Goal: Task Accomplishment & Management: Manage account settings

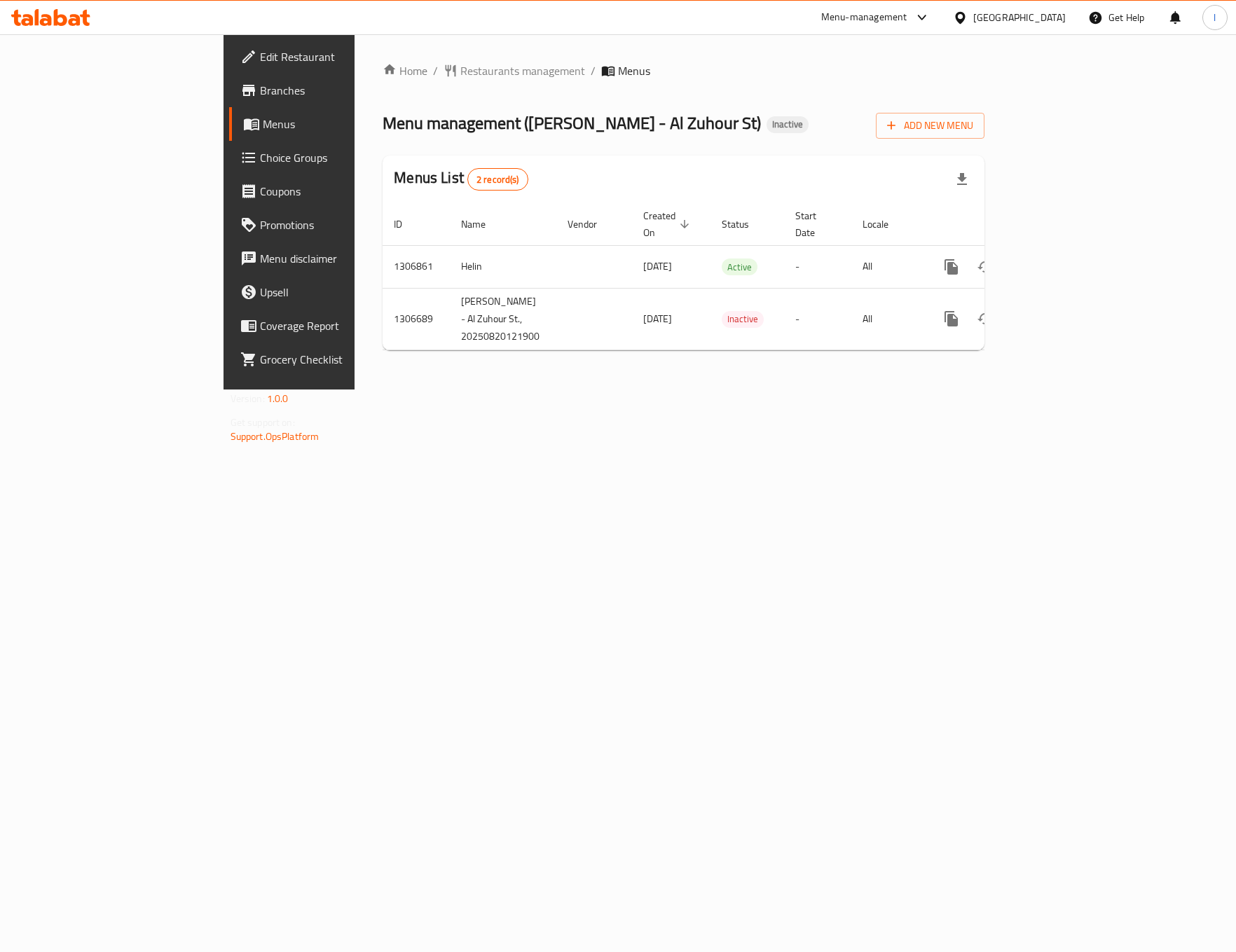
click at [355, 389] on div "Home / Restaurants management / Menus Menu management ( [PERSON_NAME] - Al Zuho…" at bounding box center [684, 211] width 658 height 355
click at [1012, 250] on div "Home / Restaurants management / Menus Menu management ( [PERSON_NAME] - Al Zuho…" at bounding box center [684, 211] width 658 height 355
click at [1080, 251] on td "enhanced table" at bounding box center [1002, 266] width 157 height 43
click at [1069, 250] on link "enhanced table" at bounding box center [1052, 266] width 34 height 34
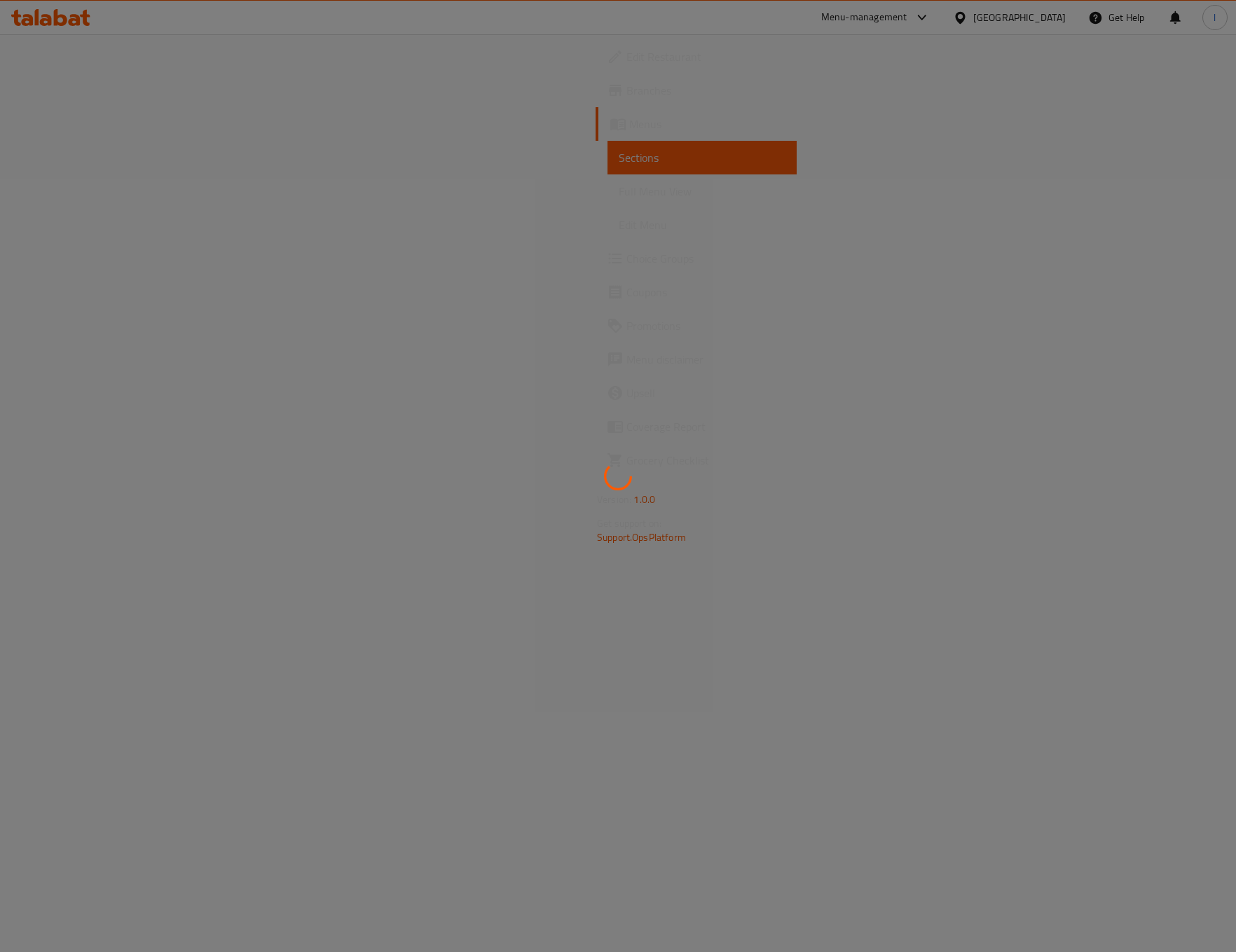
click at [117, 181] on div at bounding box center [618, 476] width 1236 height 952
click at [93, 189] on div at bounding box center [618, 476] width 1236 height 952
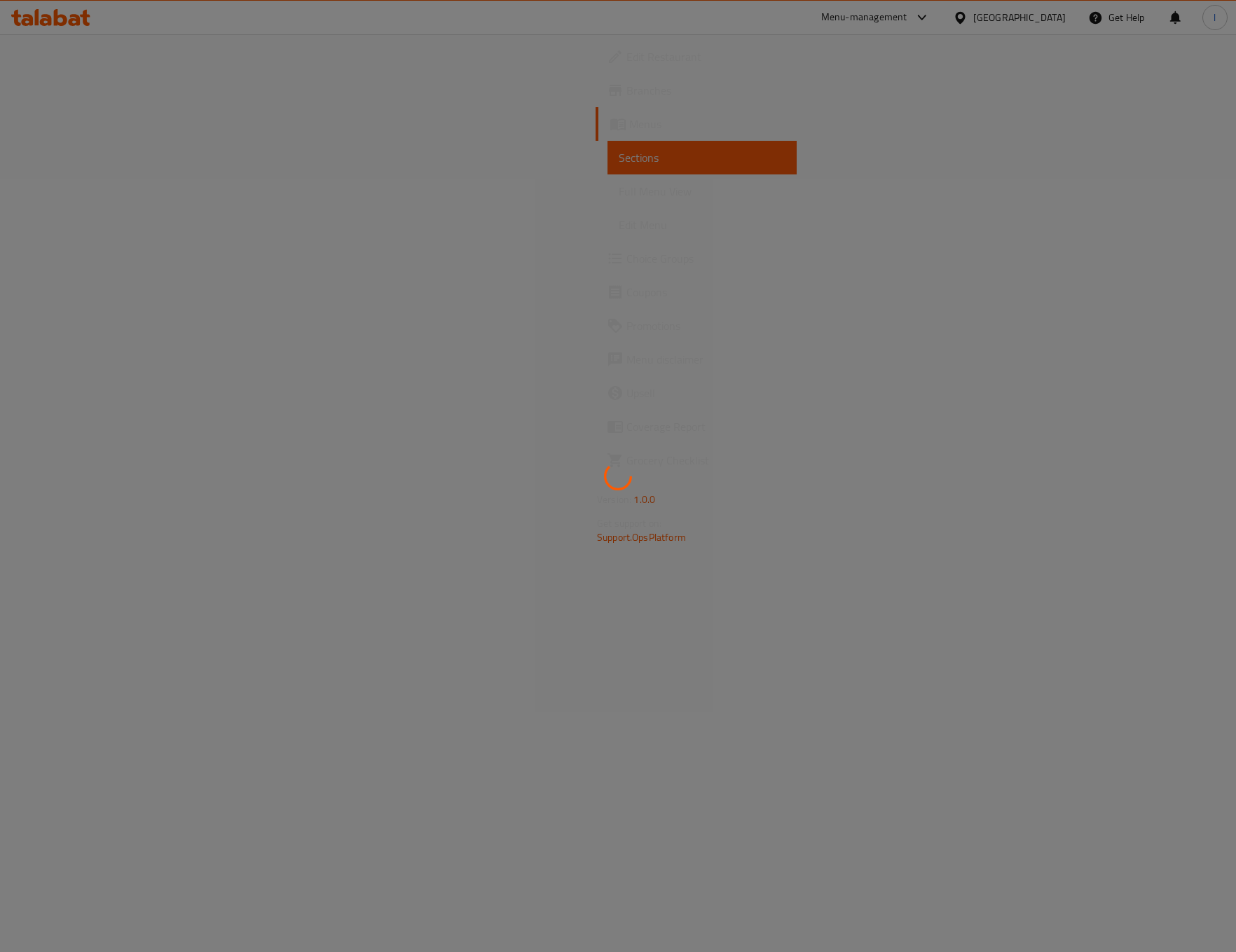
click at [93, 189] on div at bounding box center [618, 476] width 1236 height 952
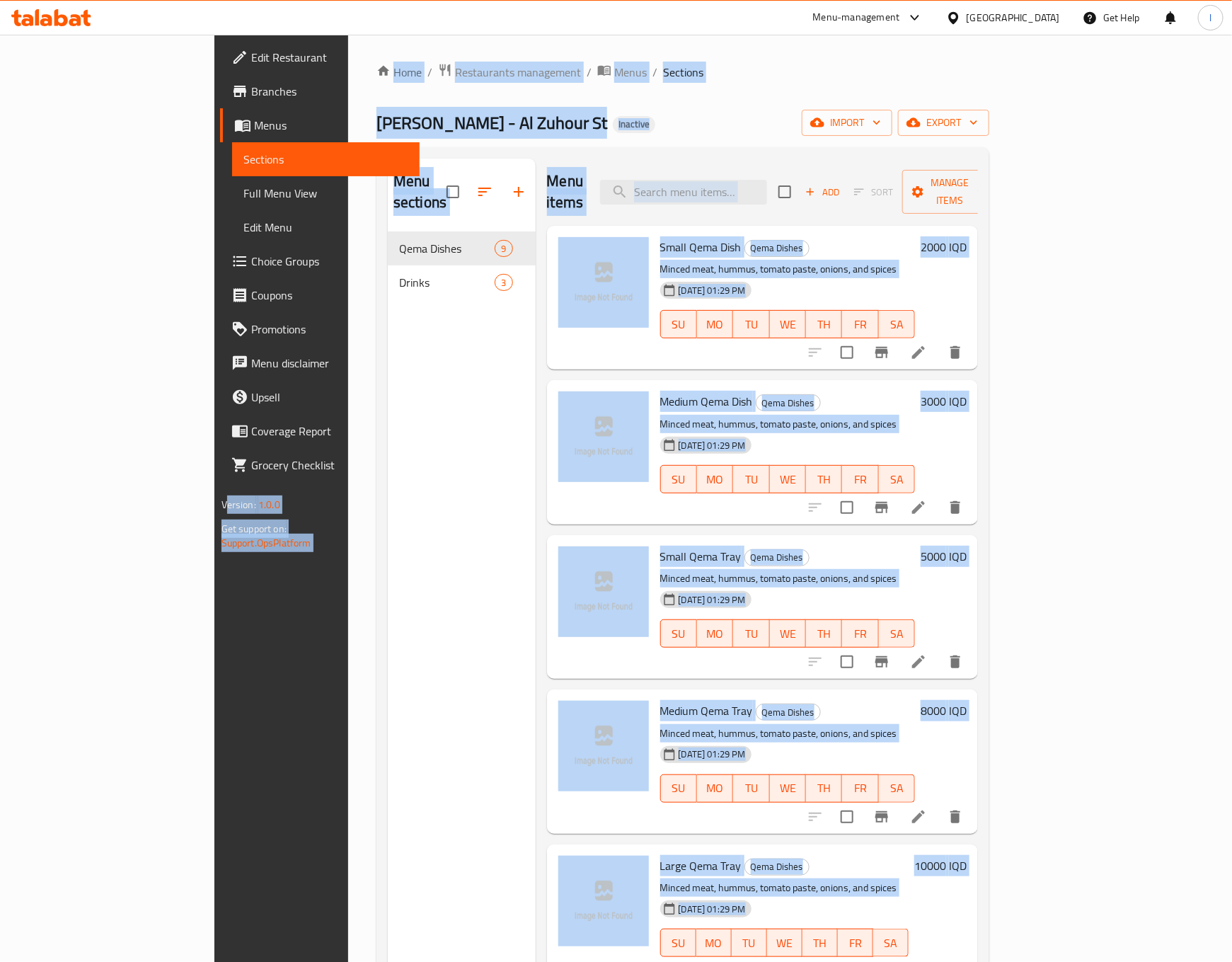
click at [244, 191] on span "Full Menu View" at bounding box center [326, 192] width 165 height 17
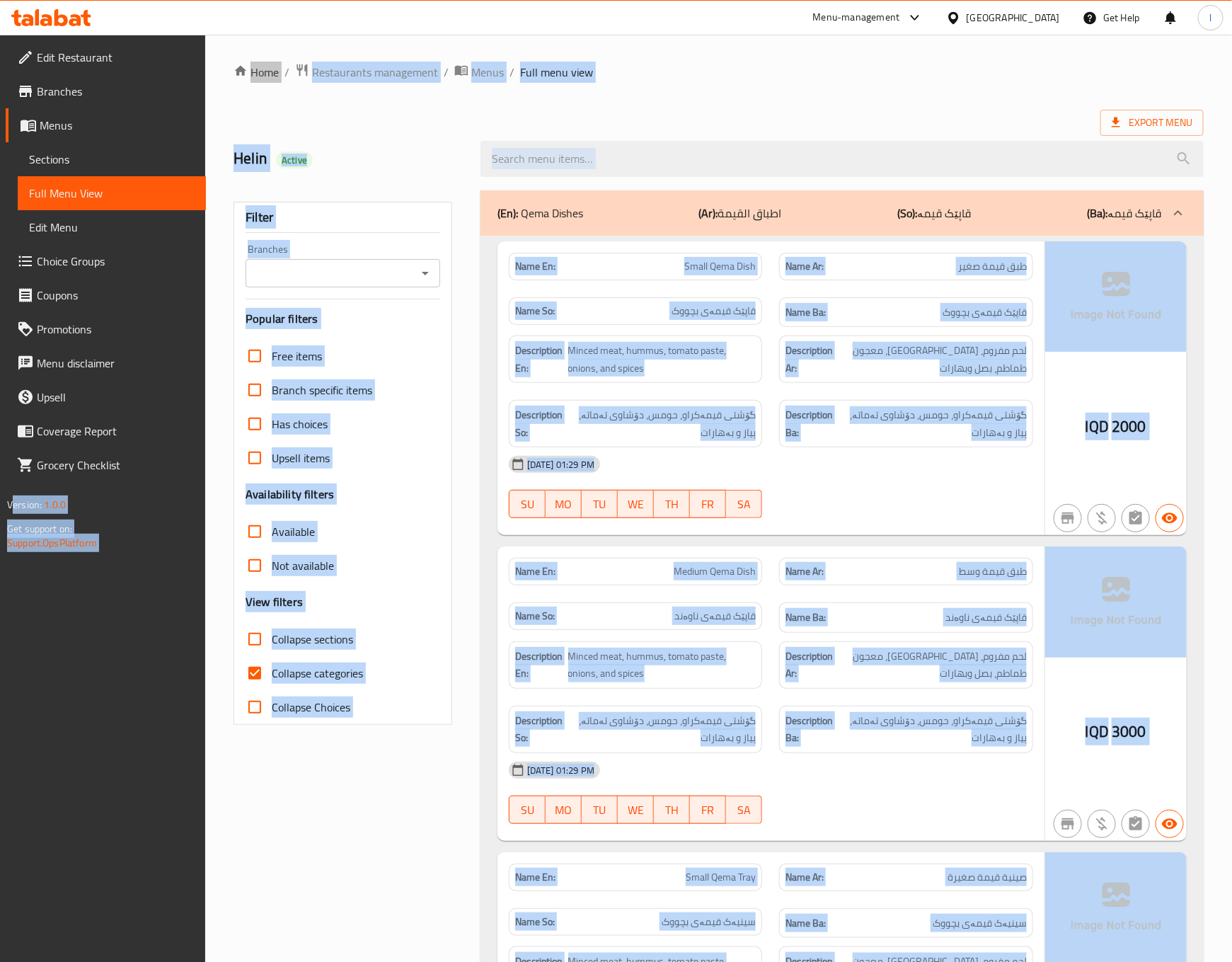
click at [828, 336] on div "Description Ar: لحم مفروم، حمص، معجون طماطم، بصل وبھارات" at bounding box center [906, 358] width 271 height 64
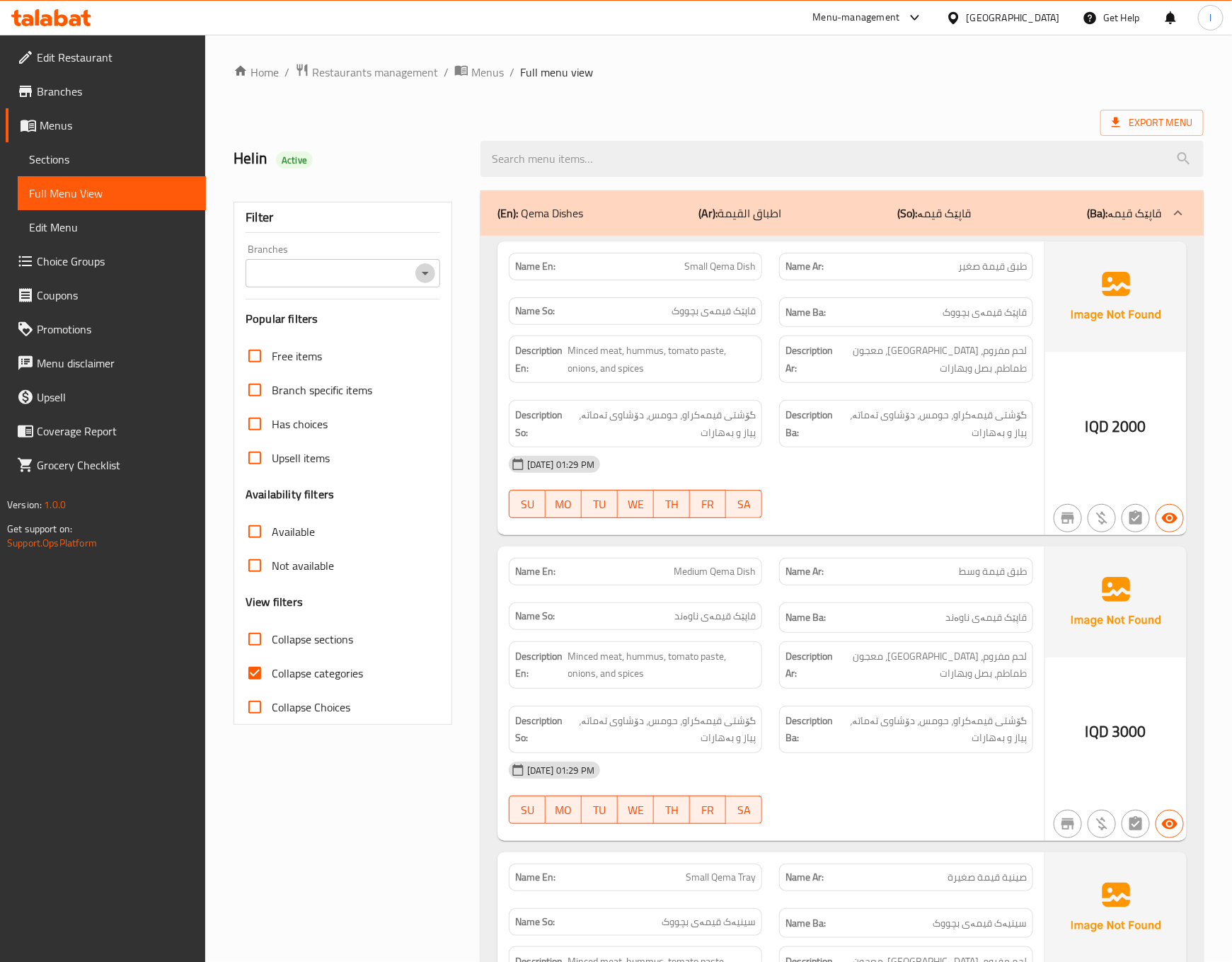
click at [421, 283] on button "Open" at bounding box center [425, 273] width 20 height 20
click at [421, 271] on icon "Close" at bounding box center [425, 273] width 17 height 17
click at [421, 271] on icon "Open" at bounding box center [425, 273] width 17 height 17
click at [415, 272] on button "Open" at bounding box center [425, 273] width 20 height 20
click at [379, 327] on span "Malik Al Qima - Al Zuhour St.," at bounding box center [339, 334] width 164 height 17
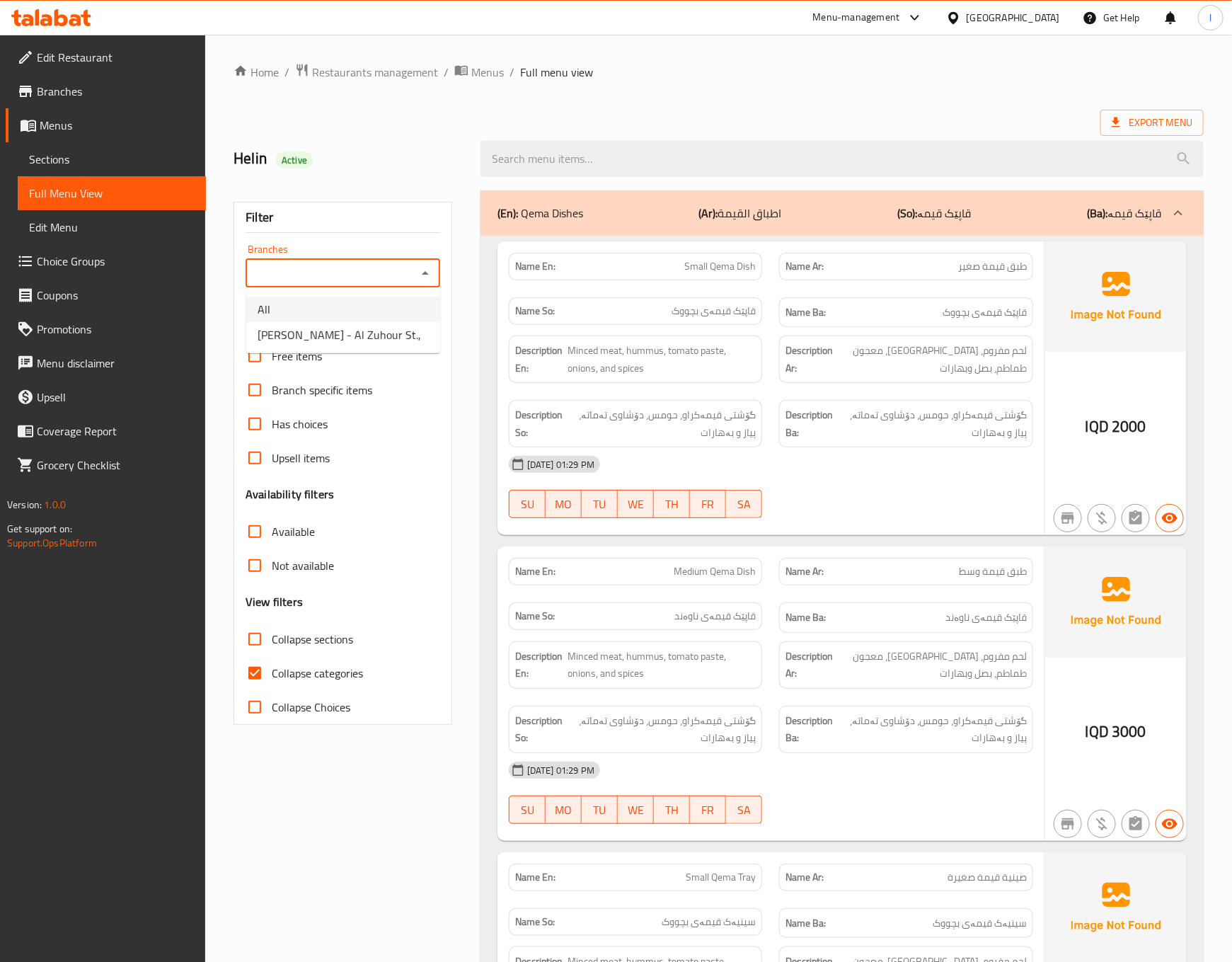
type input "Malik Al Qima - Al Zuhour St.,"
click at [314, 669] on div at bounding box center [616, 481] width 1232 height 962
click at [282, 673] on span "Collapse categories" at bounding box center [317, 672] width 91 height 17
click at [271, 673] on input "Collapse categories" at bounding box center [255, 672] width 34 height 34
checkbox input "false"
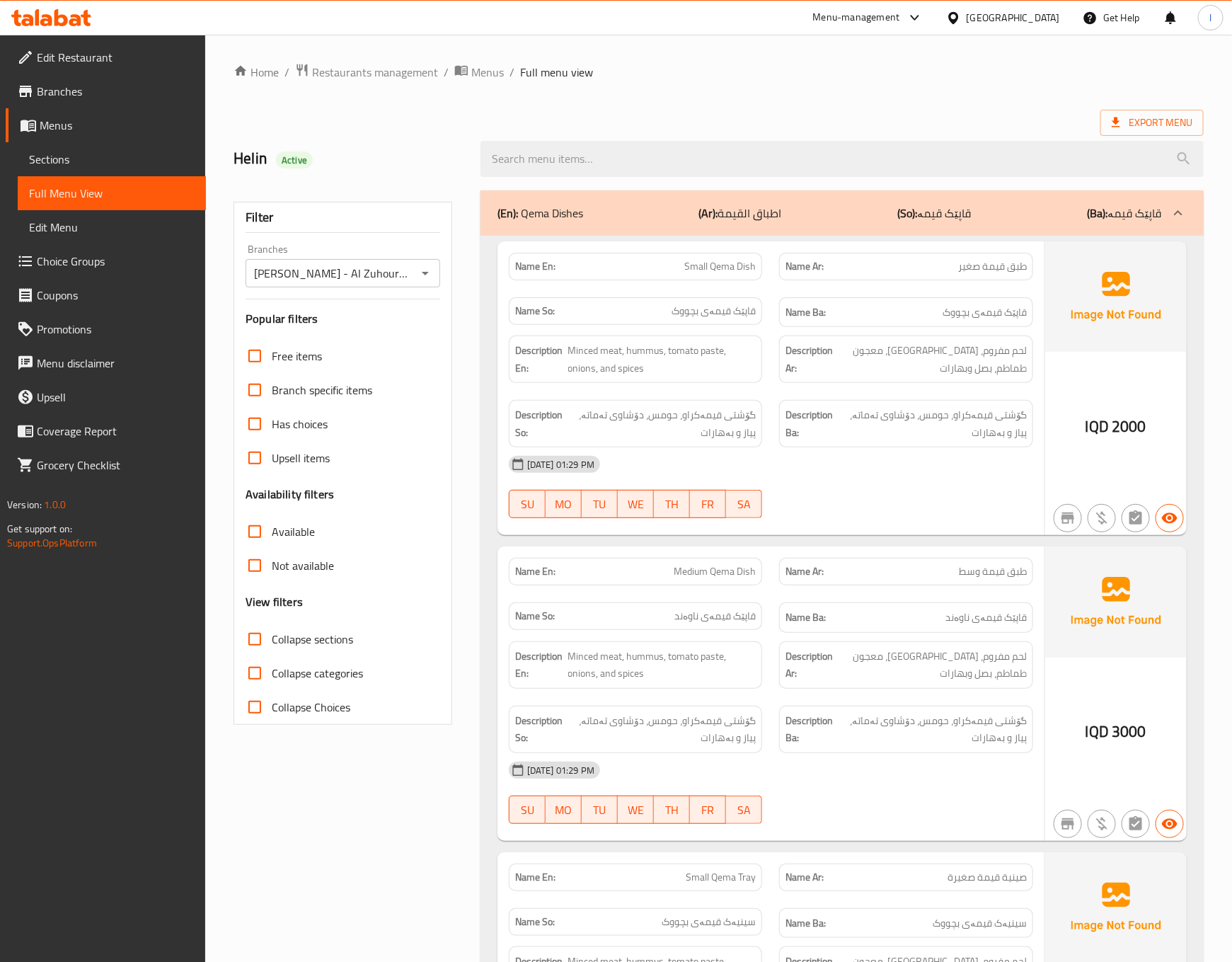
click at [292, 646] on span "Collapse sections" at bounding box center [312, 638] width 82 height 17
click at [271, 646] on input "Collapse sections" at bounding box center [255, 638] width 34 height 34
checkbox input "true"
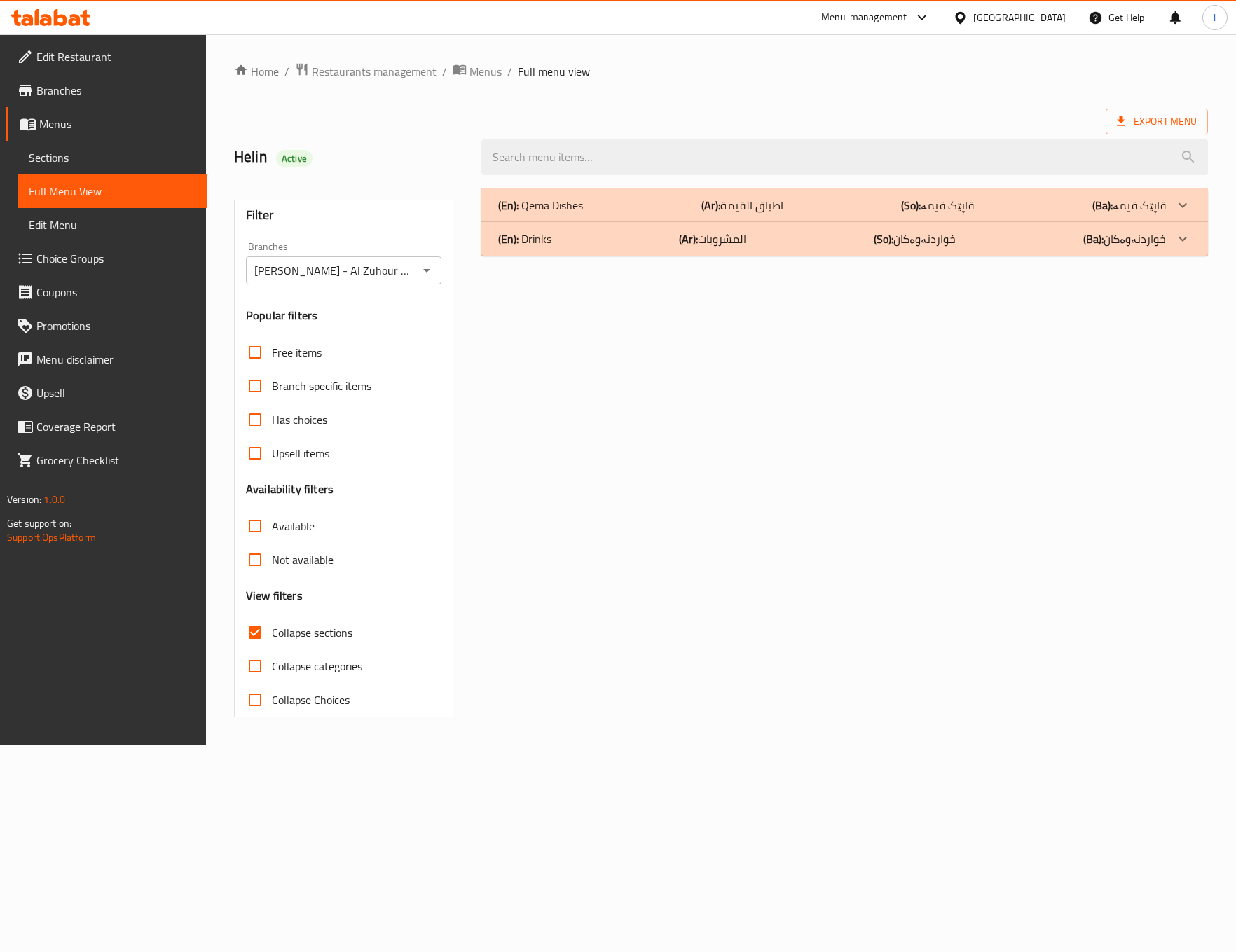
click at [901, 215] on b "(So):" at bounding box center [910, 205] width 20 height 21
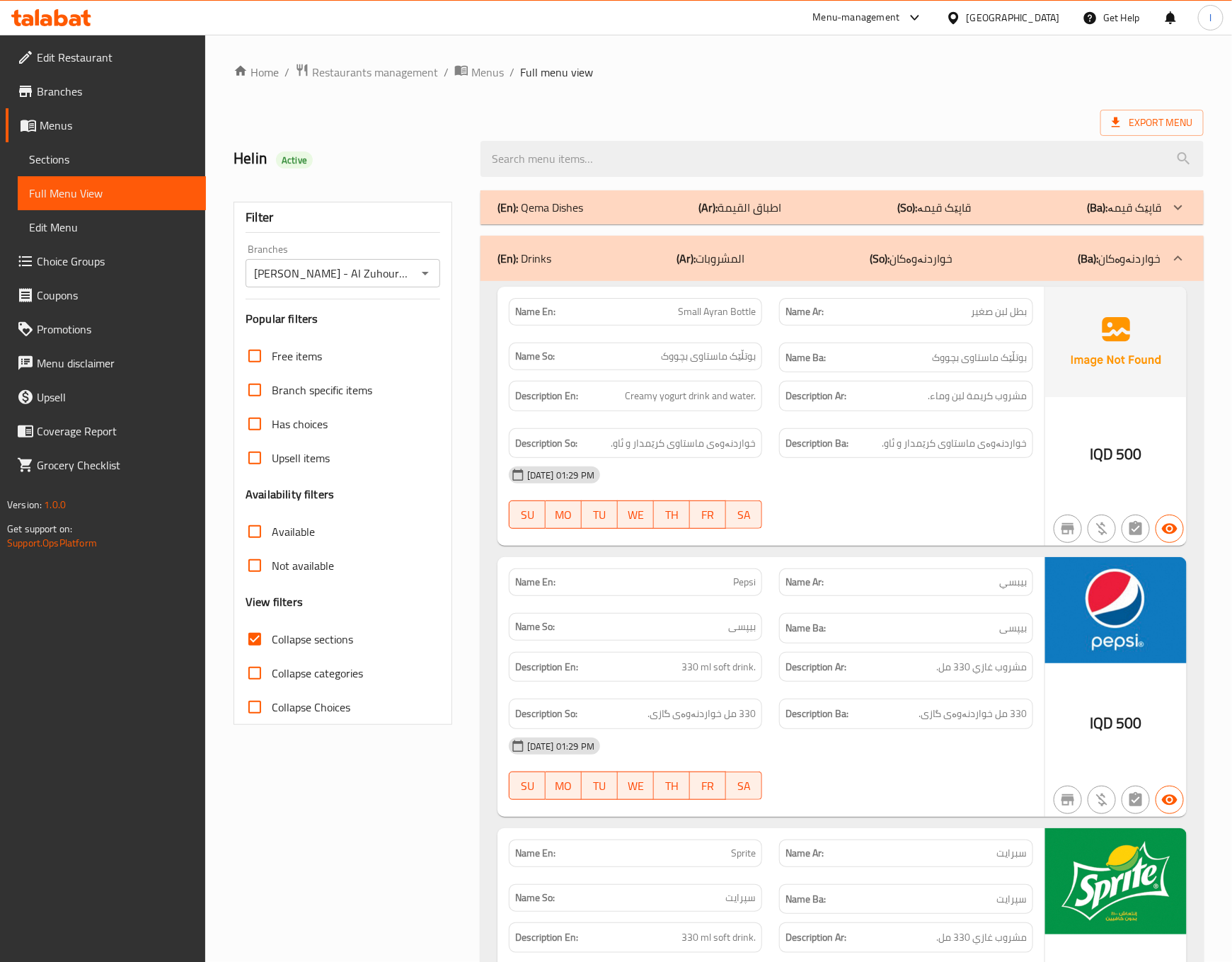
click at [1022, 526] on div at bounding box center [906, 528] width 271 height 17
click at [861, 250] on div "(En): Drinks (Ar): المشروبات (So): خواردنەوەکان (Ba): خواردنەوەکان" at bounding box center [829, 258] width 664 height 17
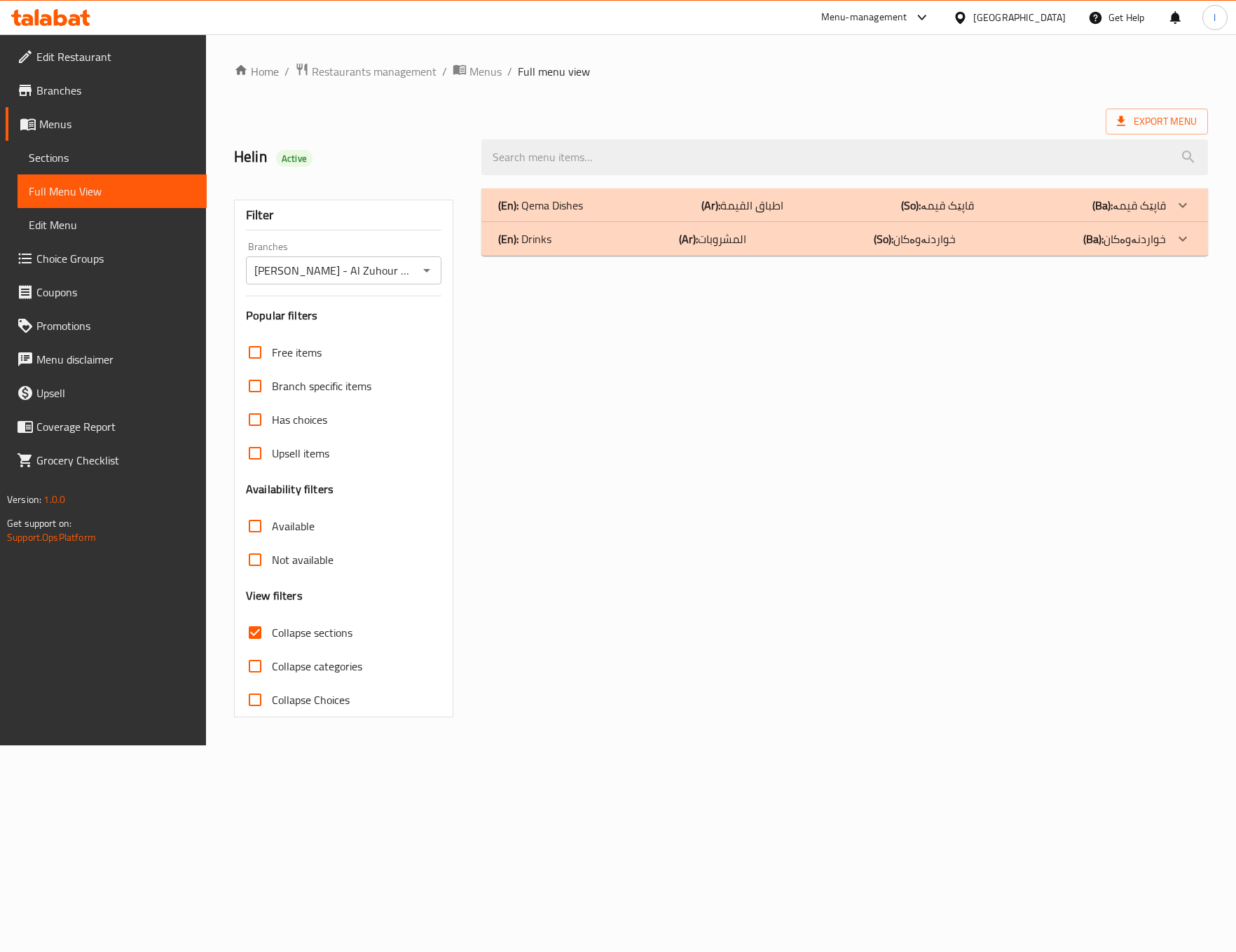
click at [840, 200] on div "(En): Qema Dishes (Ar): اطباق القیمة (So): قاپێک قیمە (Ba): قاپێک قیمە" at bounding box center [832, 204] width 667 height 16
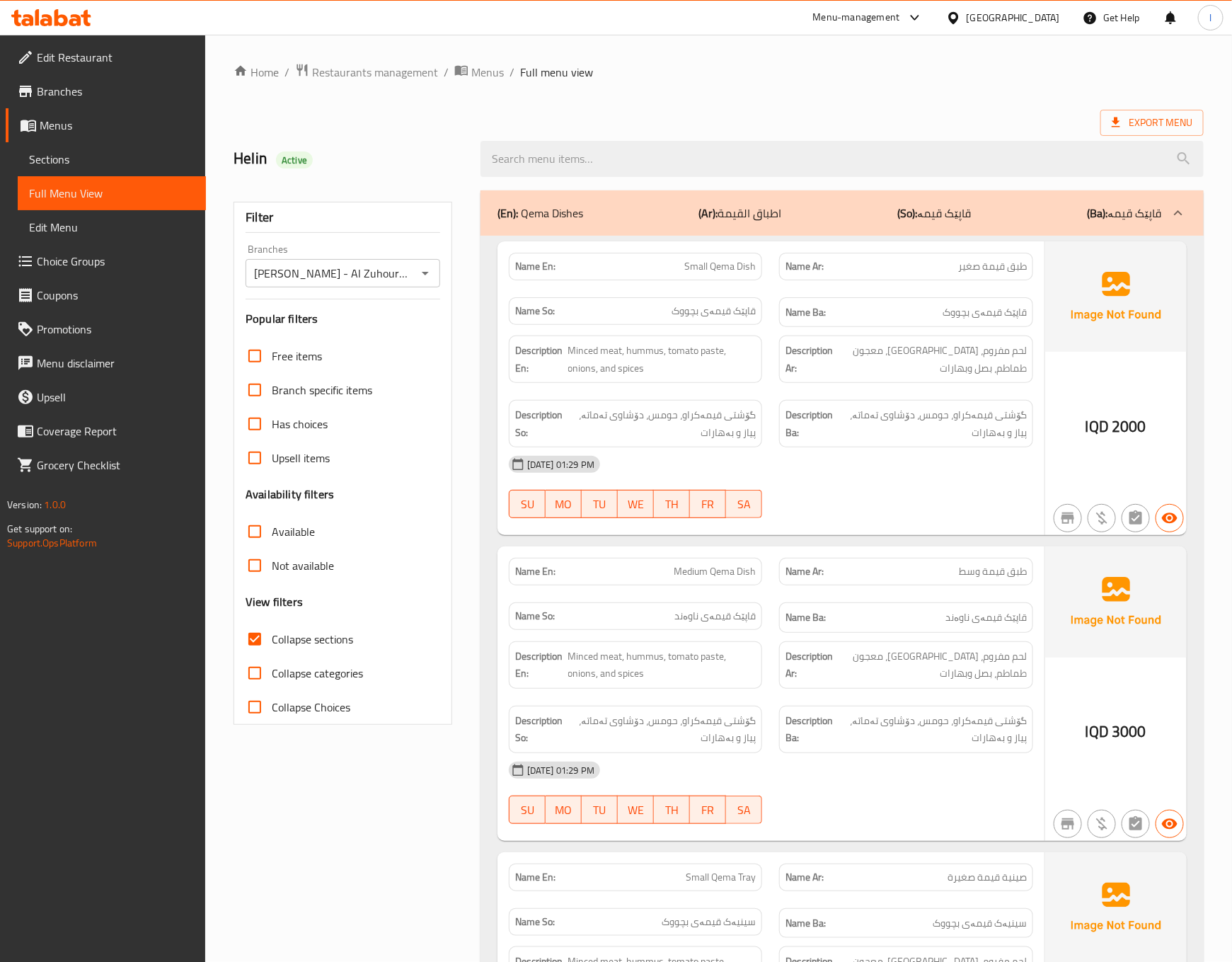
click at [874, 365] on span "لحم مفروم، حمص، معجون طماطم، بصل وبھارات" at bounding box center [931, 359] width 191 height 35
click at [871, 481] on div "20-08-2025 01:29 PM" at bounding box center [771, 464] width 541 height 34
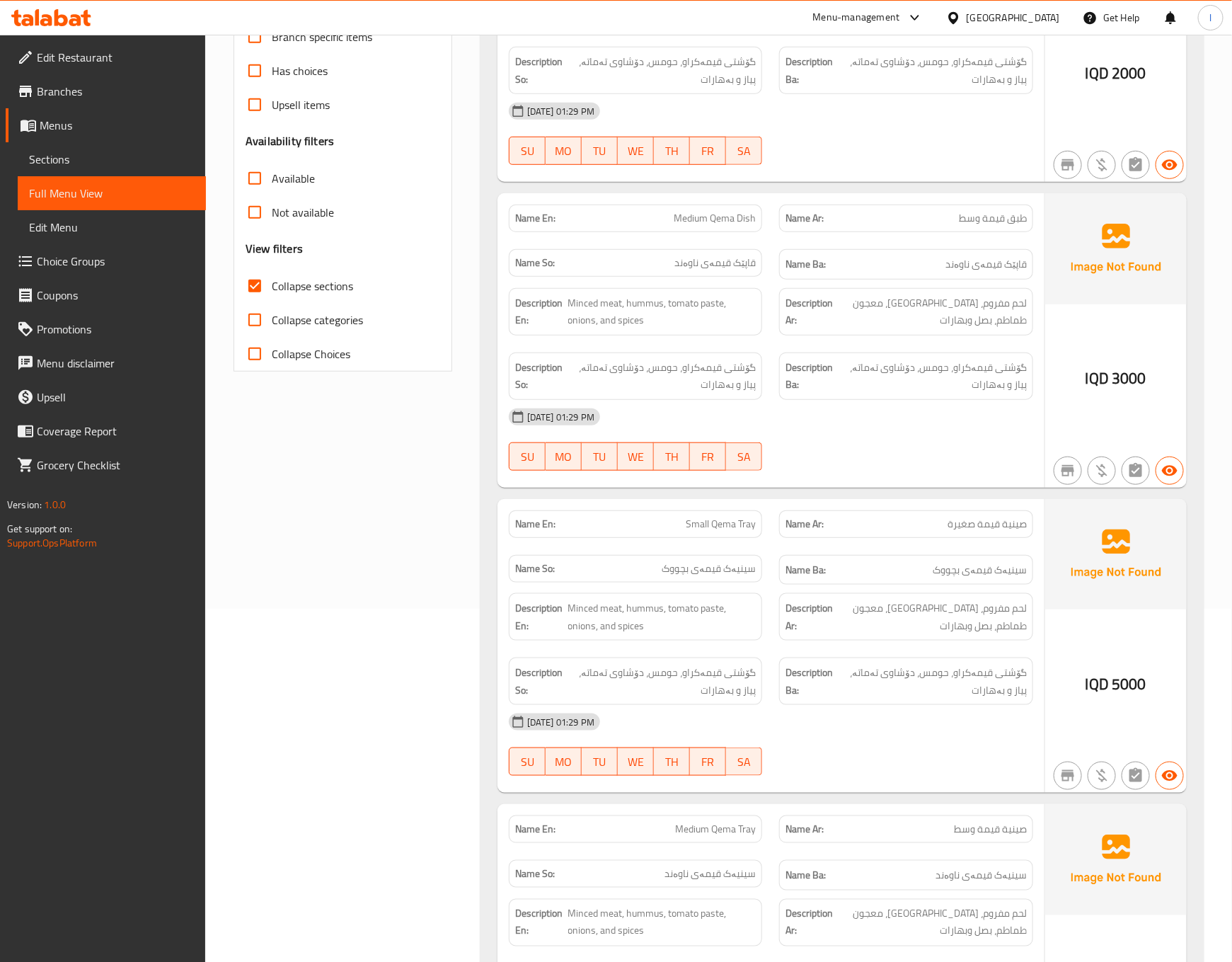
click at [868, 487] on div "Name En: Medium Qema Dish Name Ar: طبق قیمة وسط Name So: قاپێک قیمەی ناوەند Nam…" at bounding box center [771, 340] width 547 height 294
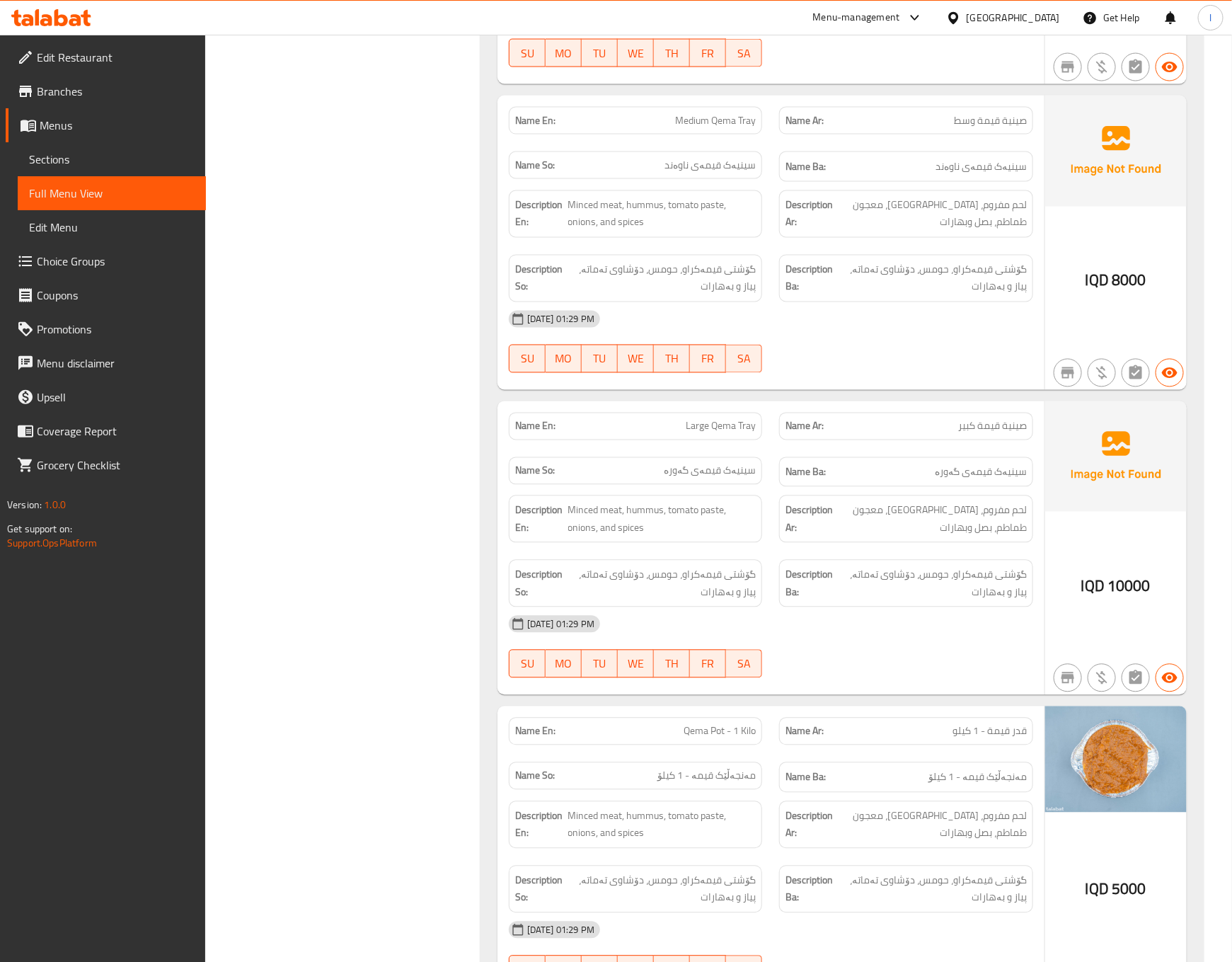
scroll to position [1415, 0]
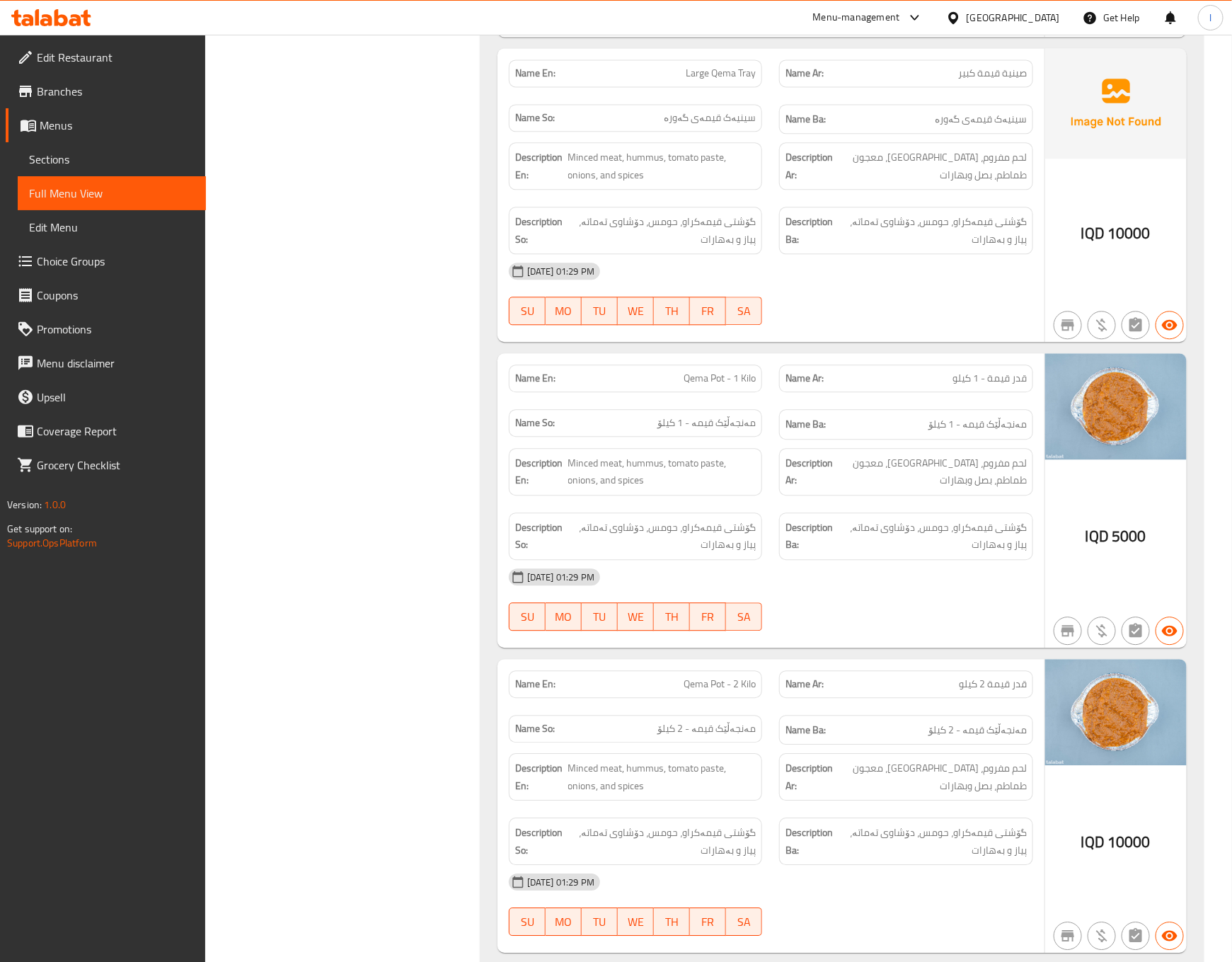
click at [398, 506] on div "Filter Branches Malik Al Qima - Al Zuhour St., Branches Popular filters Free it…" at bounding box center [348, 172] width 247 height 2809
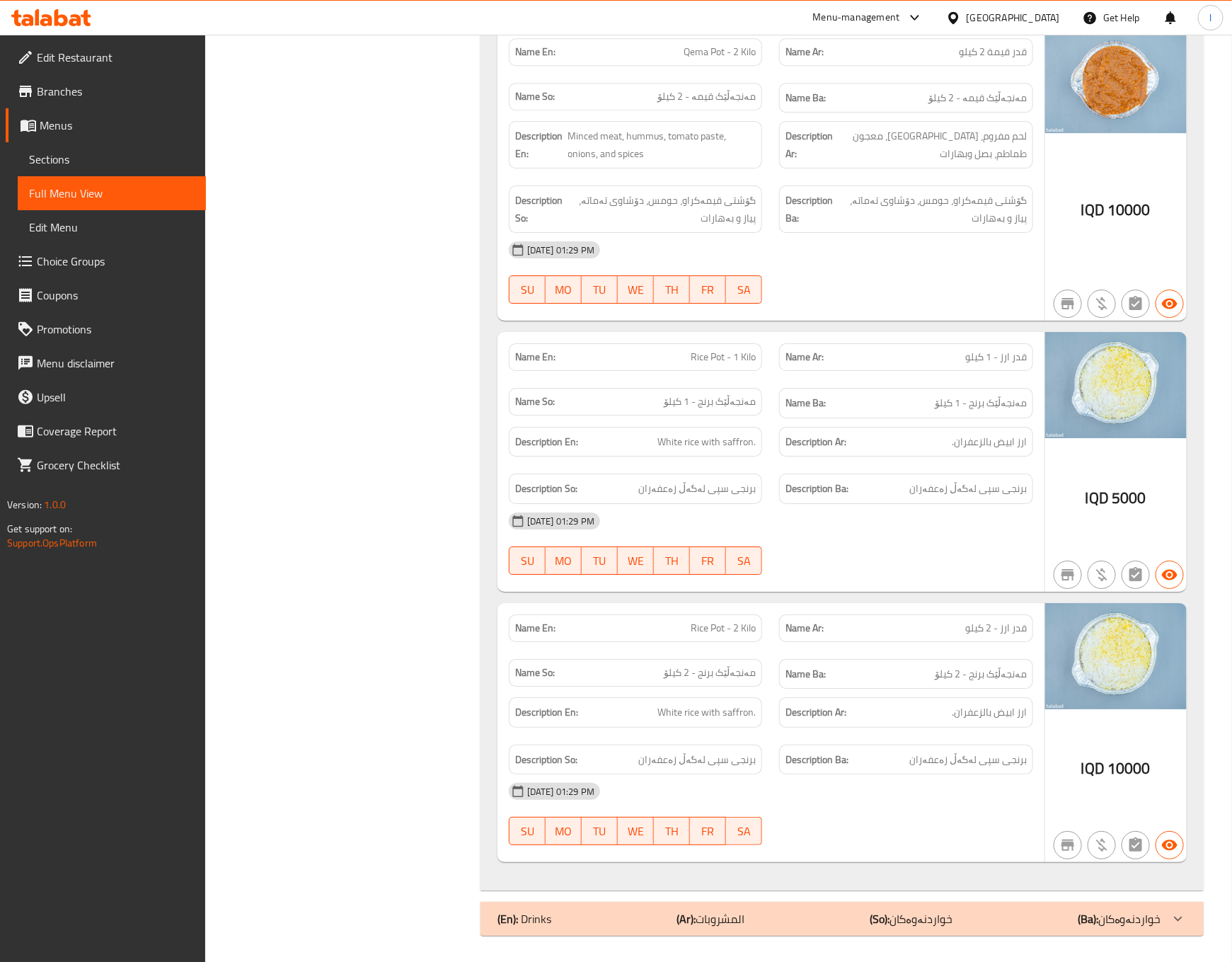
scroll to position [2073, 0]
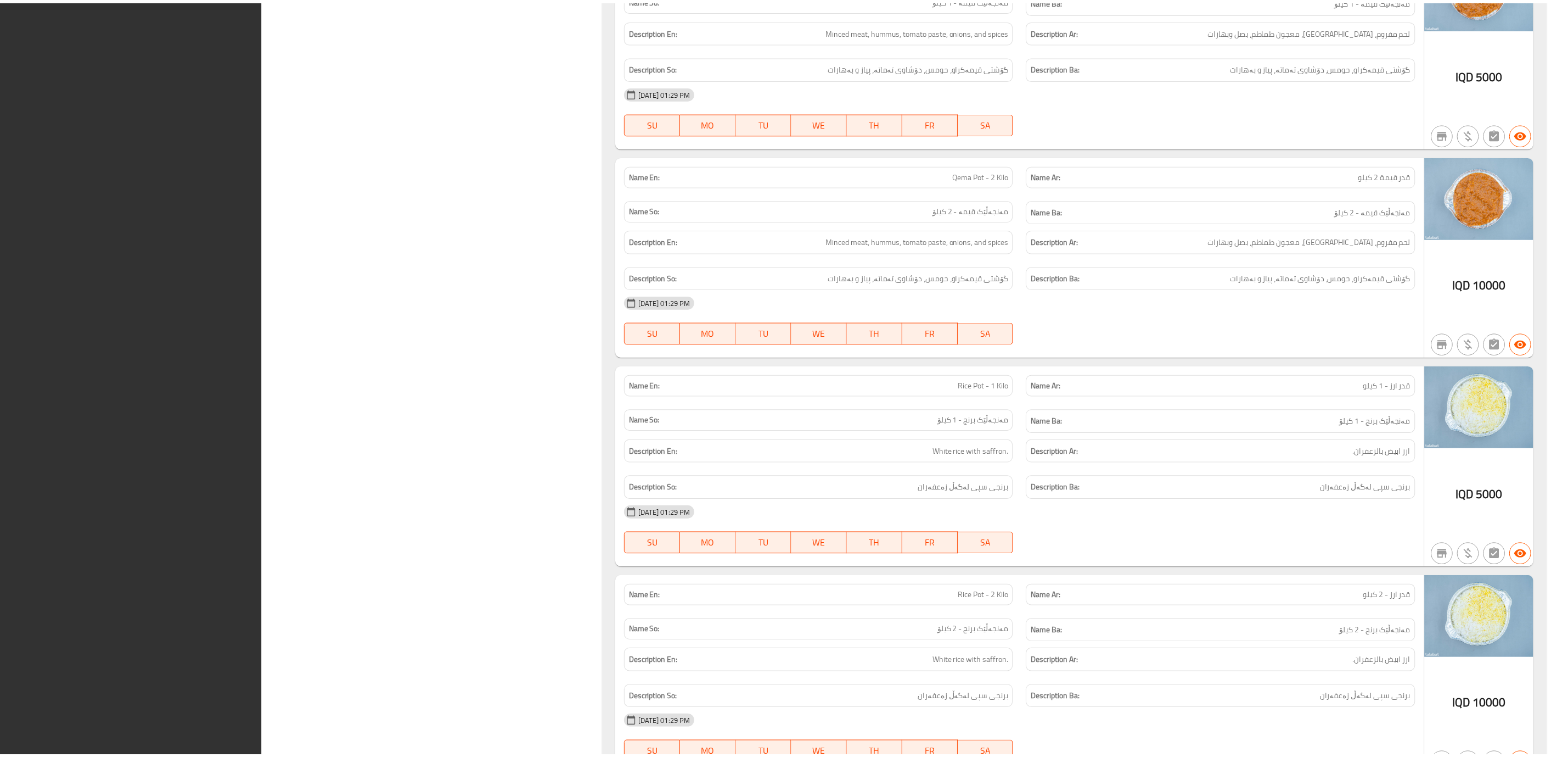
scroll to position [1410, 0]
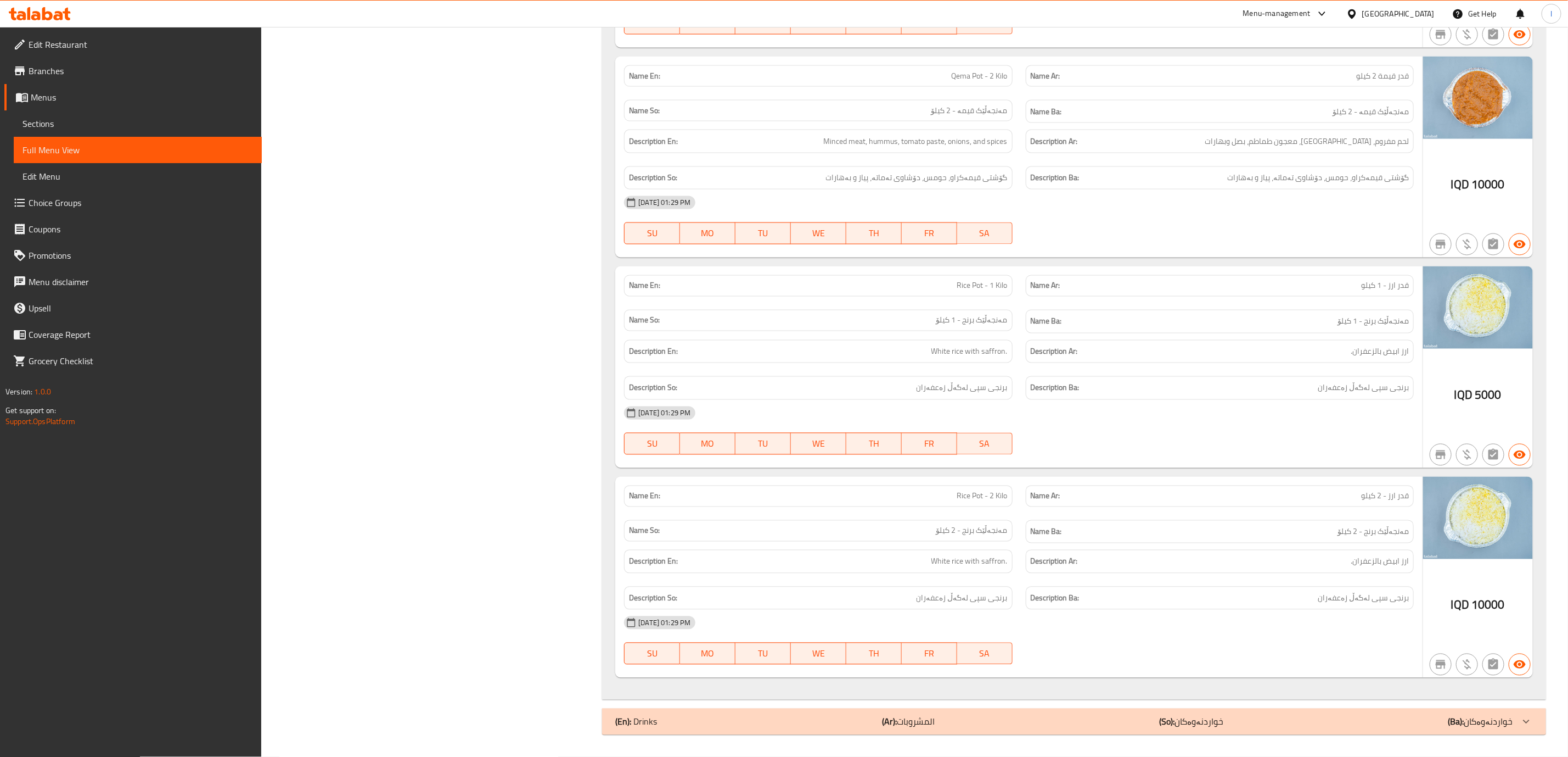
click at [143, 41] on span "Edit Restaurant" at bounding box center [141, 44] width 225 height 13
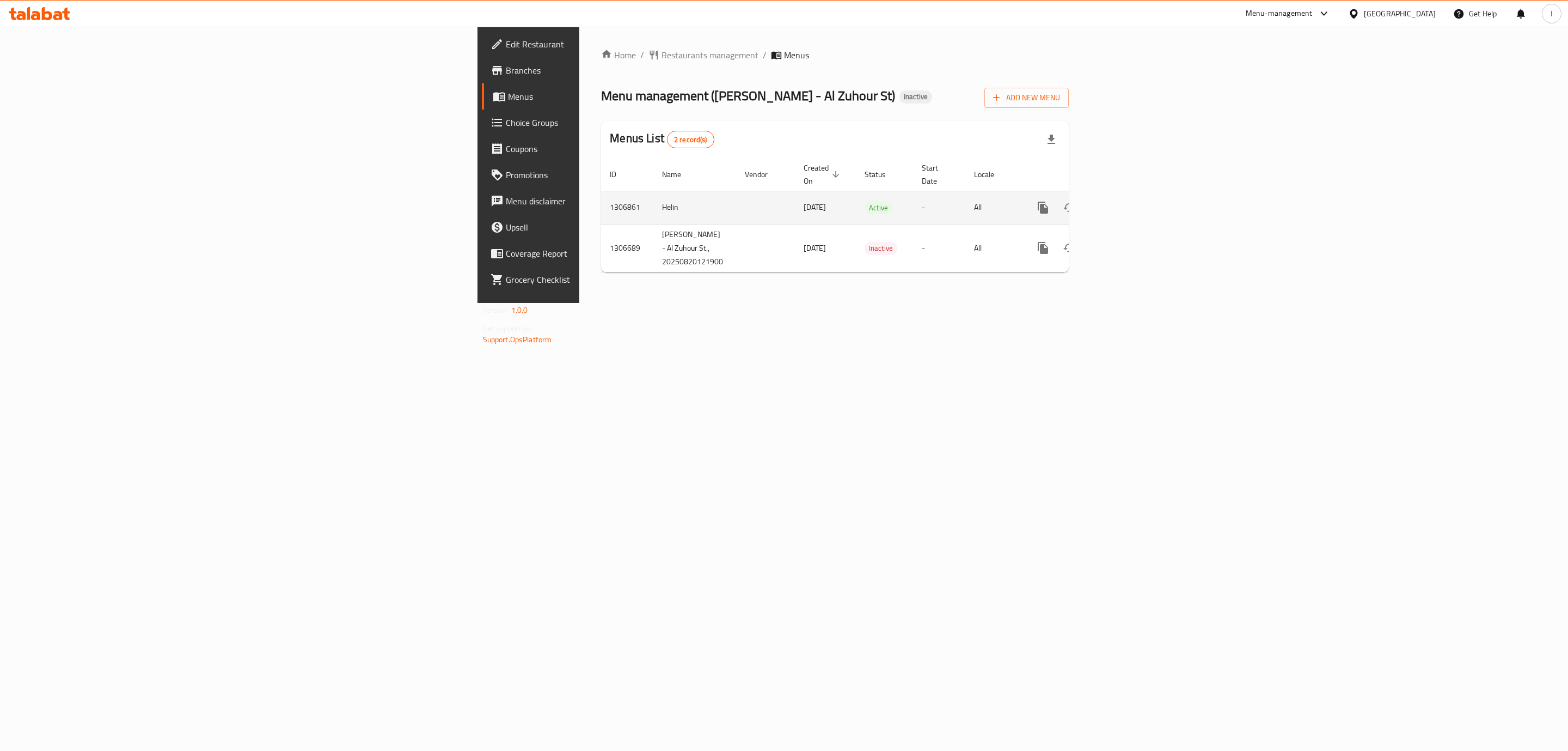
click at [1128, 201] on icon "enhanced table" at bounding box center [1121, 207] width 13 height 13
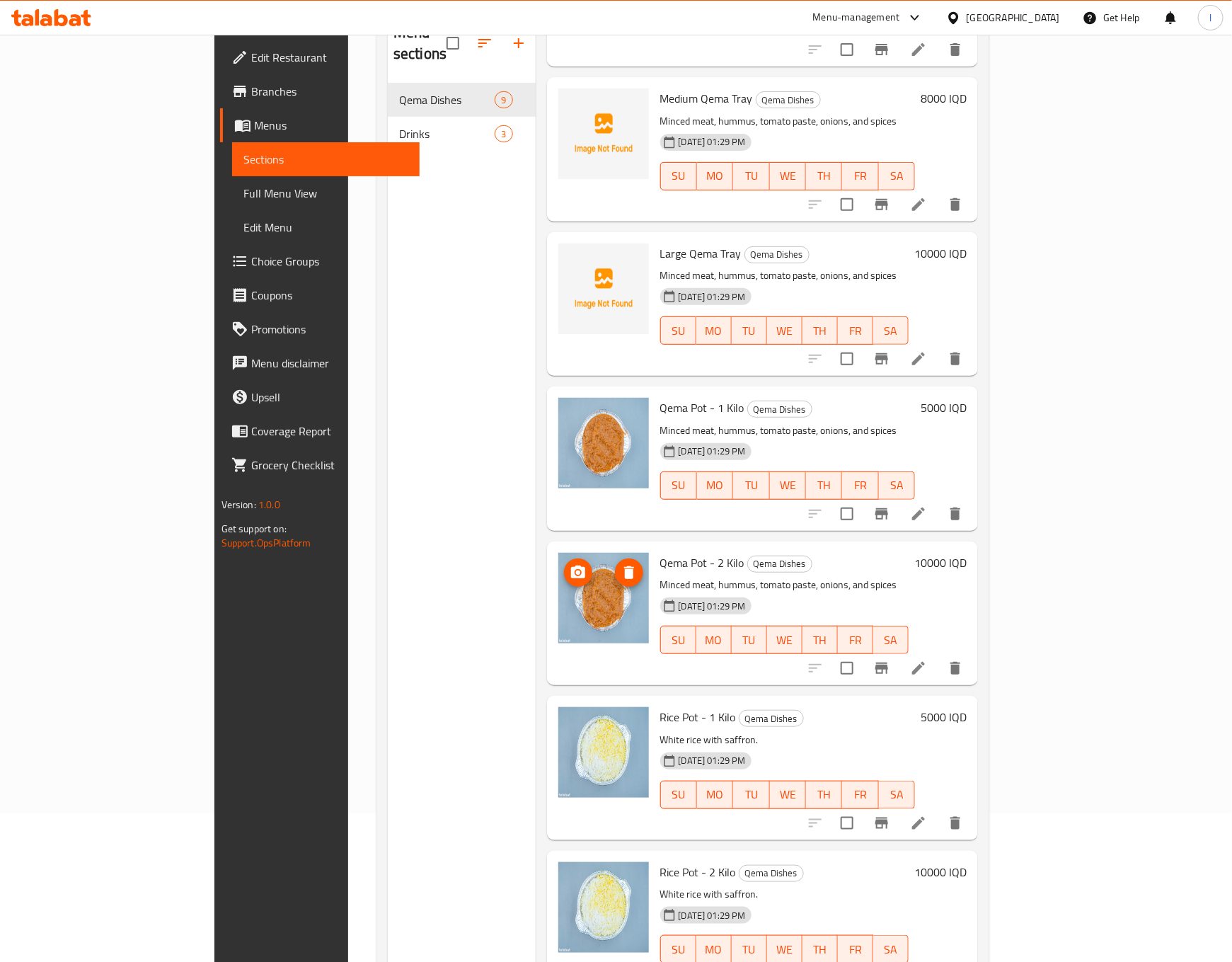
scroll to position [198, 0]
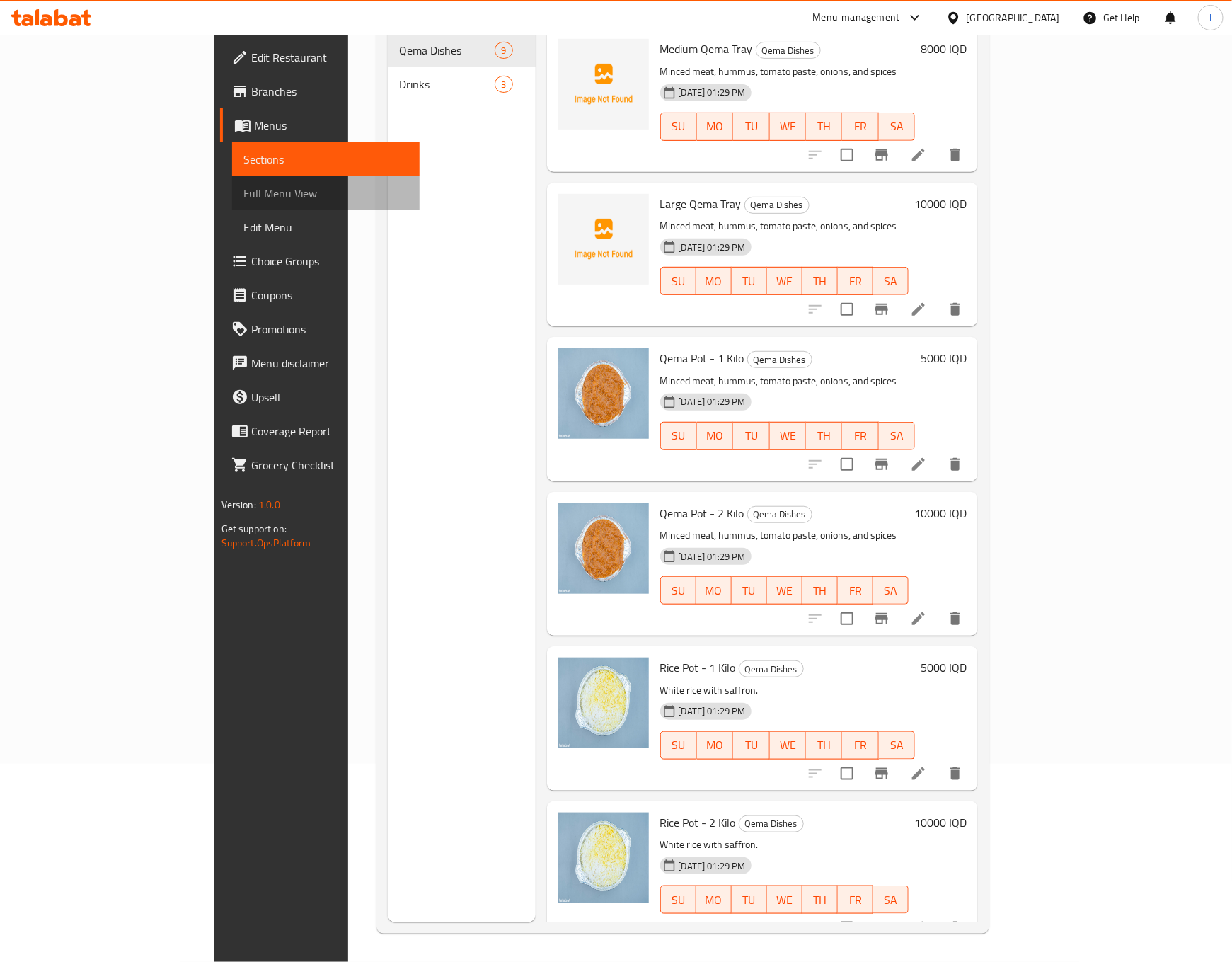
click at [232, 176] on link "Full Menu View" at bounding box center [326, 193] width 188 height 34
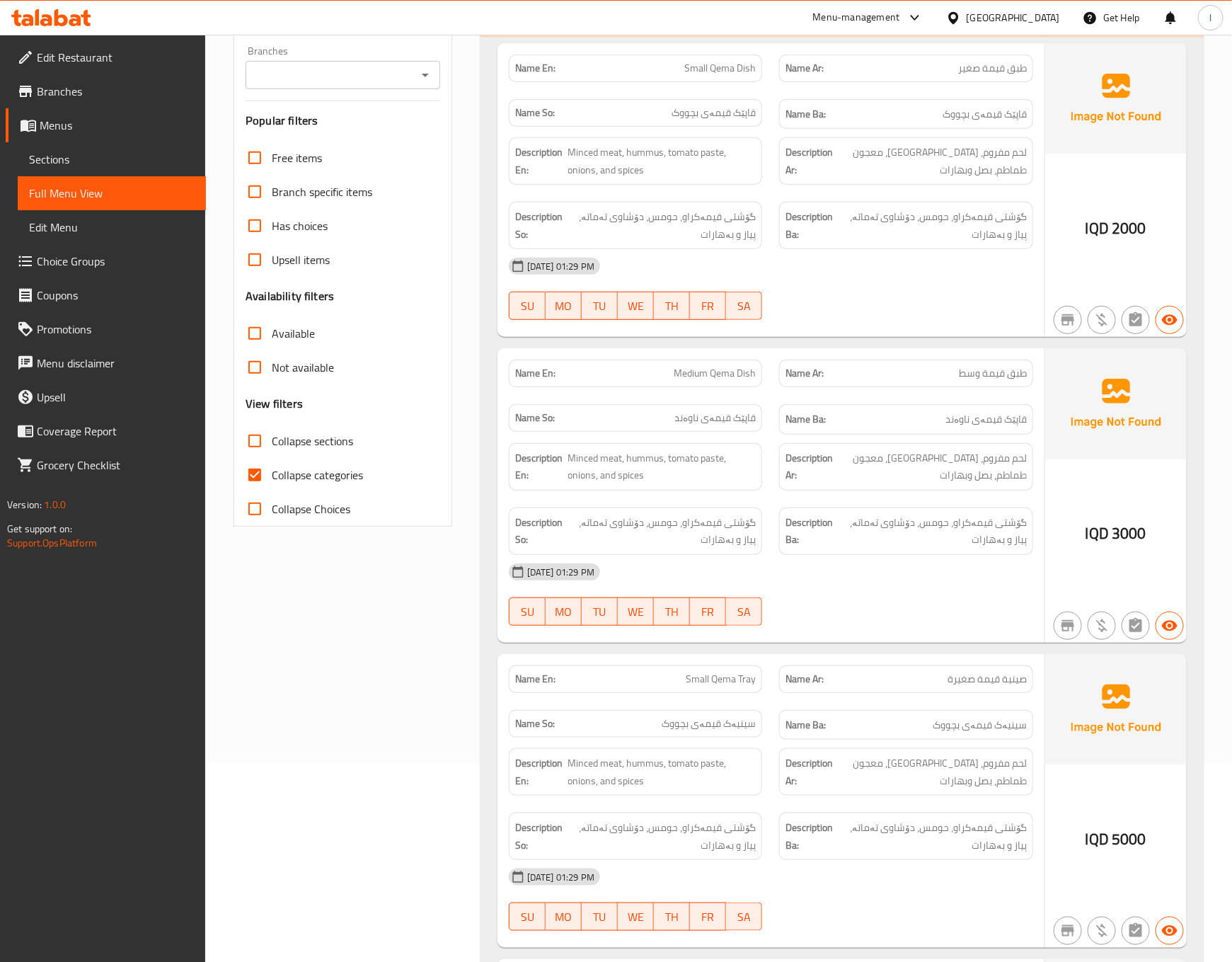
click at [918, 533] on span "گۆشتی قیمەکراو، حومس، دۆشاوی تەماتە، پیاز و بەهارات" at bounding box center [933, 531] width 188 height 35
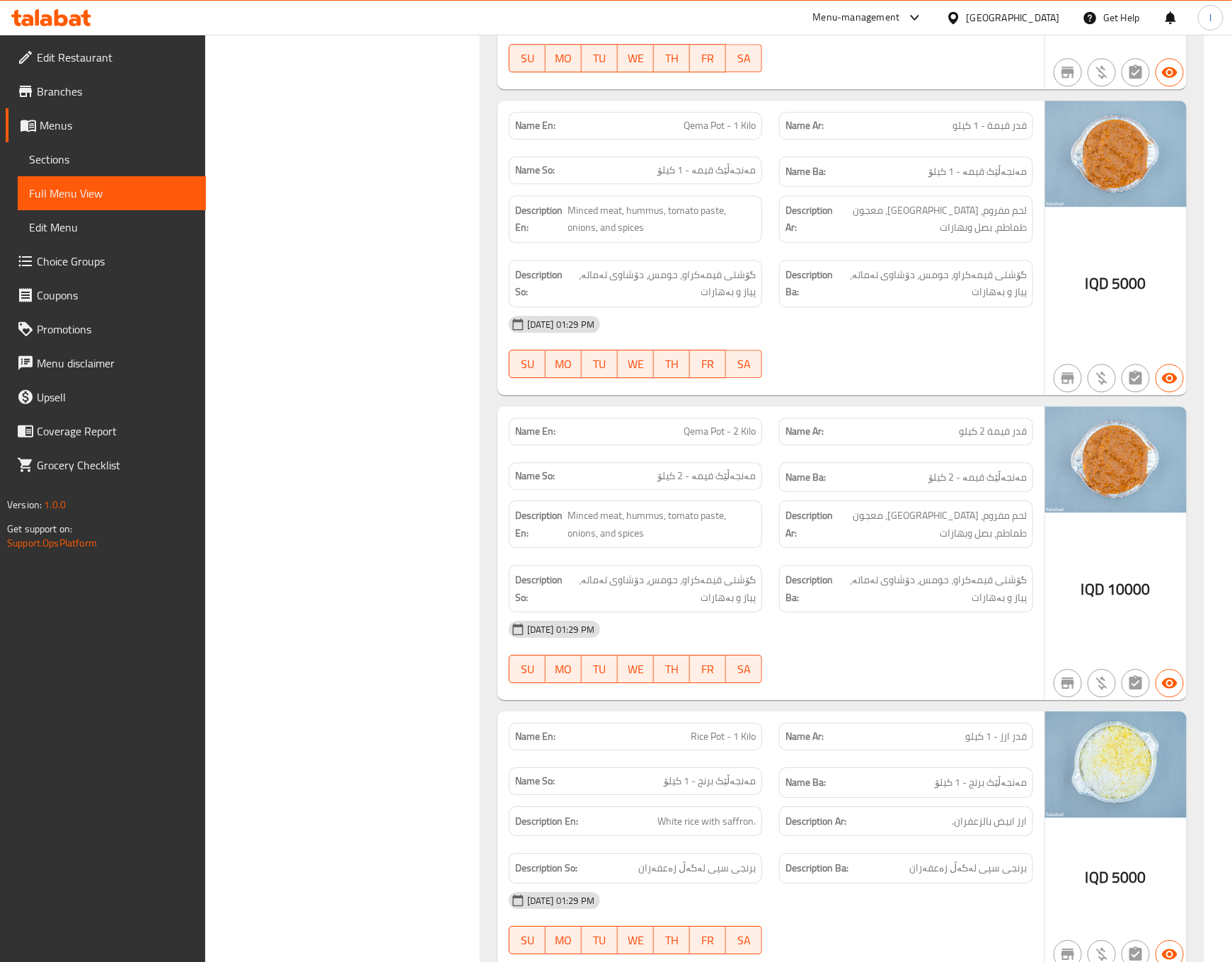
scroll to position [1613, 0]
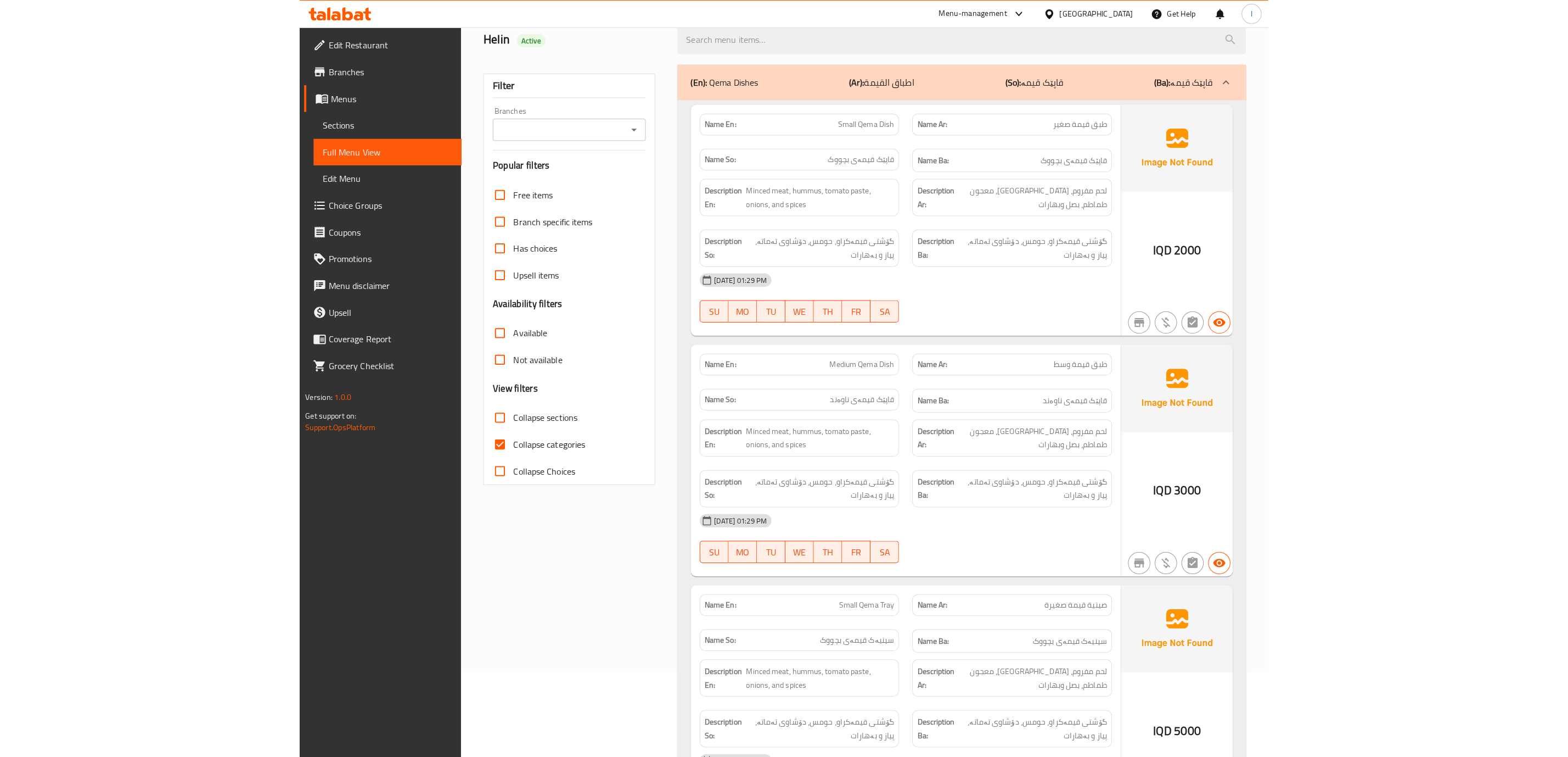
scroll to position [75, 0]
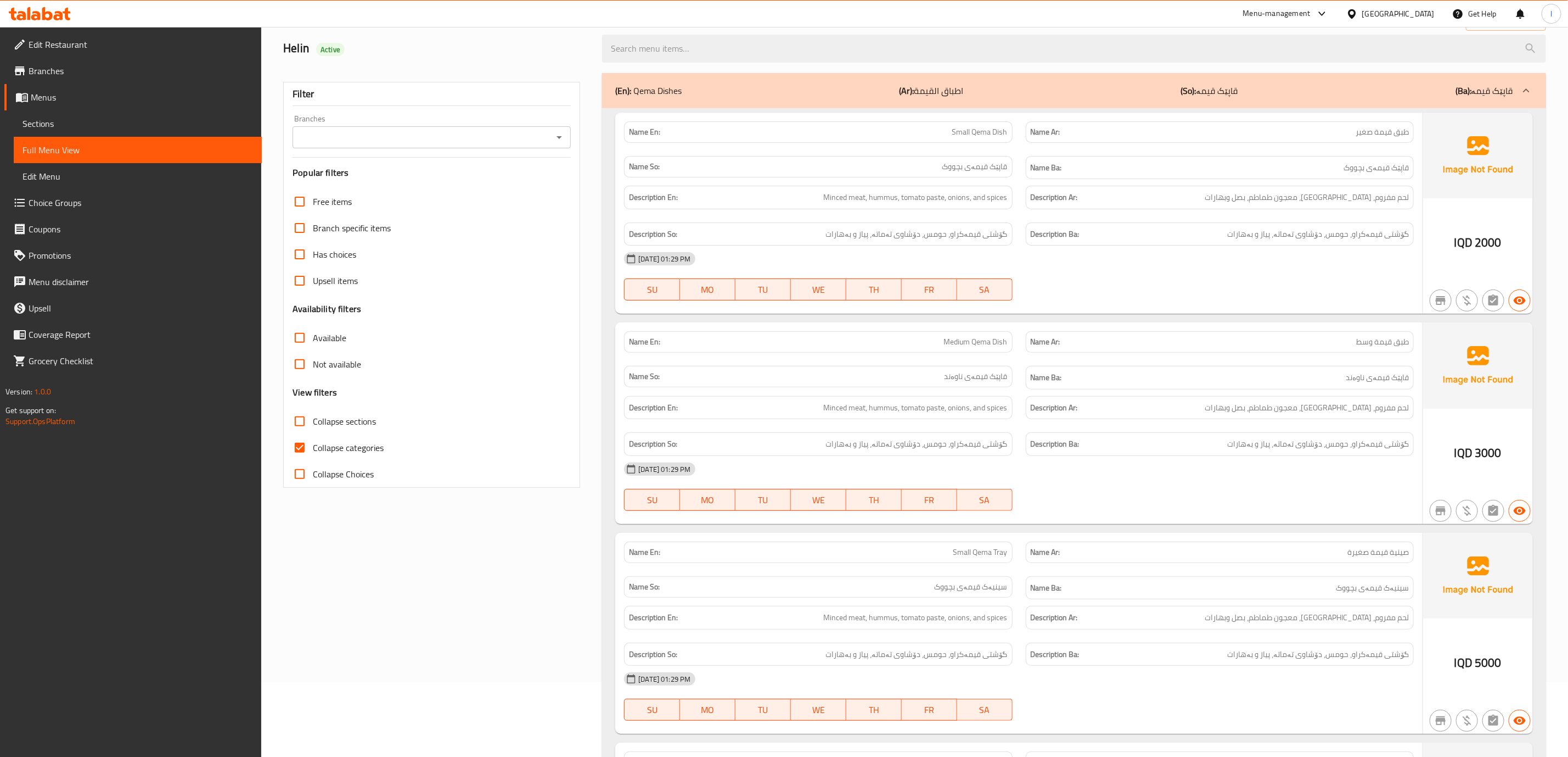
click at [58, 9] on icon at bounding box center [39, 14] width 62 height 13
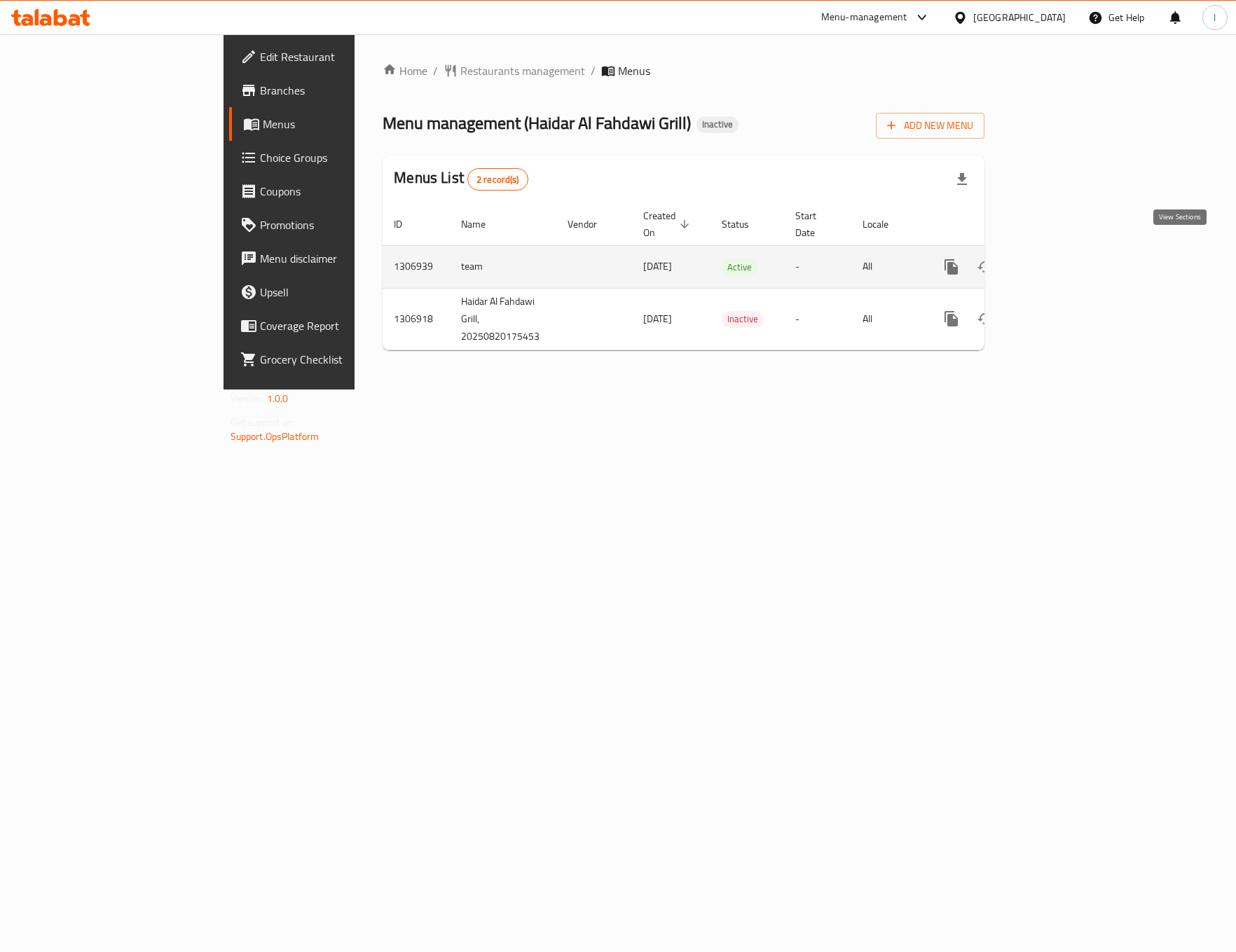
click at [1069, 250] on link "enhanced table" at bounding box center [1052, 266] width 34 height 34
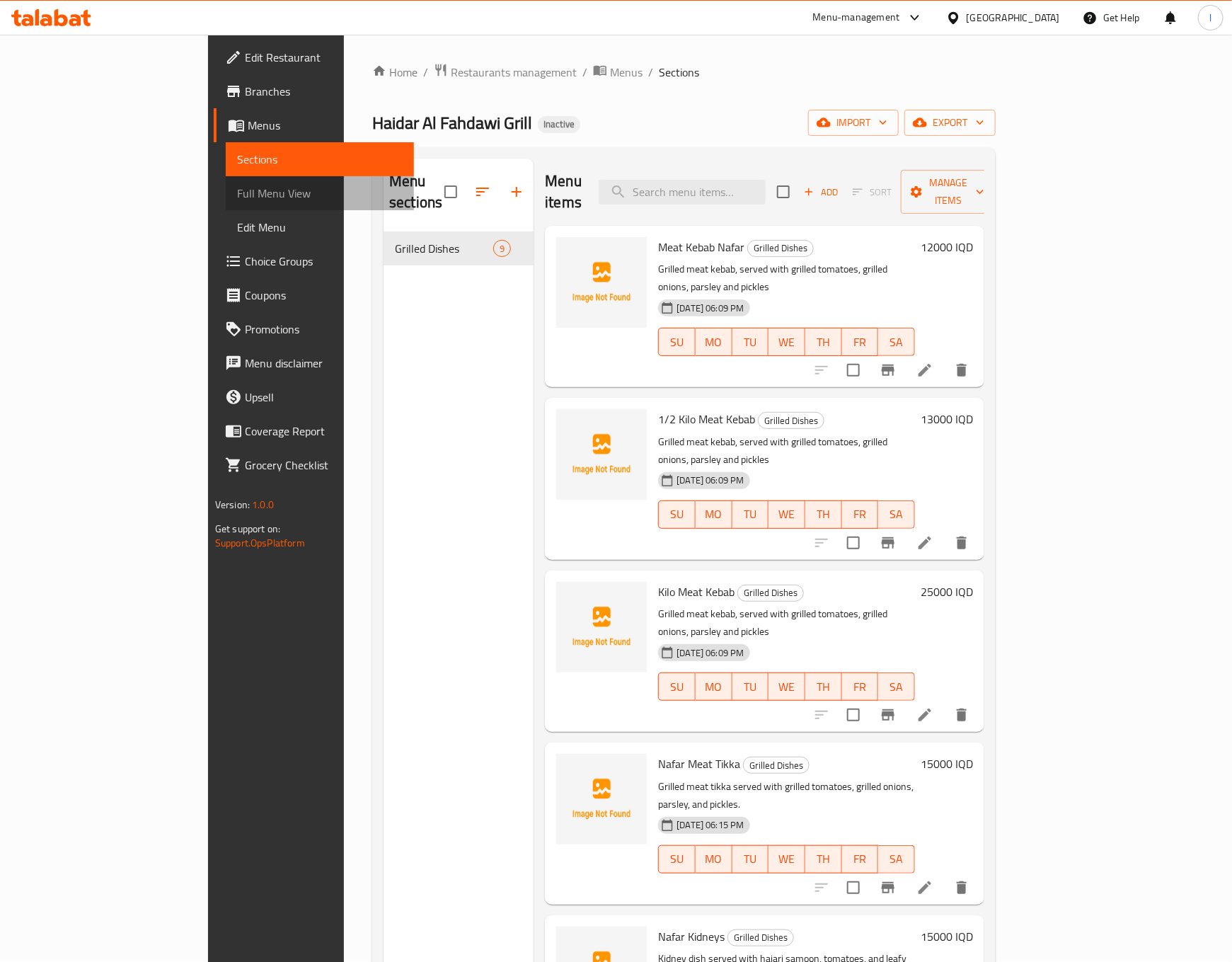
click at [226, 180] on link "Full Menu View" at bounding box center [320, 193] width 188 height 34
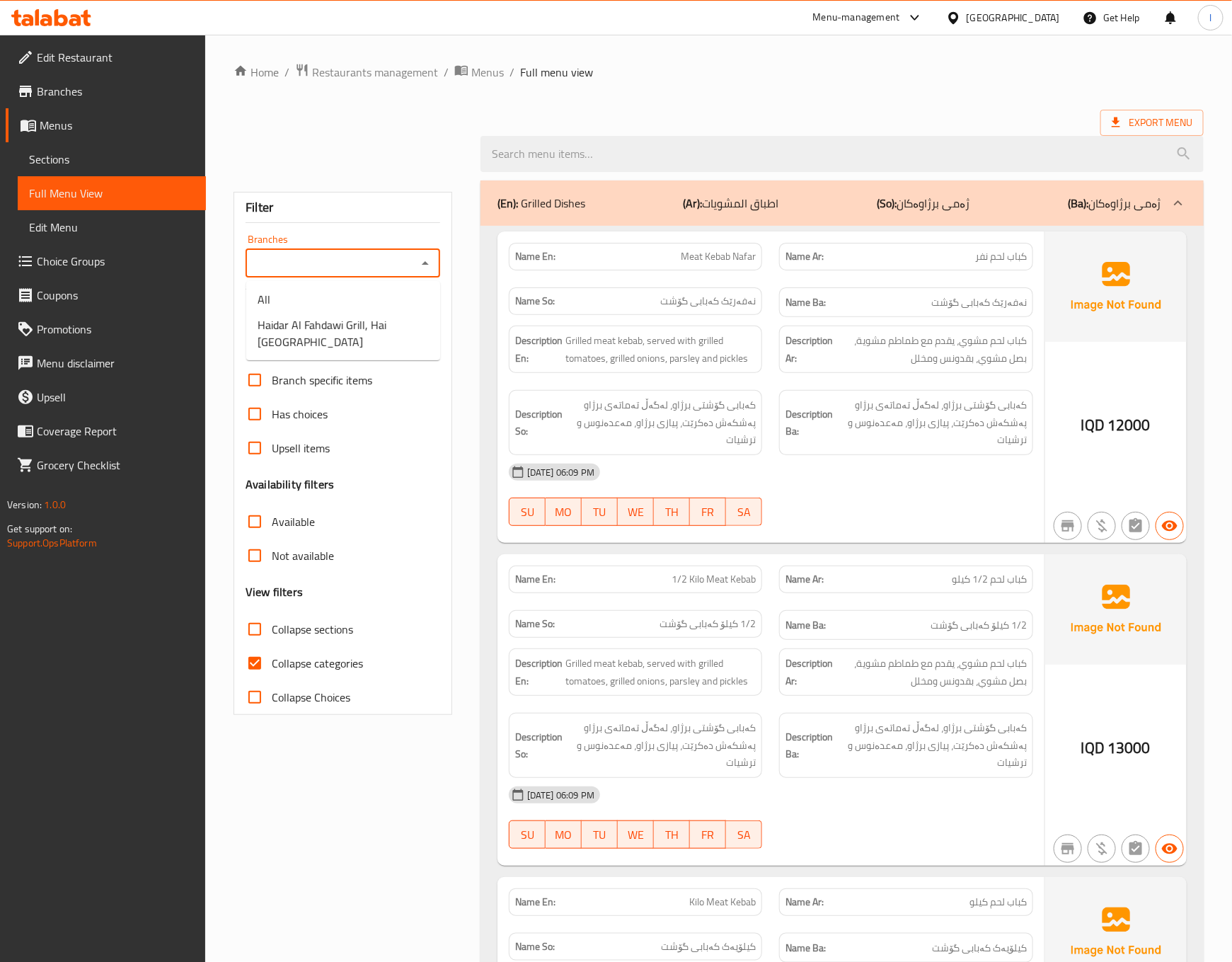
click at [395, 257] on input "Branches" at bounding box center [332, 263] width 163 height 20
drag, startPoint x: 382, startPoint y: 309, endPoint x: 373, endPoint y: 318, distance: 12.7
click at [373, 318] on ul "All Haidar Al Fahdawi Grill, Hai Tunis" at bounding box center [343, 320] width 194 height 79
click at [373, 318] on span "Haidar Al Fahdawi Grill, Hai Tunis" at bounding box center [343, 333] width 171 height 34
type input "Haidar Al Fahdawi Grill, Hai [GEOGRAPHIC_DATA]"
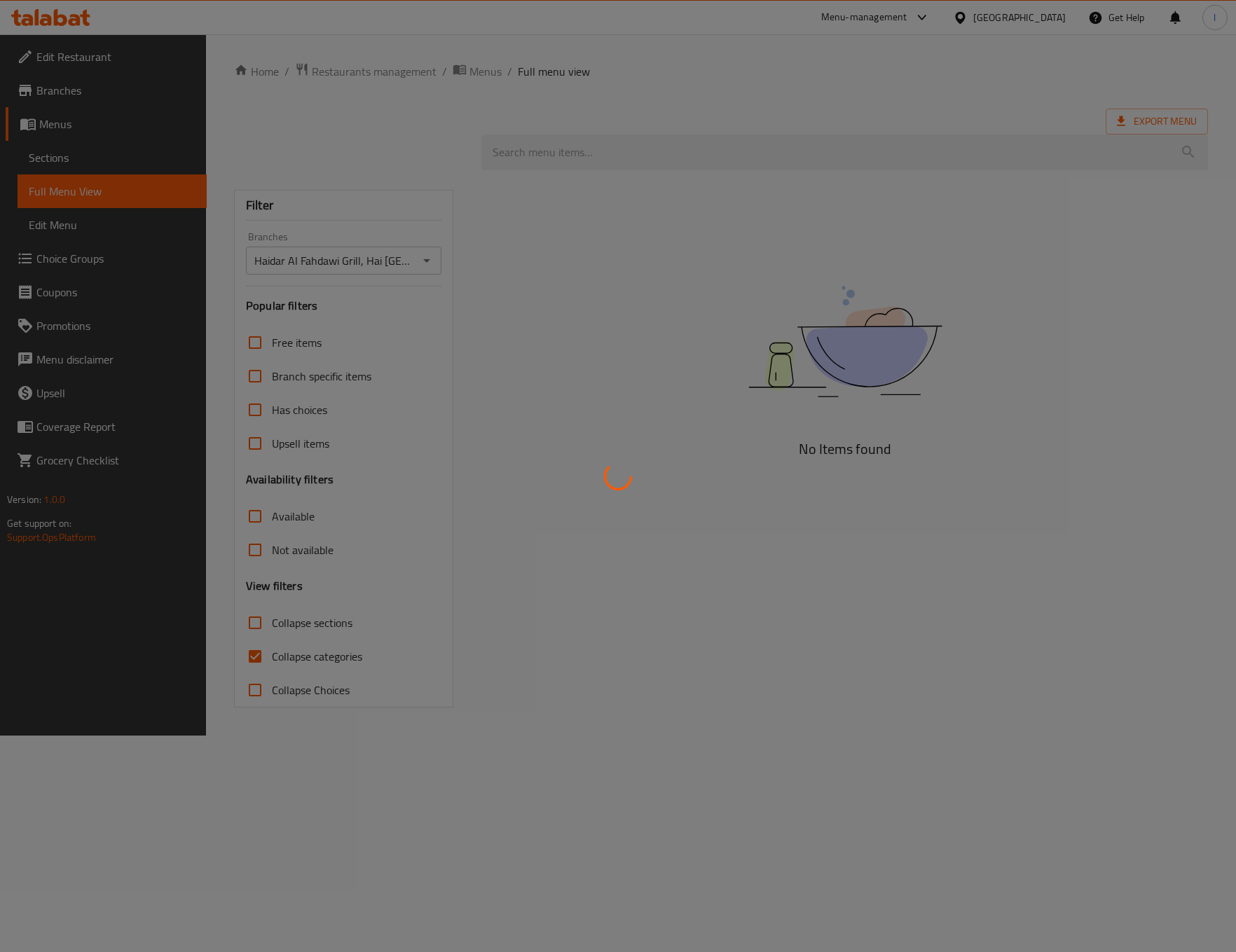
drag, startPoint x: 328, startPoint y: 645, endPoint x: 302, endPoint y: 654, distance: 27.5
click at [328, 645] on div at bounding box center [618, 476] width 1236 height 952
drag, startPoint x: 293, startPoint y: 654, endPoint x: 282, endPoint y: 645, distance: 14.2
click at [292, 654] on div at bounding box center [618, 476] width 1236 height 952
click at [265, 644] on div at bounding box center [618, 476] width 1236 height 952
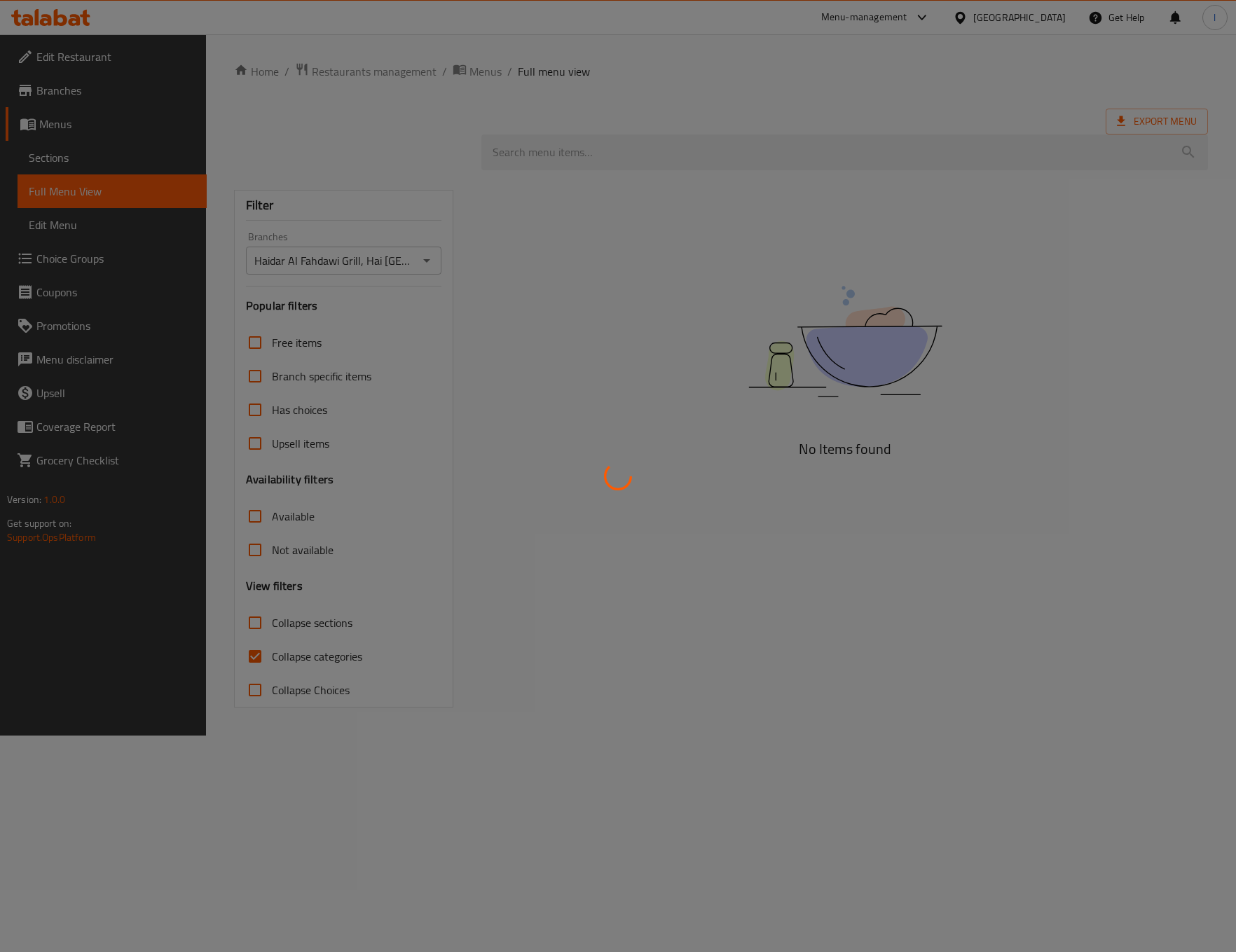
click at [265, 664] on div at bounding box center [618, 476] width 1236 height 952
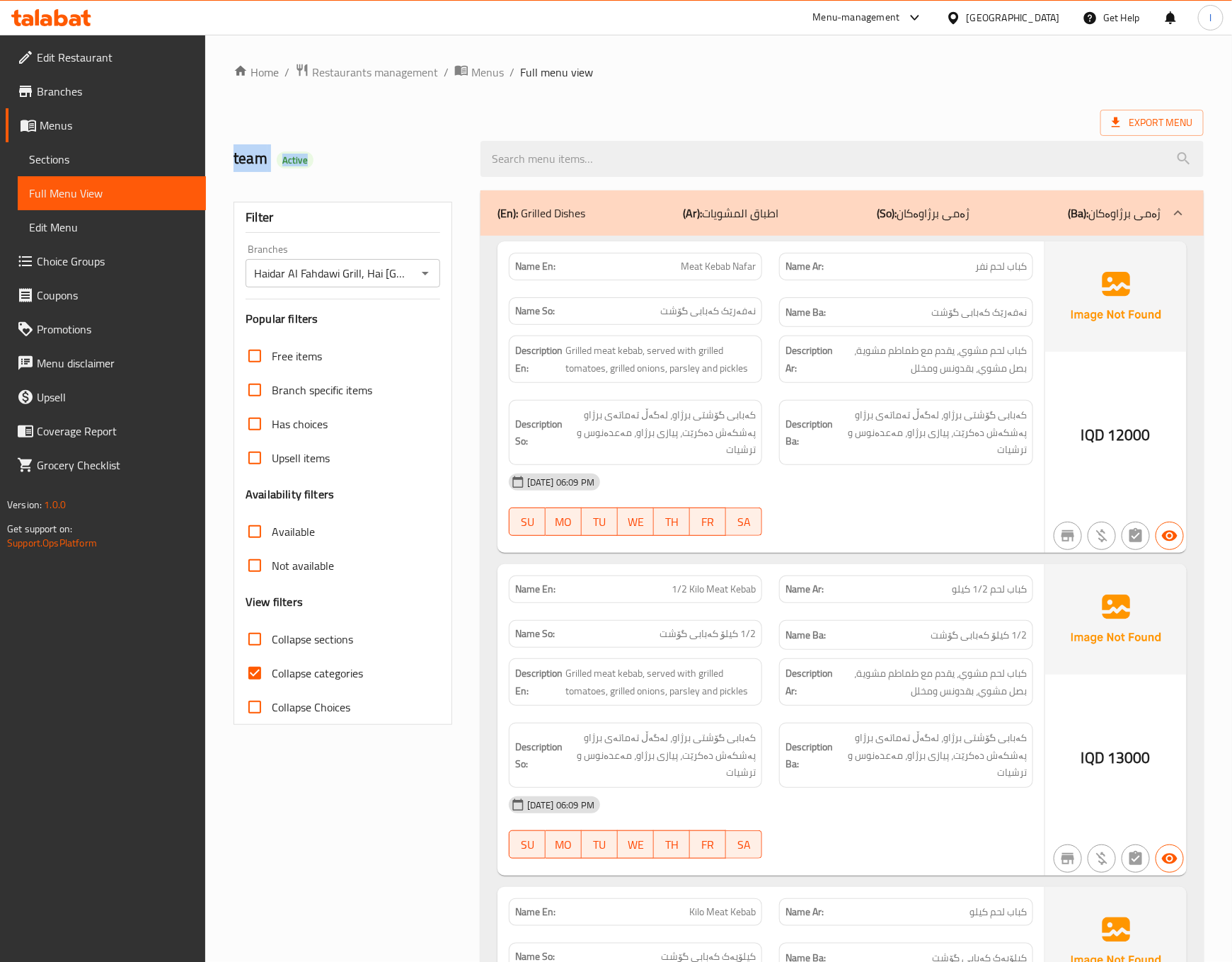
click at [267, 671] on input "Collapse categories" at bounding box center [255, 672] width 34 height 34
checkbox input "false"
click at [295, 634] on span "Collapse sections" at bounding box center [312, 638] width 82 height 17
click at [271, 634] on input "Collapse sections" at bounding box center [255, 638] width 34 height 34
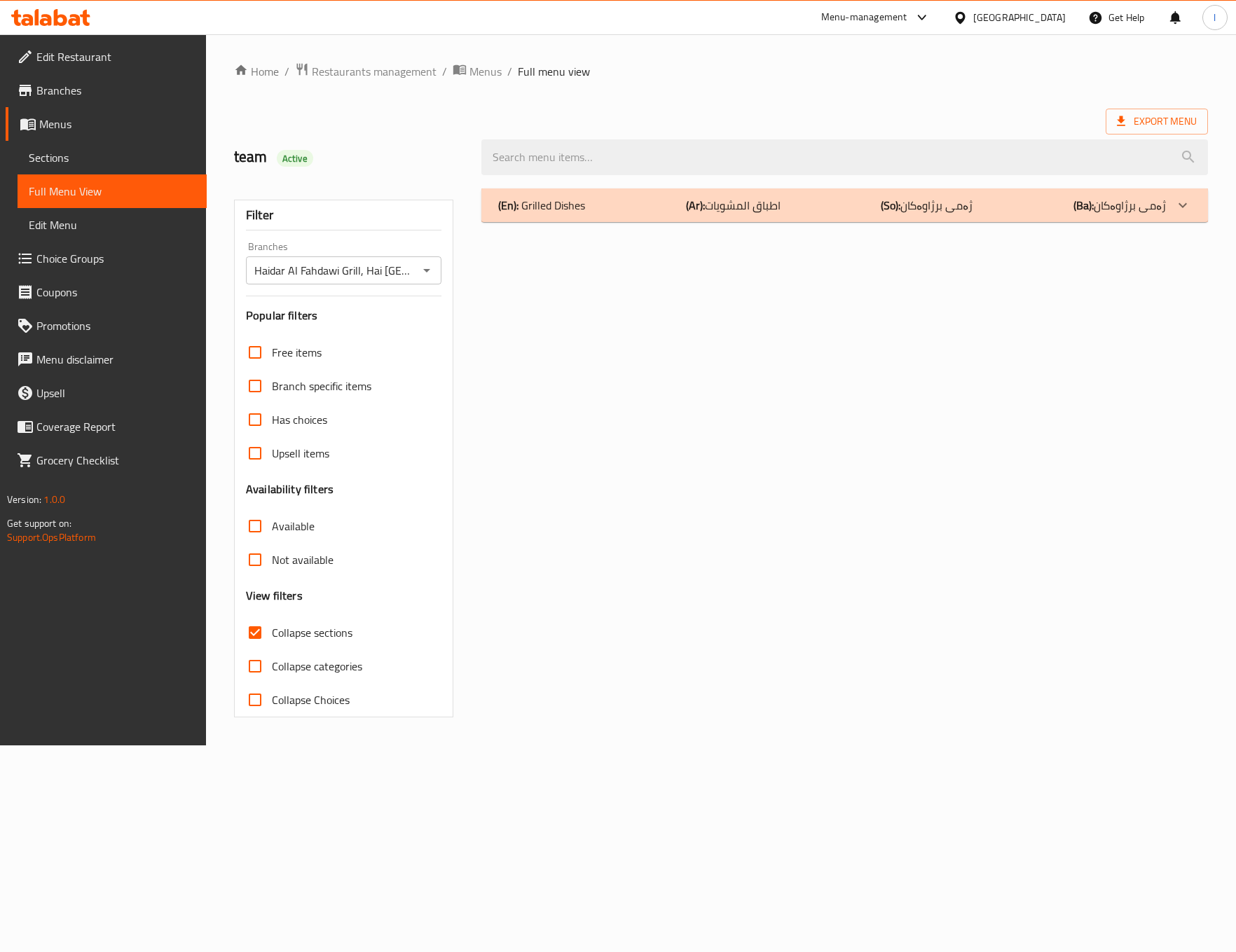
click at [900, 197] on b "(So):" at bounding box center [890, 205] width 20 height 21
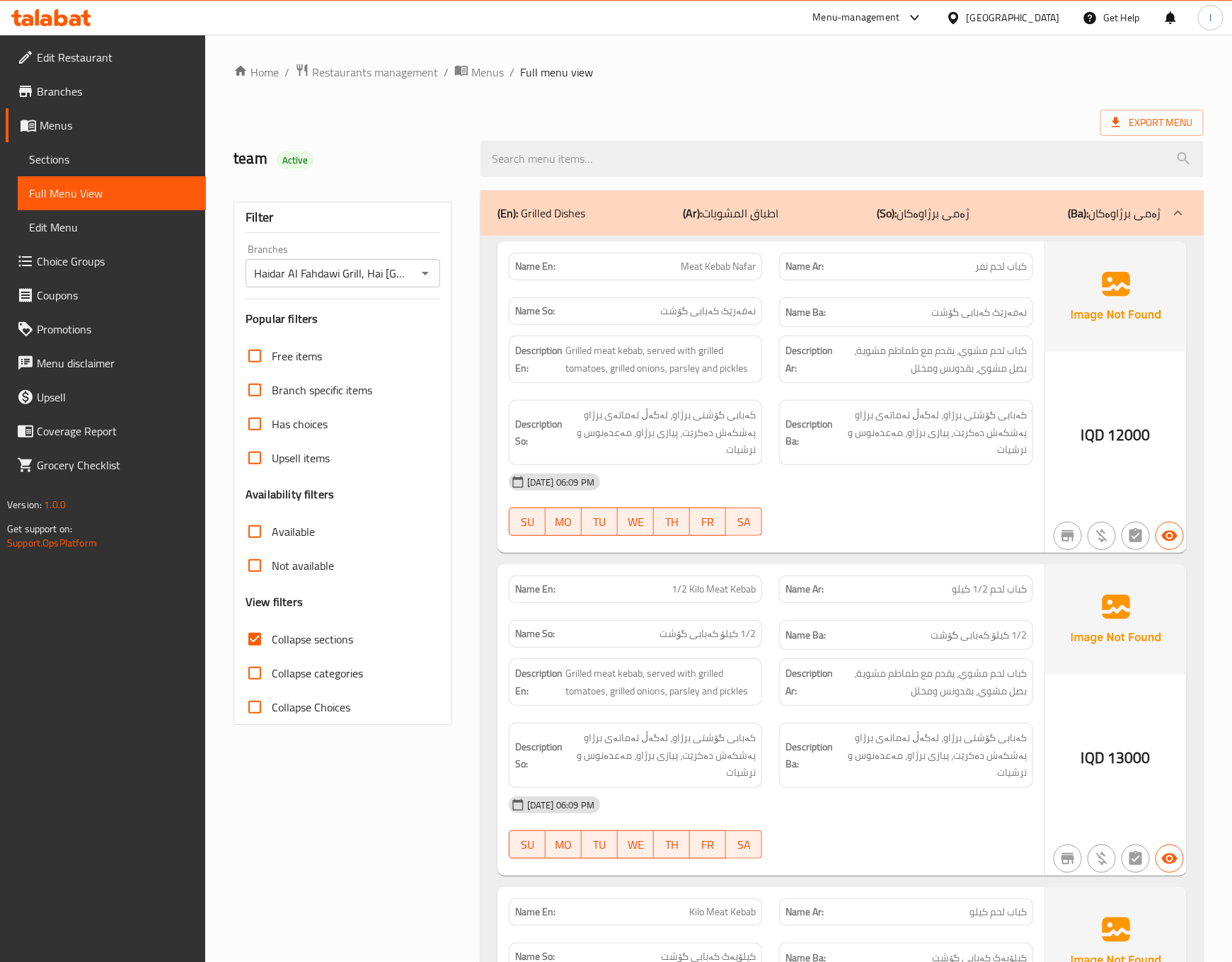
click at [798, 412] on h6 "Description Ba: کەبابی گۆشتی برژاو، لەگەڵ تەماتەی برژاو پەشکەش دەکرێت، پیازی بر…" at bounding box center [906, 432] width 241 height 52
click at [313, 635] on span "Collapse sections" at bounding box center [312, 638] width 82 height 17
click at [271, 635] on input "Collapse sections" at bounding box center [255, 638] width 34 height 34
checkbox input "false"
click at [976, 410] on span "کەبابی گۆشتی برژاو، لەگەڵ تەماتەی برژاو پەشکەش دەکرێت، پیازی برژاو، مەعدەنوس و …" at bounding box center [931, 432] width 191 height 52
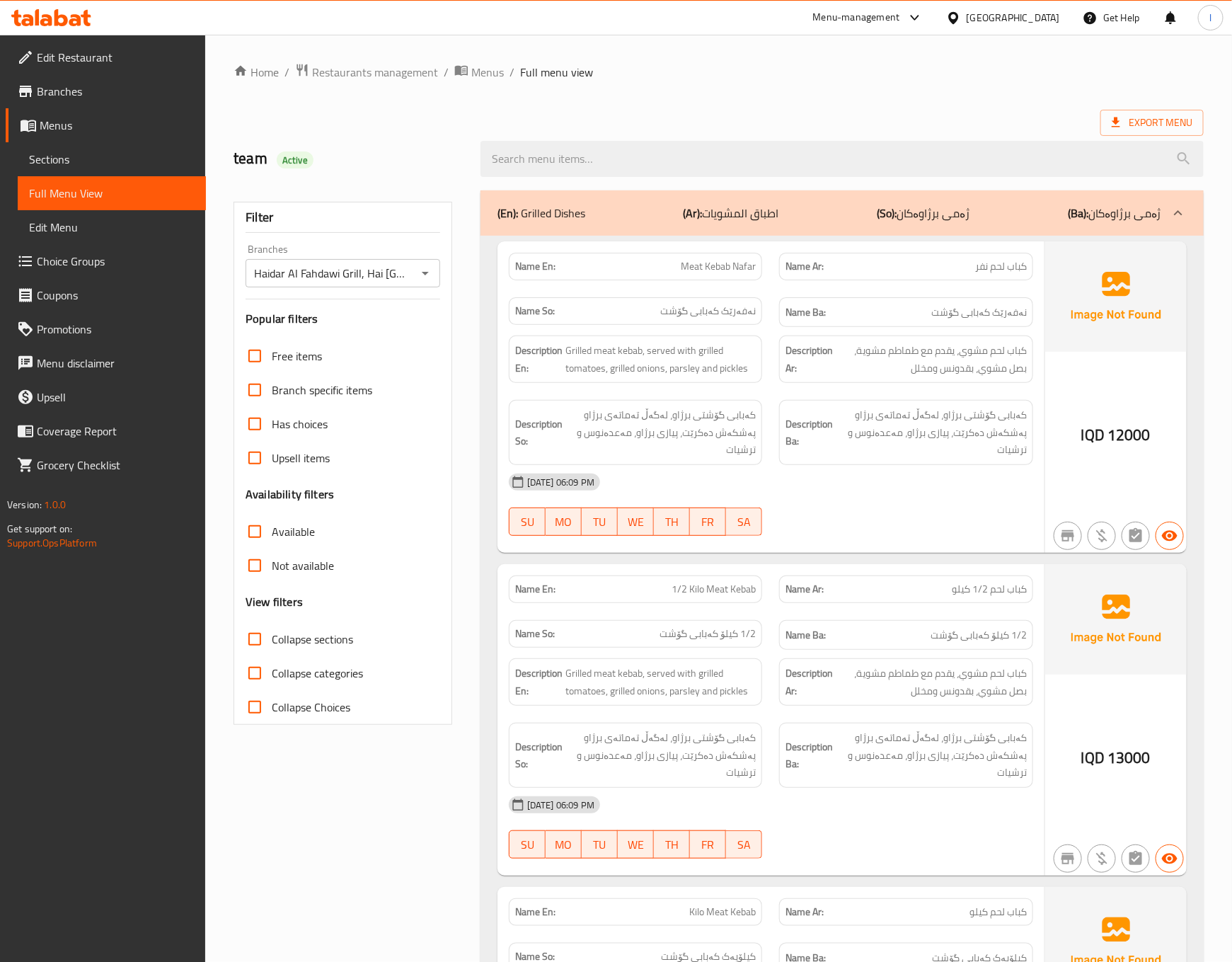
click at [932, 528] on div "[DATE] 06:09 PM SU MO TU WE TH FR SA" at bounding box center [771, 505] width 541 height 79
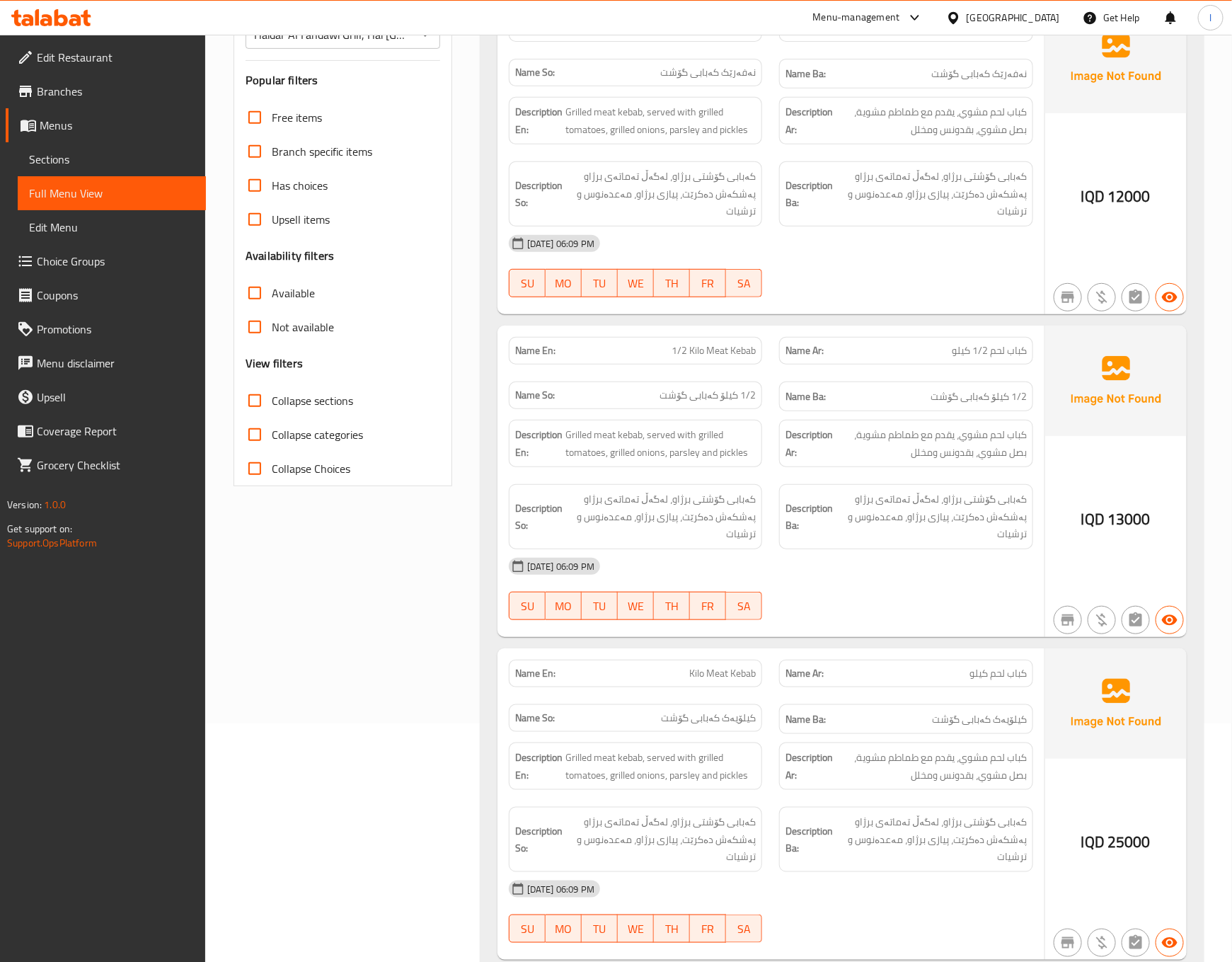
scroll to position [353, 0]
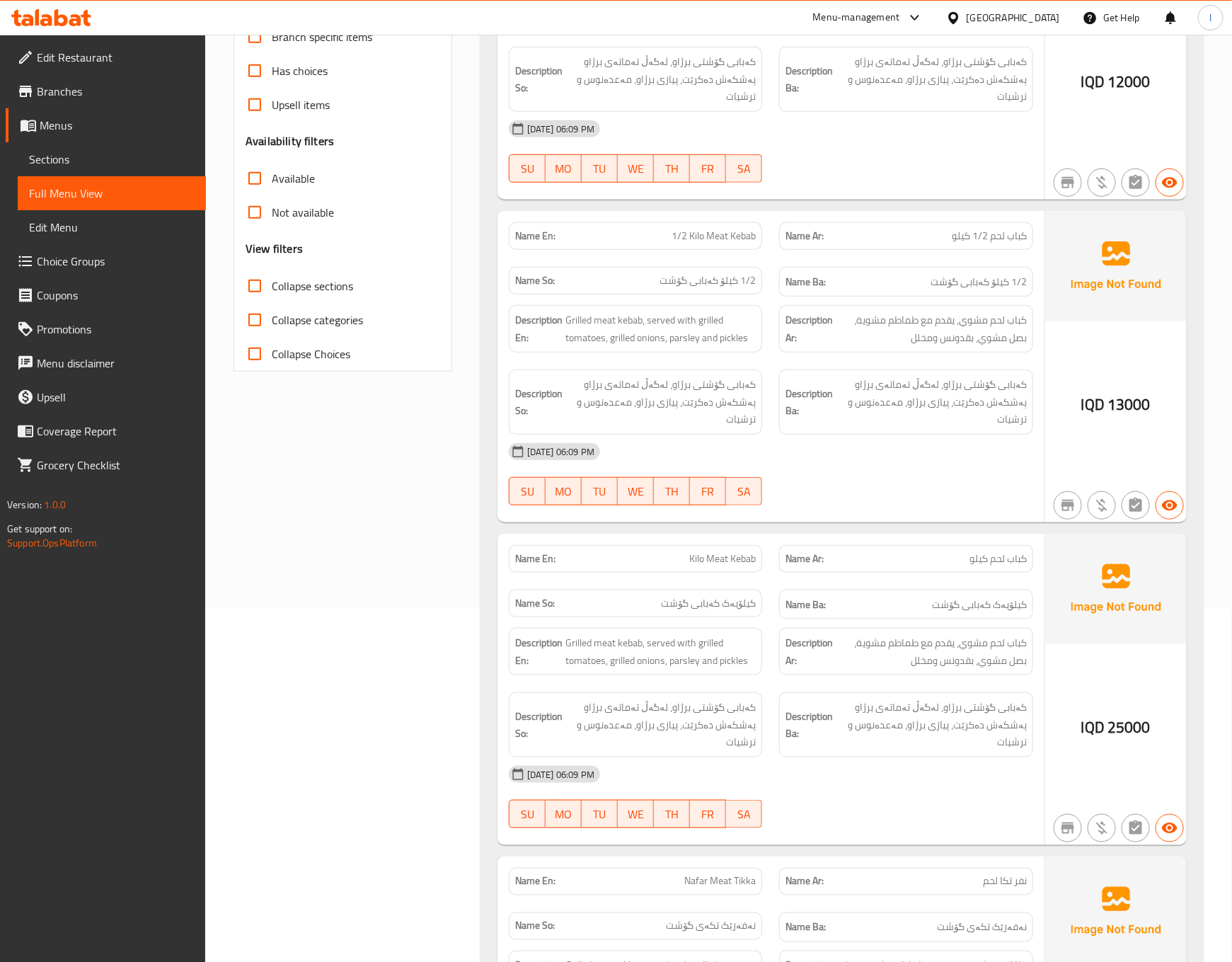
click at [927, 466] on div "[DATE] 06:09 PM" at bounding box center [771, 451] width 541 height 34
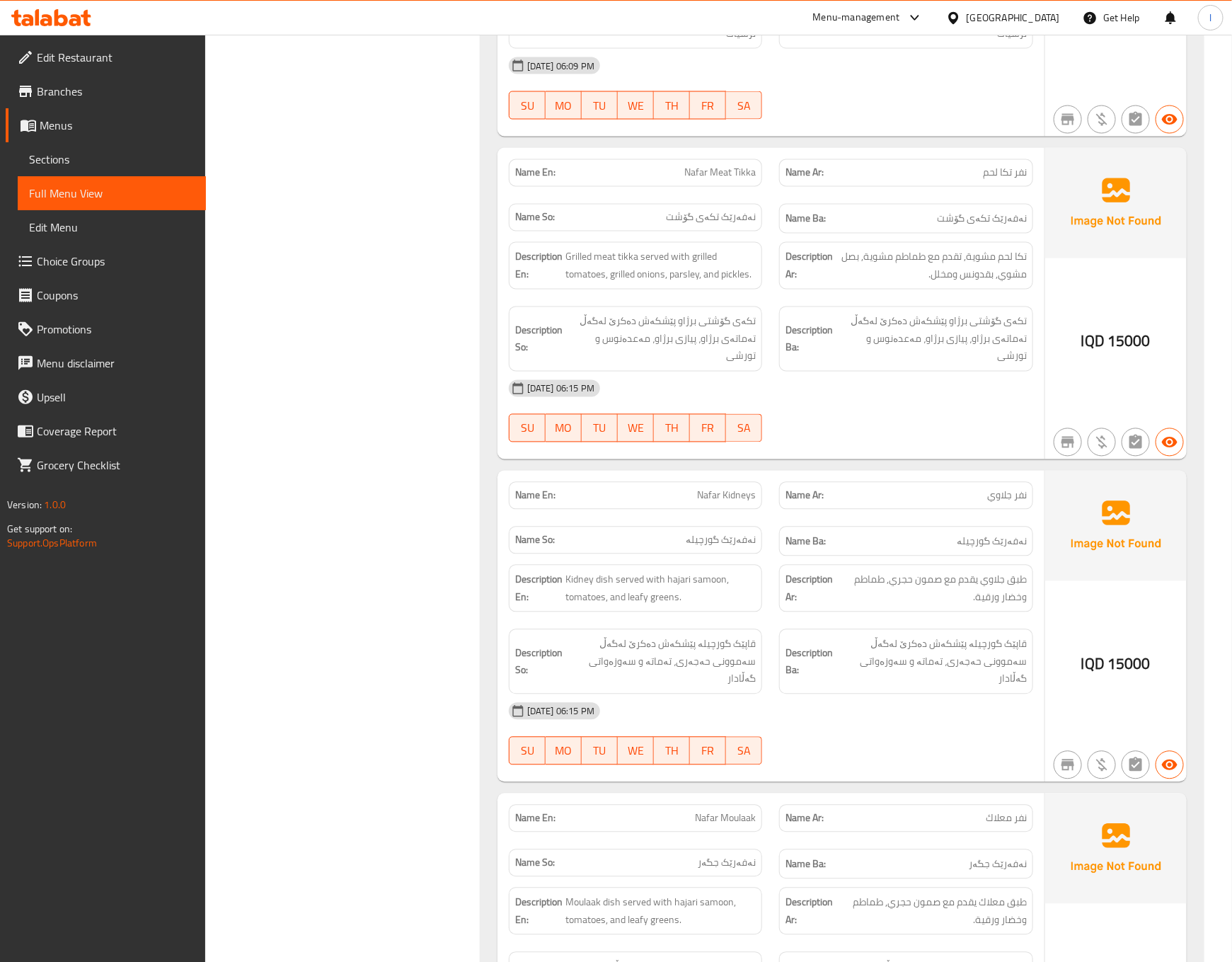
scroll to position [707, 0]
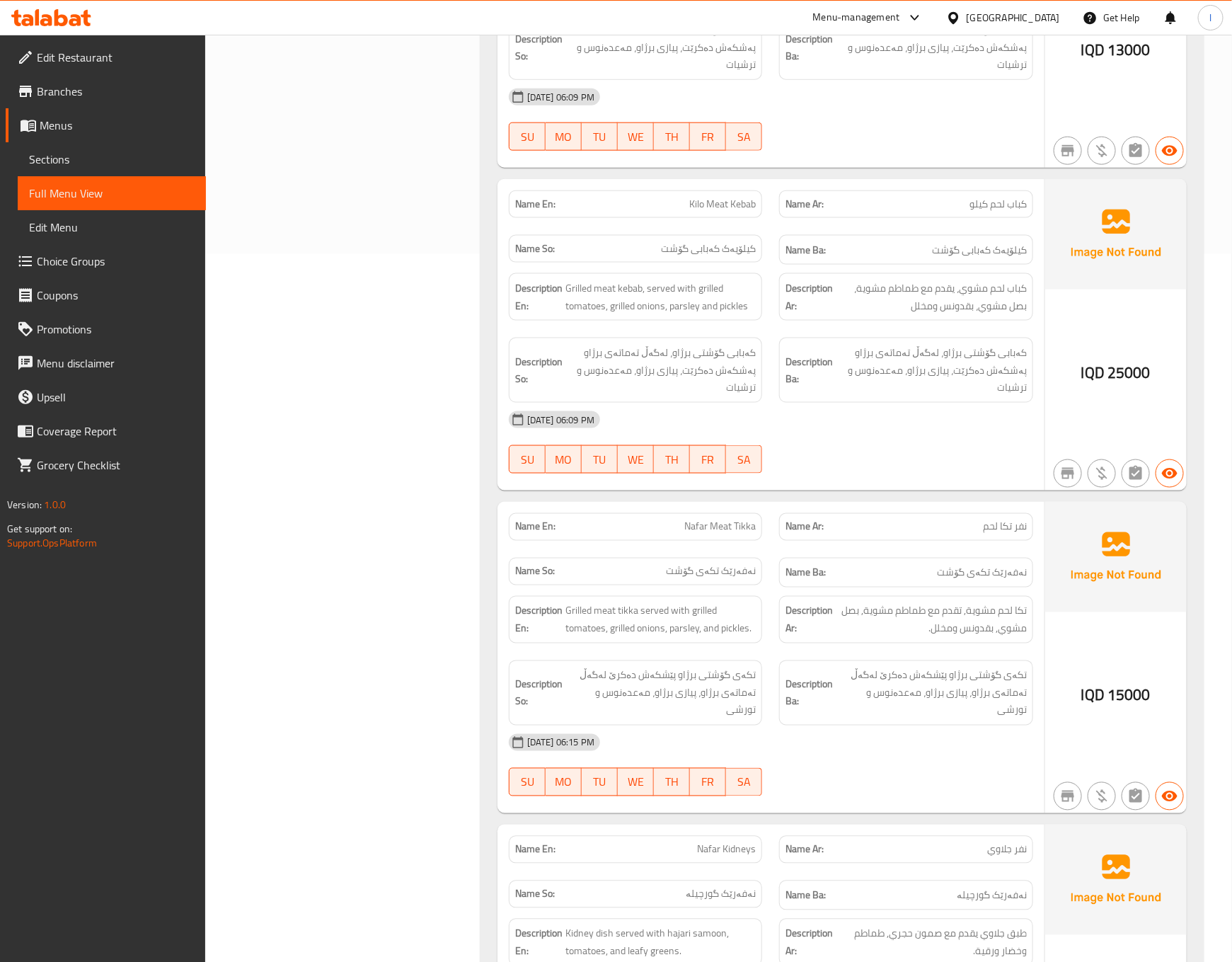
click at [912, 456] on div "[DATE] 06:09 PM SU MO TU WE TH FR SA" at bounding box center [771, 442] width 541 height 79
click at [991, 581] on span "نەفەرێک تکەی گۆشت" at bounding box center [982, 573] width 90 height 17
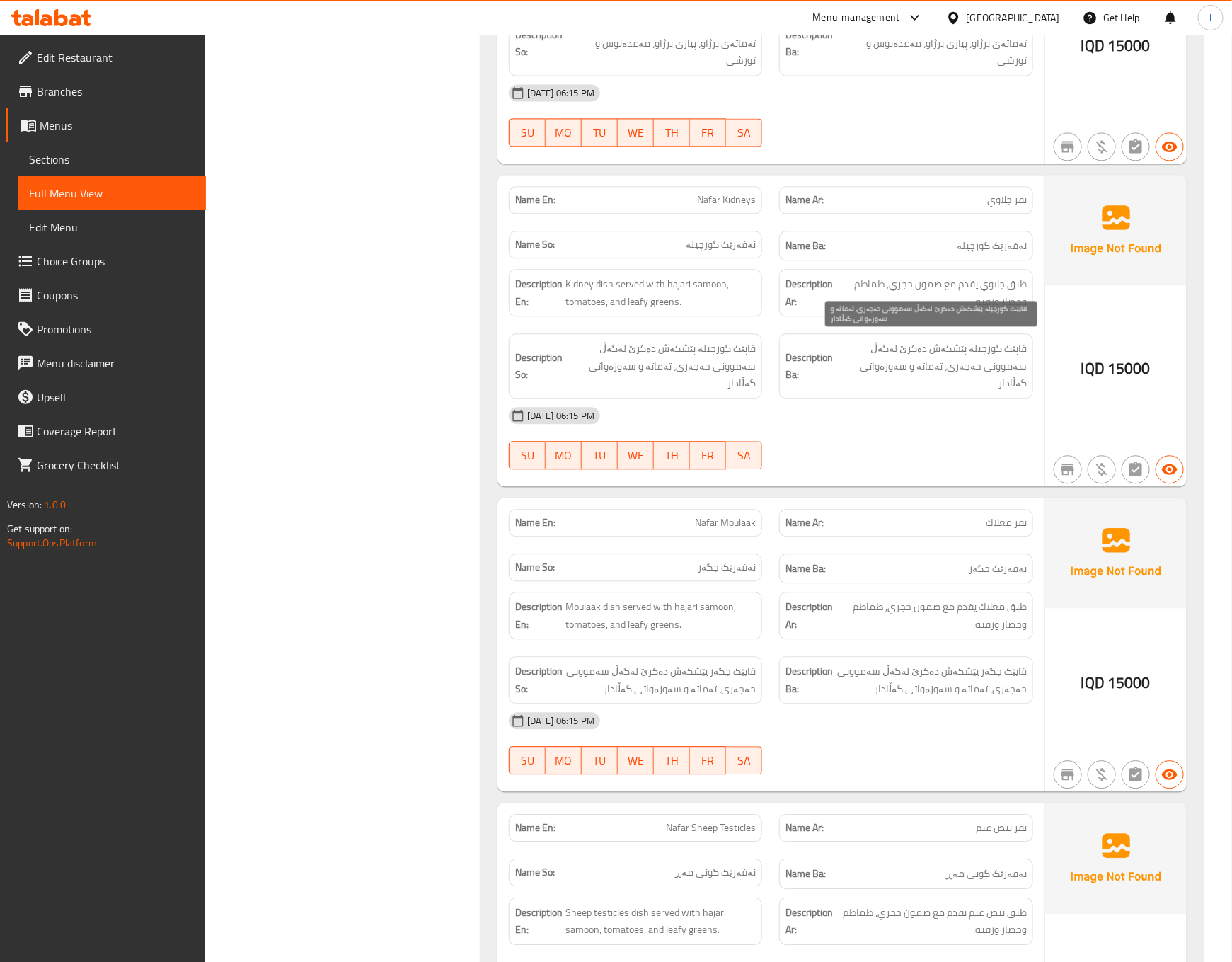
scroll to position [1415, 0]
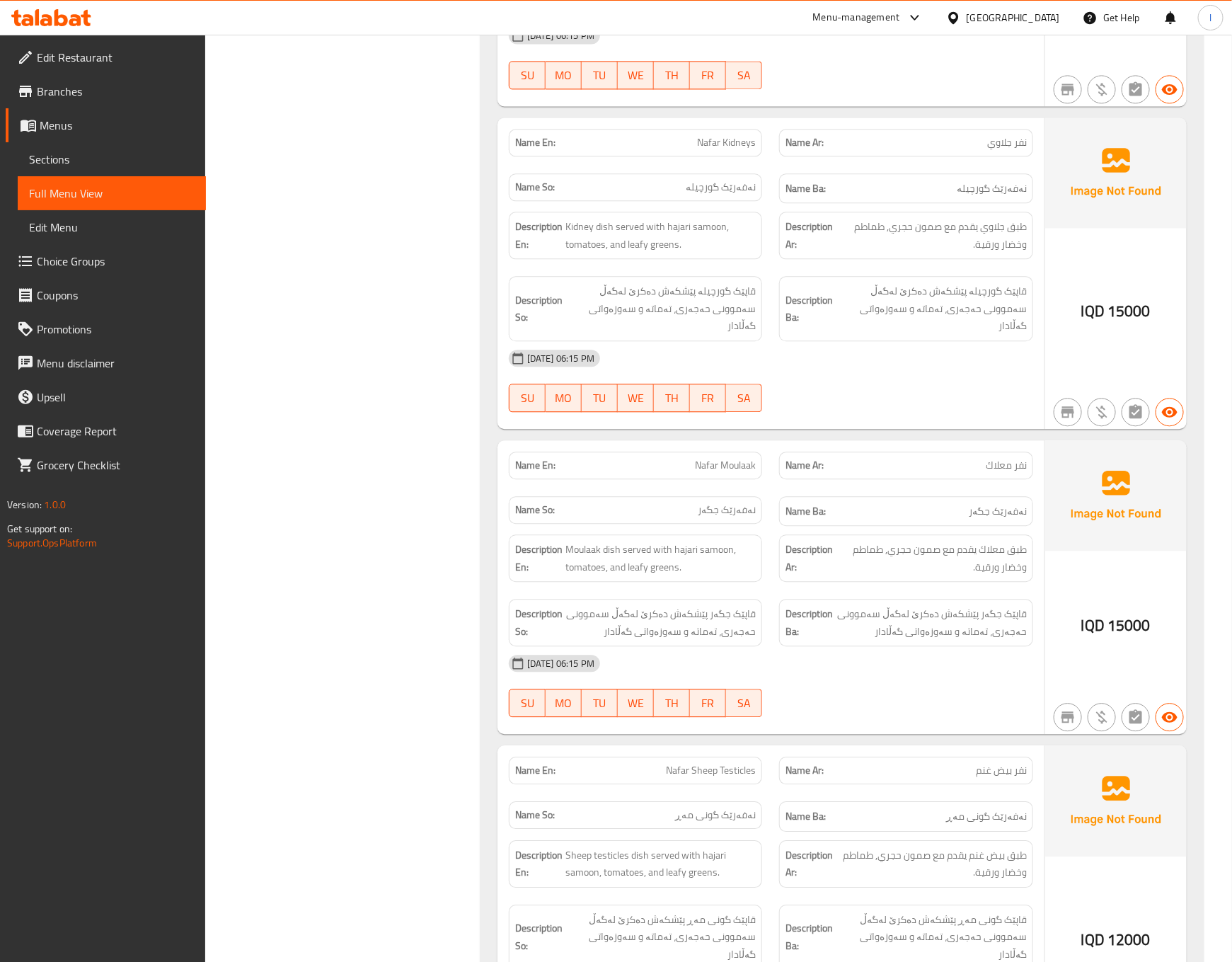
click at [881, 502] on h6 "Name Ba: نەفەرێک جگەر" at bounding box center [906, 511] width 241 height 17
click at [924, 341] on div "[DATE] 06:15 PM" at bounding box center [771, 358] width 541 height 34
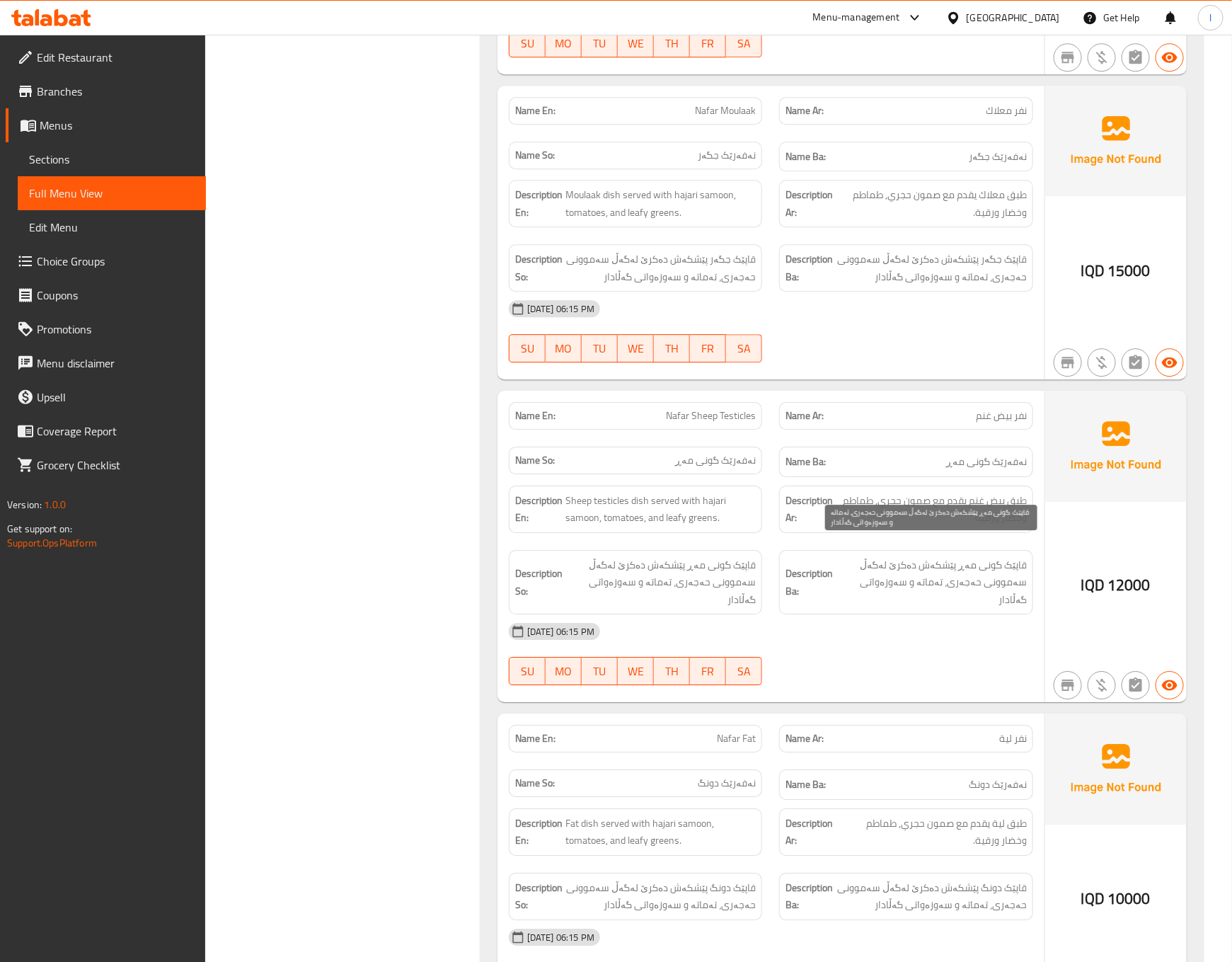
click at [843, 574] on span "قاپێک گونی مەڕ پێشکەش دەکرێ لەگەڵ سەموونی حەجەری، تەماتە و سەوزەواتی گەڵادار" at bounding box center [931, 582] width 191 height 52
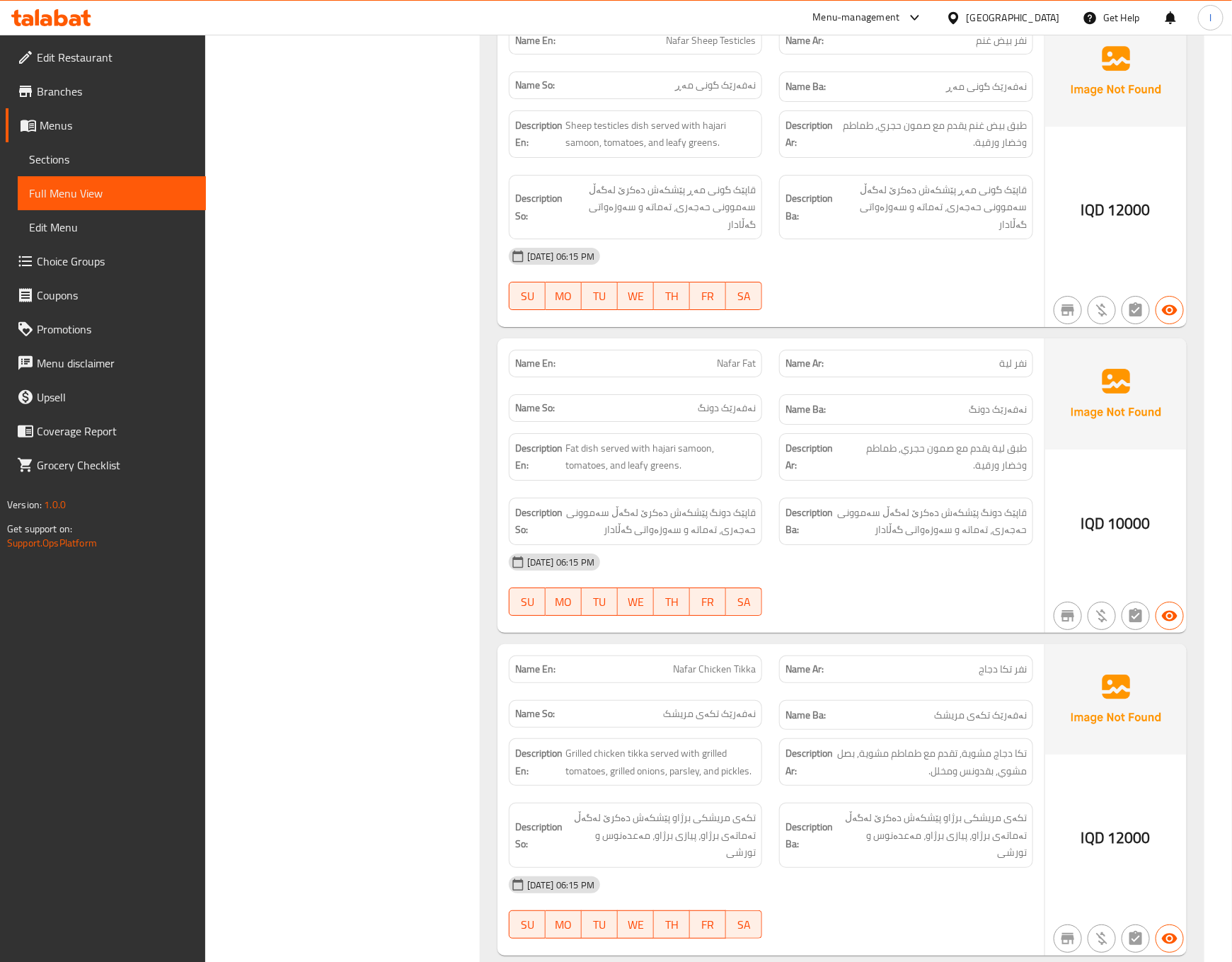
scroll to position [2149, 0]
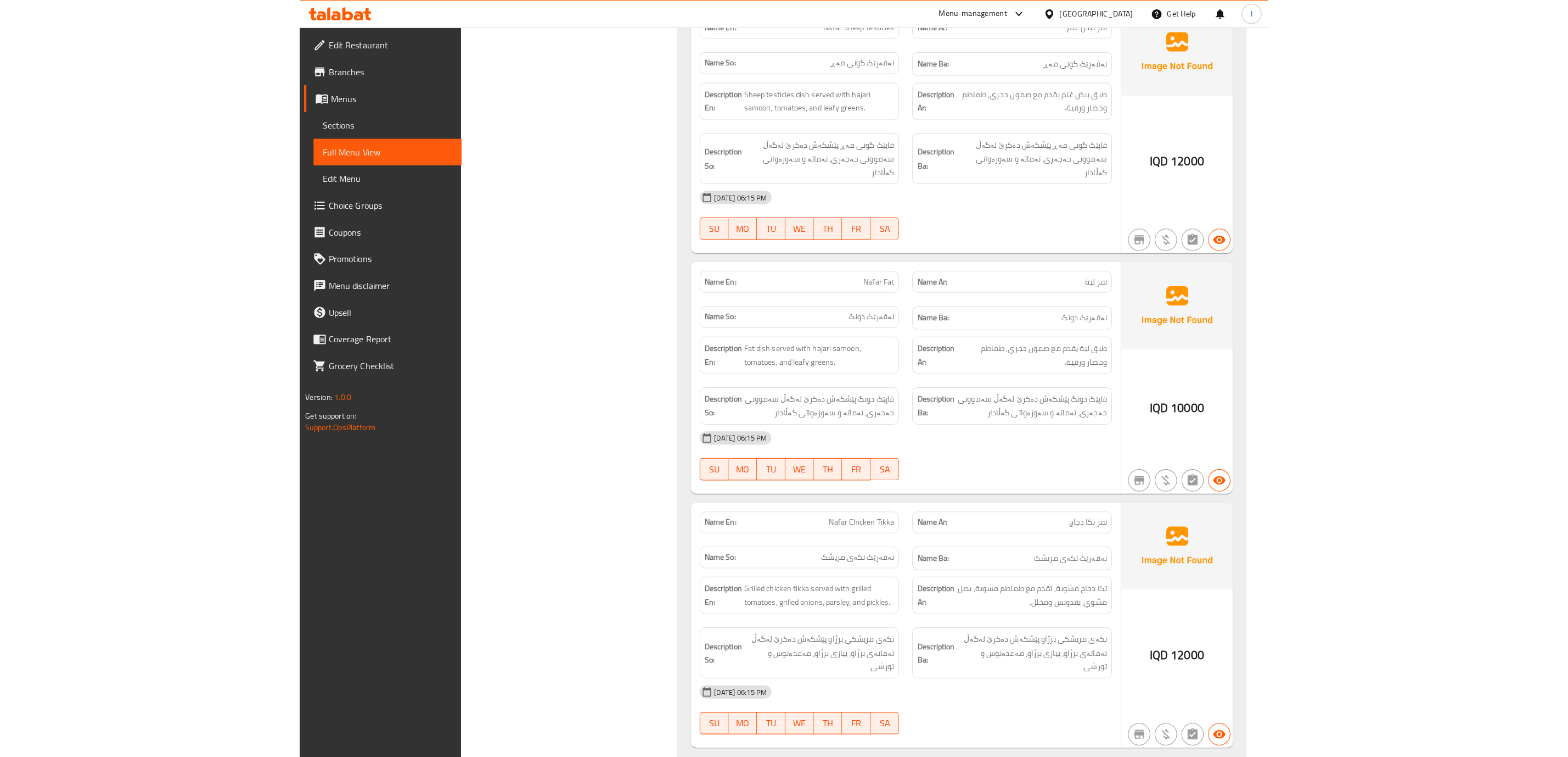
scroll to position [1375, 0]
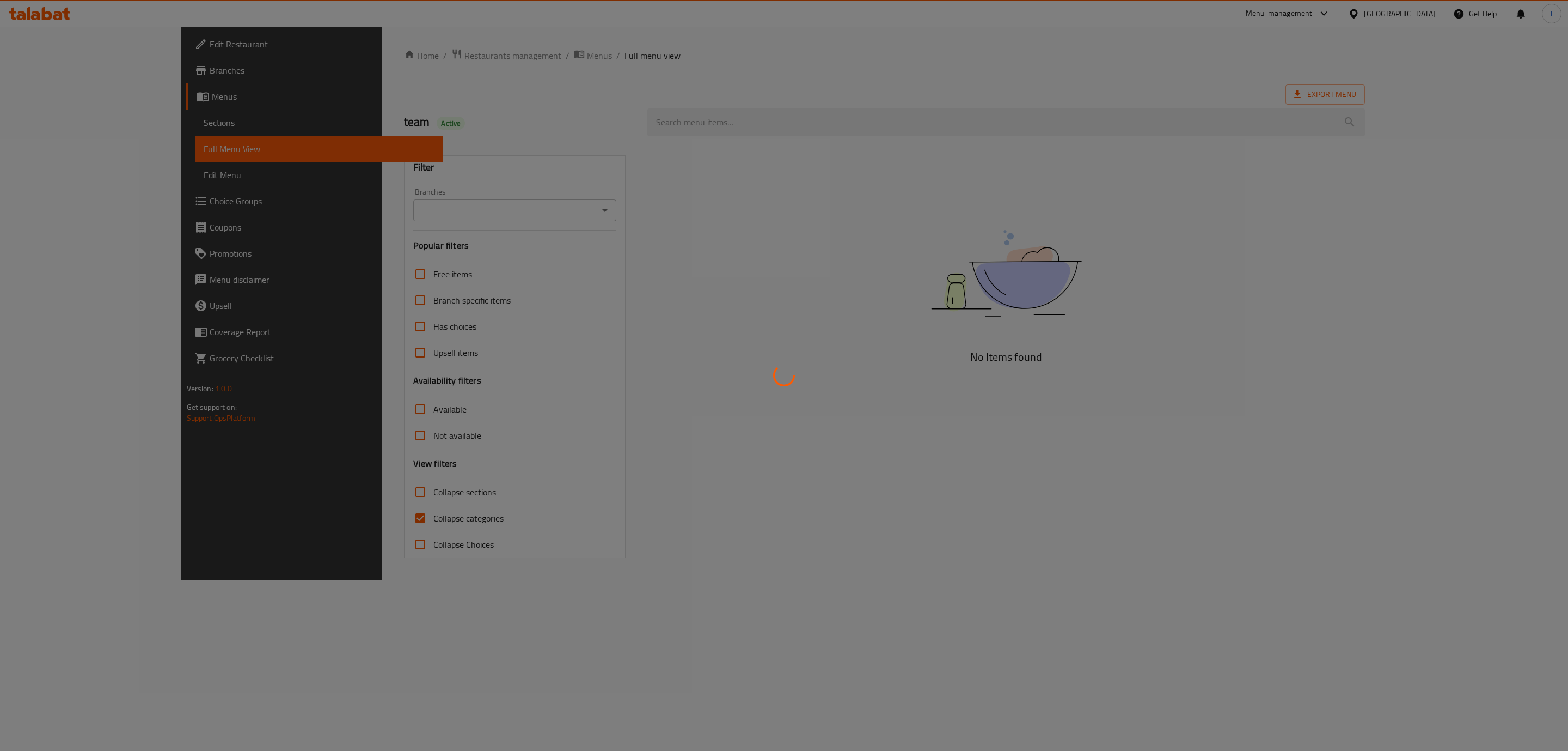
click at [549, 235] on div at bounding box center [784, 375] width 1568 height 751
click at [545, 203] on div at bounding box center [784, 375] width 1568 height 751
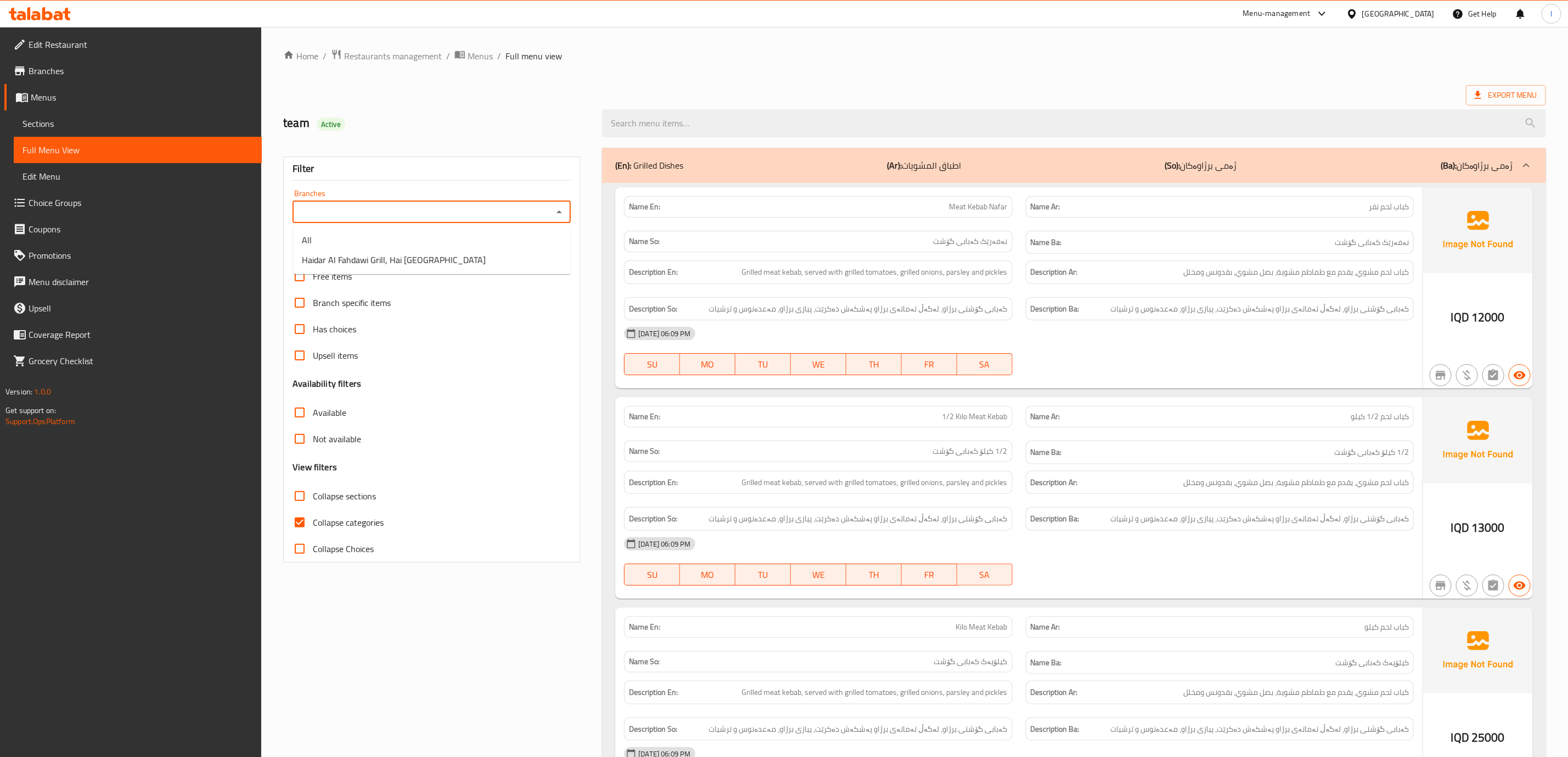
click at [547, 208] on input "Branches" at bounding box center [422, 212] width 253 height 15
click at [366, 278] on div "Free items" at bounding box center [431, 276] width 278 height 26
click at [382, 203] on div "Branches" at bounding box center [431, 212] width 278 height 22
click at [379, 211] on input "Branches" at bounding box center [422, 212] width 253 height 15
drag, startPoint x: 376, startPoint y: 244, endPoint x: 376, endPoint y: 256, distance: 12.0
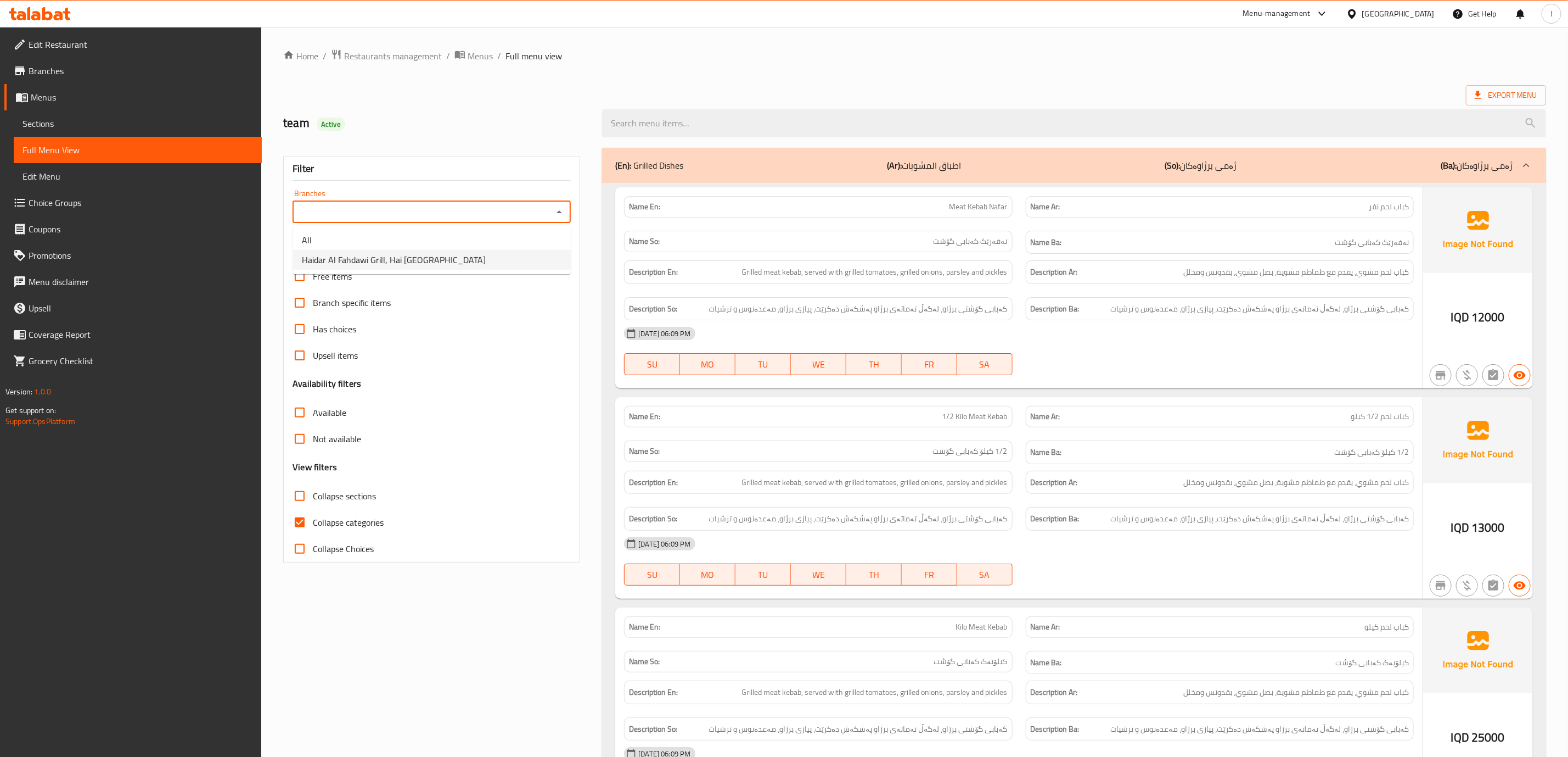
click at [376, 256] on ul "All Haidar Al Fahdawi Grill, Hai Tunis" at bounding box center [432, 250] width 278 height 49
click at [376, 256] on span "Haidar Al Fahdawi Grill, Hai Tunis" at bounding box center [394, 259] width 184 height 13
type input "Haidar Al Fahdawi Grill, Hai Tunis"
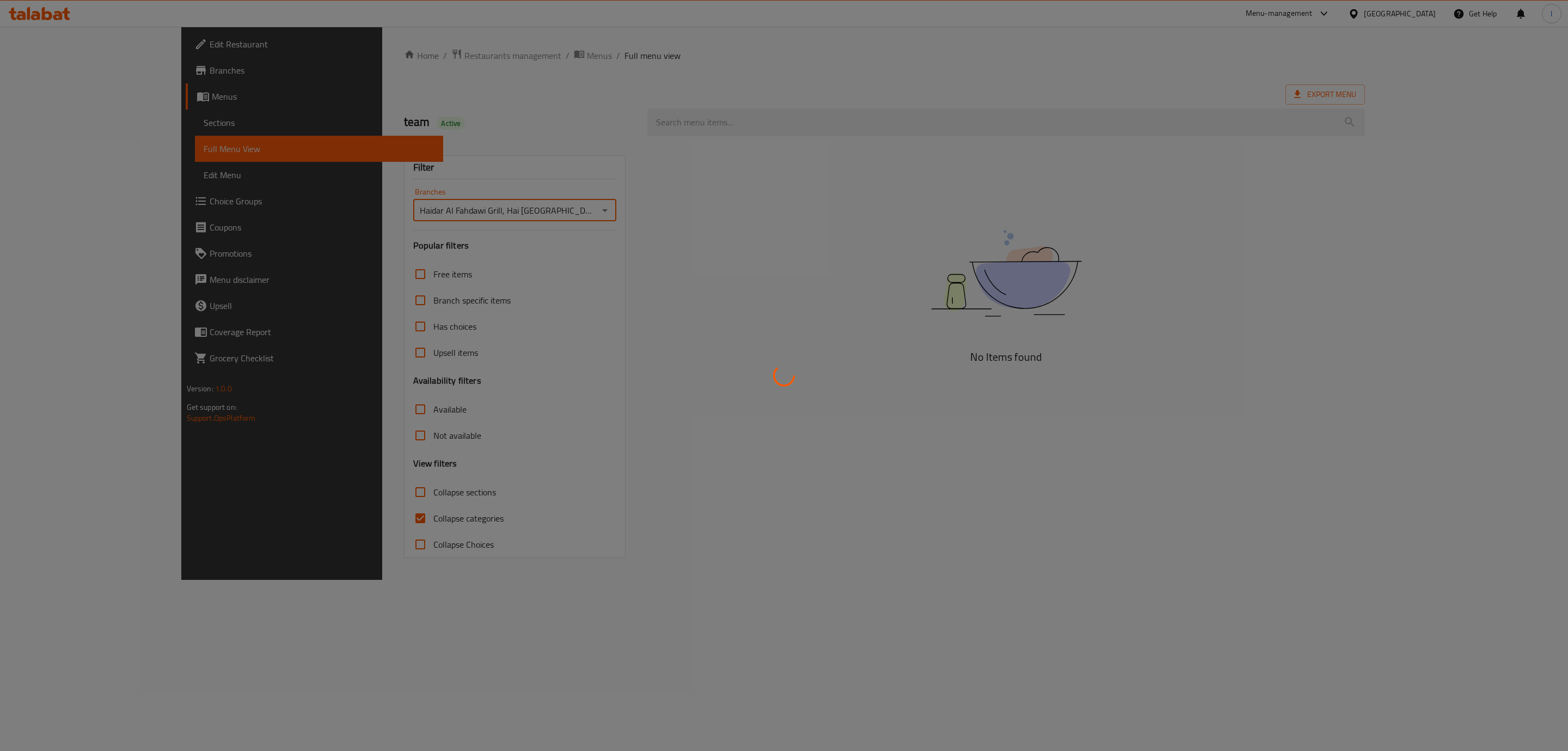
click at [360, 517] on div at bounding box center [784, 375] width 1568 height 751
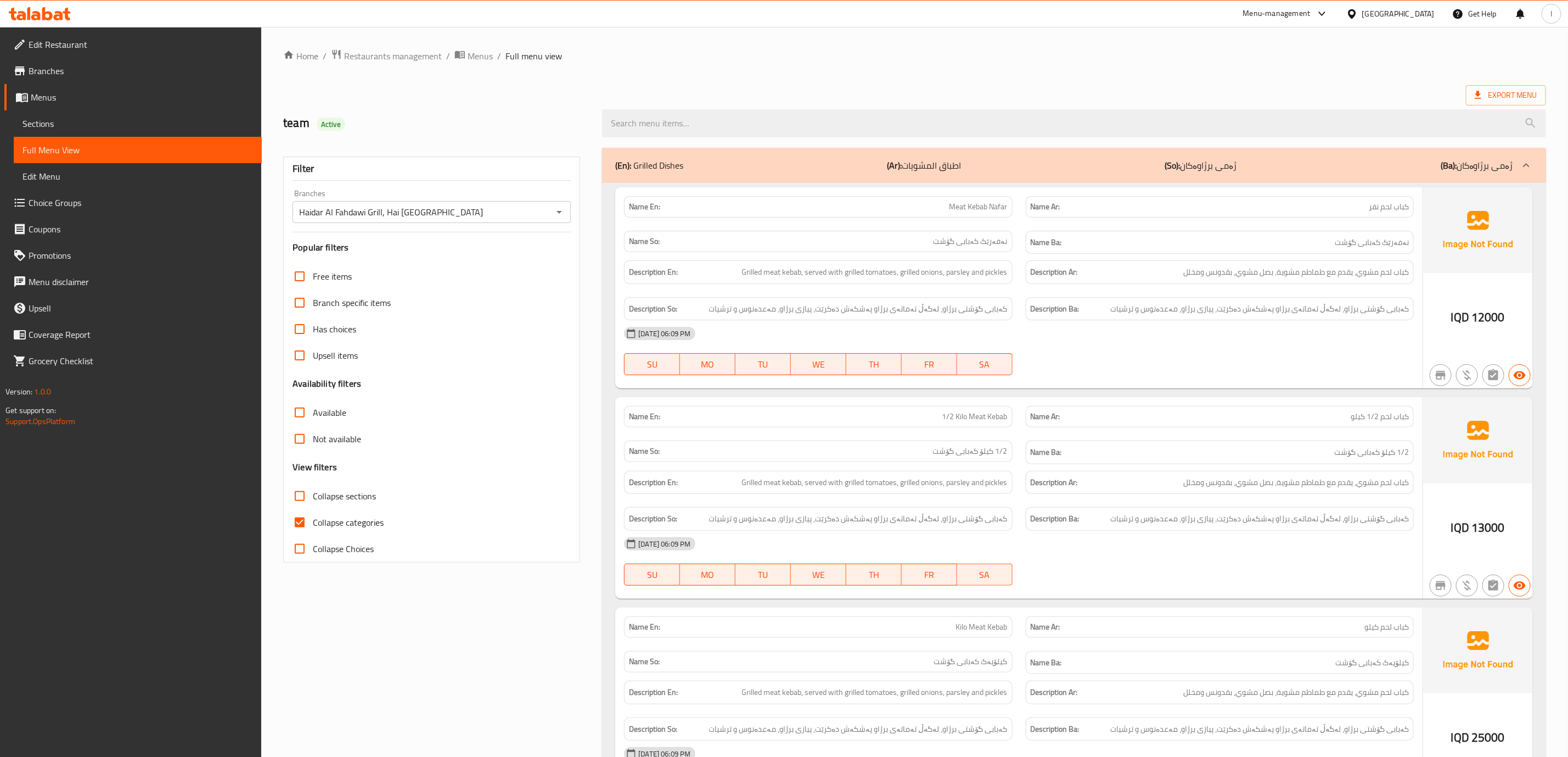
click at [331, 521] on span "Collapse categories" at bounding box center [348, 522] width 71 height 13
click at [313, 521] on input "Collapse categories" at bounding box center [299, 522] width 26 height 26
checkbox input "false"
click at [341, 481] on div "Free items Branch specific items Has choices Upsell items Availability filters …" at bounding box center [431, 412] width 278 height 299
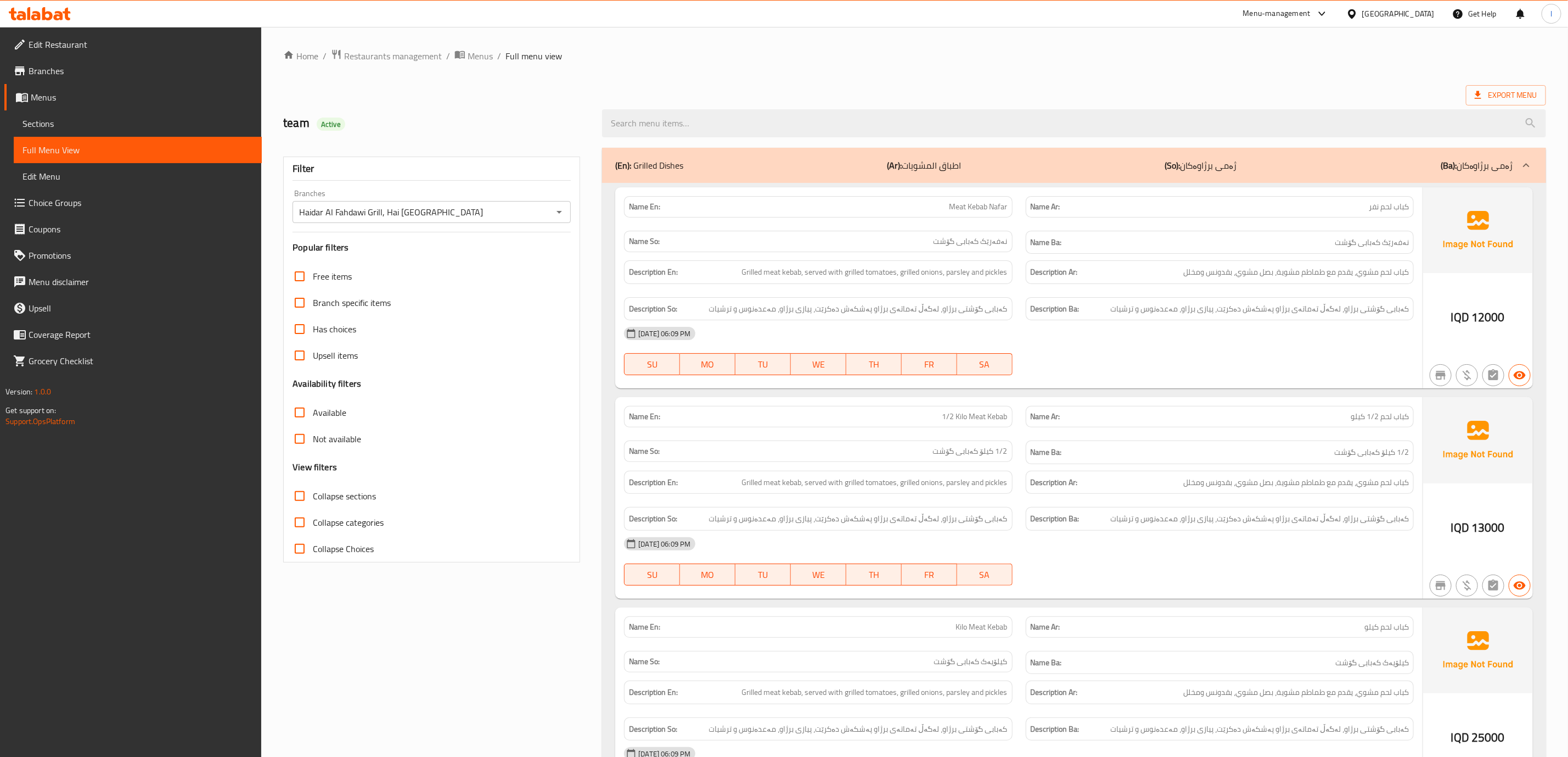
click at [340, 486] on label "Collapse sections" at bounding box center [331, 495] width 90 height 26
click input "Collapse sections"
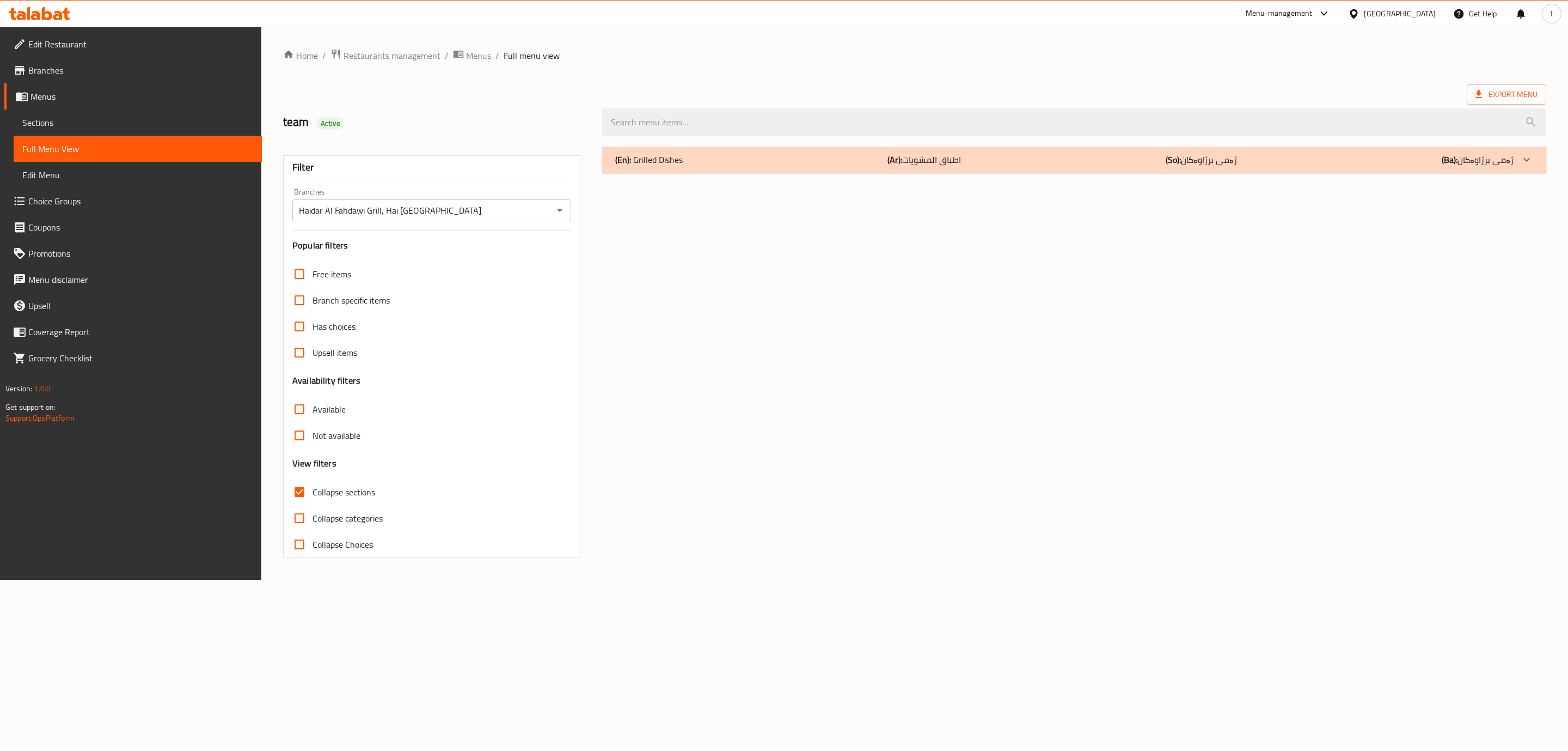
click span "Collapse sections"
click input "Collapse sections"
checkbox input "false"
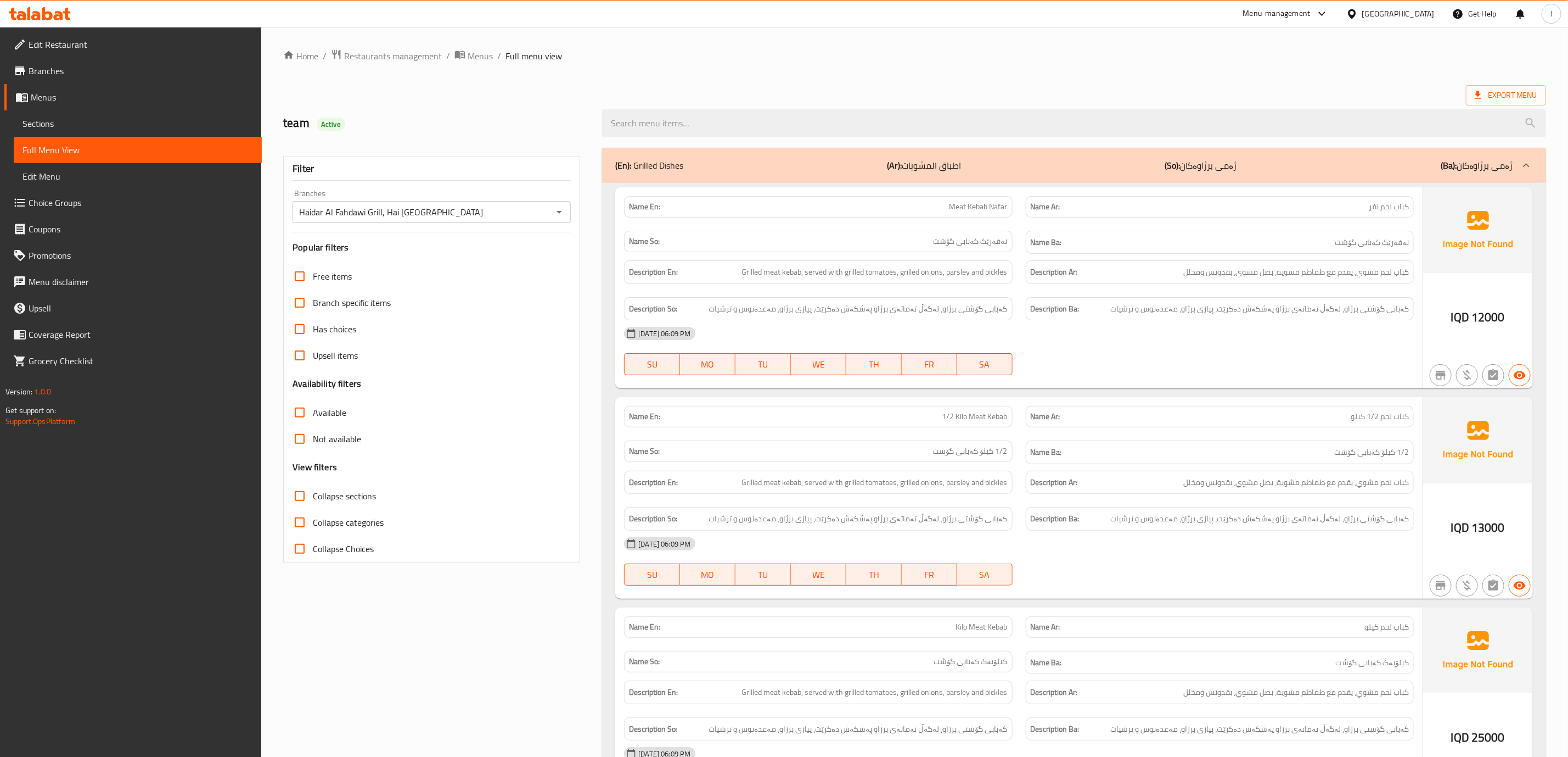
click div "20-08-2025 06:09 PM SU MO TU WE TH FR SA"
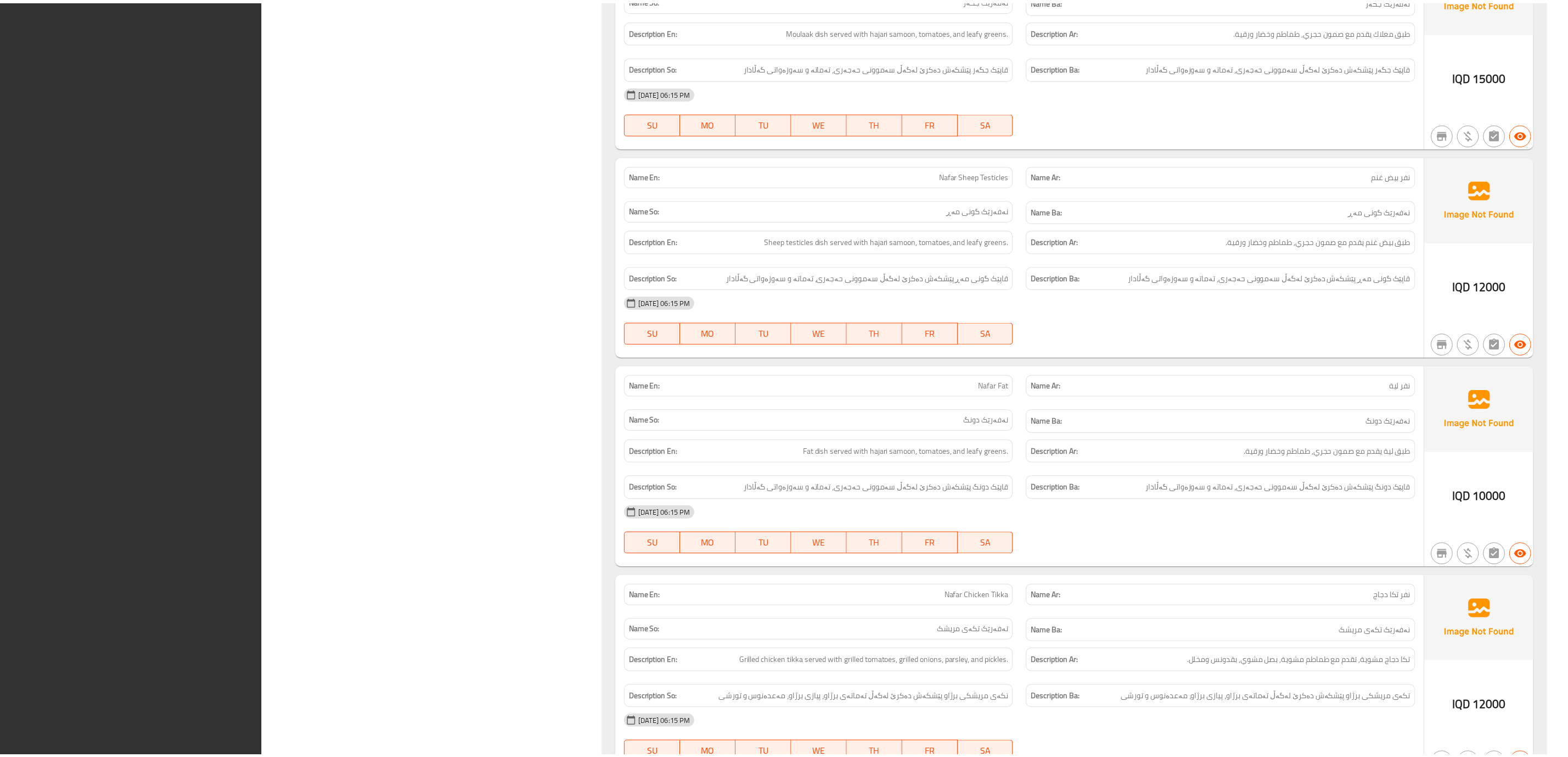
scroll to position [1375, 0]
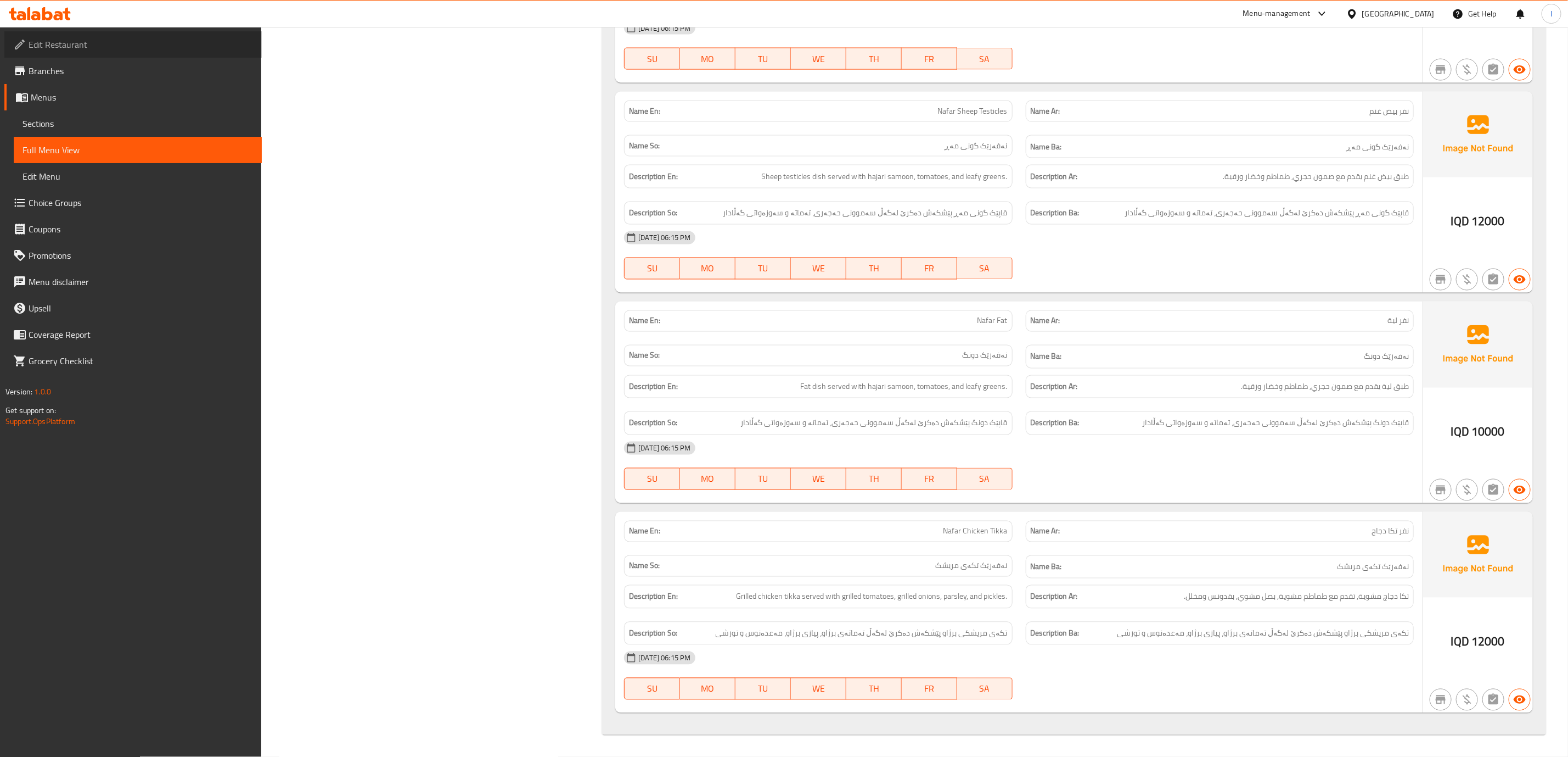
click span "Edit Restaurant"
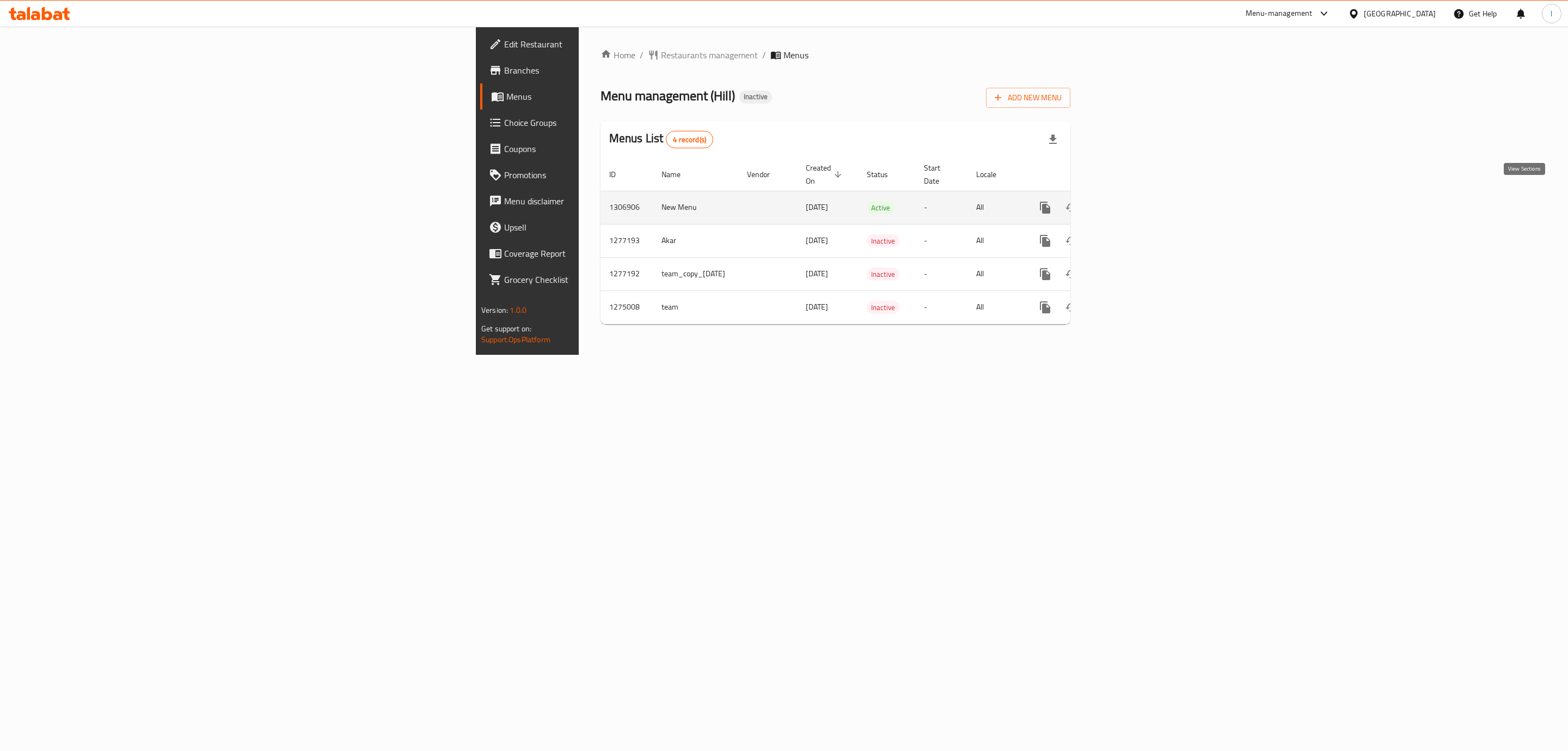
click at [1130, 201] on icon "enhanced table" at bounding box center [1123, 207] width 13 height 13
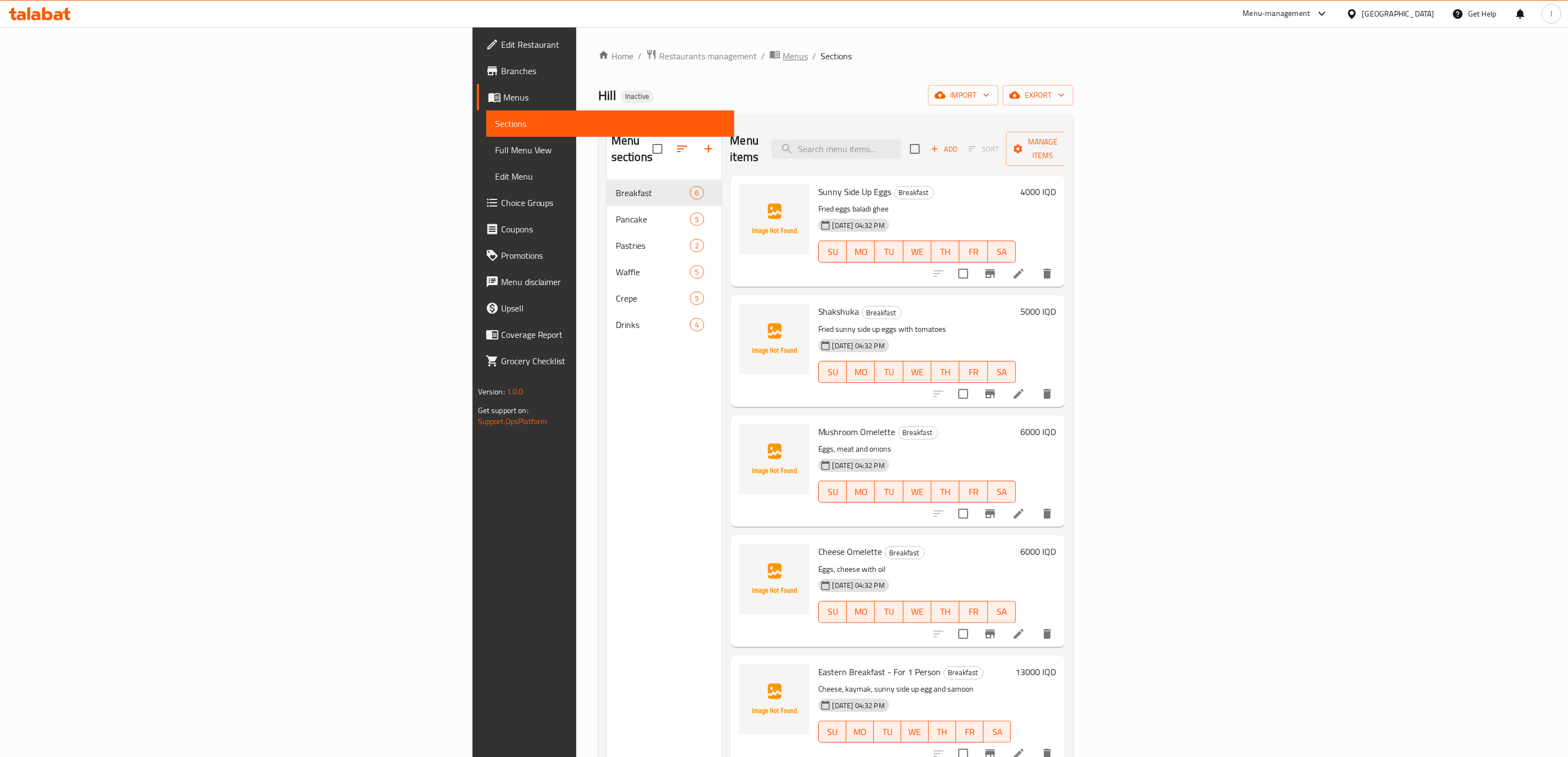
click at [782, 55] on span "Menus" at bounding box center [795, 55] width 25 height 13
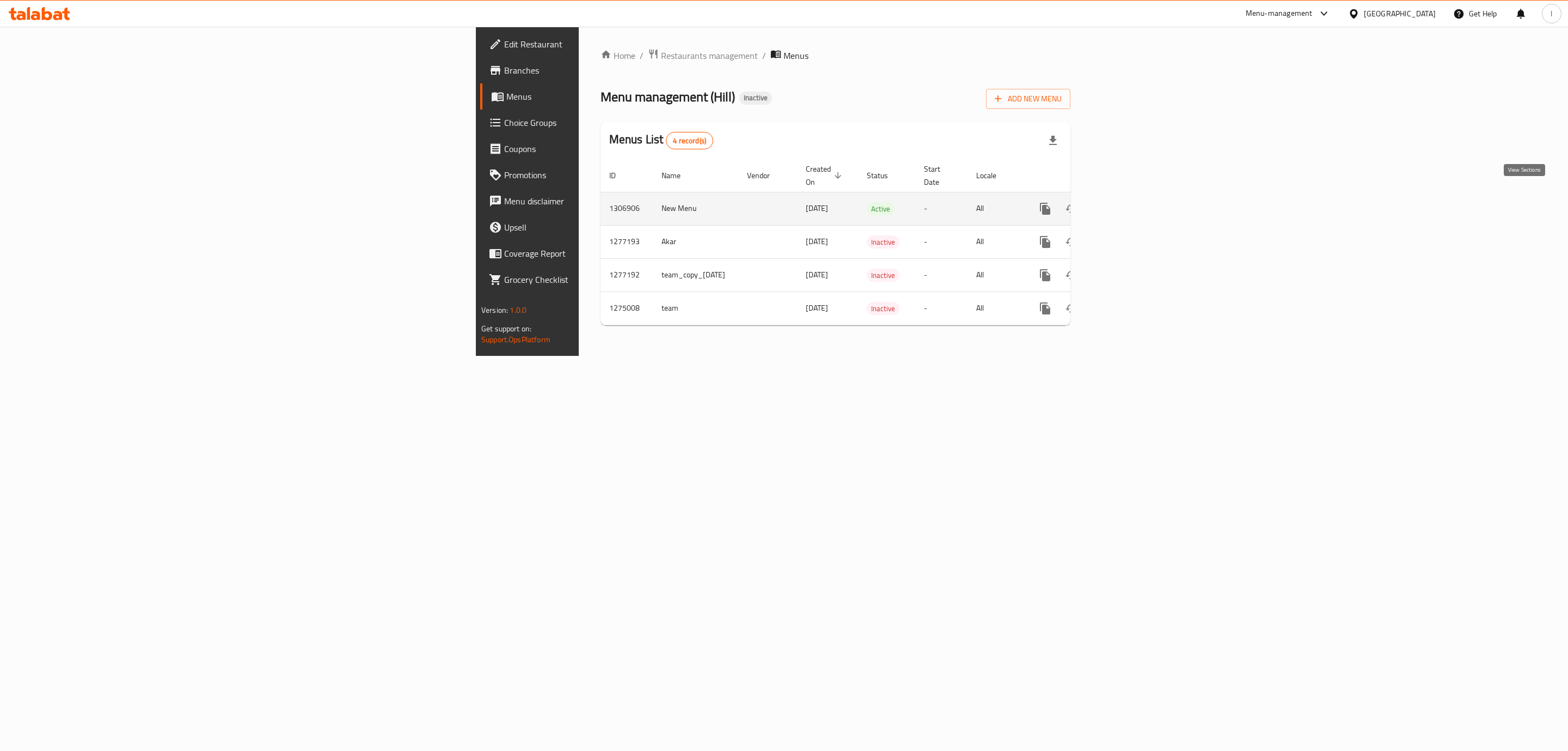
click at [1137, 203] on link "enhanced table" at bounding box center [1124, 208] width 26 height 26
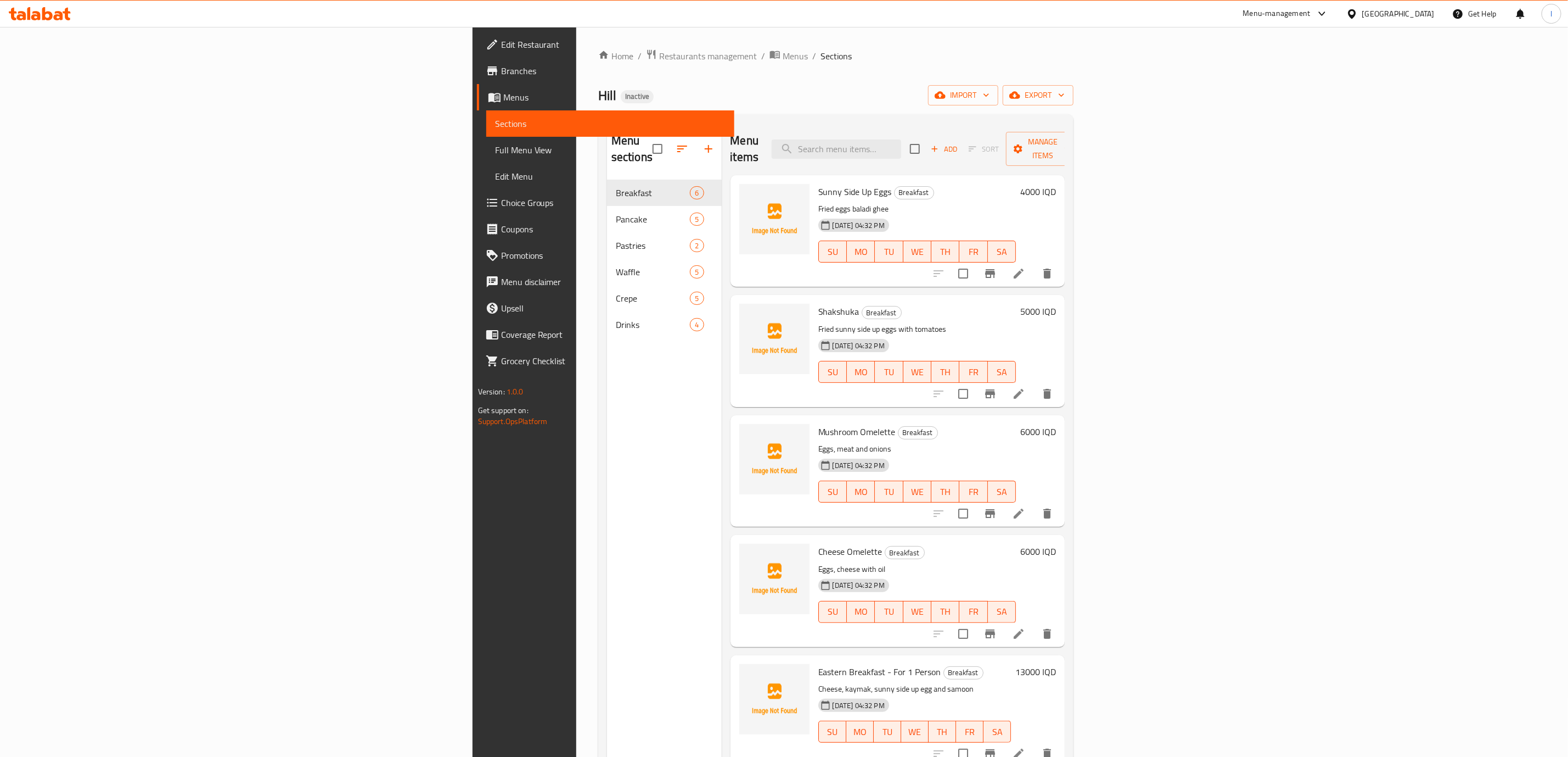
click at [486, 138] on link "Full Menu View" at bounding box center [610, 150] width 248 height 26
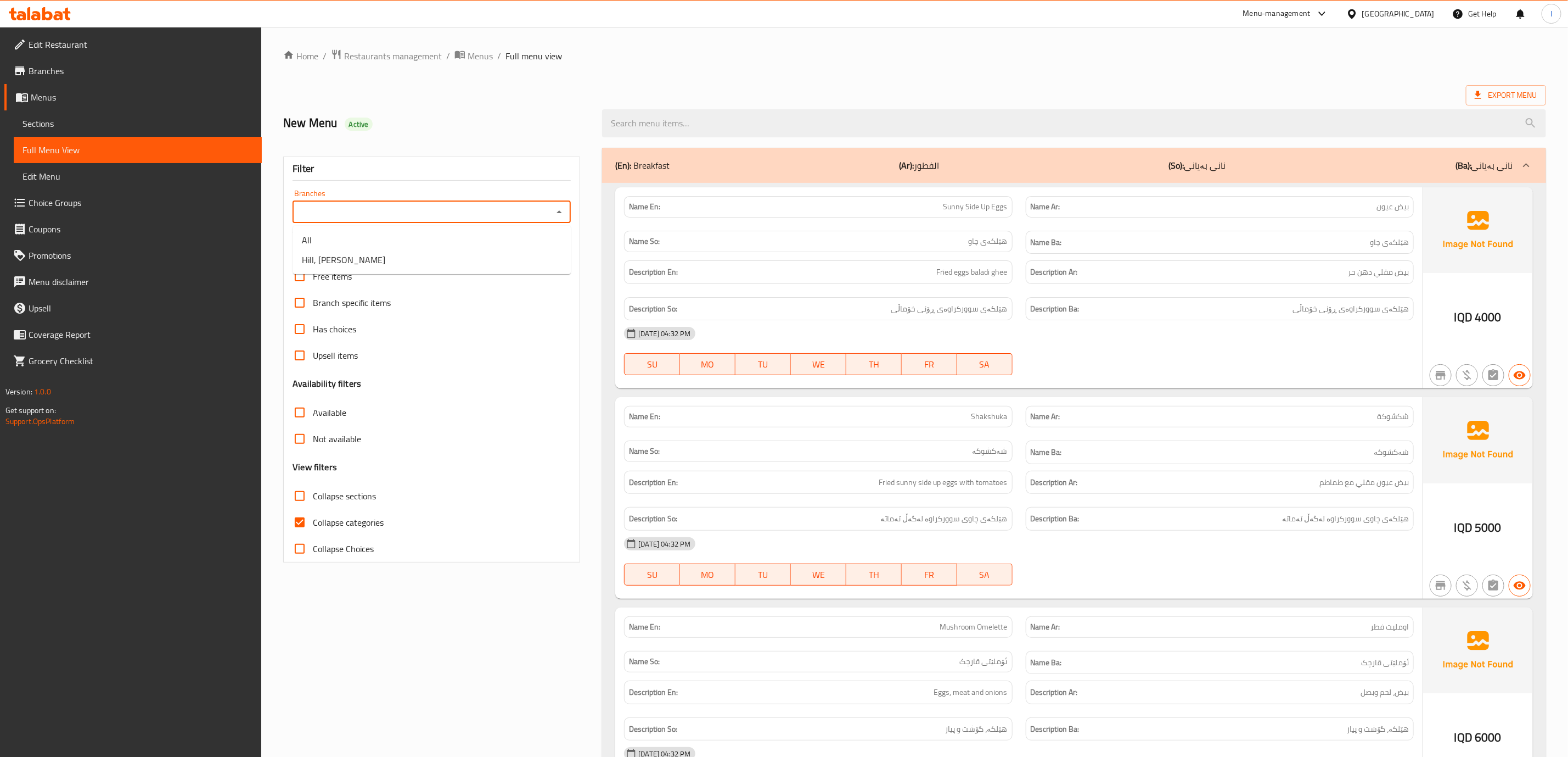
click at [372, 205] on input "Branches" at bounding box center [422, 212] width 253 height 15
click at [377, 257] on li "Hill, Al Baradi'yah" at bounding box center [432, 260] width 278 height 20
type input "Hill, Al Baradi'yah"
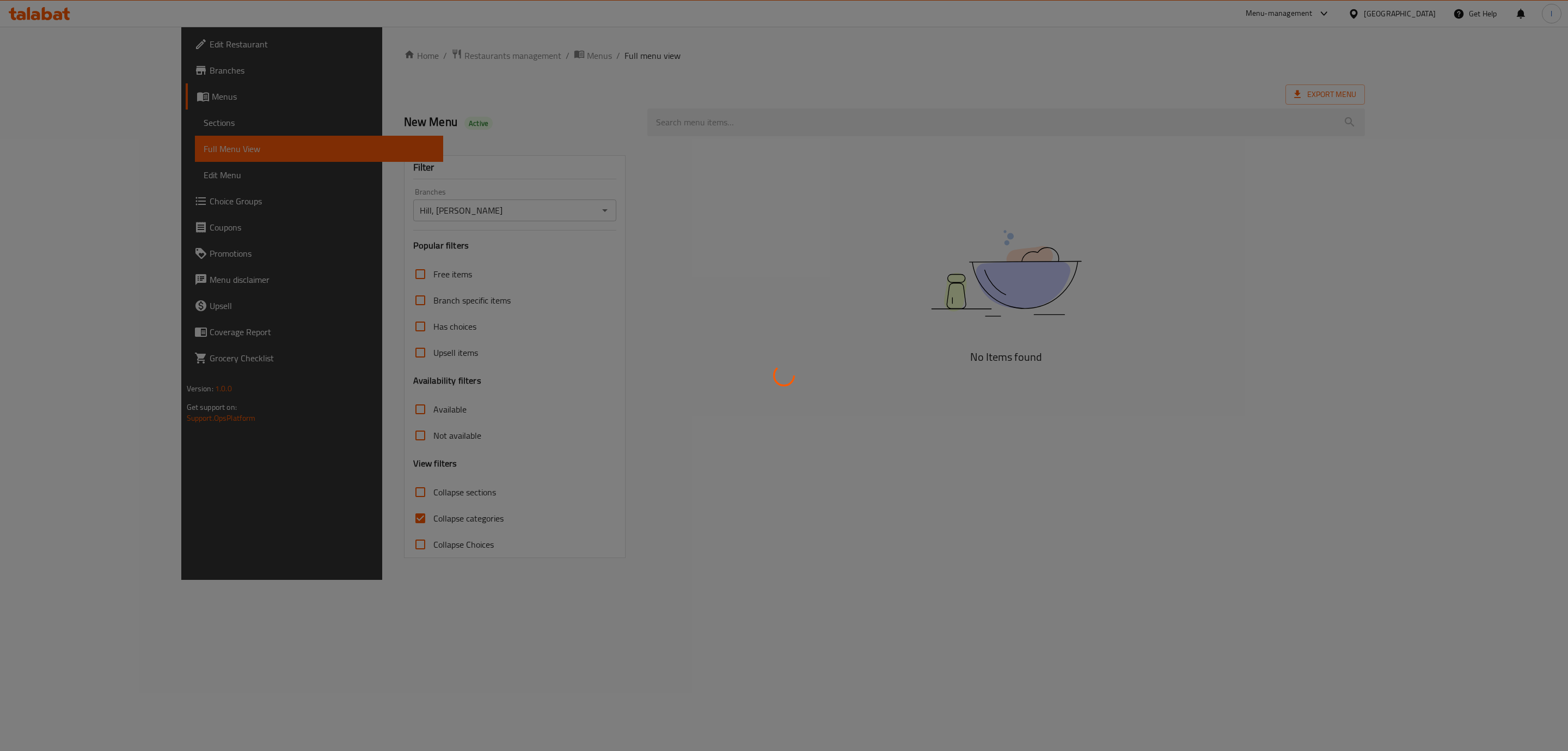
drag, startPoint x: 302, startPoint y: 533, endPoint x: 332, endPoint y: 518, distance: 33.5
click at [302, 534] on div at bounding box center [784, 375] width 1568 height 751
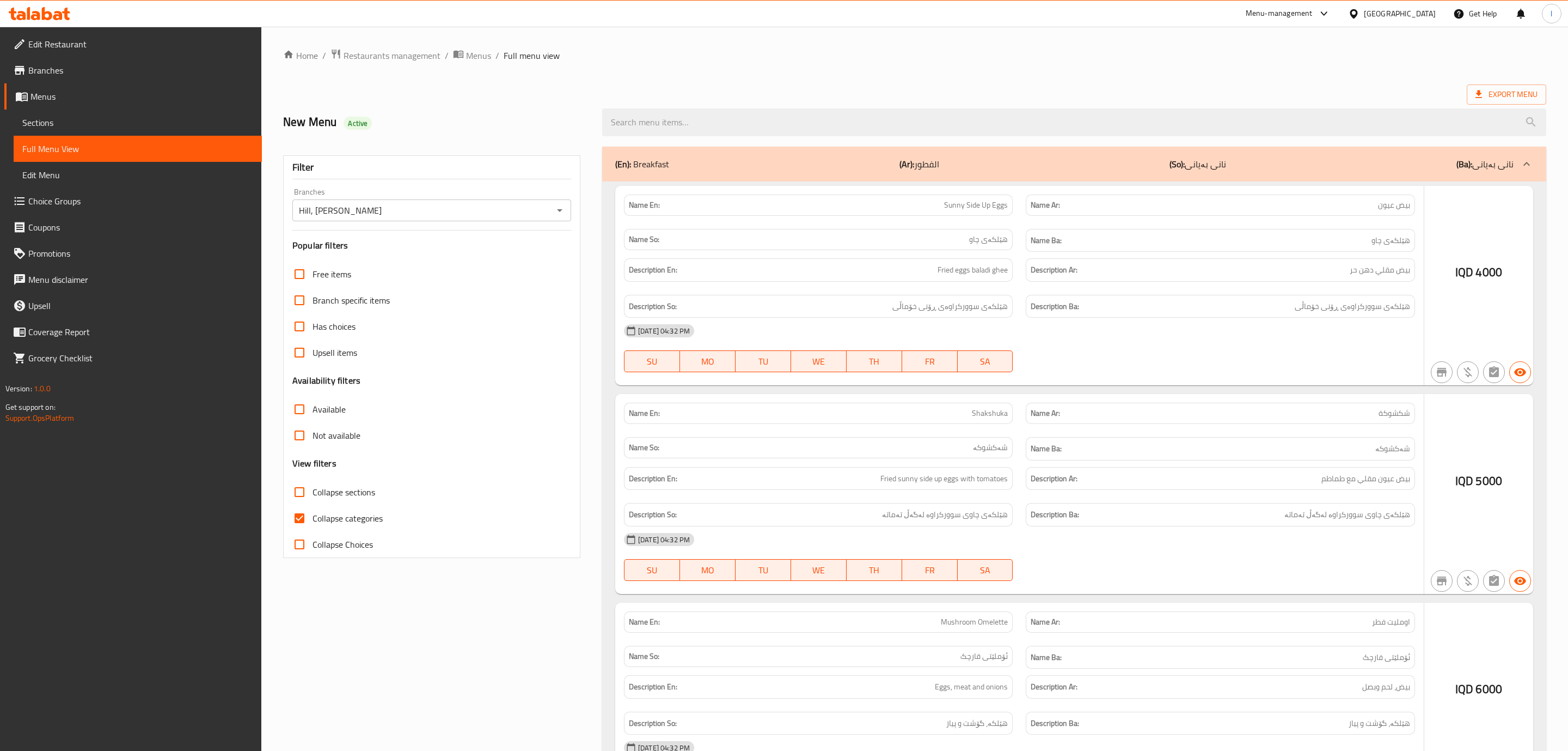
click at [364, 504] on div at bounding box center [784, 375] width 1568 height 751
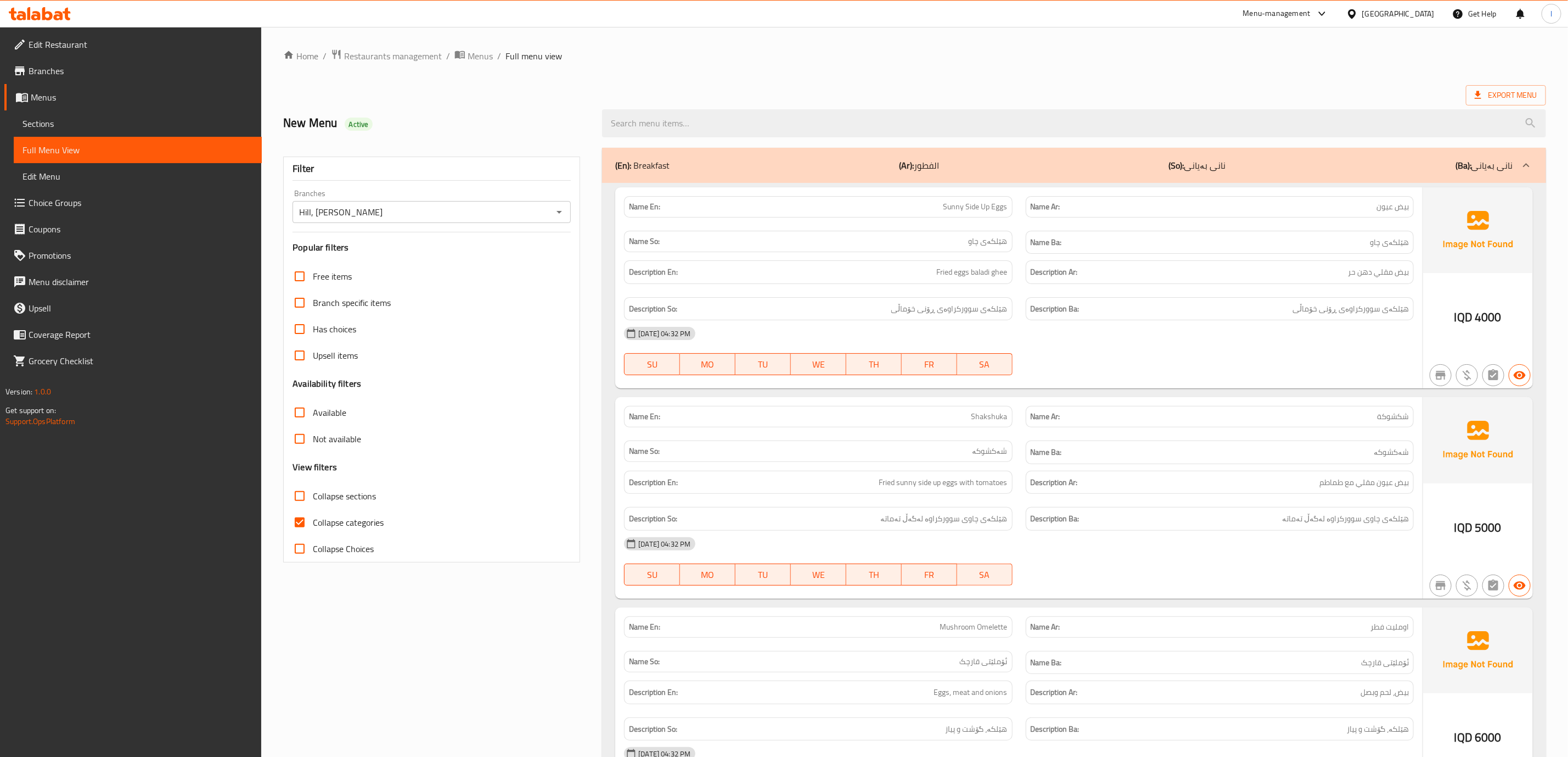
click at [326, 529] on span "Collapse categories" at bounding box center [348, 522] width 71 height 13
click at [313, 529] on input "Collapse categories" at bounding box center [299, 522] width 26 height 26
checkbox input "false"
click at [366, 497] on span "Collapse sections" at bounding box center [344, 495] width 63 height 13
click at [352, 496] on span "Collapse sections" at bounding box center [344, 495] width 63 height 13
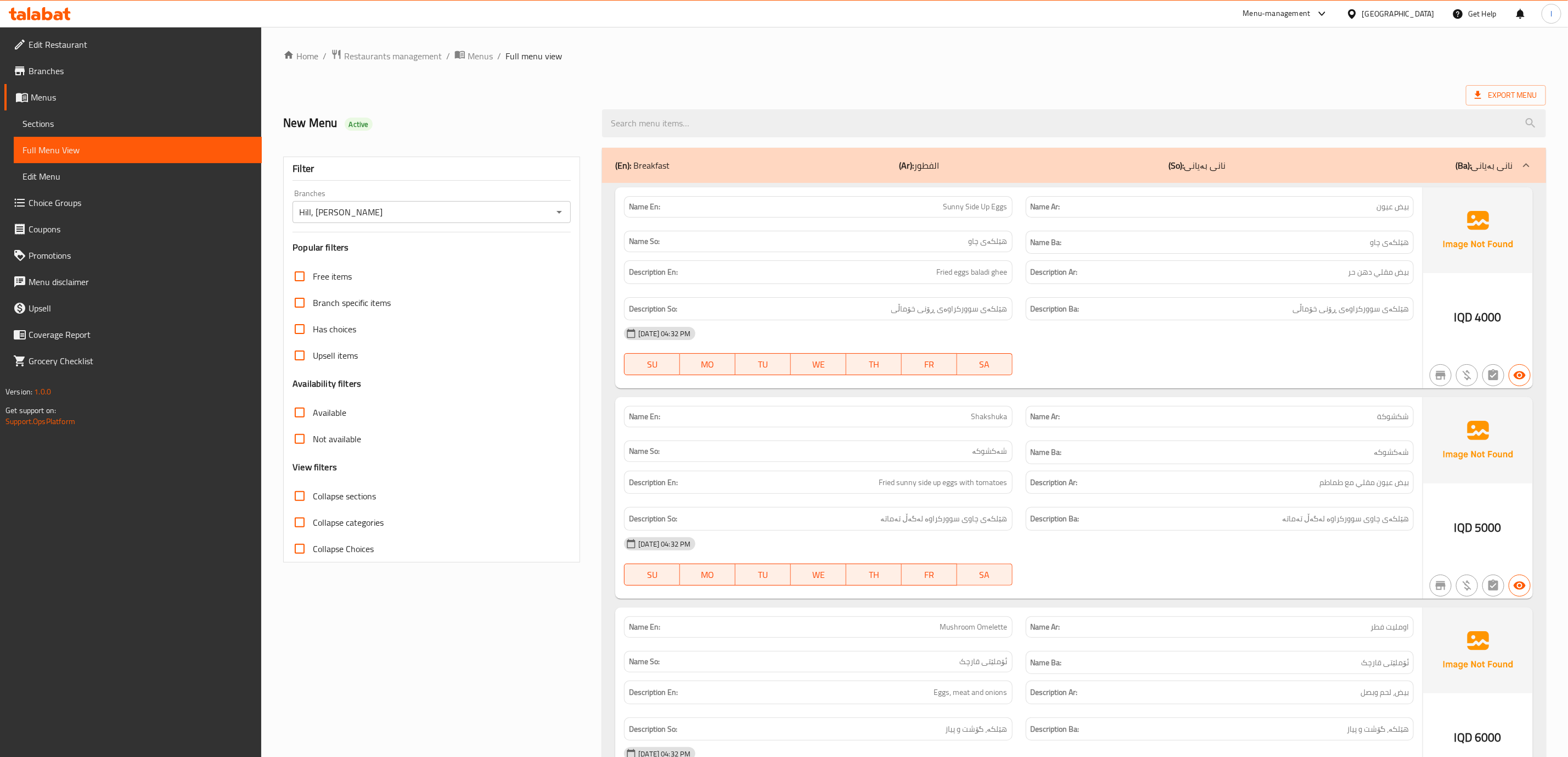
click at [313, 496] on input "Collapse sections" at bounding box center [299, 495] width 26 height 26
checkbox input "true"
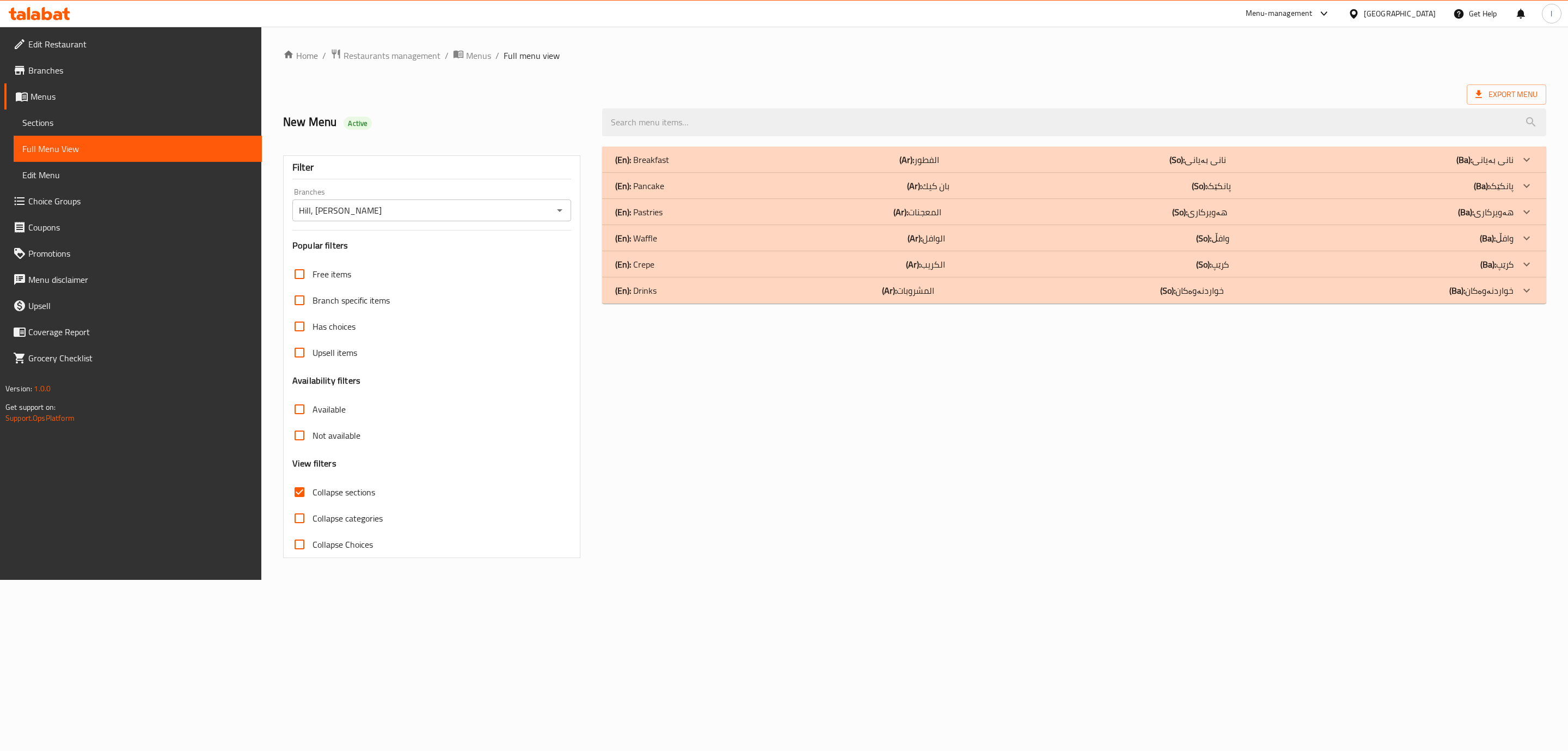
drag, startPoint x: 956, startPoint y: 240, endPoint x: 962, endPoint y: 239, distance: 6.1
click at [962, 166] on div "(En): Waffle (Ar): الوافل (So): وافڵ (Ba): وافڵ" at bounding box center [1065, 159] width 898 height 13
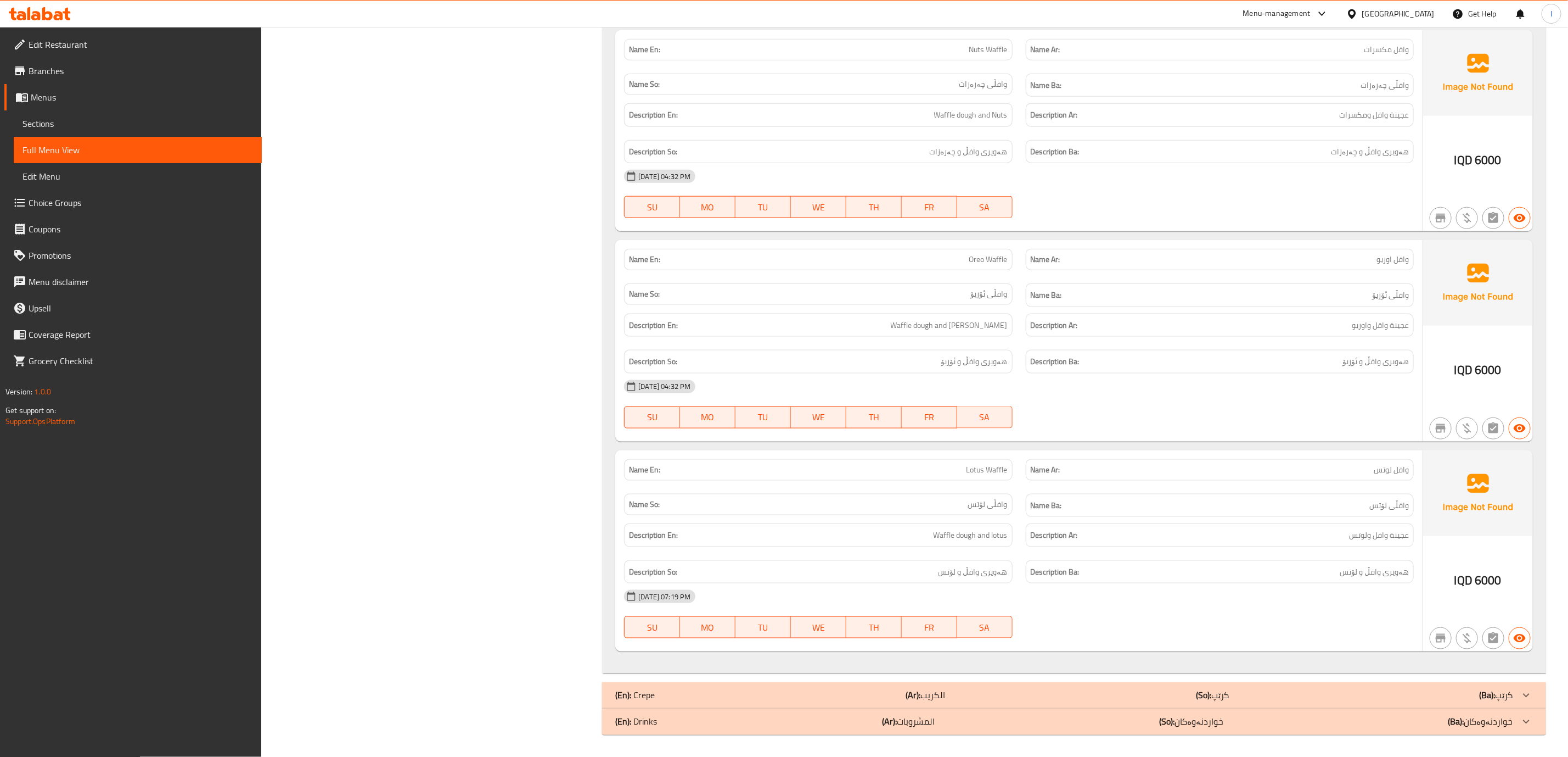
scroll to position [890, 0]
click at [995, 466] on span "Lotus Waffle" at bounding box center [987, 470] width 41 height 12
copy span "Lotus Waffle"
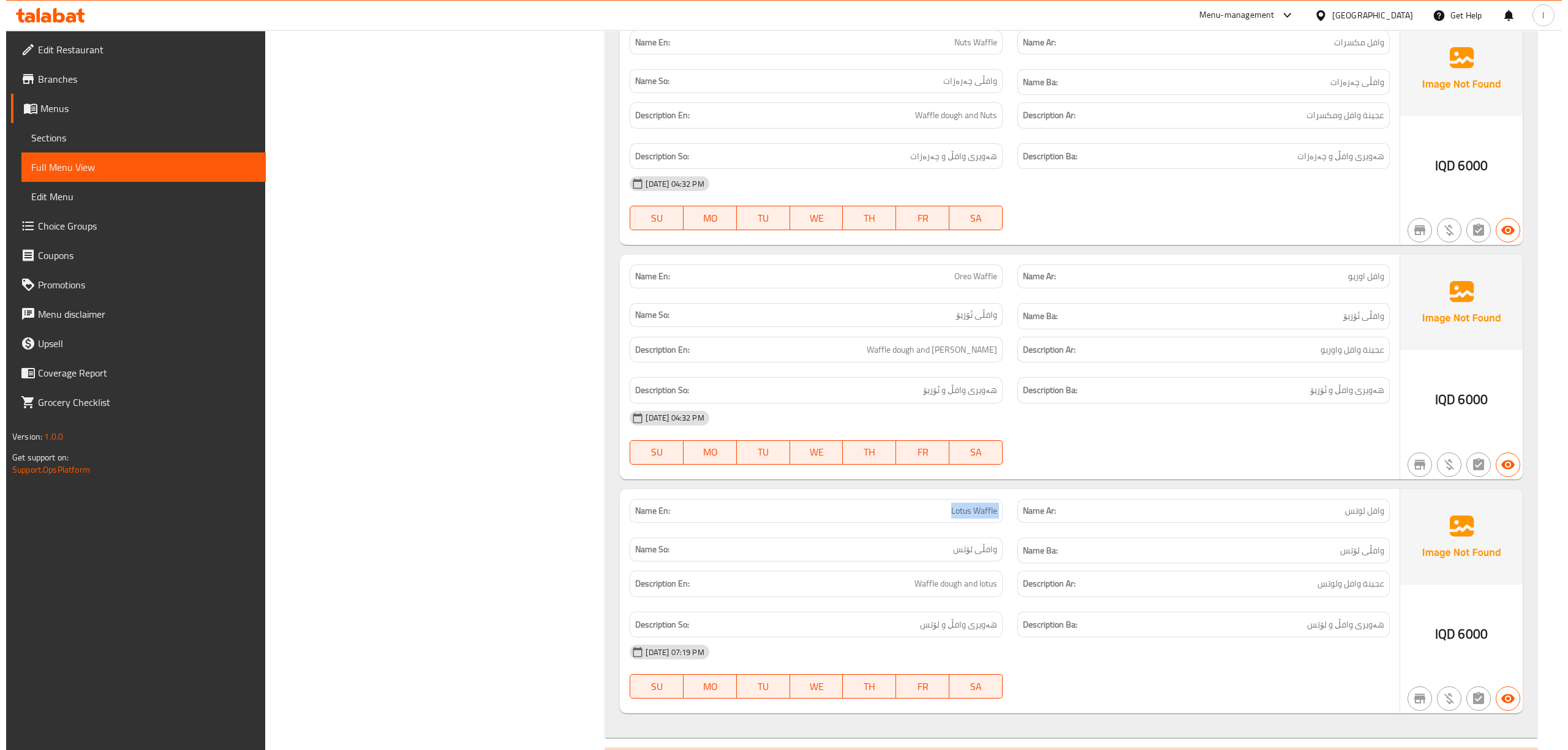
scroll to position [0, 0]
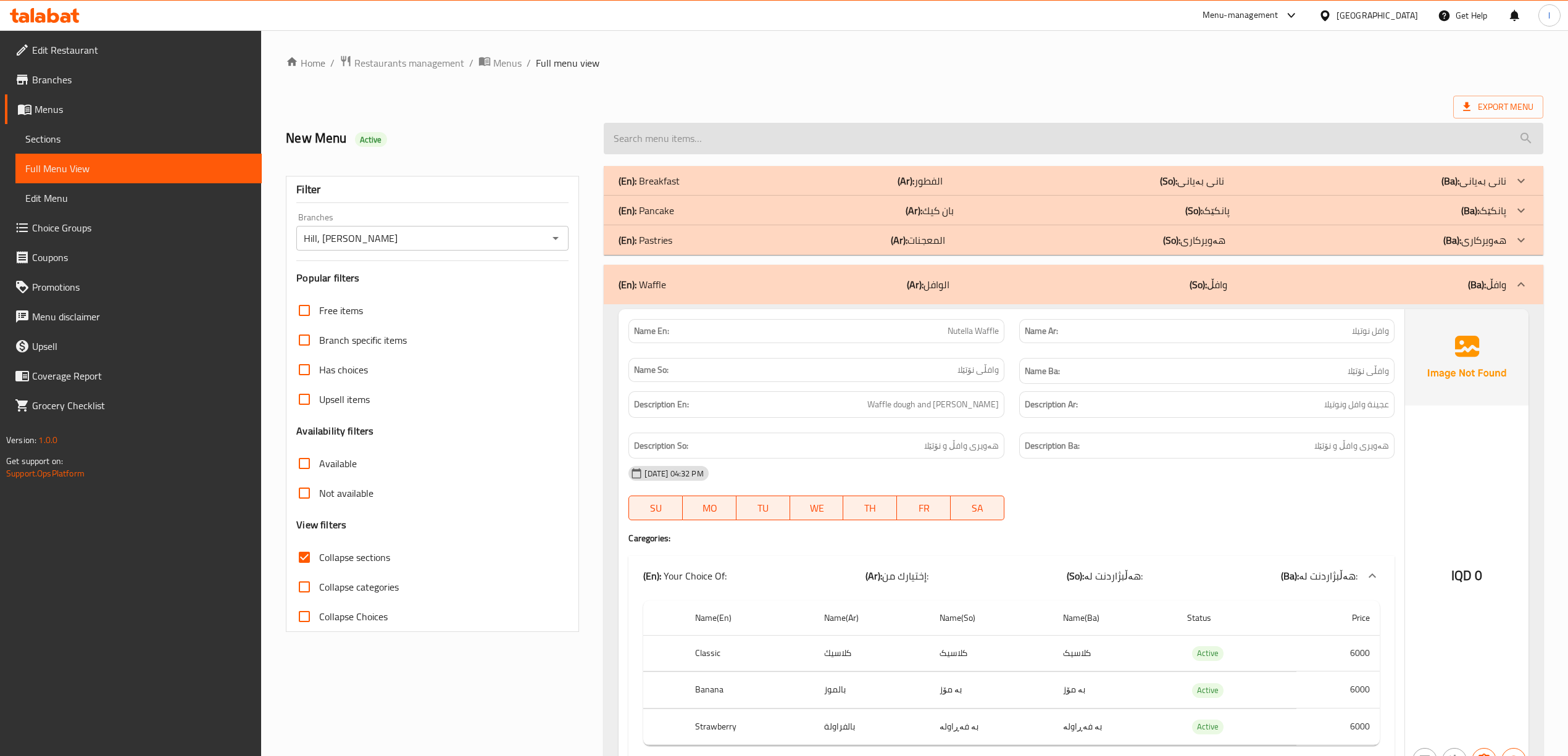
click at [1080, 142] on input "search" at bounding box center [1073, 139] width 939 height 32
paste input "Lotus Waffle"
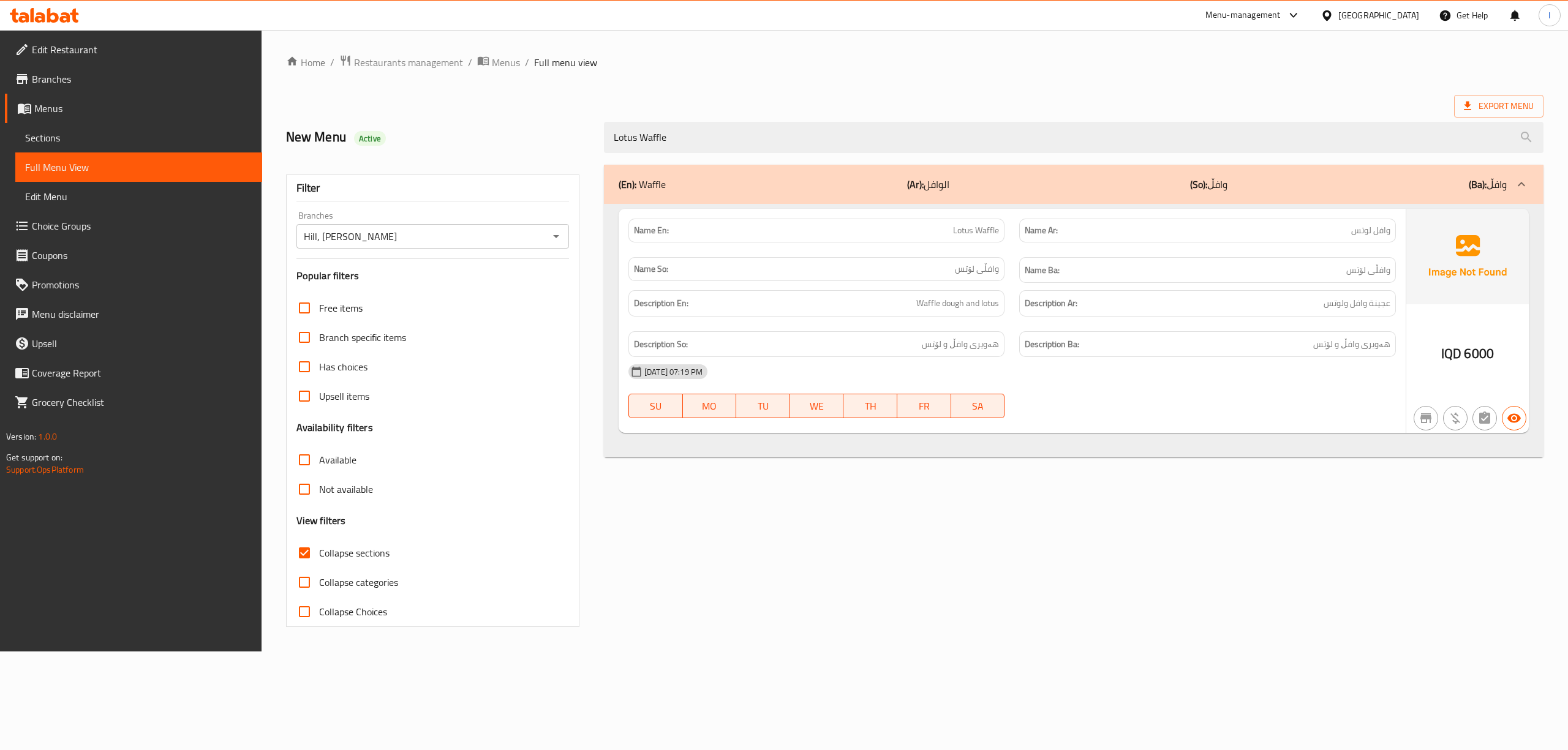
type input "Lotus Waffle"
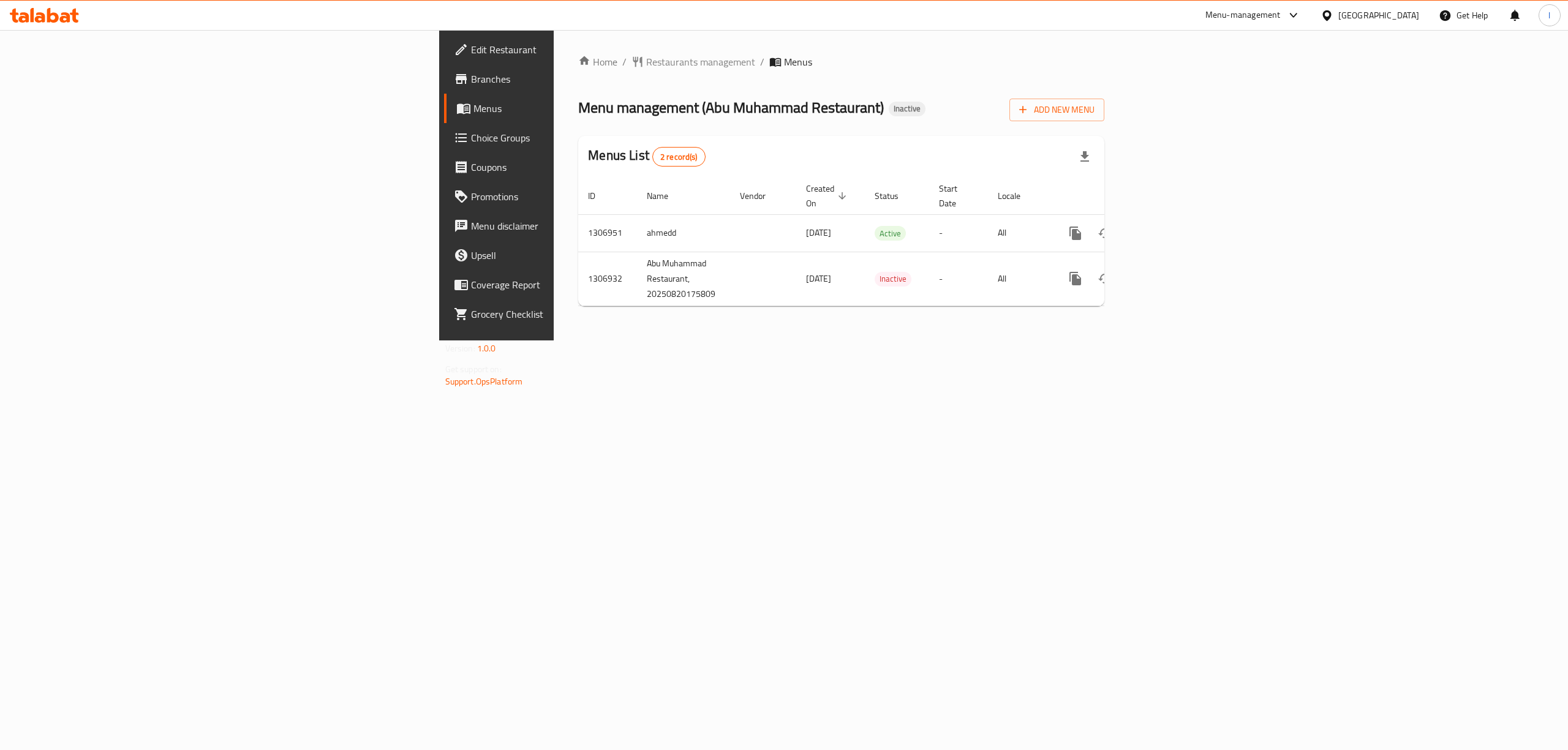
click at [813, 340] on div "Home / Restaurants management / Menus Menu management ( [PERSON_NAME] Restauran…" at bounding box center [842, 185] width 575 height 310
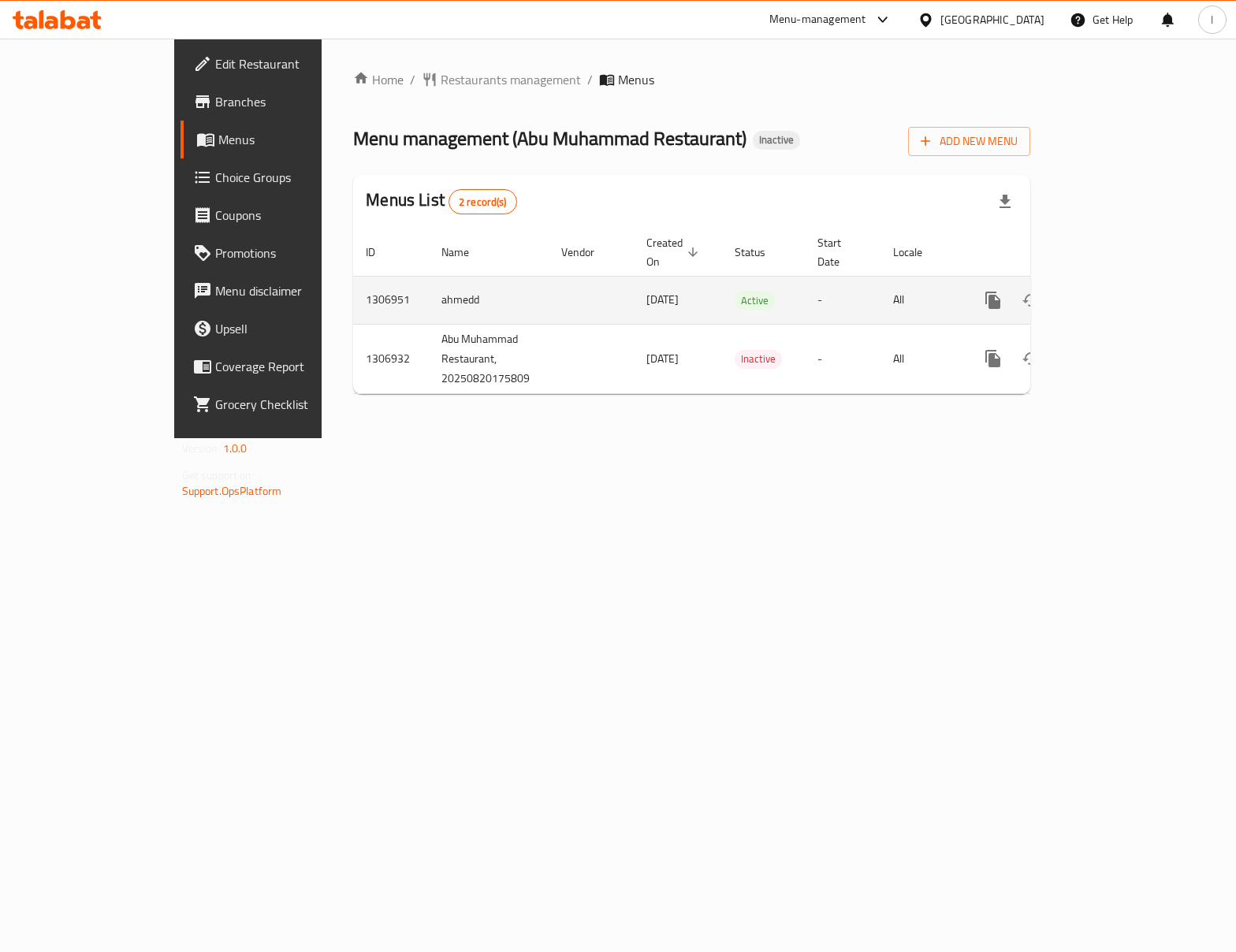
click at [1114, 294] on icon "enhanced table" at bounding box center [1107, 301] width 14 height 14
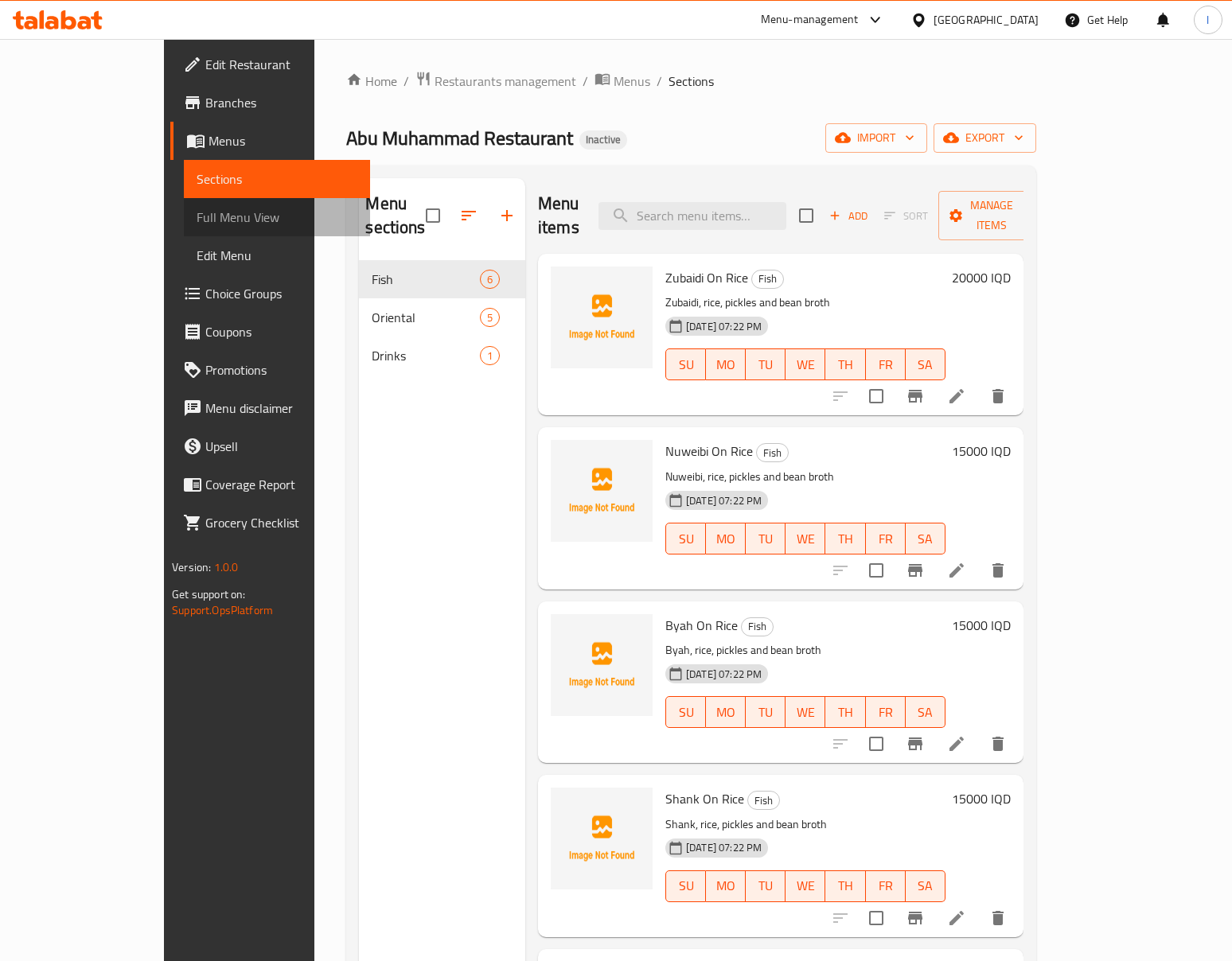
click at [197, 211] on span "Full Menu View" at bounding box center [277, 216] width 161 height 19
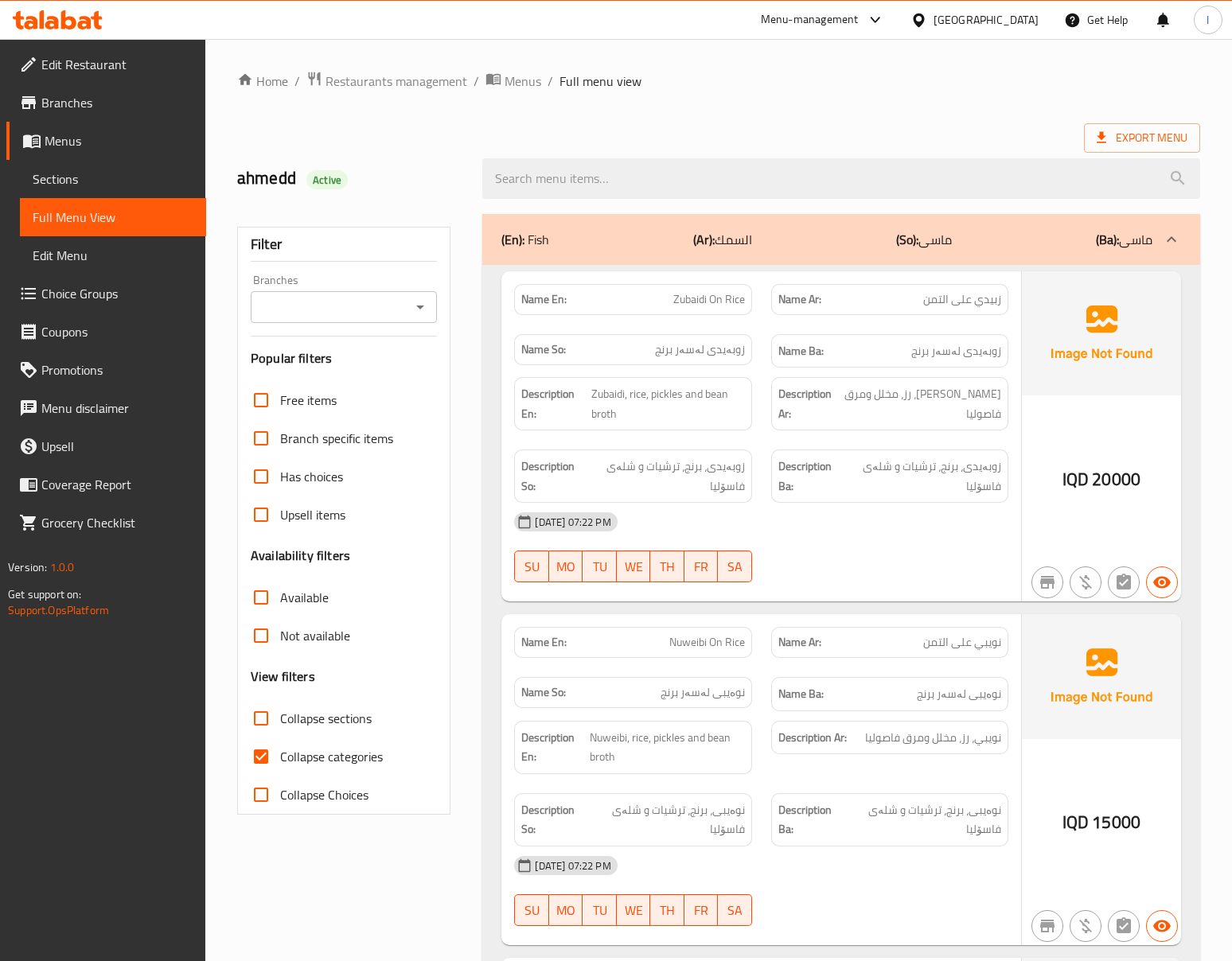
click at [288, 290] on div "Branches Branches" at bounding box center [343, 299] width 186 height 49
click at [290, 294] on div "Branches" at bounding box center [343, 307] width 186 height 32
click at [290, 300] on input "Branches" at bounding box center [330, 307] width 150 height 22
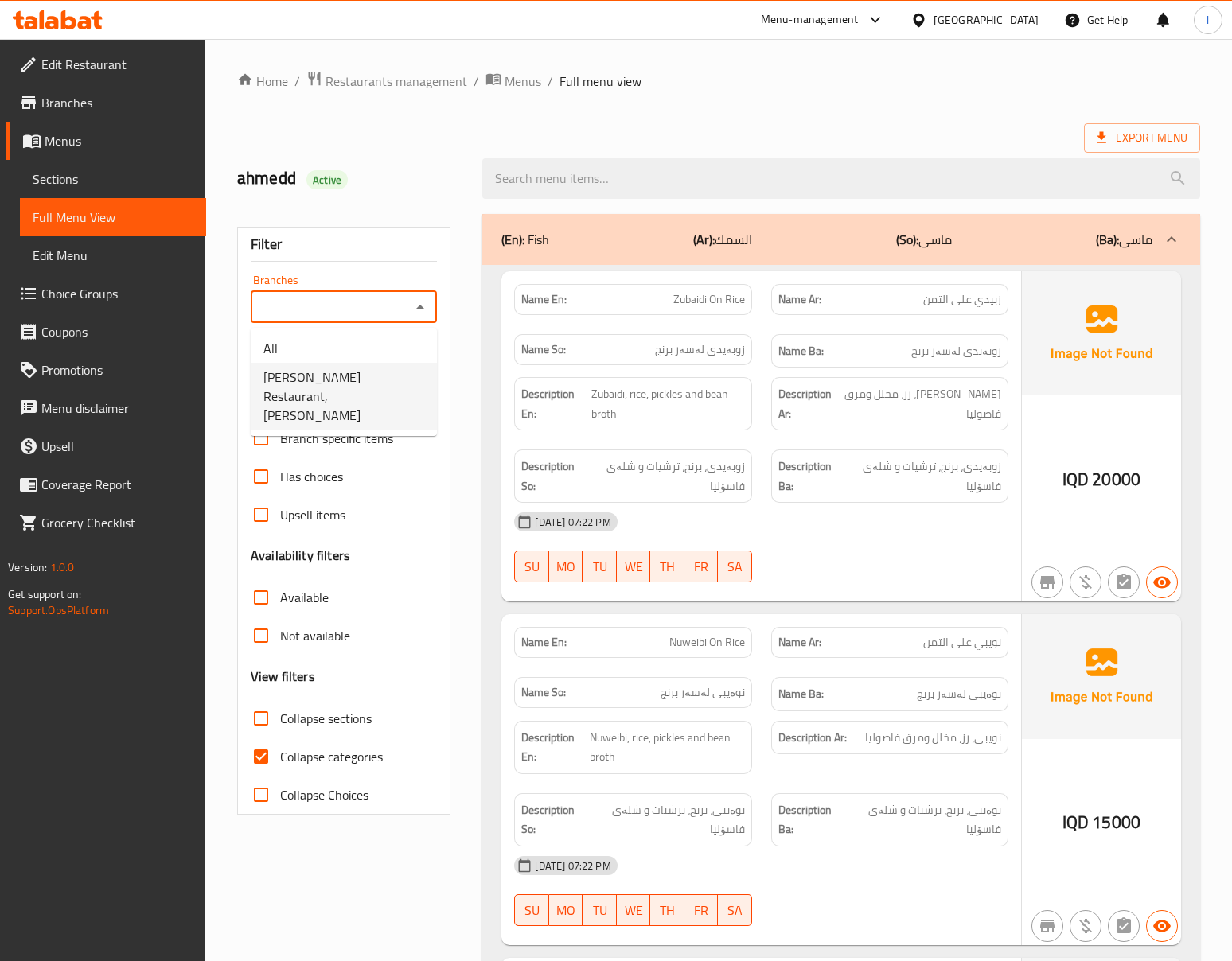
click at [284, 382] on span "[PERSON_NAME] Restaurant, [PERSON_NAME]" at bounding box center [343, 396] width 161 height 57
type input "[PERSON_NAME] Restaurant, [PERSON_NAME]"
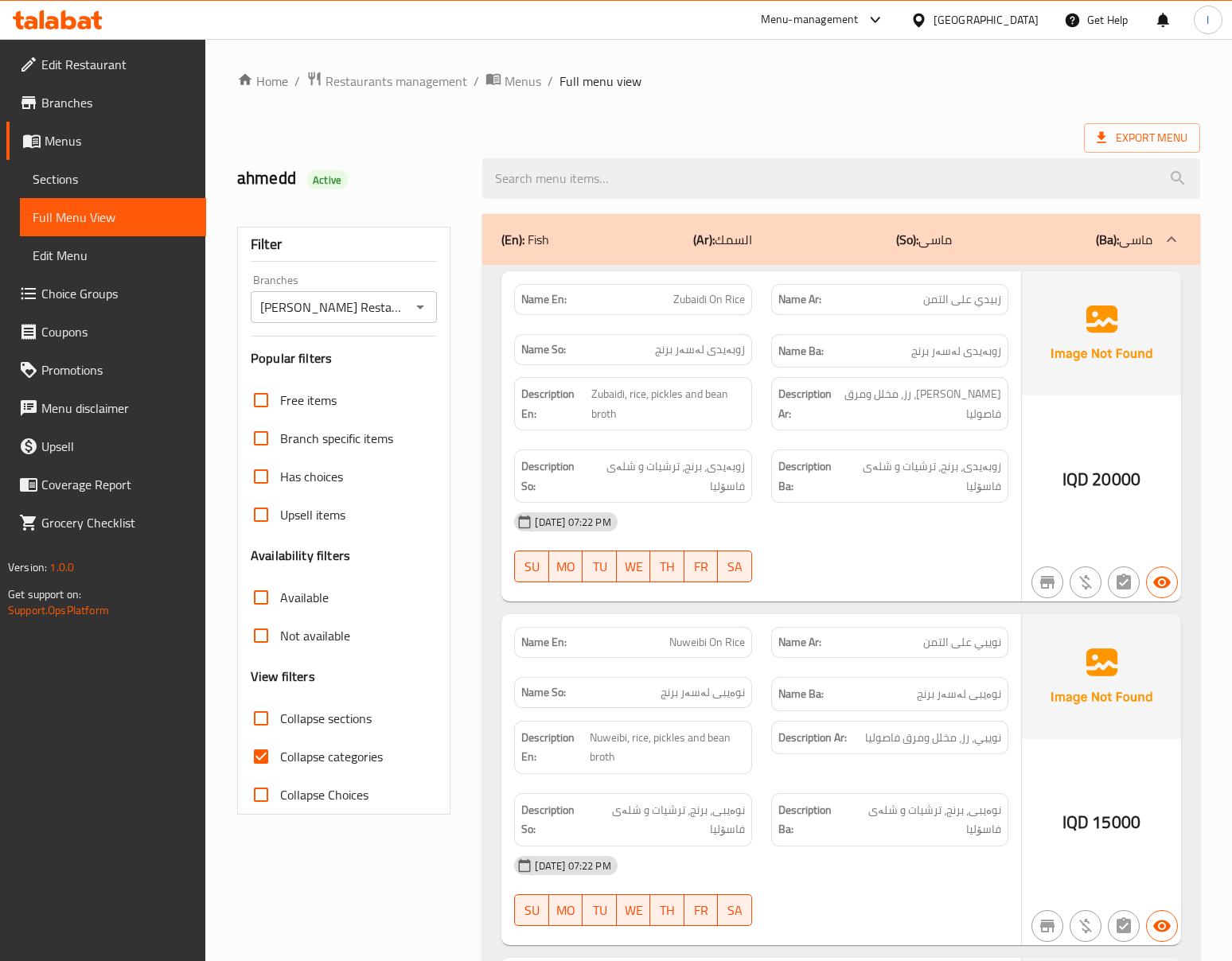
drag, startPoint x: 307, startPoint y: 771, endPoint x: 306, endPoint y: 755, distance: 16.0
click at [306, 771] on label "Collapse categories" at bounding box center [312, 756] width 141 height 38
click at [280, 771] on input "Collapse categories" at bounding box center [261, 756] width 38 height 38
checkbox input "false"
click at [328, 714] on span "Collapse sections" at bounding box center [326, 718] width 92 height 19
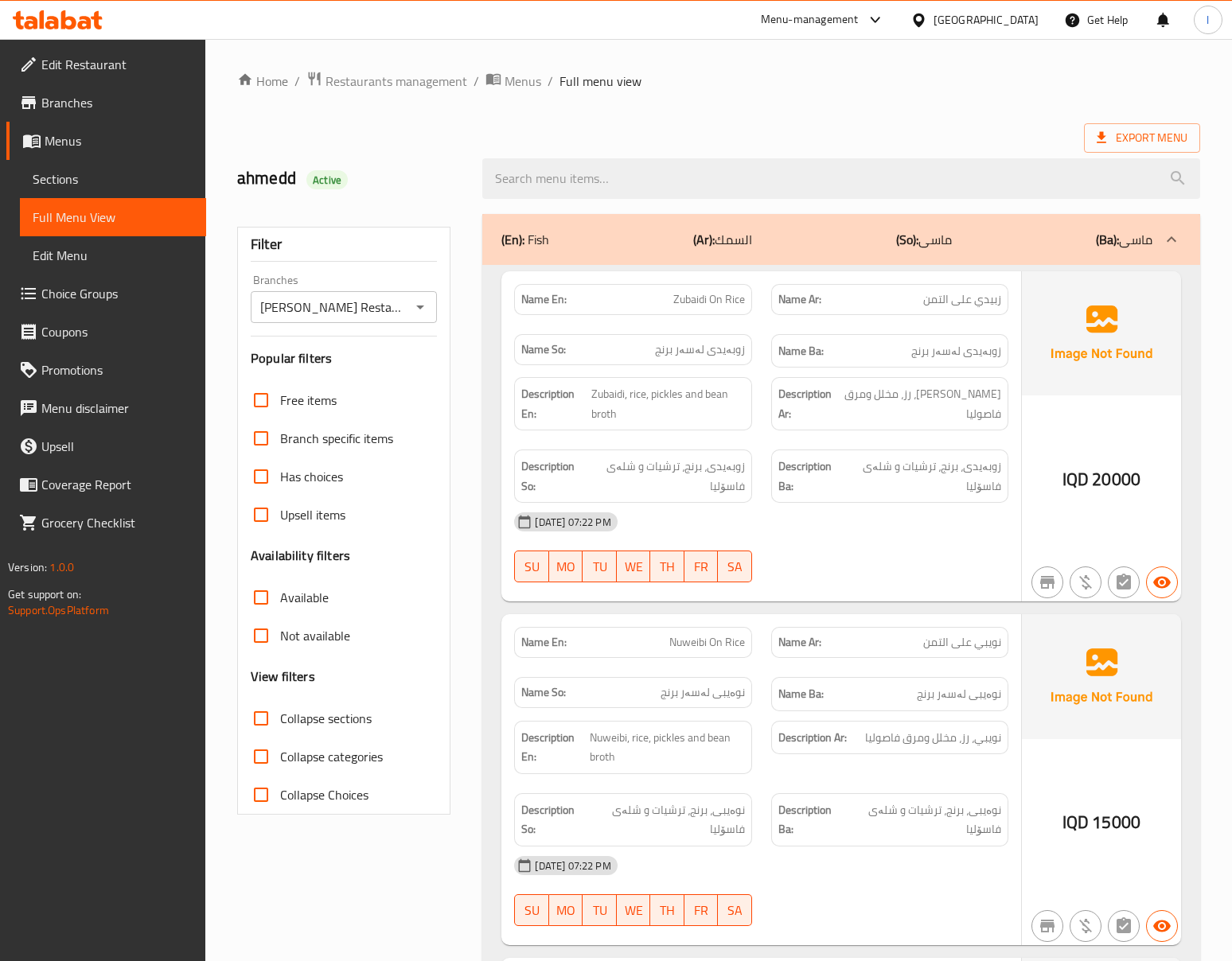
click at [280, 714] on input "Collapse sections" at bounding box center [261, 718] width 38 height 38
checkbox input "true"
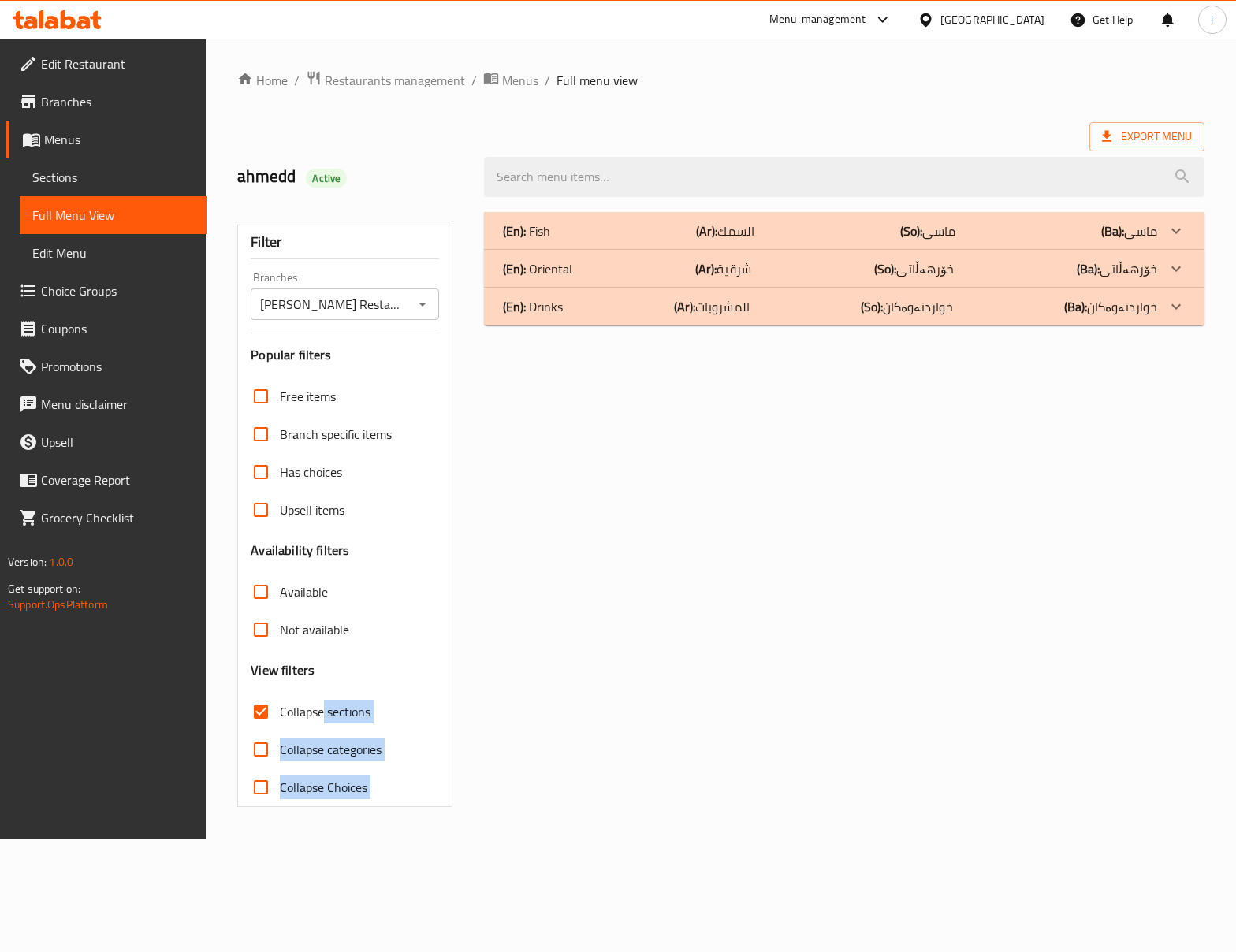
drag, startPoint x: 325, startPoint y: 707, endPoint x: 770, endPoint y: 657, distance: 447.8
click at [770, 657] on div "Filter Branches [PERSON_NAME] Restaurant, [PERSON_NAME] Branches Popular filter…" at bounding box center [720, 509] width 987 height 614
click at [765, 564] on div "(En): Fish (Ar): السمك (So): ماسی (Ba): ماسی Name En: Zubaidi On Rice Name Ar: …" at bounding box center [844, 509] width 740 height 614
click at [675, 241] on div "(En): Drinks (Ar): المشروبات (So): خواردنەوەکان (Ba): خواردنەوەکان" at bounding box center [830, 230] width 654 height 19
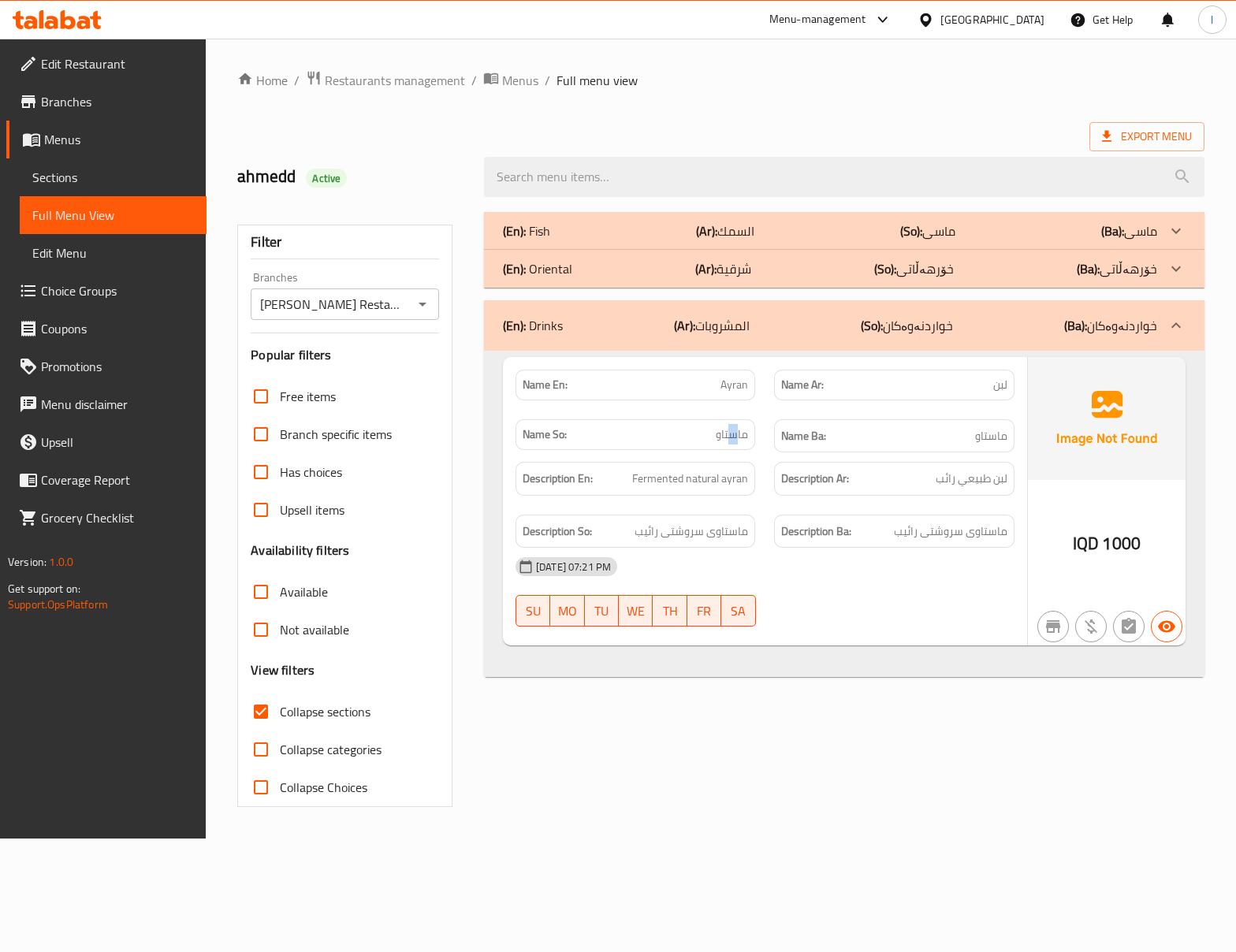
drag, startPoint x: 732, startPoint y: 417, endPoint x: 740, endPoint y: 420, distance: 8.5
click at [739, 420] on div "Name So: ماستاو" at bounding box center [635, 436] width 258 height 53
drag, startPoint x: 836, startPoint y: 486, endPoint x: 837, endPoint y: 502, distance: 16.0
click at [837, 499] on div "Description Ar: لبن طبيعي رائب" at bounding box center [894, 479] width 258 height 53
click at [843, 604] on div "[DATE] 07:21 PM SU MO TU WE TH FR SA" at bounding box center [765, 592] width 518 height 88
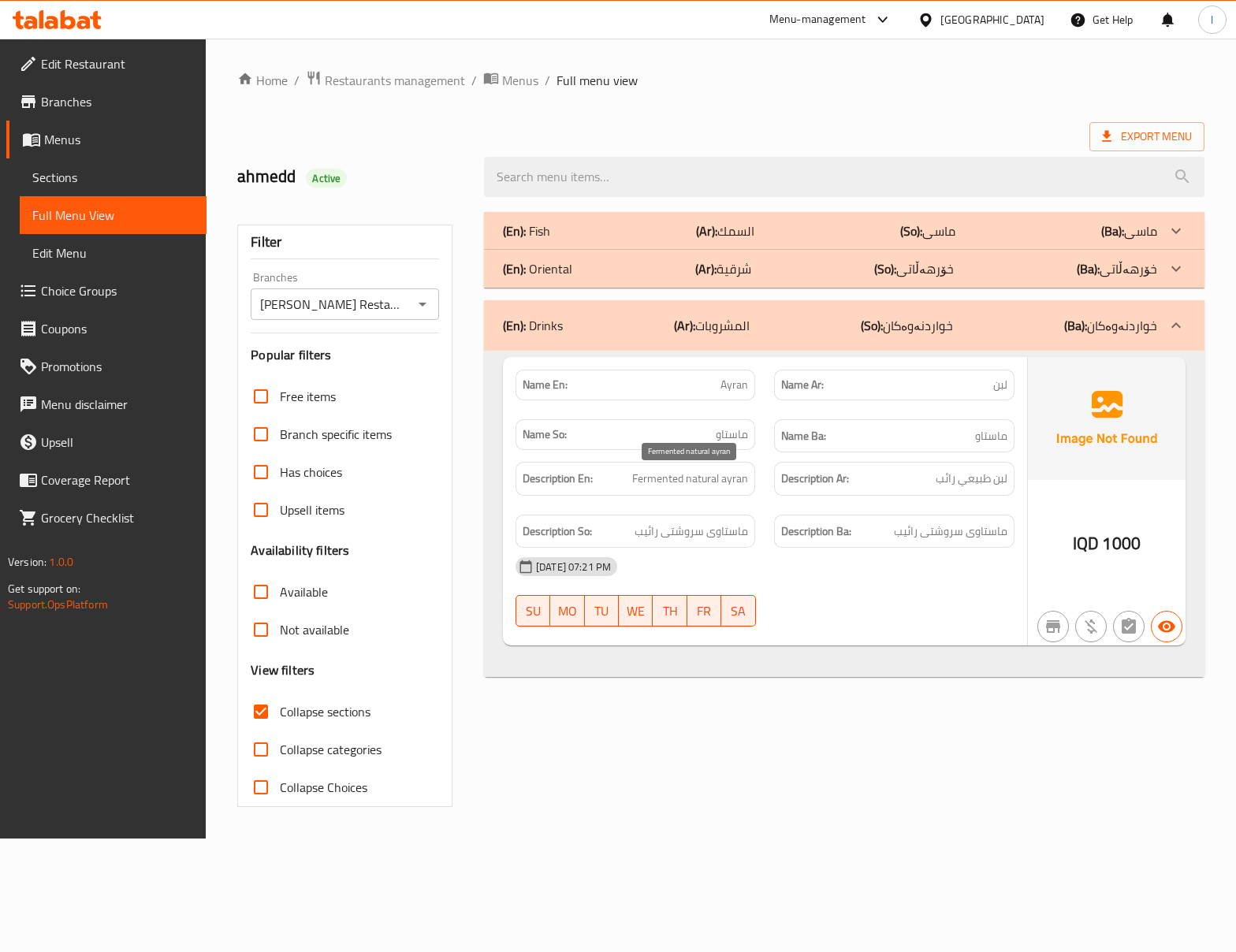
click at [658, 487] on span "Fermented natural ayran" at bounding box center [689, 479] width 115 height 19
click at [658, 487] on span "Fermented natural ayran" at bounding box center [689, 479] width 115 height 19
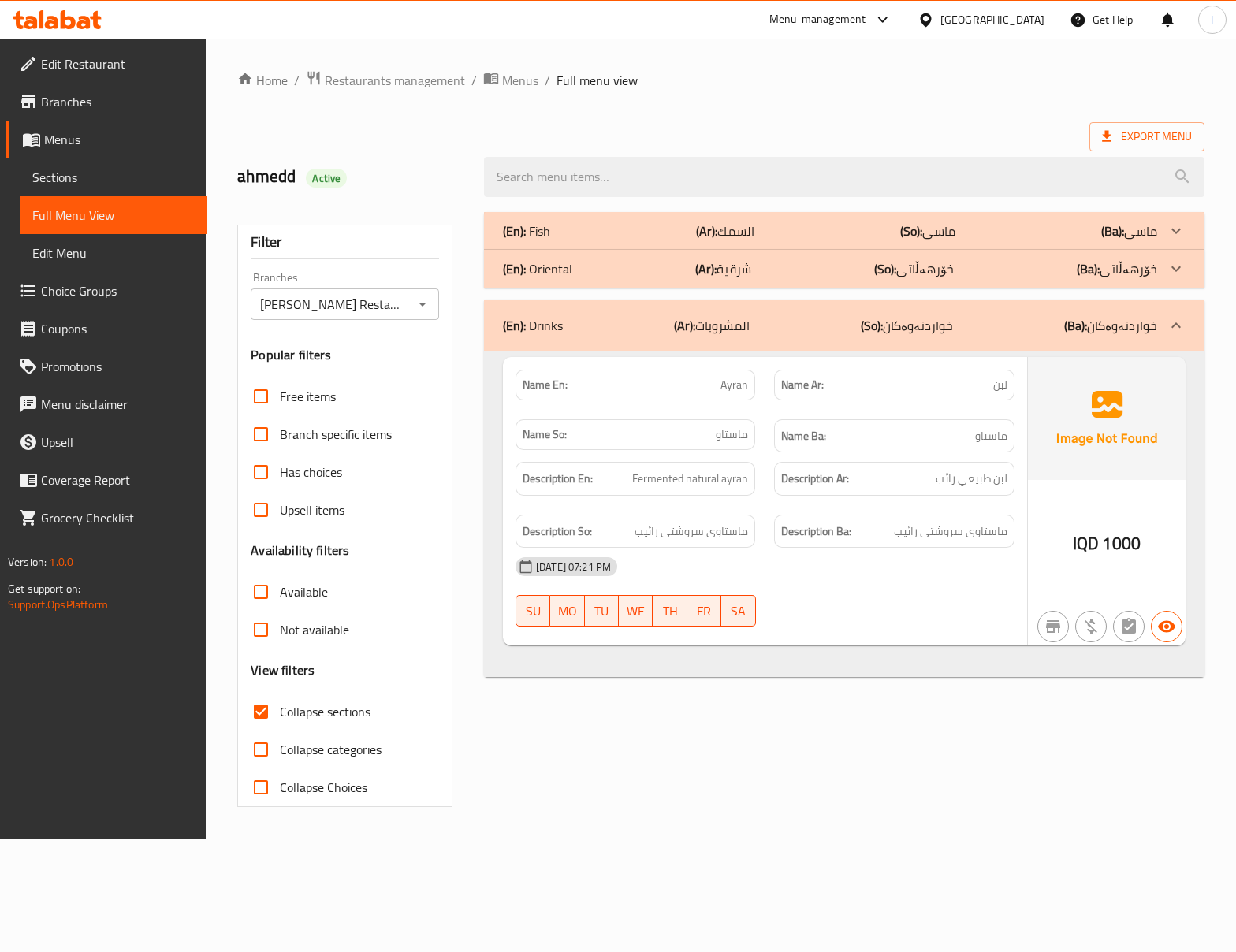
click at [862, 502] on div "Description Ar: لبن طبيعي رائب" at bounding box center [894, 479] width 258 height 53
click at [651, 487] on span "Fermented natural ayran" at bounding box center [689, 479] width 115 height 19
copy span "Fermented"
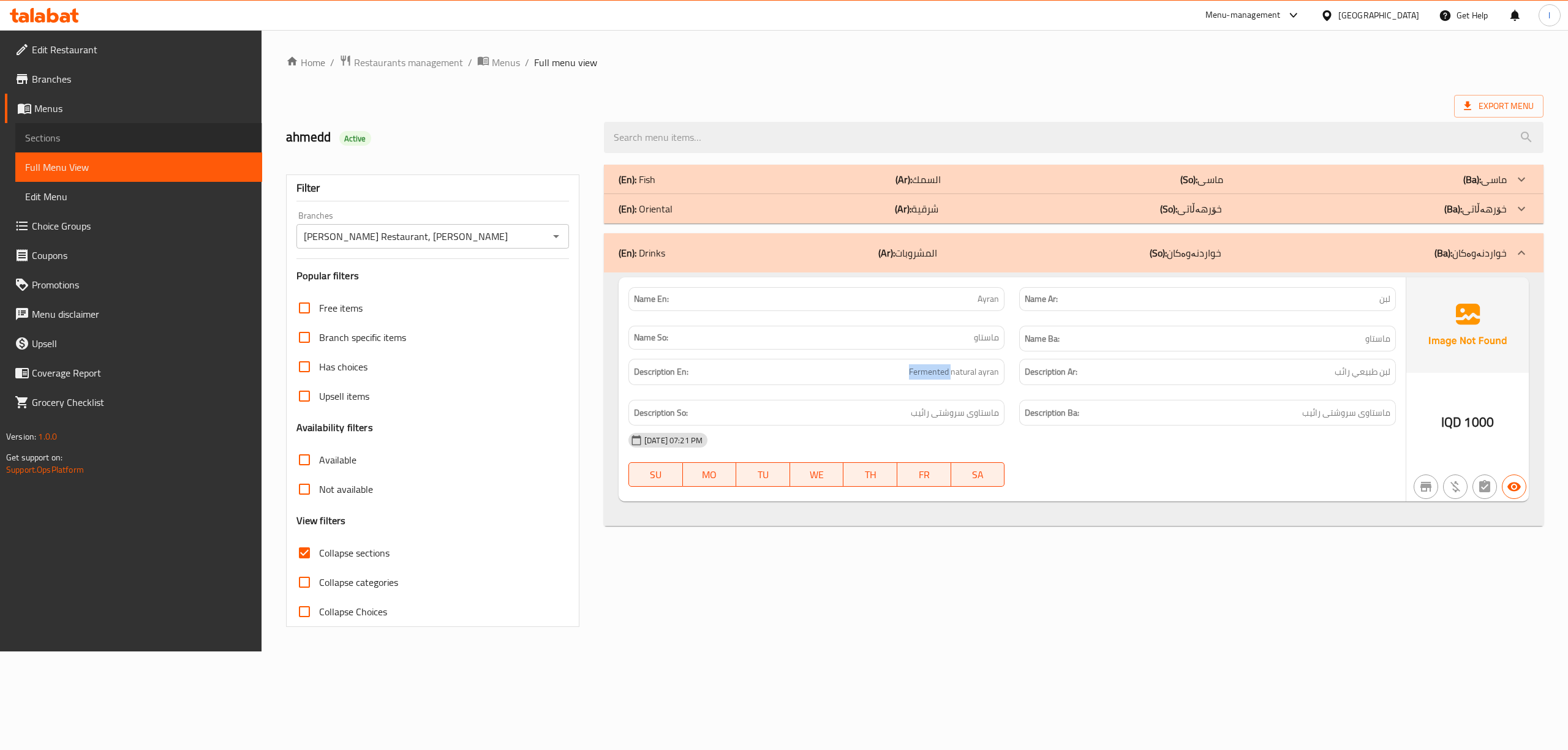
click at [118, 131] on span "Sections" at bounding box center [139, 138] width 227 height 14
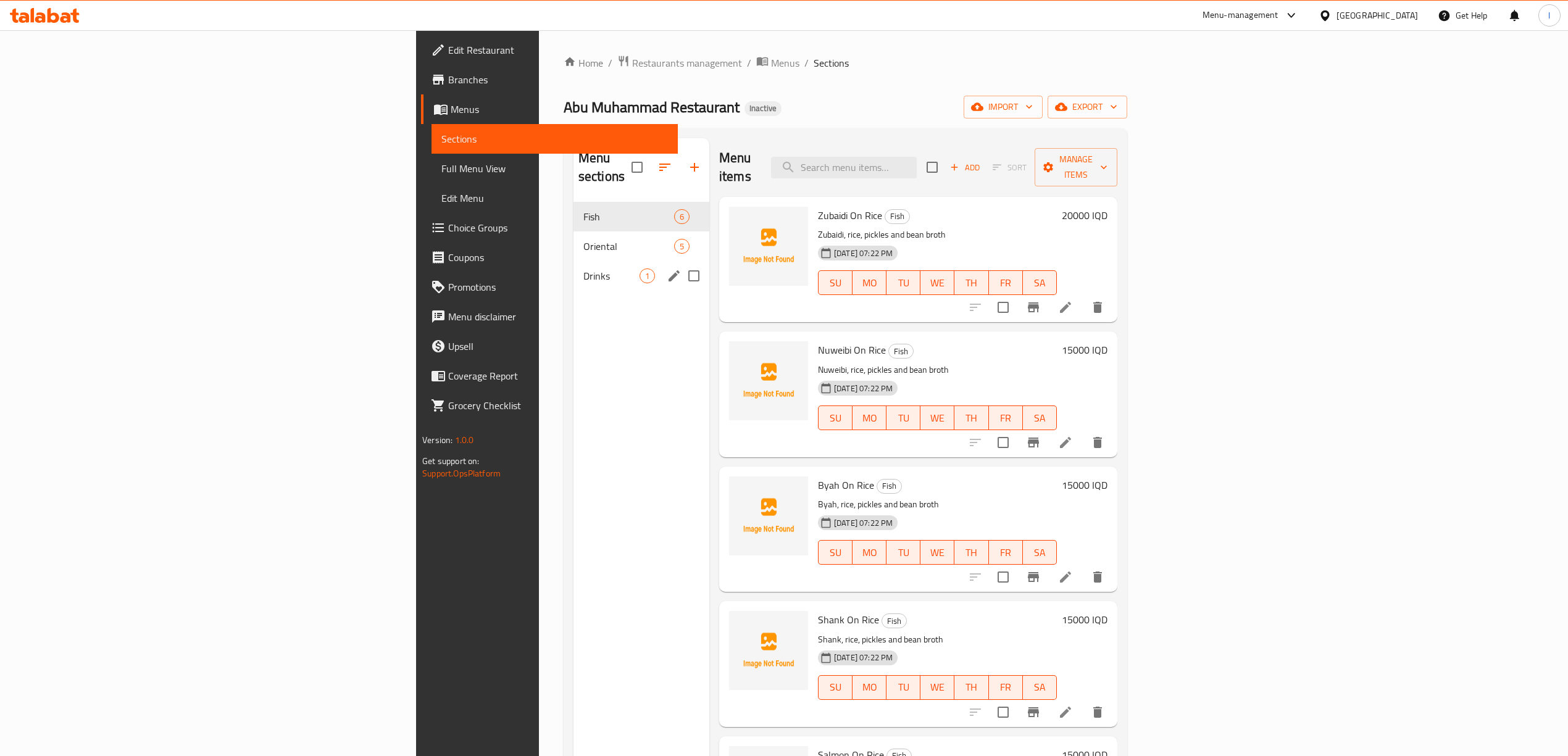
drag, startPoint x: 386, startPoint y: 261, endPoint x: 396, endPoint y: 261, distance: 10.0
click at [583, 268] on span "Drinks" at bounding box center [611, 275] width 56 height 14
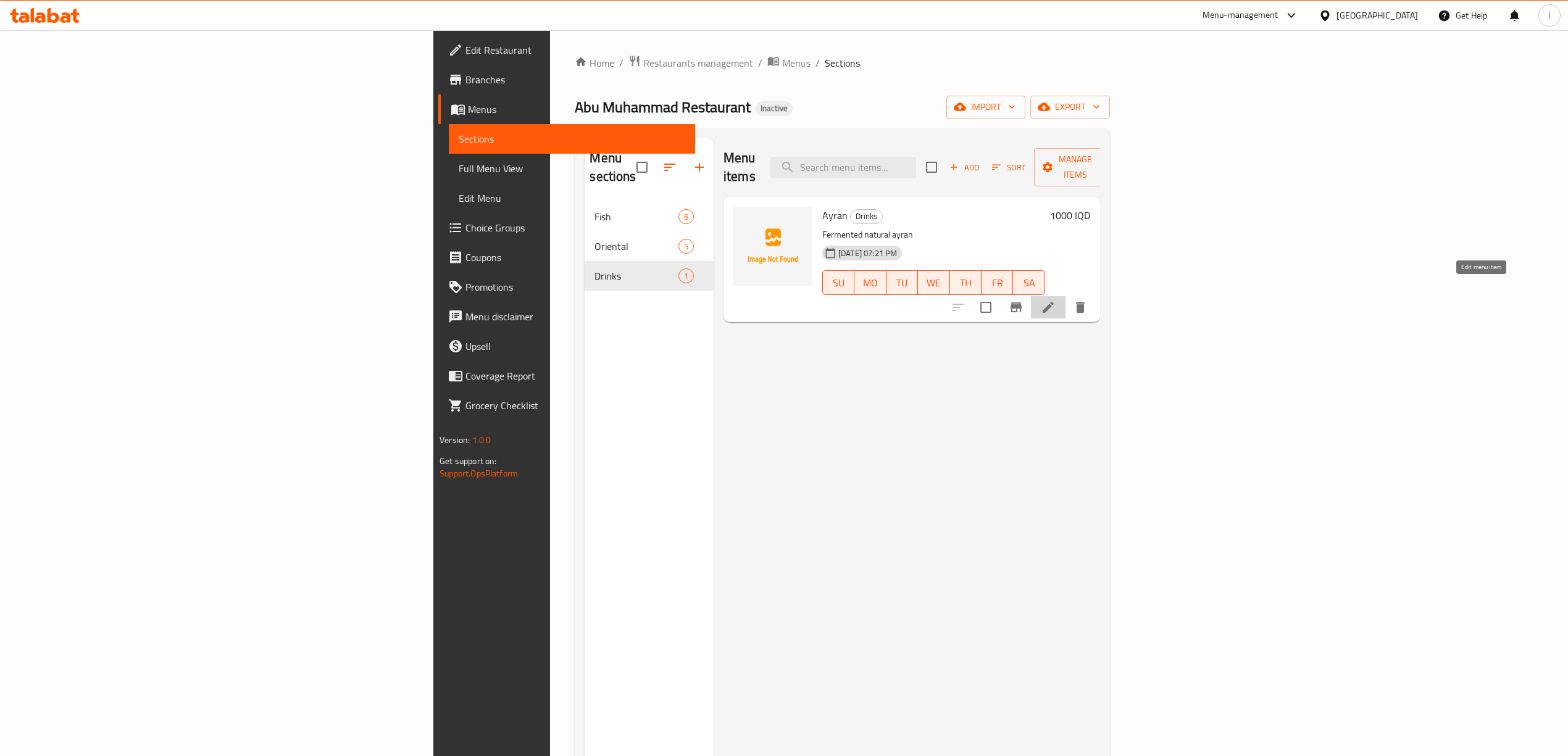
click at [1056, 300] on icon at bounding box center [1048, 307] width 14 height 14
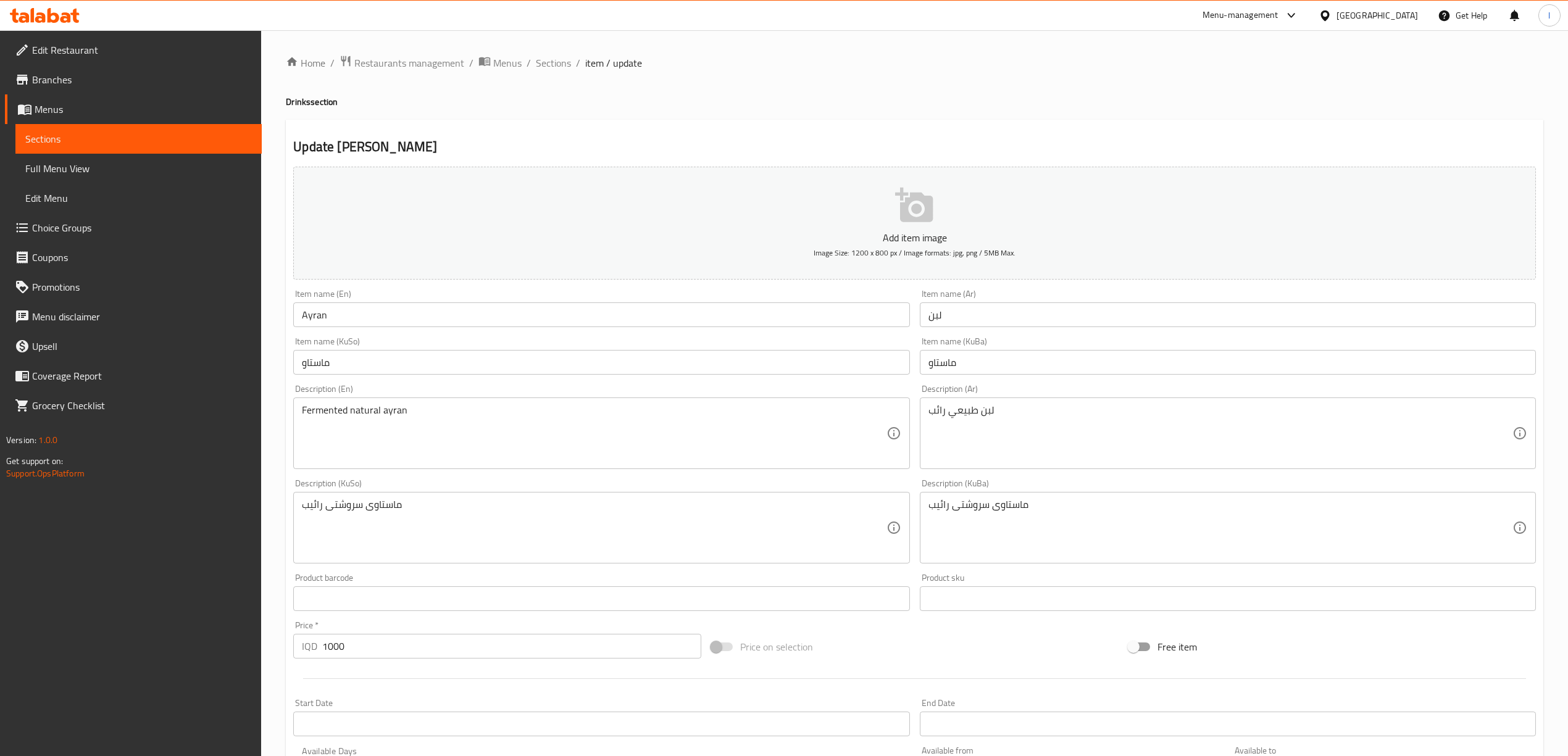
click at [296, 406] on div "Fermented natural ayran Description (En)" at bounding box center [601, 433] width 616 height 72
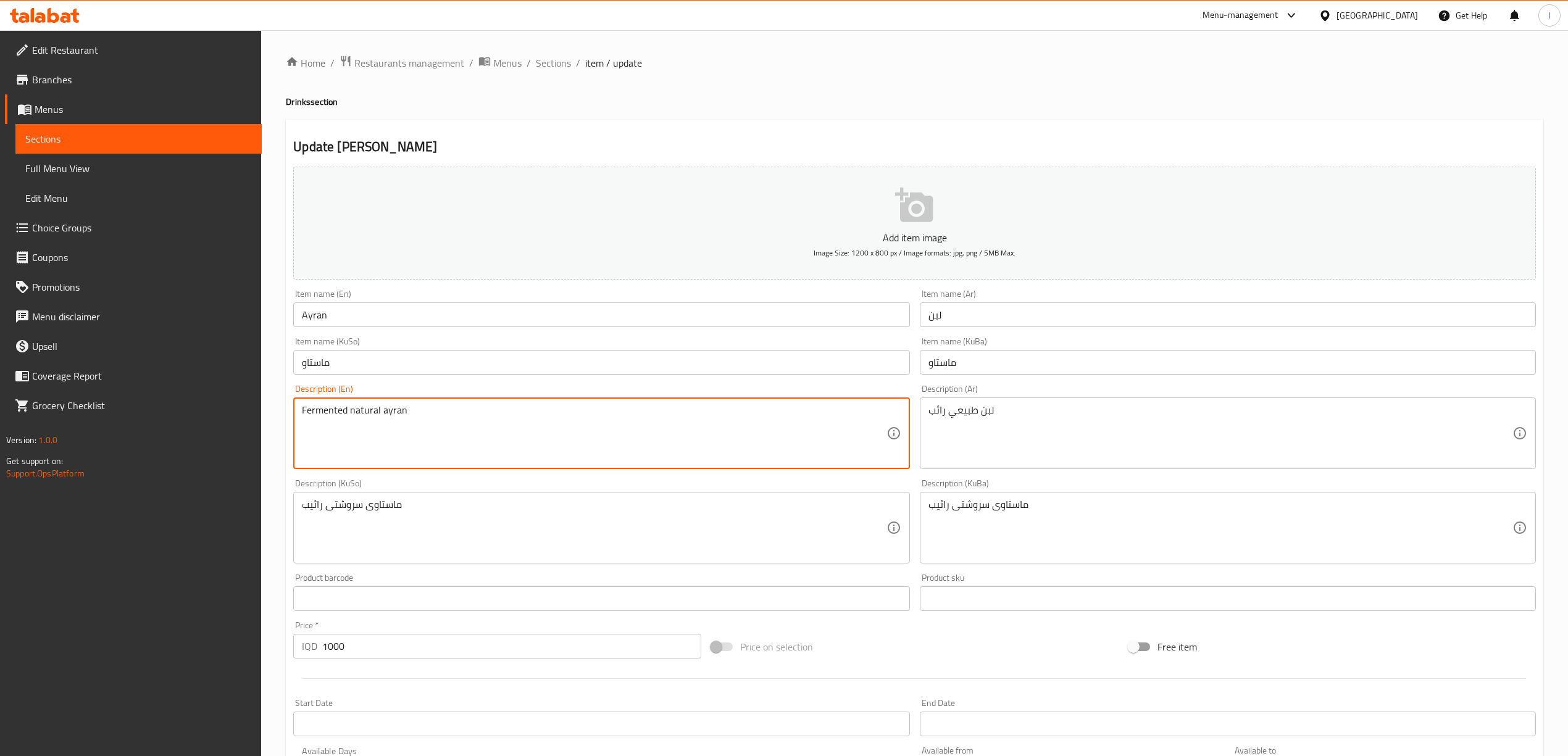
click at [326, 408] on textarea "Fermented natural ayran" at bounding box center [594, 433] width 584 height 59
drag, startPoint x: 305, startPoint y: 415, endPoint x: 319, endPoint y: 418, distance: 14.3
click at [319, 418] on textarea "Reab natural ayran" at bounding box center [594, 433] width 584 height 59
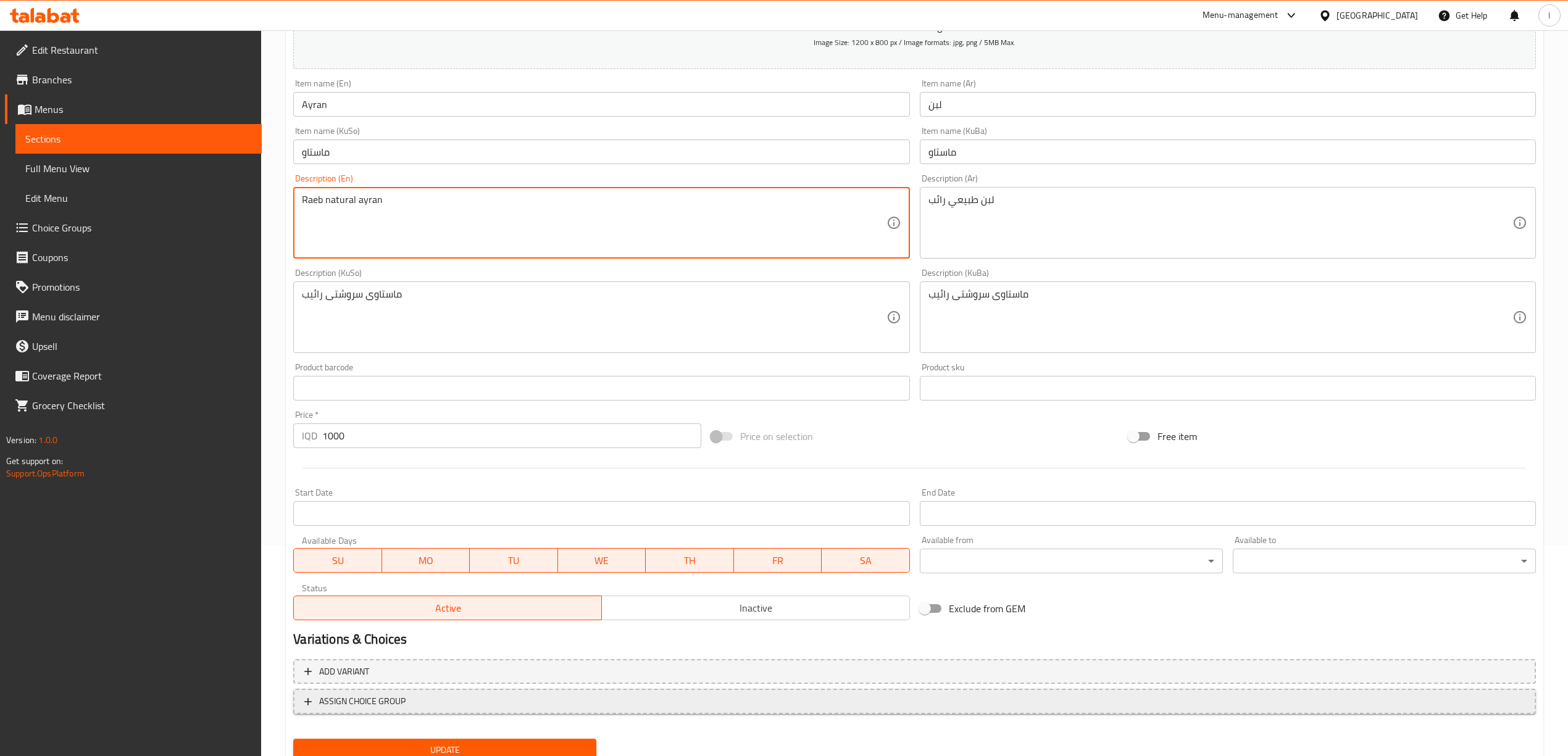
scroll to position [257, 0]
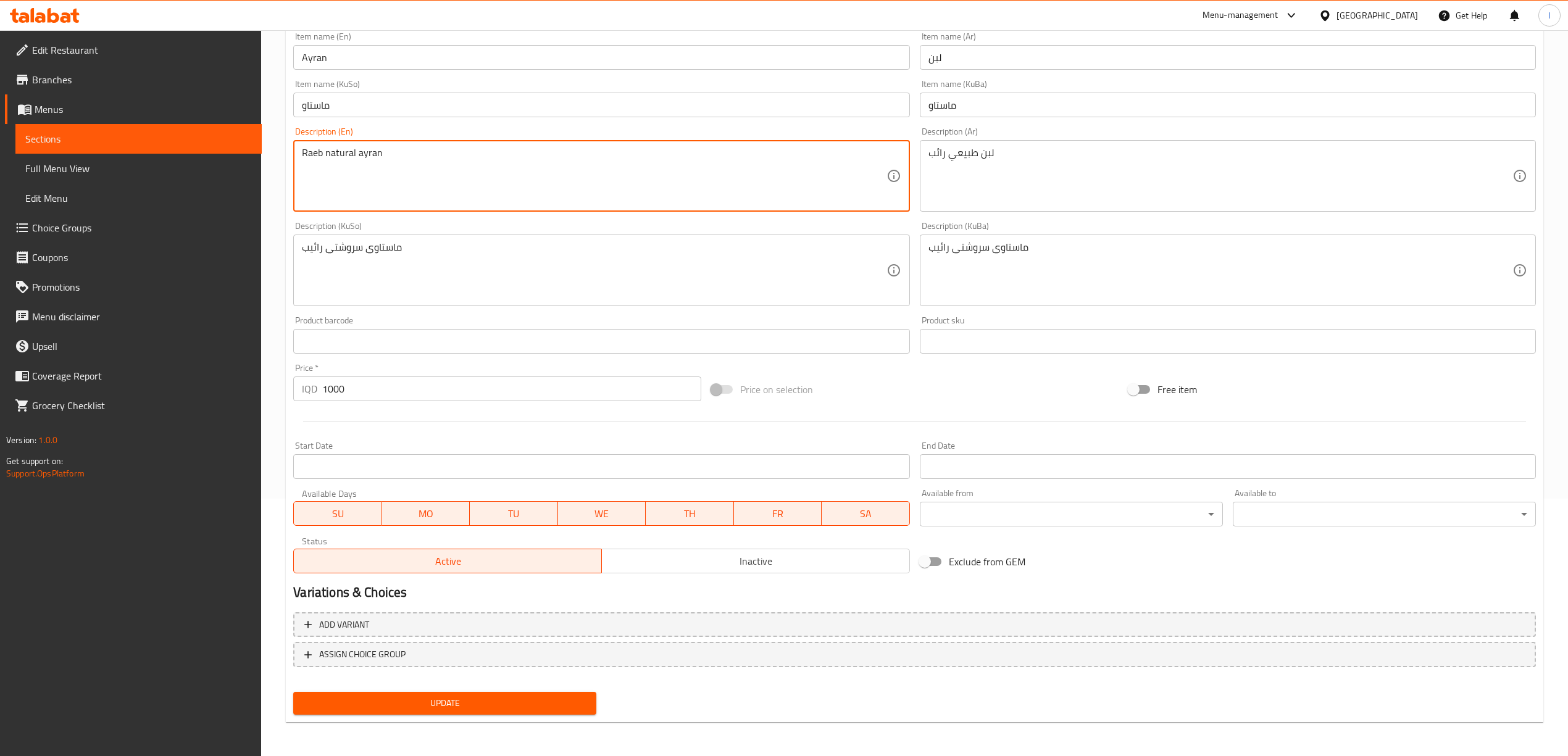
type textarea "Raeb natural ayran"
click at [401, 704] on span "Update" at bounding box center [444, 703] width 284 height 15
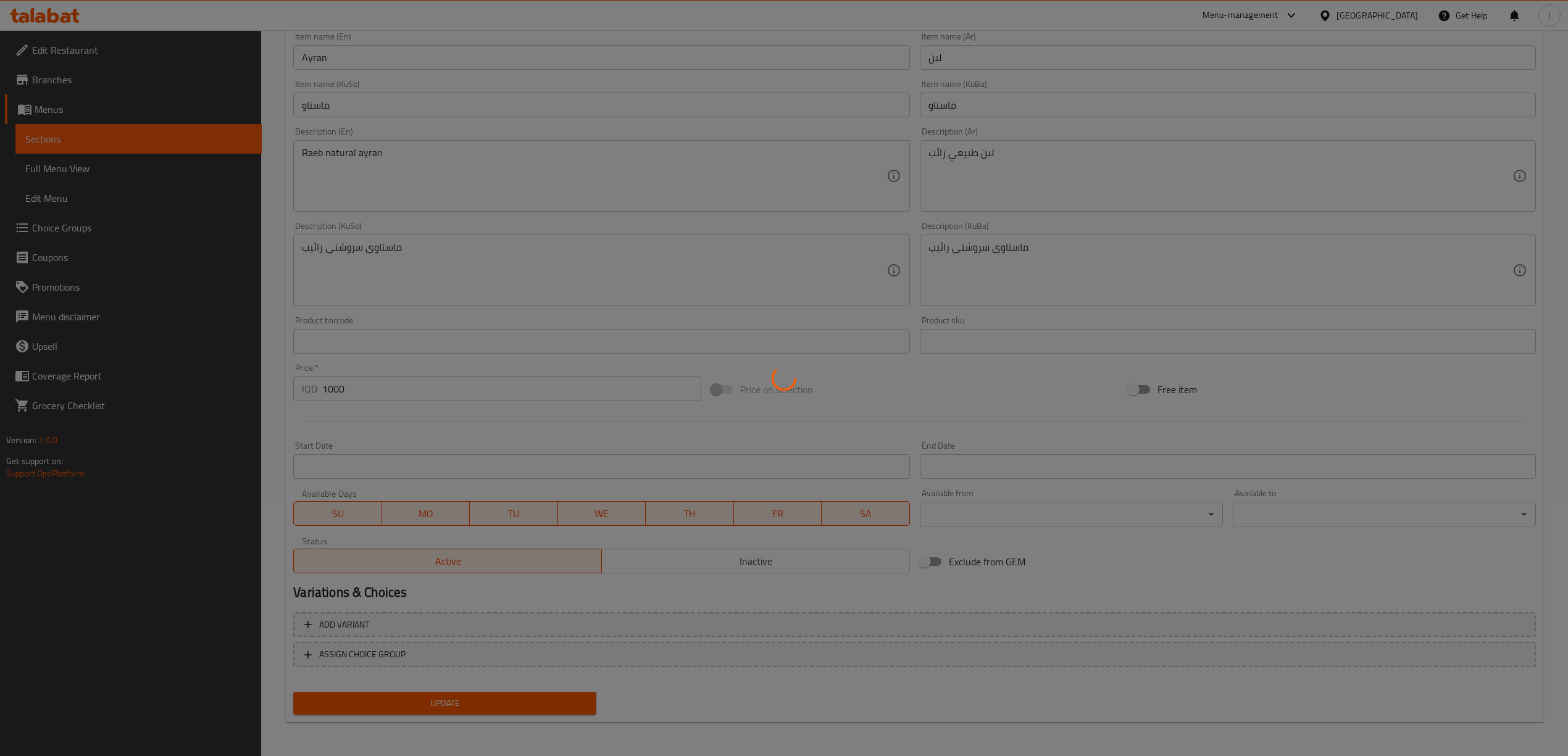
click at [82, 171] on div at bounding box center [784, 378] width 1568 height 756
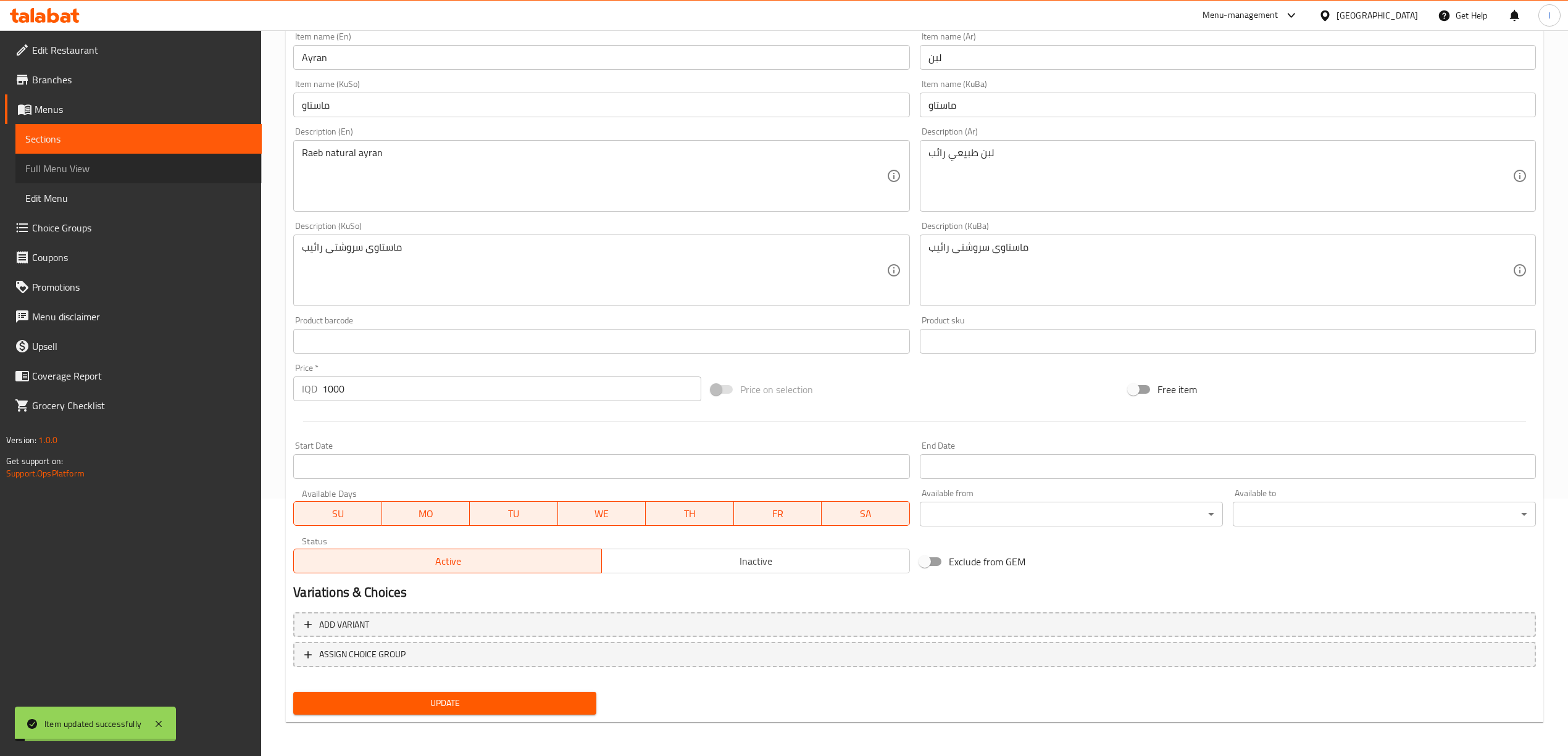
click at [82, 166] on span "Full Menu View" at bounding box center [139, 168] width 226 height 14
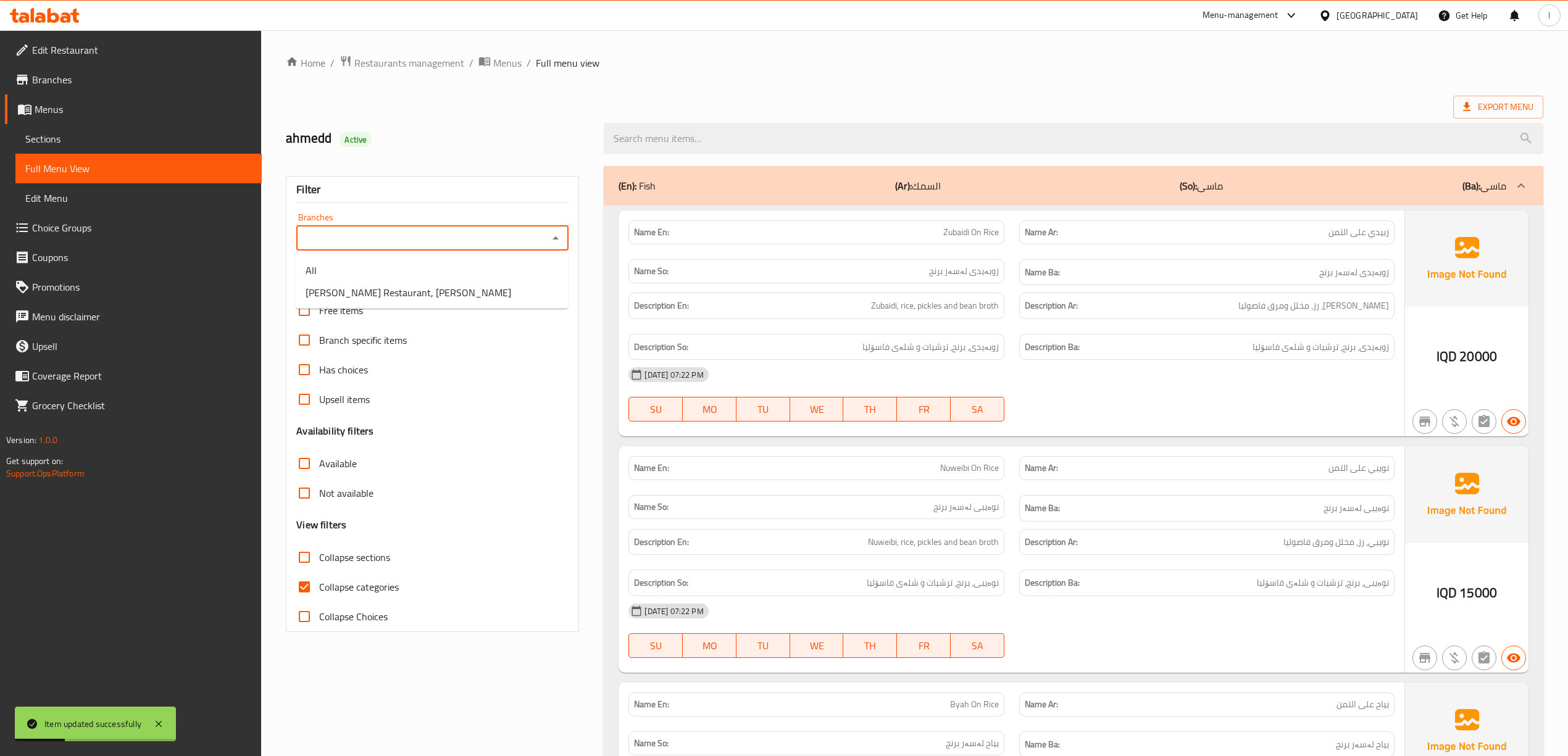
click at [472, 237] on input "Branches" at bounding box center [422, 238] width 244 height 17
click at [448, 289] on span "[PERSON_NAME] Restaurant, [PERSON_NAME]" at bounding box center [409, 292] width 206 height 14
type input "[PERSON_NAME] Restaurant, [PERSON_NAME]"
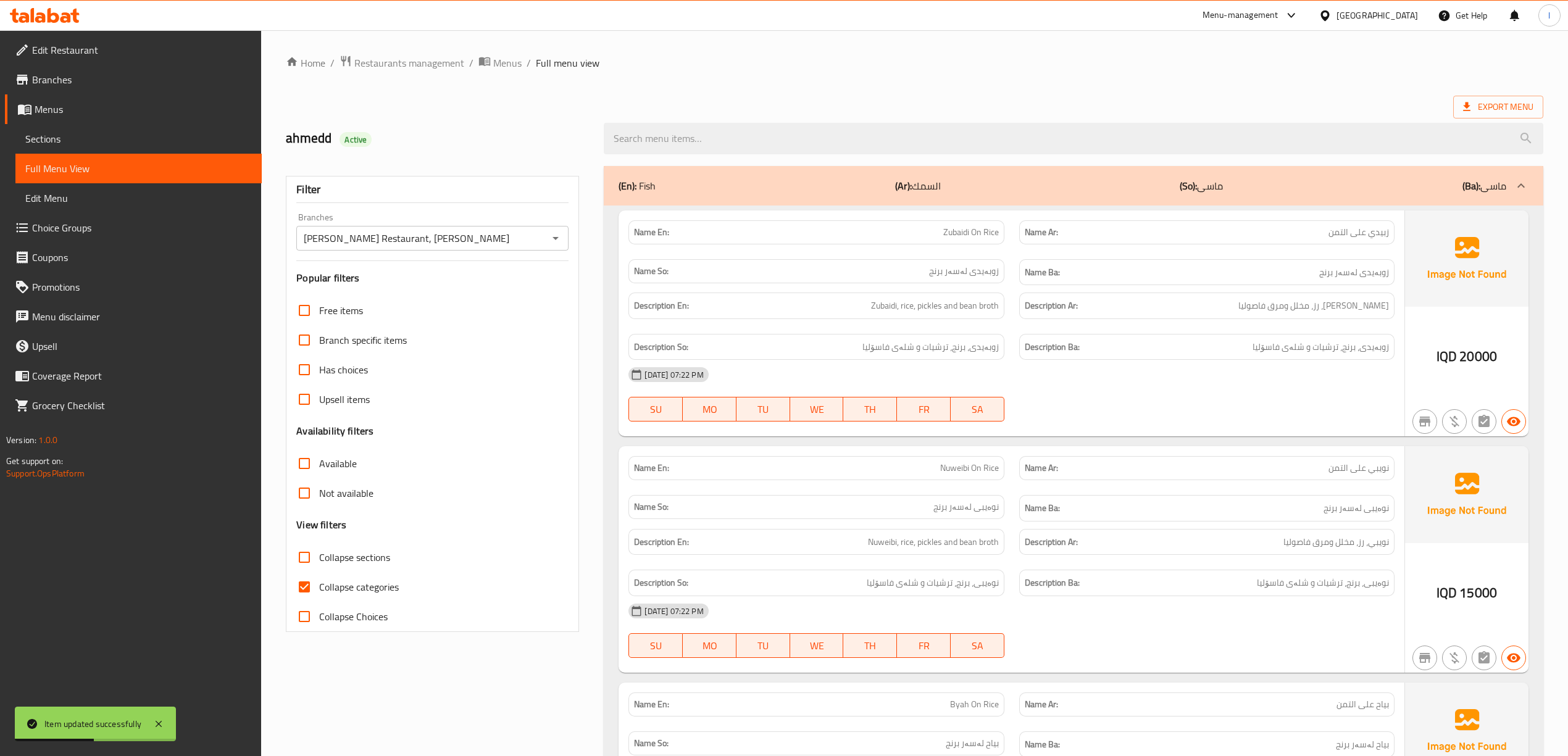
click at [381, 584] on span "Collapse categories" at bounding box center [358, 586] width 79 height 14
click at [319, 584] on input "Collapse categories" at bounding box center [304, 586] width 30 height 30
checkbox input "false"
click at [377, 568] on label "Collapse sections" at bounding box center [340, 557] width 101 height 30
click at [319, 568] on input "Collapse sections" at bounding box center [304, 557] width 30 height 30
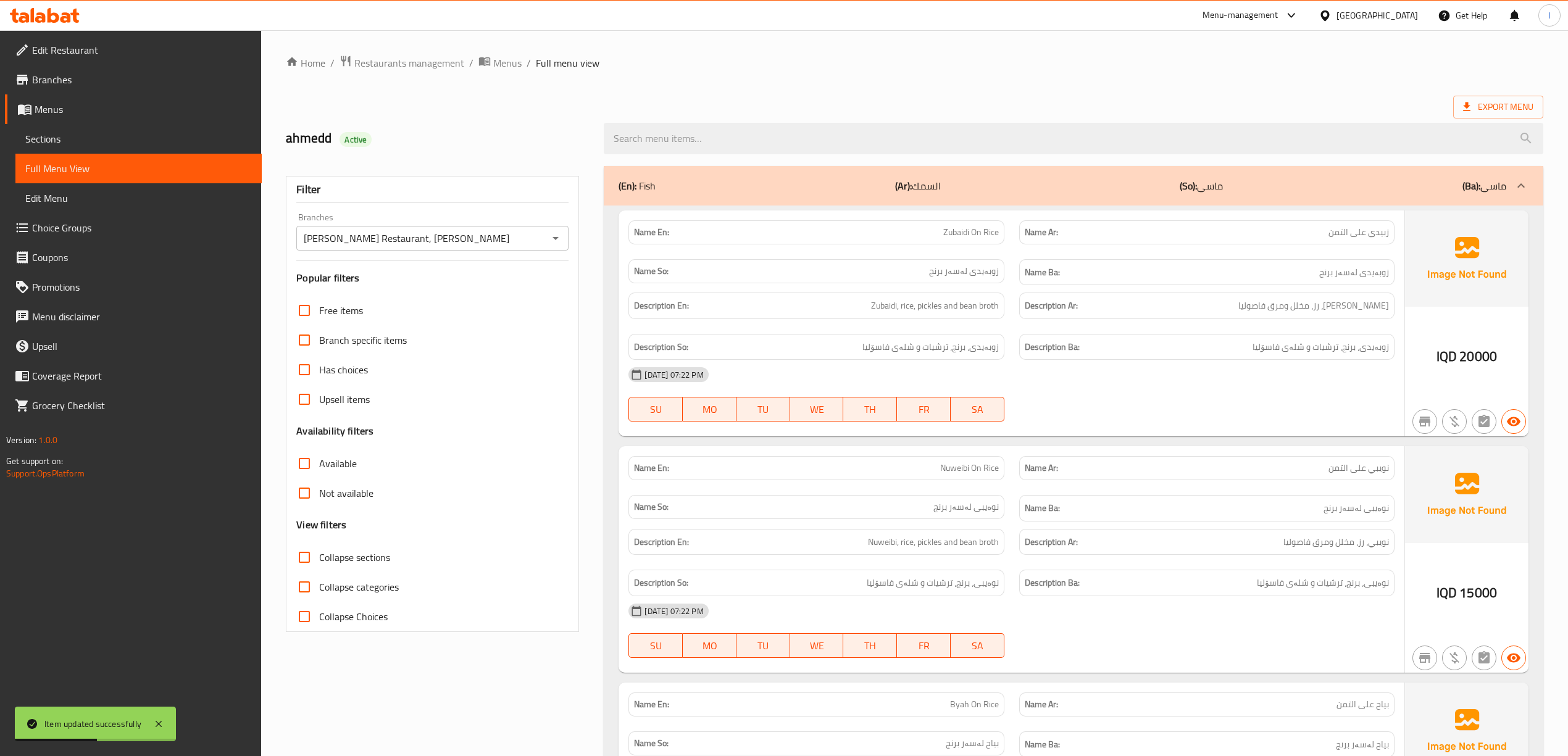
checkbox input "true"
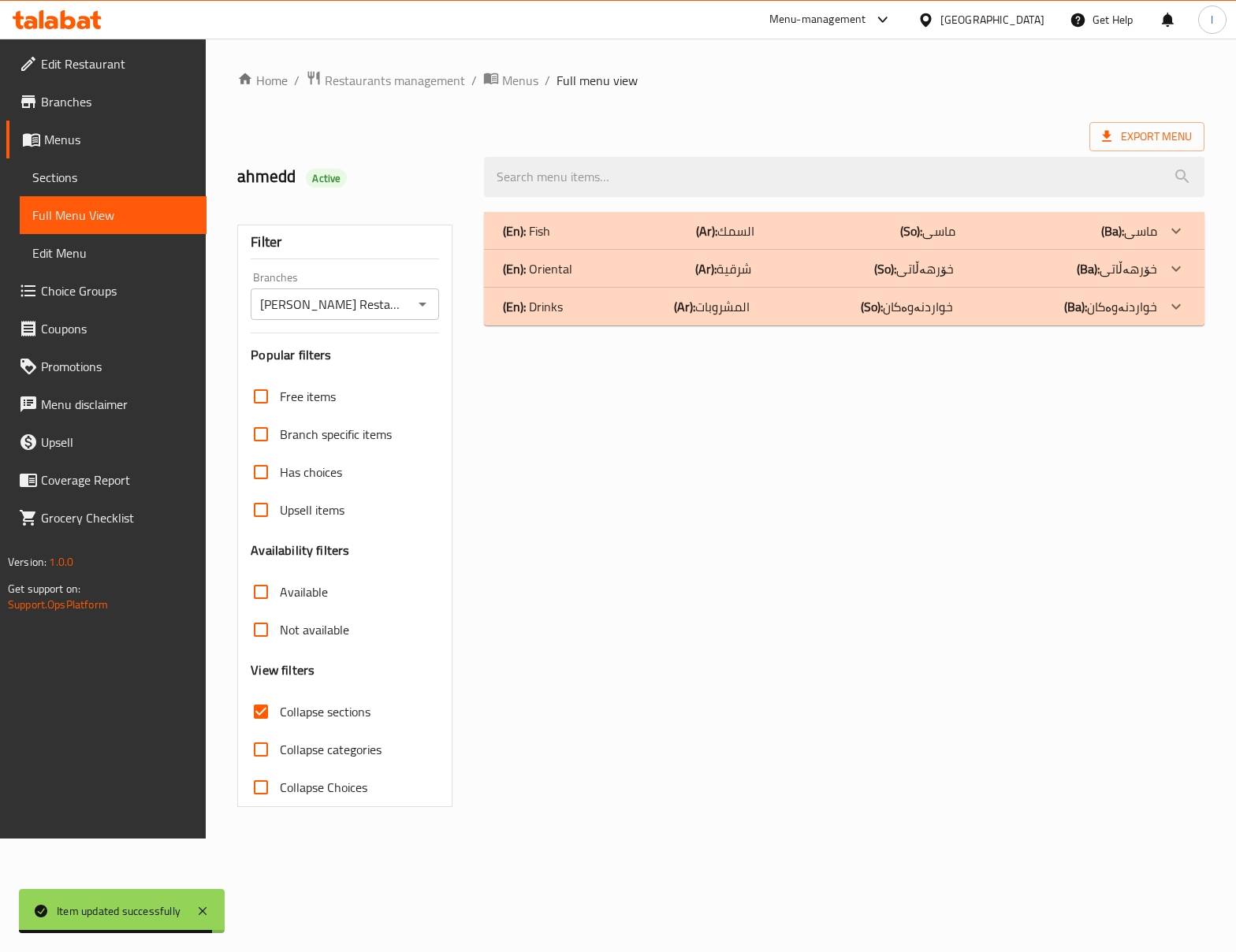
click at [717, 241] on p "(Ar): المشروبات" at bounding box center [726, 230] width 58 height 19
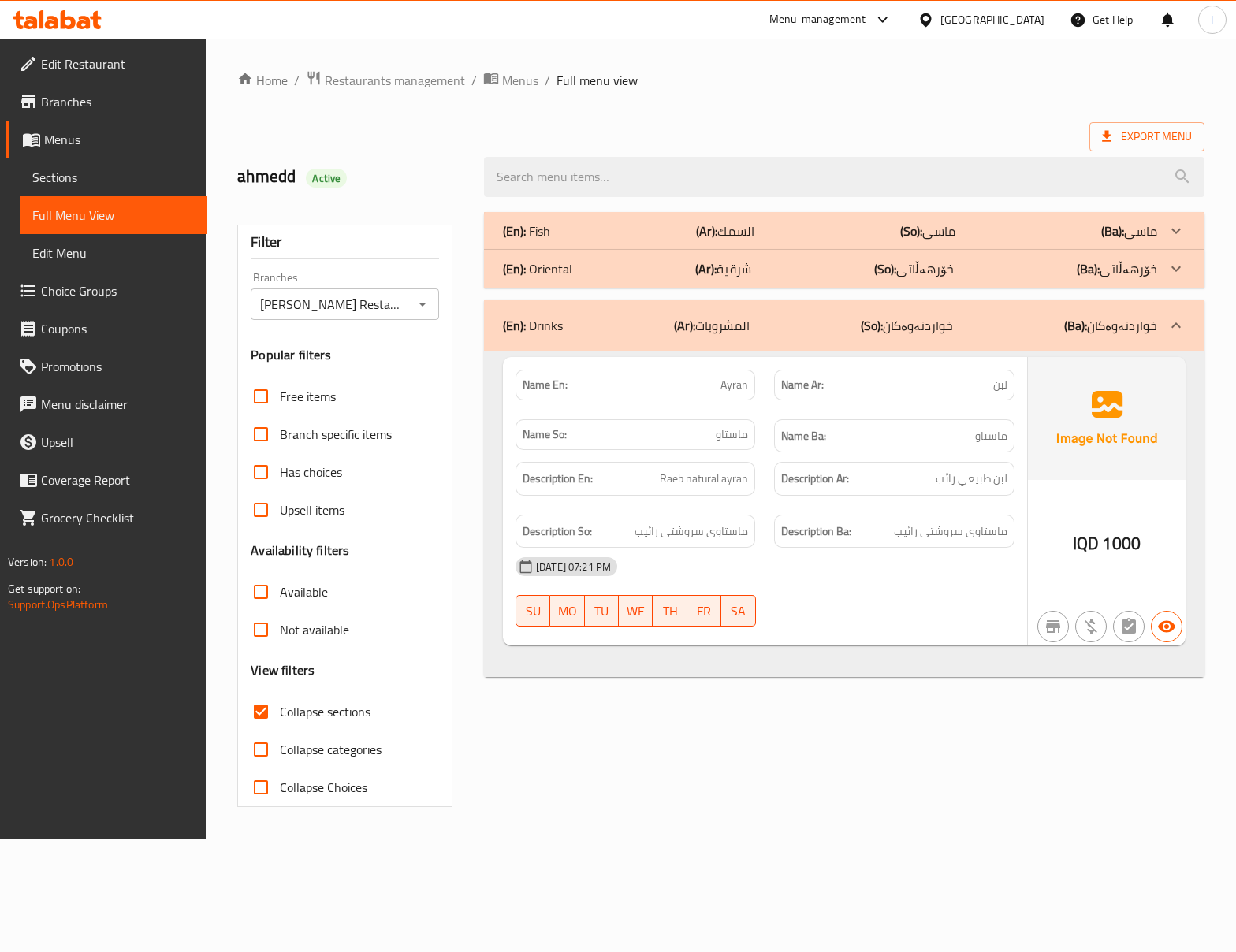
click at [776, 309] on div "(En): Drinks (Ar): المشروبات (So): خواردنەوەکان (Ba): خواردنەوەکان" at bounding box center [845, 325] width 721 height 50
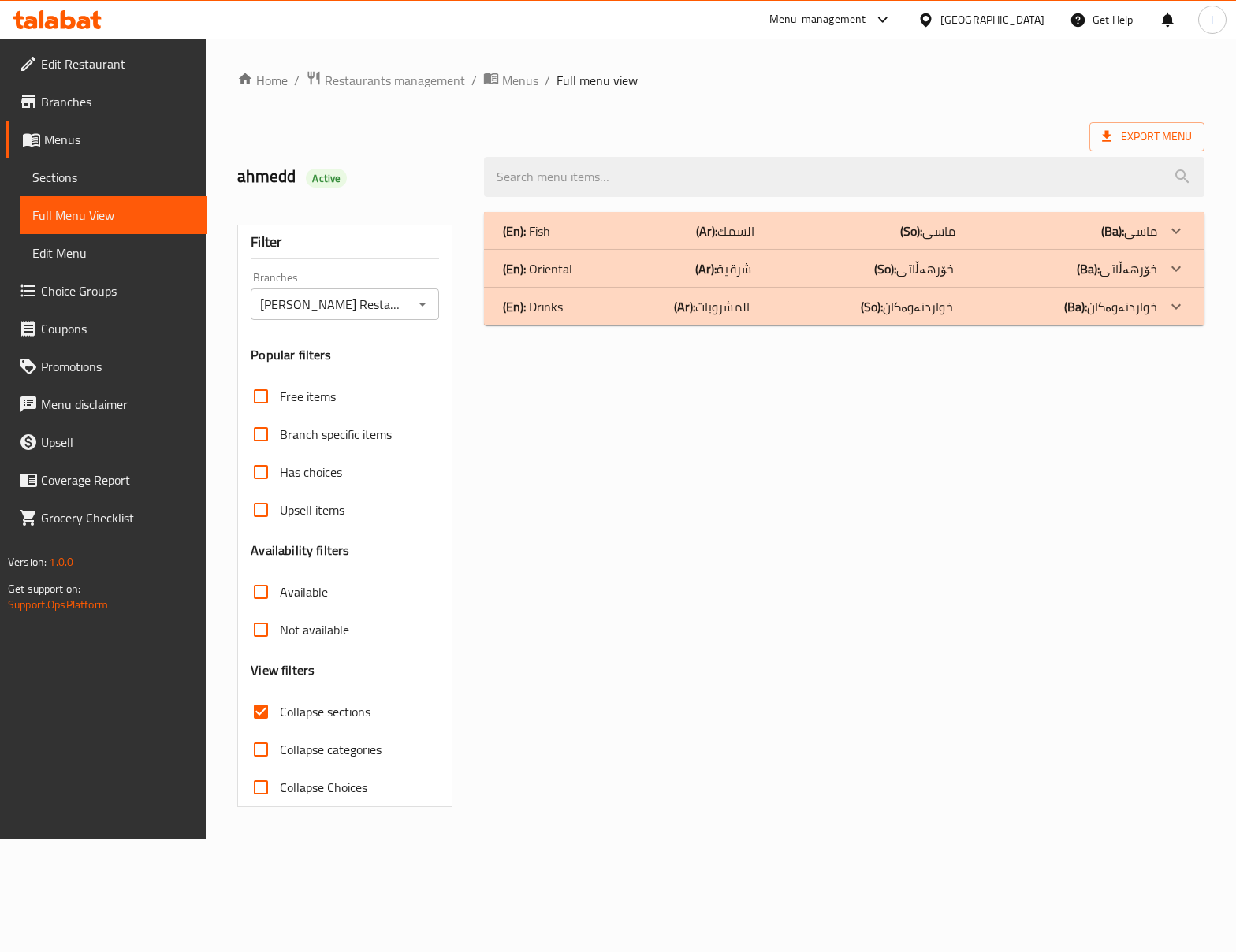
click at [774, 241] on div "(En): Oriental (Ar): شرقية (So): خۆرهەڵاتی (Ba): خۆرهەڵاتی" at bounding box center [830, 230] width 654 height 19
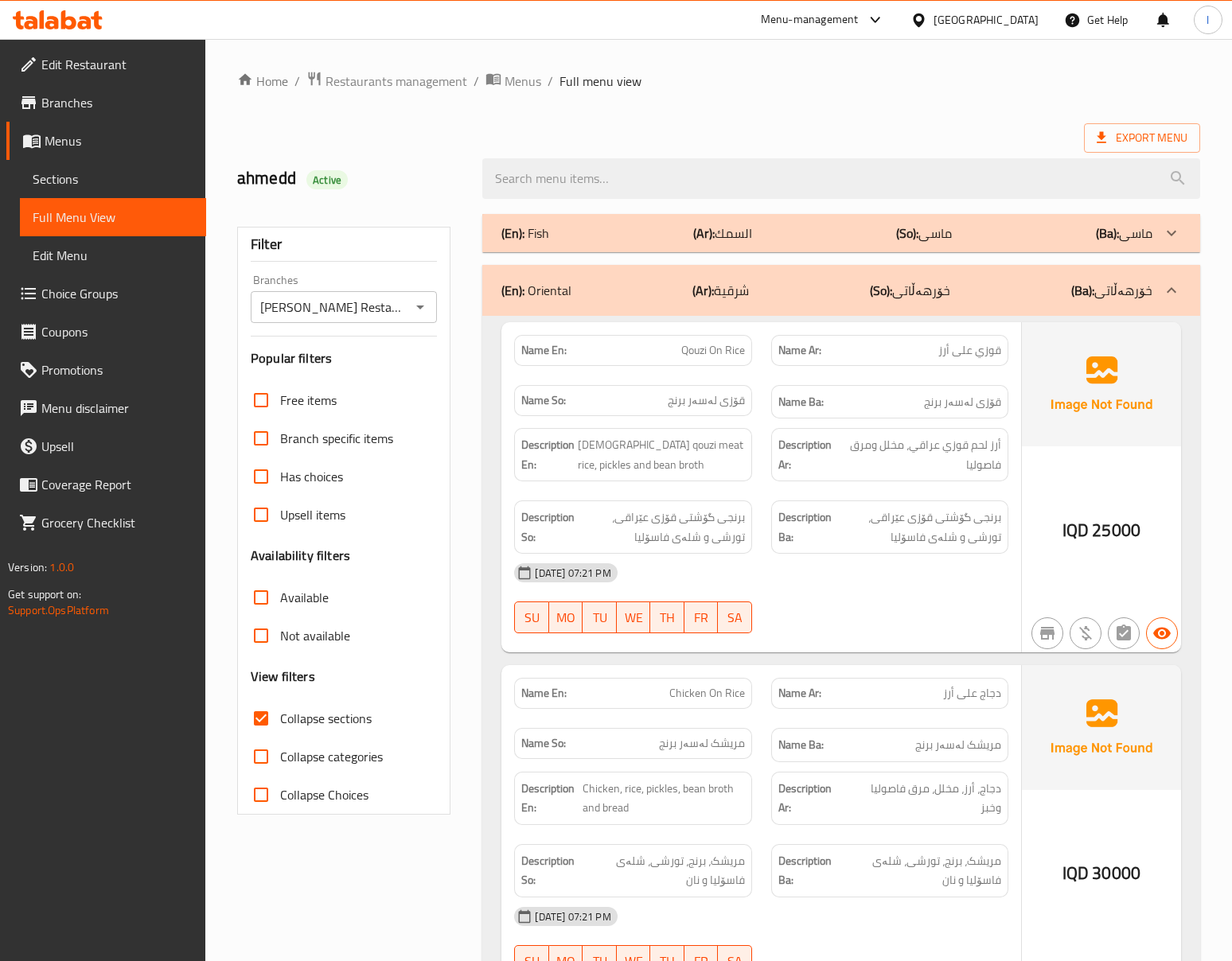
click at [874, 513] on div "Description Ba: برنجی گۆشتی قۆزی عێراقی، تورشی و شلەی فاسۆلیا" at bounding box center [890, 528] width 238 height 53
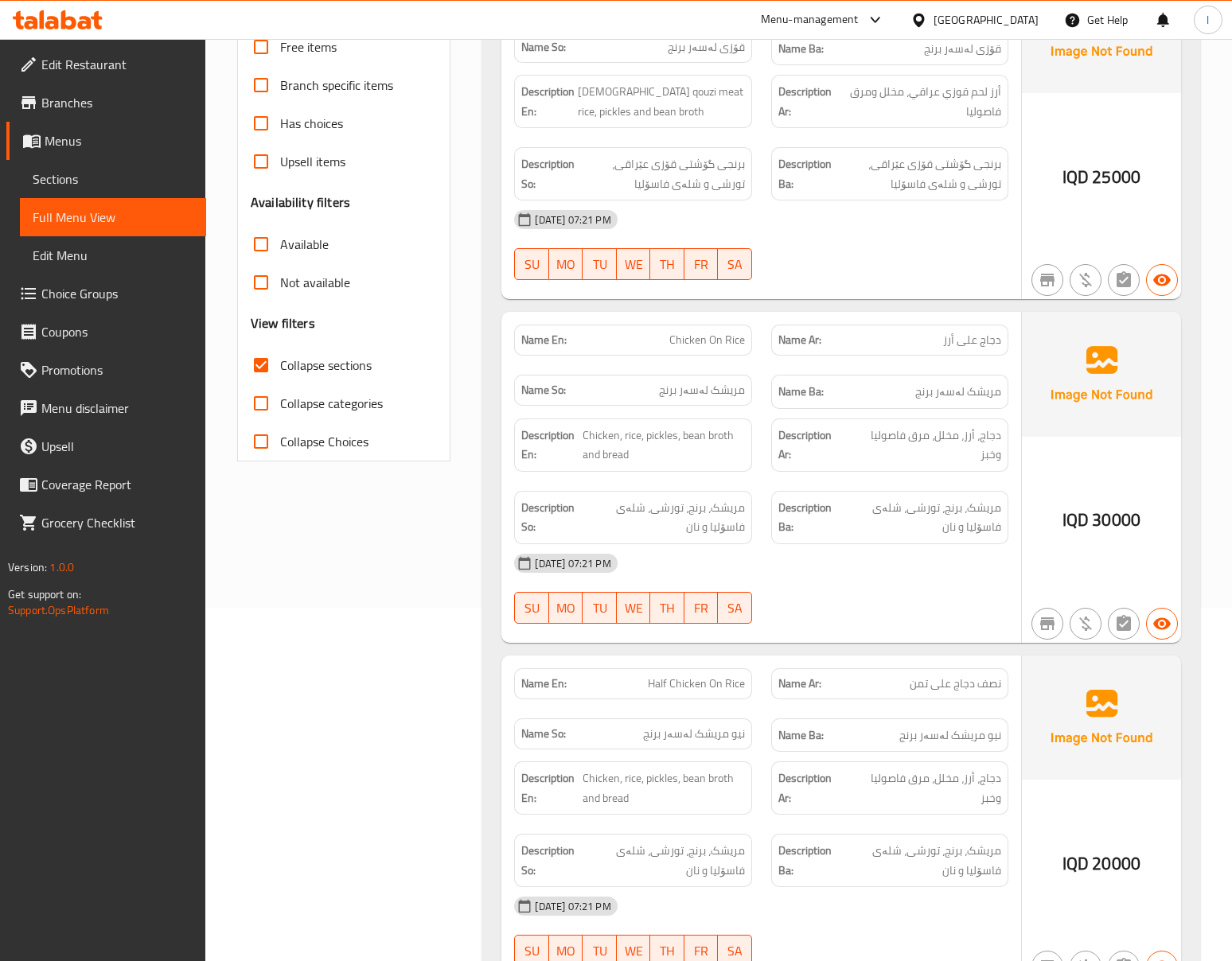
click at [882, 607] on div "20-08-2025 07:21 PM SU MO TU WE TH FR SA" at bounding box center [761, 589] width 512 height 89
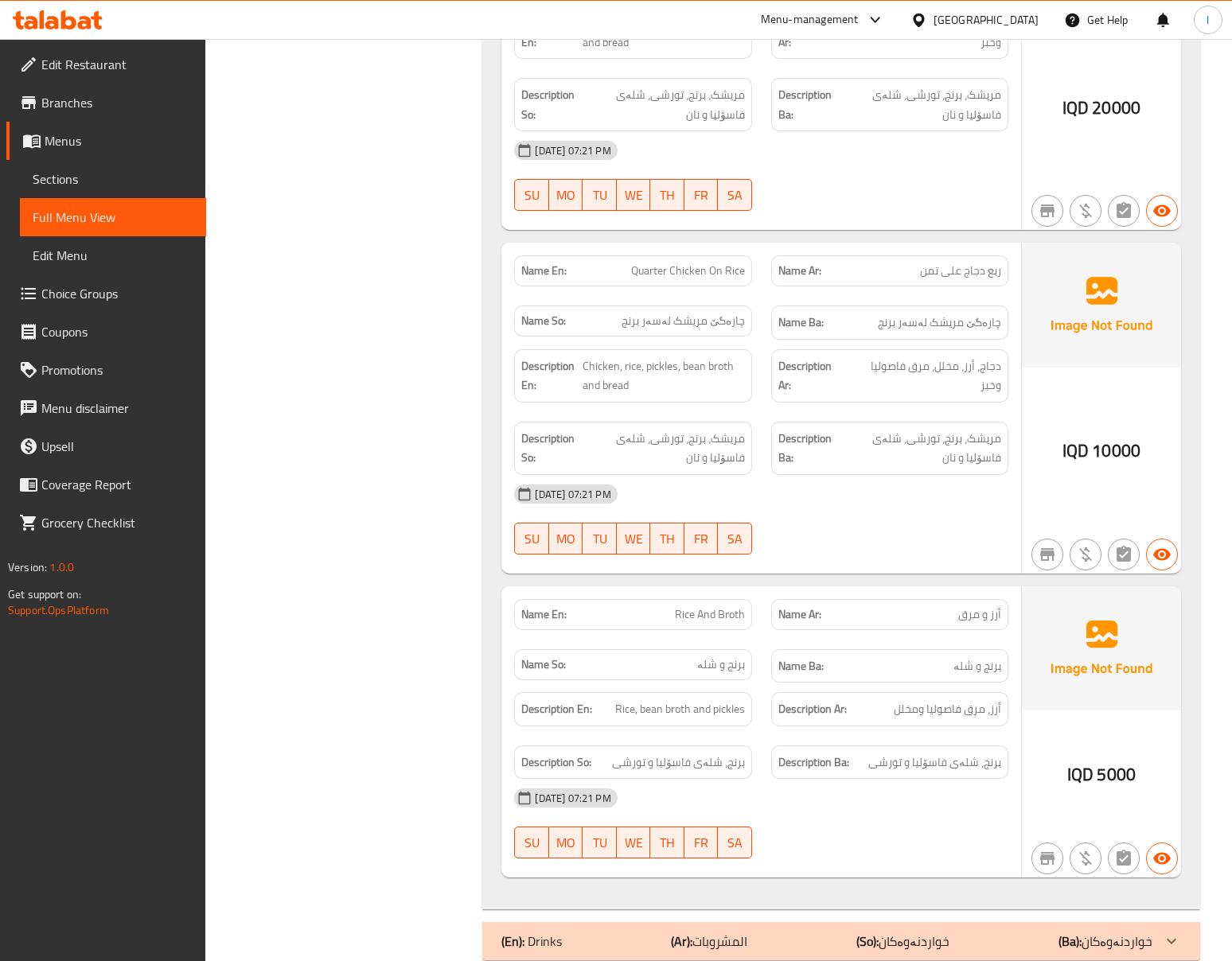
scroll to position [1152, 0]
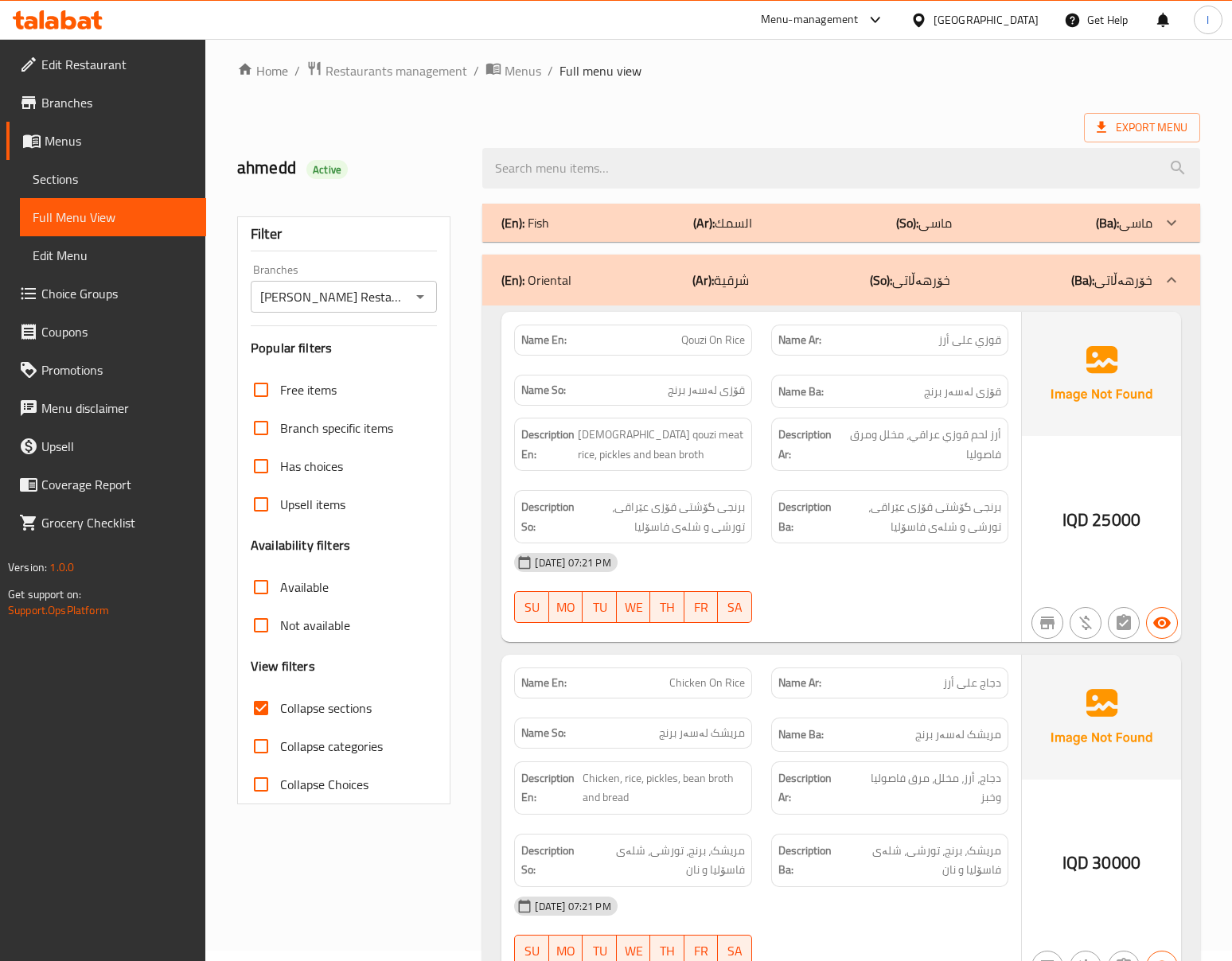
scroll to position [0, 0]
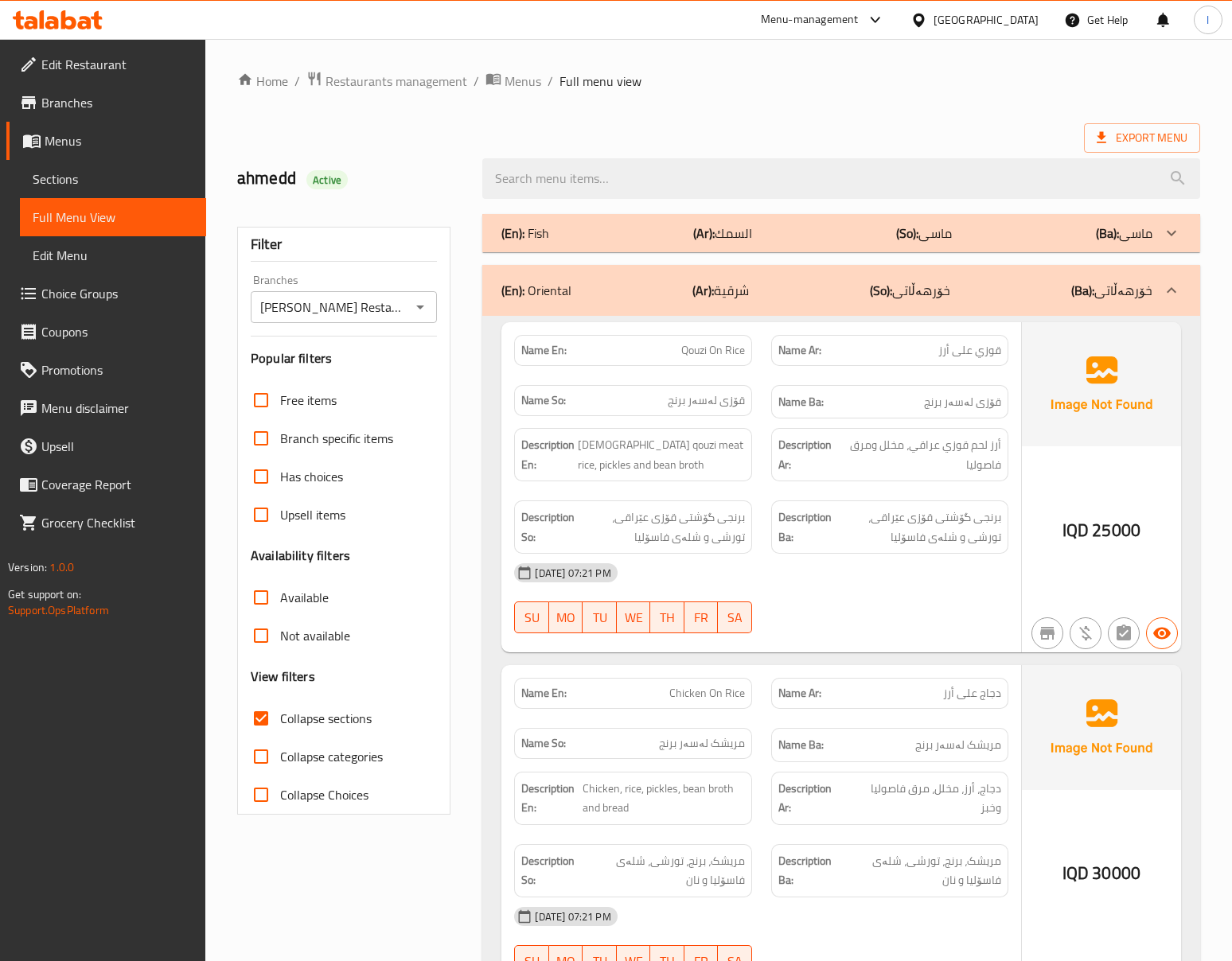
click at [880, 238] on div "(En): Fish (Ar): السمك (So): ماسی (Ba): ماسی" at bounding box center [826, 232] width 650 height 19
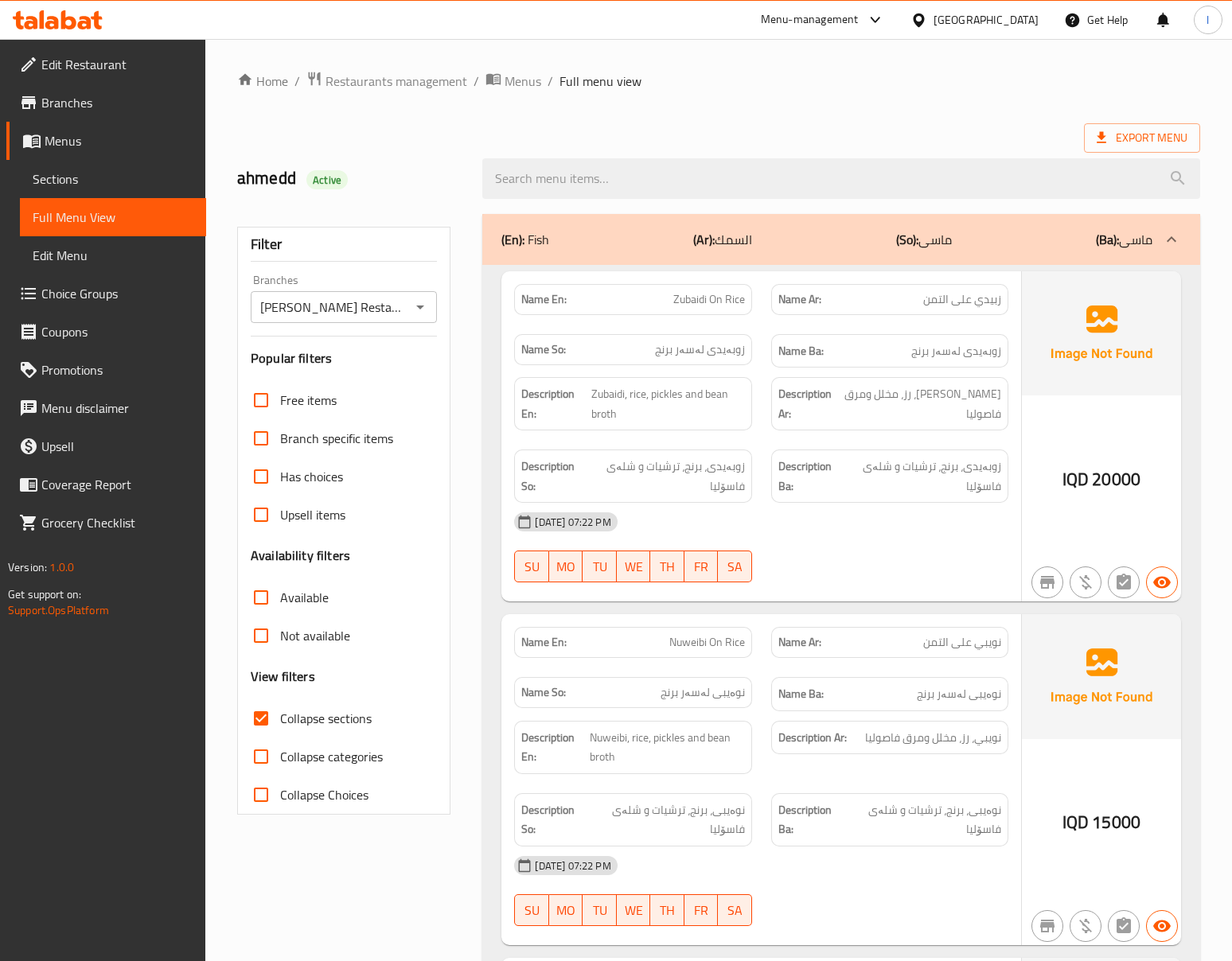
click at [848, 568] on div "20-08-2025 07:22 PM SU MO TU WE TH FR SA" at bounding box center [761, 547] width 512 height 89
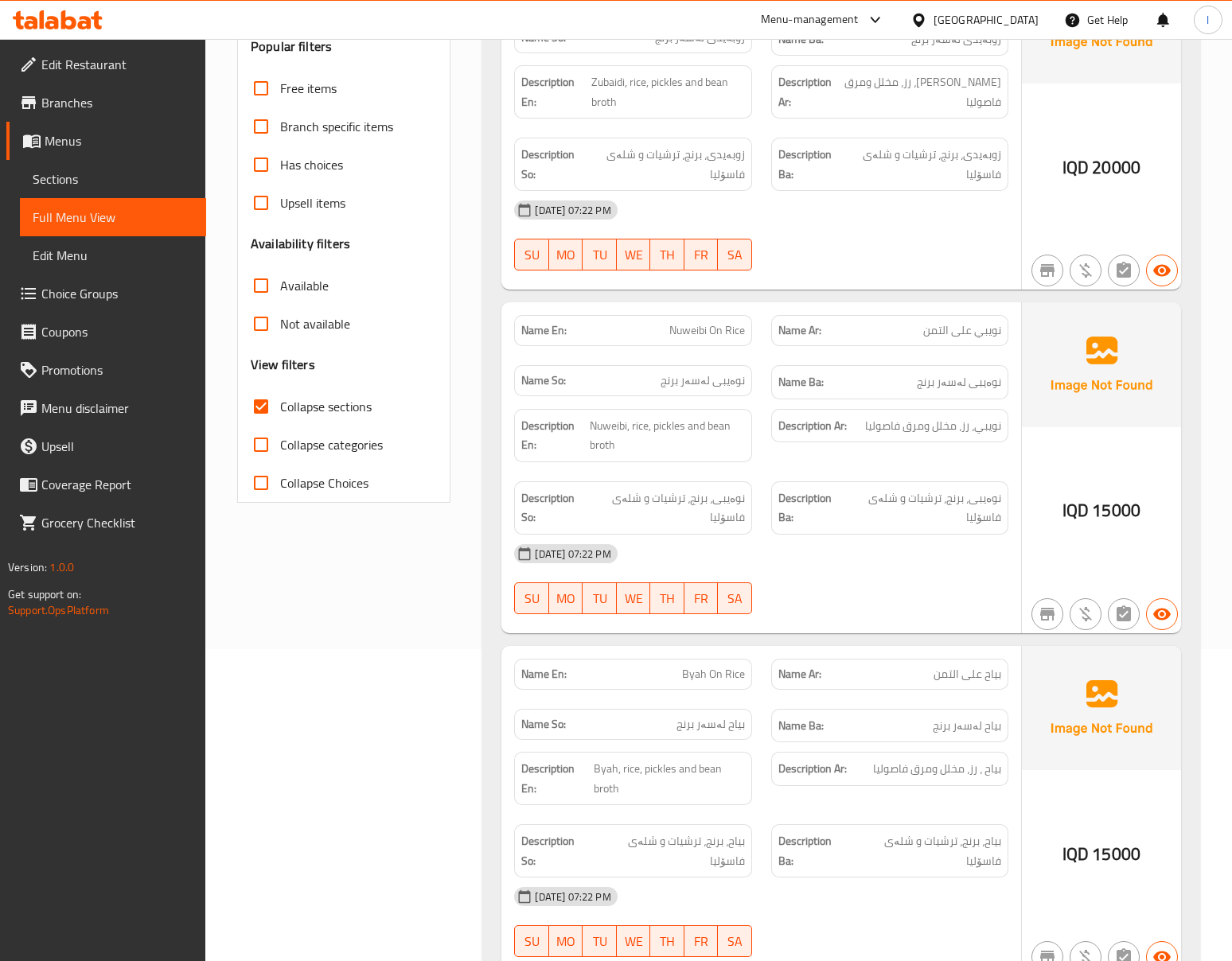
scroll to position [353, 0]
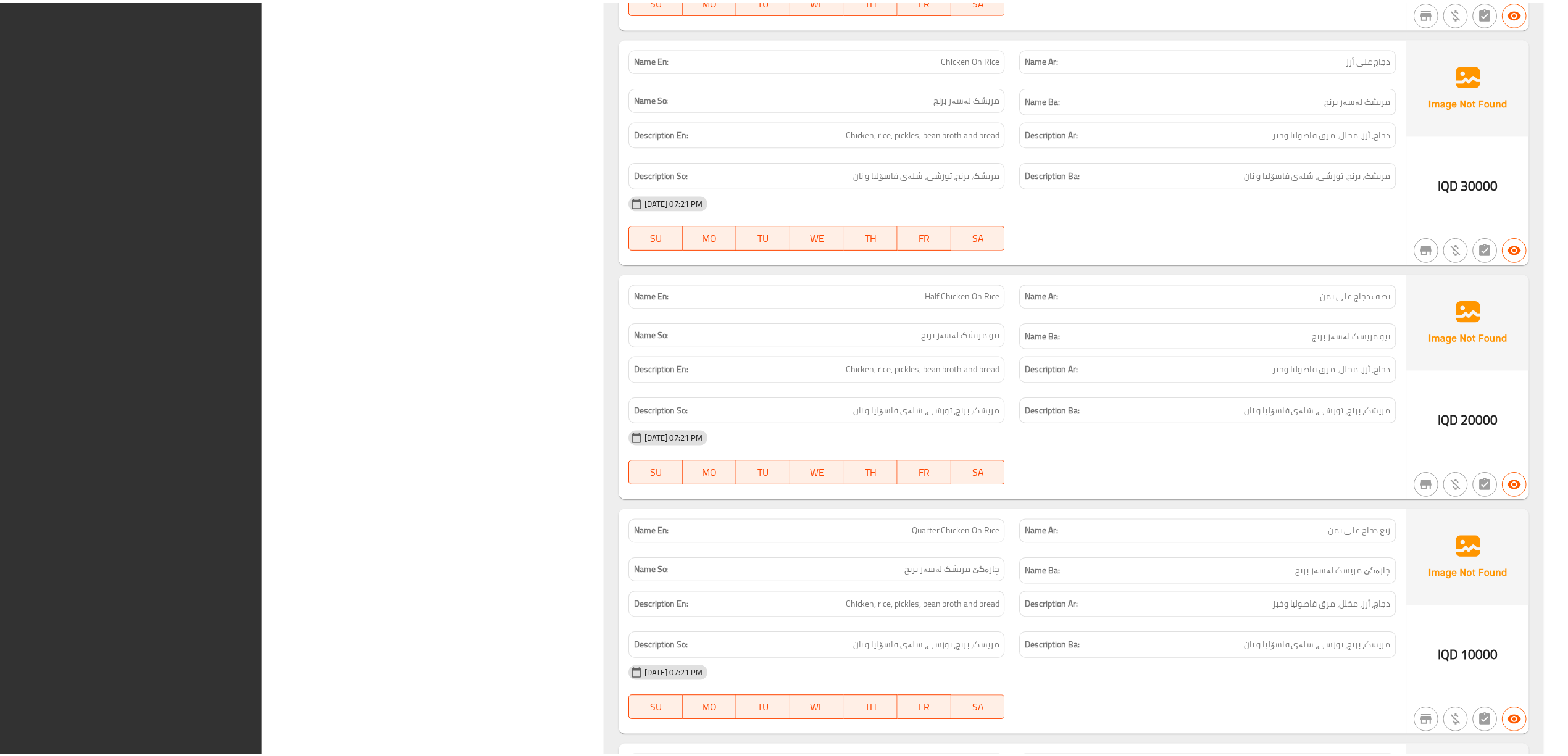
scroll to position [2484, 0]
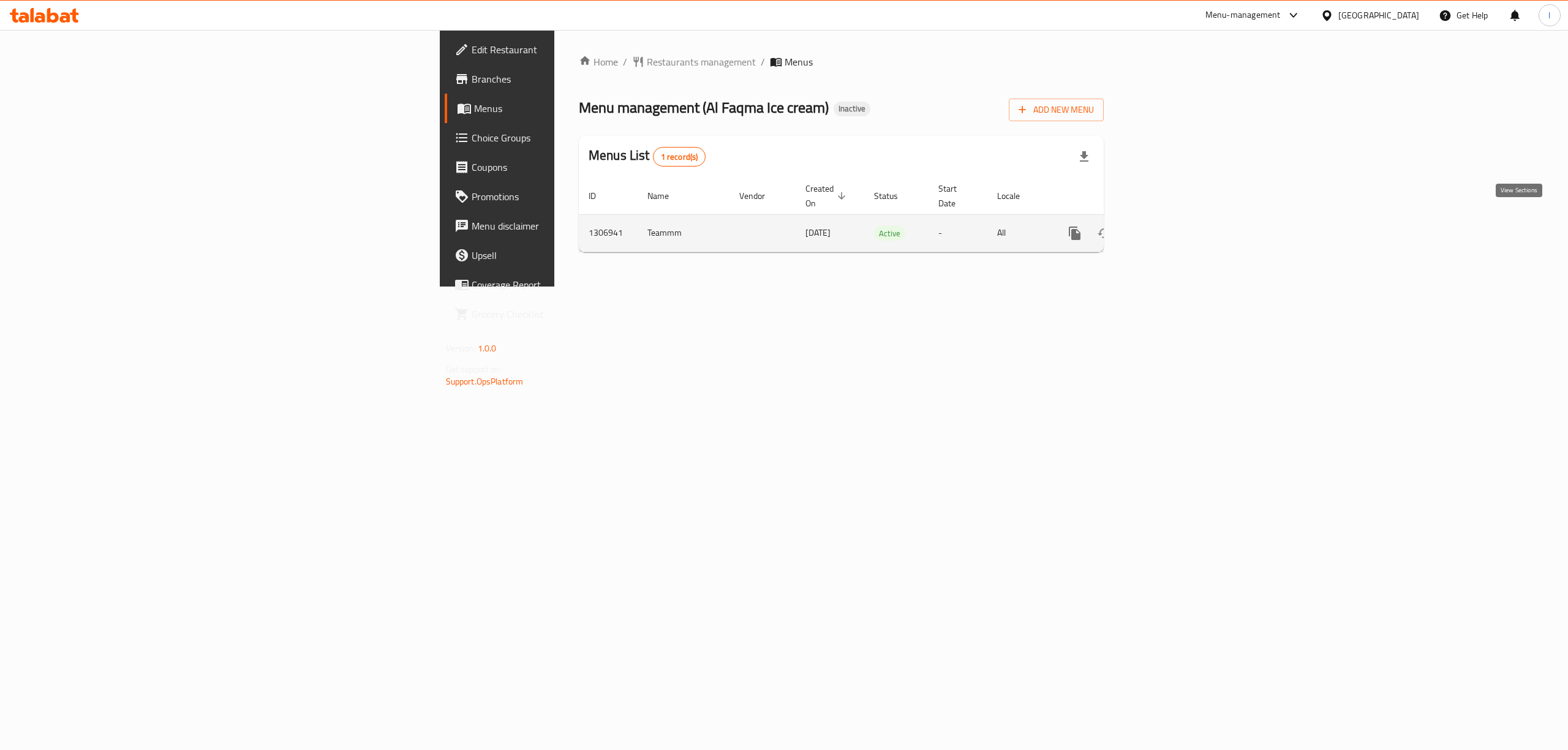
click at [1169, 228] on icon "enhanced table" at bounding box center [1163, 233] width 11 height 11
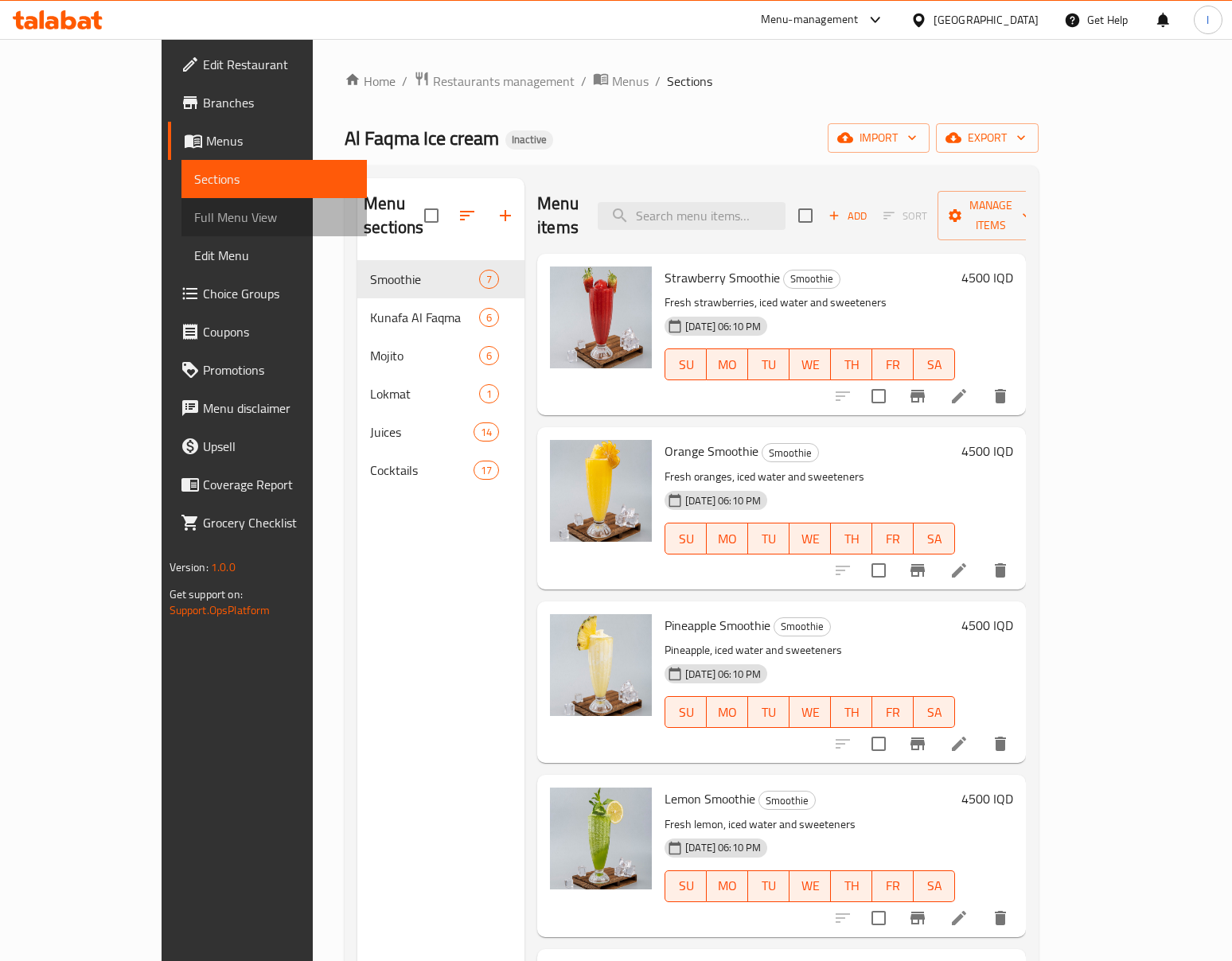
click at [181, 232] on link "Full Menu View" at bounding box center [274, 217] width 186 height 38
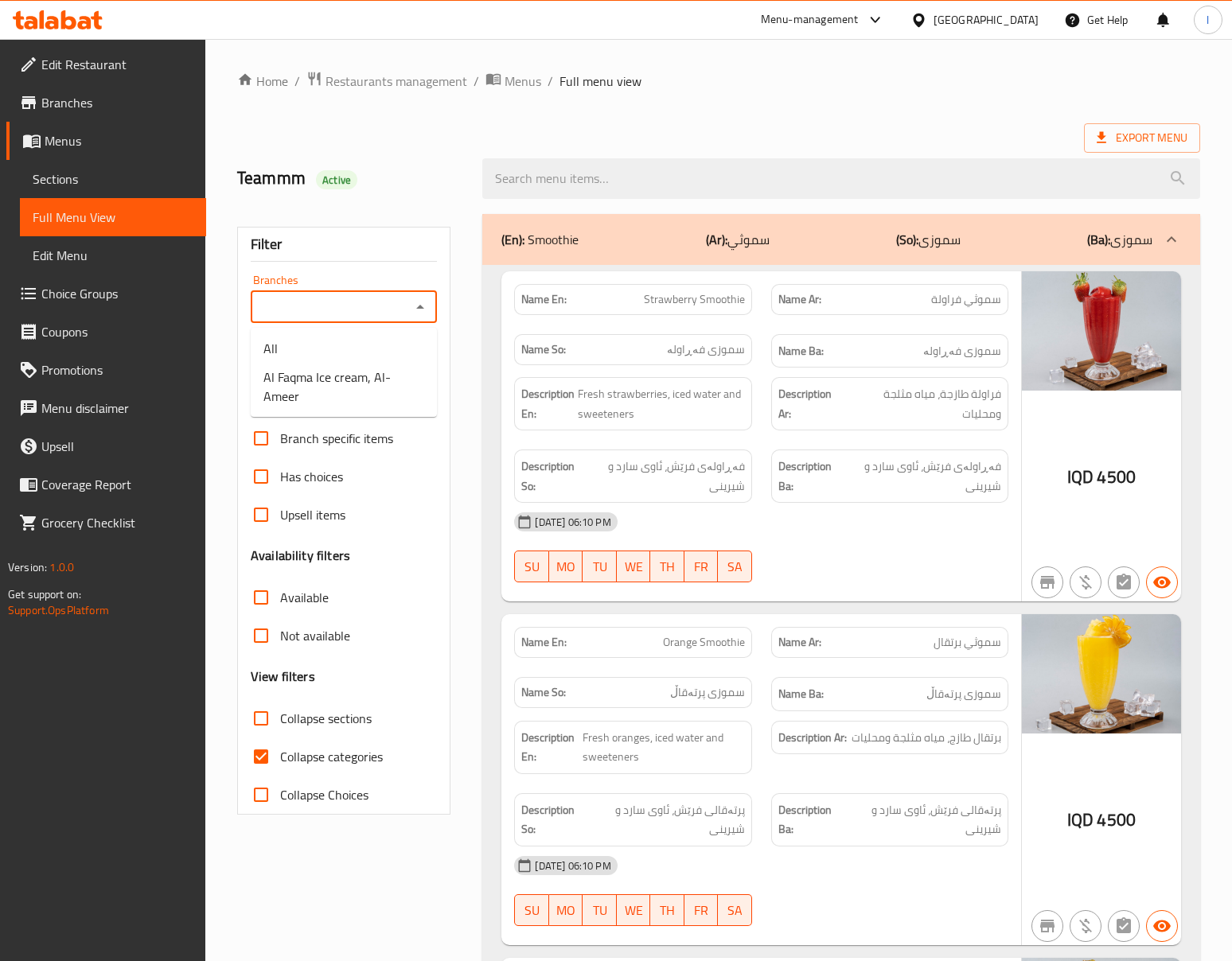
click at [370, 309] on input "Branches" at bounding box center [330, 307] width 150 height 22
click at [317, 408] on li "Al Faqma Ice cream, Al- Ameer" at bounding box center [343, 387] width 186 height 48
type input "Al Faqma Ice cream, Al- Ameer"
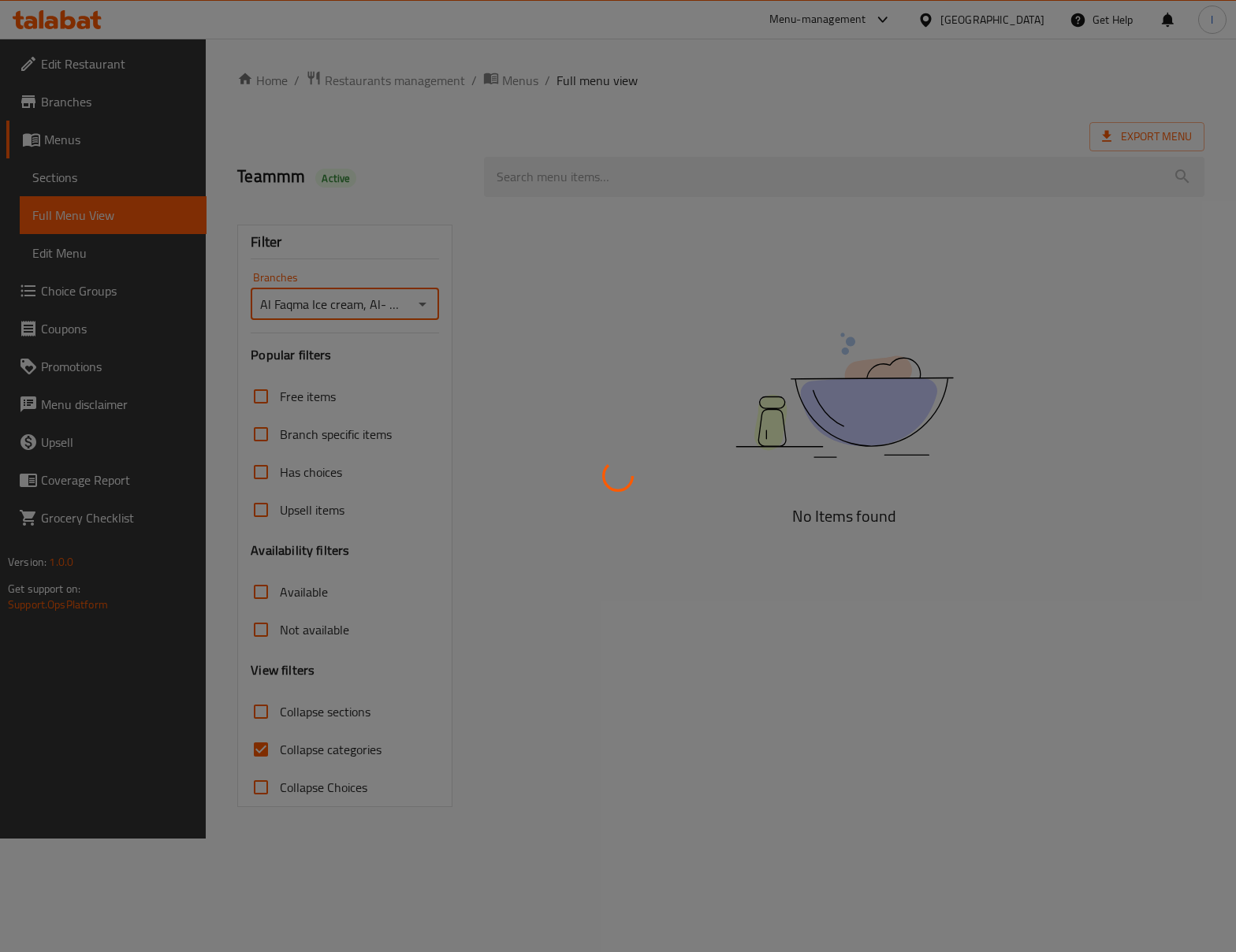
click at [313, 691] on div at bounding box center [618, 476] width 1236 height 952
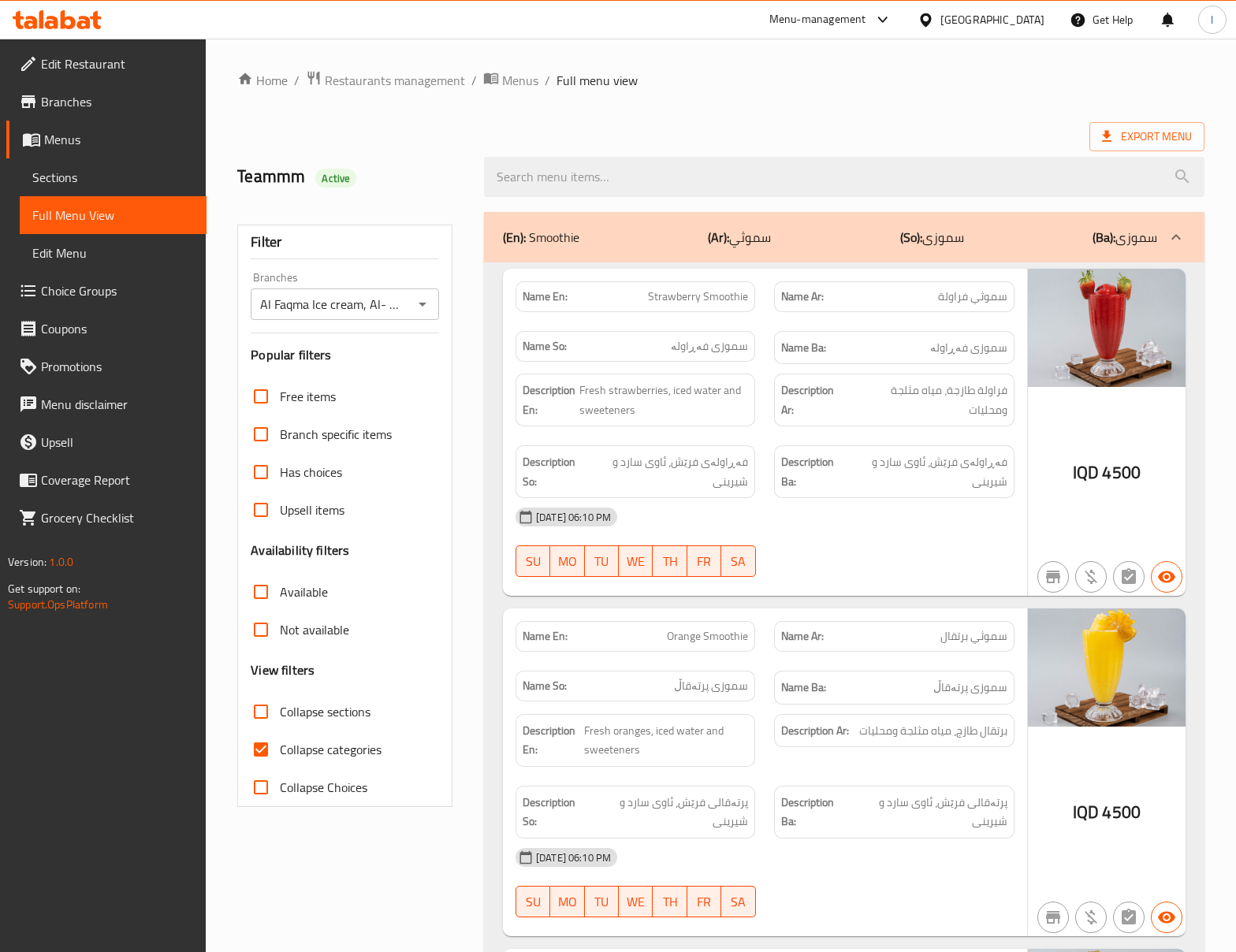
click at [302, 728] on div at bounding box center [618, 476] width 1236 height 952
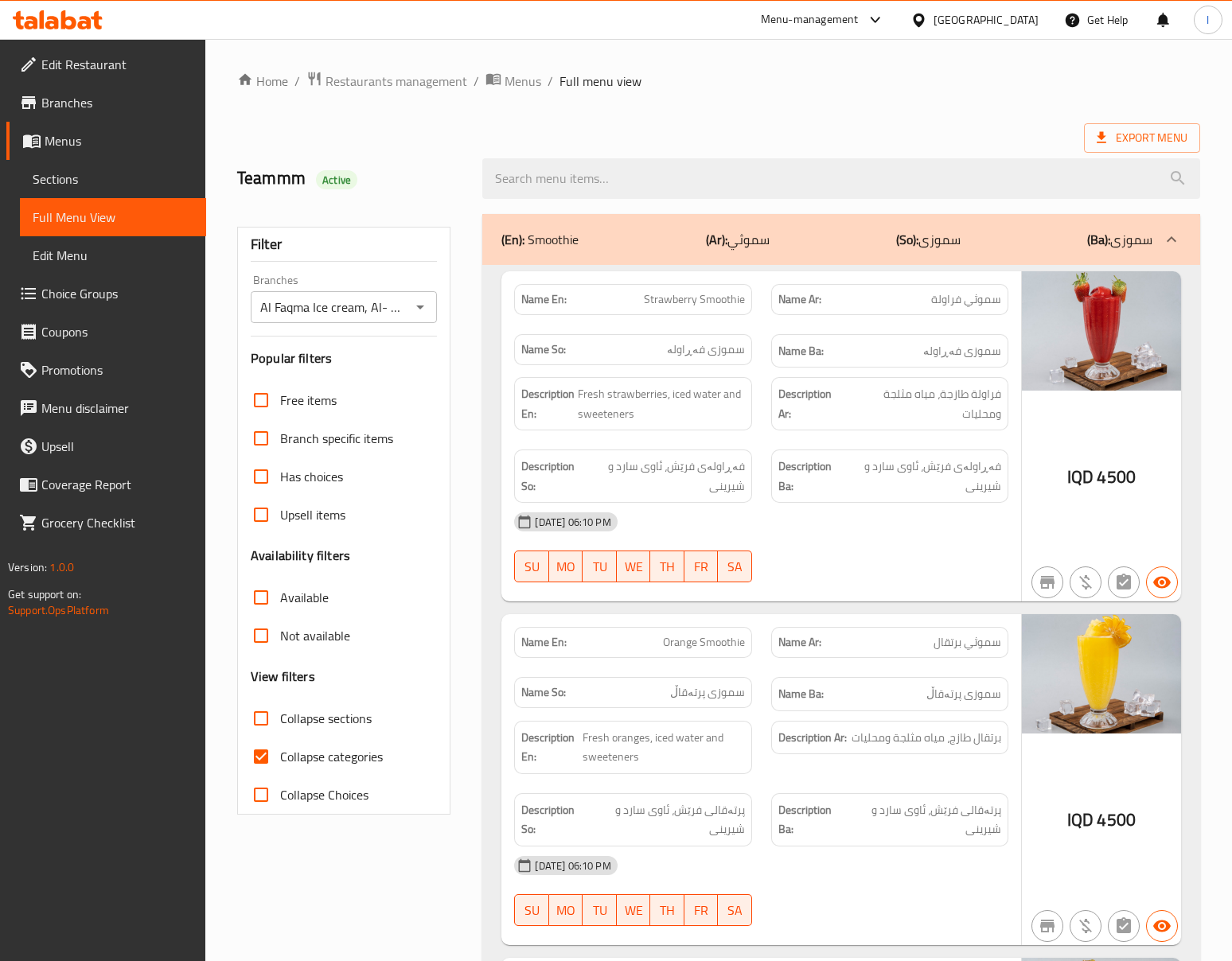
click at [298, 766] on span "Collapse categories" at bounding box center [331, 756] width 102 height 19
click at [280, 769] on input "Collapse categories" at bounding box center [261, 756] width 38 height 38
checkbox input "false"
click at [344, 714] on span "Collapse sections" at bounding box center [326, 718] width 92 height 19
click at [280, 714] on input "Collapse sections" at bounding box center [261, 718] width 38 height 38
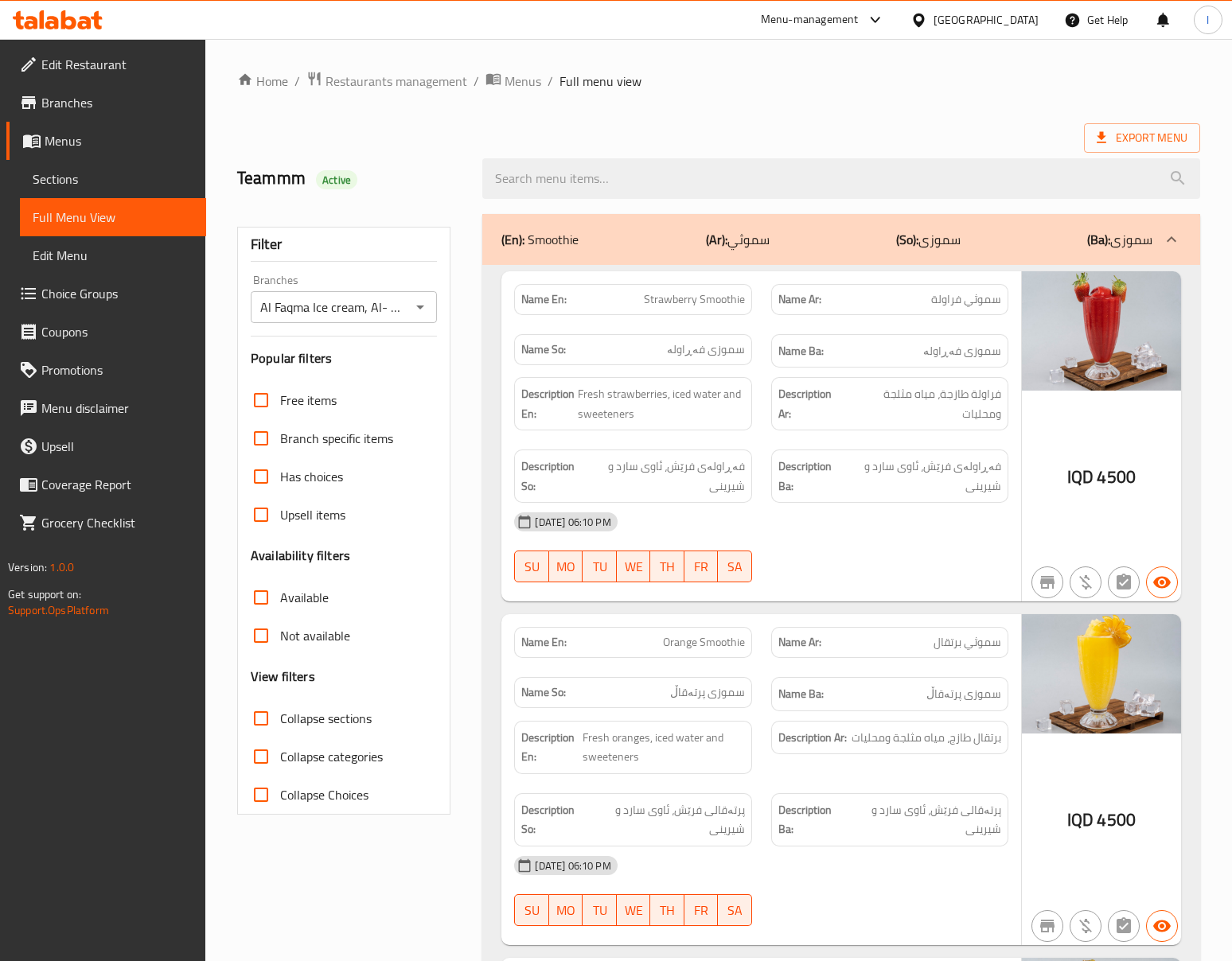
checkbox input "true"
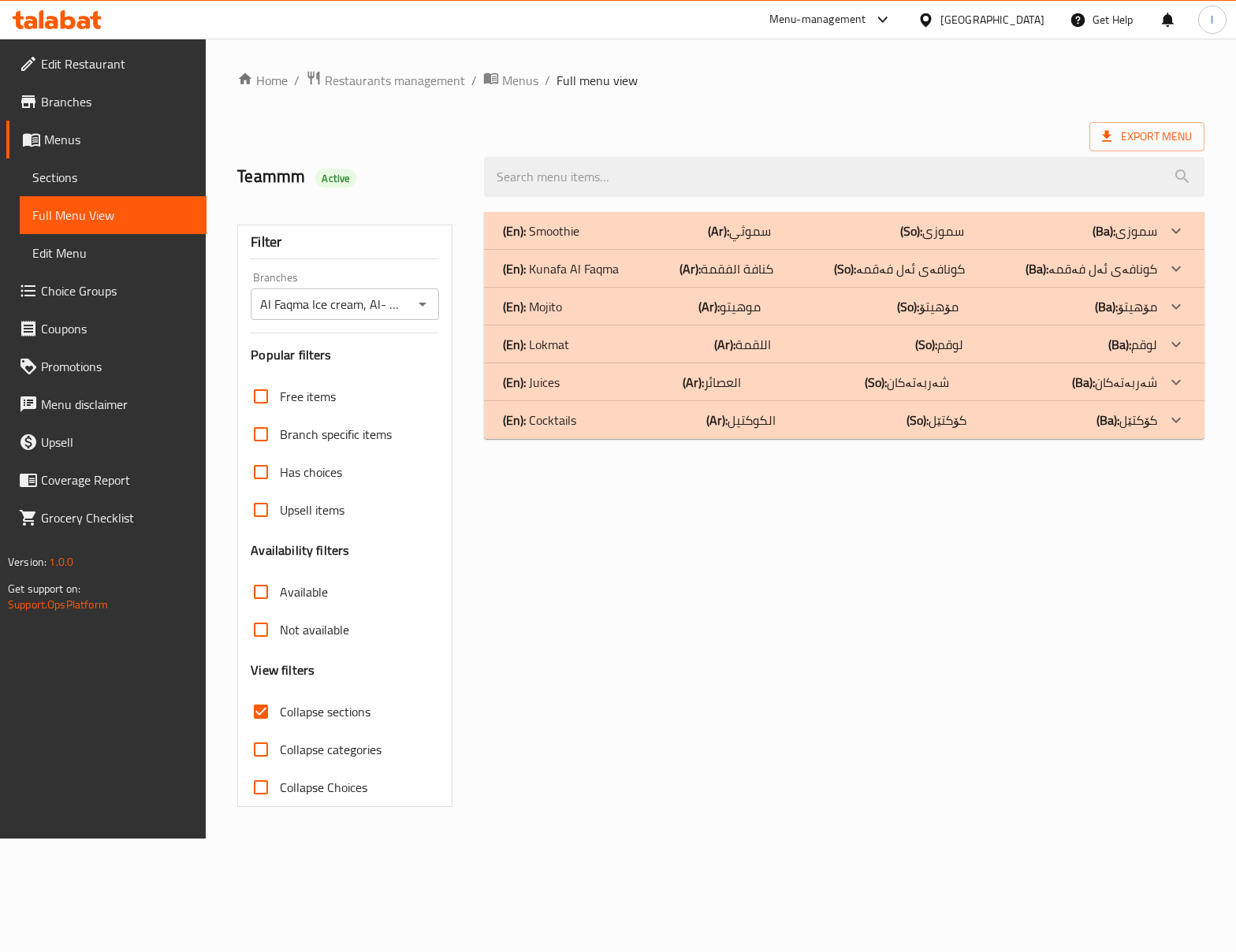
click at [624, 241] on div "(En): Juices (Ar): العصائر (So): شەربەتەکان (Ba): شەربەتەکان" at bounding box center [830, 230] width 654 height 19
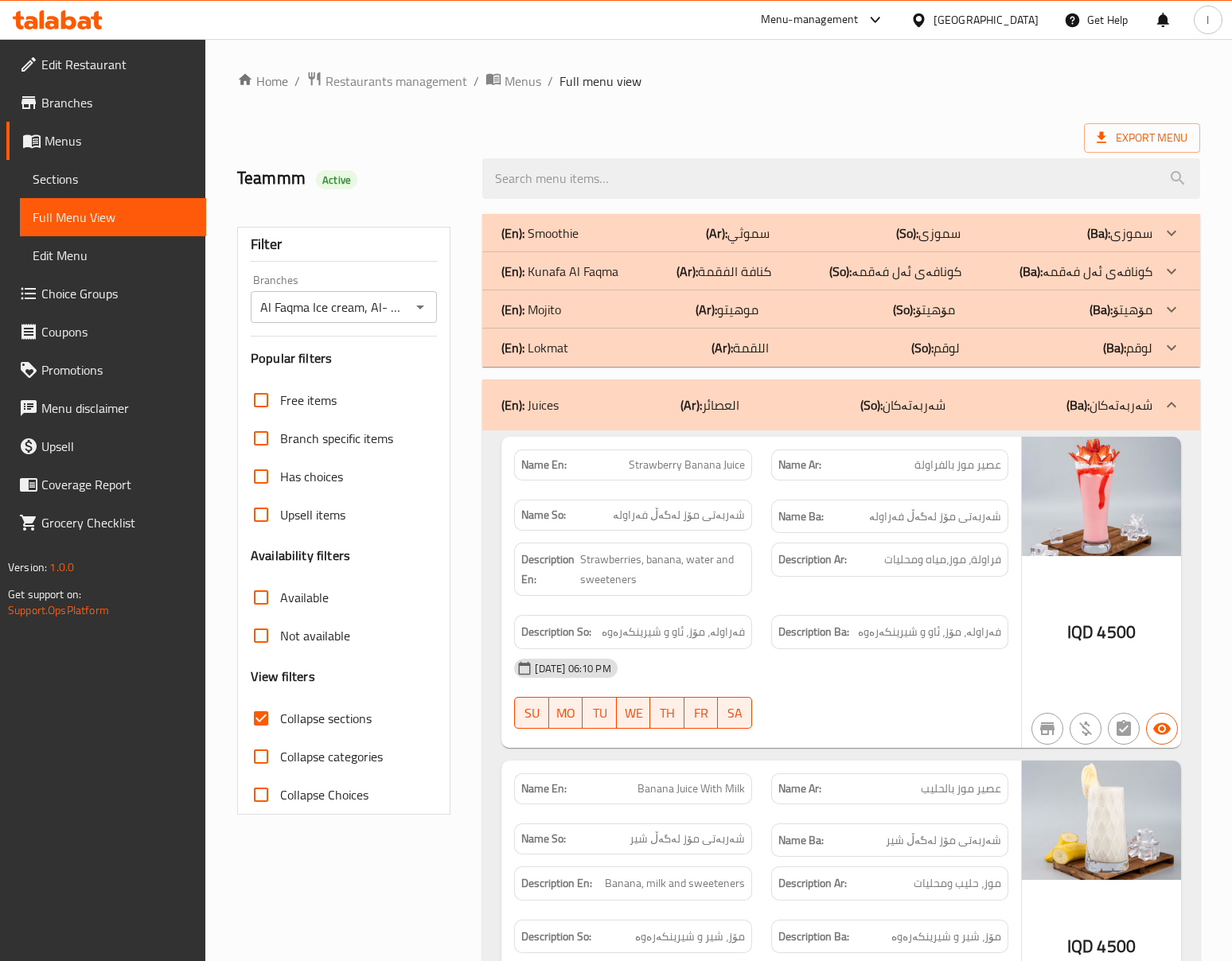
click at [837, 615] on div "Description Ba: فەراولە، مۆز، ئاو و شیرینکەرەوە" at bounding box center [890, 633] width 256 height 53
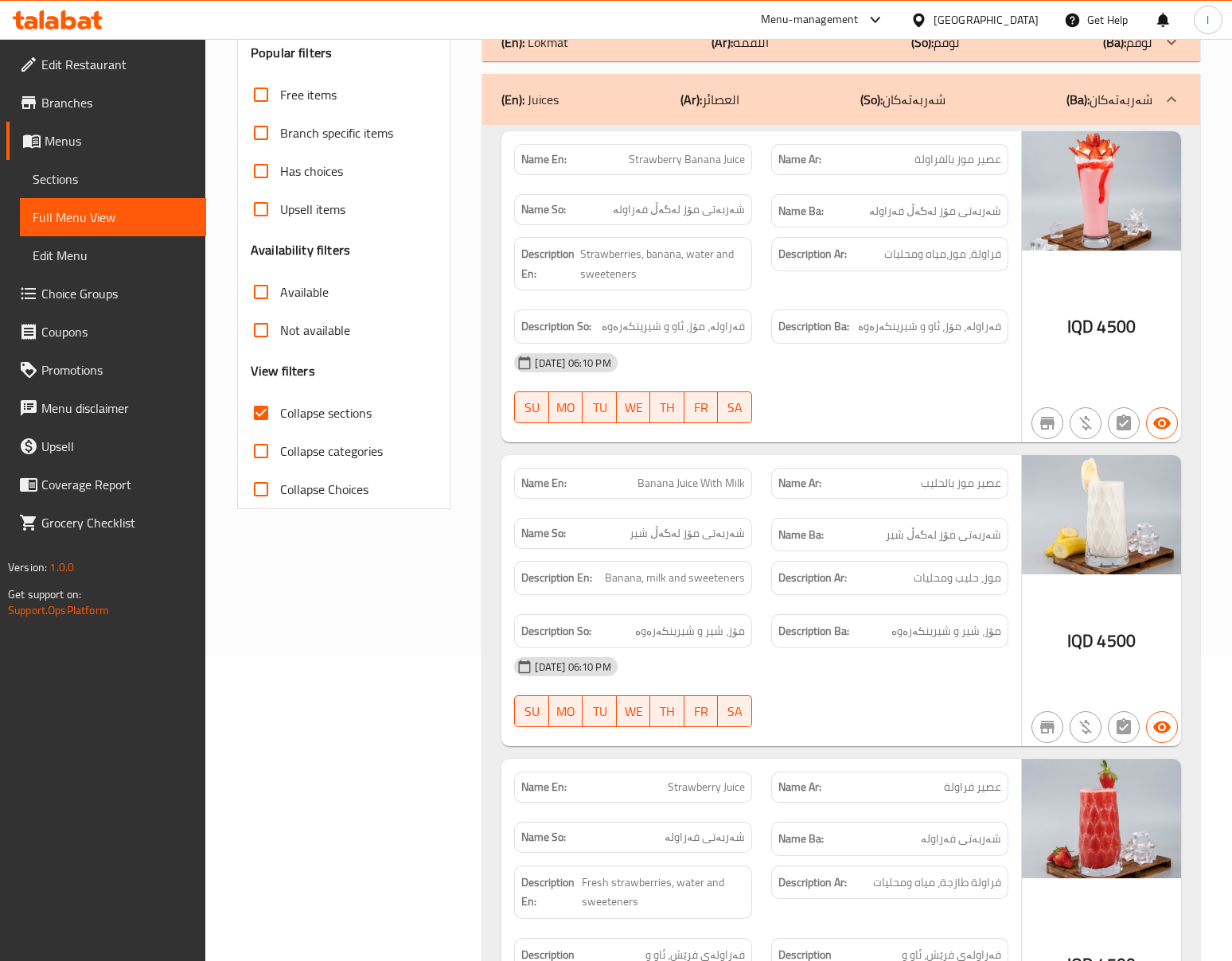
scroll to position [353, 0]
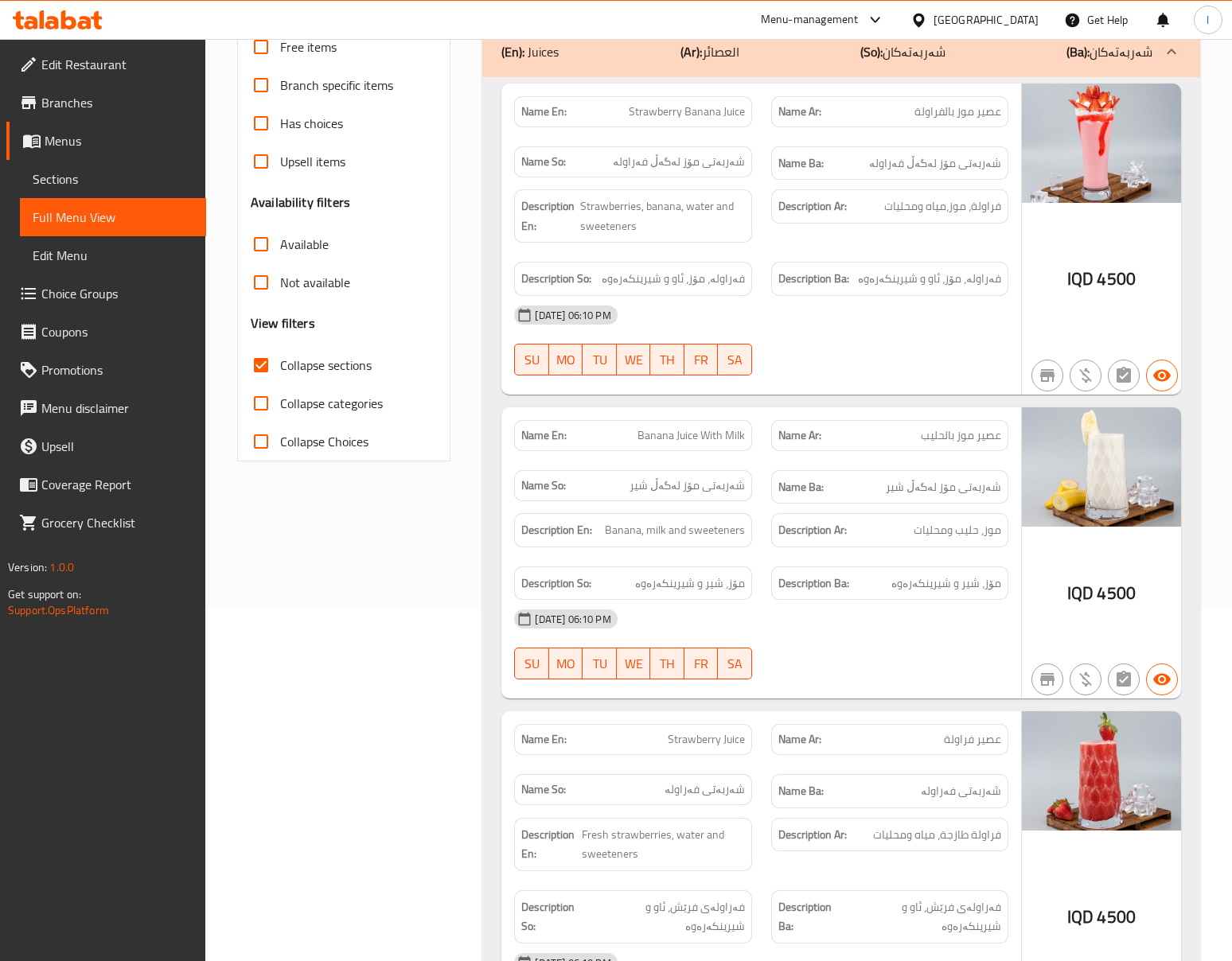
click at [927, 648] on div "20-08-2025 06:10 PM SU MO TU WE TH FR SA" at bounding box center [761, 644] width 512 height 89
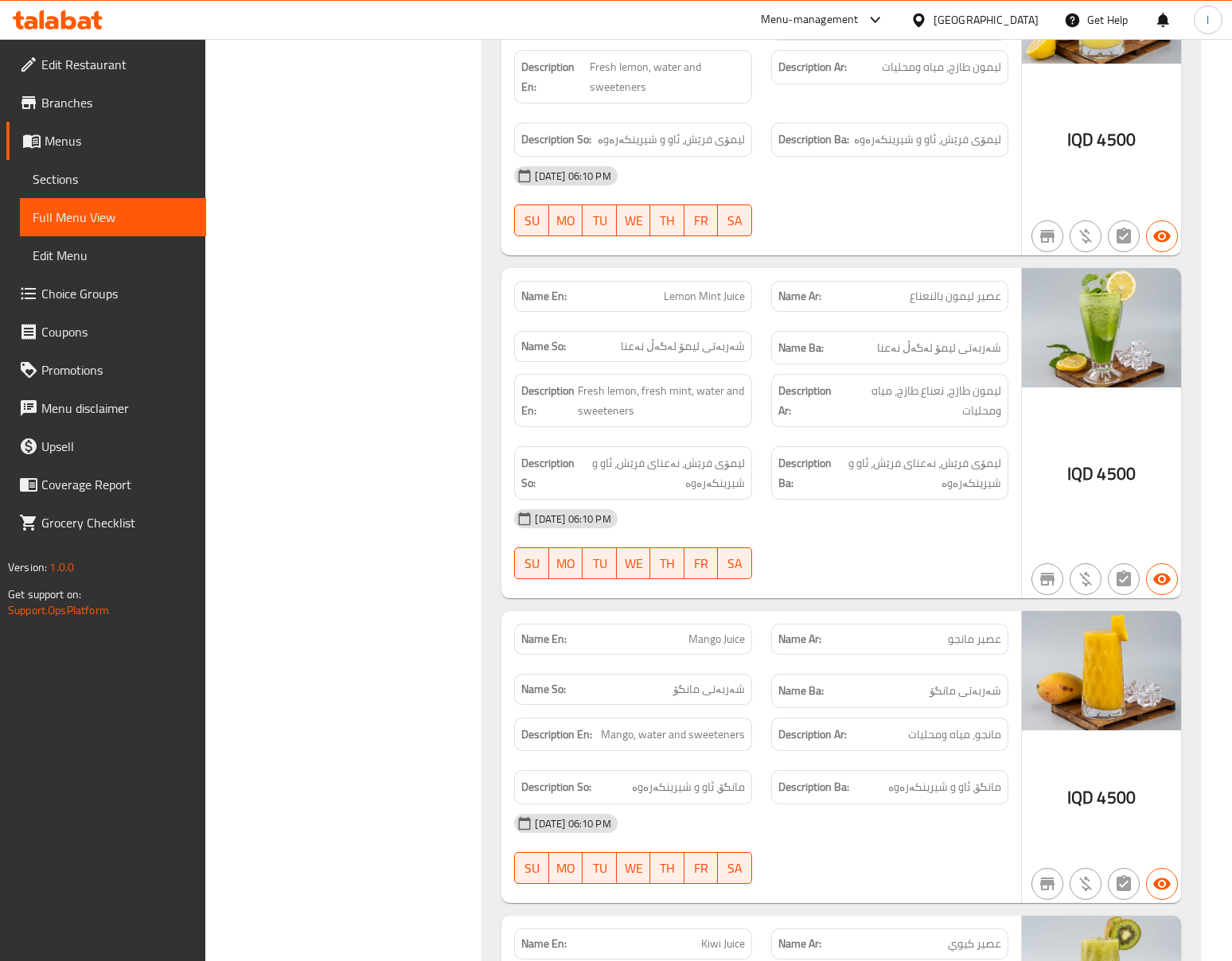
scroll to position [2831, 0]
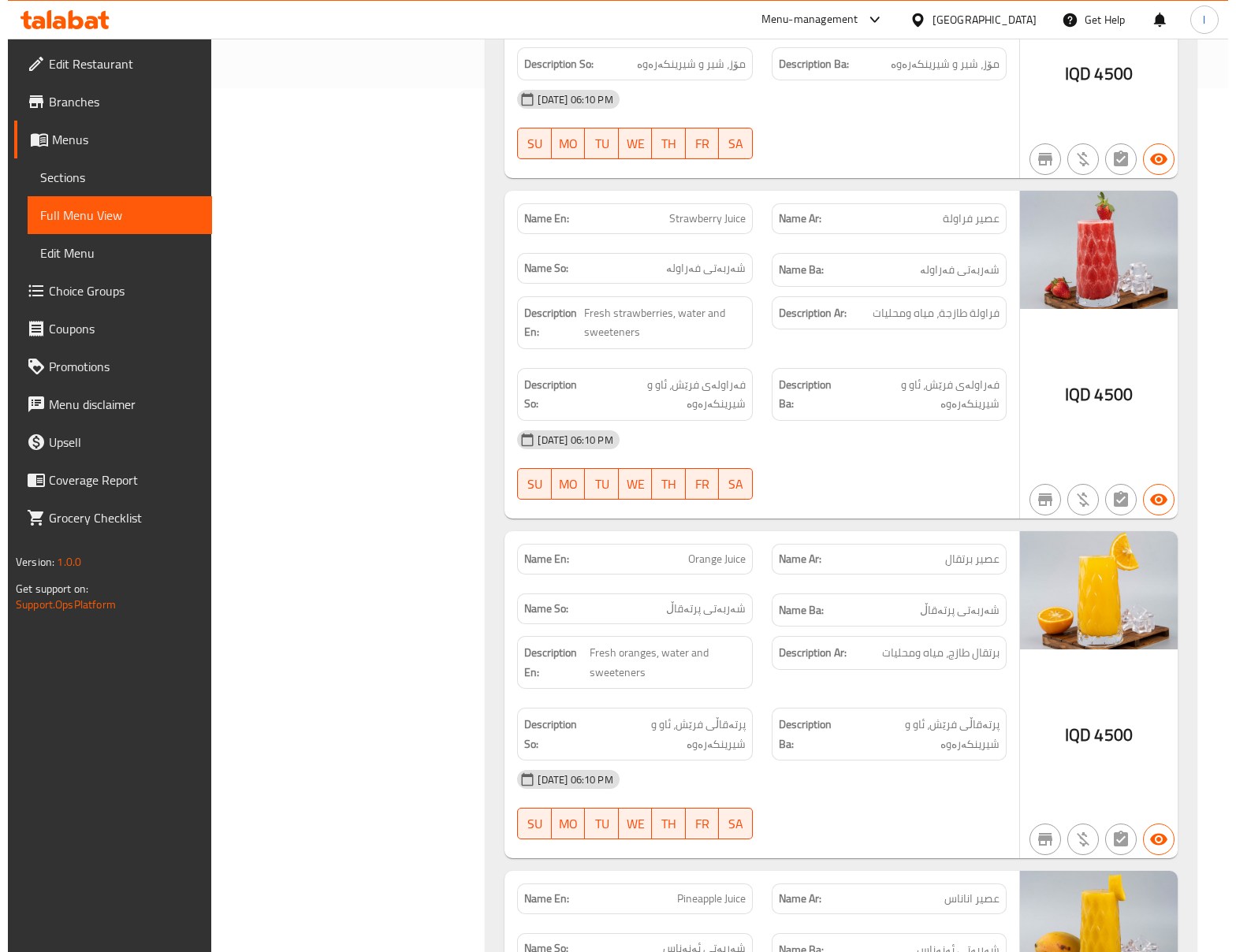
scroll to position [0, 0]
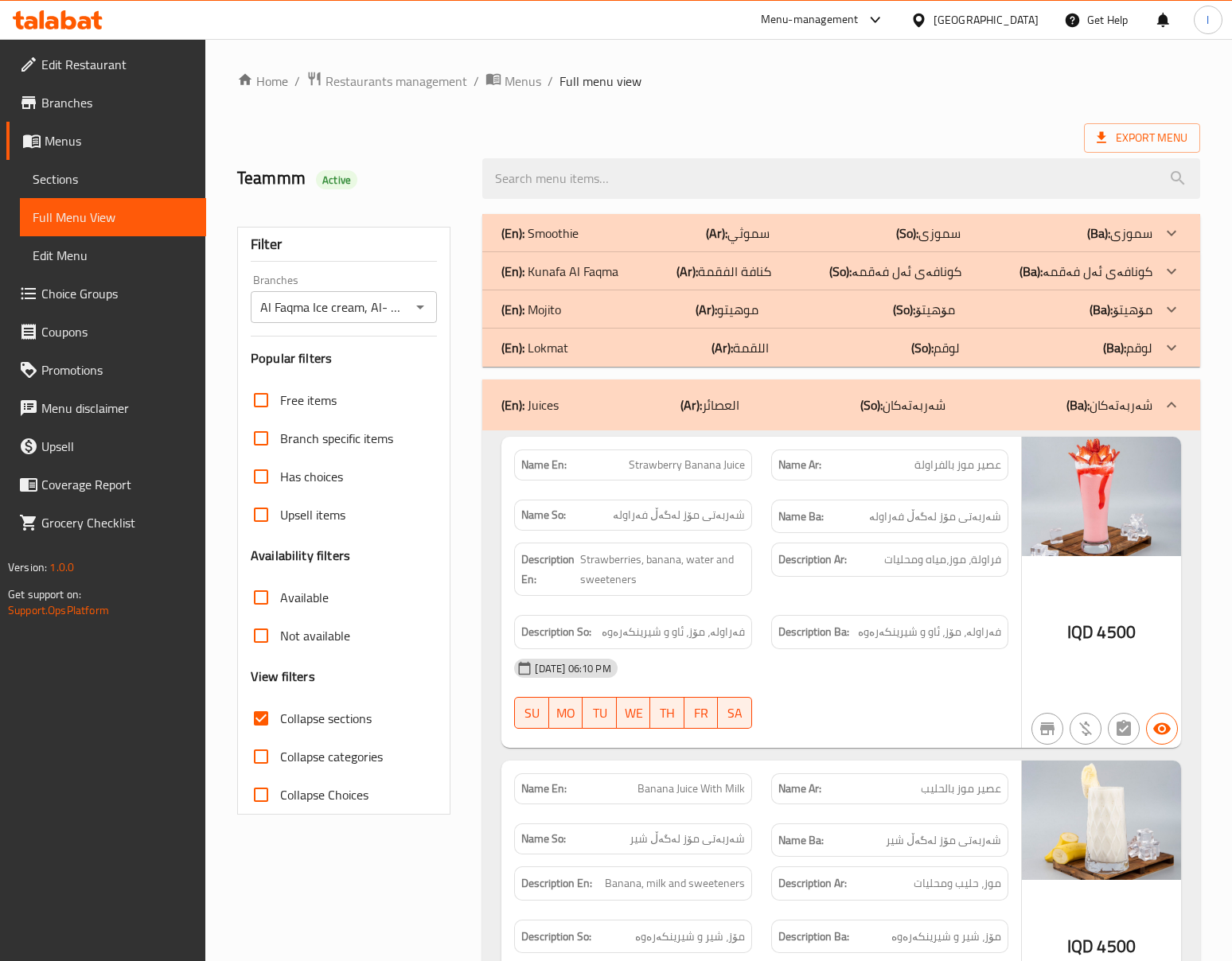
click at [966, 405] on div "(En): Juices (Ar): العصائر (So): شەربەتەکان (Ba): شەربەتەکان" at bounding box center [826, 405] width 650 height 19
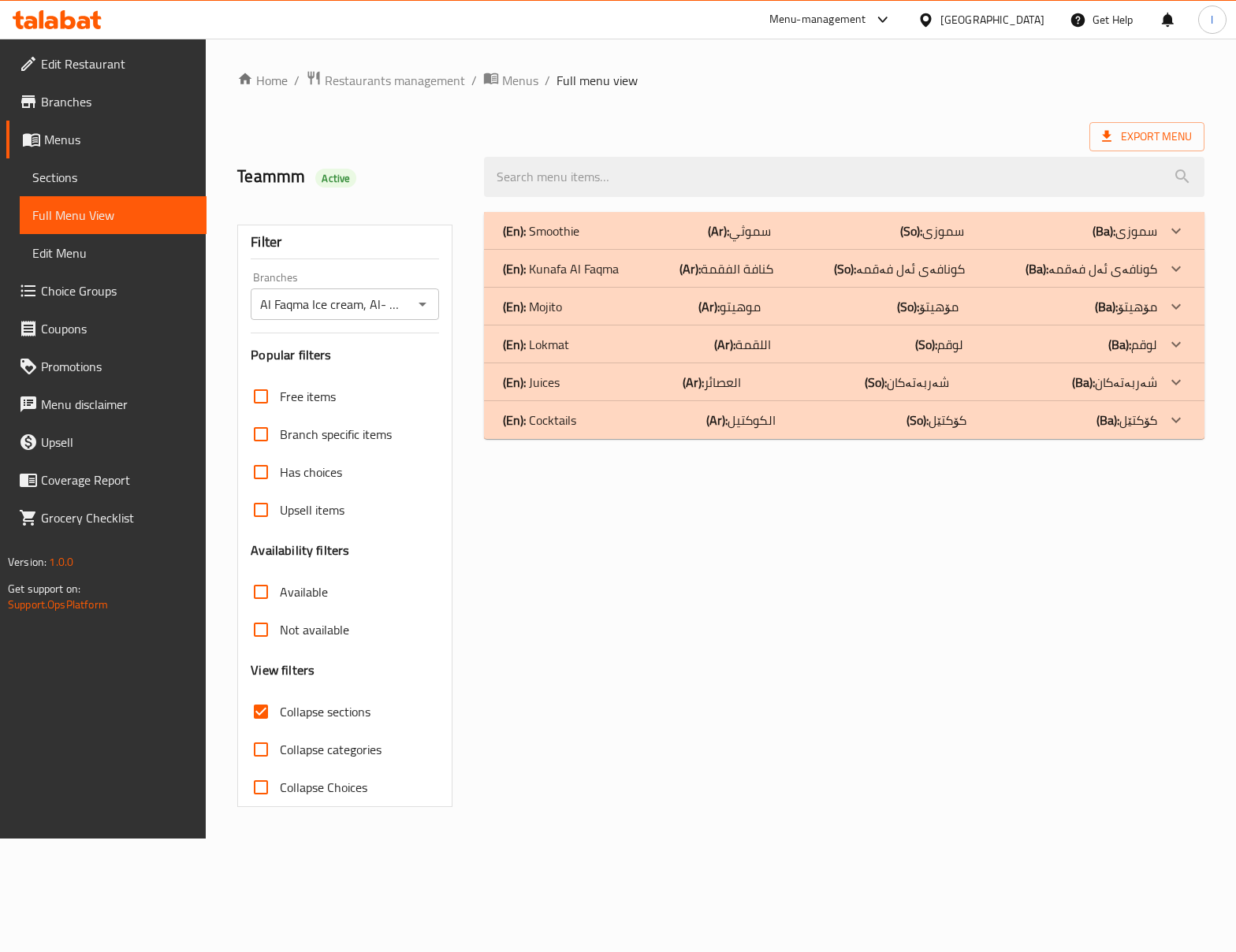
drag, startPoint x: 683, startPoint y: 392, endPoint x: 667, endPoint y: 436, distance: 46.8
click at [667, 436] on div "(En): Smoothie (Ar): سموثي (So): سموزی (Ba): سموزی Name En: Strawberry Smoothie…" at bounding box center [845, 326] width 721 height 227
click at [669, 241] on div "(En): Cocktails (Ar): الكوكتيل (So): کۆکتێل (Ba): کۆکتێل" at bounding box center [830, 230] width 654 height 19
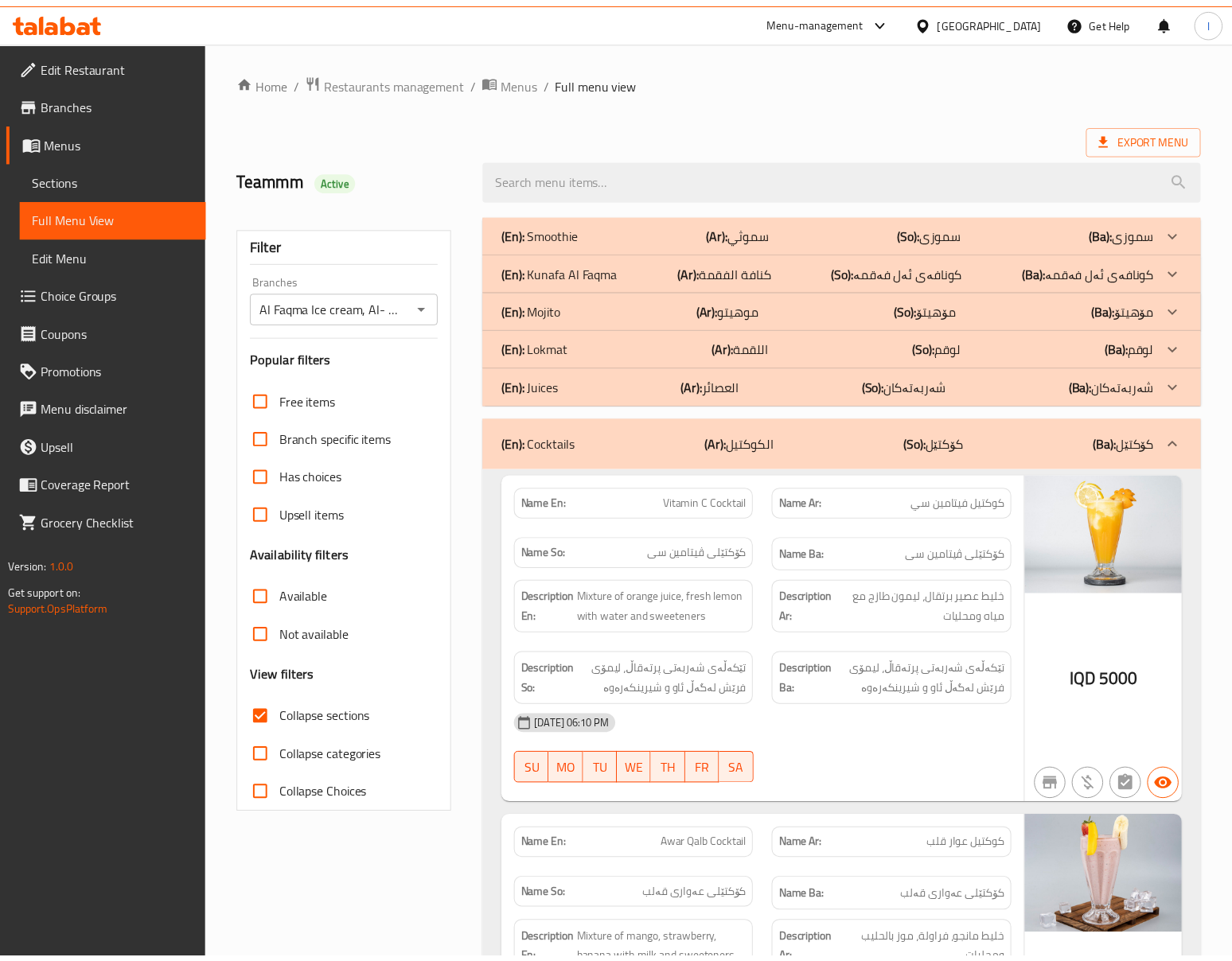
scroll to position [353, 0]
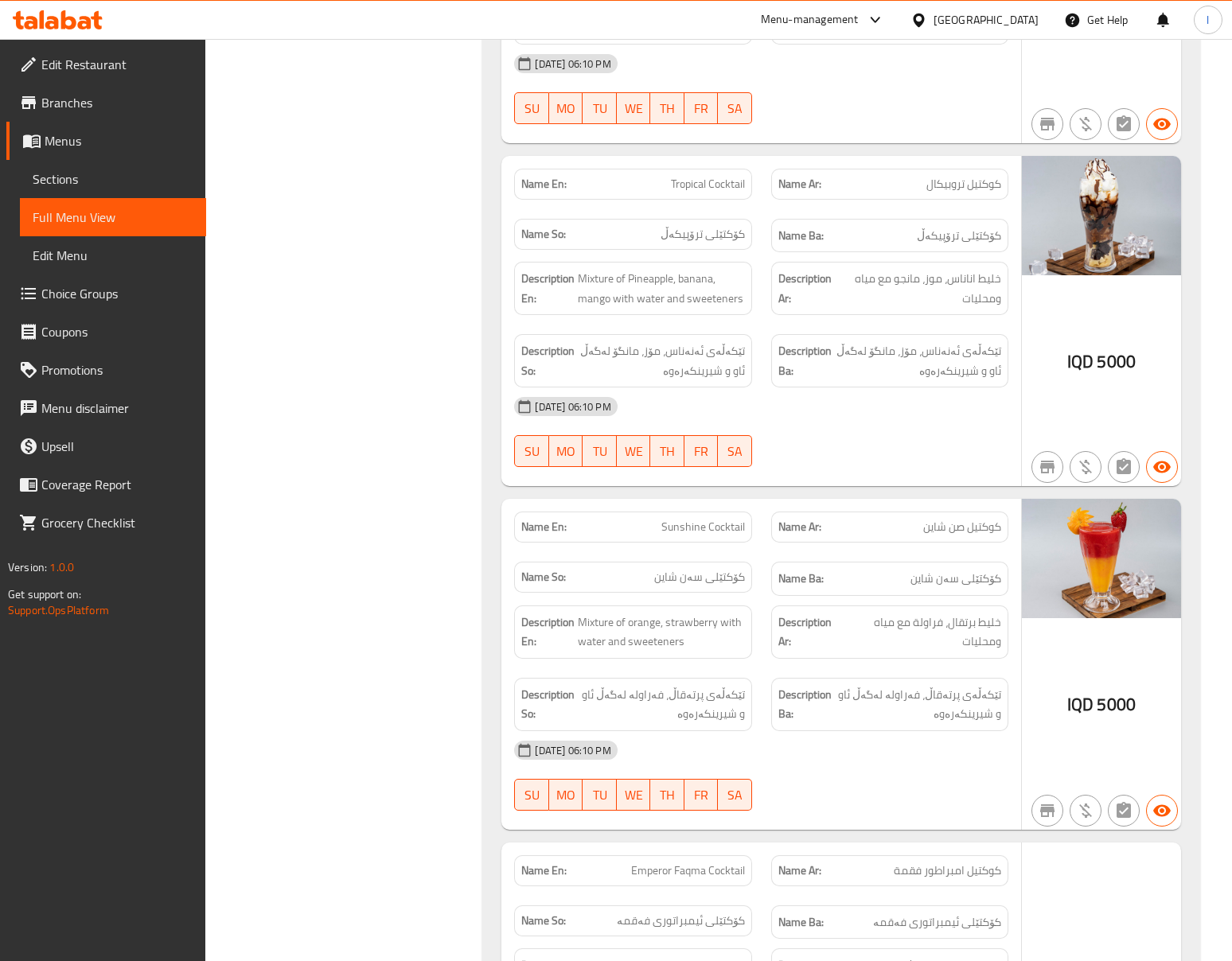
scroll to position [2475, 0]
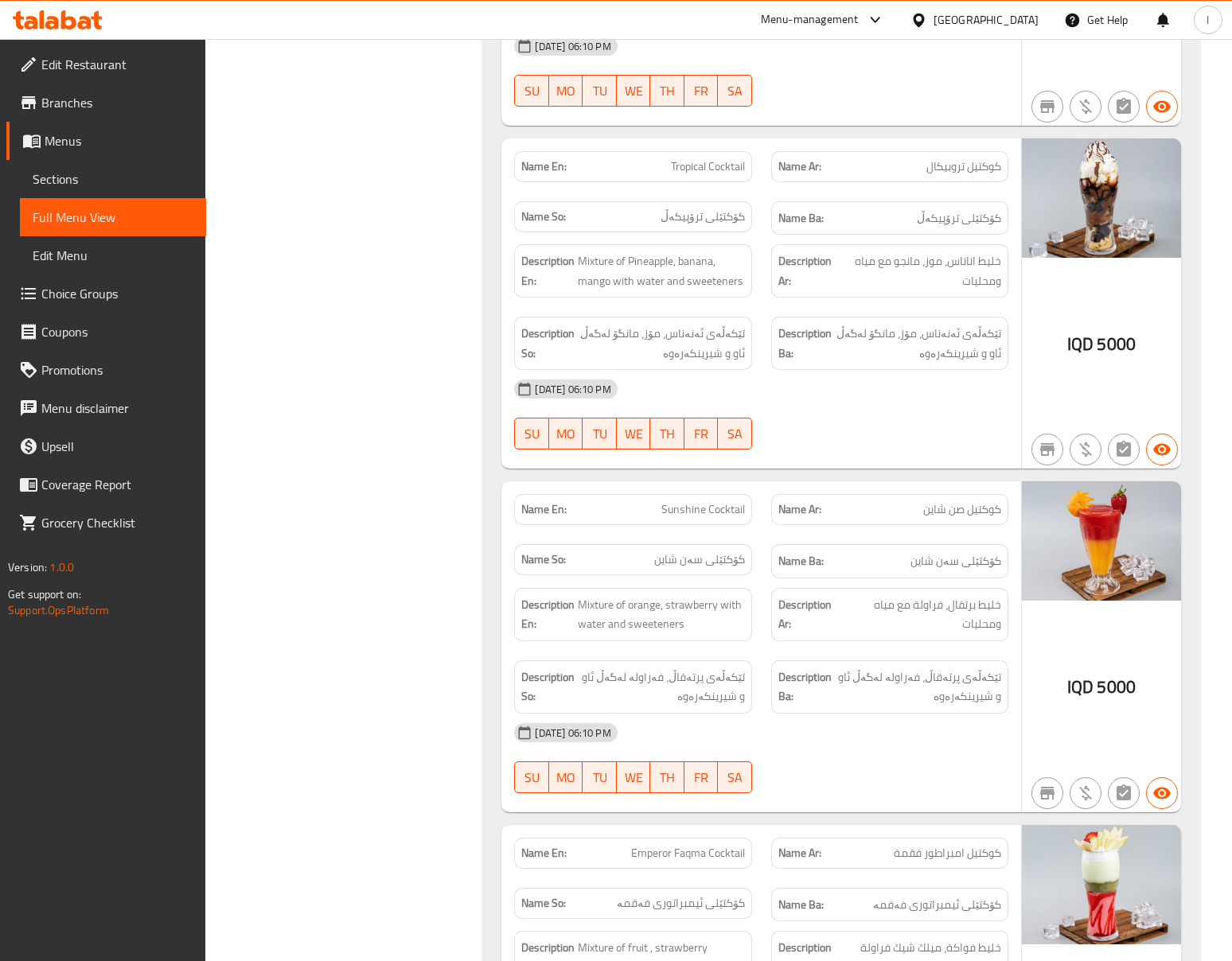
click at [446, 449] on div "Filter Branches Al Faqma Ice cream, Al- Ameer Branches Popular filters Free ite…" at bounding box center [350, 807] width 245 height 6157
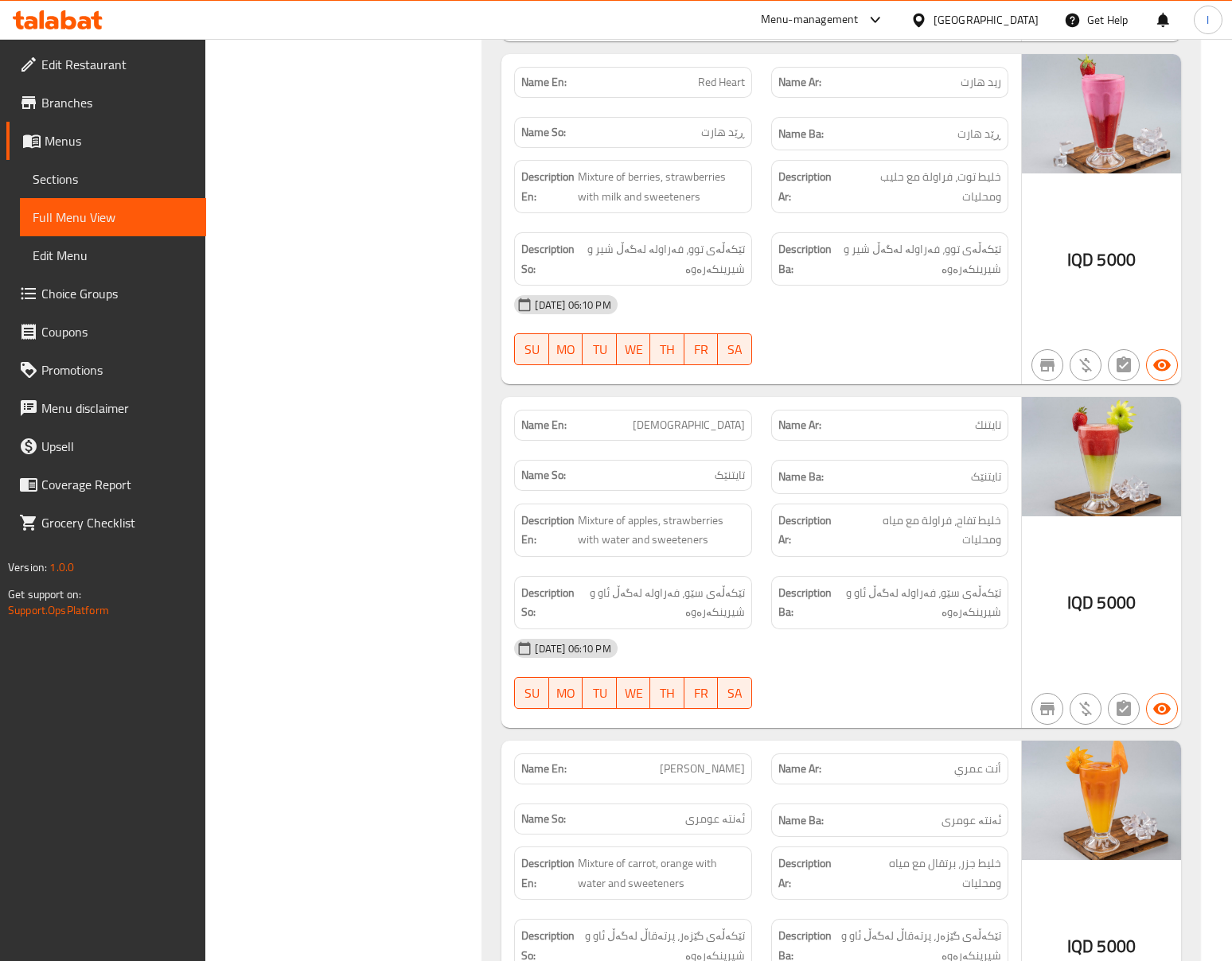
scroll to position [4598, 0]
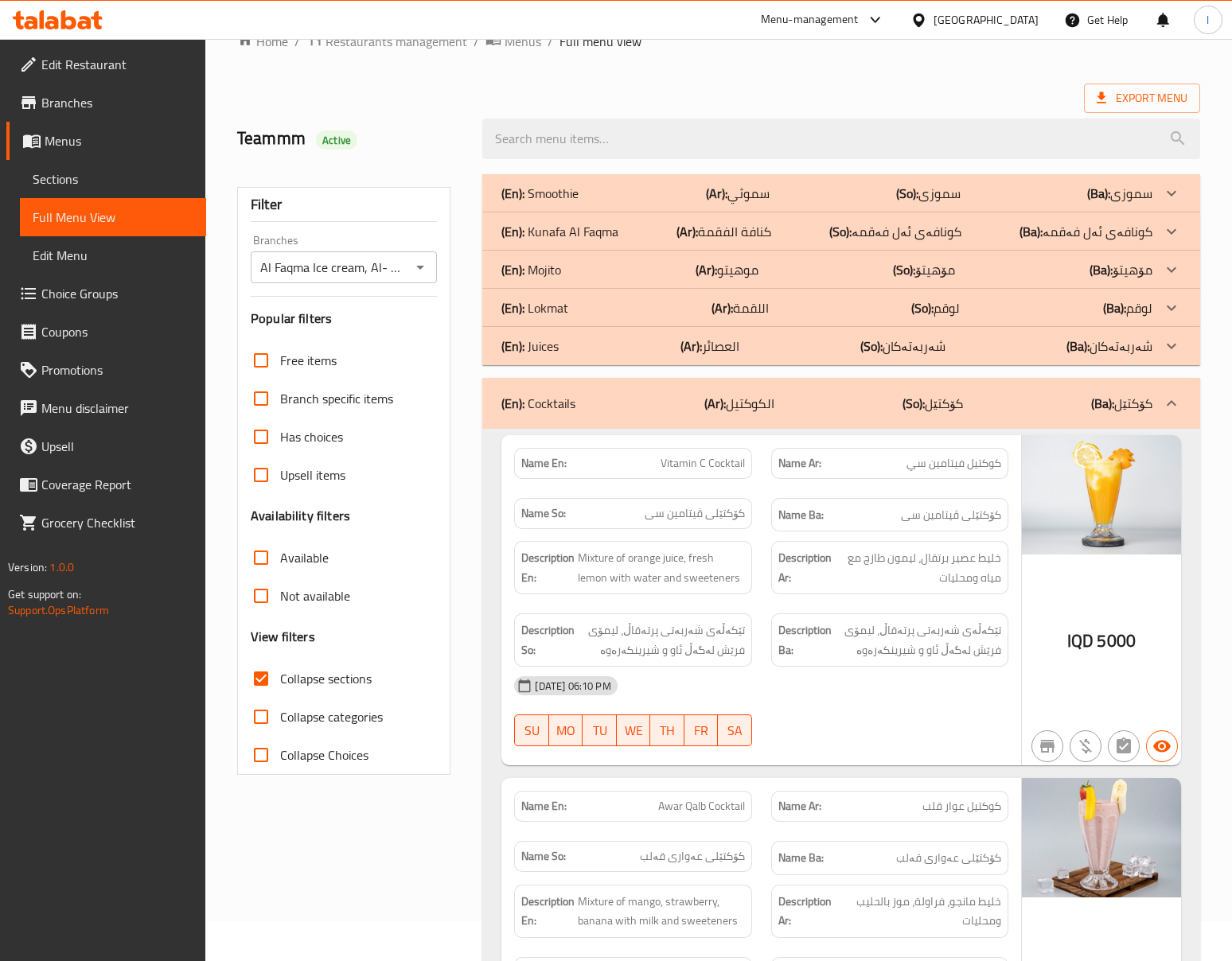
scroll to position [0, 0]
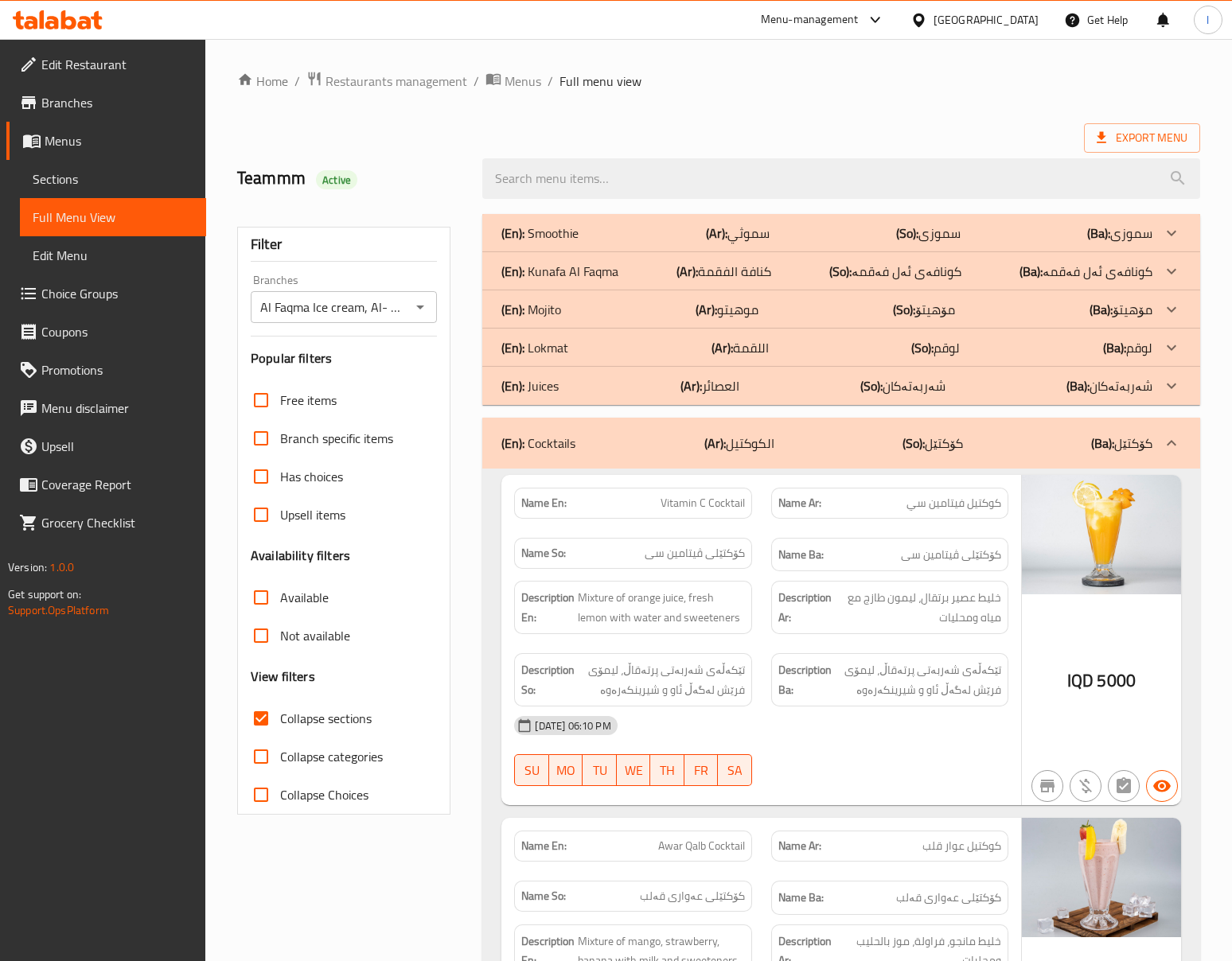
click at [845, 424] on div "(En): Cocktails (Ar): الكوكتيل (So): کۆکتێل (Ba): کۆکتێل" at bounding box center [841, 443] width 717 height 51
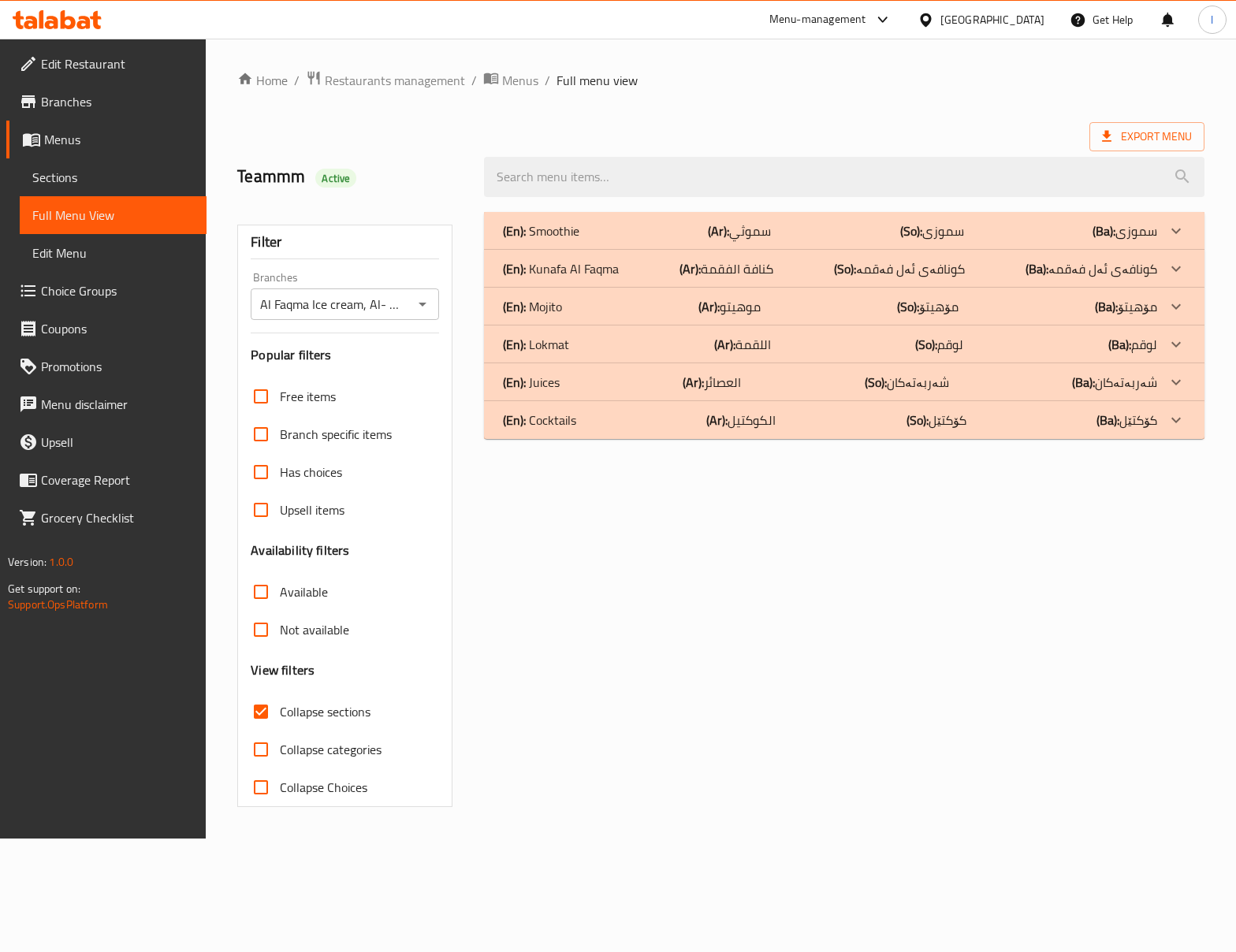
click at [626, 232] on div "(En): Smoothie (Ar): سموثي (So): سموزی (Ba): سموزی" at bounding box center [830, 230] width 654 height 19
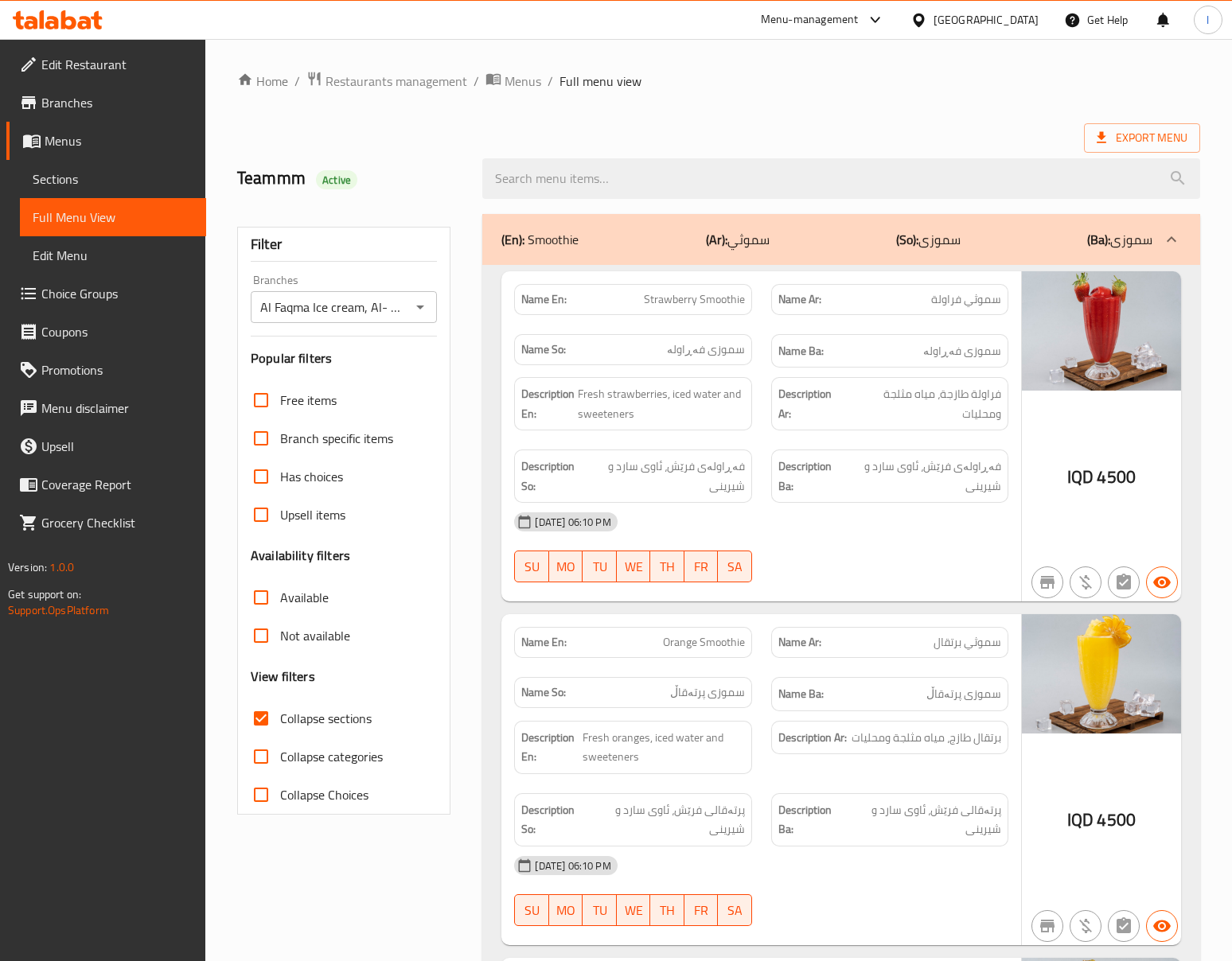
click at [981, 244] on div "(En): Smoothie (Ar): سموثي (So): سموزی (Ba): سموزی" at bounding box center [826, 238] width 650 height 19
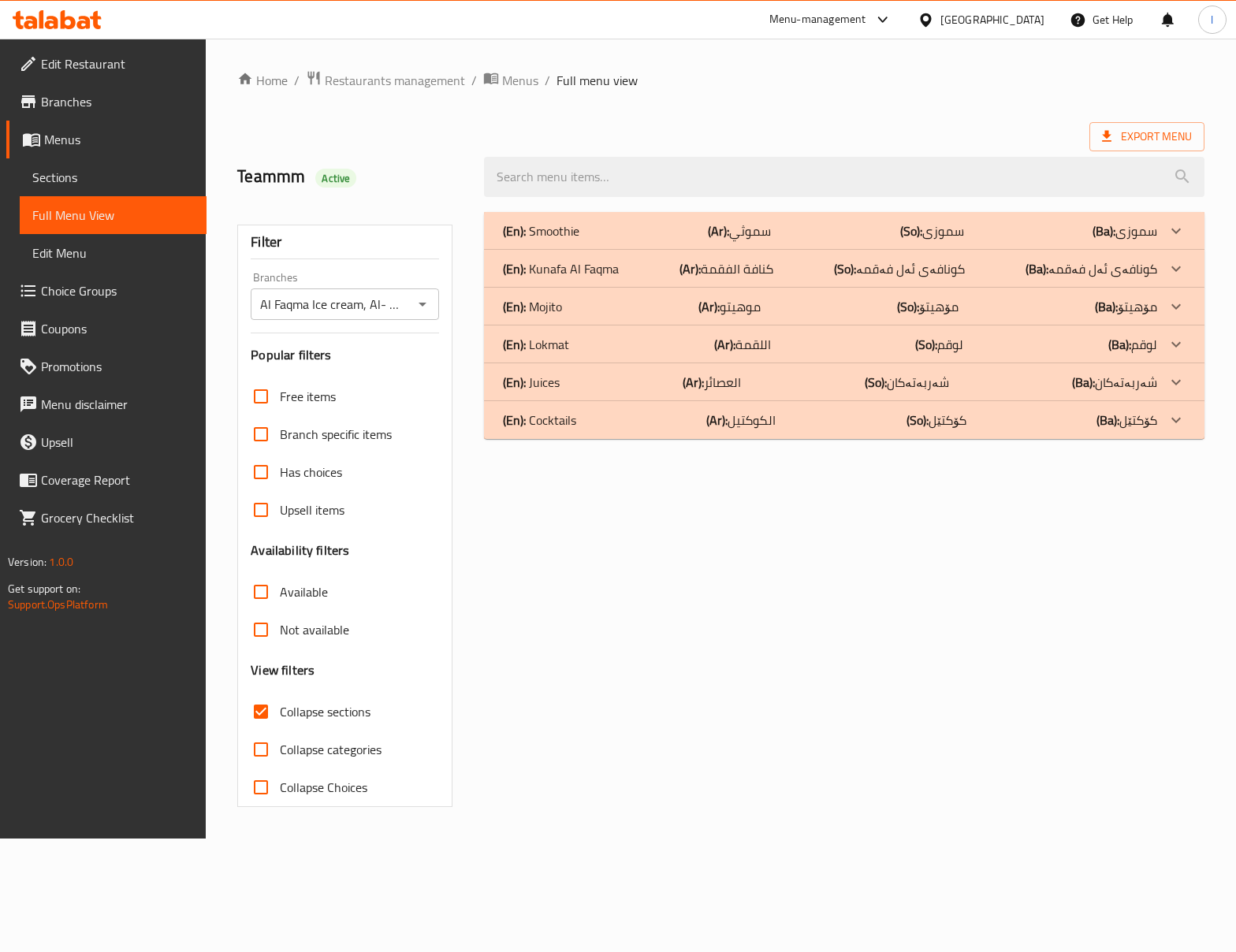
click at [585, 241] on div "(En): Mojito (Ar): موهيتو (So): مۆهیتۆ (Ba): مۆهیتۆ" at bounding box center [830, 230] width 654 height 19
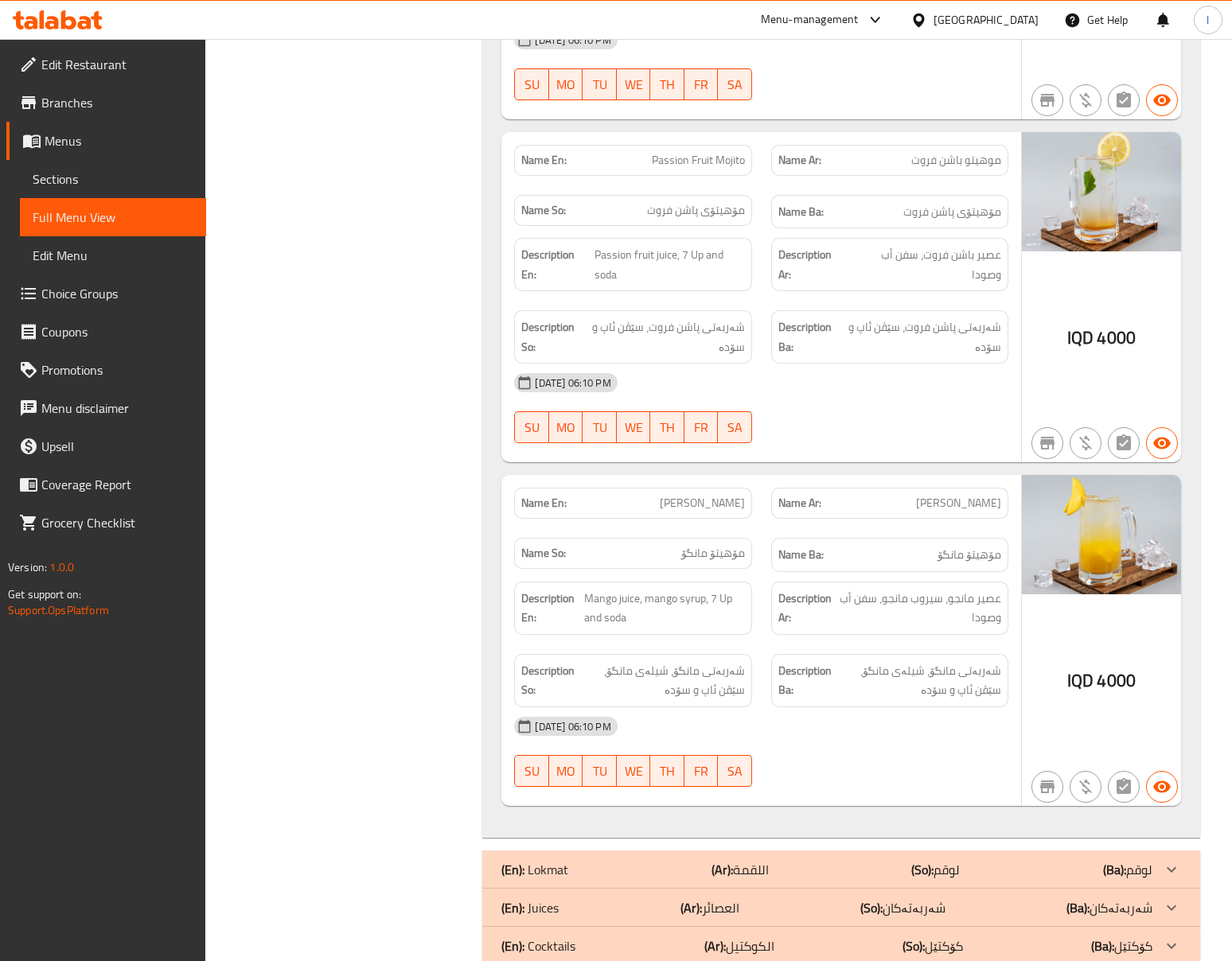
scroll to position [1612, 0]
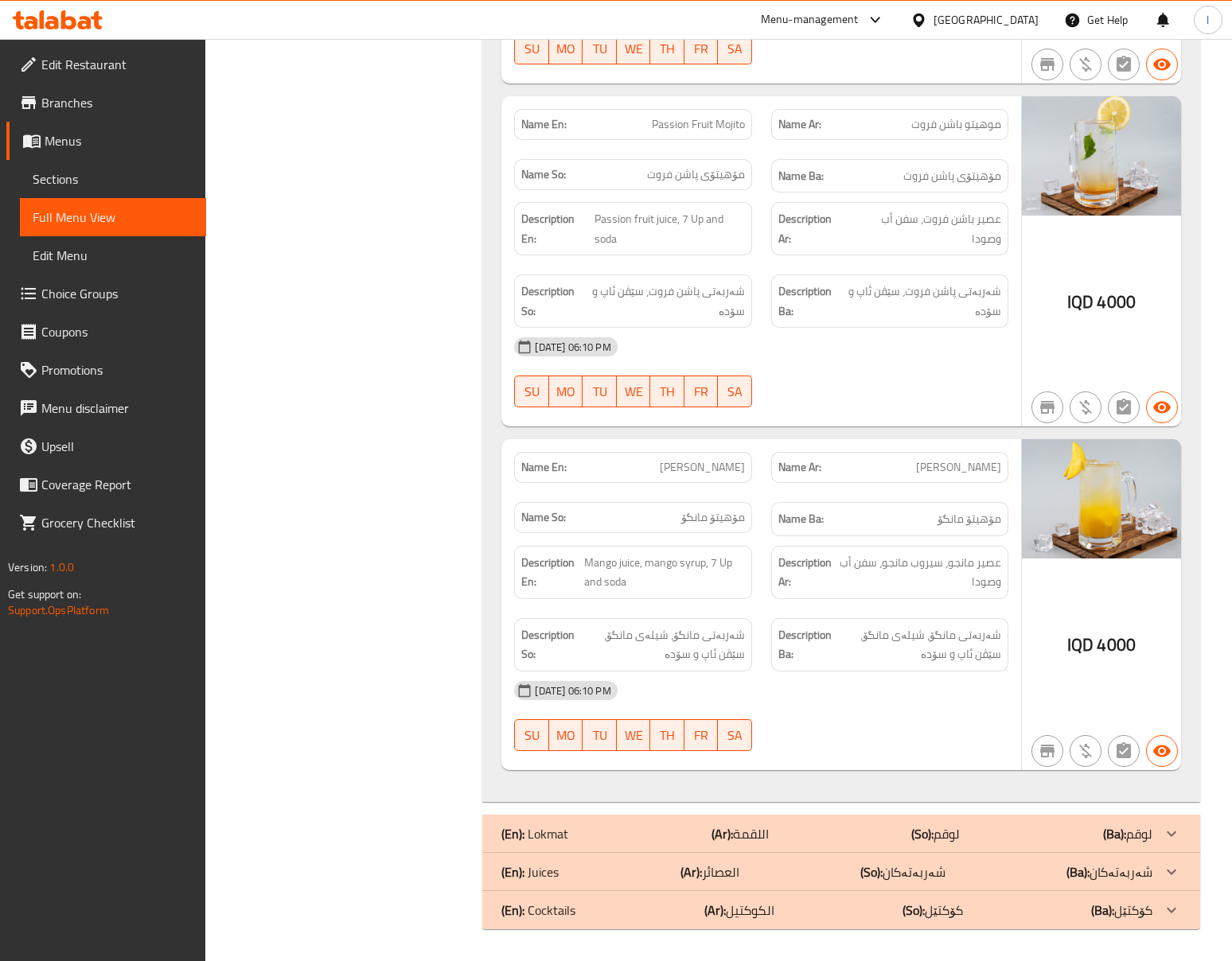
click at [910, 710] on div "20-08-2025 06:10 PM SU MO TU WE TH FR SA" at bounding box center [761, 716] width 512 height 89
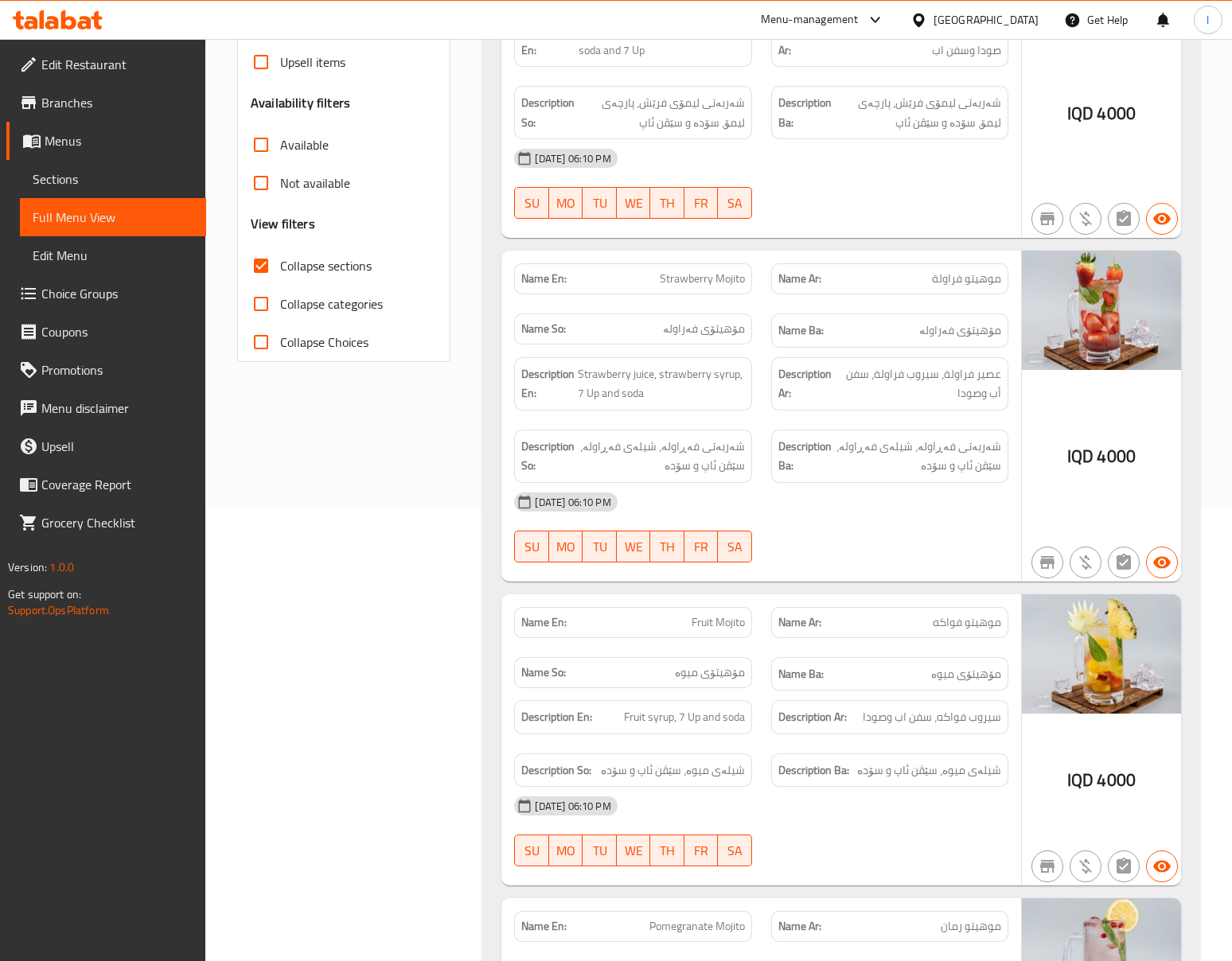
scroll to position [0, 0]
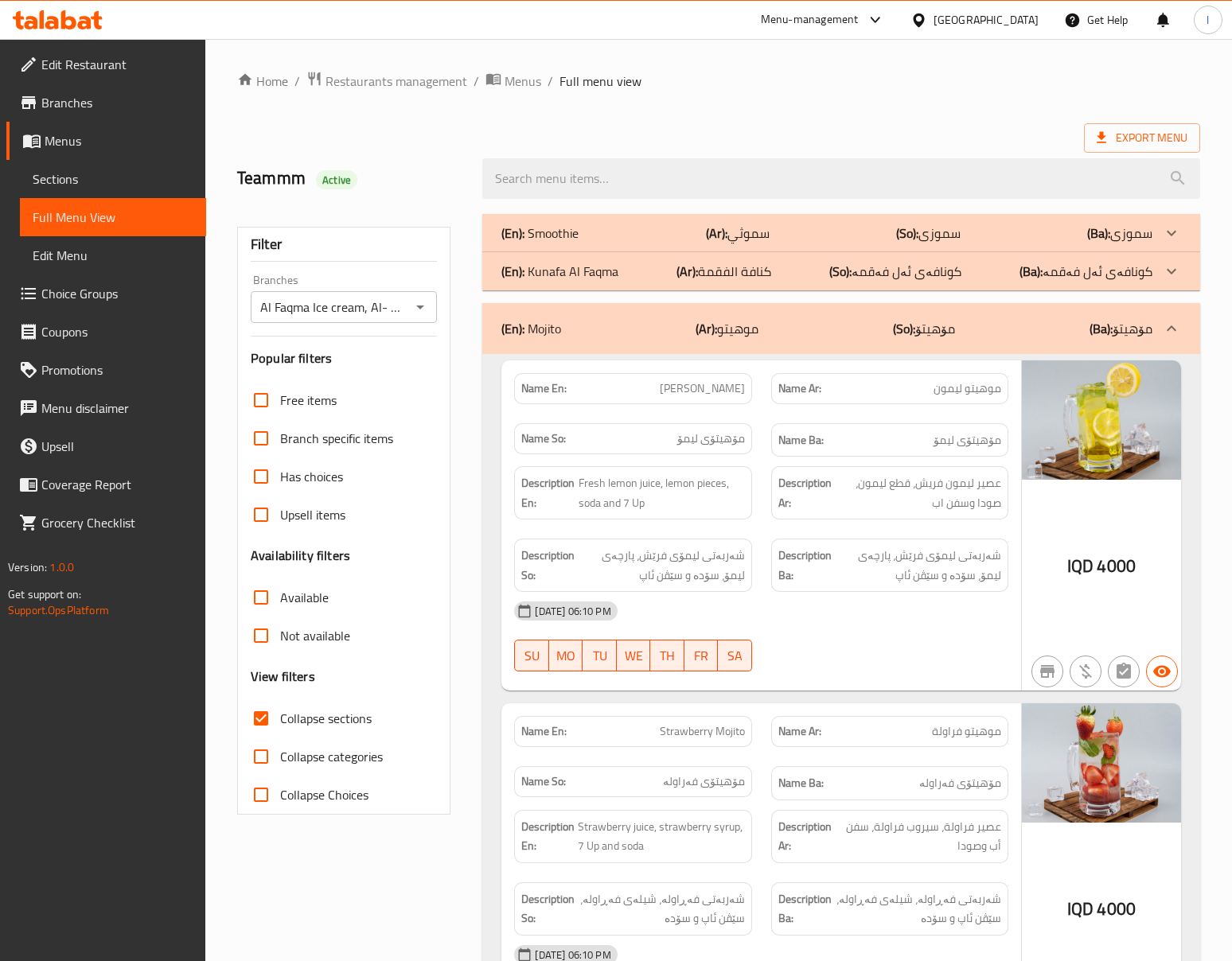
click at [959, 349] on div "(En): Mojito (Ar): موهيتو (So): مۆهیتۆ (Ba): مۆهیتۆ" at bounding box center [841, 328] width 717 height 51
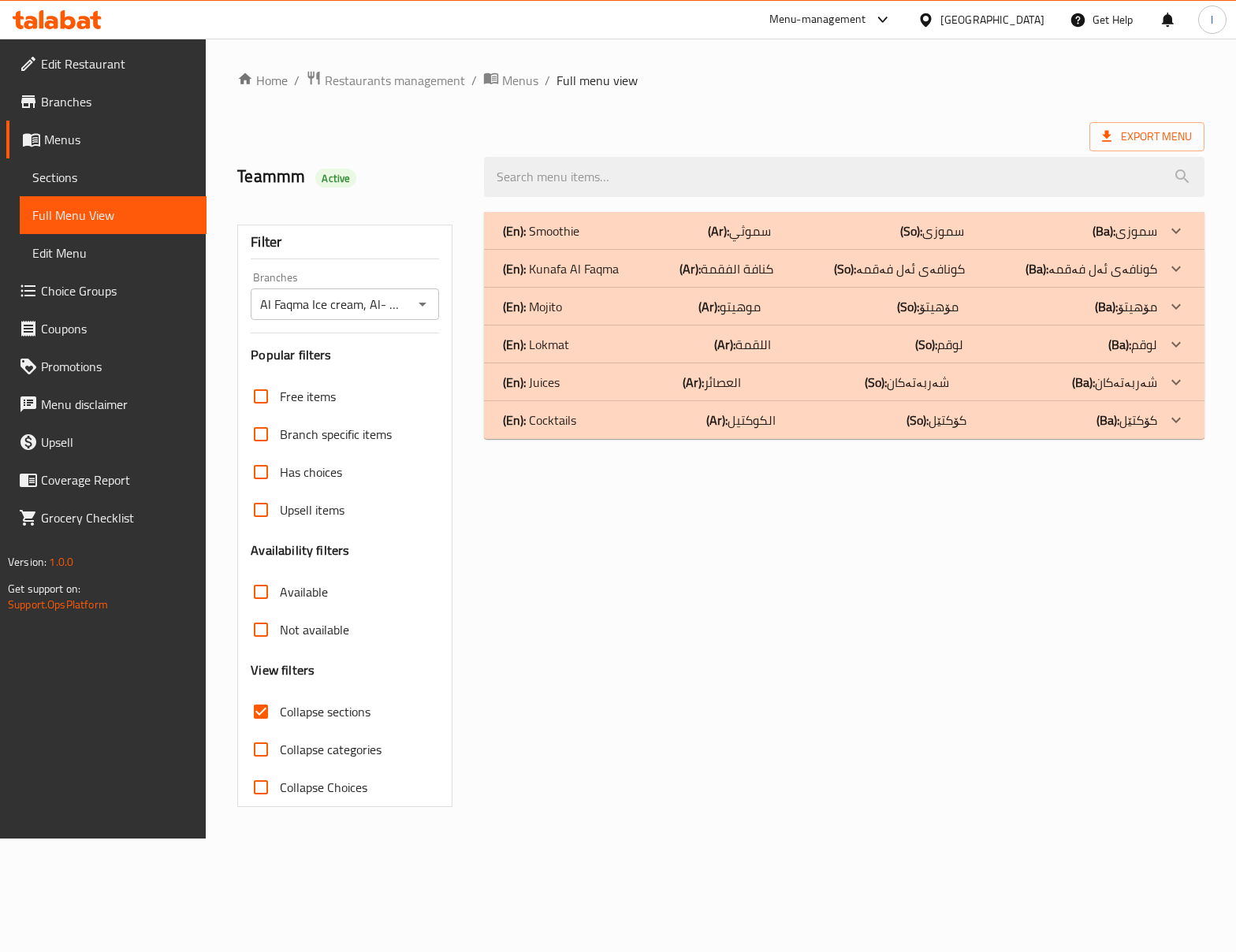
click at [560, 241] on p "(En): Lokmat" at bounding box center [541, 230] width 77 height 19
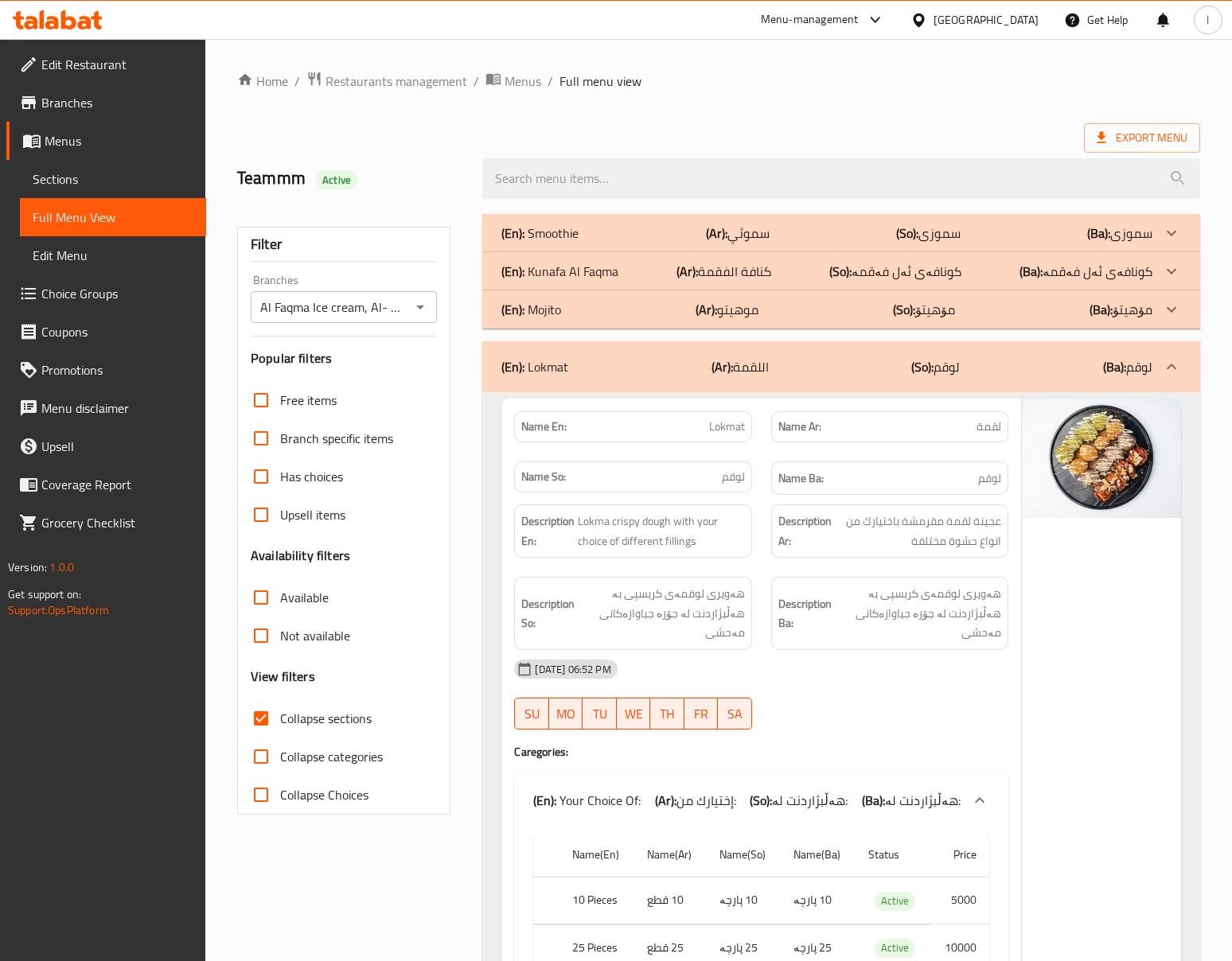
click at [621, 243] on div "(En): Kunafa Al Faqma (Ar): كنافة الفقمة (So): کونافەی ئەل فەقمە (Ba): کونافەی …" at bounding box center [826, 232] width 650 height 19
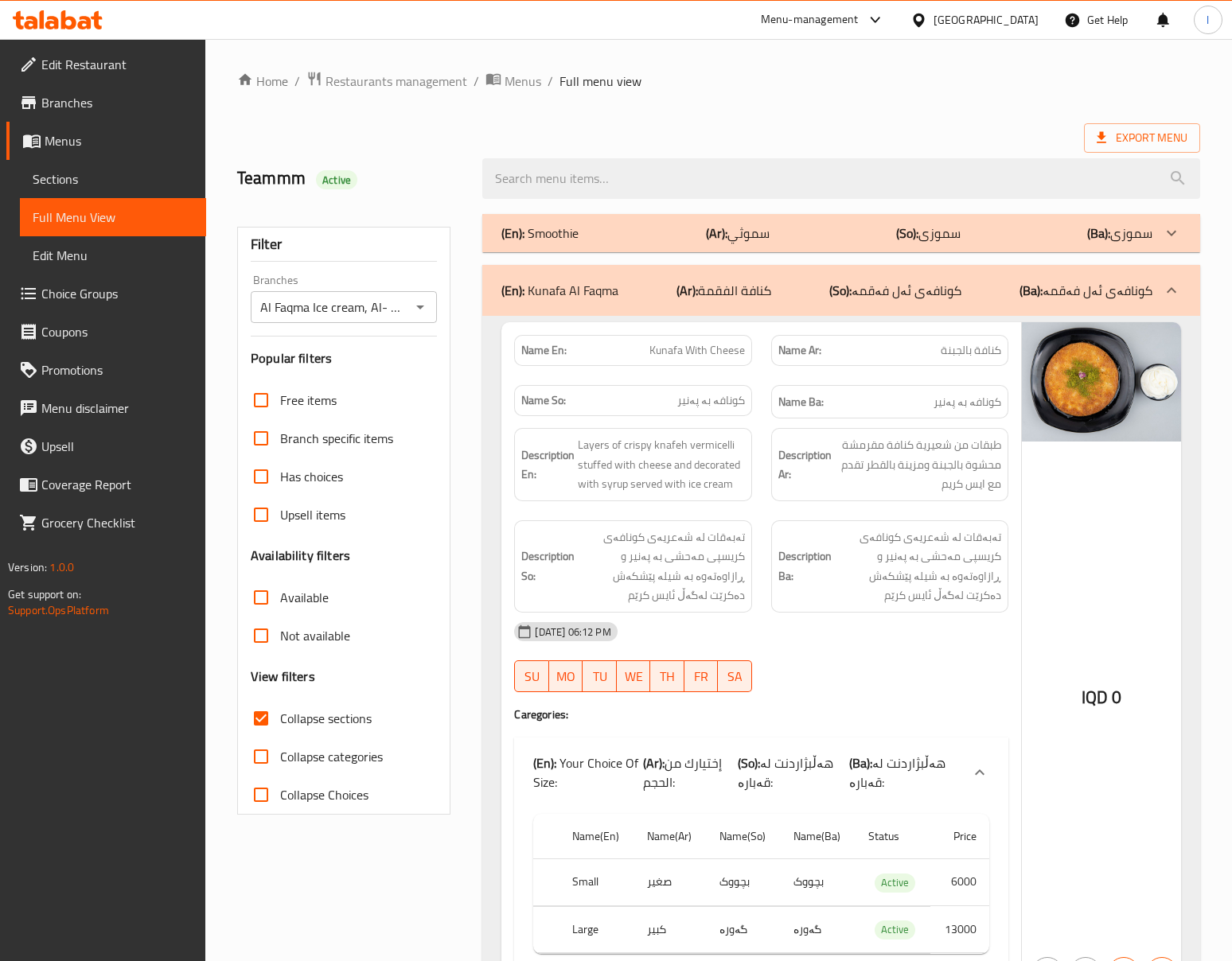
click at [863, 619] on div "[DATE] 06:12 PM" at bounding box center [761, 632] width 512 height 38
click at [936, 611] on div "Description Ba: تەبەقات لە شەعریەی کونافەی کریسپی مەحشی بە پەنیر و ڕازاوەتەوە ب…" at bounding box center [890, 567] width 238 height 93
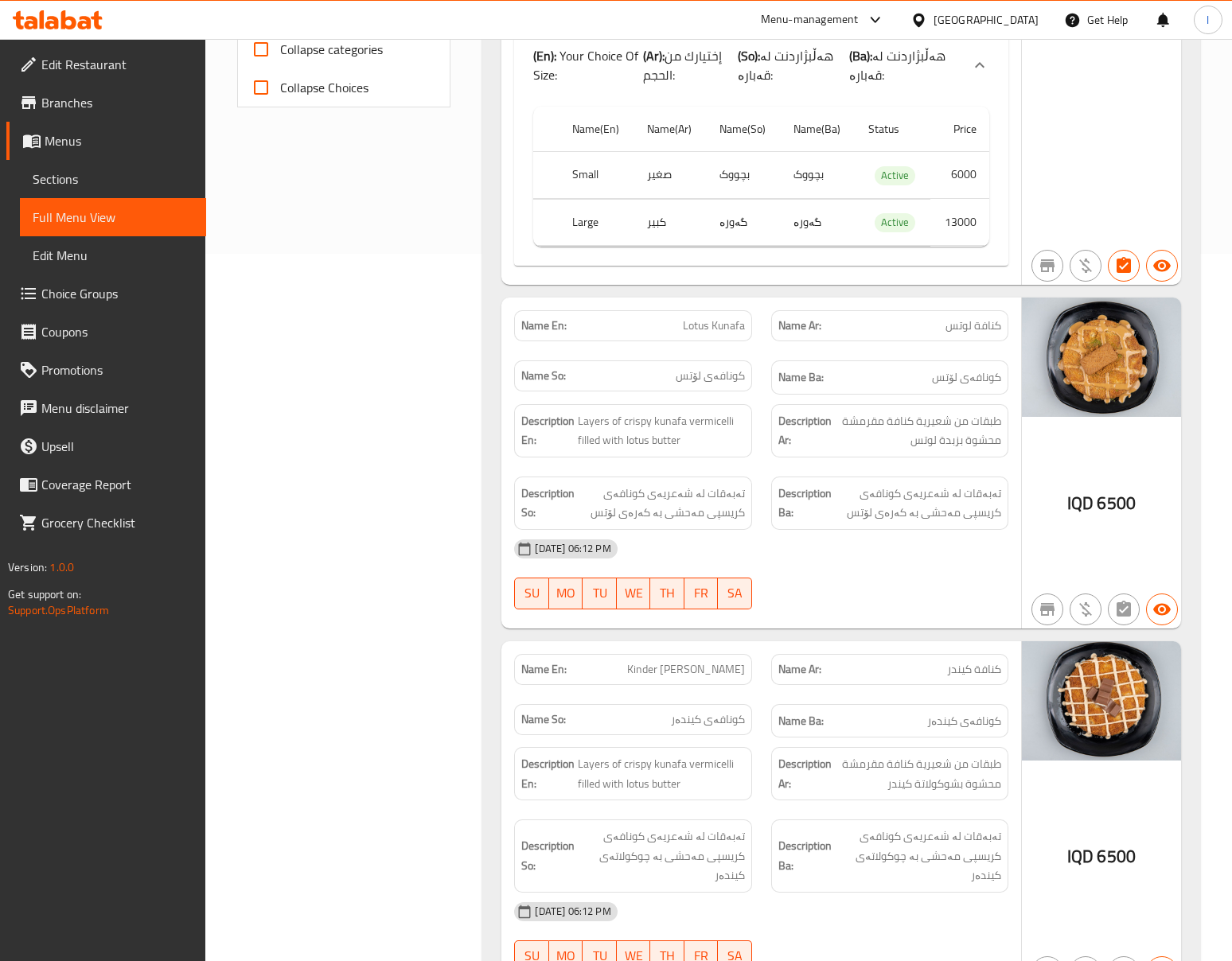
scroll to position [1061, 0]
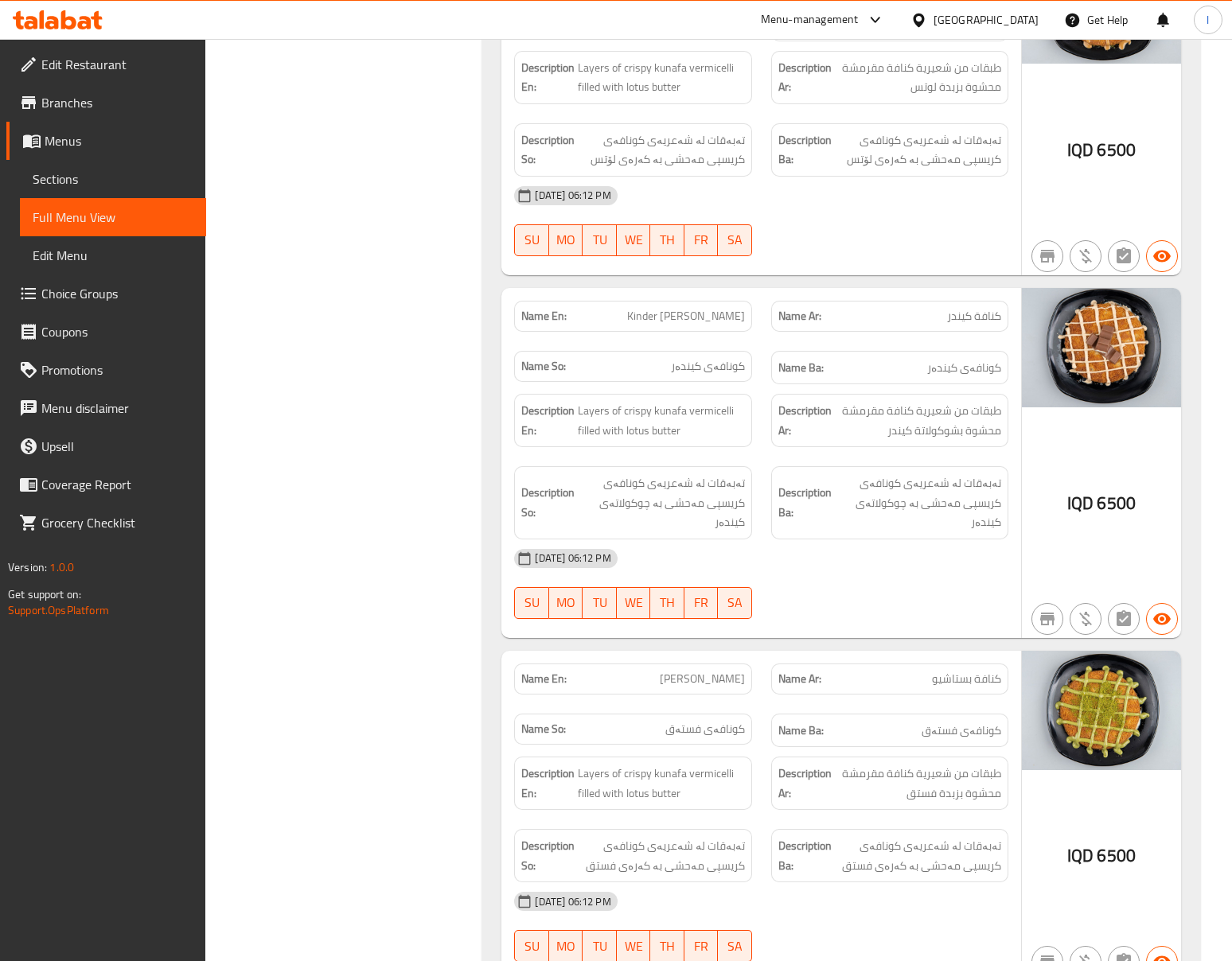
click at [654, 440] on span "Layers of crispy kunafa vermicelli filled with lotus butter" at bounding box center [660, 421] width 166 height 39
click at [944, 666] on div "Name Ar: كنافة بستاشیو" at bounding box center [890, 679] width 256 height 50
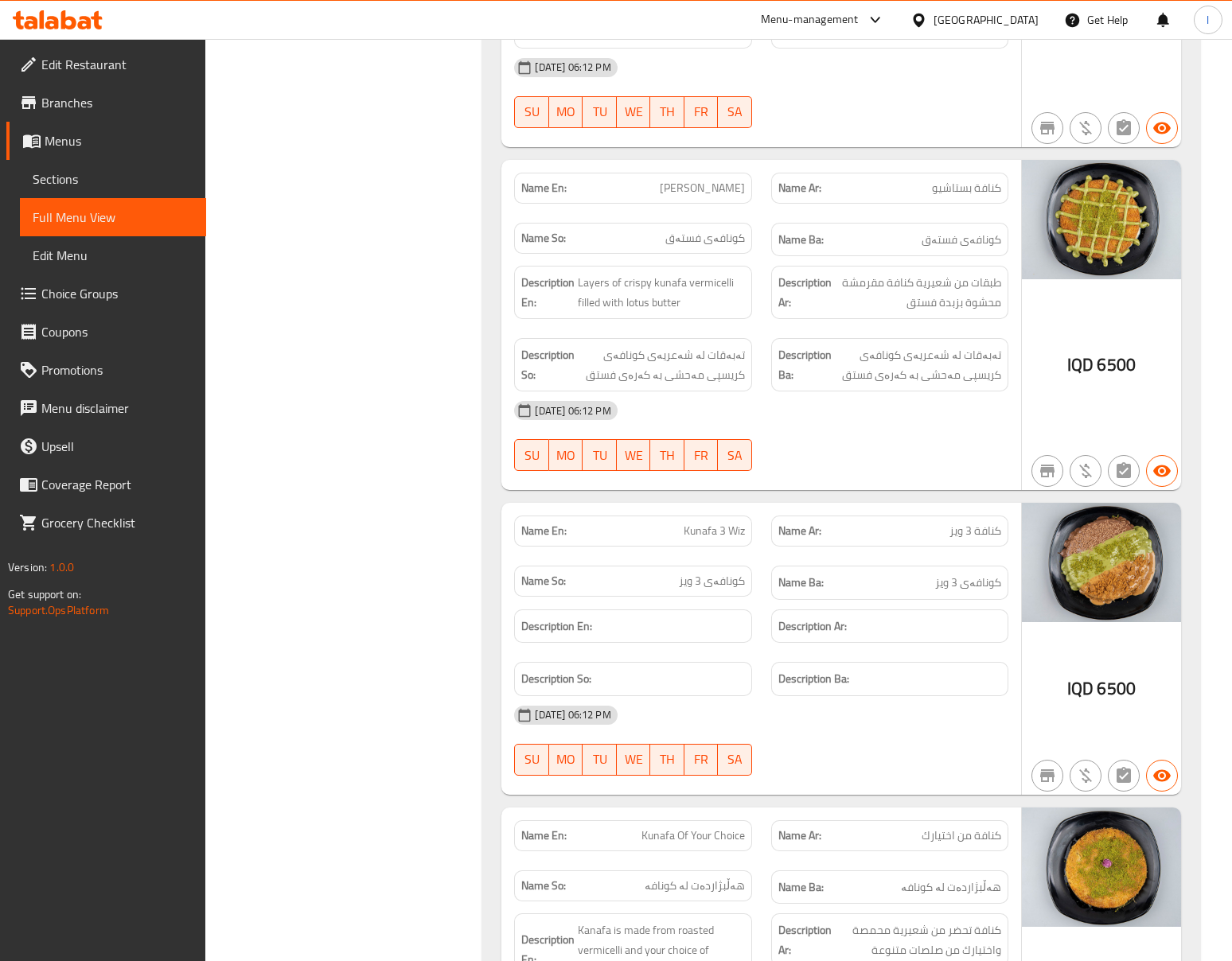
scroll to position [1542, 0]
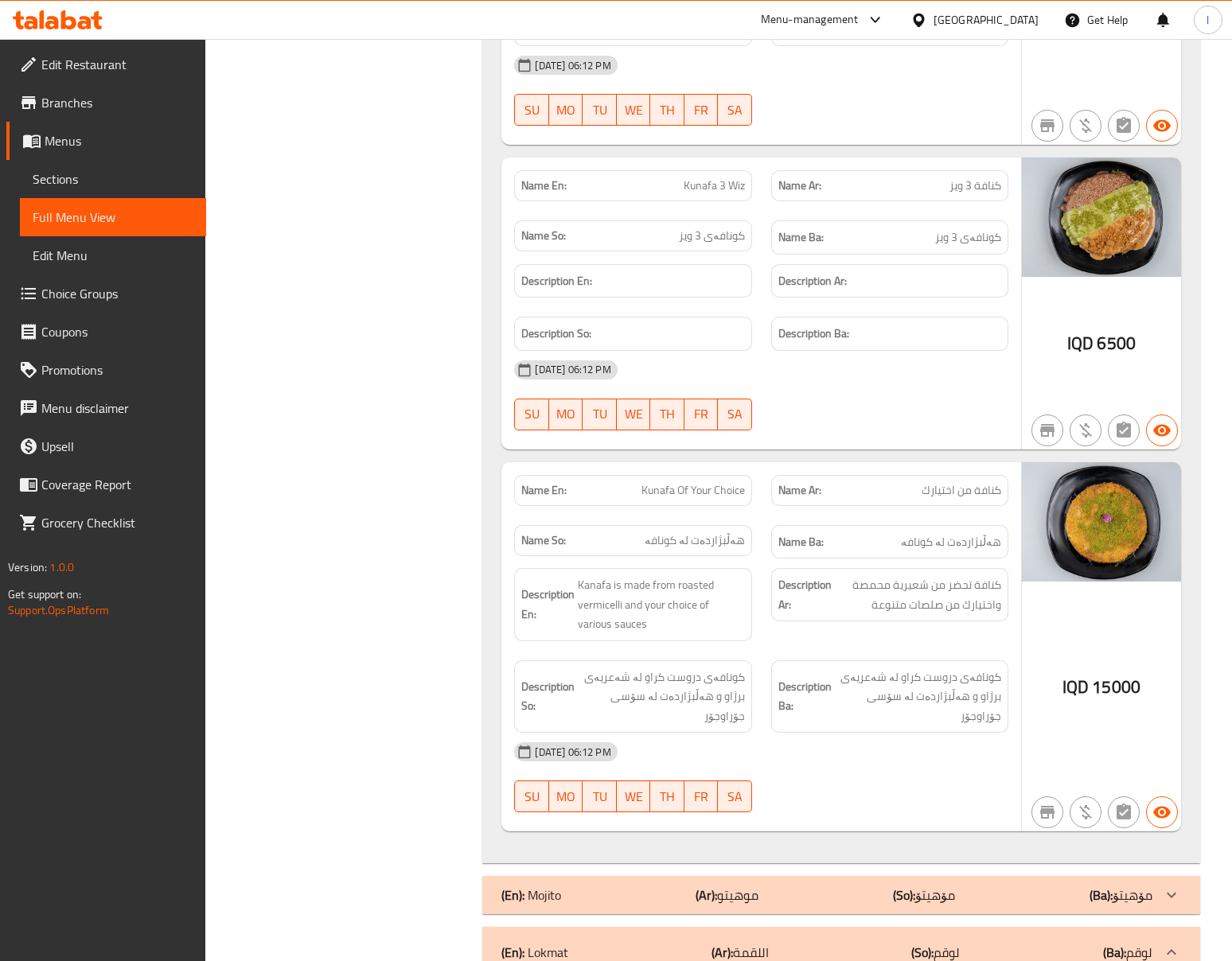
scroll to position [2250, 0]
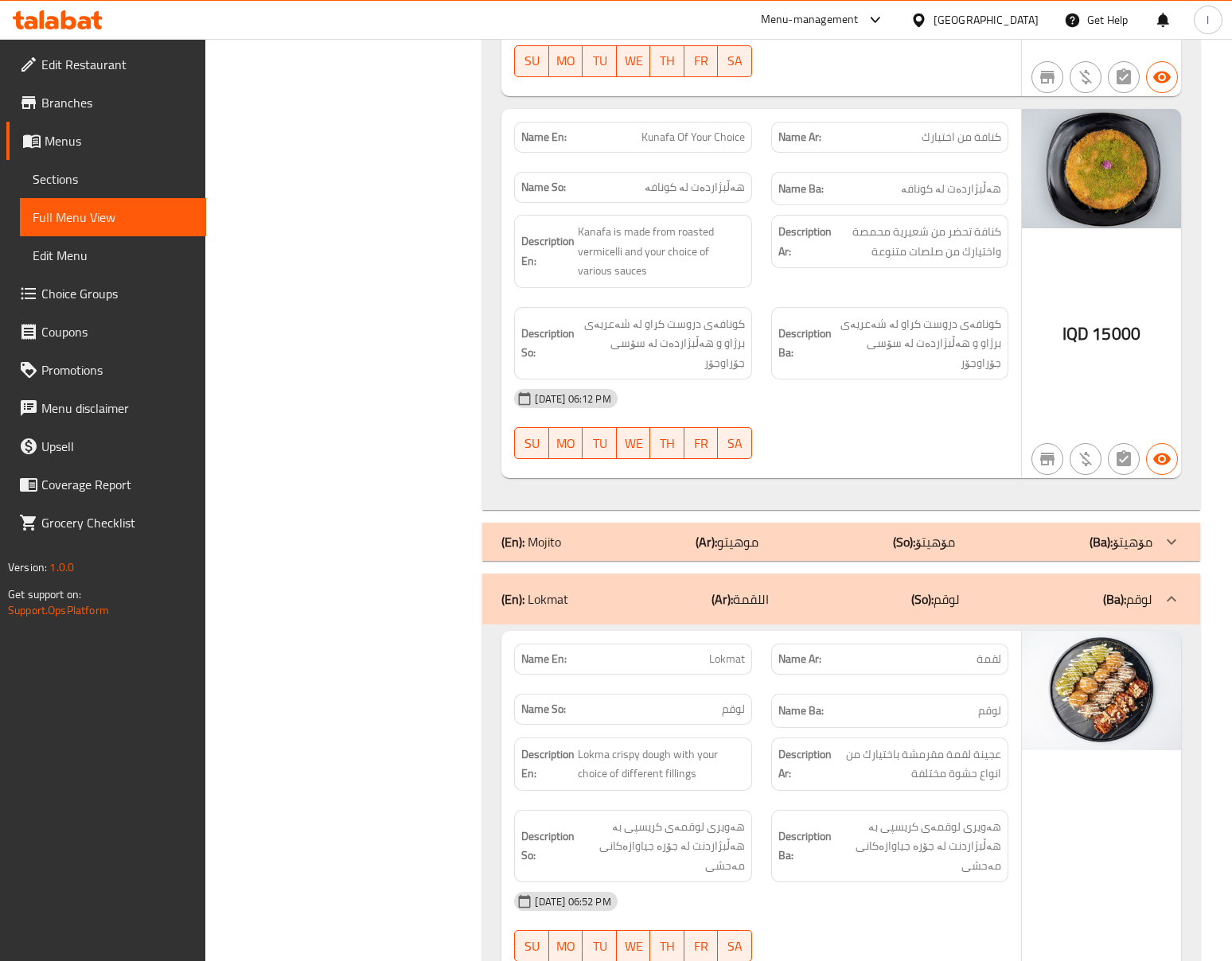
click at [886, 388] on div "[DATE] 06:12 PM" at bounding box center [761, 399] width 512 height 38
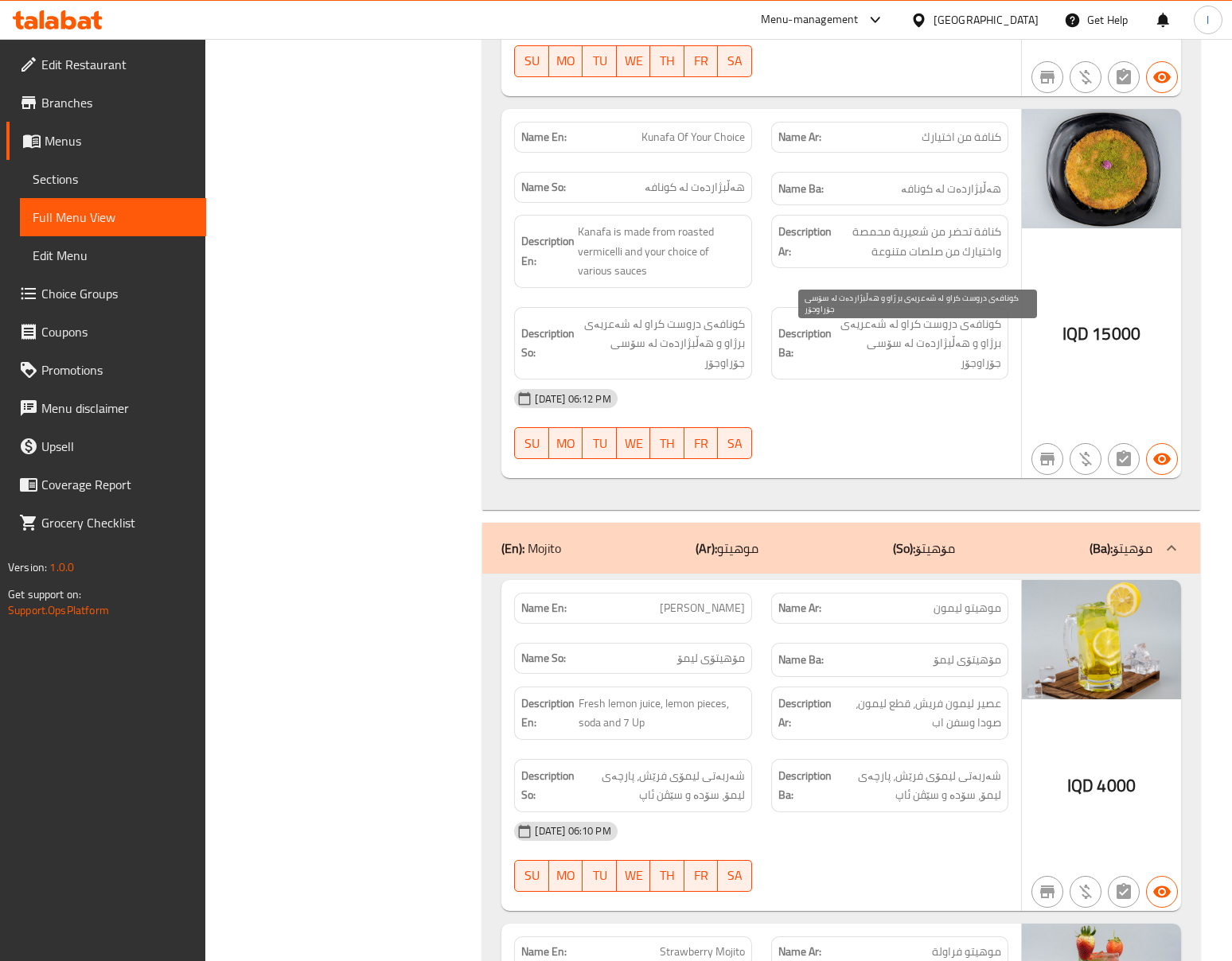
click at [872, 343] on span "کونافەی دروست کراو لە شەعریەی برژاو و هەڵبژاردەت لە سۆسی جۆراوجۆر" at bounding box center [917, 343] width 166 height 59
click at [302, 367] on div "Filter Branches Al Faqma Ice cream, Al- Ameer Branches Popular filters Free ite…" at bounding box center [350, 932] width 245 height 5957
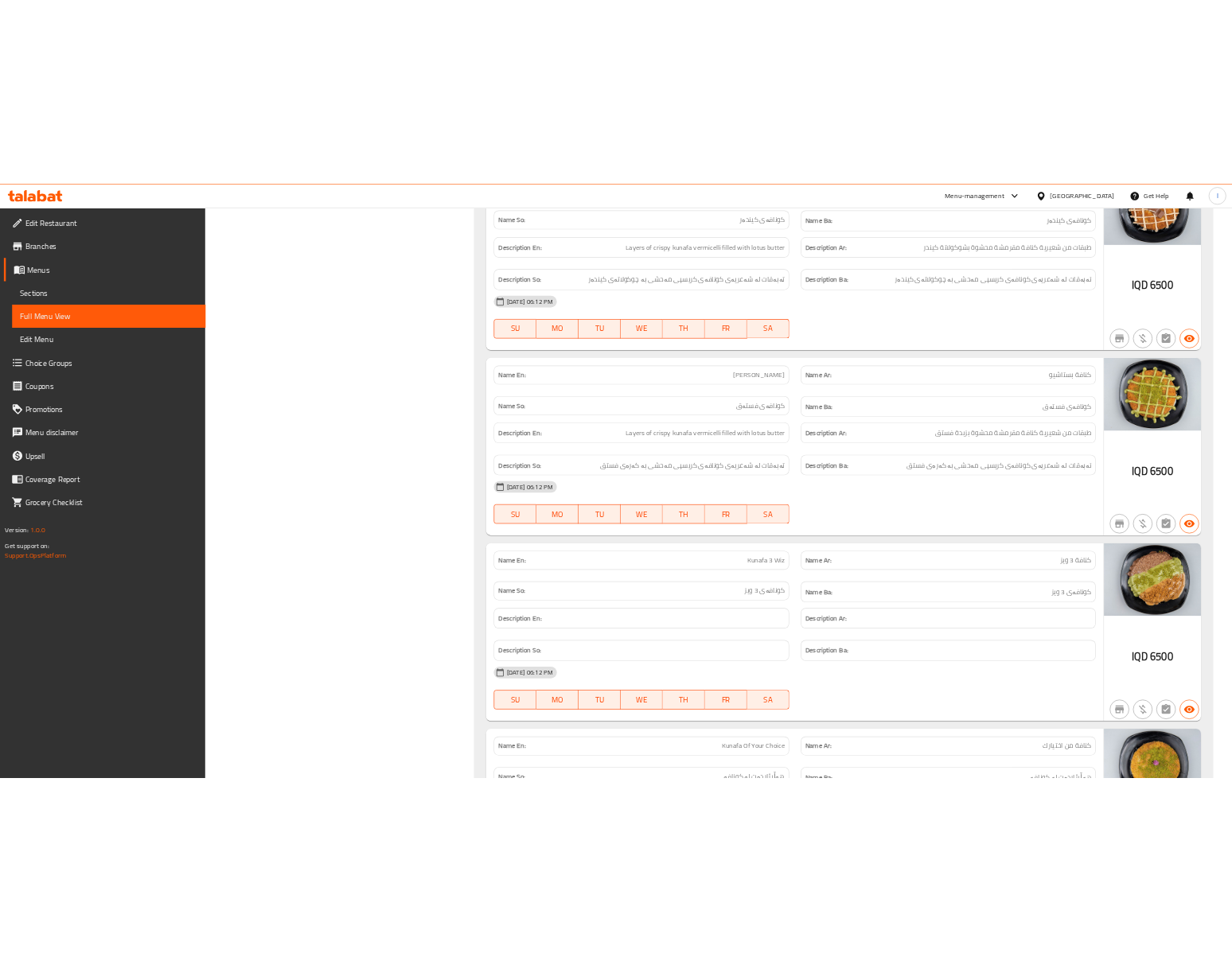
scroll to position [1246, 0]
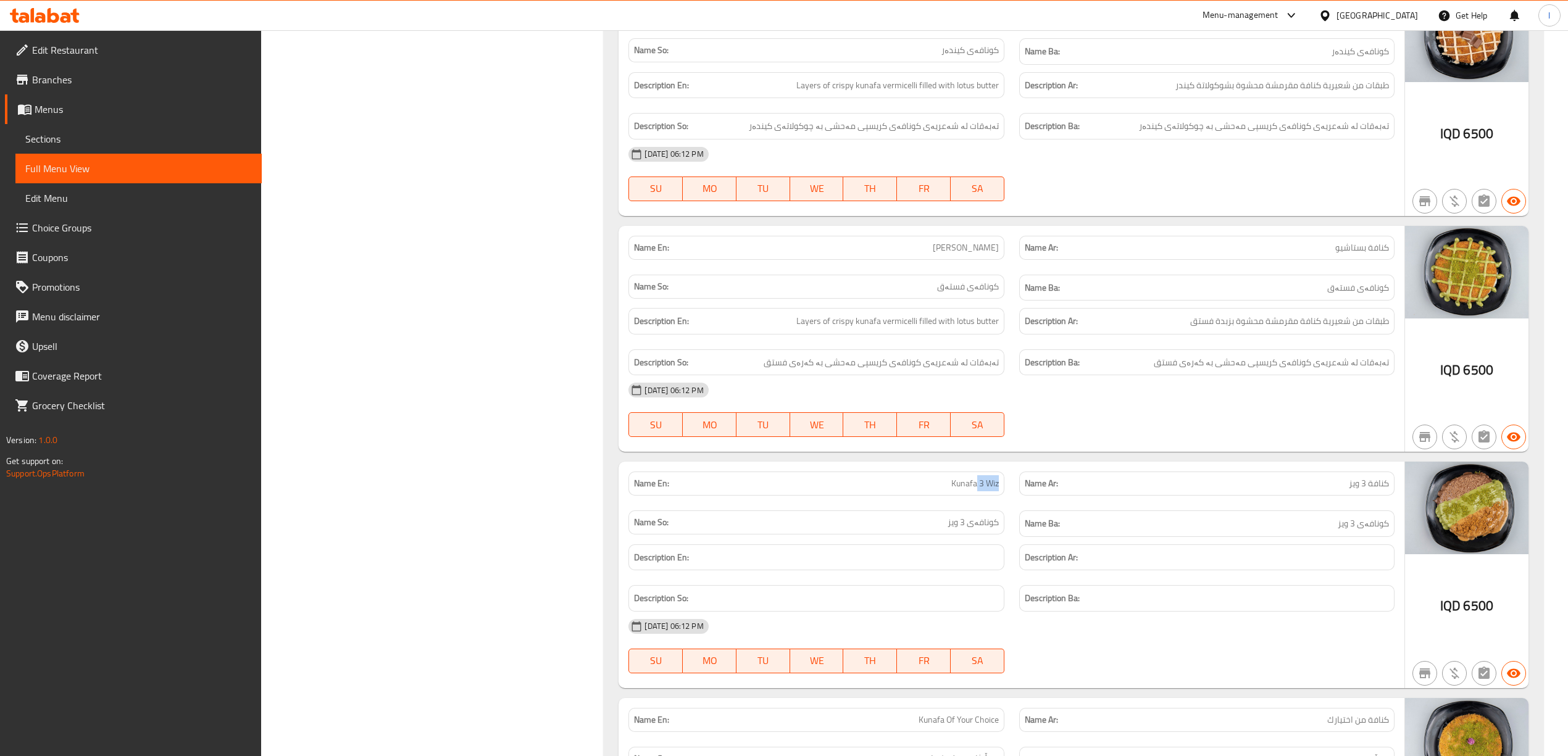
drag, startPoint x: 975, startPoint y: 494, endPoint x: 1003, endPoint y: 495, distance: 28.0
click at [1003, 495] on div "Name En: Kunafa 3 Wiz" at bounding box center [816, 483] width 375 height 24
copy span "3 Wiz"
drag, startPoint x: 1346, startPoint y: 497, endPoint x: 1366, endPoint y: 505, distance: 21.5
click at [1366, 495] on div "Name Ar: كنافة 3 ویز" at bounding box center [1207, 483] width 375 height 24
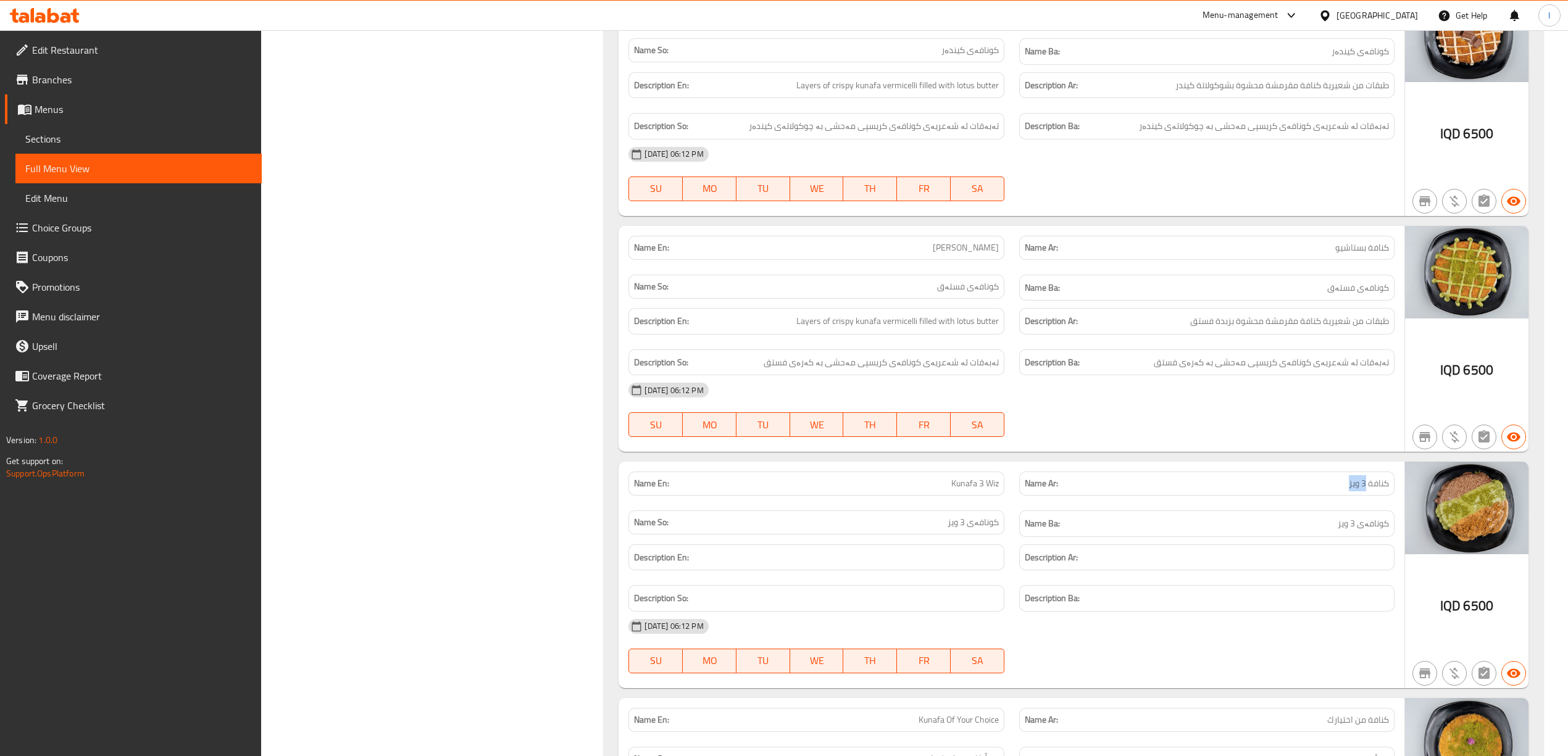
copy span "3 ویز"
drag, startPoint x: 1332, startPoint y: 533, endPoint x: 1359, endPoint y: 543, distance: 28.8
click at [1359, 537] on div "Name Ba: کونافەی 3 ویز" at bounding box center [1207, 524] width 375 height 26
copy span "3 ویز"
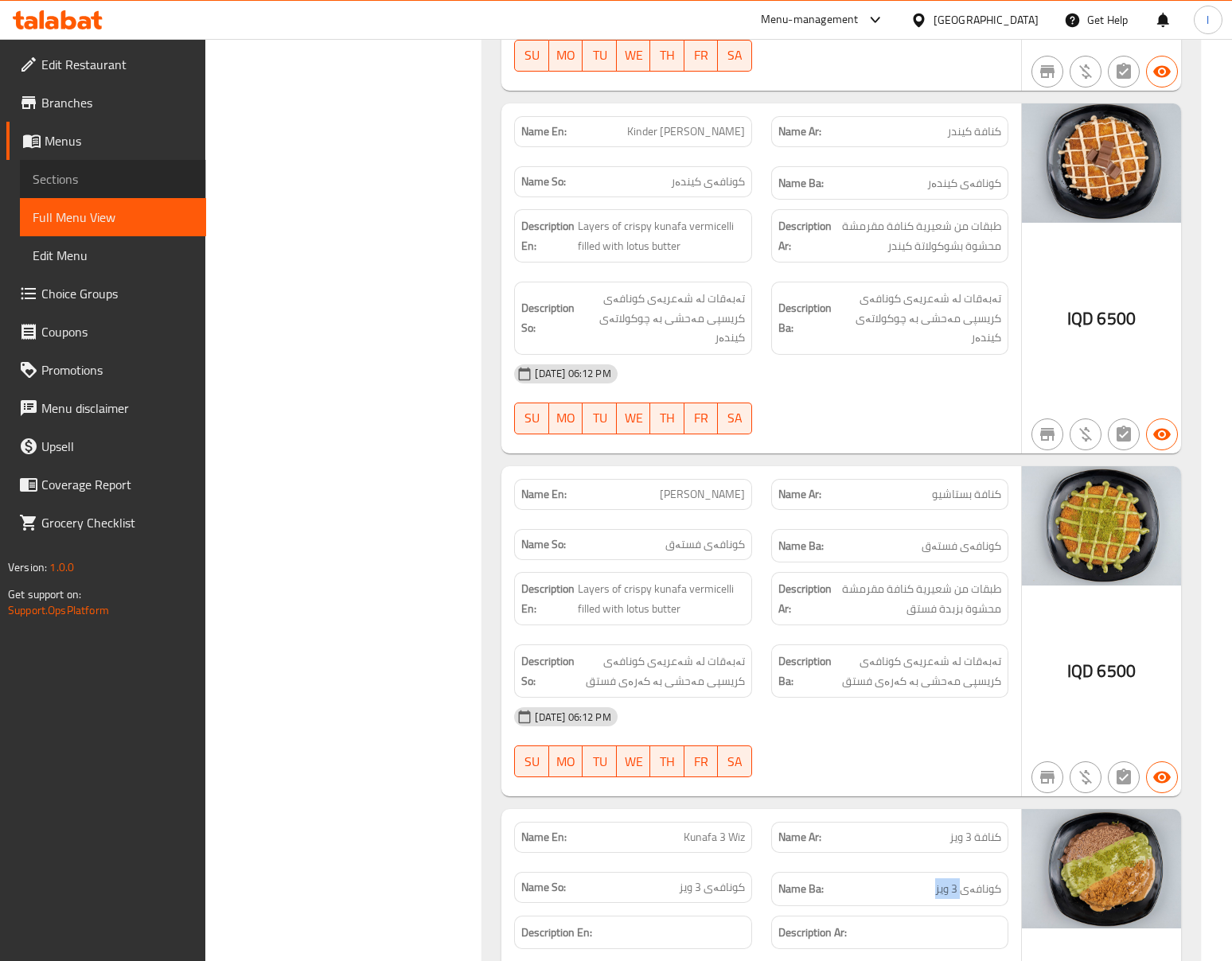
click at [127, 185] on span "Sections" at bounding box center [113, 179] width 161 height 19
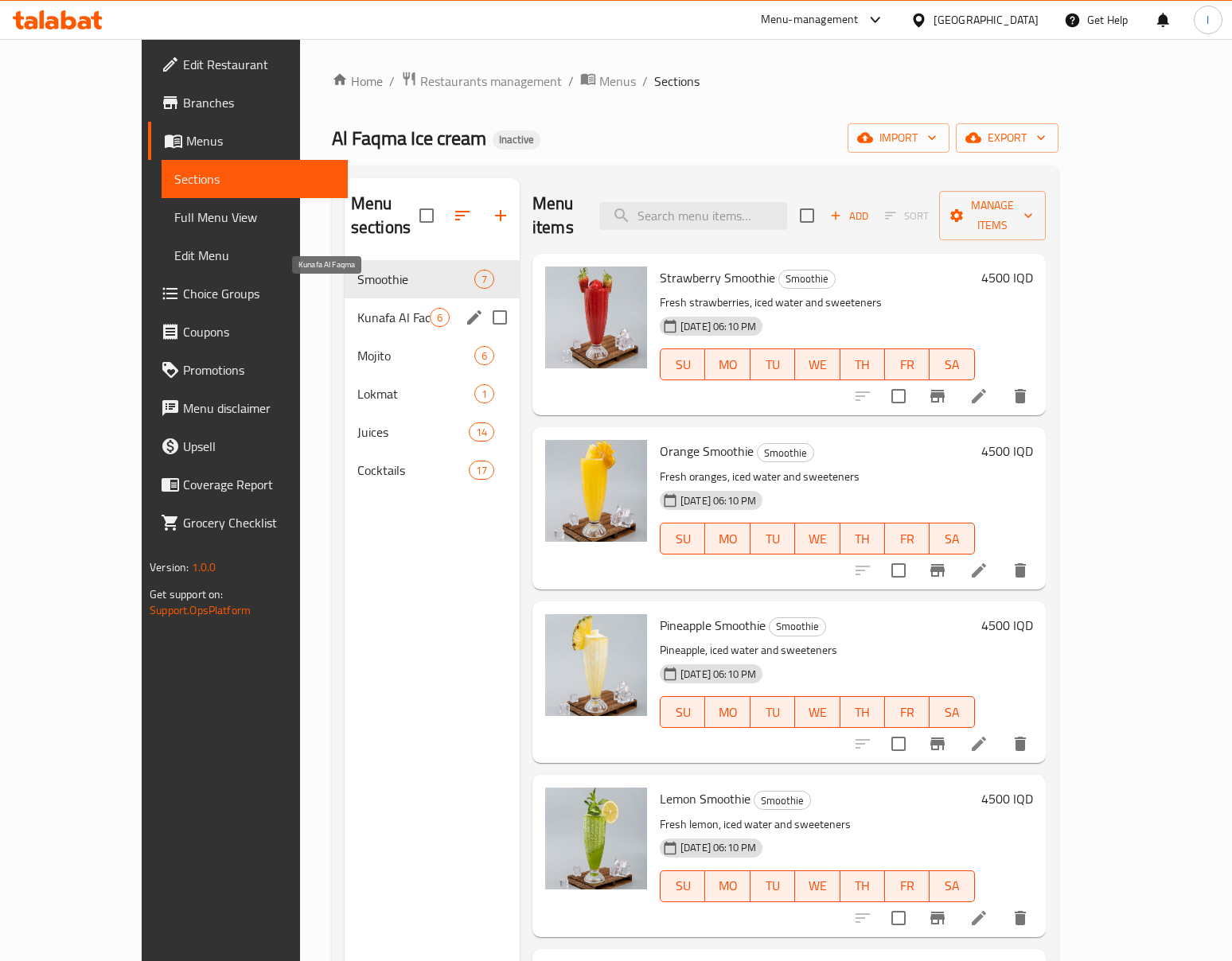
click at [360, 308] on span "Kunafa Al Faqma" at bounding box center [393, 317] width 72 height 19
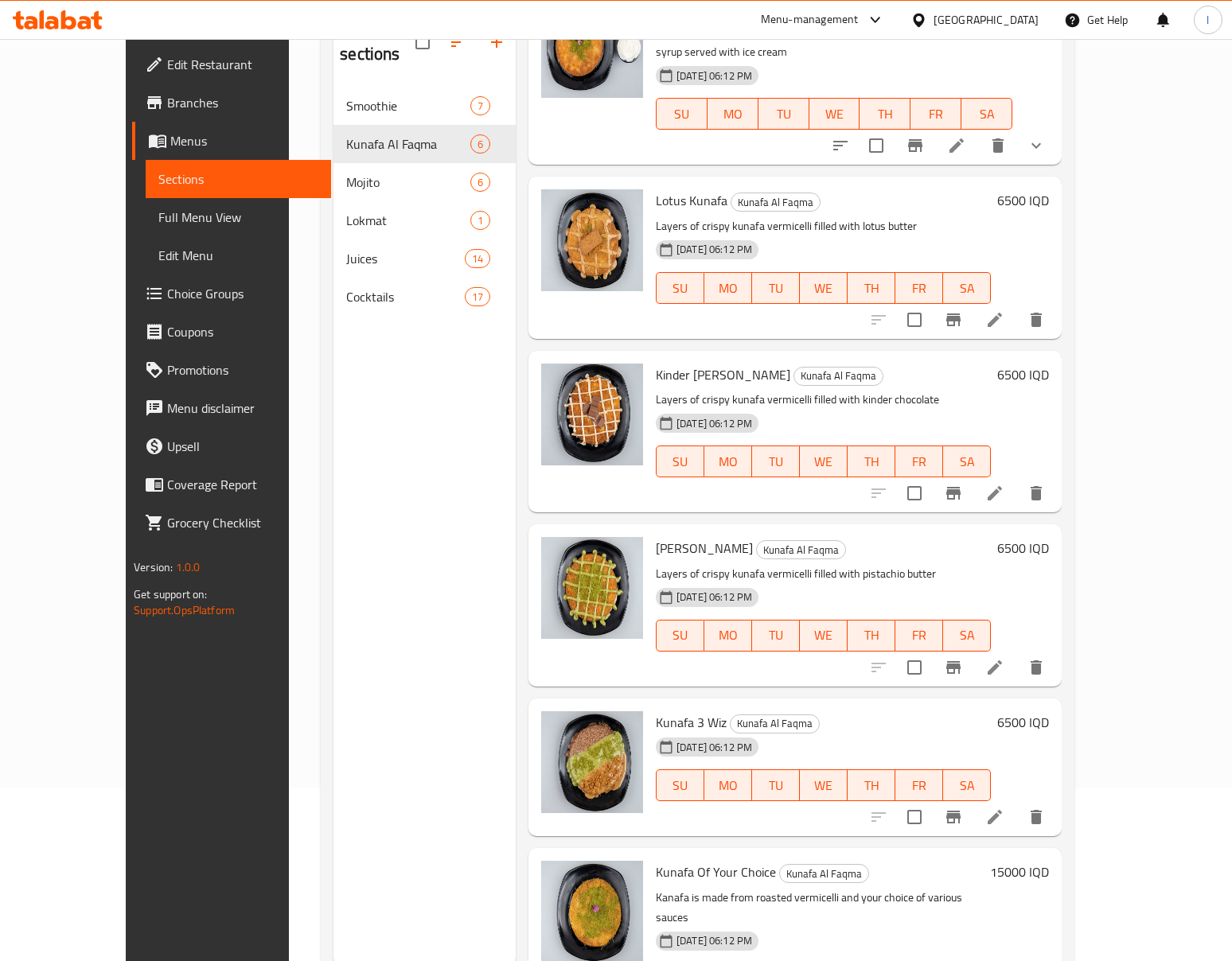
scroll to position [223, 0]
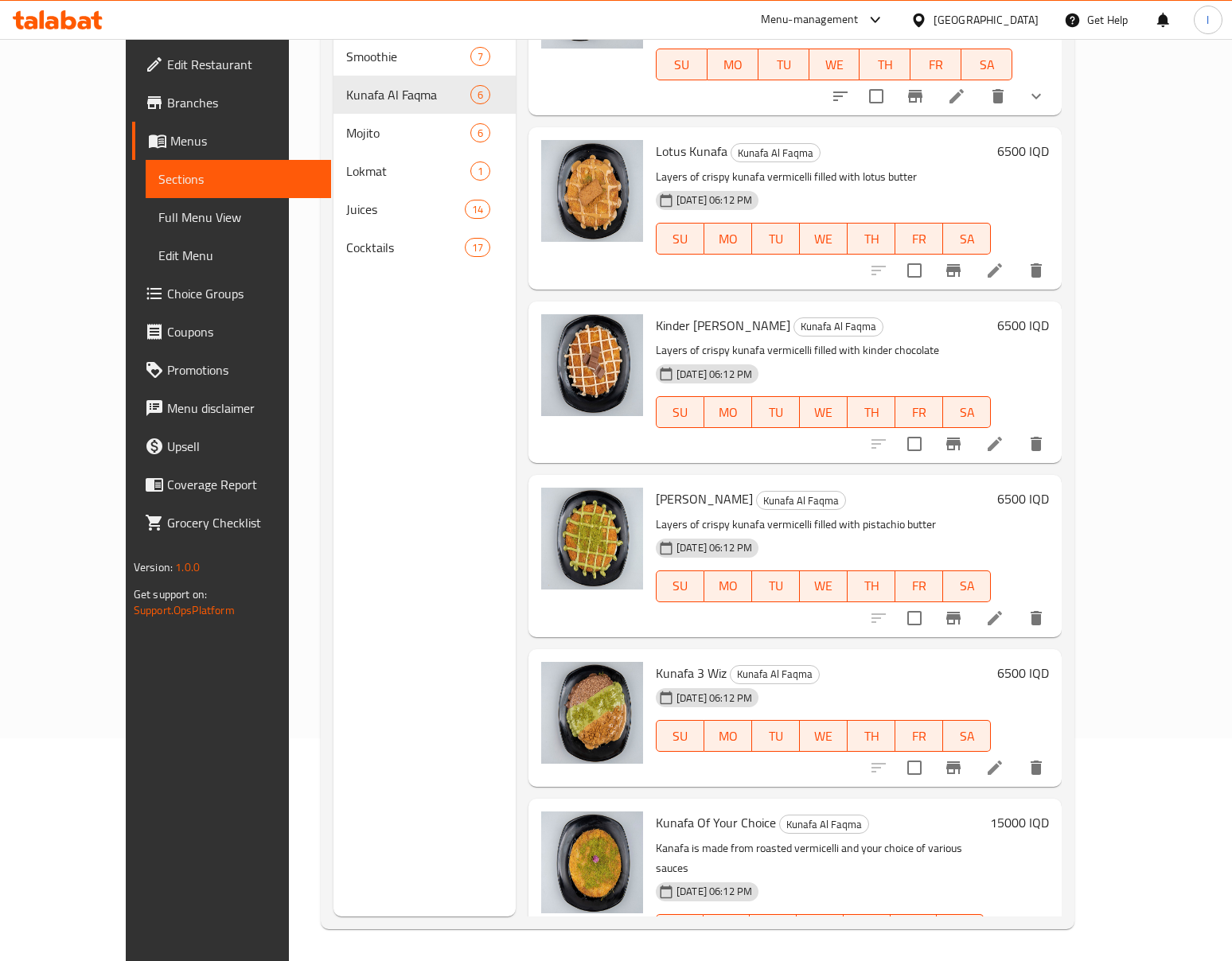
click at [1017, 948] on li at bounding box center [994, 962] width 44 height 28
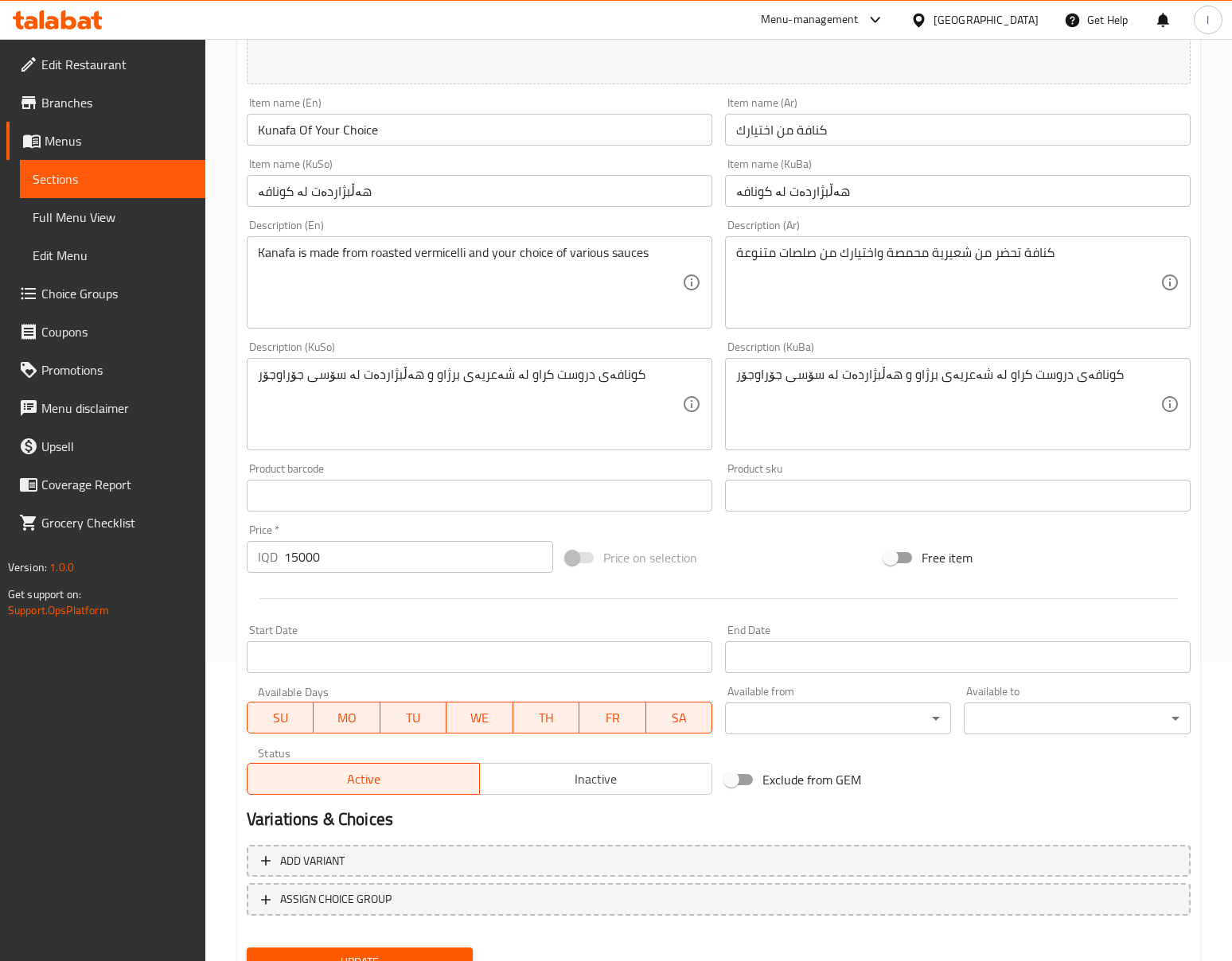
scroll to position [367, 0]
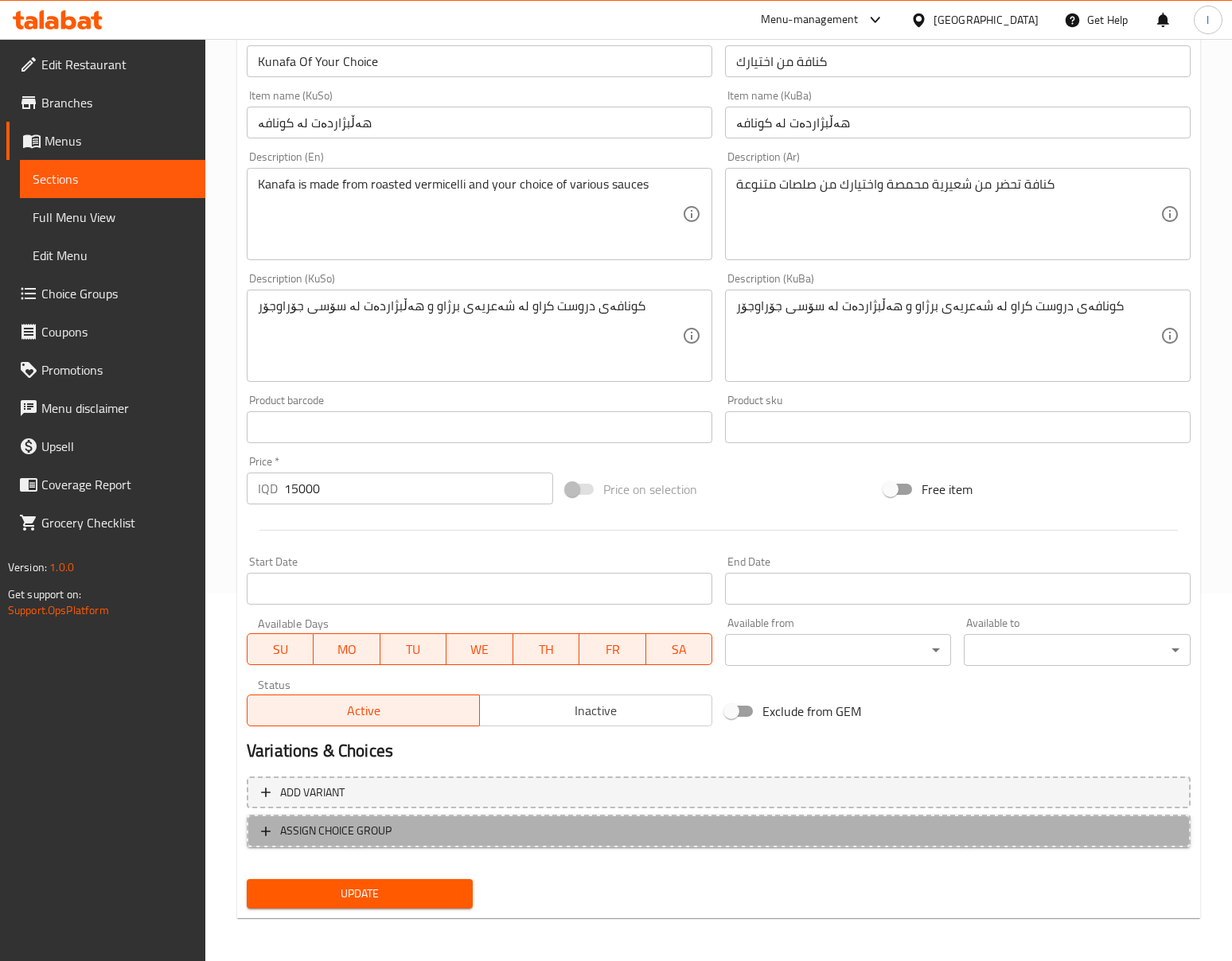
click at [516, 836] on span "ASSIGN CHOICE GROUP" at bounding box center [718, 831] width 915 height 20
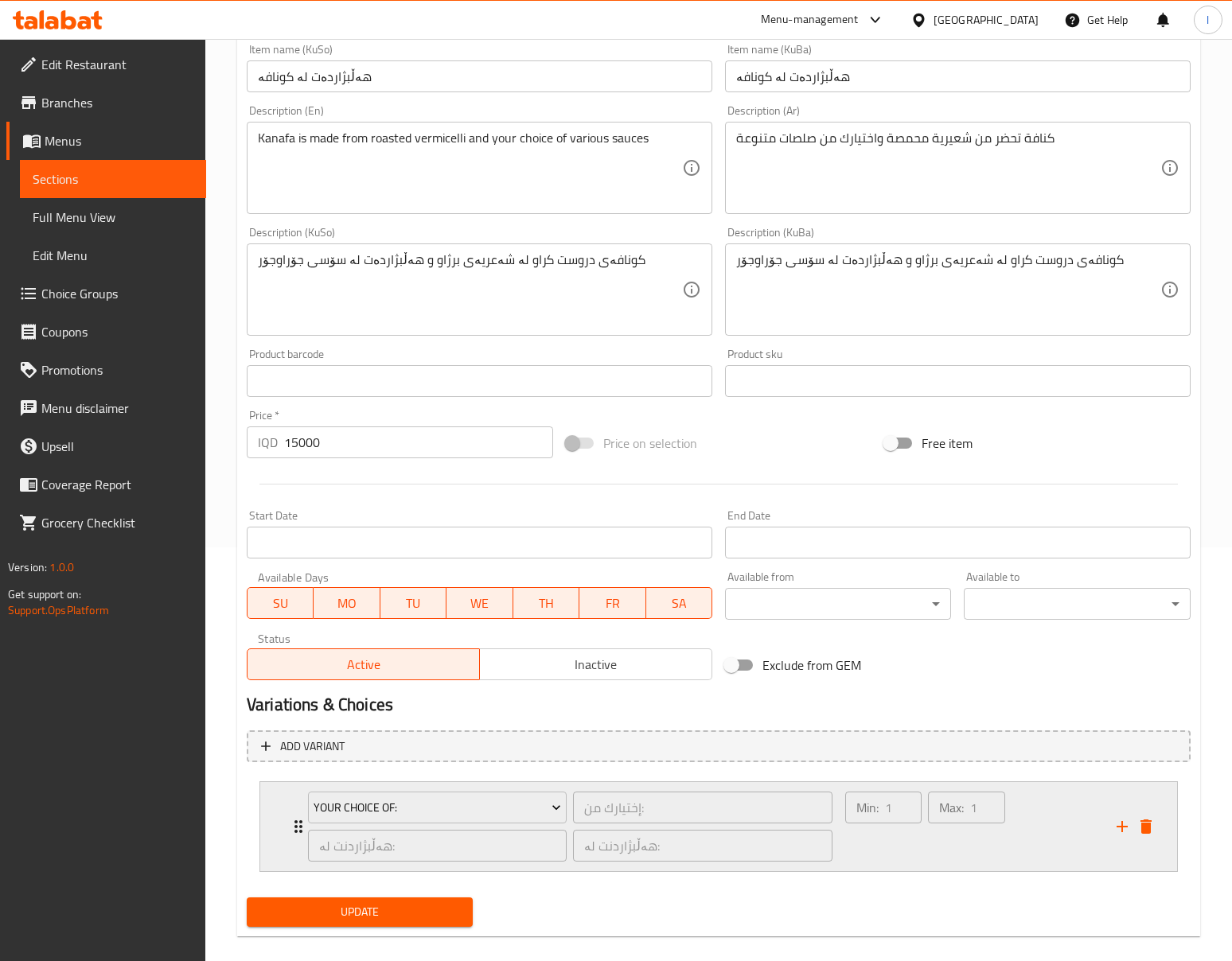
scroll to position [434, 0]
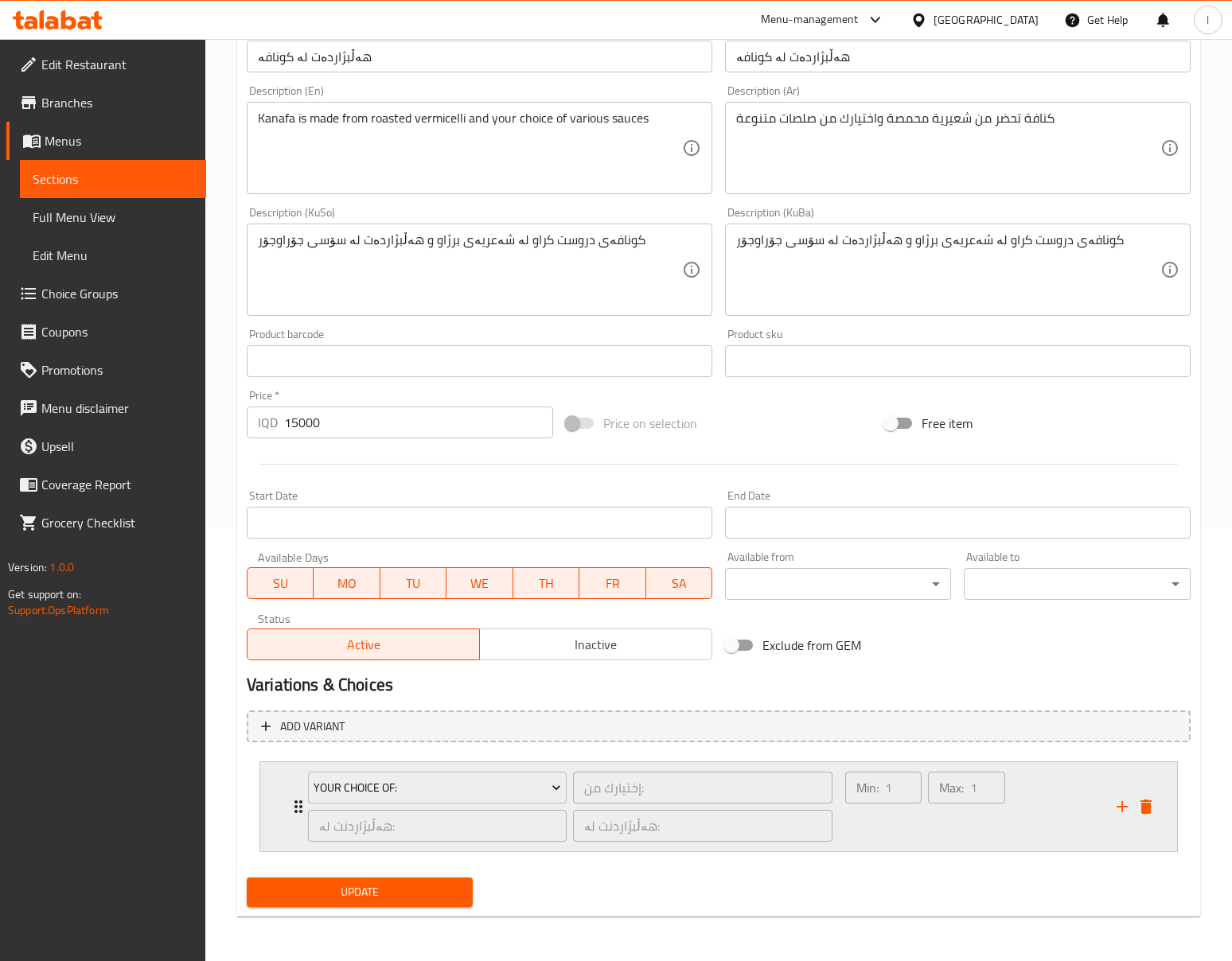
click at [1010, 836] on div "Min: 1 ​ Max: 1 ​" at bounding box center [925, 806] width 173 height 83
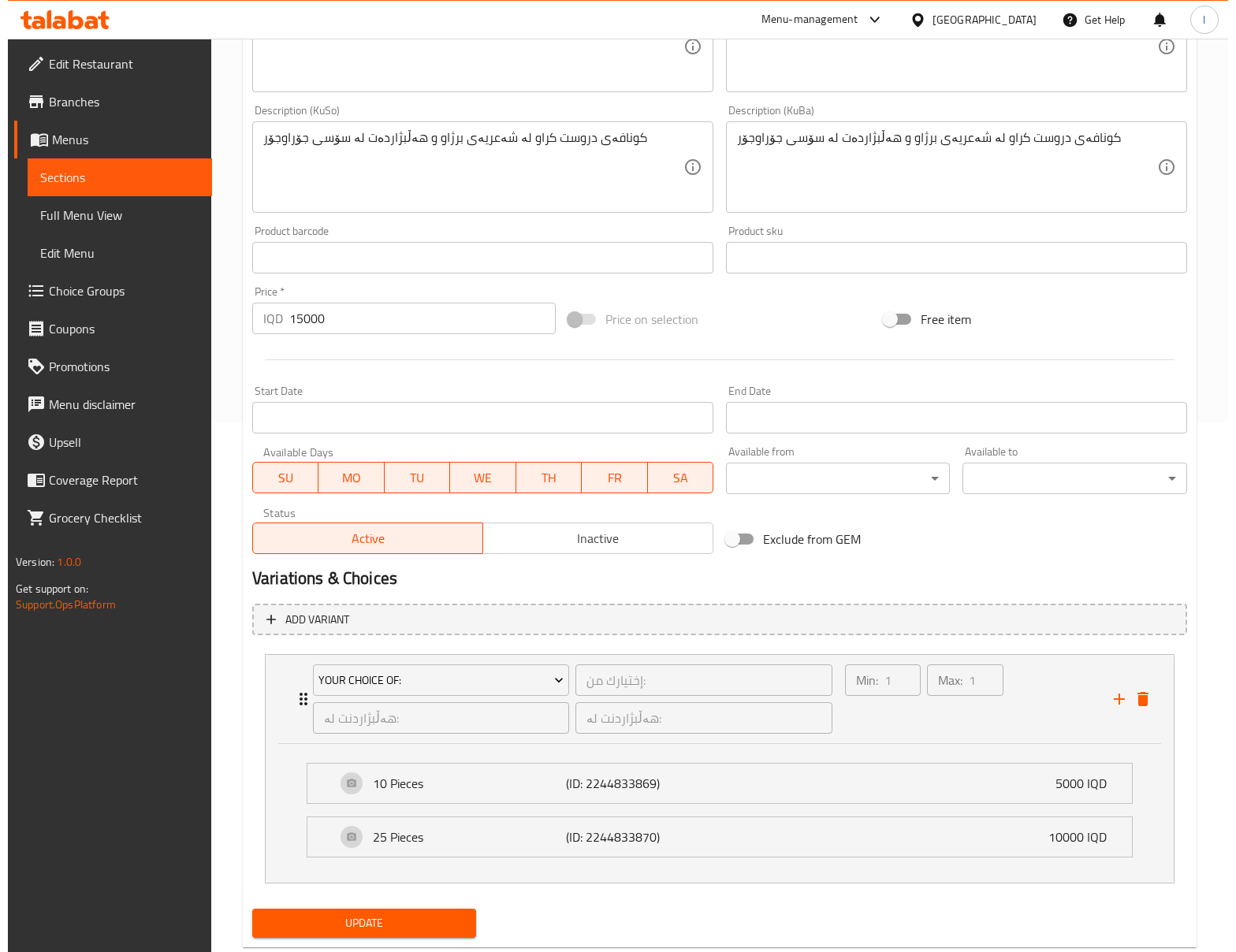
scroll to position [571, 0]
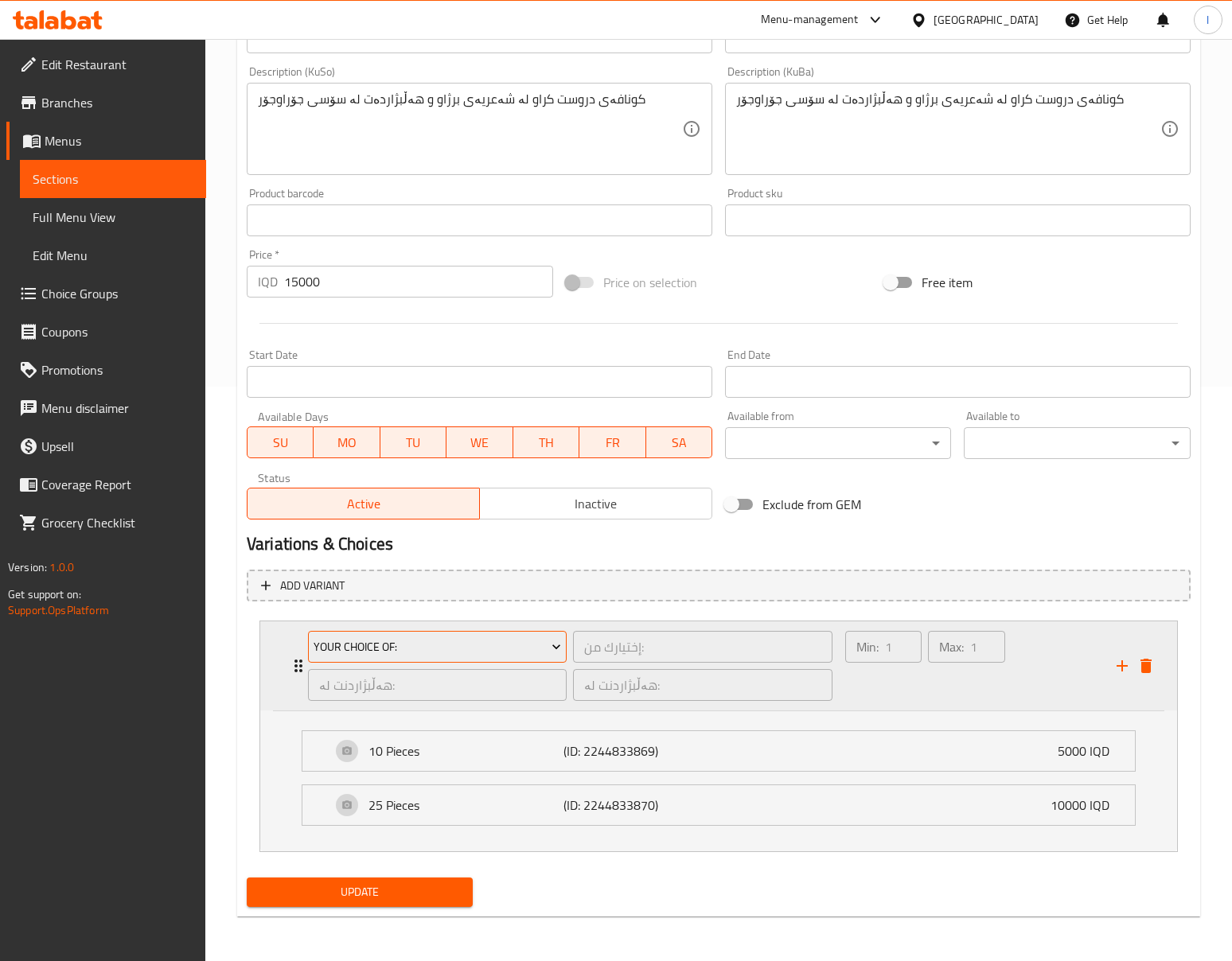
click at [520, 638] on span "Your Choice Of:" at bounding box center [437, 647] width 247 height 20
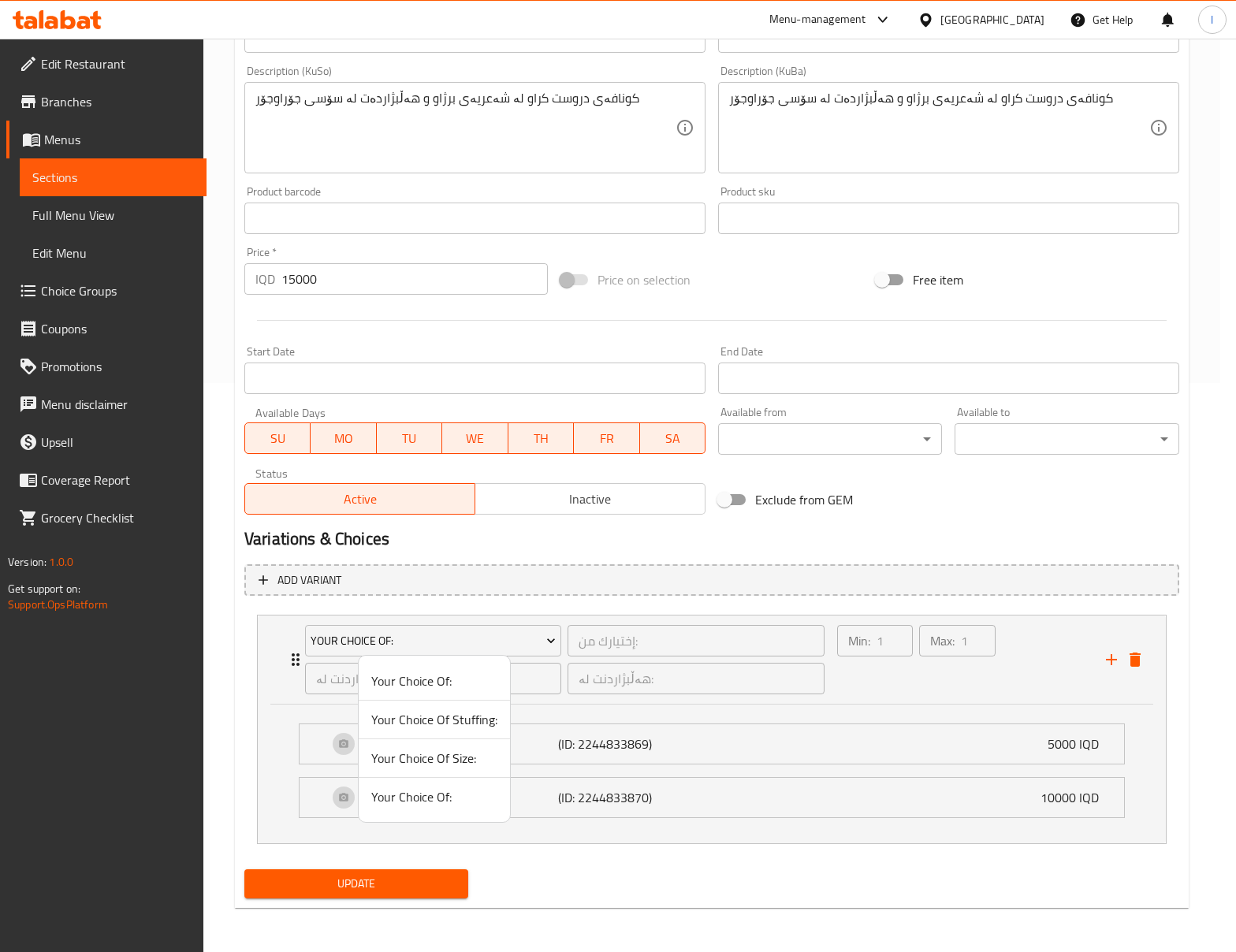
click at [428, 798] on span "Your Choice Of:" at bounding box center [434, 797] width 126 height 19
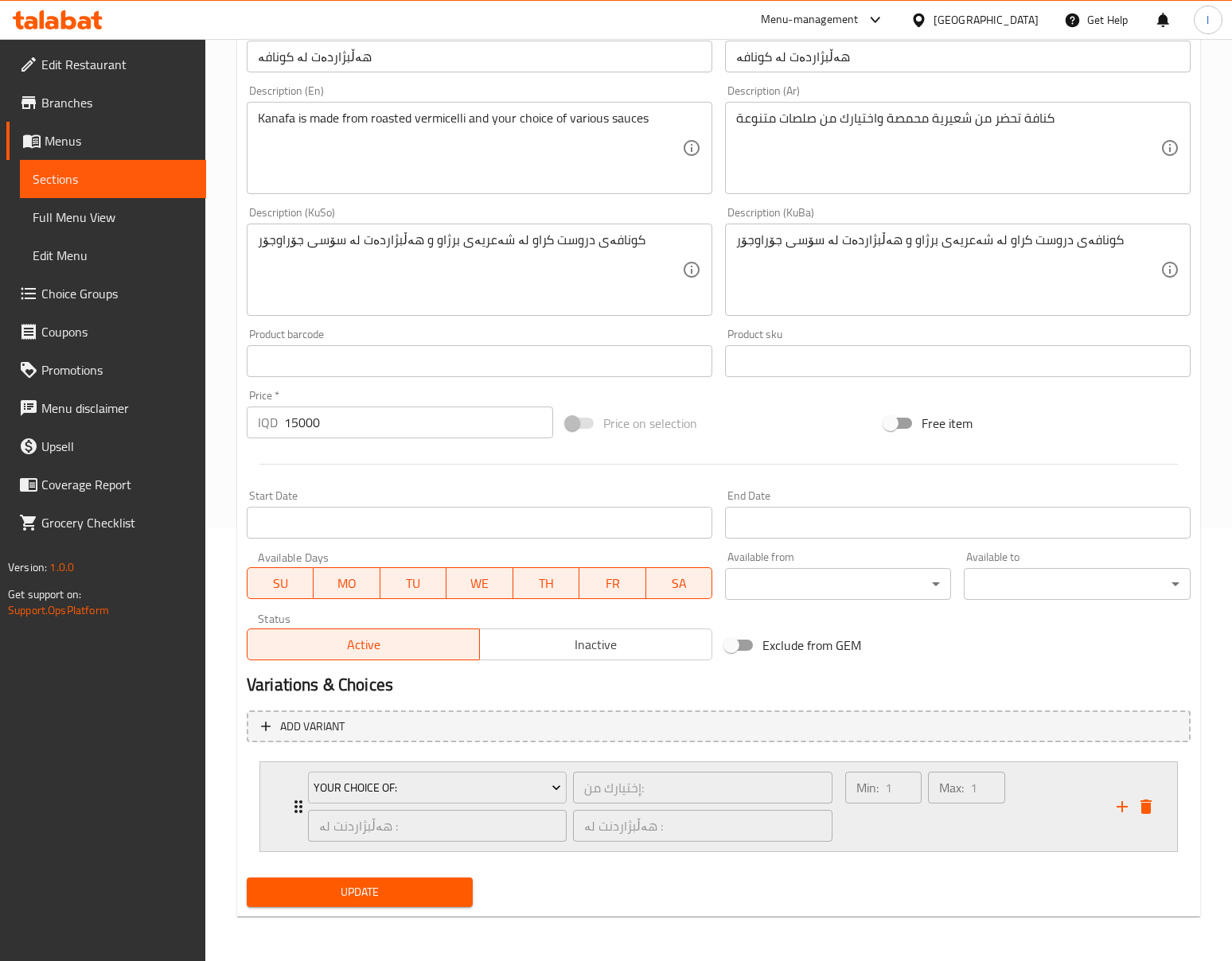
click at [946, 839] on div "Max: 1 ​" at bounding box center [965, 807] width 83 height 77
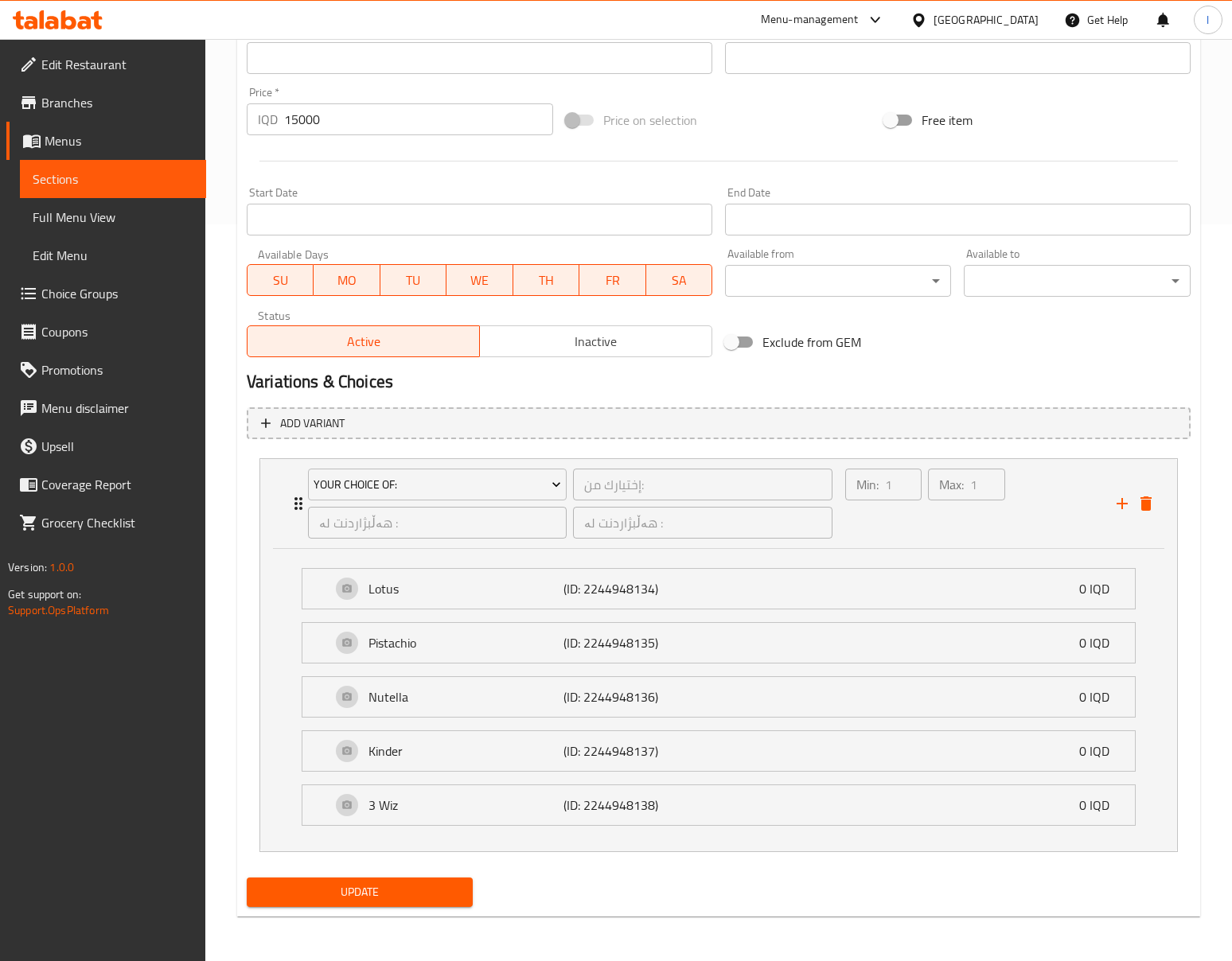
scroll to position [740, 0]
click at [643, 590] on p "(ID: 2244948134)" at bounding box center [628, 588] width 130 height 19
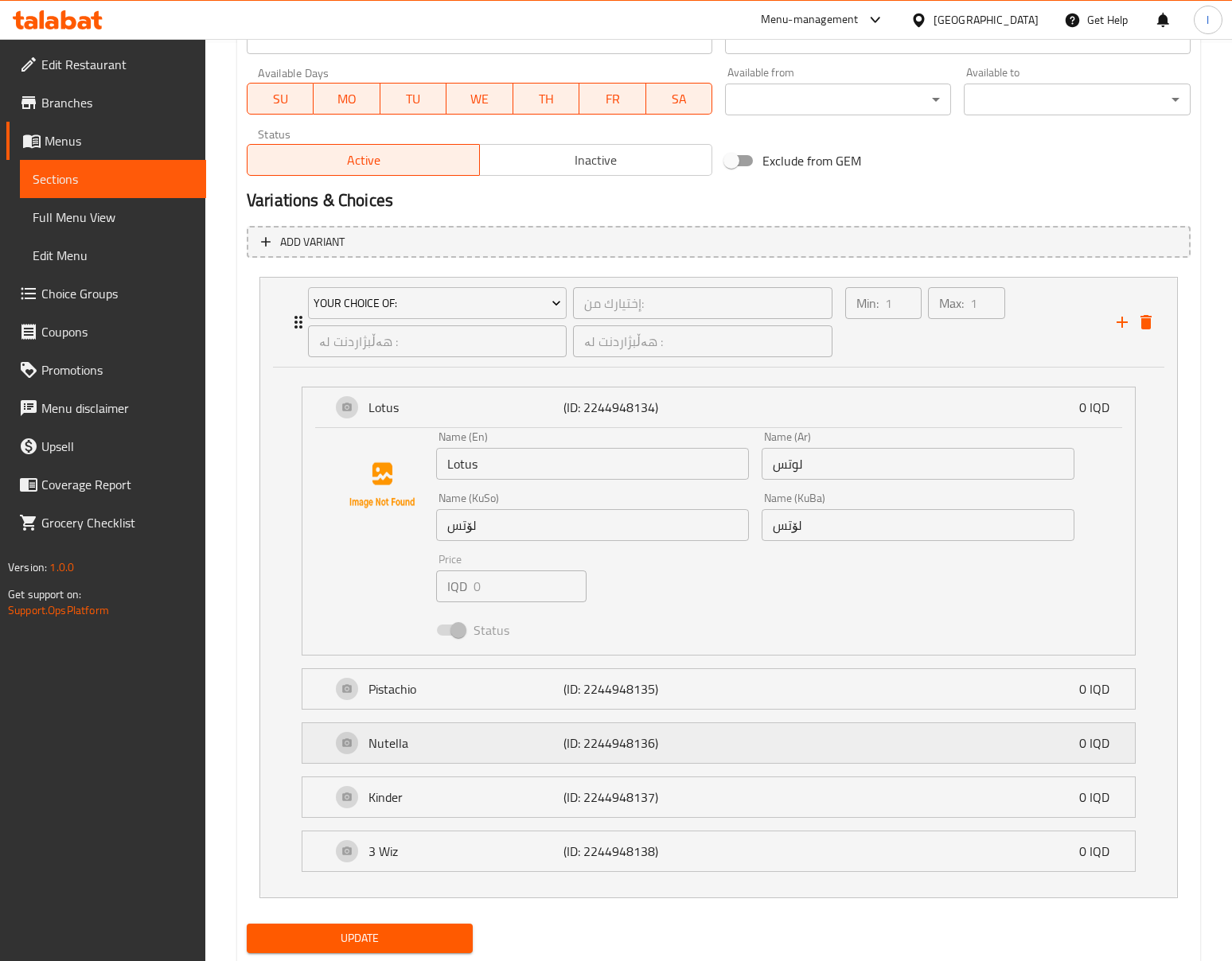
scroll to position [969, 0]
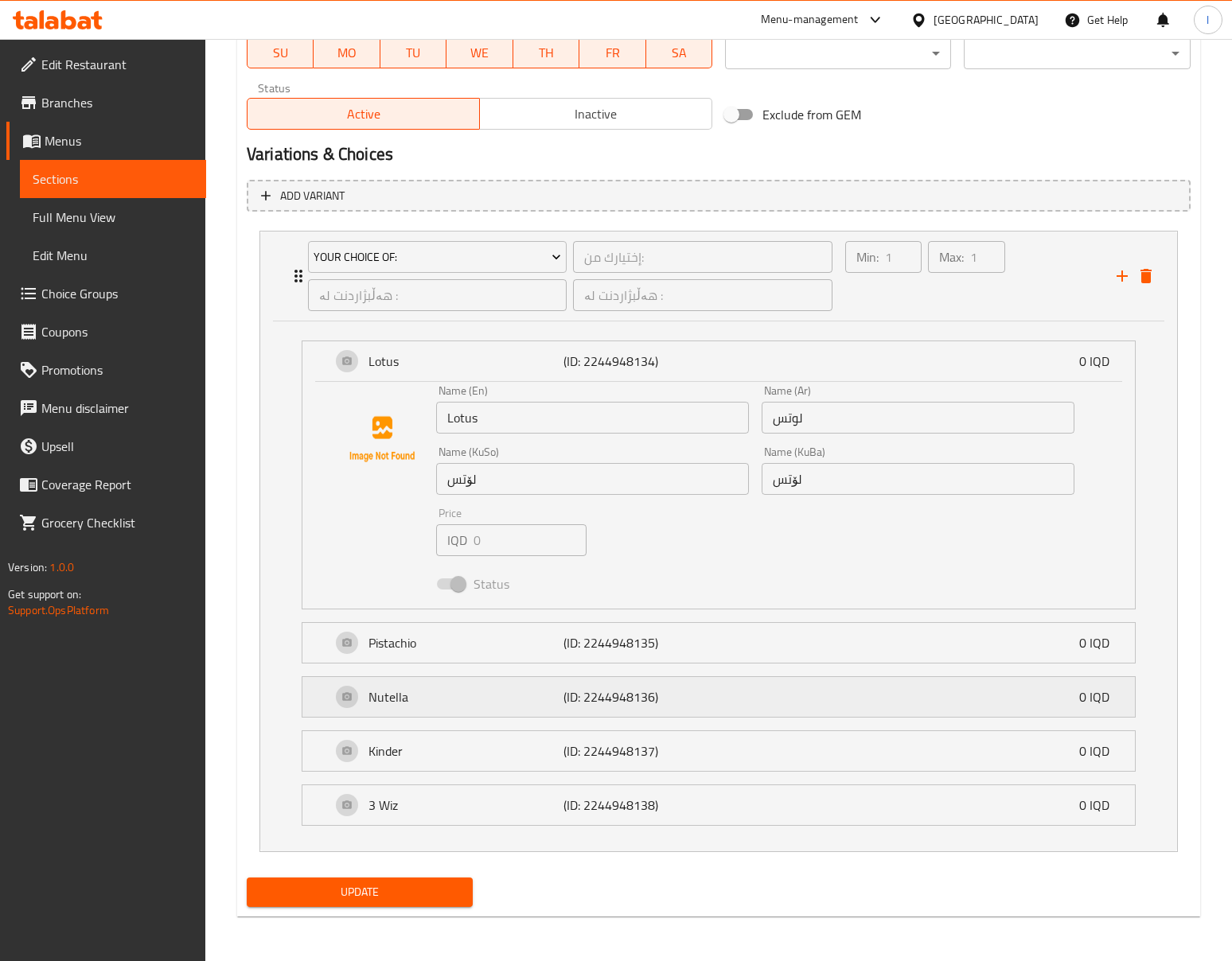
click at [494, 696] on p "Nutella" at bounding box center [465, 697] width 195 height 19
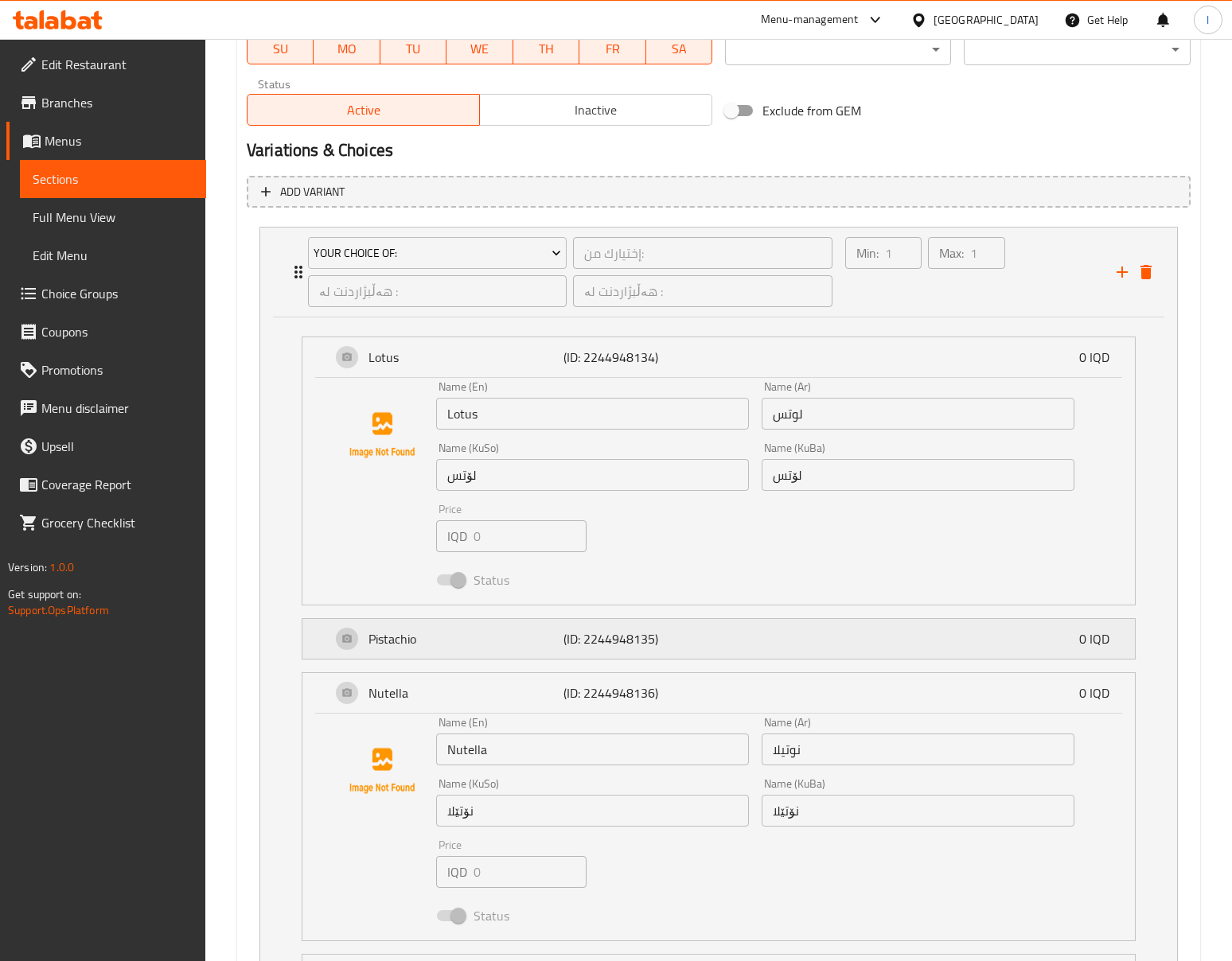
click at [576, 657] on div "Pistachio (ID: 2244948135) 0 IQD" at bounding box center [723, 639] width 785 height 40
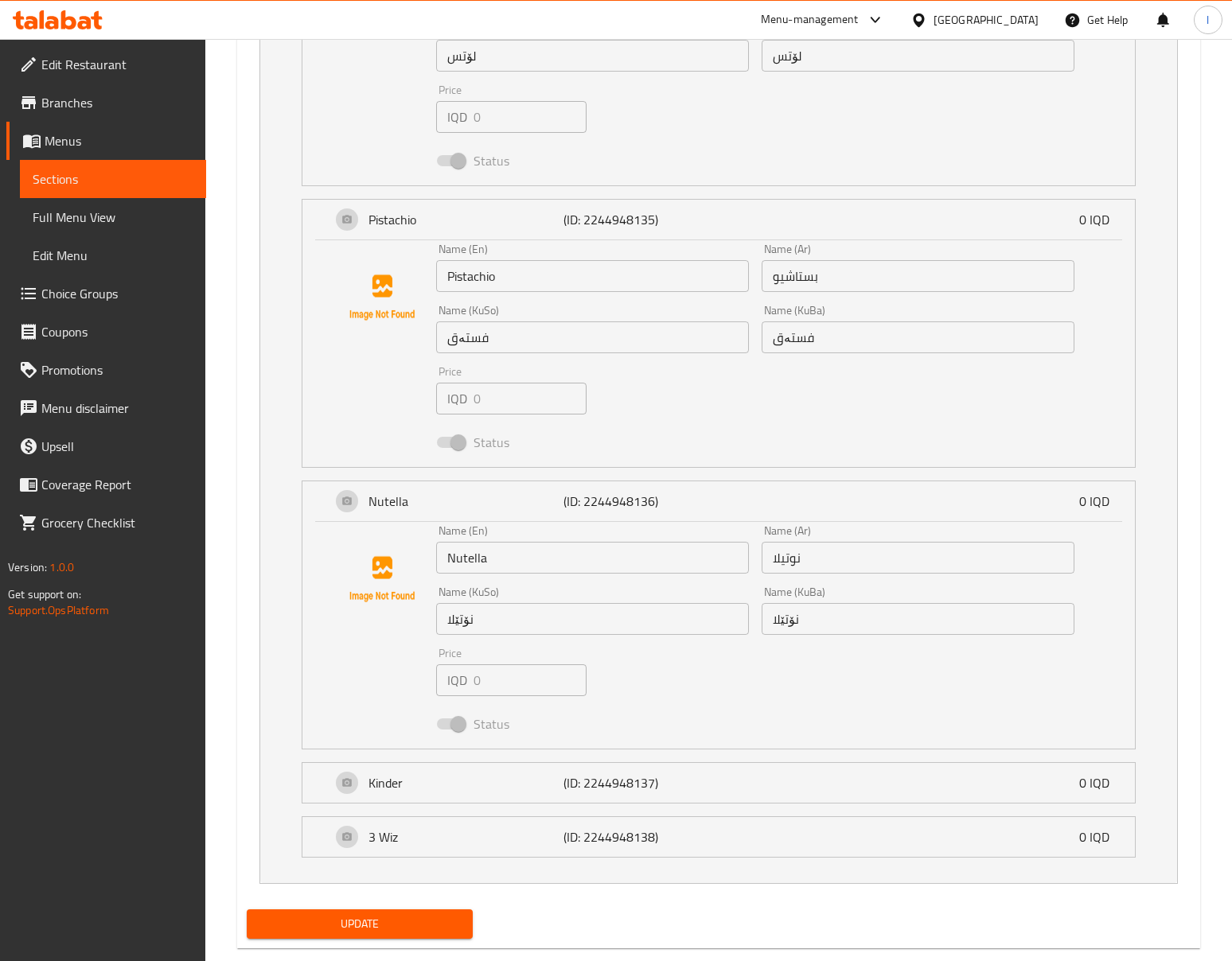
scroll to position [1424, 0]
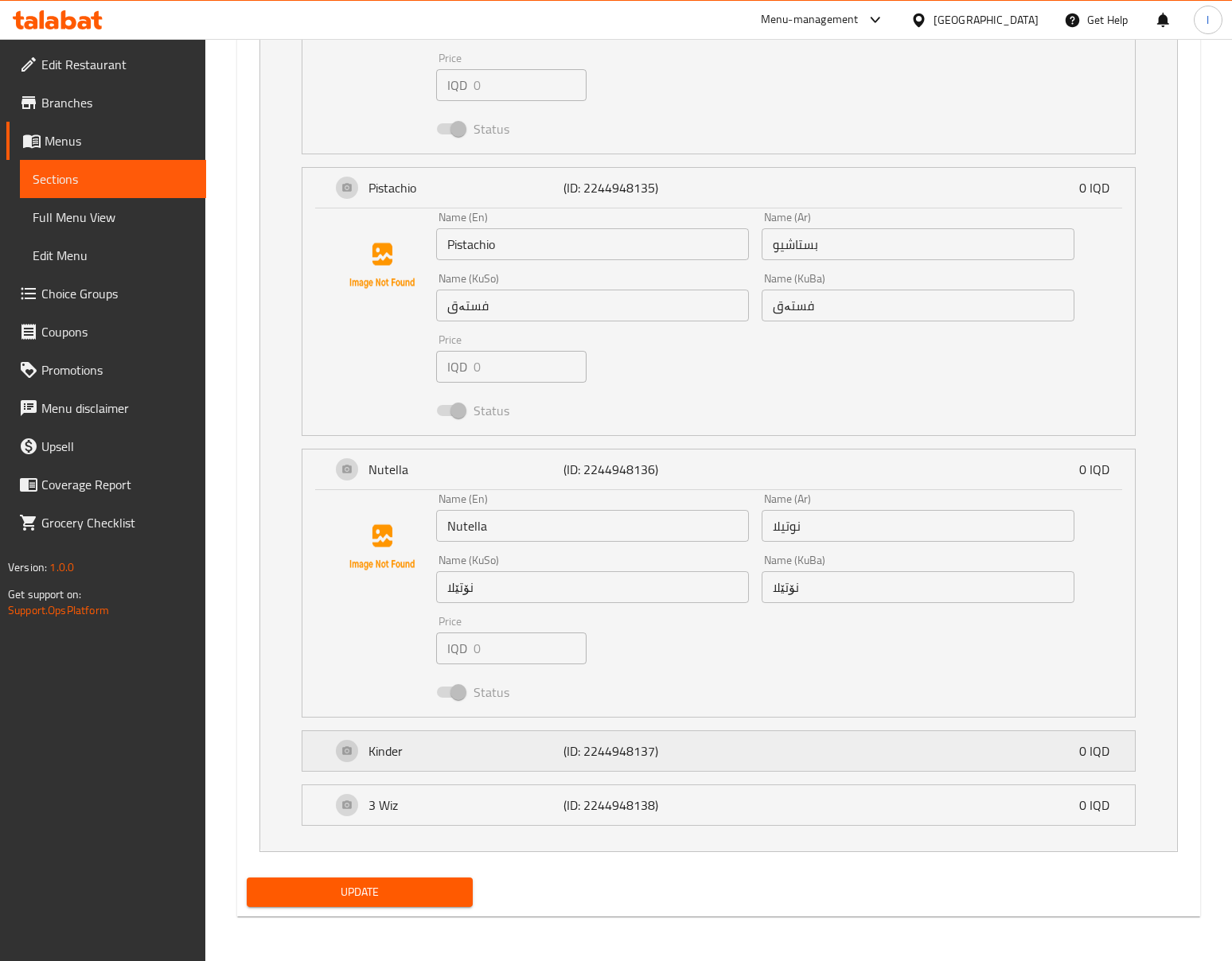
click at [724, 759] on div "Kinder (ID: 2244948137) 0 IQD" at bounding box center [723, 751] width 785 height 40
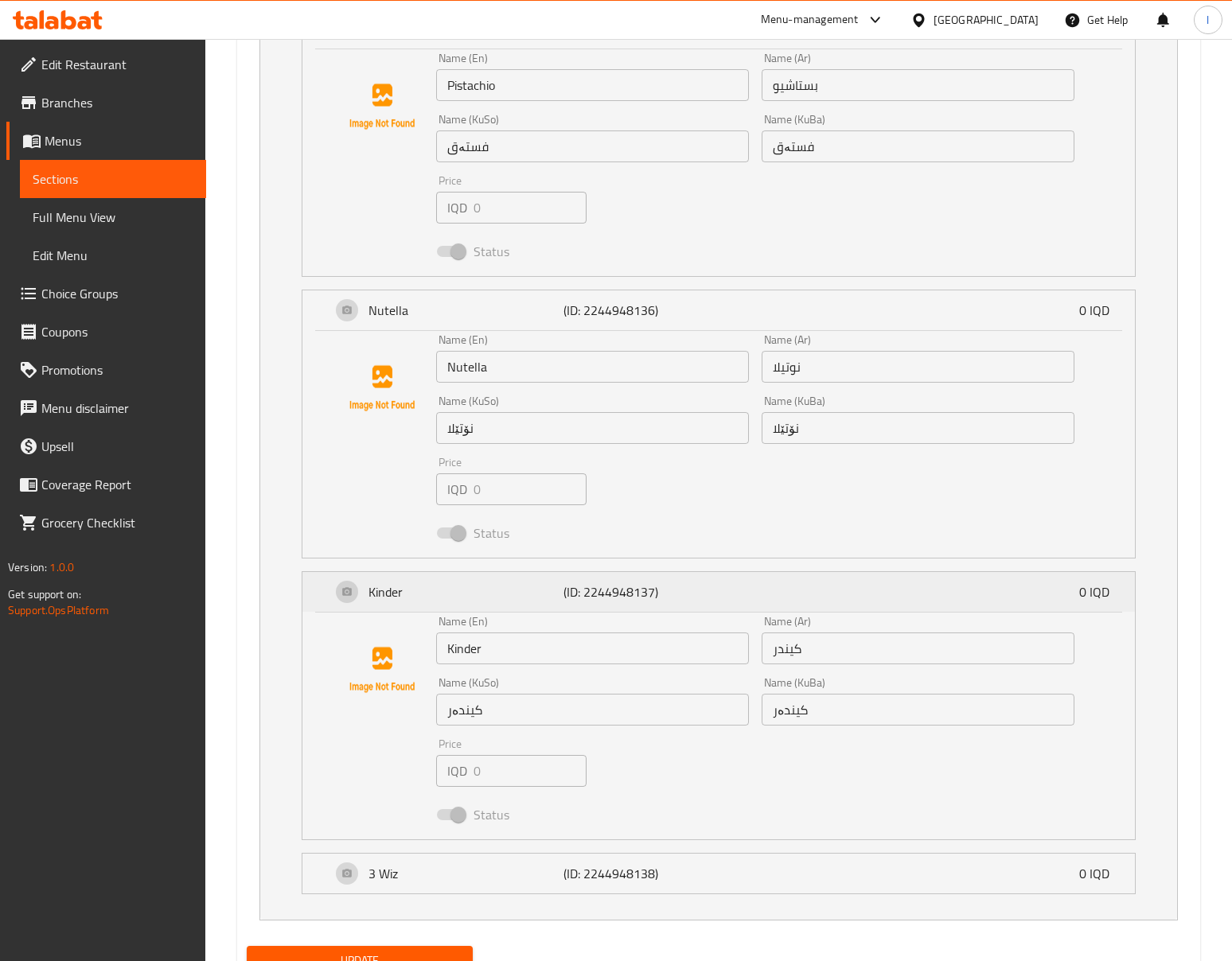
scroll to position [1651, 0]
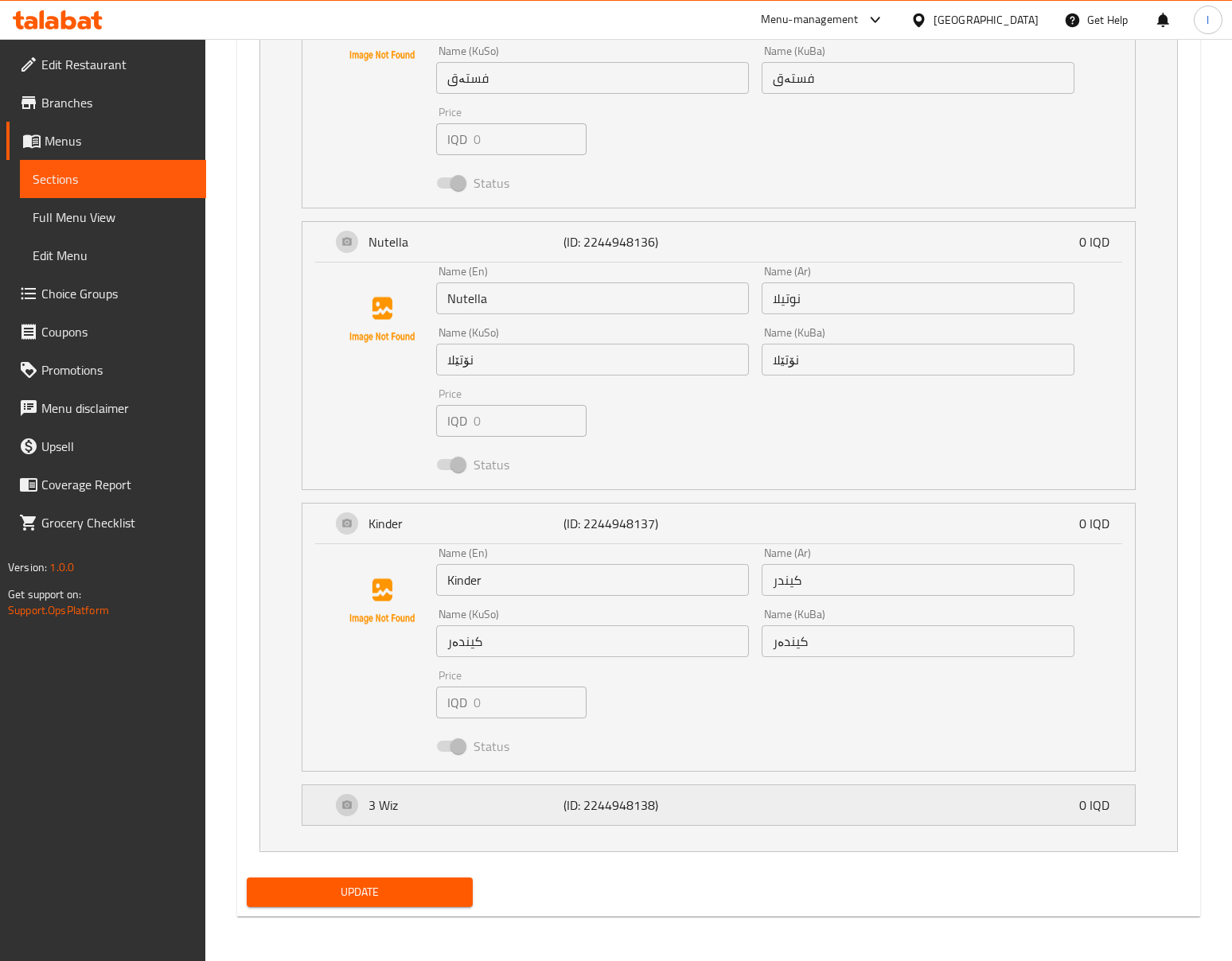
click at [689, 803] on p "(ID: 2244948138)" at bounding box center [628, 804] width 130 height 19
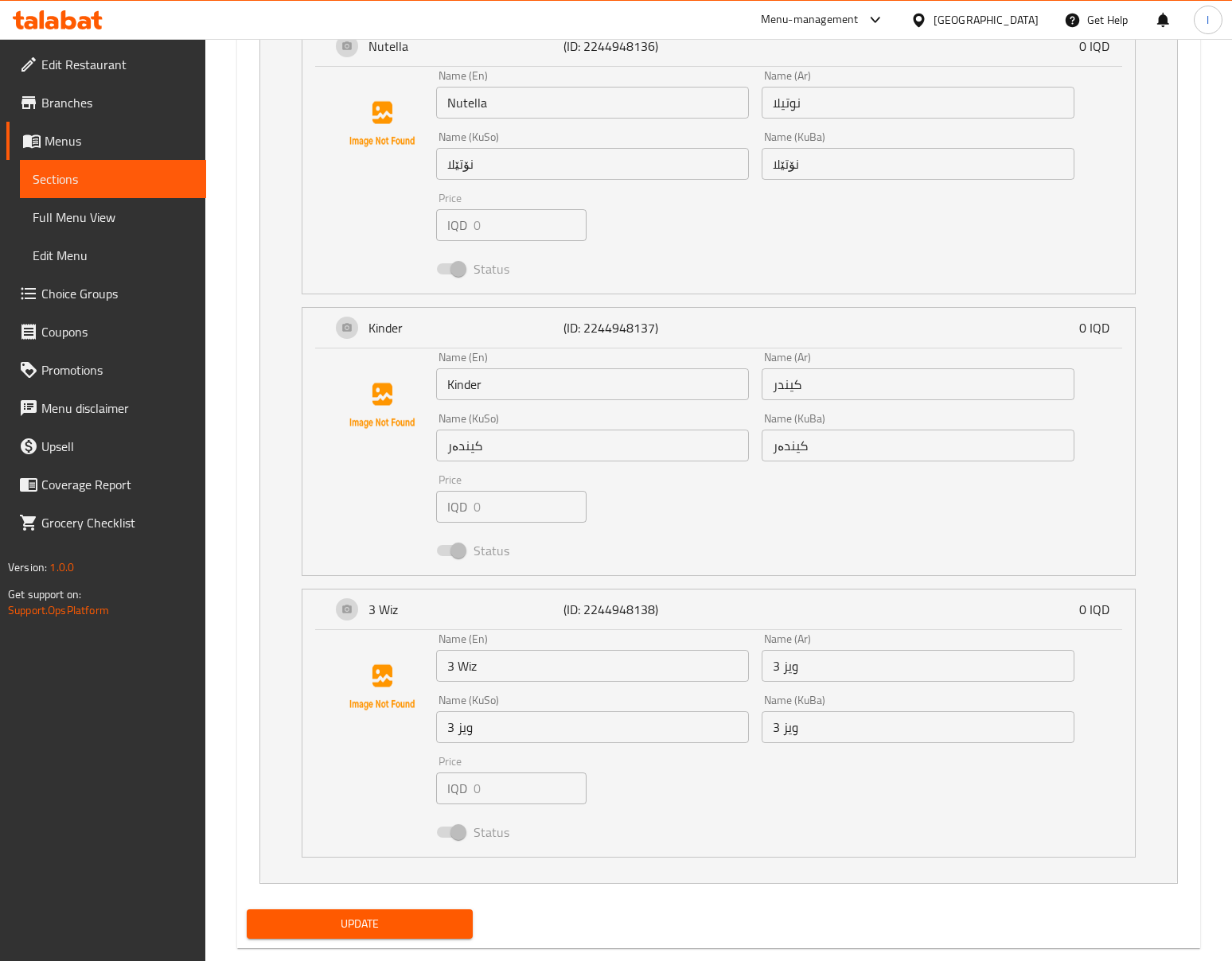
scroll to position [1879, 0]
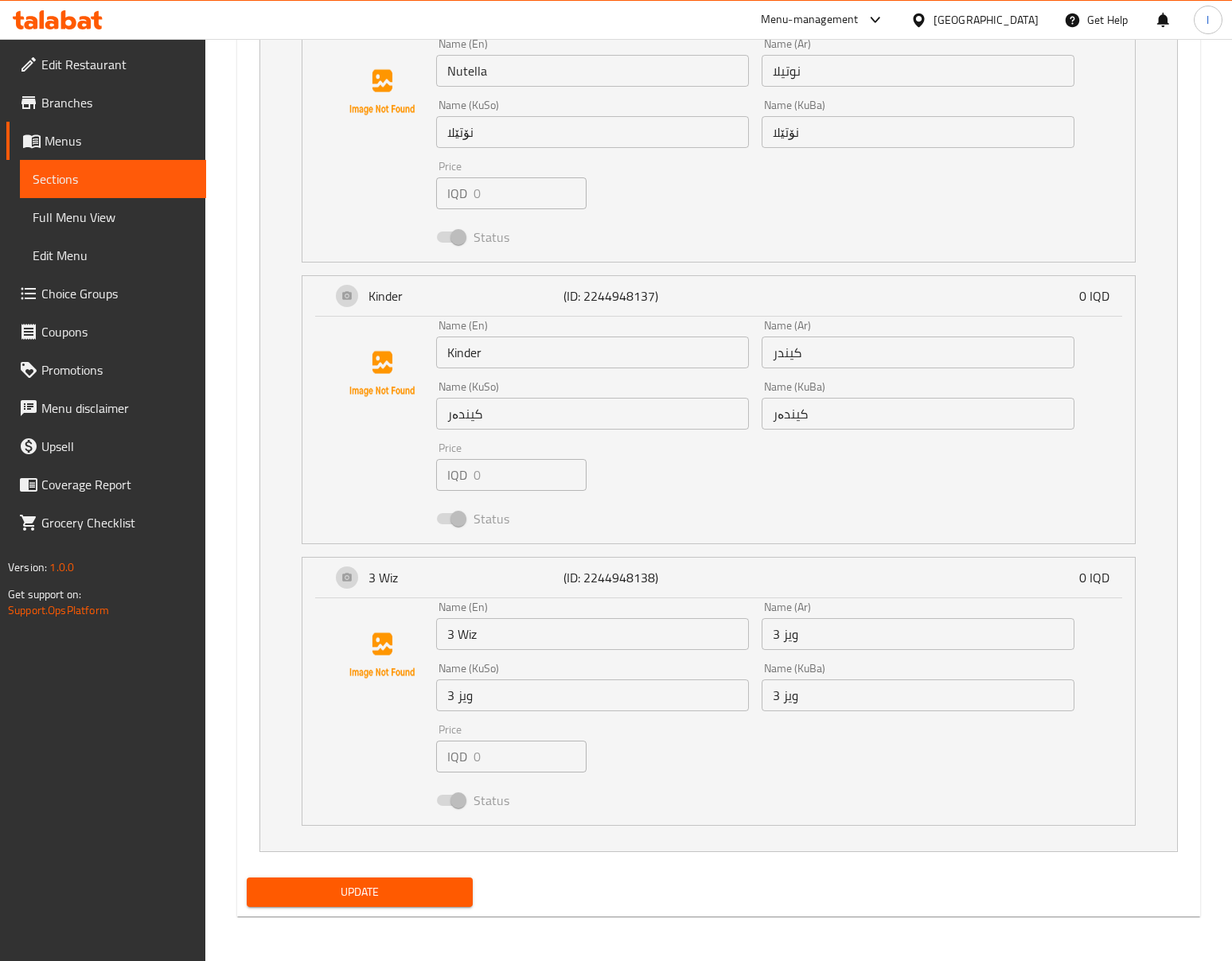
drag, startPoint x: 387, startPoint y: 873, endPoint x: 381, endPoint y: 884, distance: 12.5
click at [381, 886] on span "Update" at bounding box center [359, 892] width 200 height 20
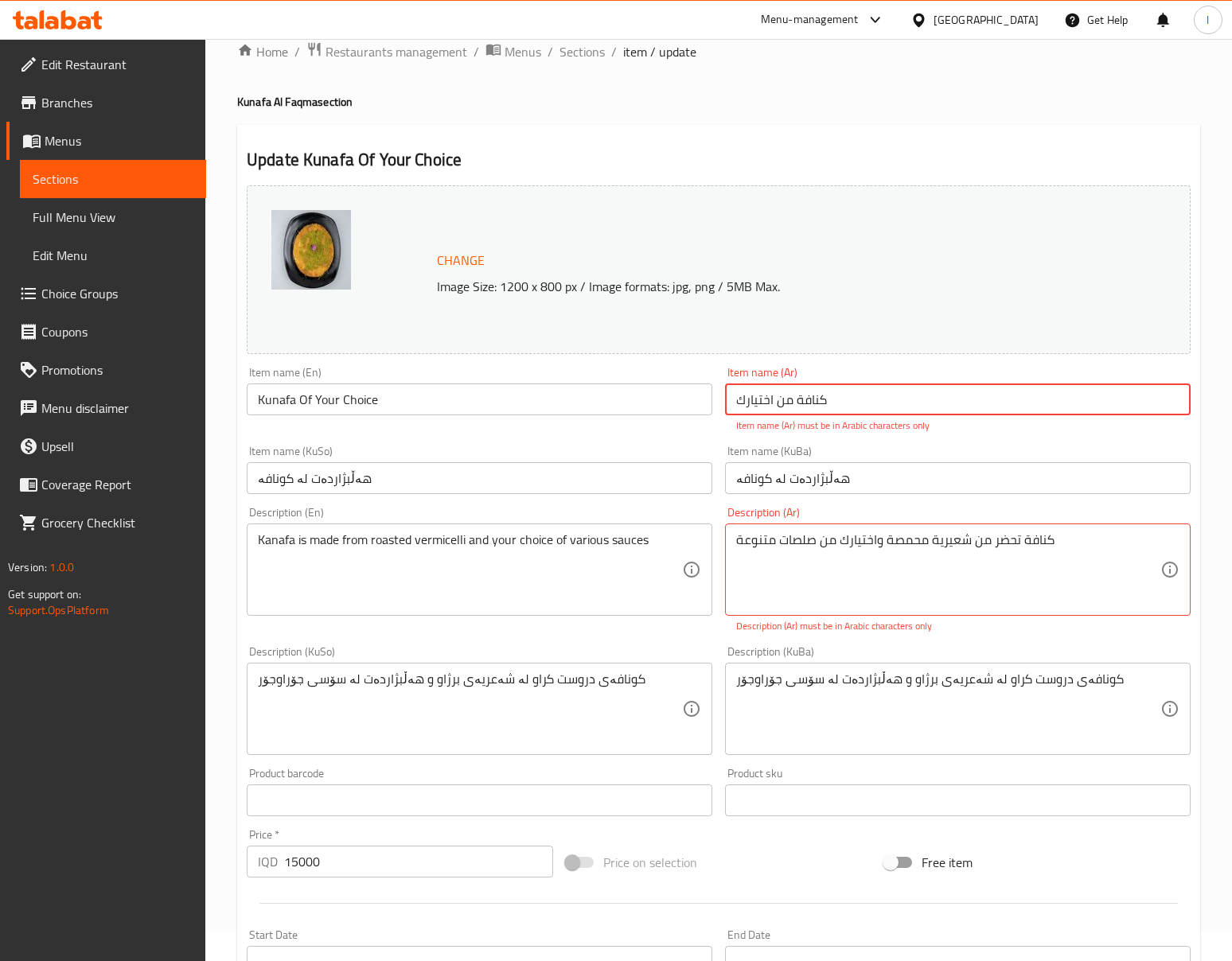
scroll to position [0, 0]
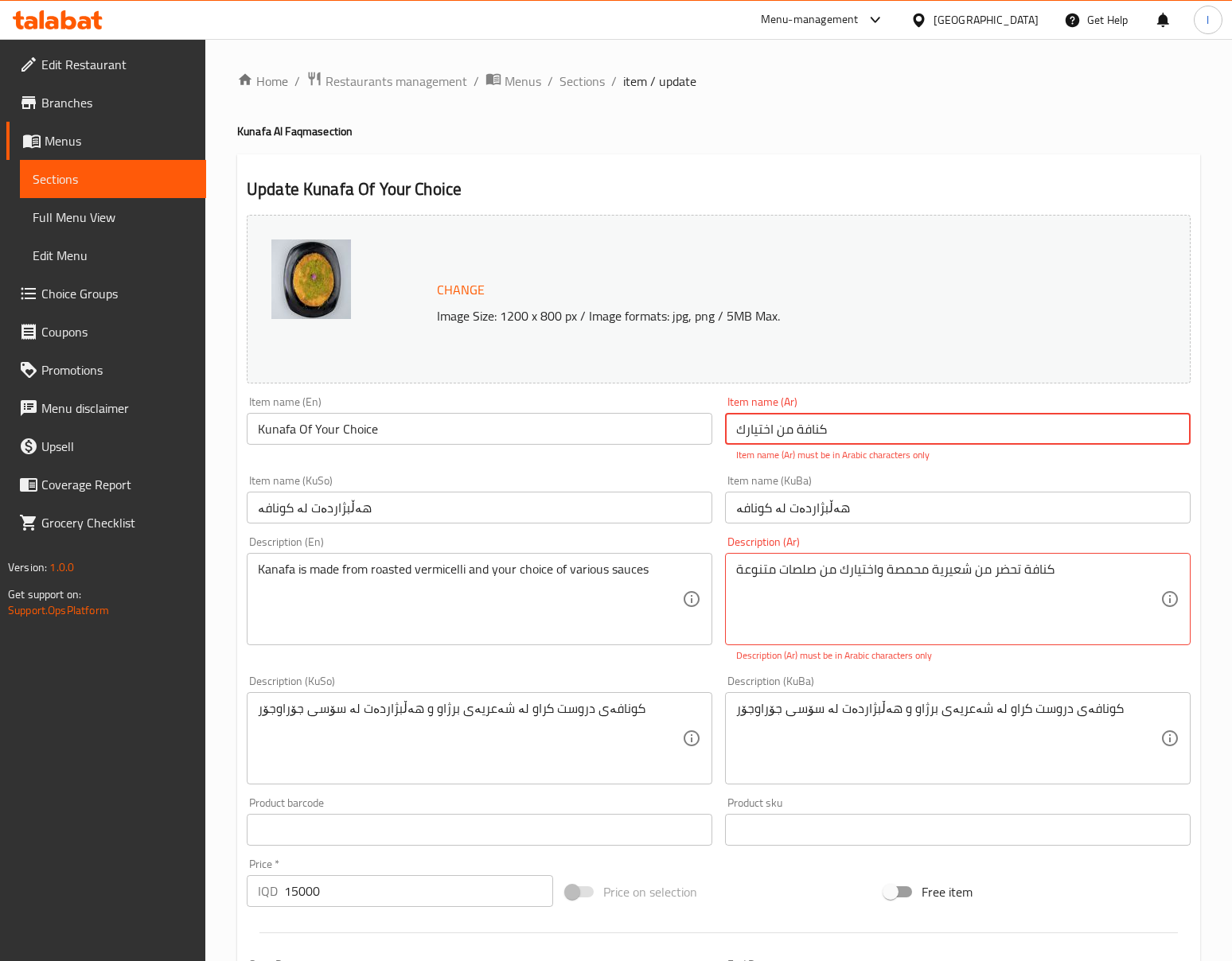
click at [902, 430] on input "كنافة من اختیارك" at bounding box center [957, 429] width 465 height 32
click at [1180, 415] on input "كنافة من اختیارك" at bounding box center [957, 429] width 465 height 32
click at [1102, 456] on p "Item name (Ar) must be in Arabic characters only" at bounding box center [957, 456] width 443 height 14
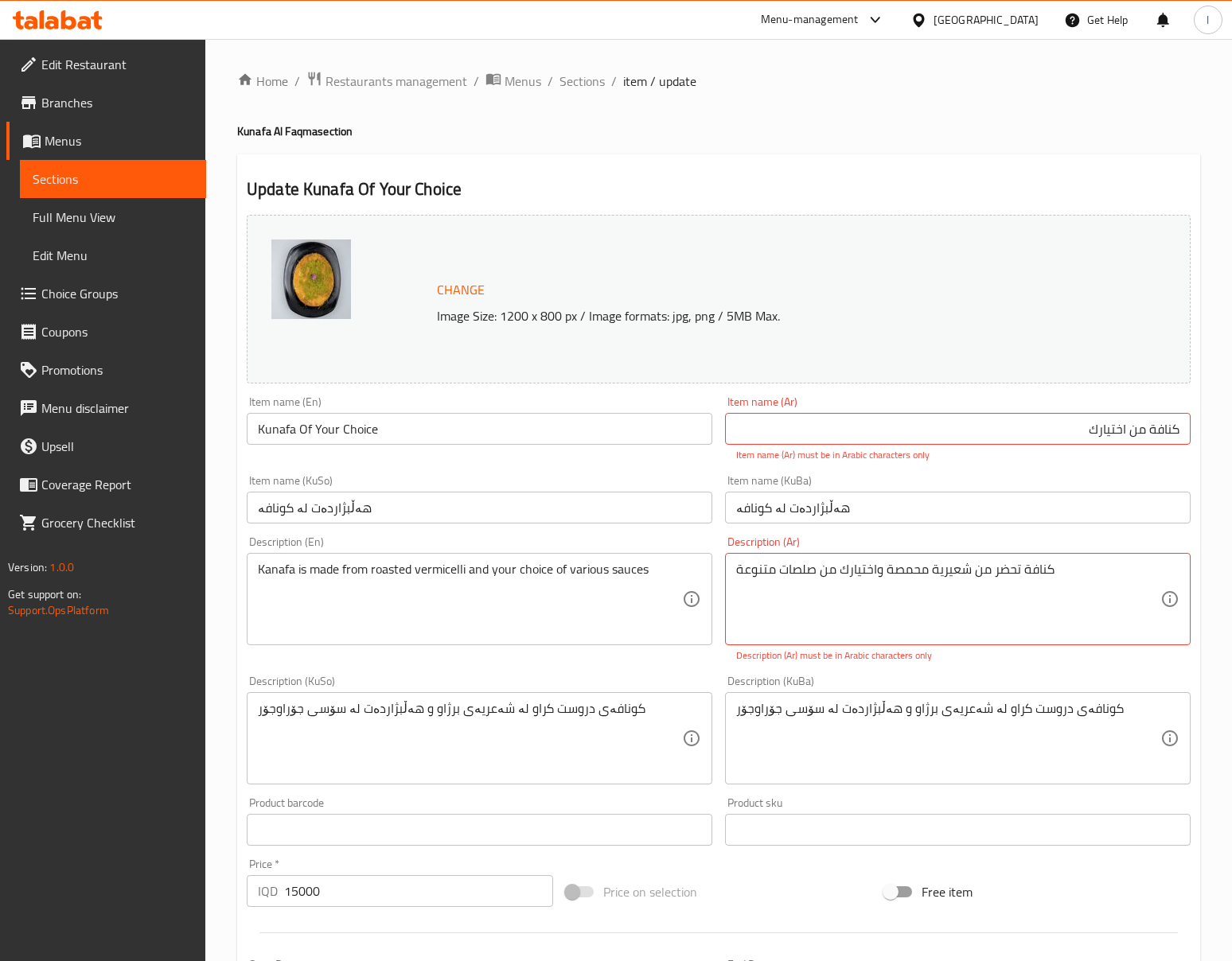
click at [1174, 433] on input "كنافة من اختیارك" at bounding box center [957, 429] width 465 height 32
click at [1153, 468] on div "Item name (Ar) من اختیارك Item name (Ar) Item name (Ar) must be in Arabic chara…" at bounding box center [958, 429] width 479 height 79
click at [1182, 432] on input "من اختیارك" at bounding box center [957, 429] width 465 height 32
click at [1134, 432] on input "كنافة من اختیارك" at bounding box center [957, 429] width 465 height 32
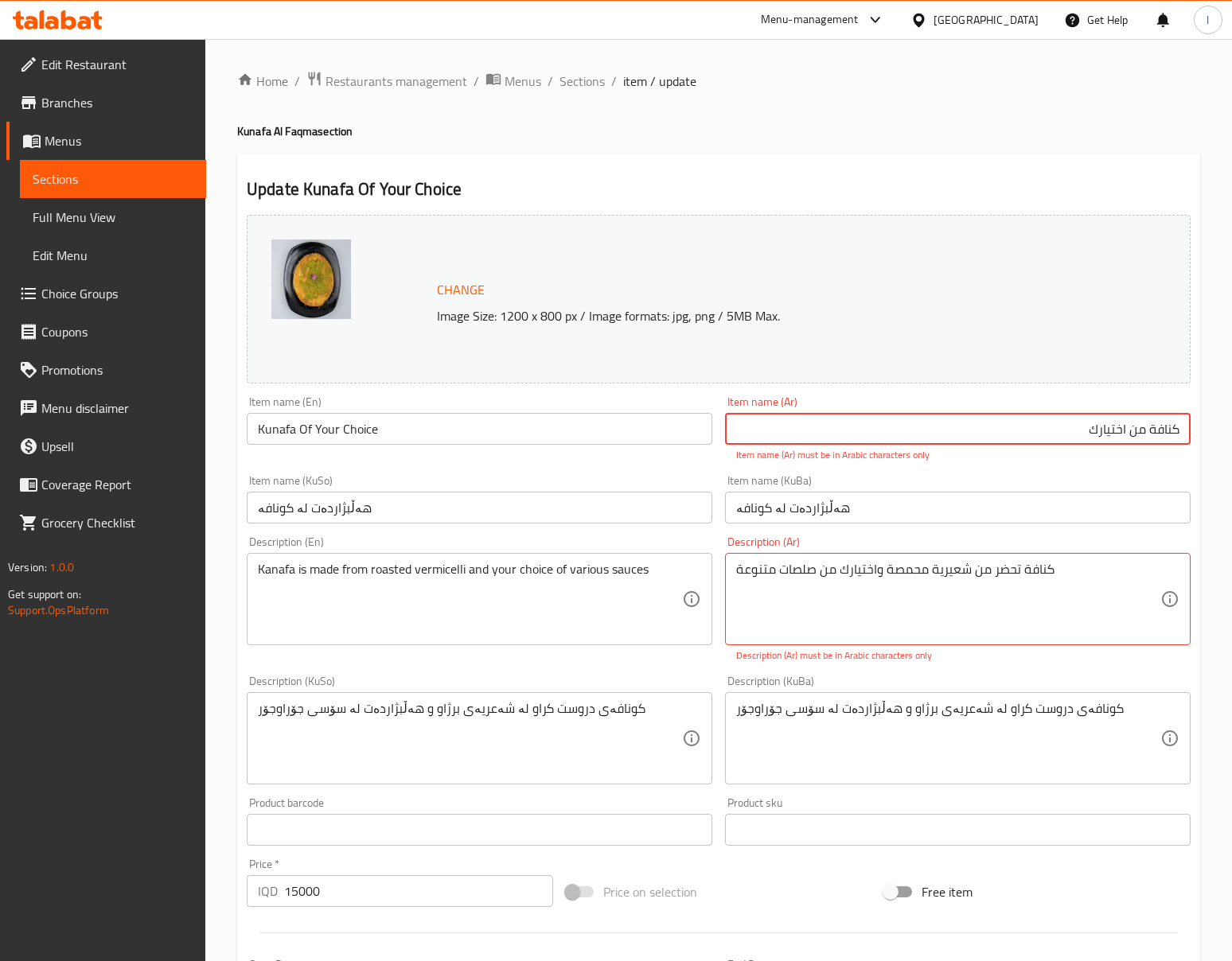
click at [1134, 432] on input "كنافة من اختیارك" at bounding box center [957, 429] width 465 height 32
click at [1107, 487] on div "Item name (KuBa) هەڵبژاردەت لە کونافە Item name (KuBa)" at bounding box center [957, 499] width 465 height 49
click at [1131, 442] on input "كنافة مناختیارك" at bounding box center [957, 429] width 465 height 32
click at [1099, 425] on input "كنافة من اختیارك" at bounding box center [957, 429] width 465 height 32
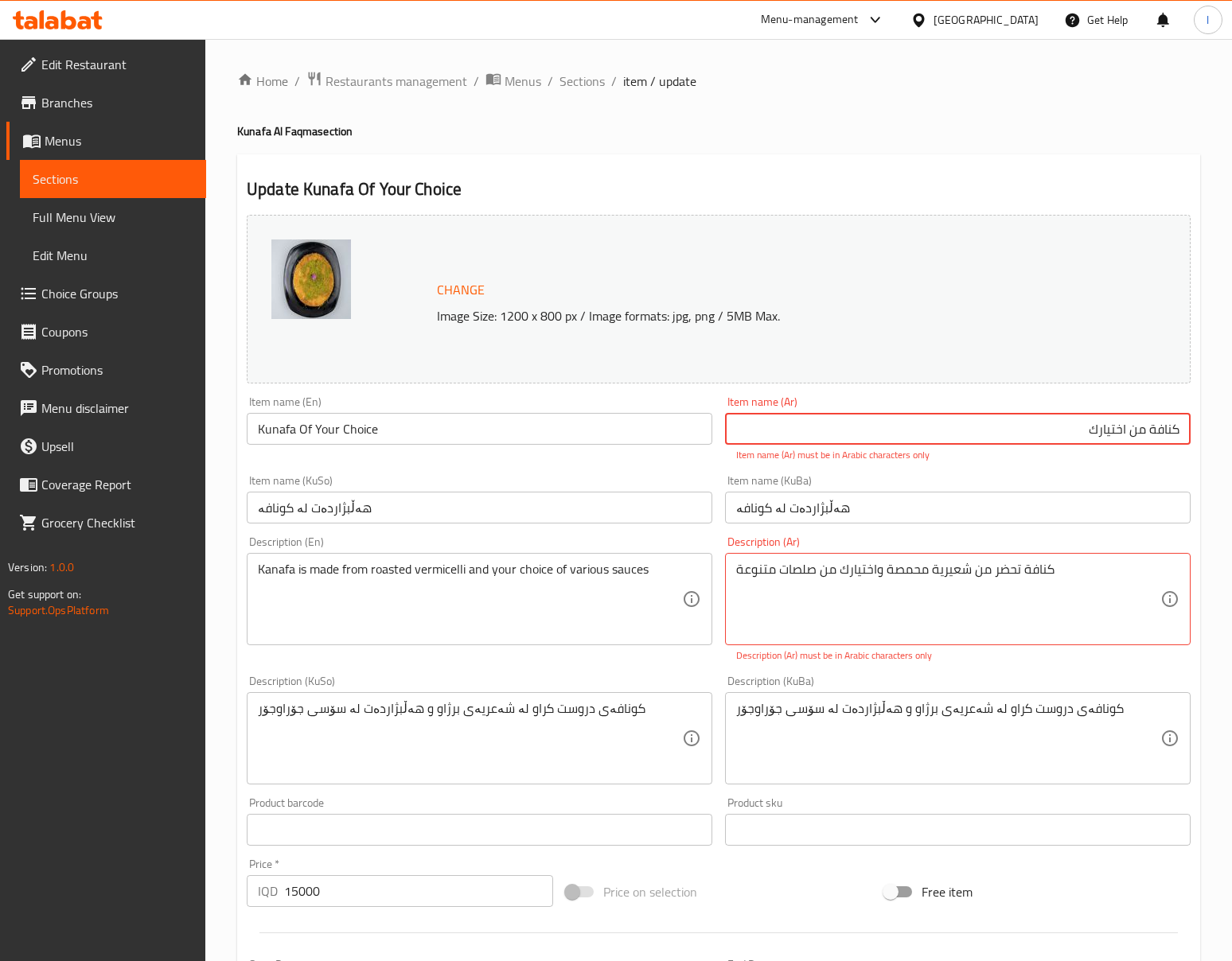
click at [1099, 425] on input "كنافة من اختیارك" at bounding box center [957, 429] width 465 height 32
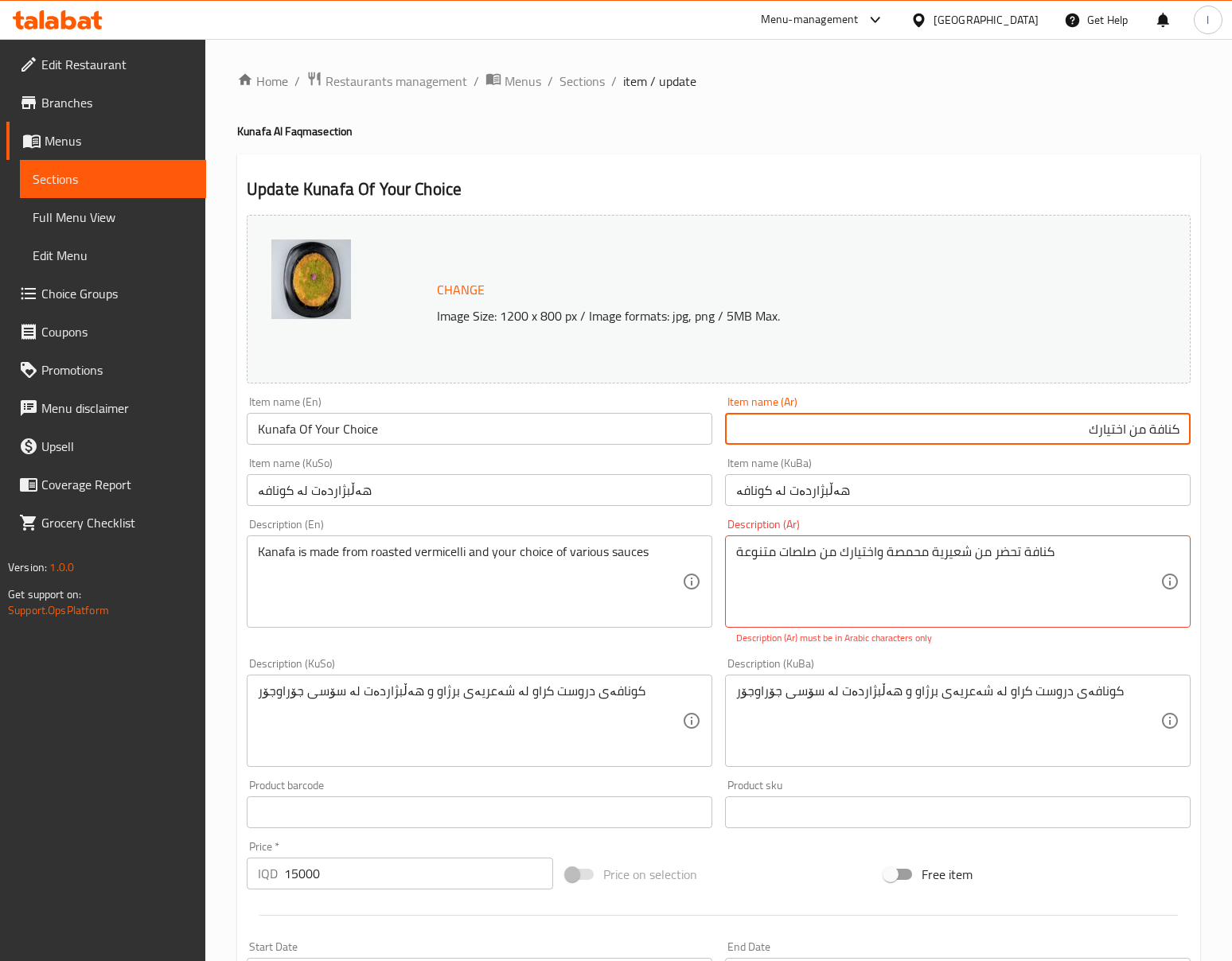
type input "كنافة من اختيارك"
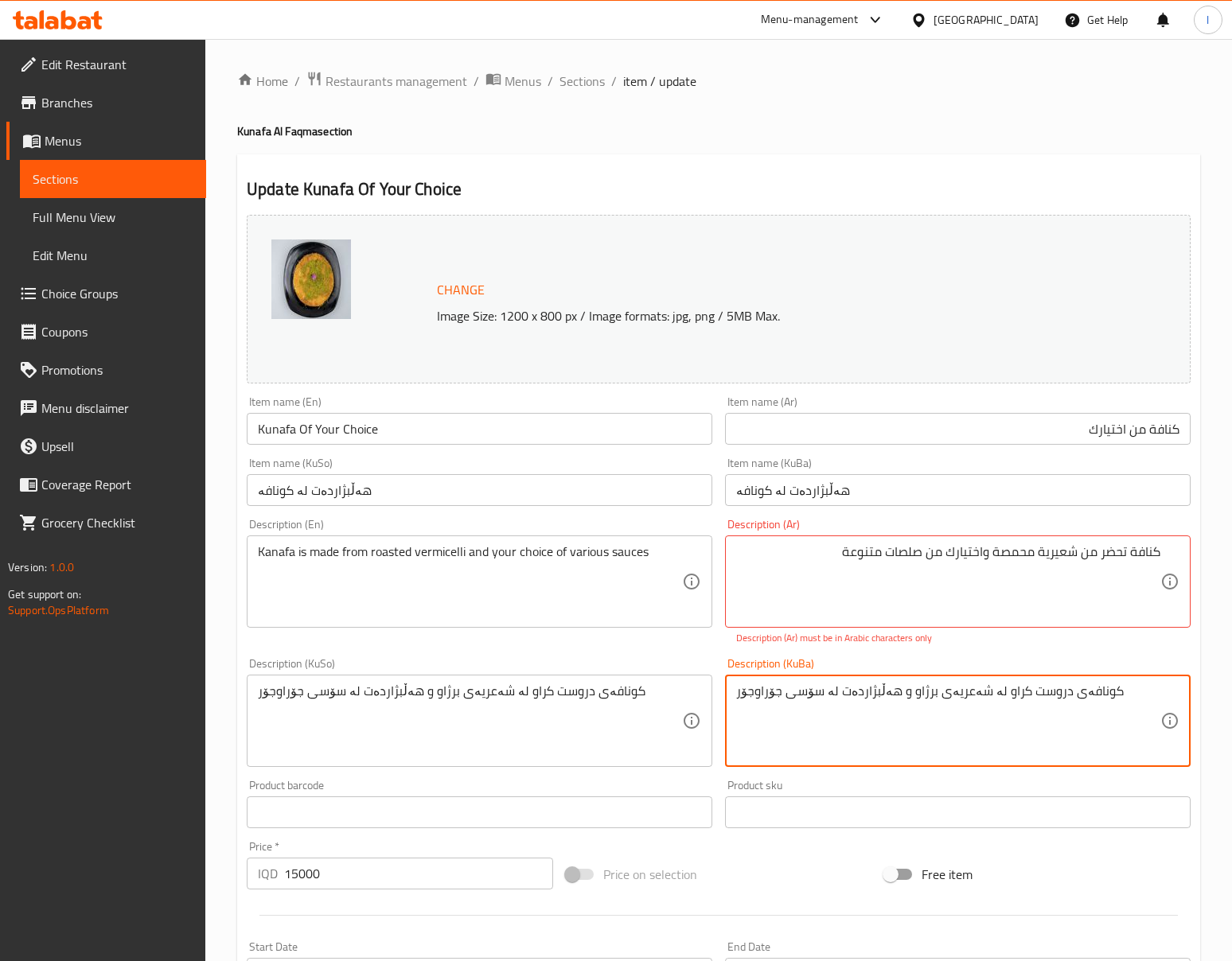
click at [1023, 717] on textarea "کونافەی دروست کراو لە شەعریەی برژاو و هەڵبژاردەت لە سۆسی جۆراوجۆر" at bounding box center [947, 721] width 424 height 76
click at [1036, 707] on textarea at bounding box center [947, 721] width 424 height 76
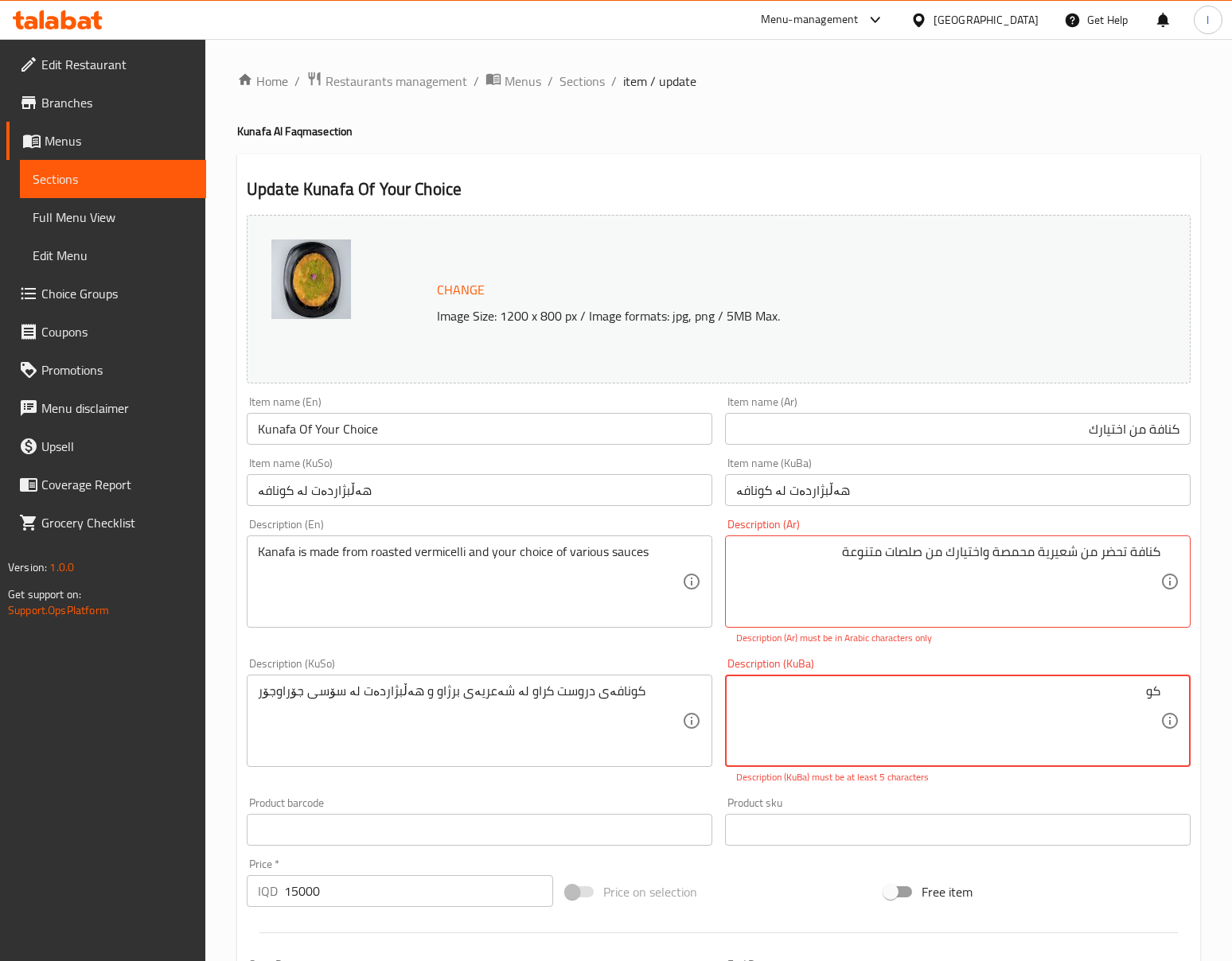
type textarea "ك"
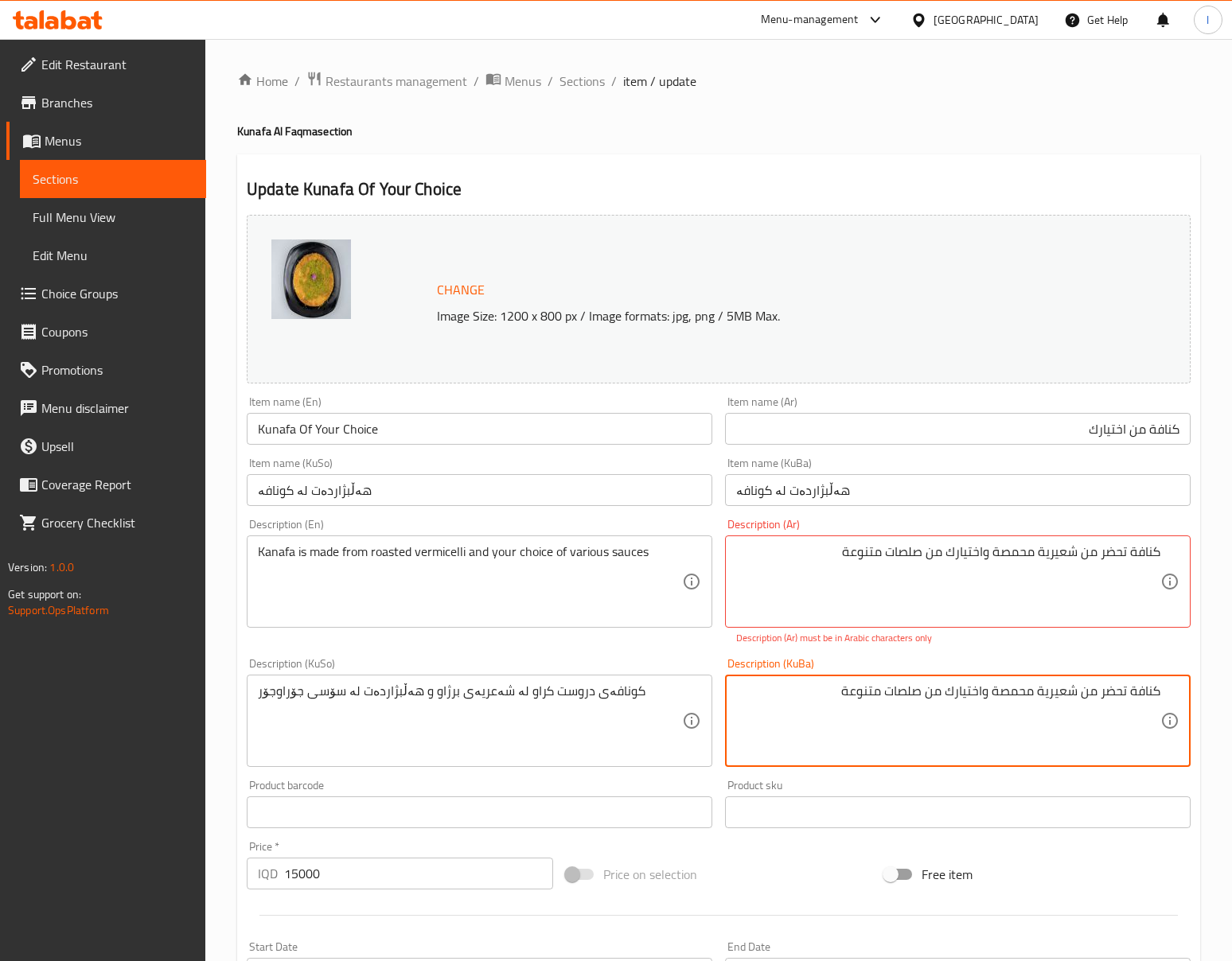
click at [1099, 707] on textarea "كنافة تحضر من شعيرية محمصة واختيارك من صلصات متنوعة" at bounding box center [947, 721] width 424 height 76
type textarea "كنافة تحضر من شعيرية محمصة واختيارك من صلصات متنوعة"
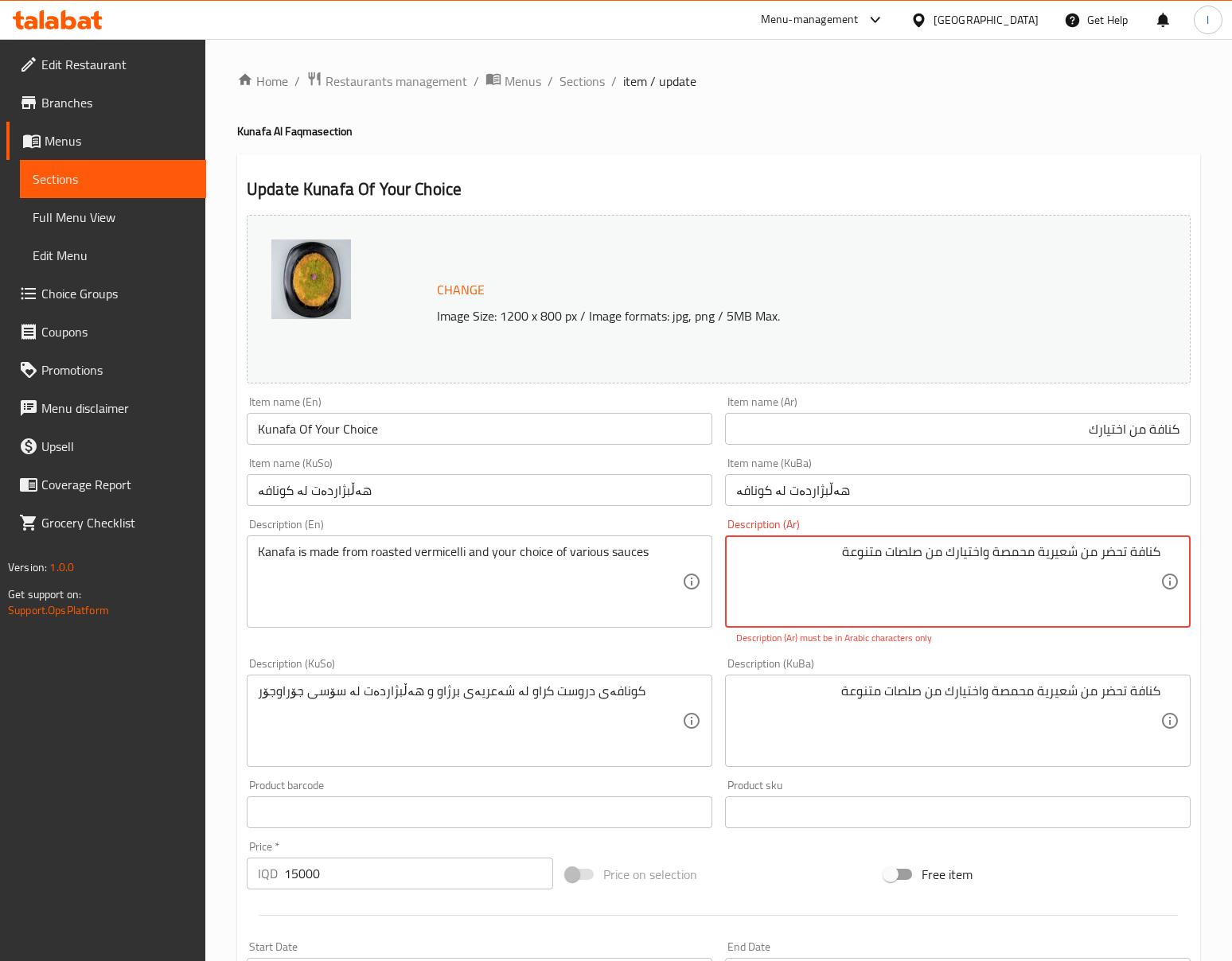
click at [1048, 609] on textarea "كنافة تحضر من شعیریة محمصة واختیارك من صلصات متنوعة" at bounding box center [947, 582] width 424 height 76
paste textarea "يرية محمصة واختي"
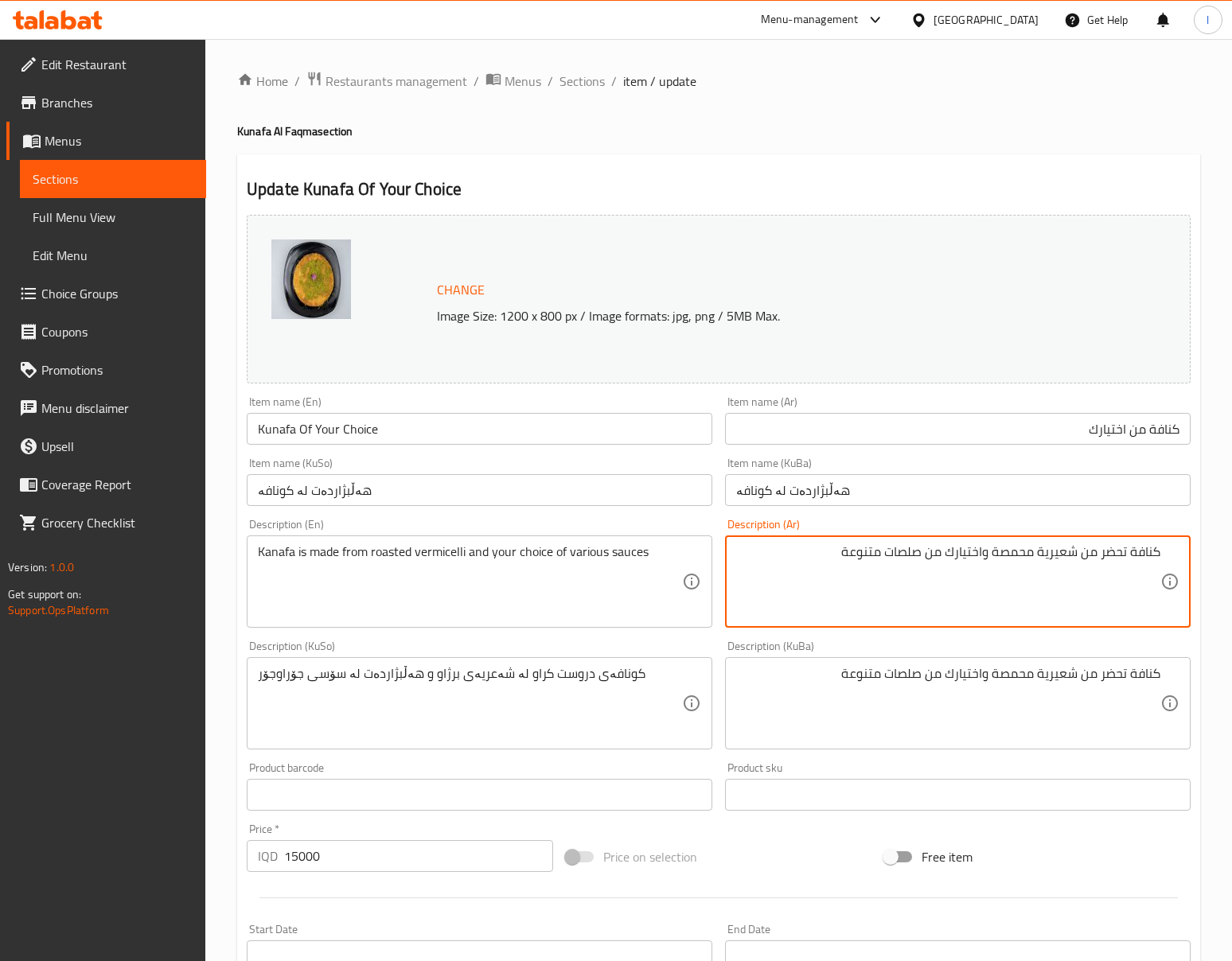
type textarea "كنافة تحضر من شعيرية محمصة واختيارك من صلصات متنوعة"
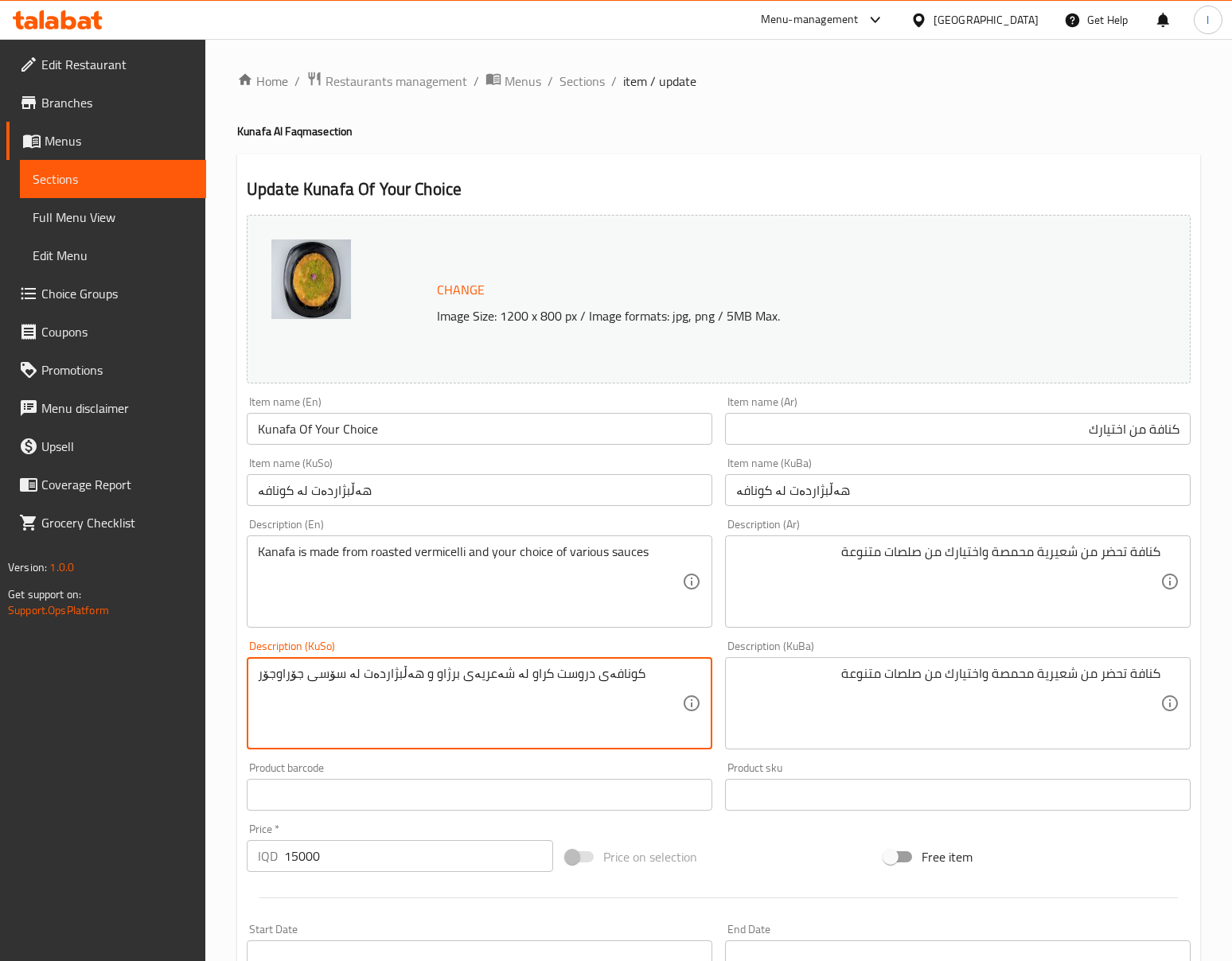
click at [632, 717] on textarea "کونافەی دروست کراو لە شەعریەی برژاو و هەڵبژاردەت لە سۆسی جۆراوجۆر" at bounding box center [470, 704] width 424 height 76
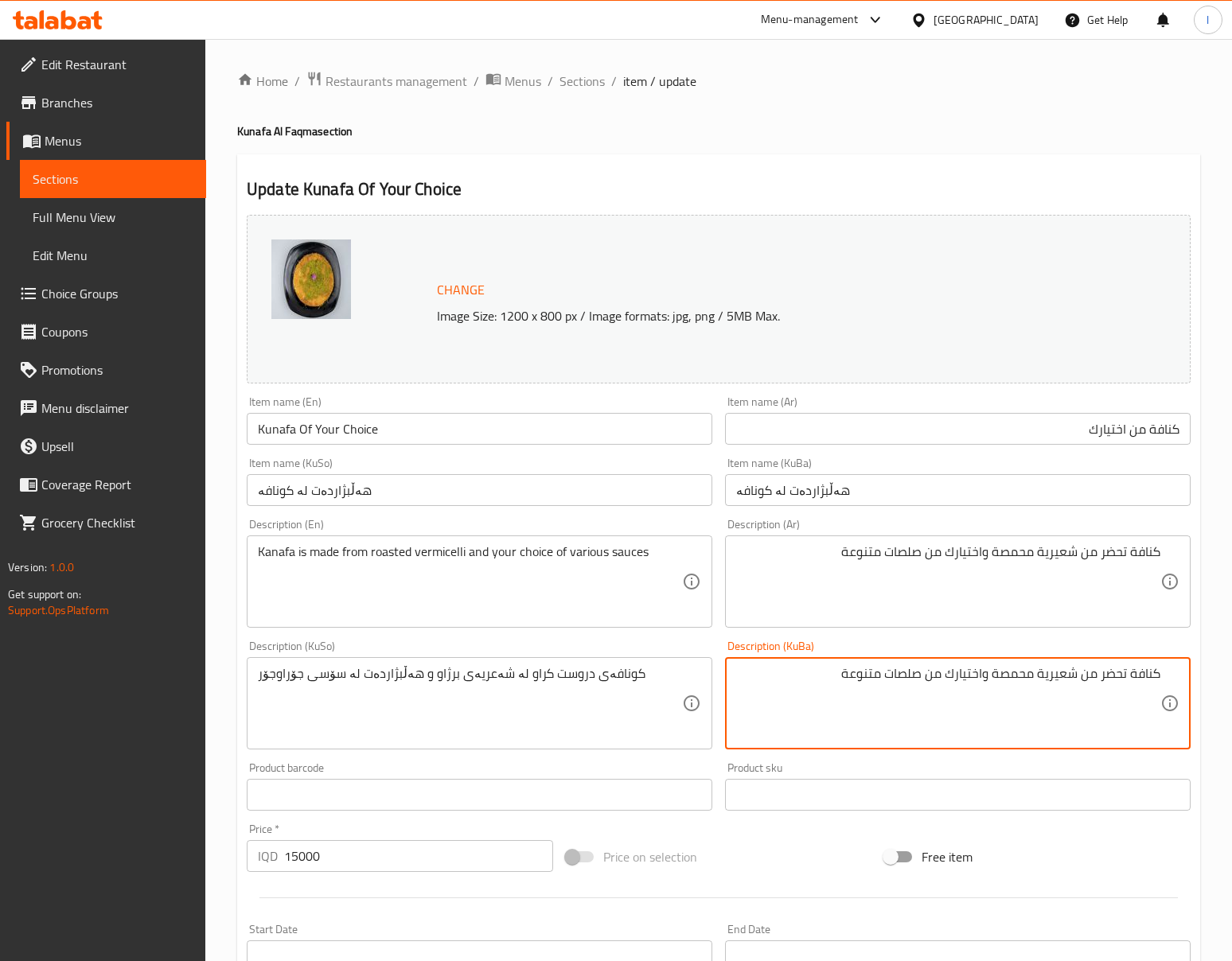
click at [856, 685] on textarea "كنافة تحضر من شعيرية محمصة واختيارك من صلصات متنوعة" at bounding box center [947, 704] width 424 height 76
paste textarea "کونافەی دروست کراو لە شەعریەی برژاو و هەڵبژاردەت لە سۆسی جۆراوجۆر"
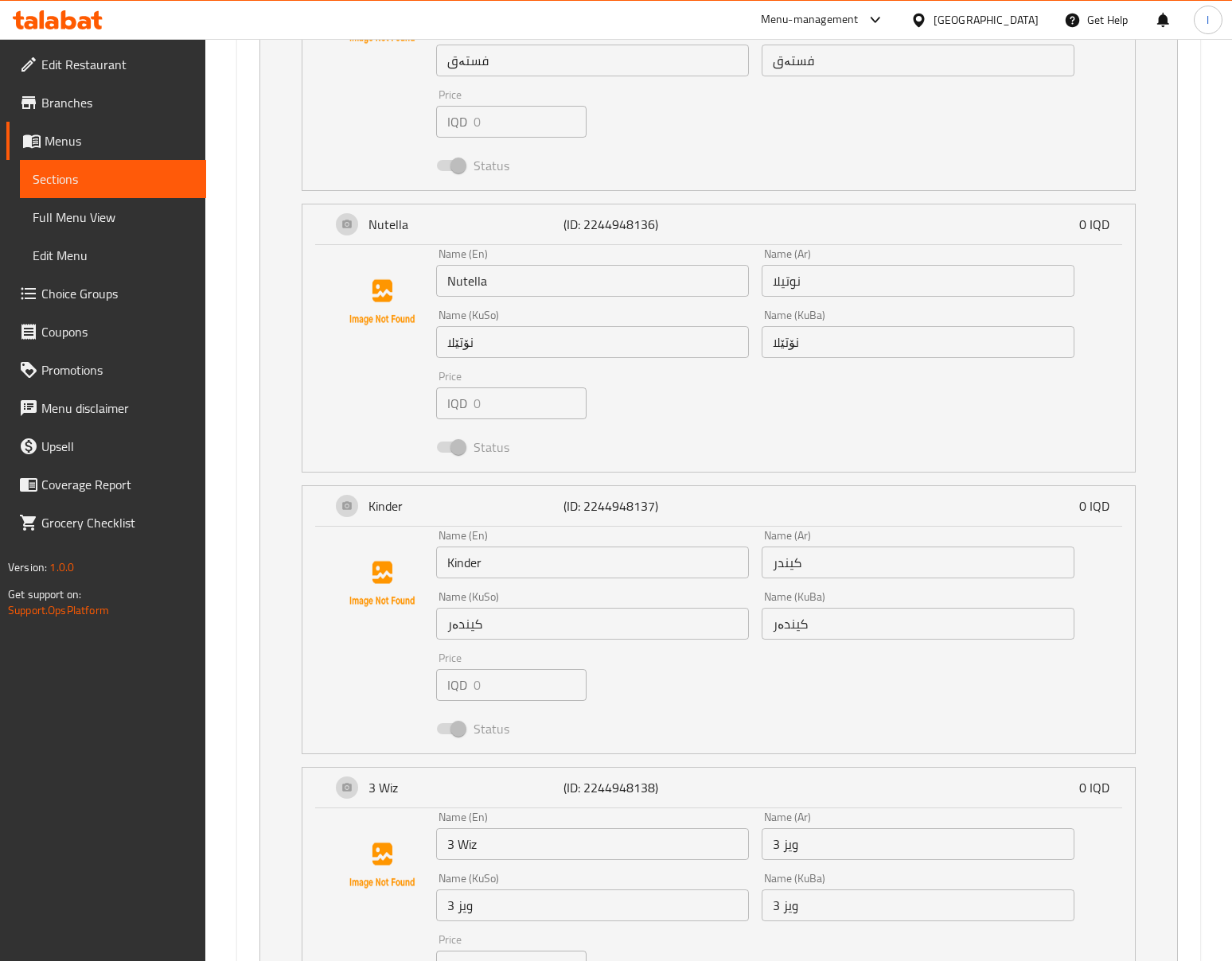
scroll to position [1879, 0]
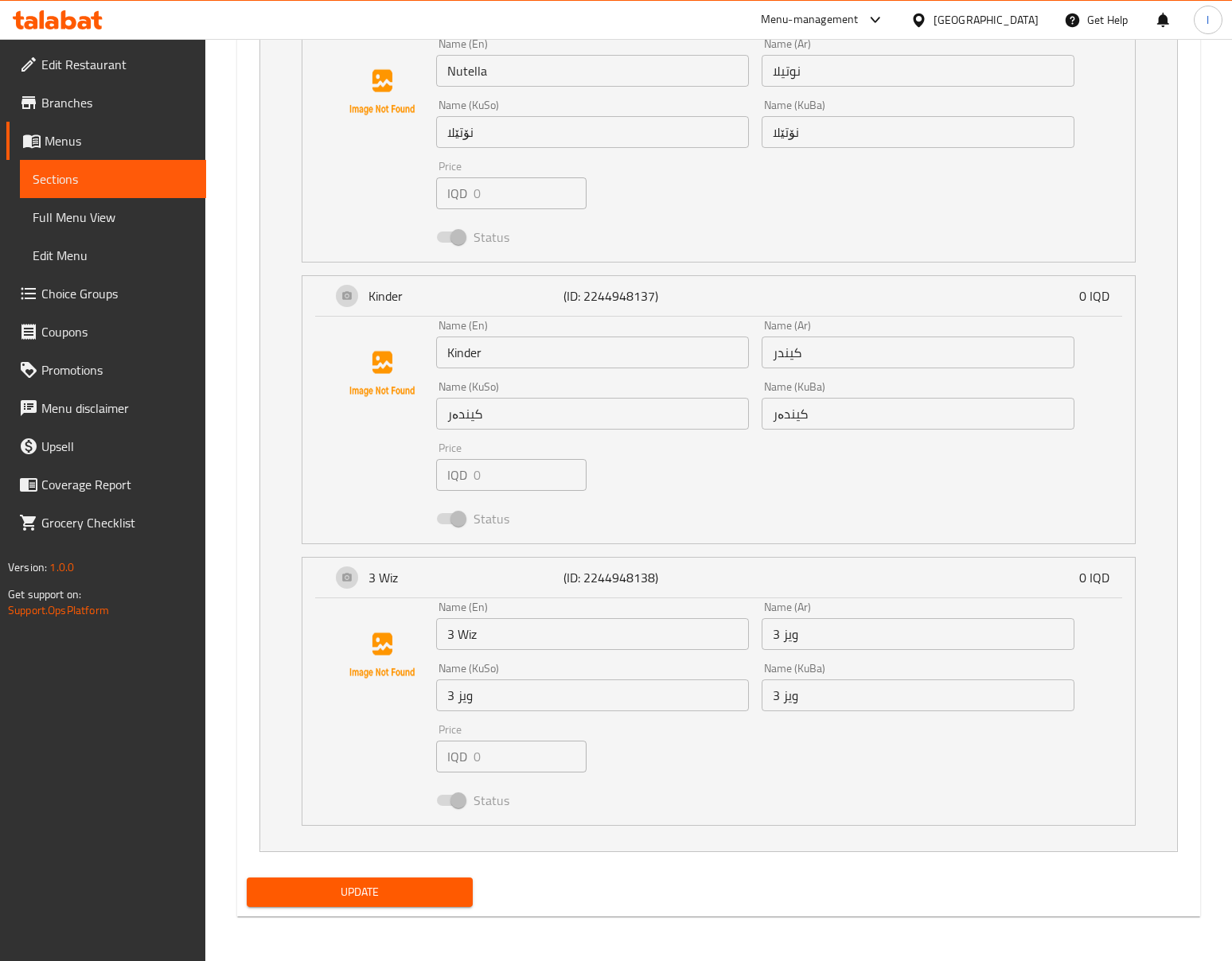
type textarea "کونافەی دروست کراو لە شەعریەی برژاو و هەڵبژاردەت لە سۆسی جۆراوجۆر"
click at [454, 912] on div "Update" at bounding box center [359, 892] width 238 height 42
click at [454, 894] on span "Update" at bounding box center [359, 892] width 200 height 20
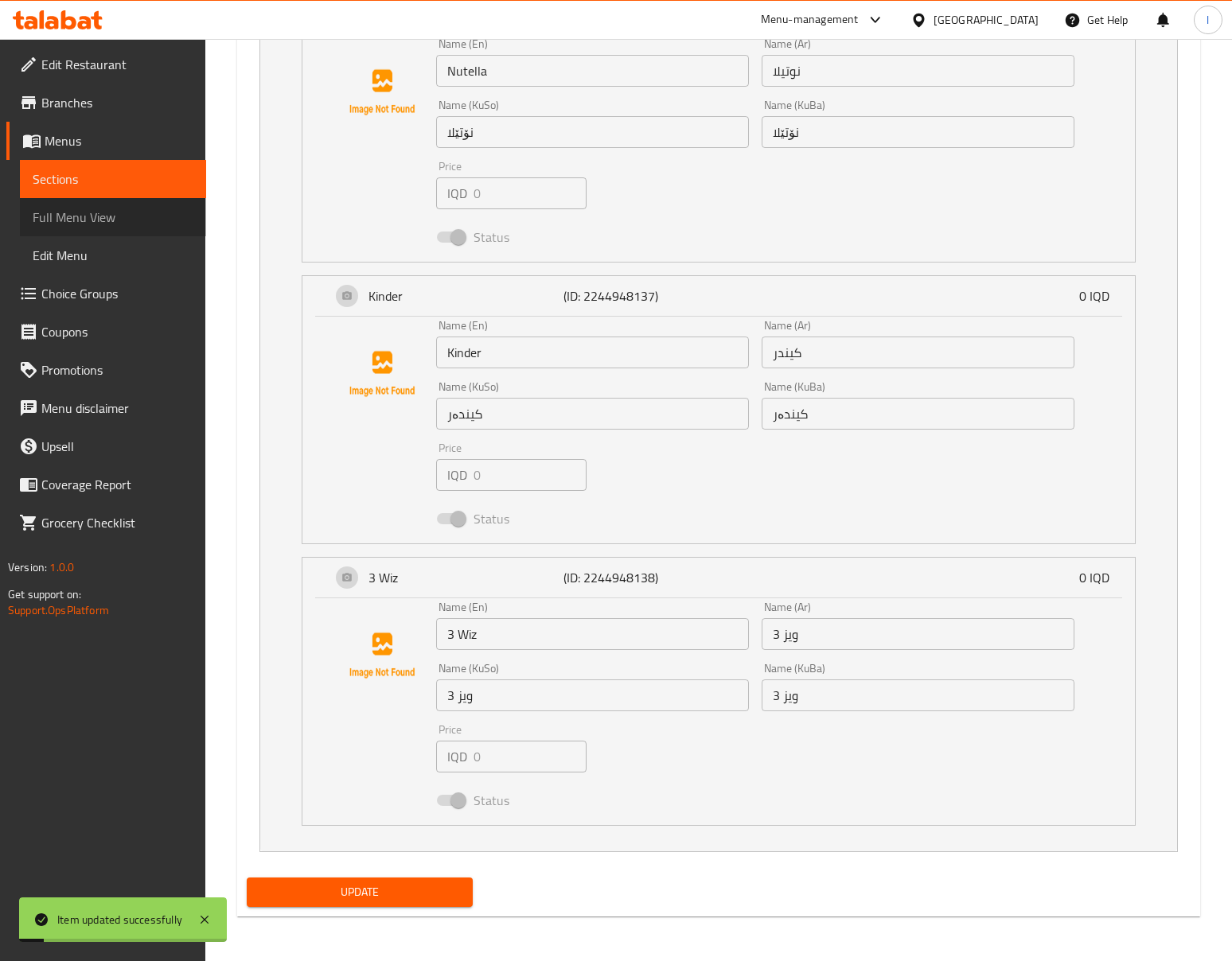
click at [132, 230] on link "Full Menu View" at bounding box center [112, 217] width 186 height 38
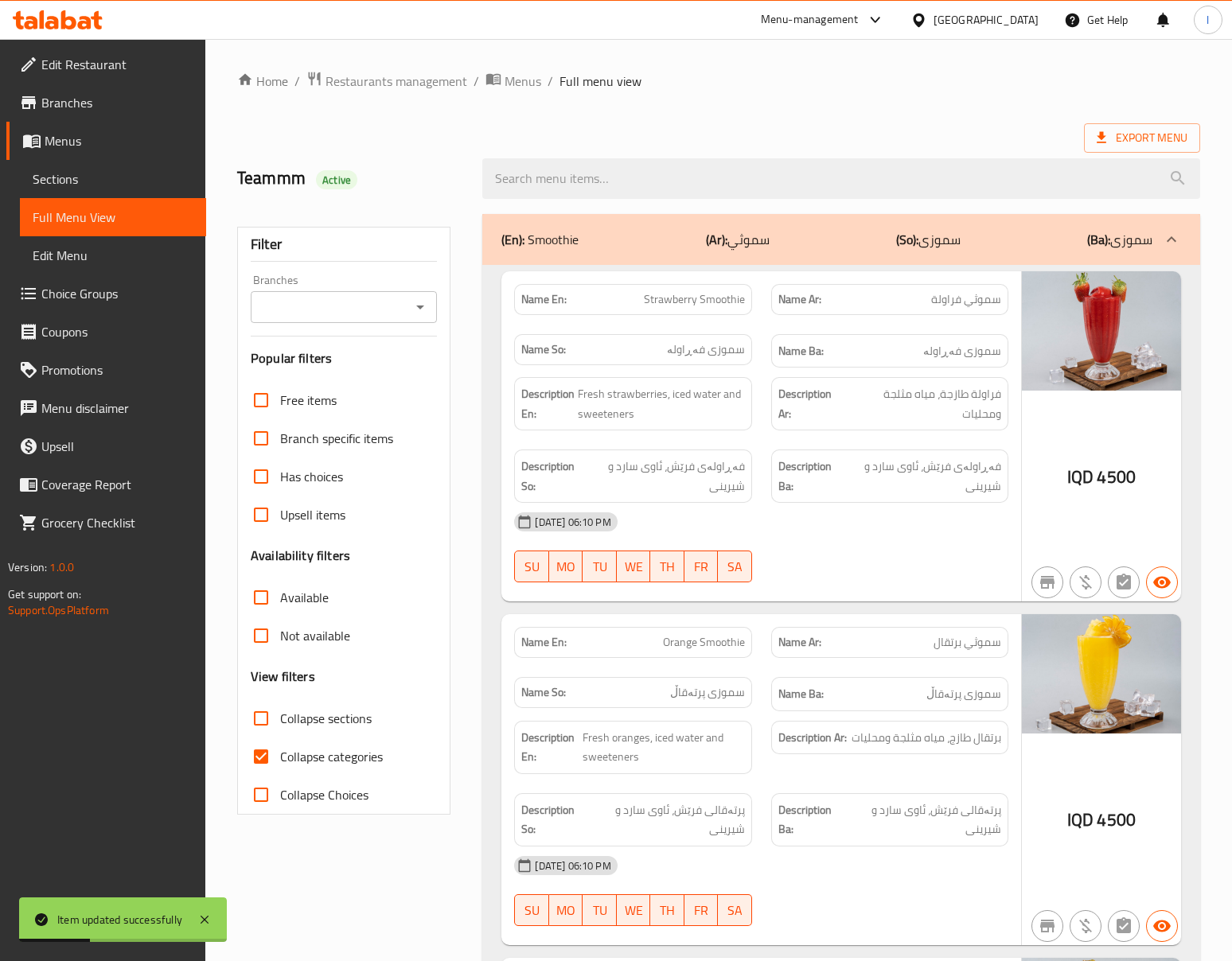
click at [388, 320] on div "Branches" at bounding box center [343, 307] width 186 height 32
click at [392, 304] on input "Branches" at bounding box center [330, 307] width 150 height 22
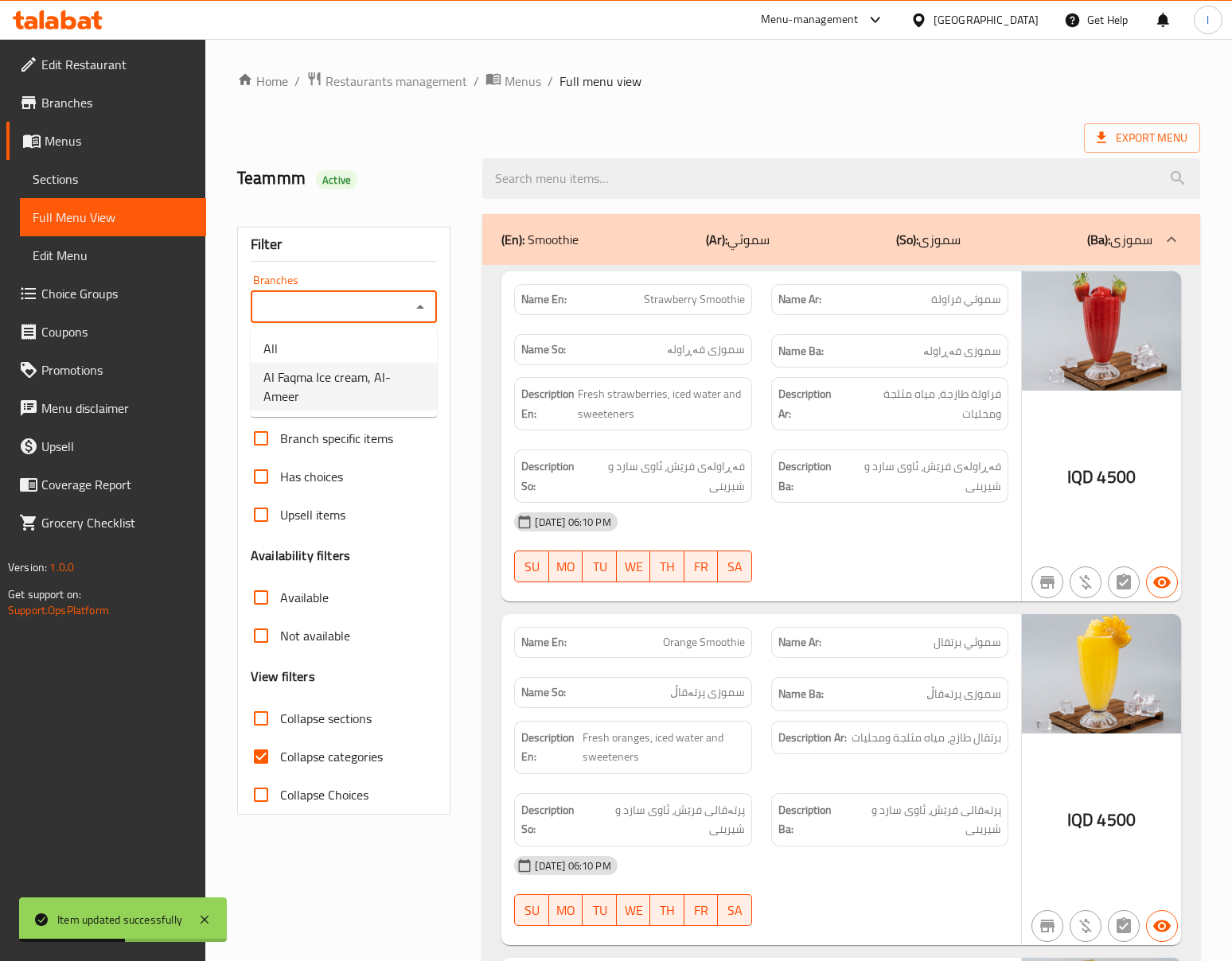
click at [282, 406] on span "Al Faqma Ice cream, Al- Ameer" at bounding box center [343, 386] width 161 height 38
type input "Al Faqma Ice cream, Al- Ameer"
drag, startPoint x: 347, startPoint y: 768, endPoint x: 342, endPoint y: 759, distance: 10.3
click at [347, 765] on span "Collapse categories" at bounding box center [331, 756] width 102 height 19
click at [280, 765] on input "Collapse categories" at bounding box center [261, 756] width 38 height 38
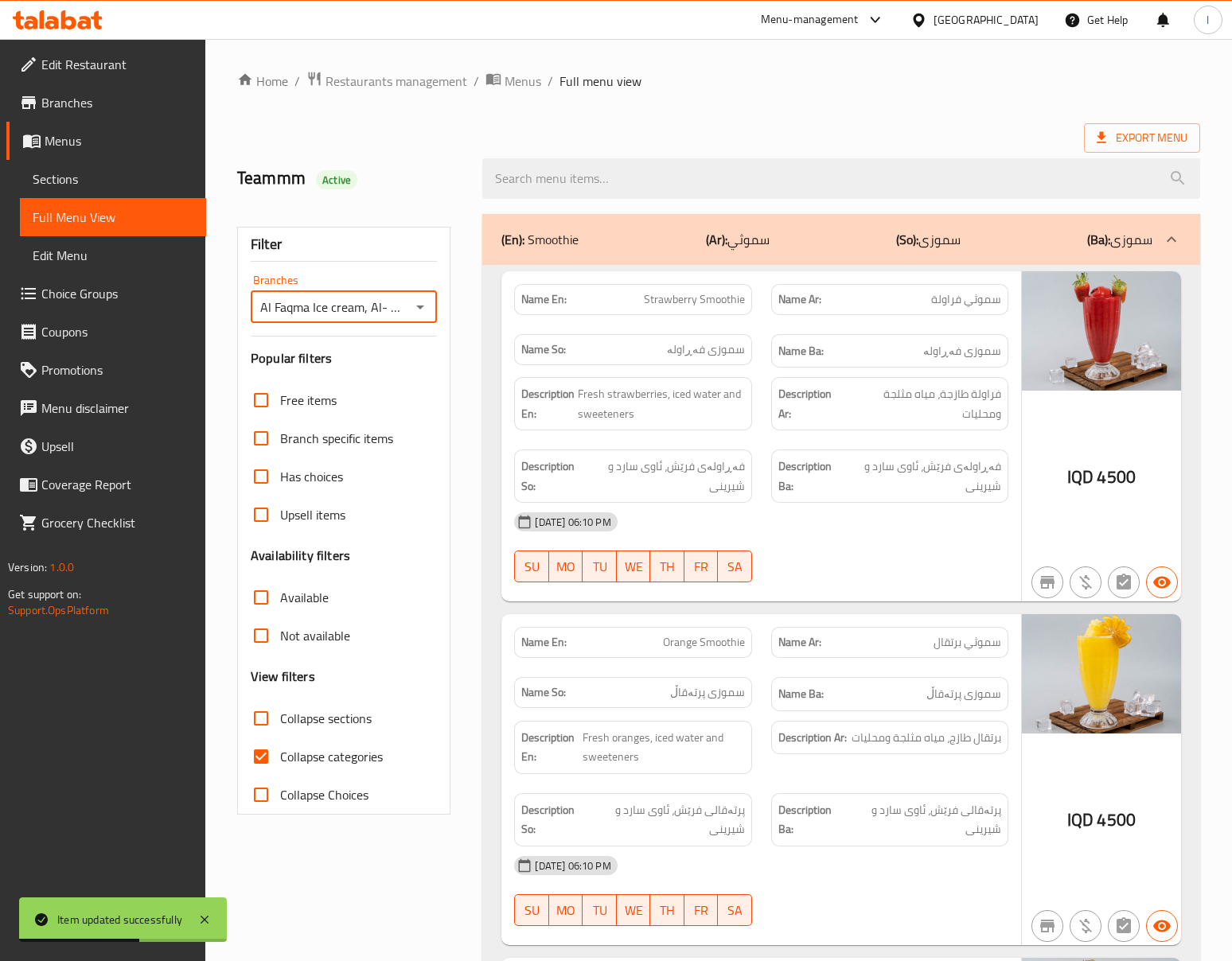
checkbox input "false"
click at [337, 717] on span "Collapse sections" at bounding box center [326, 718] width 92 height 19
click at [333, 718] on span "Collapse sections" at bounding box center [326, 718] width 92 height 19
click at [280, 718] on input "Collapse sections" at bounding box center [261, 718] width 38 height 38
checkbox input "true"
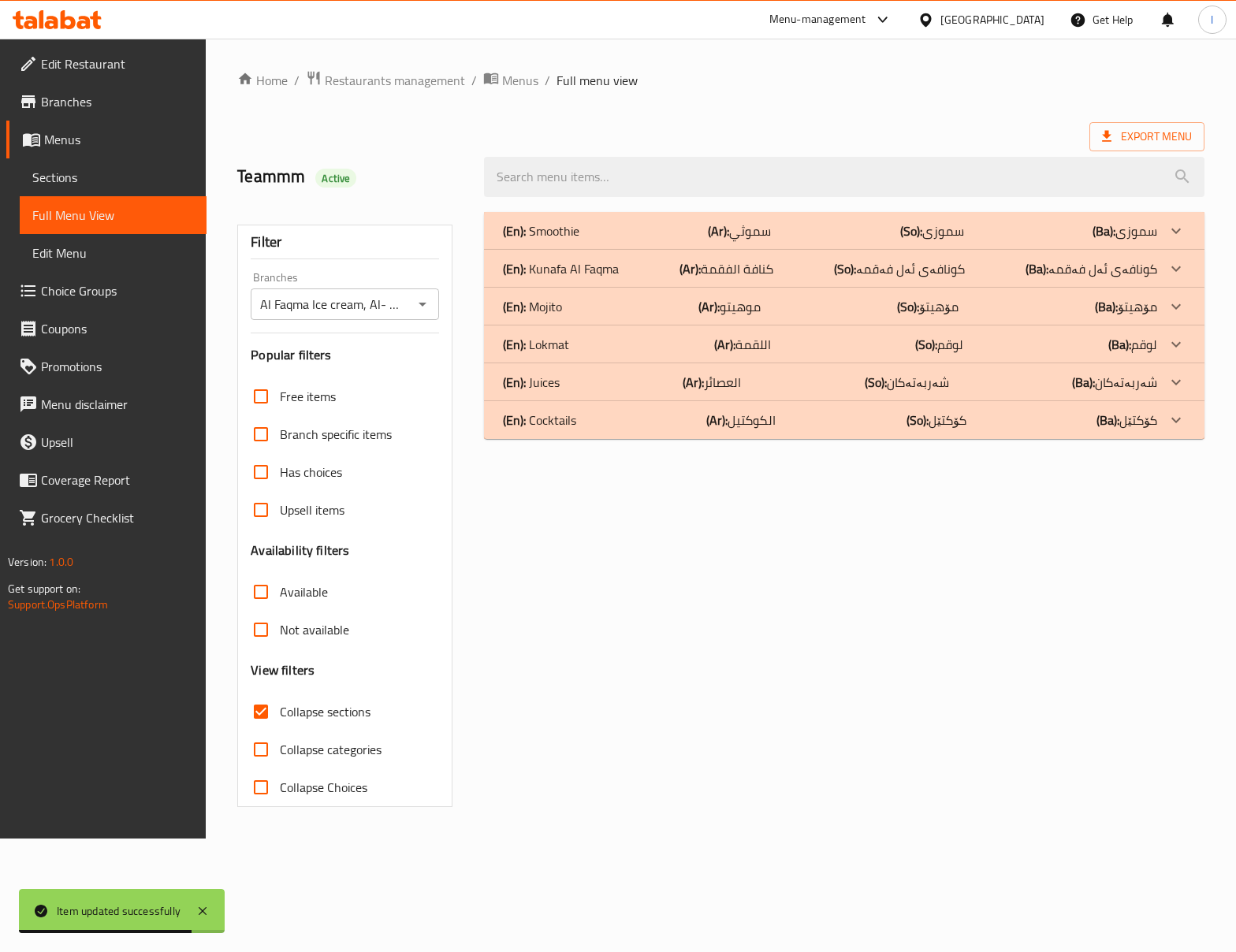
click at [514, 839] on div "Home / Restaurants management / Menus / Full menu view Export Menu Teammm Activ…" at bounding box center [720, 439] width 1031 height 800
click at [629, 241] on div "(En): Kunafa Al Faqma (Ar): كنافة الفقمة (So): کونافەی ئەل فەقمە (Ba): کونافەی …" at bounding box center [830, 230] width 654 height 19
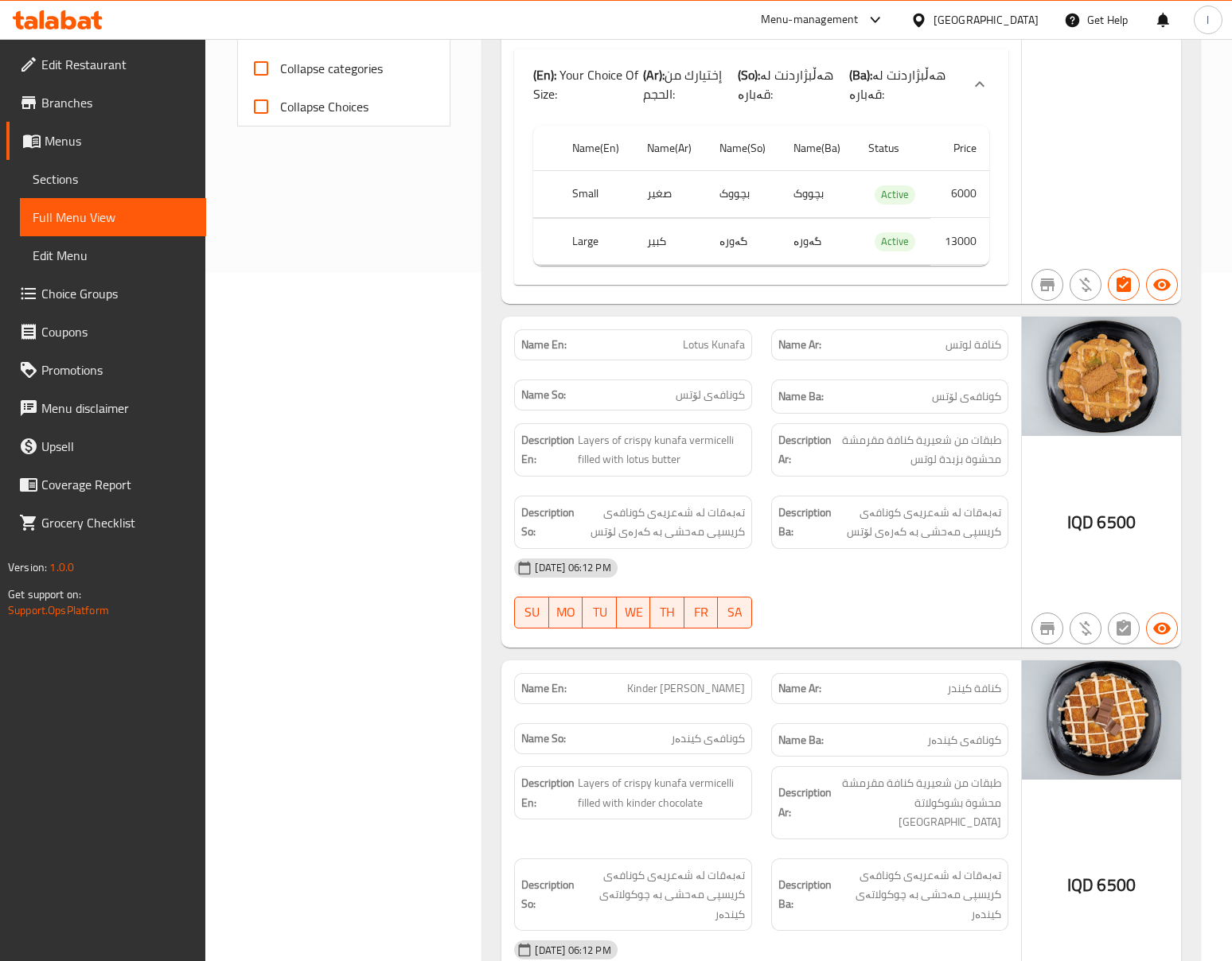
scroll to position [707, 0]
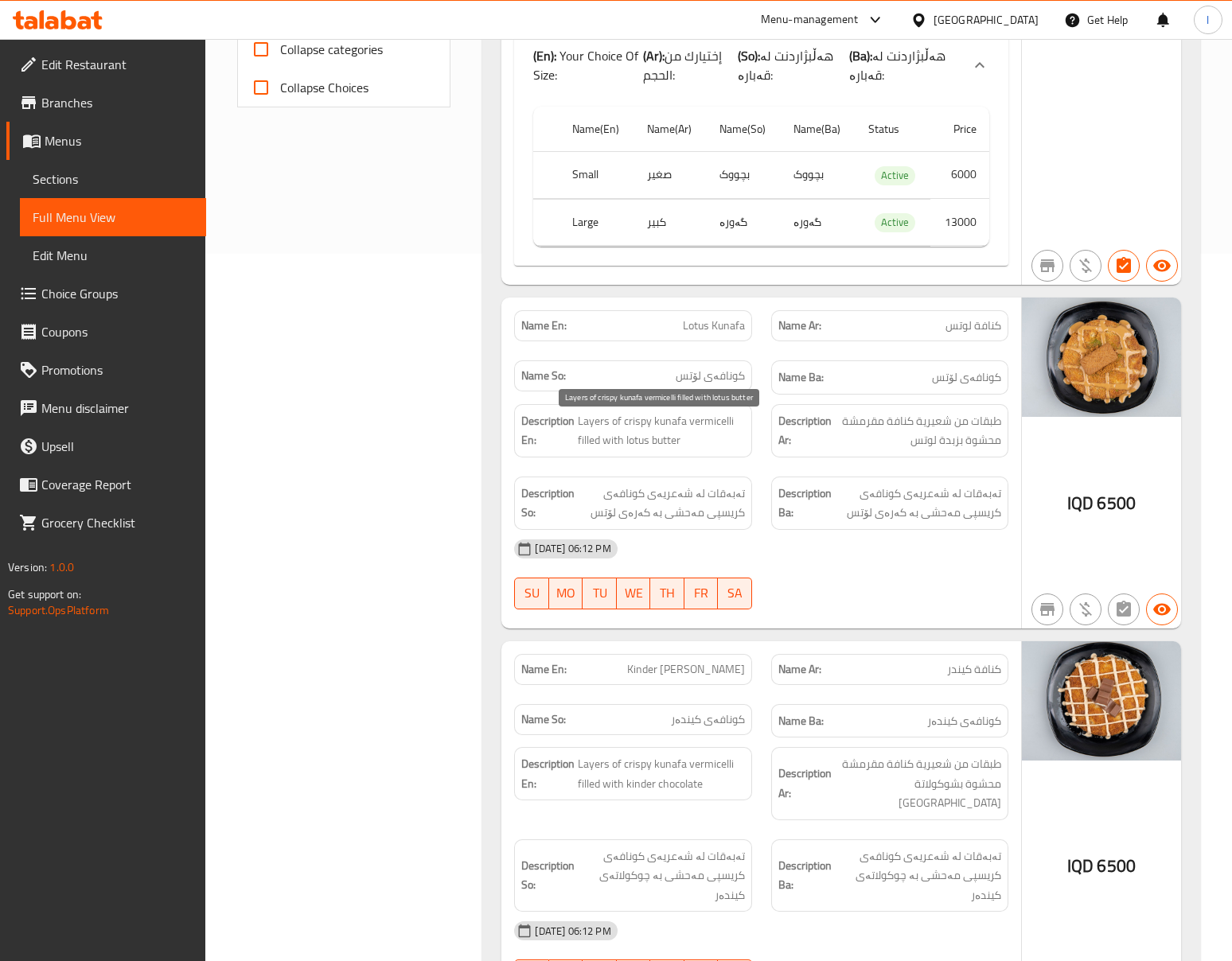
click at [705, 441] on span "Layers of crispy kunafa vermicelli filled with lotus butter" at bounding box center [660, 431] width 166 height 39
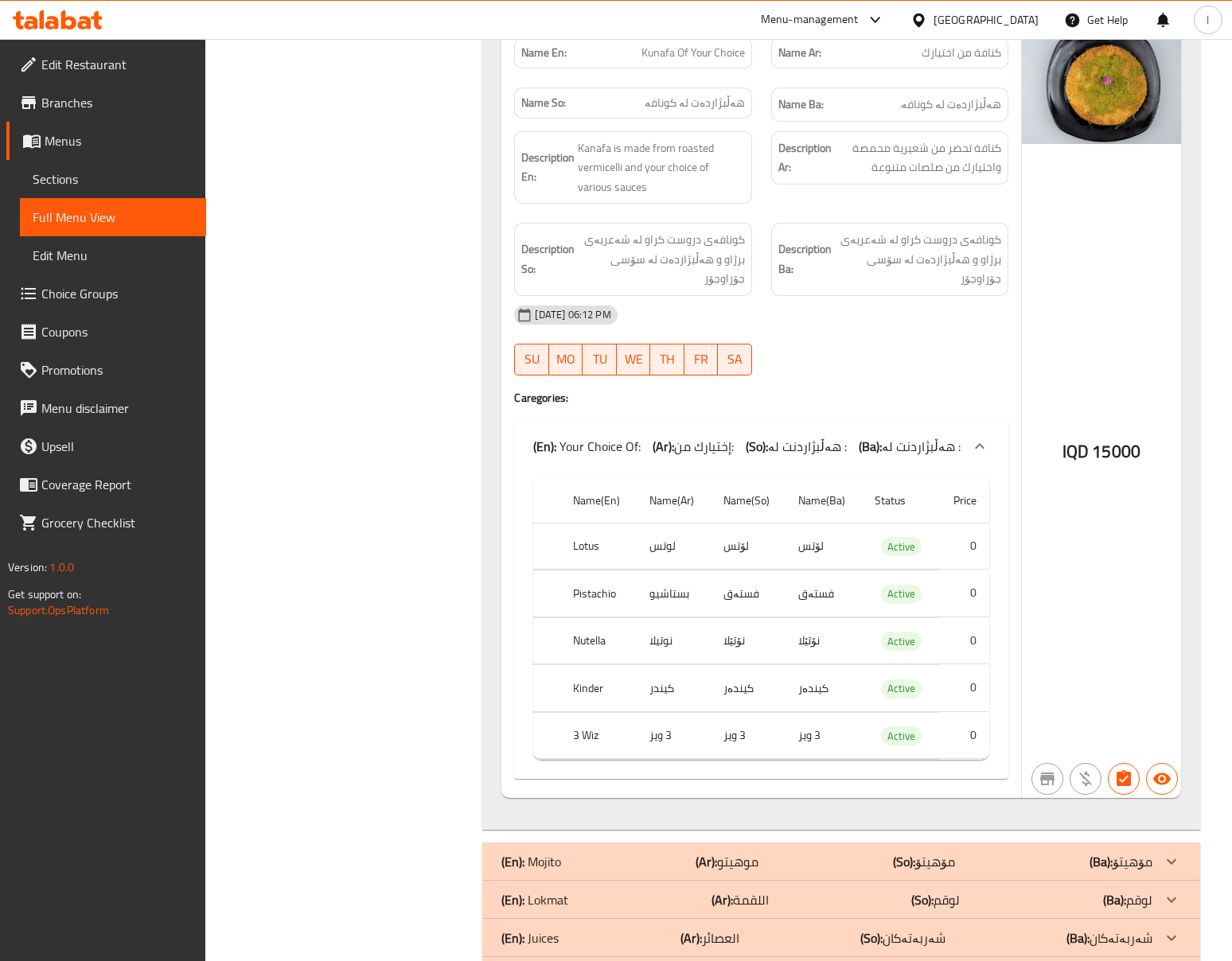
scroll to position [2402, 0]
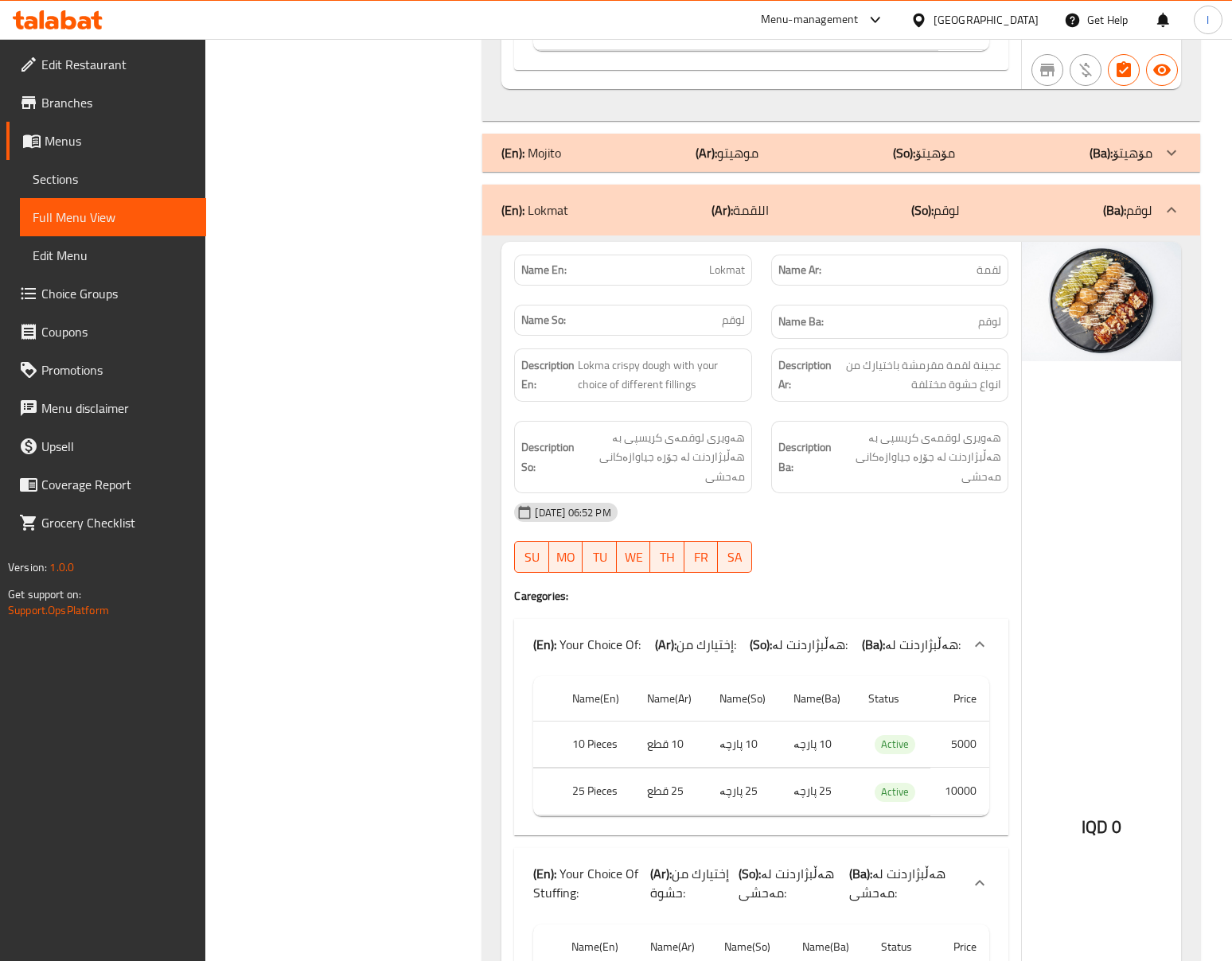
scroll to position [3109, 0]
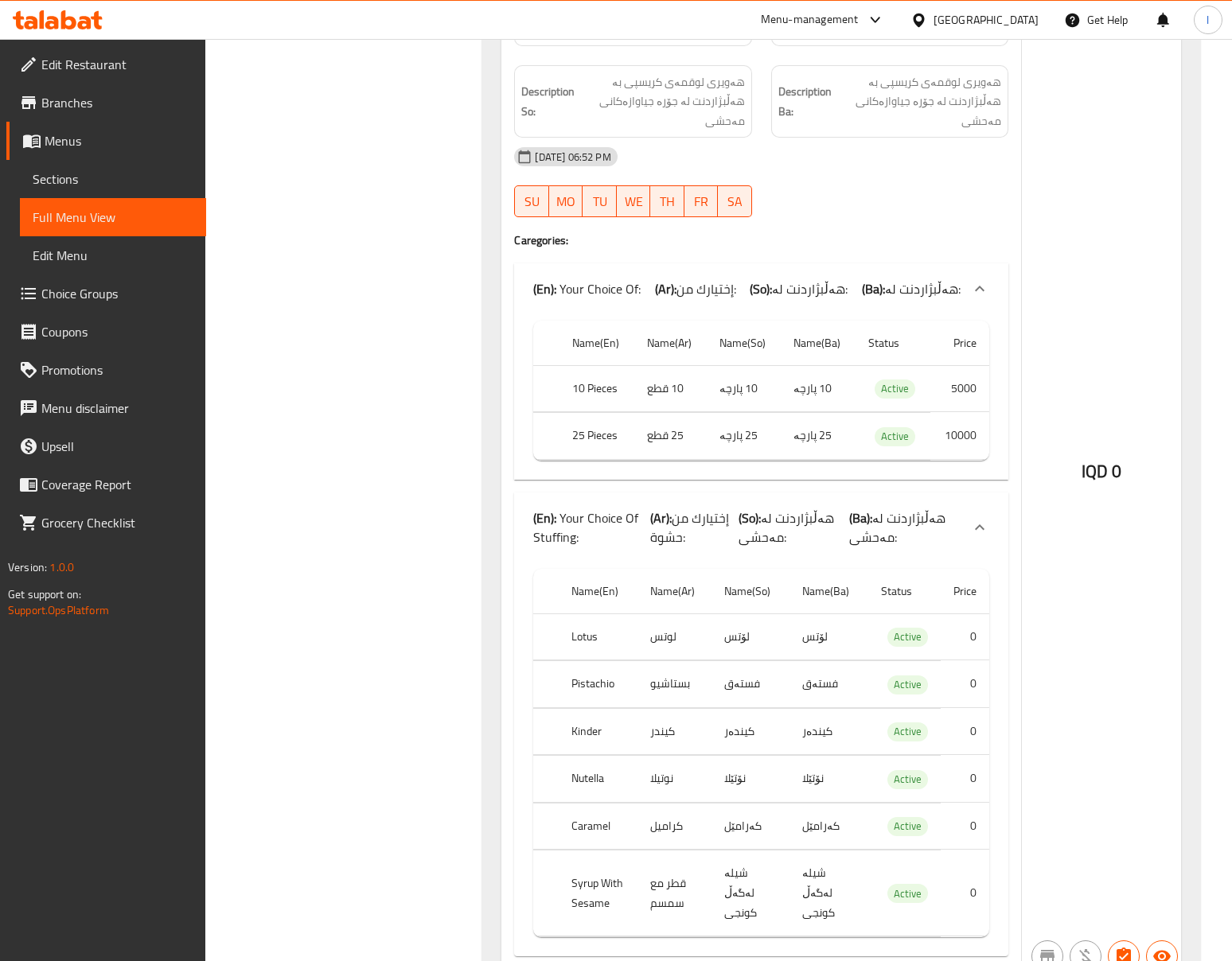
scroll to position [3462, 0]
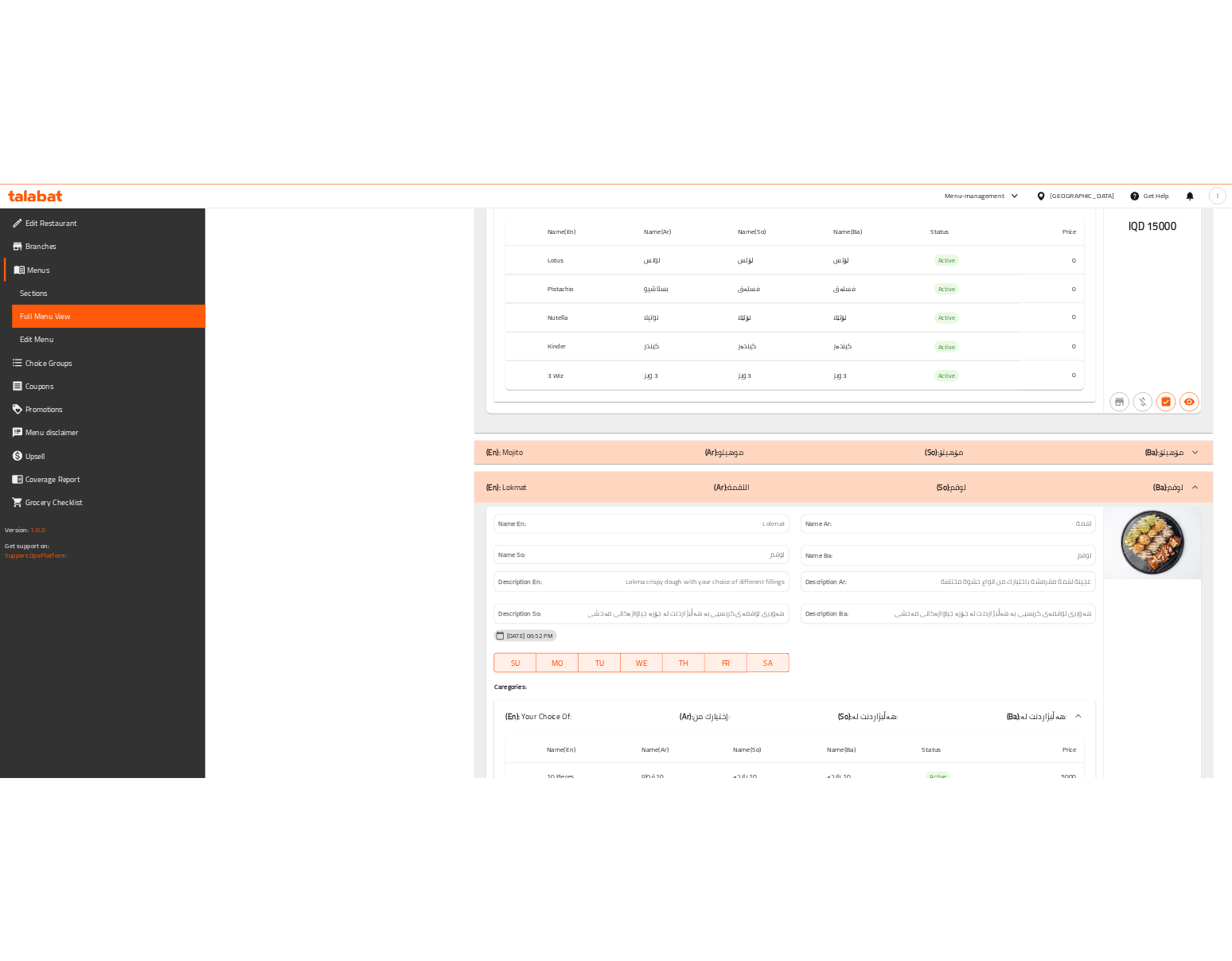
scroll to position [2112, 0]
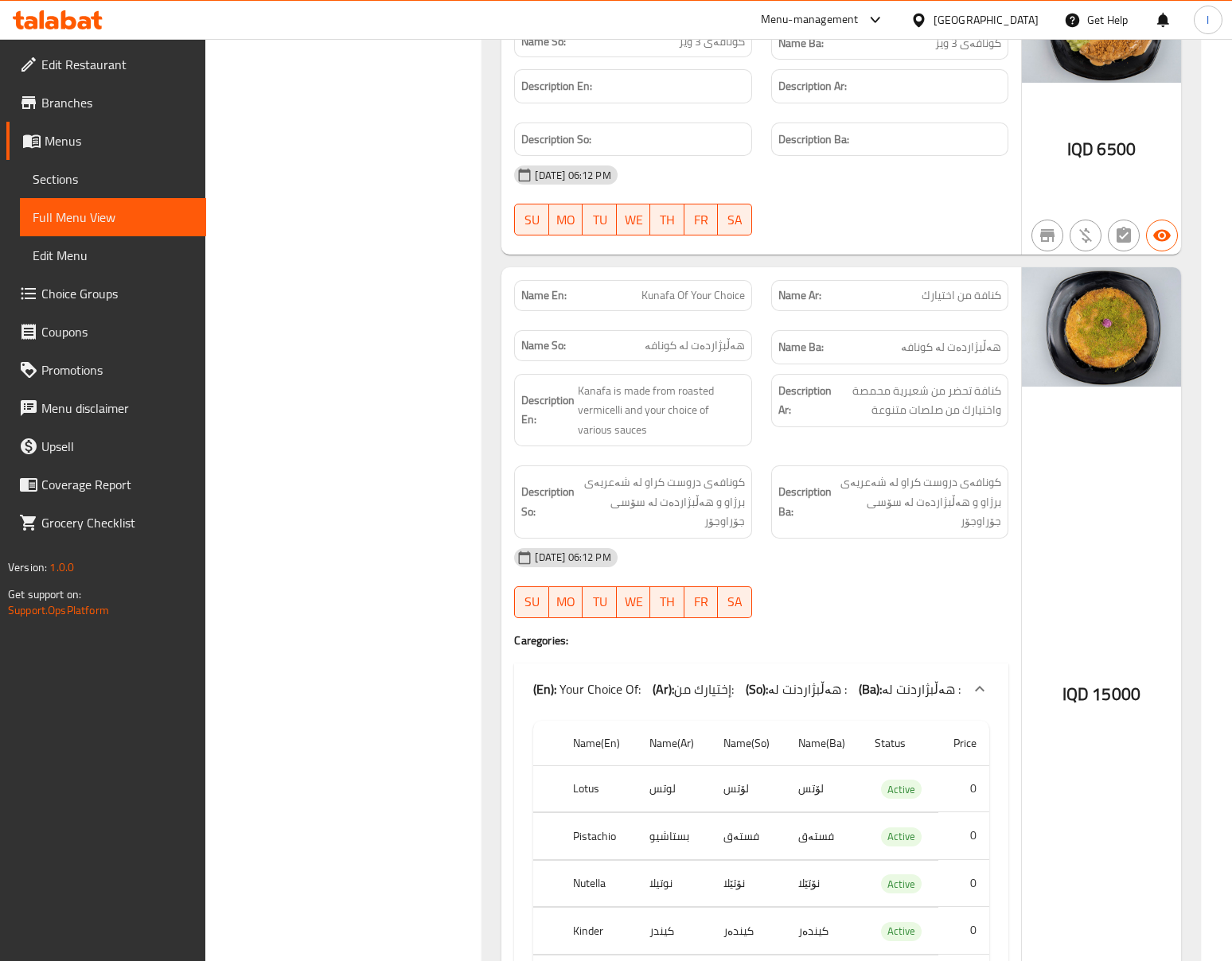
click at [858, 575] on div "20-08-2025 06:12 PM SU MO TU WE TH FR SA" at bounding box center [761, 584] width 512 height 89
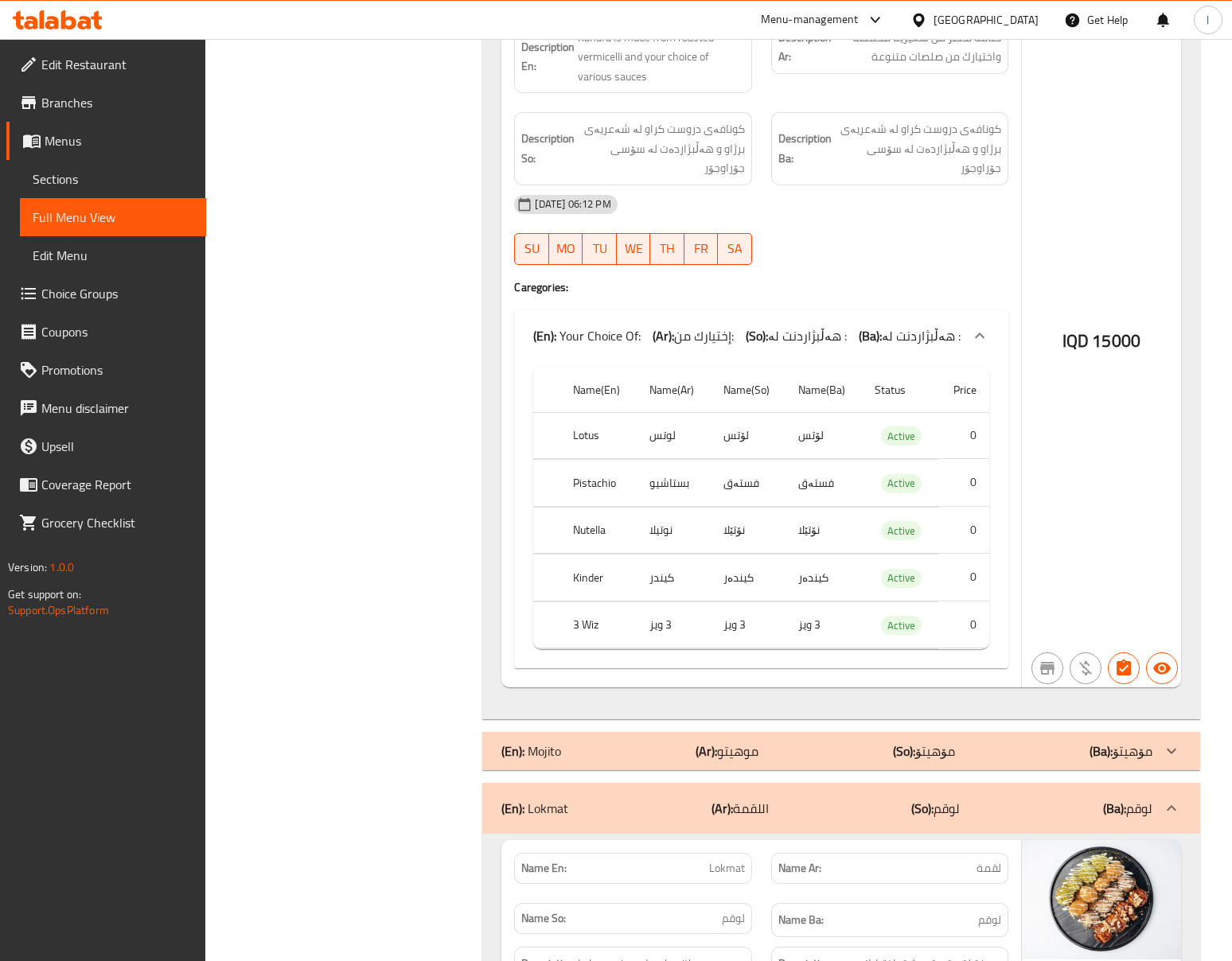
scroll to position [3172, 0]
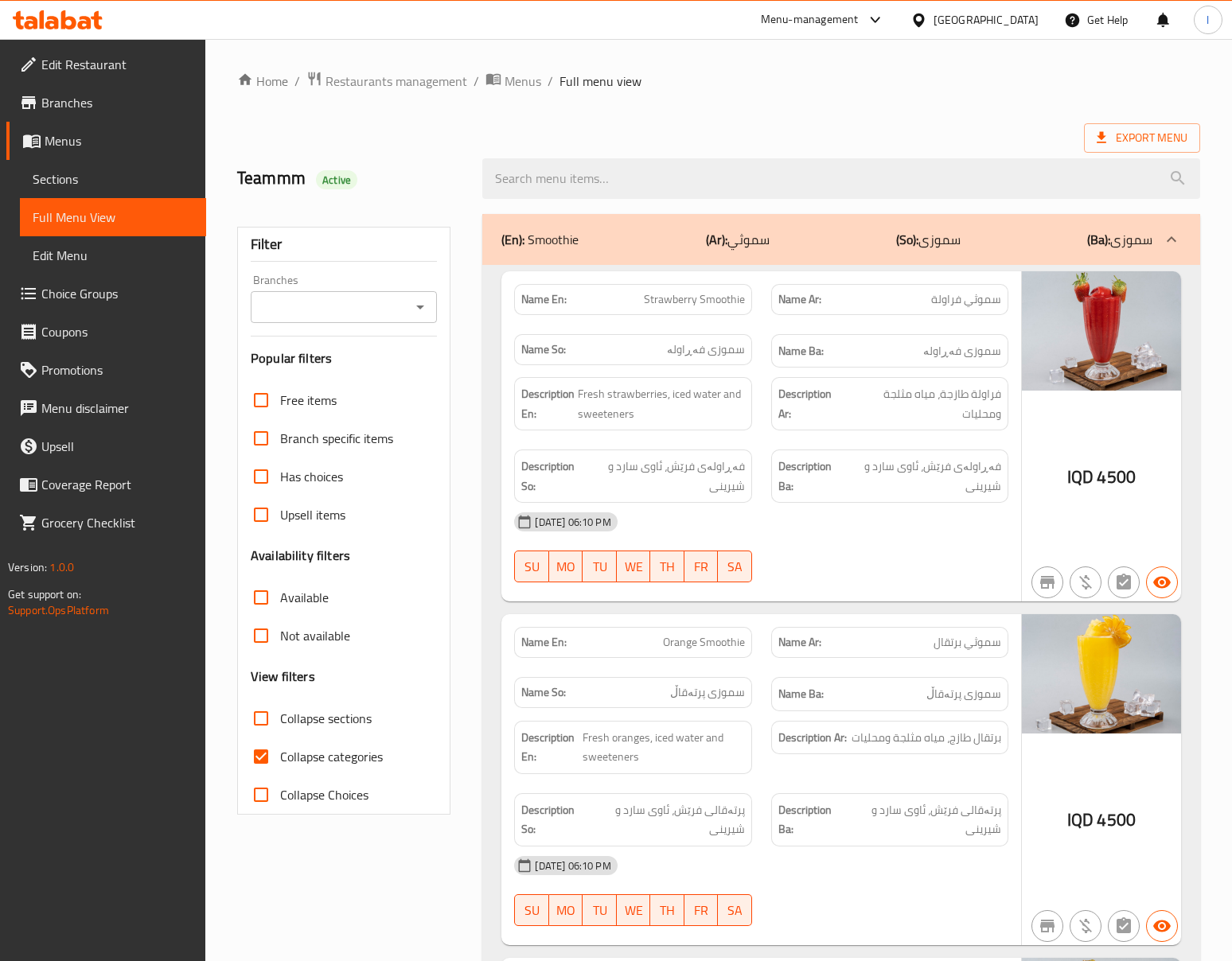
click at [68, 182] on span "Sections" at bounding box center [113, 179] width 161 height 19
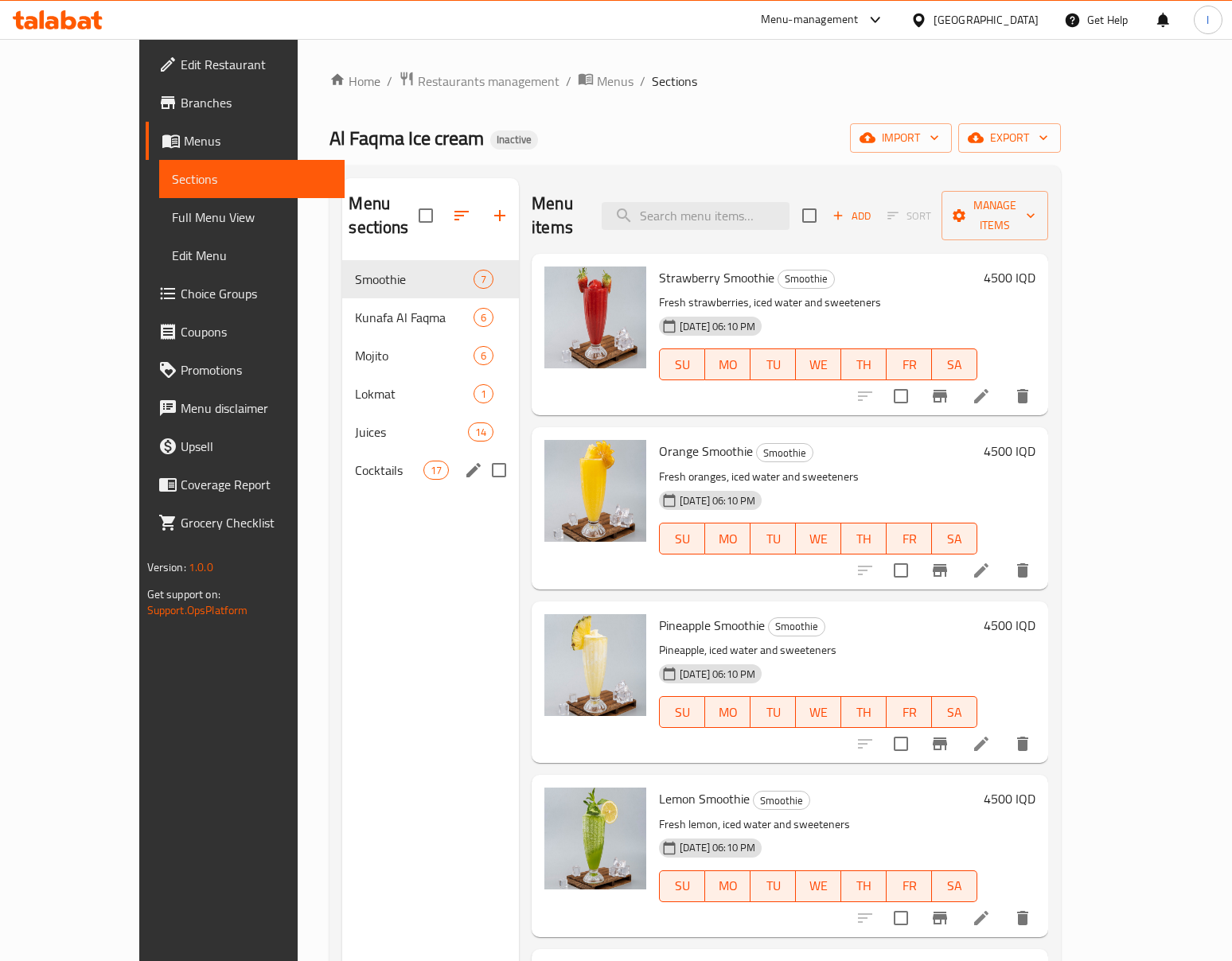
click at [355, 461] on span "Cocktails" at bounding box center [389, 470] width 68 height 19
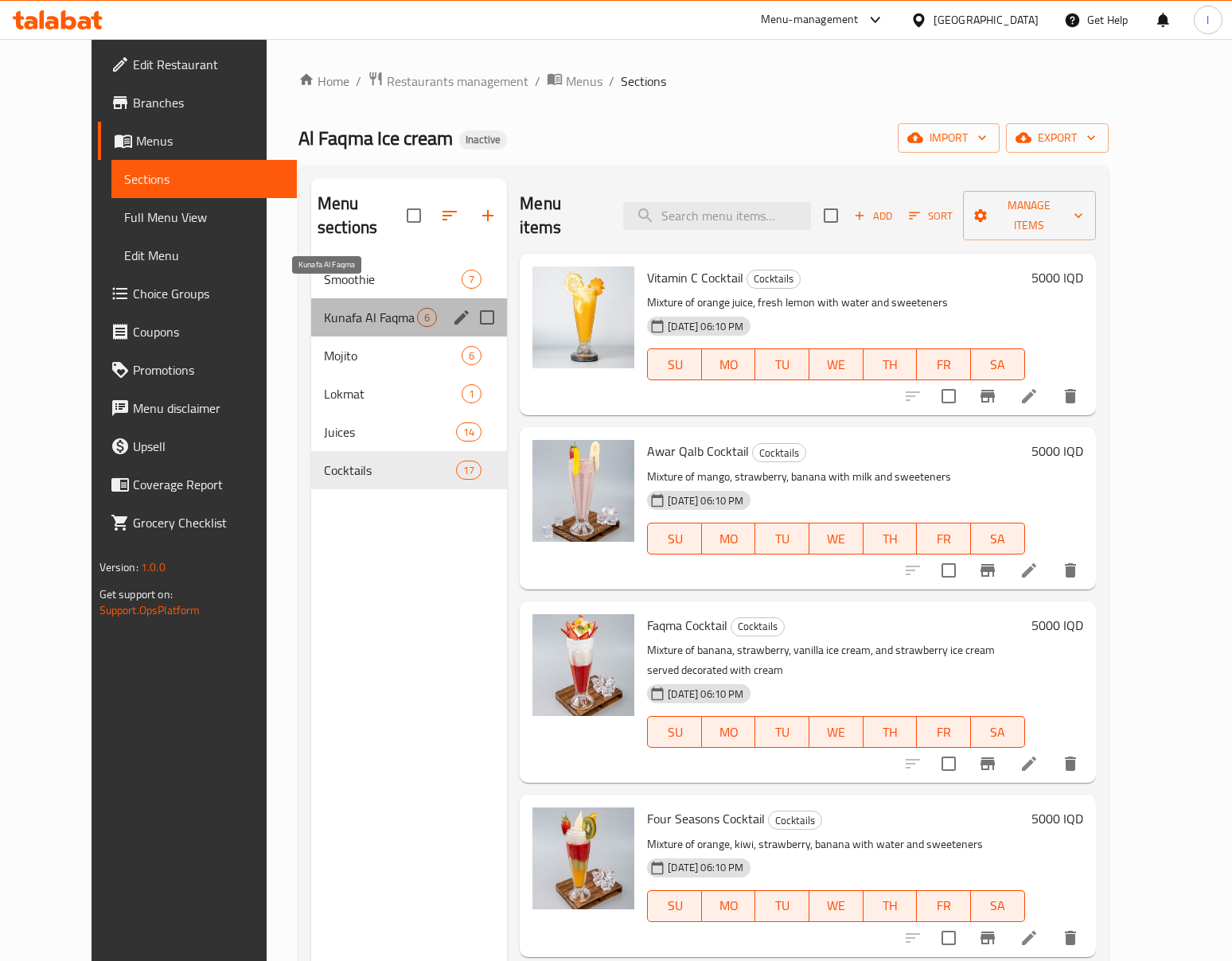
click at [334, 308] on span "Kunafa Al Faqma" at bounding box center [370, 317] width 93 height 19
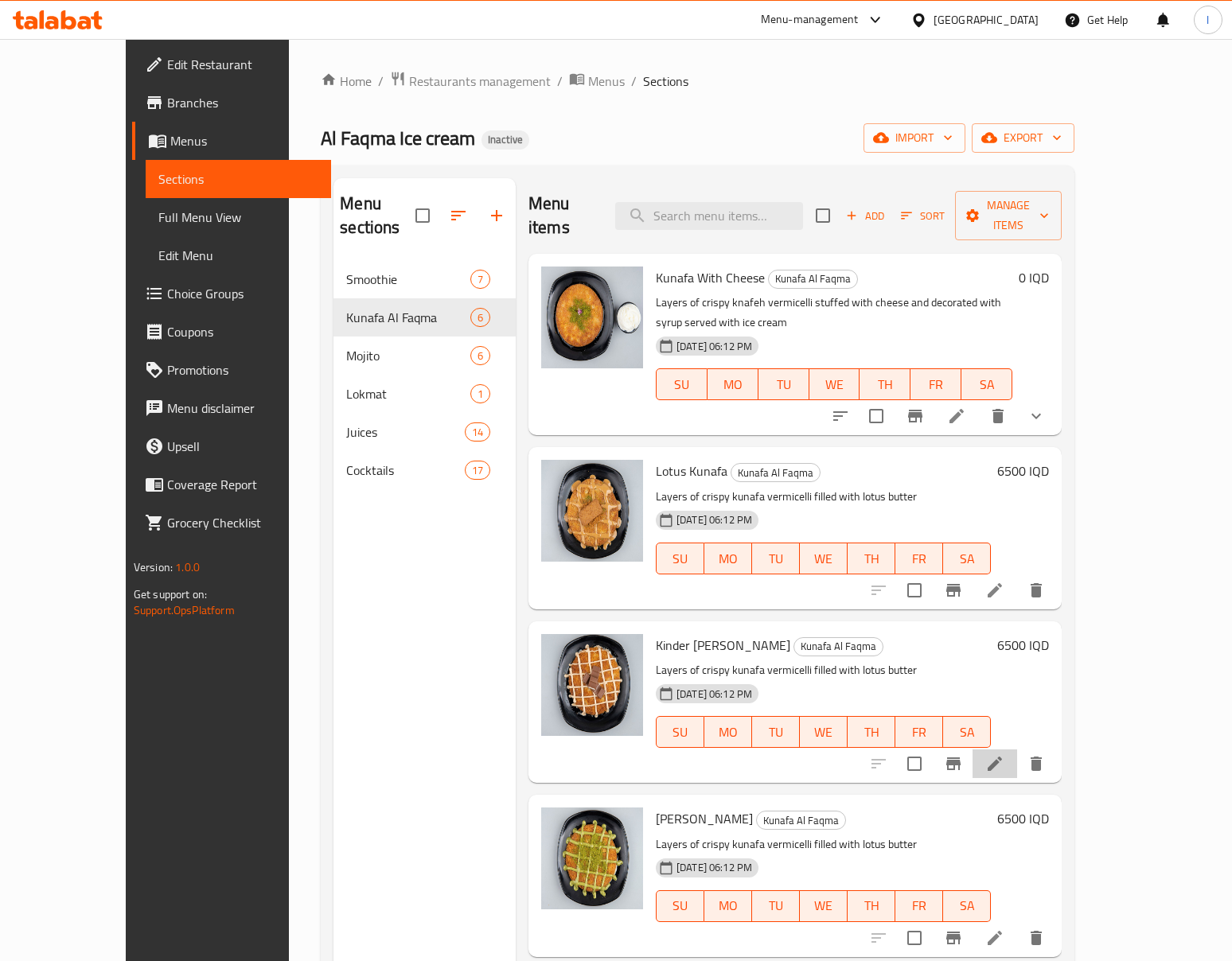
click at [1004, 755] on icon at bounding box center [994, 763] width 19 height 19
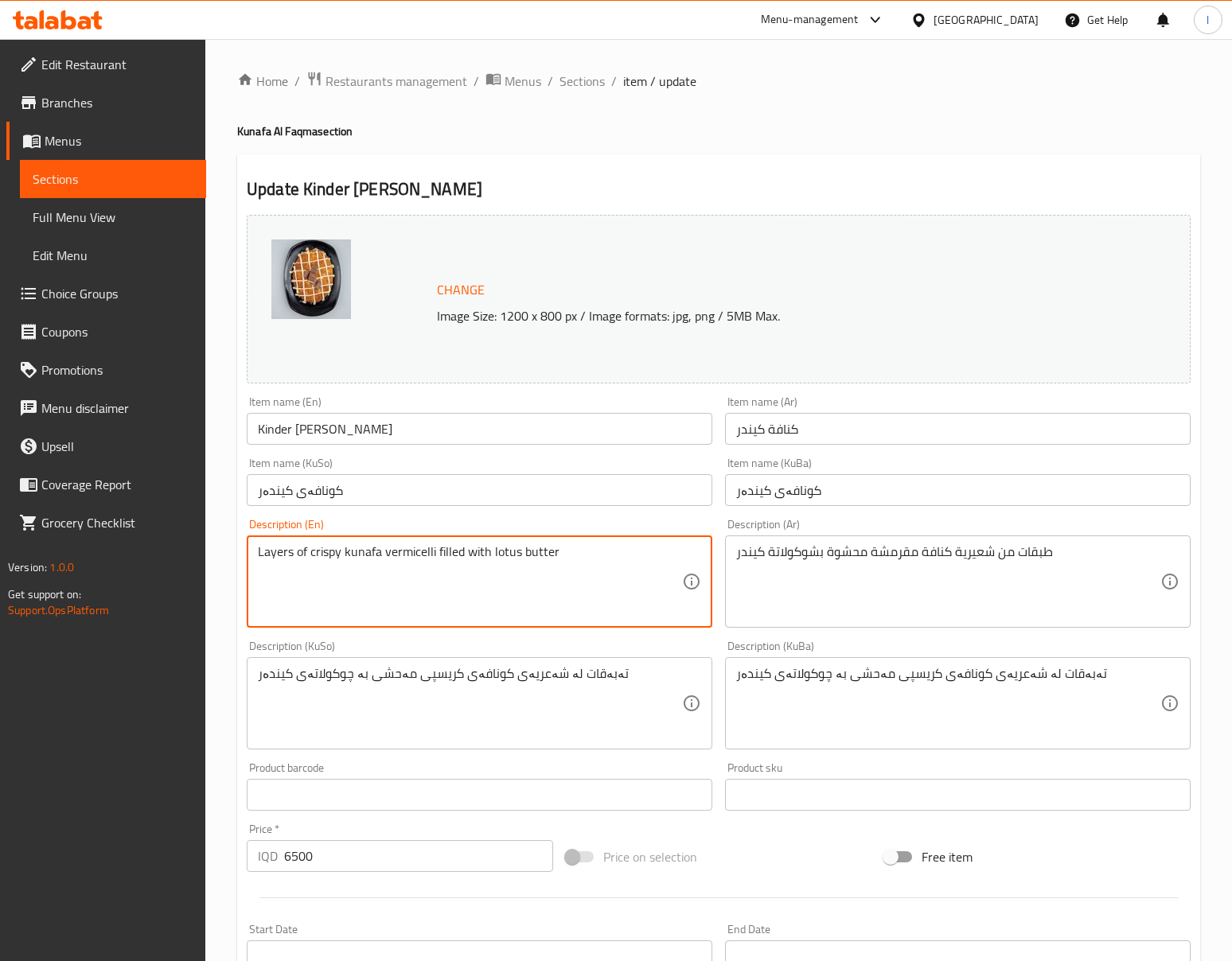
drag, startPoint x: 494, startPoint y: 563, endPoint x: 595, endPoint y: 567, distance: 101.1
type textarea "Layers of crispy kunafa vermicelli filled with kinder chocolate"
click at [654, 659] on div "تەبەقات لە شەعریەی کونافەی کریسپی مەحشی بە چوکولاتەی کیندەر Description (KuSo)" at bounding box center [479, 704] width 465 height 93
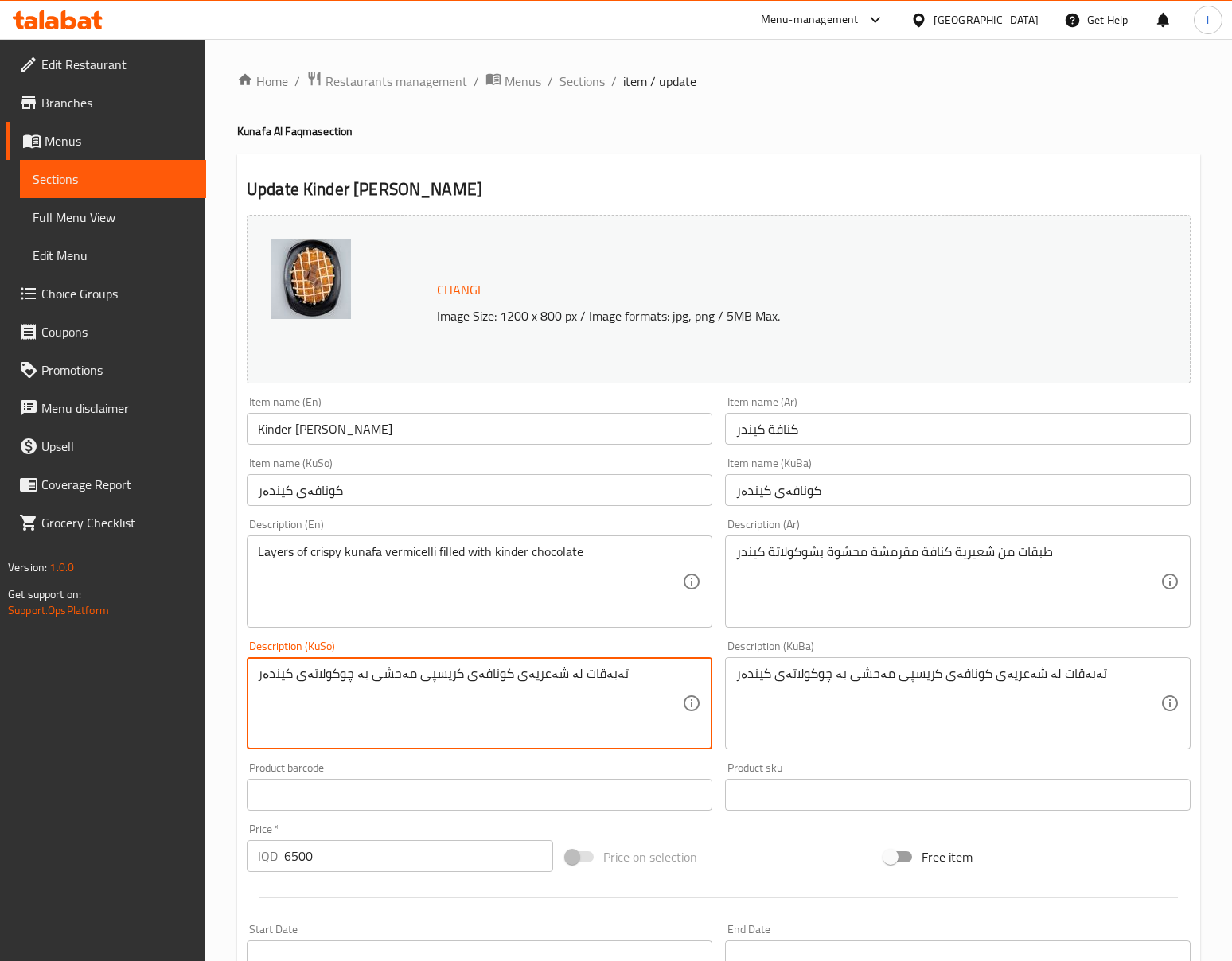
scroll to position [353, 0]
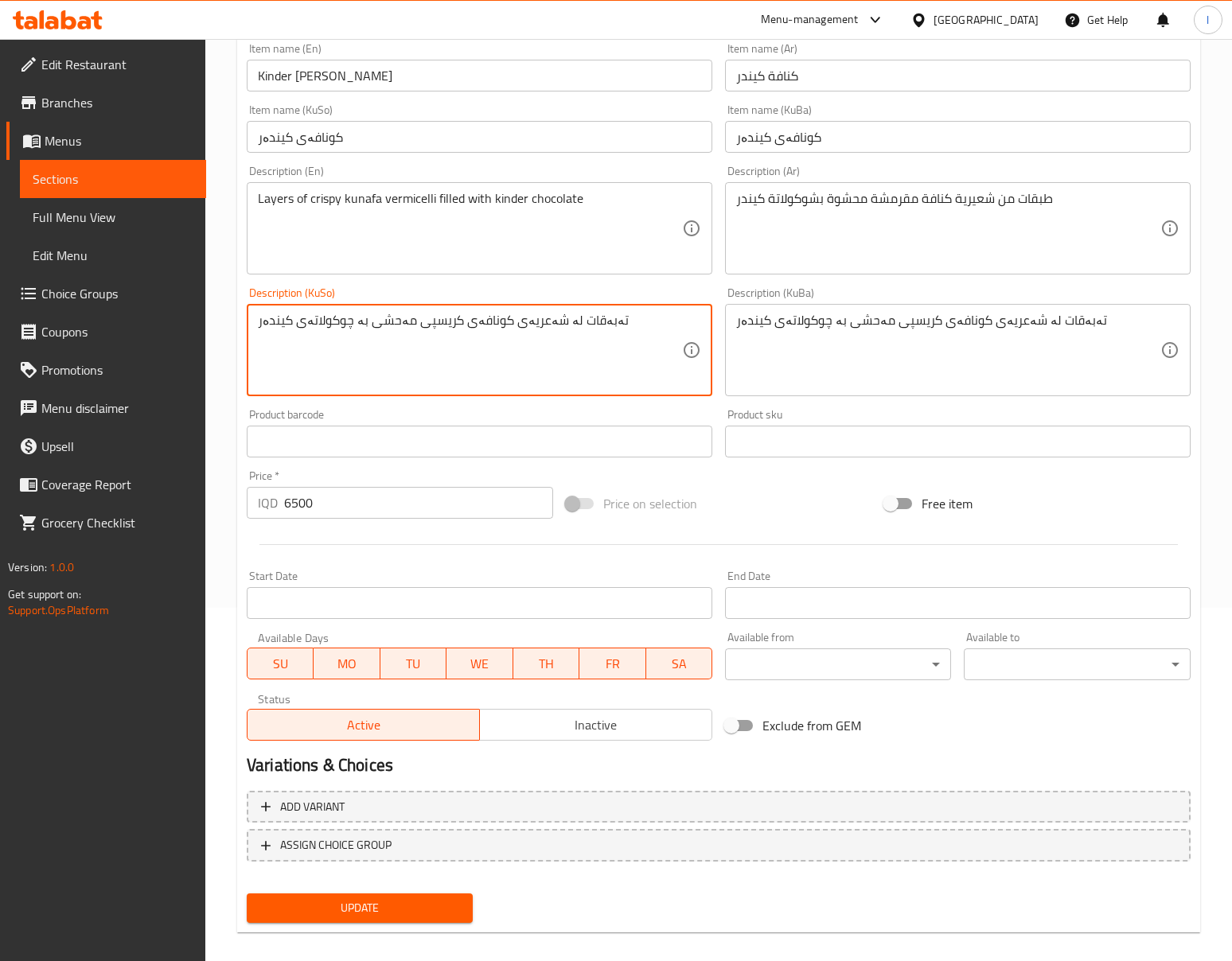
click at [412, 909] on span "Update" at bounding box center [359, 909] width 200 height 20
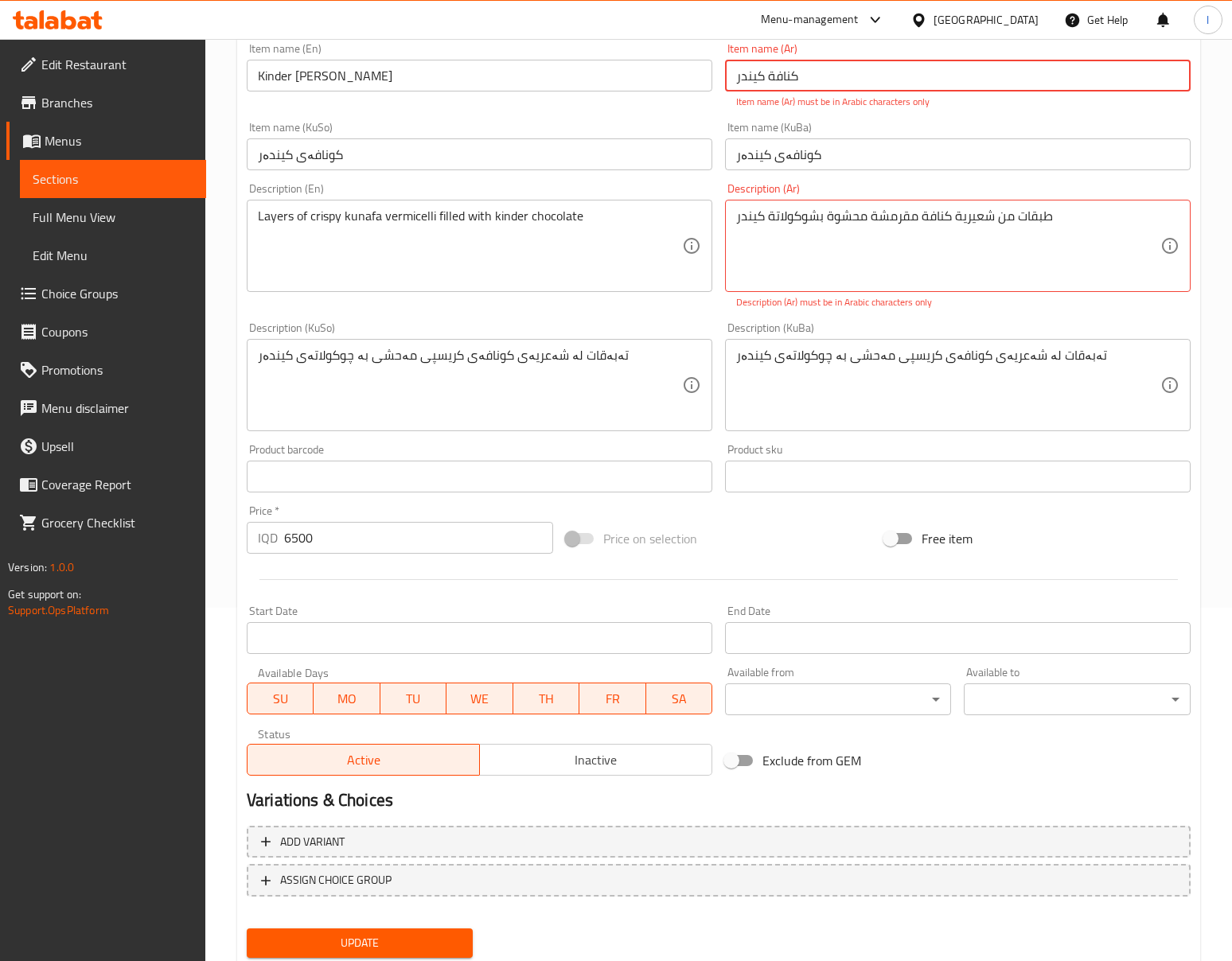
click at [912, 85] on input "كنافة كیندر" at bounding box center [957, 76] width 465 height 32
click at [775, 105] on p "Item name (Ar) must be in Arabic characters only" at bounding box center [957, 101] width 443 height 14
click at [749, 71] on input "كنافة كیندر" at bounding box center [957, 76] width 465 height 32
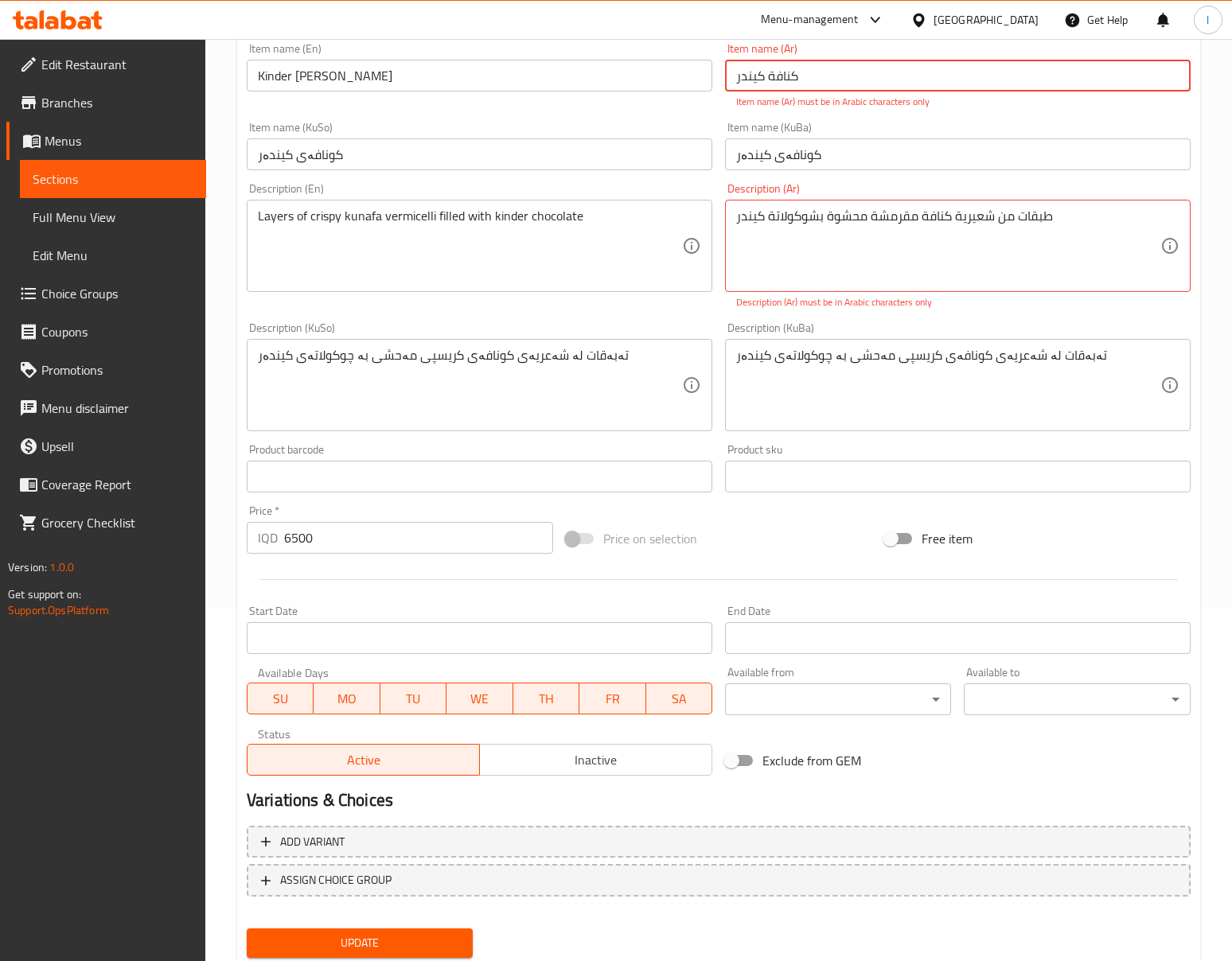
click at [749, 71] on input "كنافة كیندر" at bounding box center [957, 76] width 465 height 32
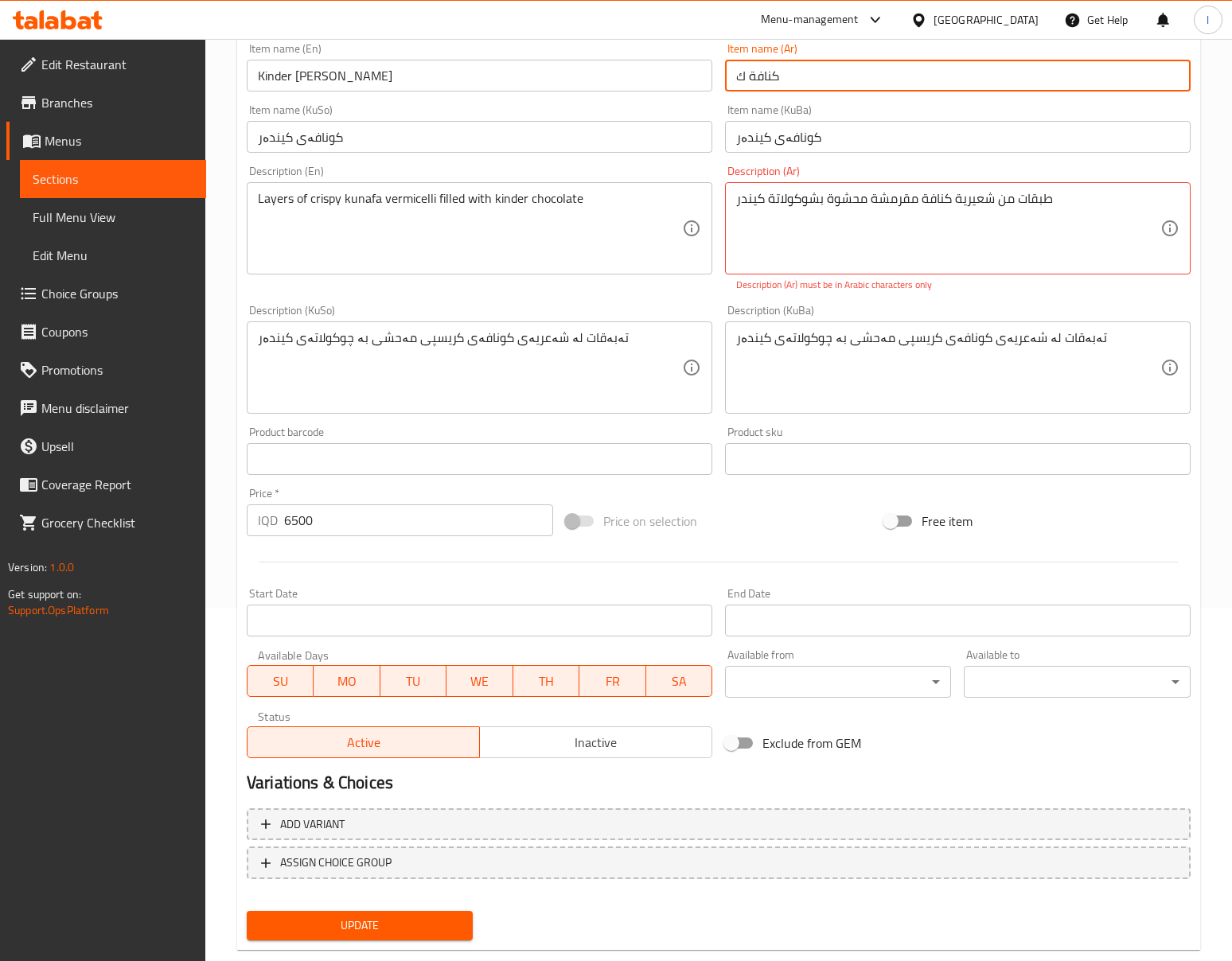
type input "كنافة ك"
click at [281, 81] on input "Kinder [PERSON_NAME]" at bounding box center [479, 76] width 465 height 32
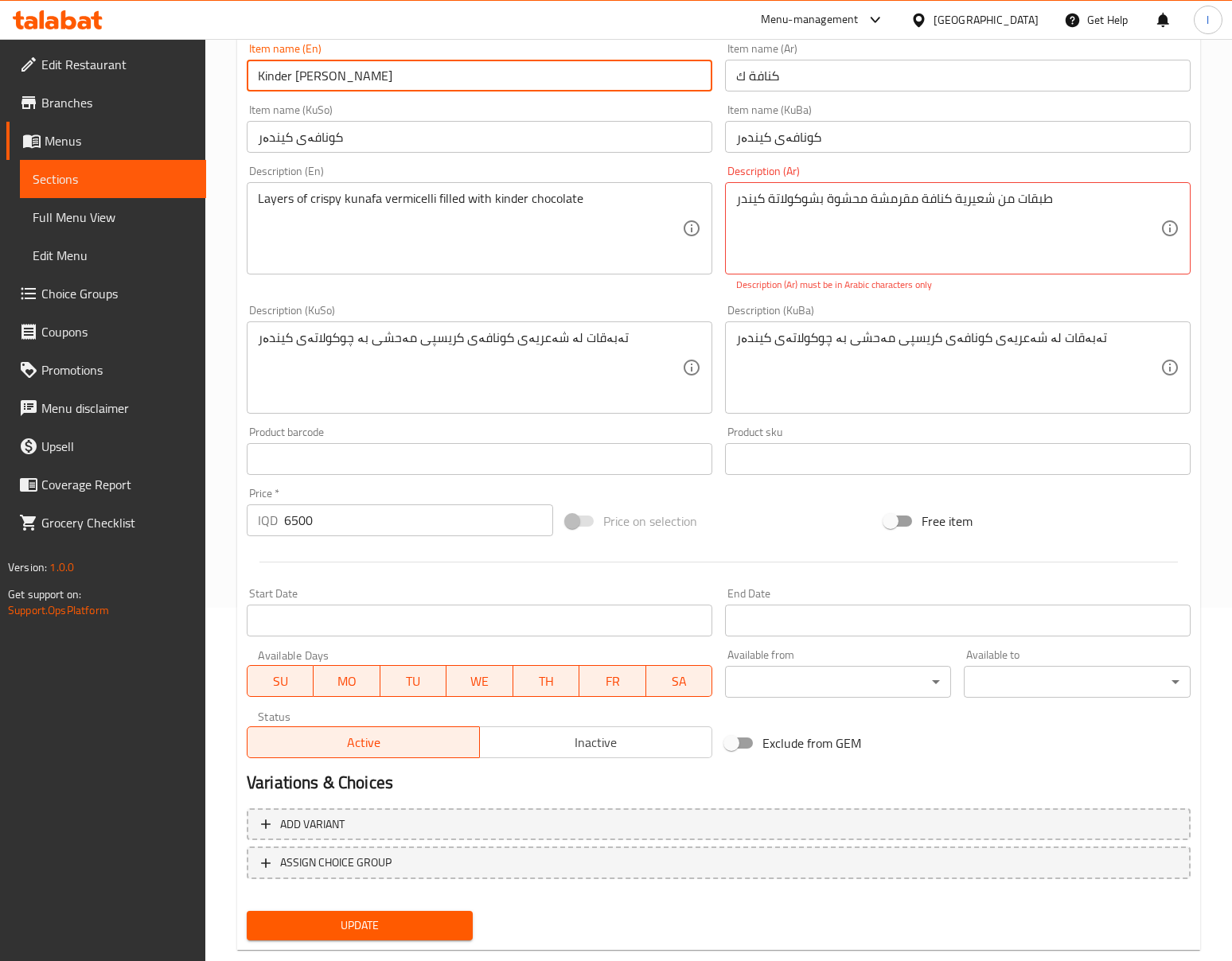
click at [281, 81] on input "Kinder [PERSON_NAME]" at bounding box center [479, 76] width 465 height 32
type input "Kinder [PERSON_NAME]"
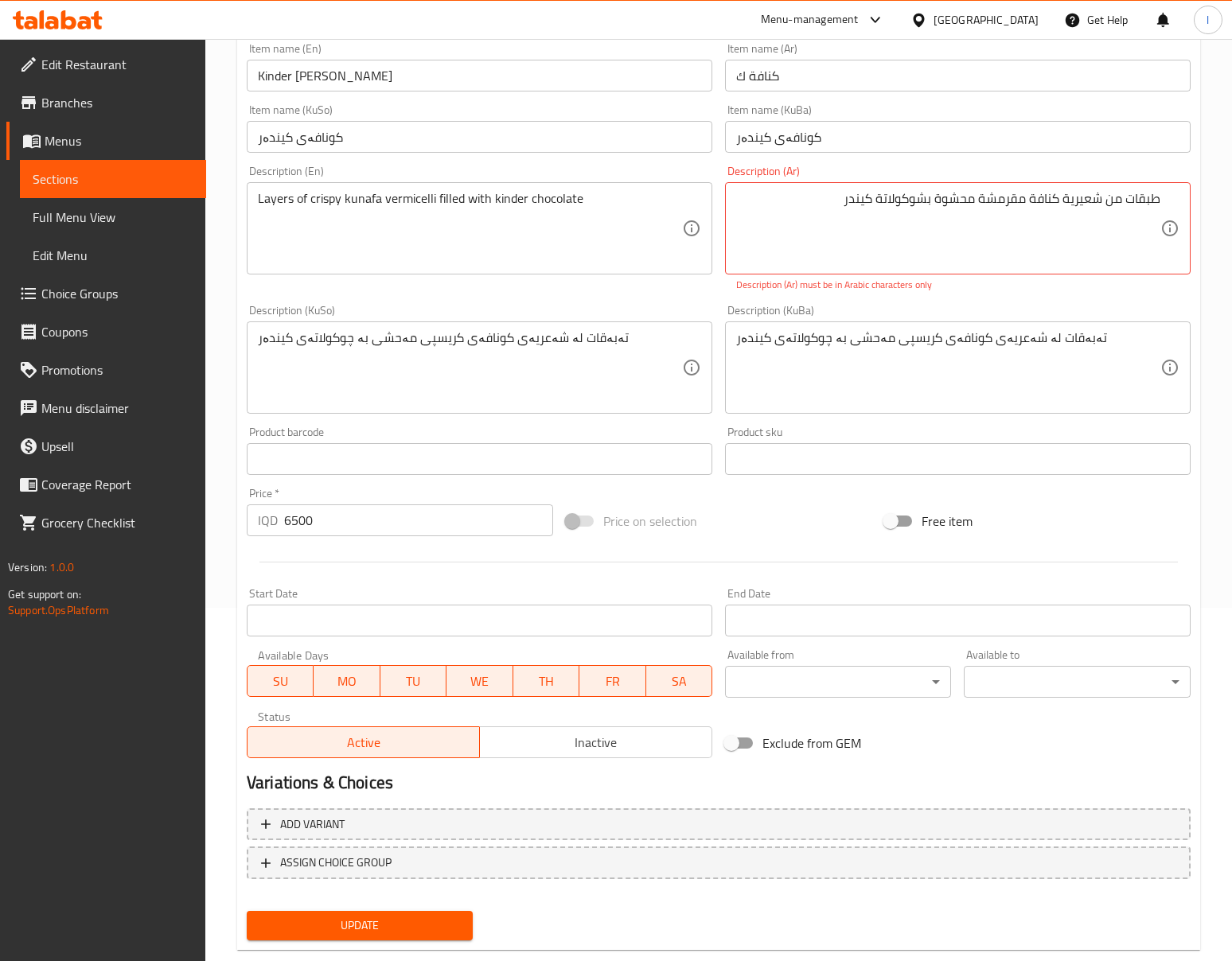
click at [886, 105] on div "Item name (KuBa) کونافەی کیندەر Item name (KuBa)" at bounding box center [957, 128] width 465 height 49
click at [926, 79] on input "كنافة ك" at bounding box center [957, 76] width 465 height 32
click at [1144, 84] on input "كنافة ك" at bounding box center [957, 76] width 465 height 32
click at [1108, 84] on input "كنافة ك" at bounding box center [957, 76] width 465 height 32
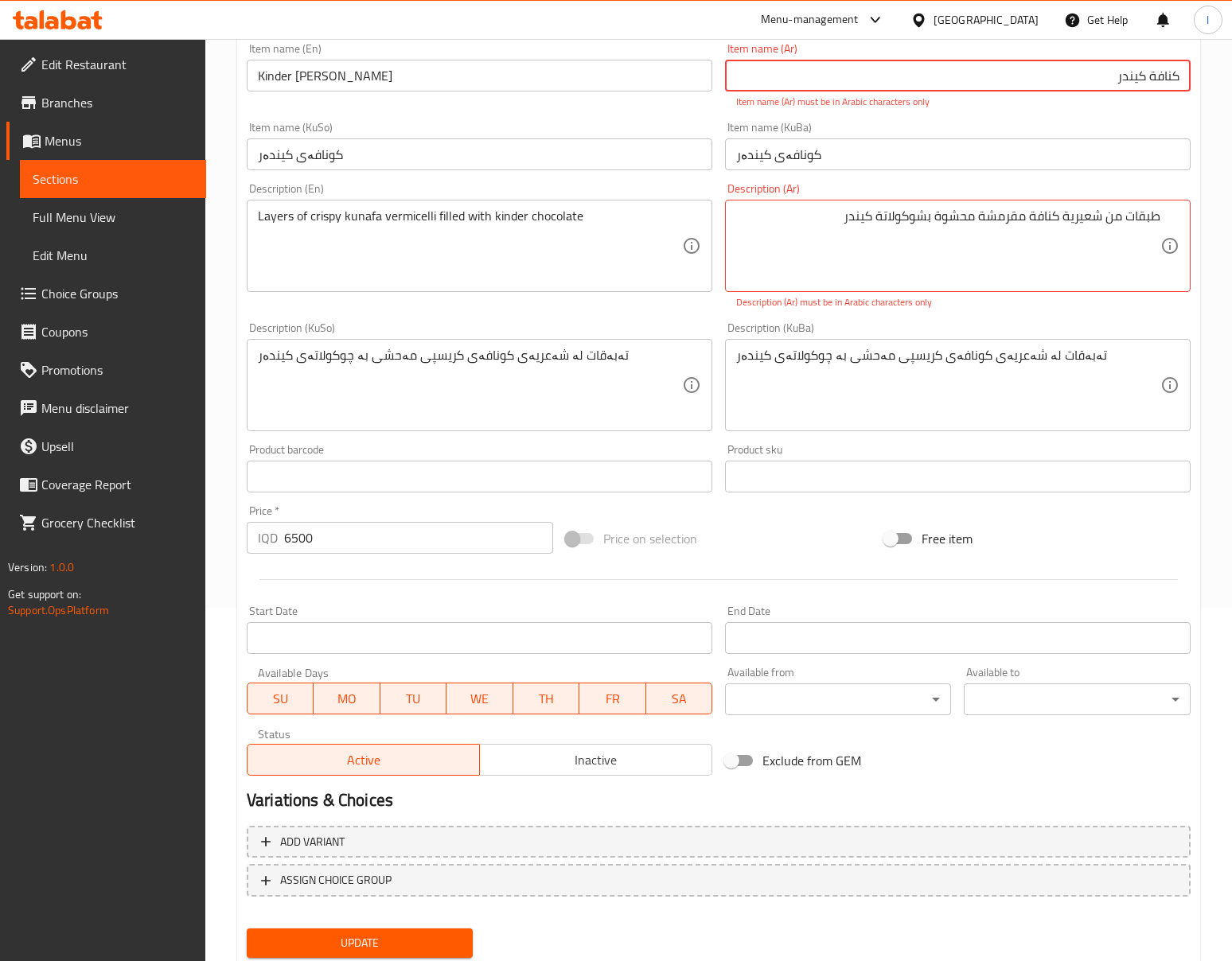
click at [1154, 78] on input "كنافة كیندر" at bounding box center [957, 76] width 465 height 32
click at [1136, 86] on input "كنافة كیندر" at bounding box center [957, 76] width 465 height 32
paste input "شوكولاتة كي"
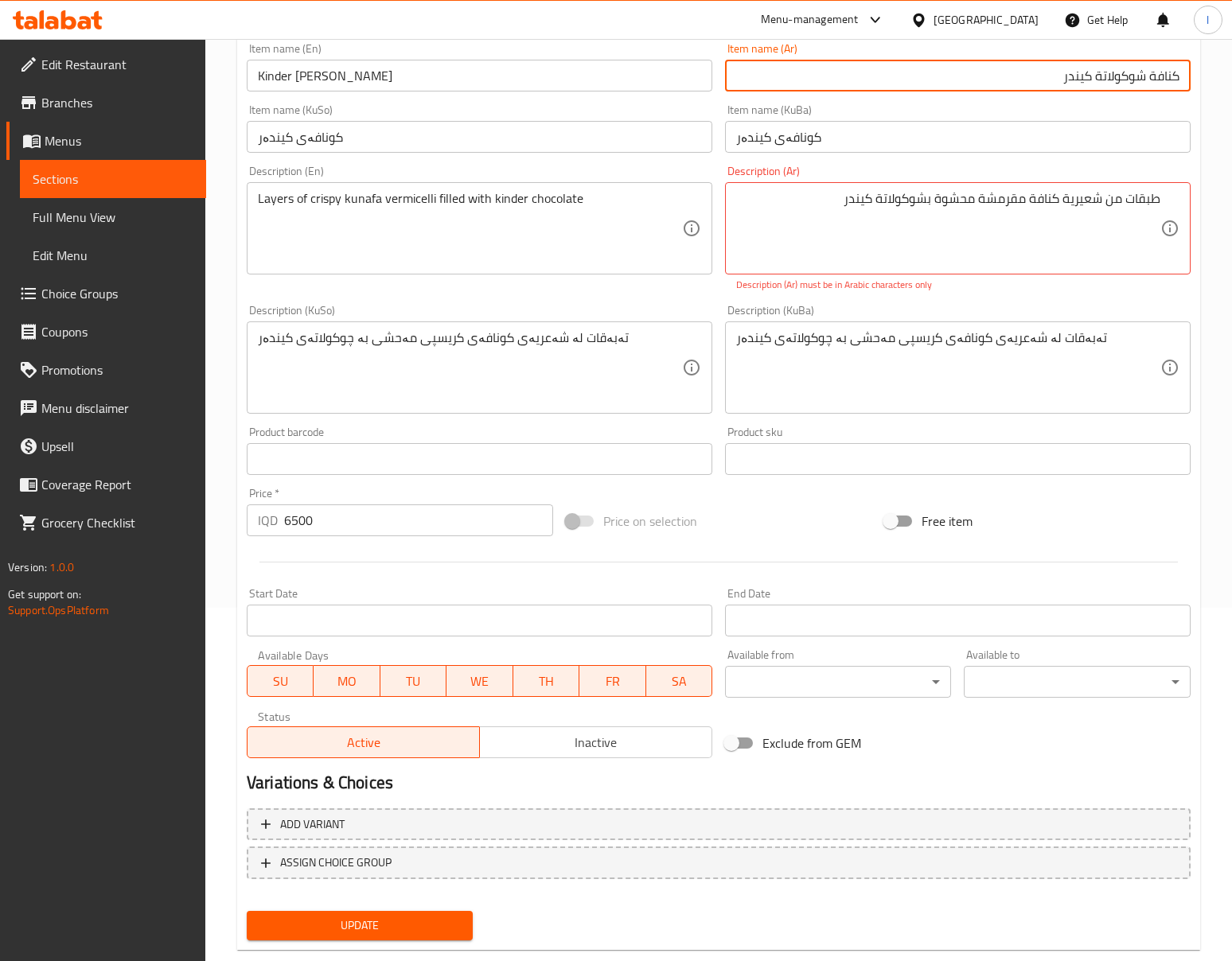
click at [1118, 75] on input "كنافة شوكولاتة كيندر" at bounding box center [957, 76] width 465 height 32
type input "كنافة كيندر"
click at [1124, 147] on input "کونافەی کیندەر" at bounding box center [957, 137] width 465 height 32
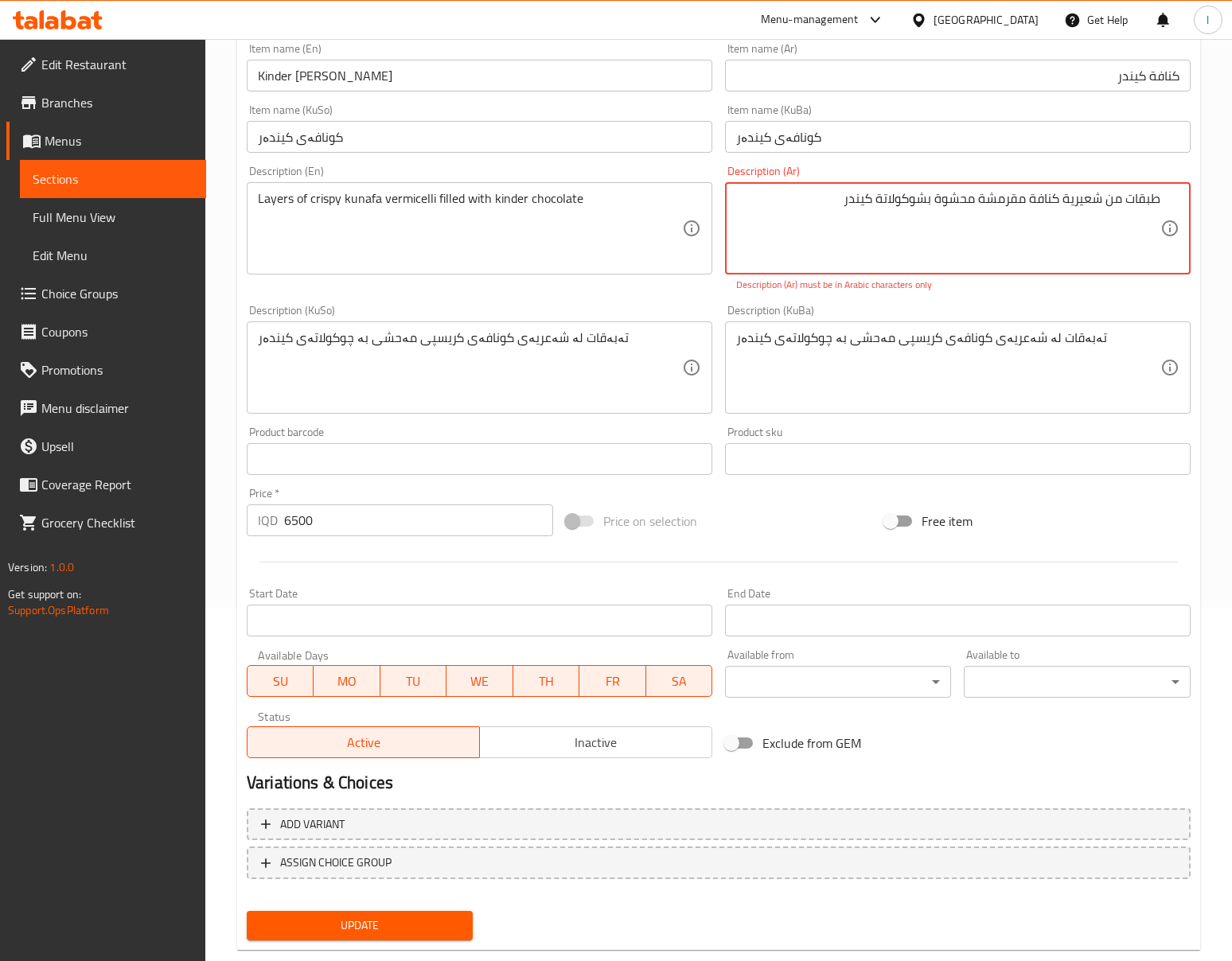
click at [1036, 227] on textarea "طبقات من شعیریة كنافة مقرمشة محشوة بشوكولاتة كیندر" at bounding box center [947, 229] width 424 height 76
click at [833, 192] on textarea "طبقات من شعیریة كنافة مقرمشة محشوة بشوكولاتة كیندر" at bounding box center [947, 229] width 424 height 76
click at [863, 204] on textarea "طبقات من شعیریة كنافة مقرمشة محشوة بشوكولاتة كیندر" at bounding box center [947, 229] width 424 height 76
paste textarea "شوكولاتة كي"
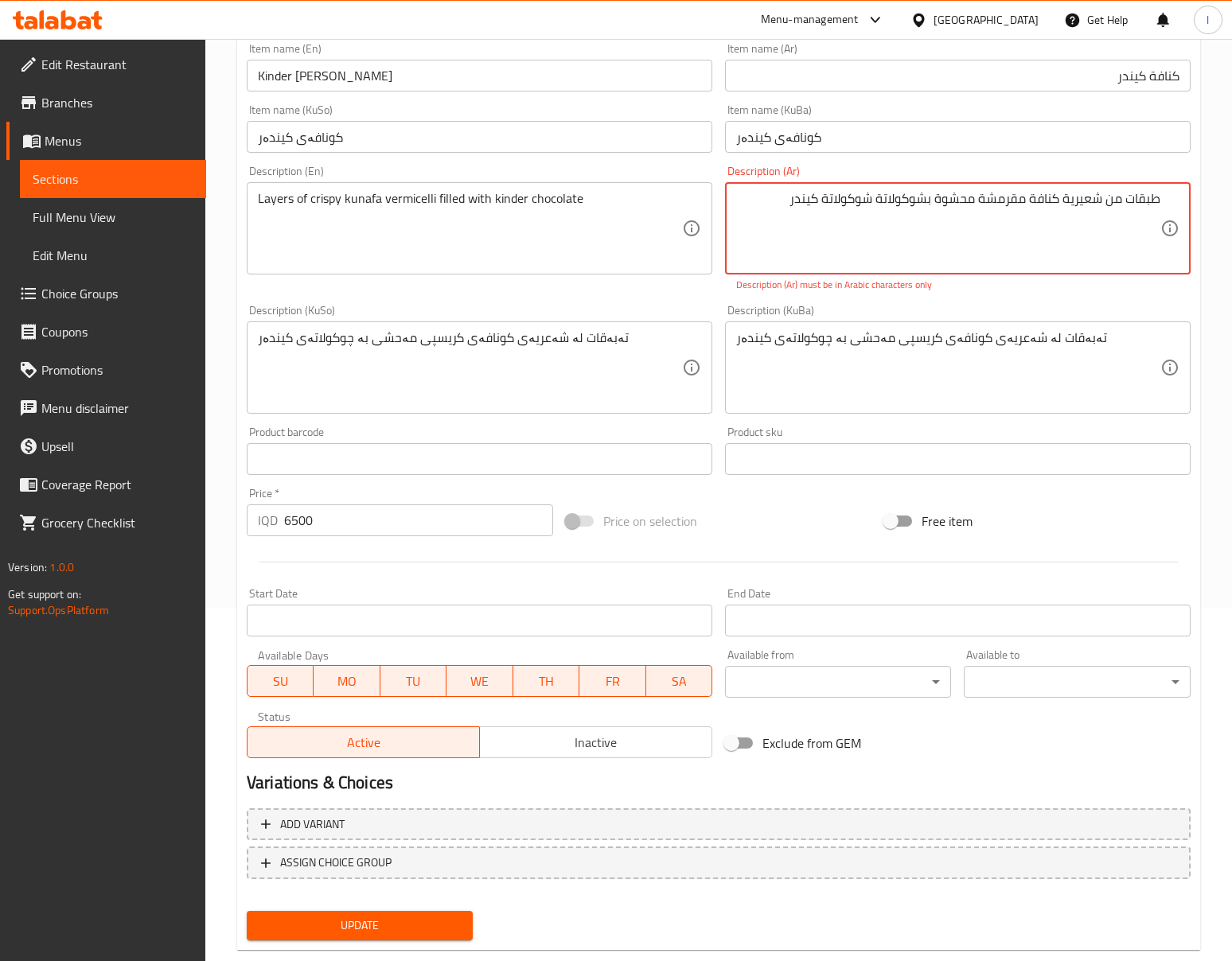
click at [911, 199] on textarea "طبقات من شعیریة كنافة مقرمشة محشوة بشوكولاتة شوكولاتة كيندر" at bounding box center [947, 229] width 424 height 76
click at [994, 279] on p "Description (Ar) must be in Arabic characters only" at bounding box center [957, 285] width 443 height 14
click at [1152, 201] on textarea "طبقات من شعیریة كنافة مقرمشة محشوة بشوكولاتة كيندر" at bounding box center [947, 229] width 424 height 76
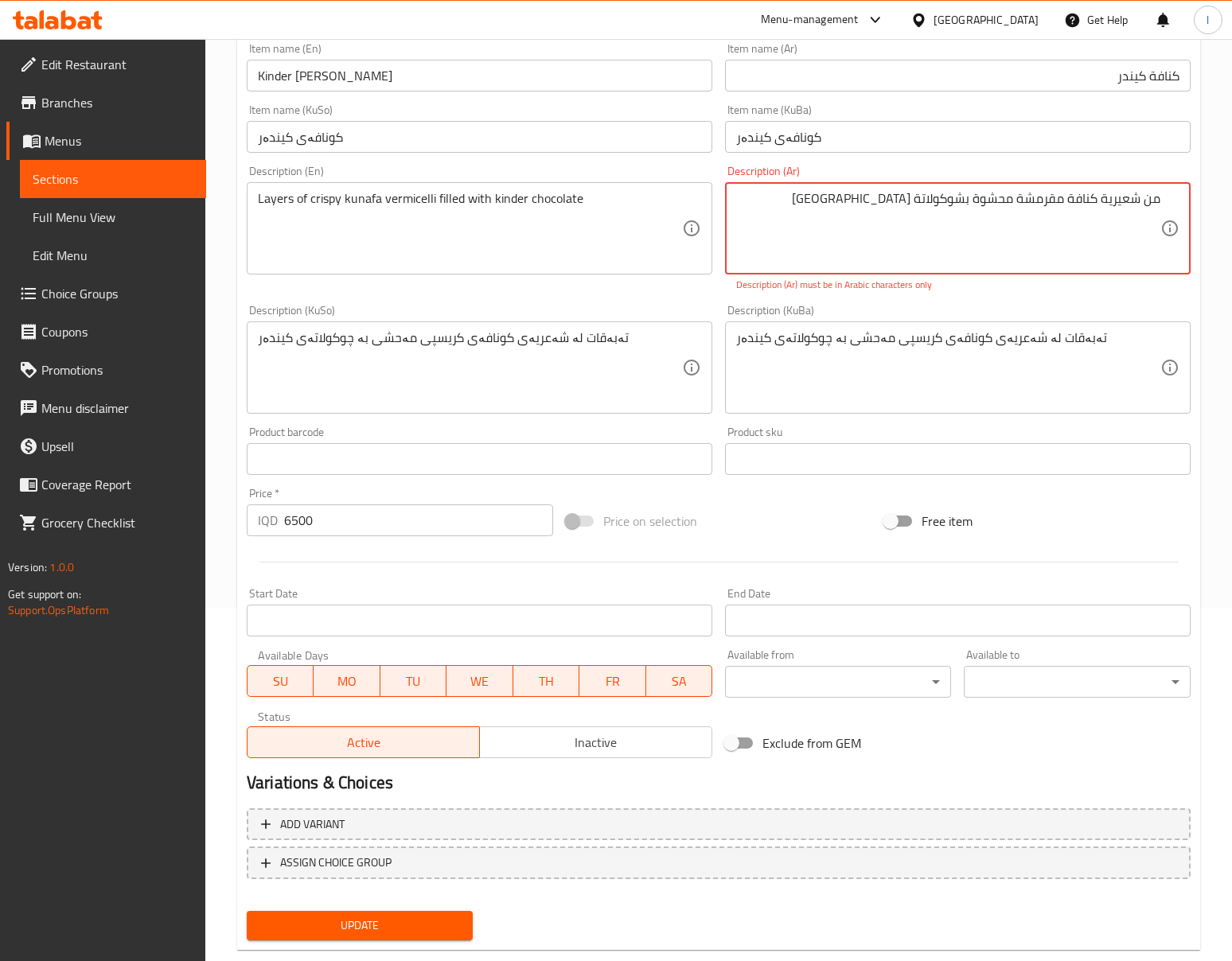
type textarea "من شعیریة كنافة مقرمشة محشوة بشوكولاتة كيندر"
click at [1115, 319] on div "Description (KuBa) تەبەقات لە شەعریەی کونافەی کریسپی مەحشی بە چوکولاتەی کیندەر …" at bounding box center [957, 359] width 465 height 109
drag, startPoint x: 1168, startPoint y: 207, endPoint x: 856, endPoint y: 189, distance: 312.5
click at [856, 189] on div "من شعیریة كنافة مقرمشة محشوة بشوكولاتة كيندر Description (Ar)" at bounding box center [957, 229] width 465 height 93
click at [1099, 230] on textarea "من شعیریة كنافة مقرمشة محشوة بشوكولاتة كيندر" at bounding box center [947, 229] width 424 height 76
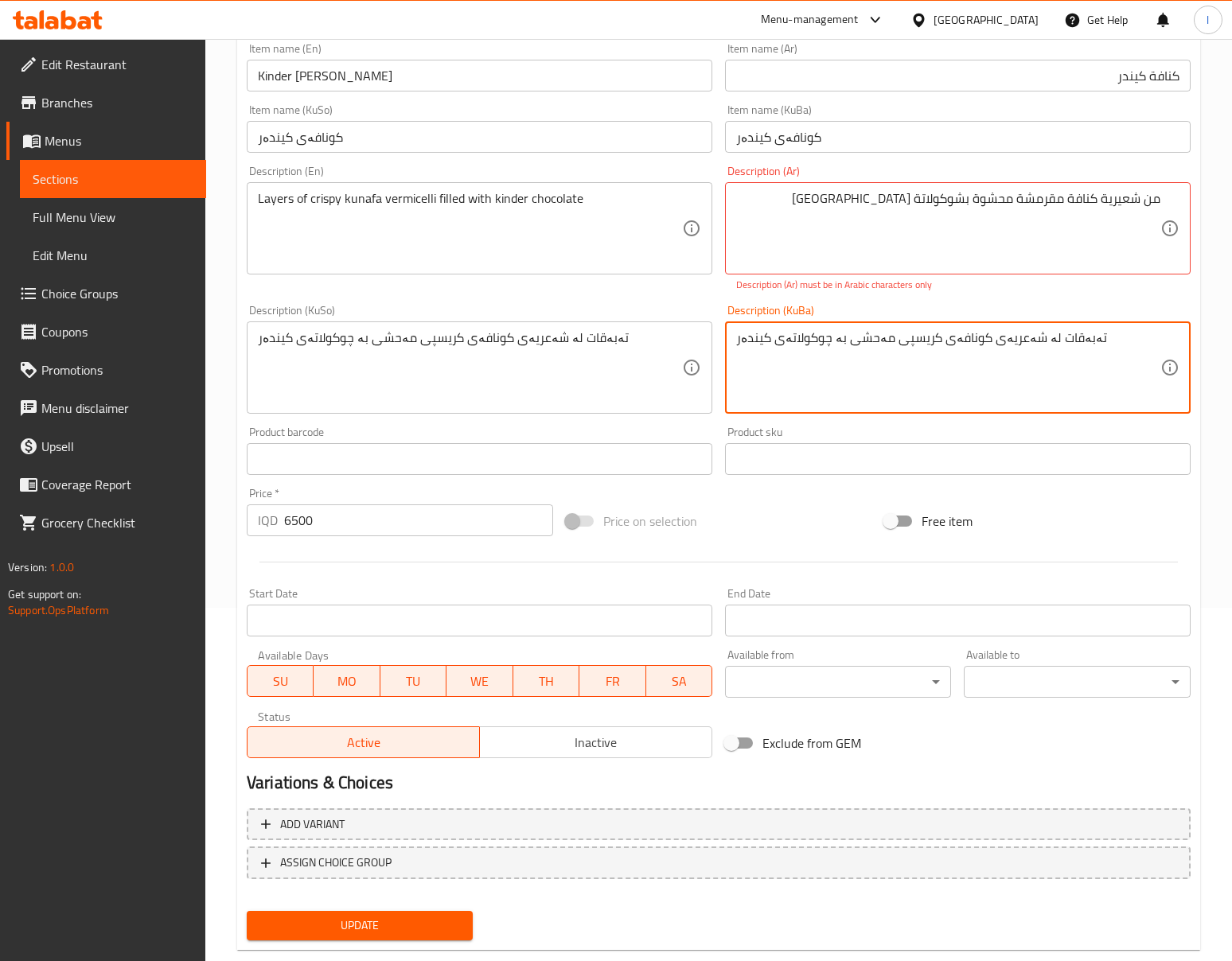
click at [964, 353] on textarea "تەبەقات لە شەعریەی کونافەی کریسپی مەحشی بە چوکولاتەی کیندەر" at bounding box center [947, 367] width 424 height 76
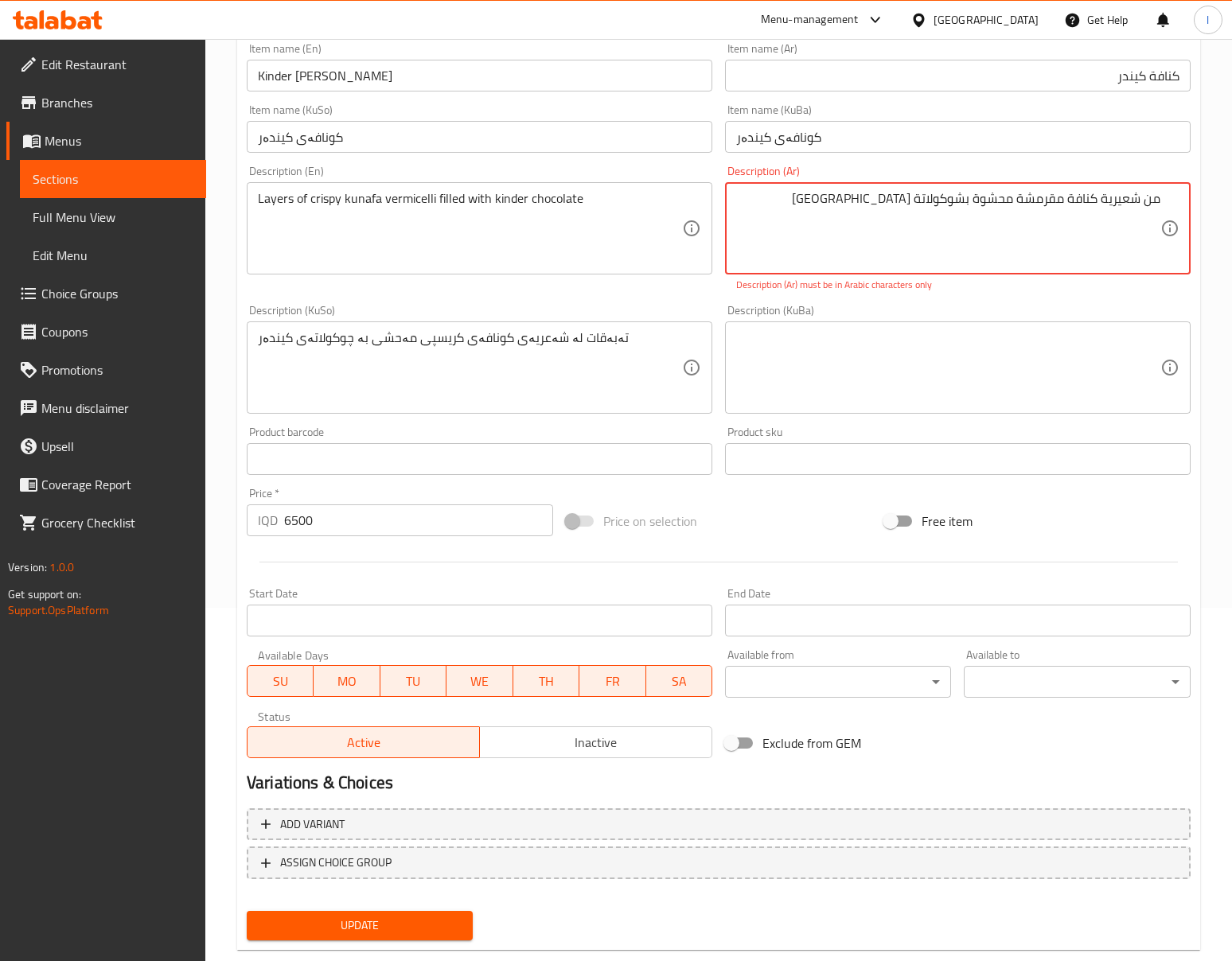
click at [1014, 355] on textarea at bounding box center [947, 367] width 424 height 76
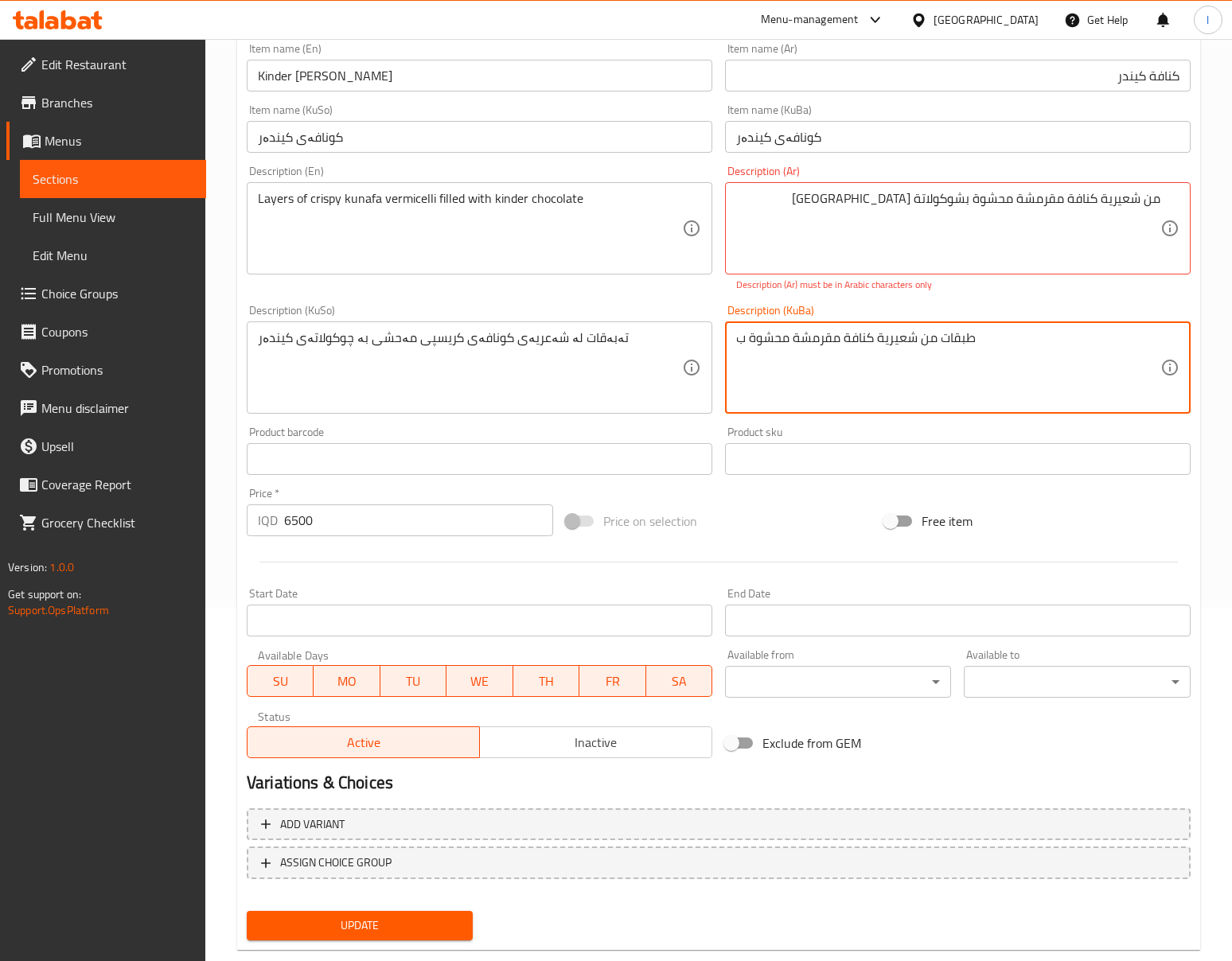
paste textarea "شوكولاتة كيندر"
click at [1055, 353] on textarea "طبقات من شعيرية كنافة مقرمشة محشوة بشوكولاتة [GEOGRAPHIC_DATA]" at bounding box center [947, 367] width 424 height 76
type textarea "طبقات من شعيرية كنافة مقرمشة محشوة بشوكولاتة [GEOGRAPHIC_DATA]"
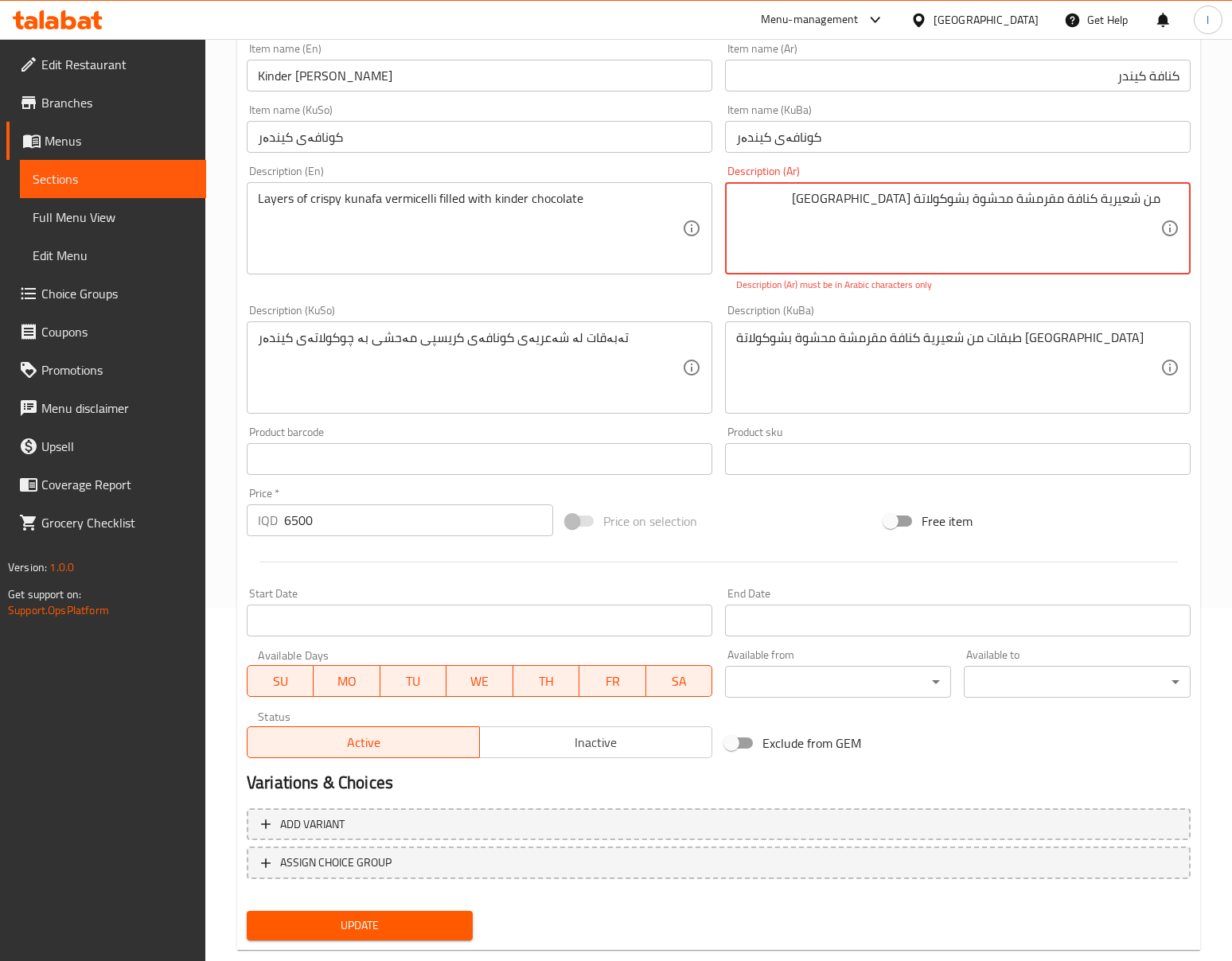
click at [1051, 224] on textarea "من شعیریة كنافة مقرمشة محشوة بشوكولاتة كيندر" at bounding box center [947, 229] width 424 height 76
paste textarea "طبقات من شعيري"
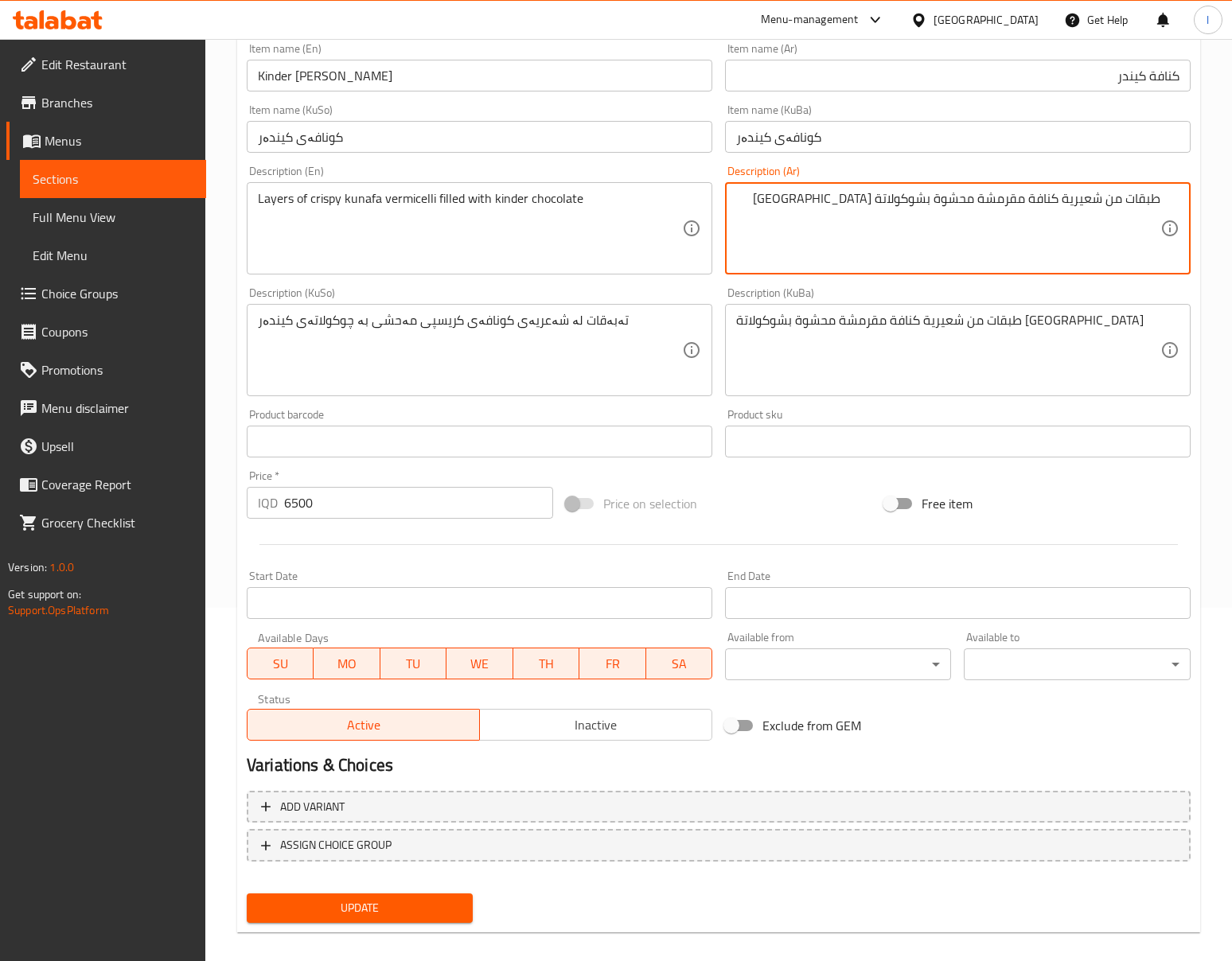
type textarea "طبقات من شعيرية كنافة مقرمشة محشوة بشوكولاتة [GEOGRAPHIC_DATA]"
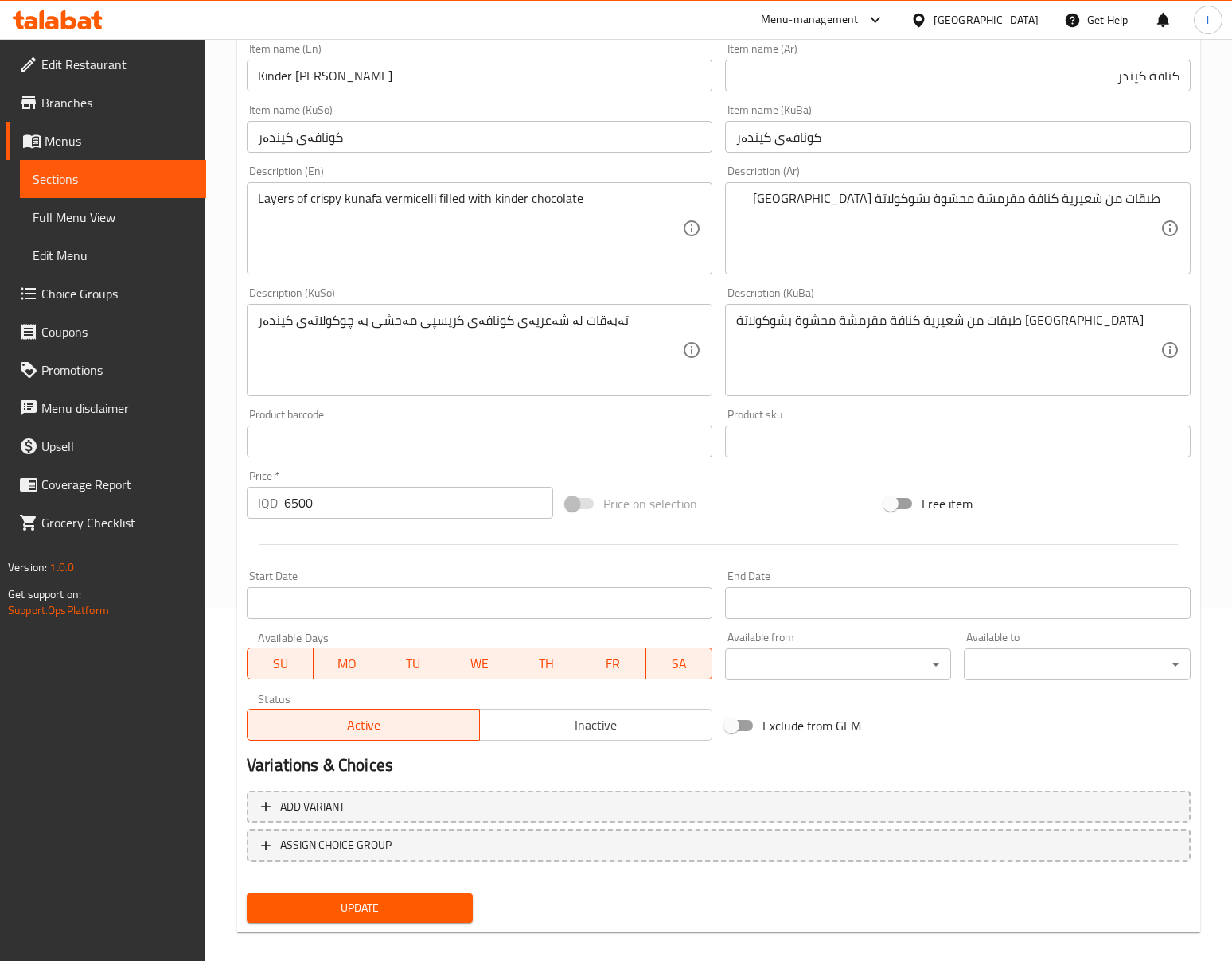
click at [529, 411] on div "Product barcode Product barcode" at bounding box center [479, 433] width 465 height 49
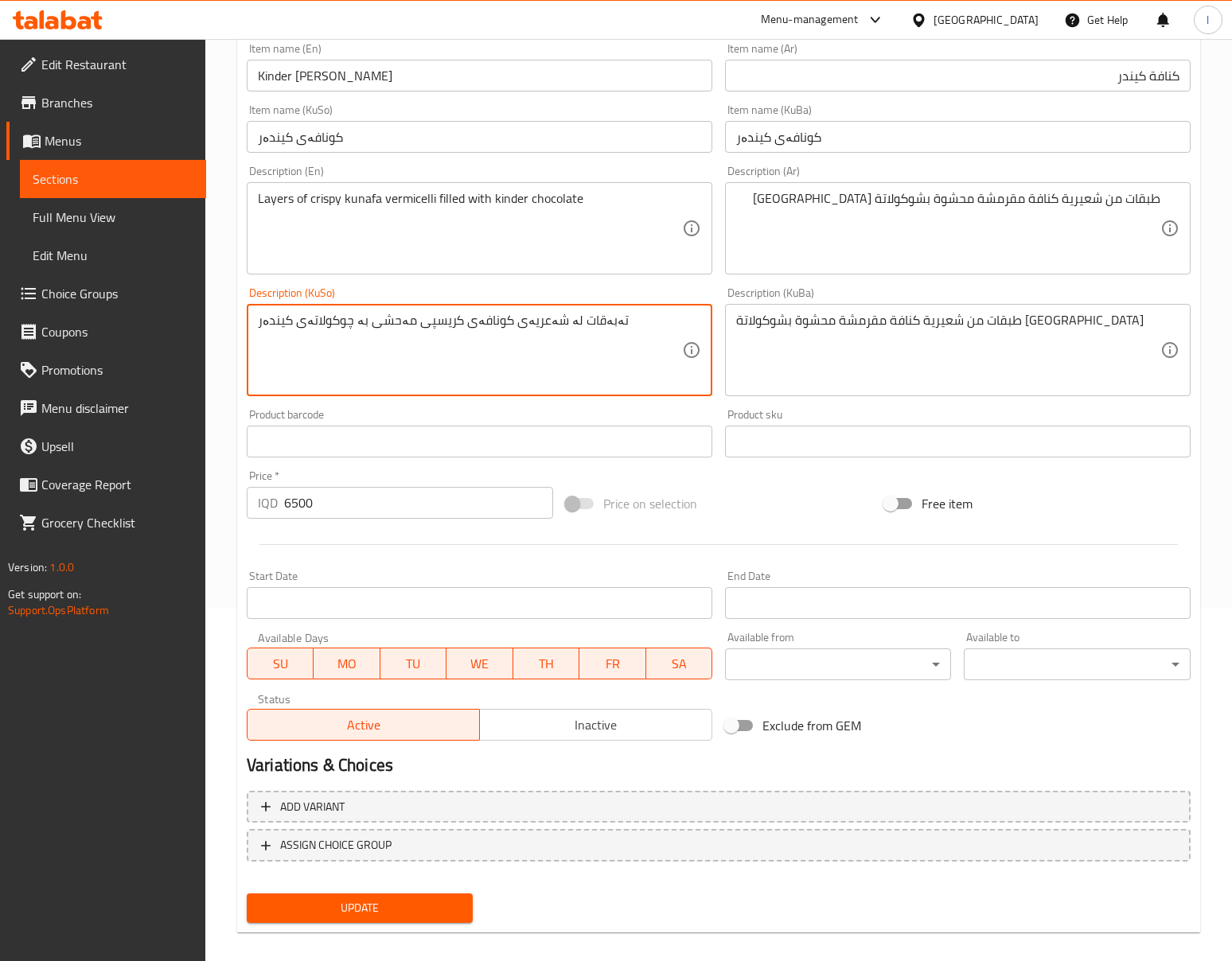
click at [557, 381] on textarea "تەبەقات لە شەعریەی کونافەی کریسپی مەحشی بە چوکولاتەی کیندەر" at bounding box center [470, 351] width 424 height 76
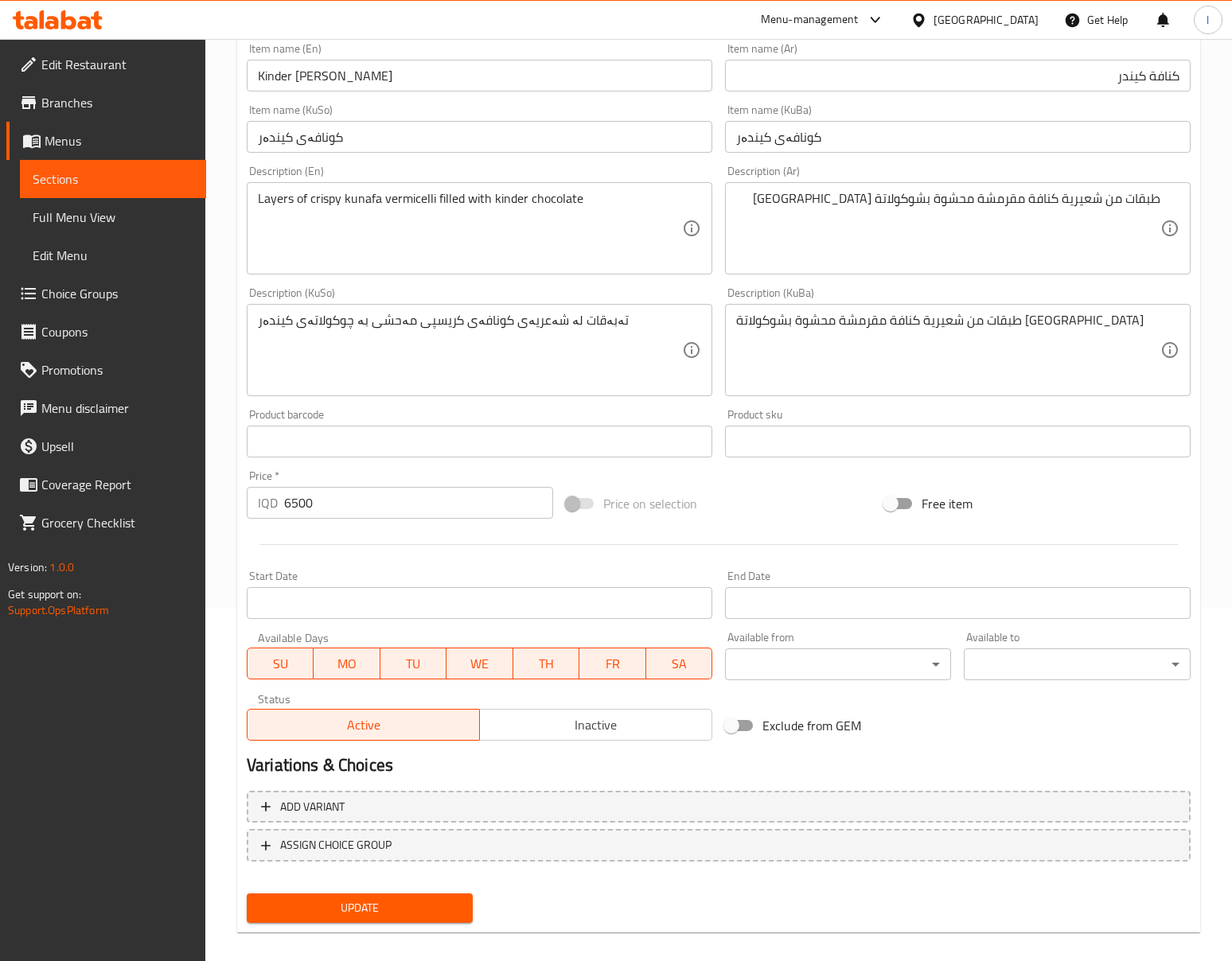
click at [1013, 411] on div "Product sku Product sku" at bounding box center [957, 433] width 465 height 49
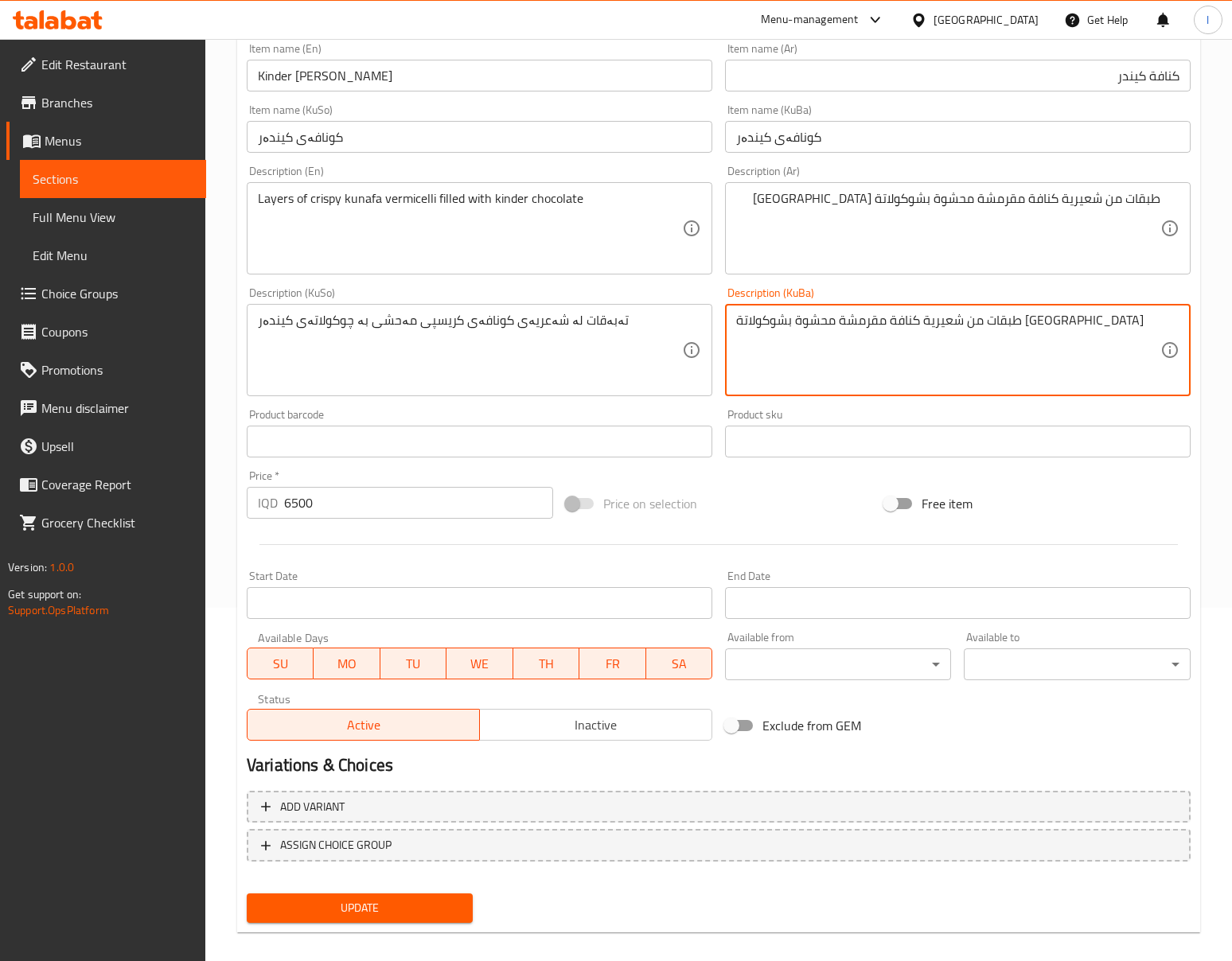
click at [1080, 351] on textarea "طبقات من شعيرية كنافة مقرمشة محشوة بشوكولاتة [GEOGRAPHIC_DATA]" at bounding box center [947, 351] width 424 height 76
paste textarea "ەبەقات لە شەعریەی کونافەی کریسپی مەحشی بە چوکولاتەی کیندە"
type textarea "تەبەقات لە شەعریەی کونافەی کریسپی مەحشی بە چوکولاتەی کیندەر"
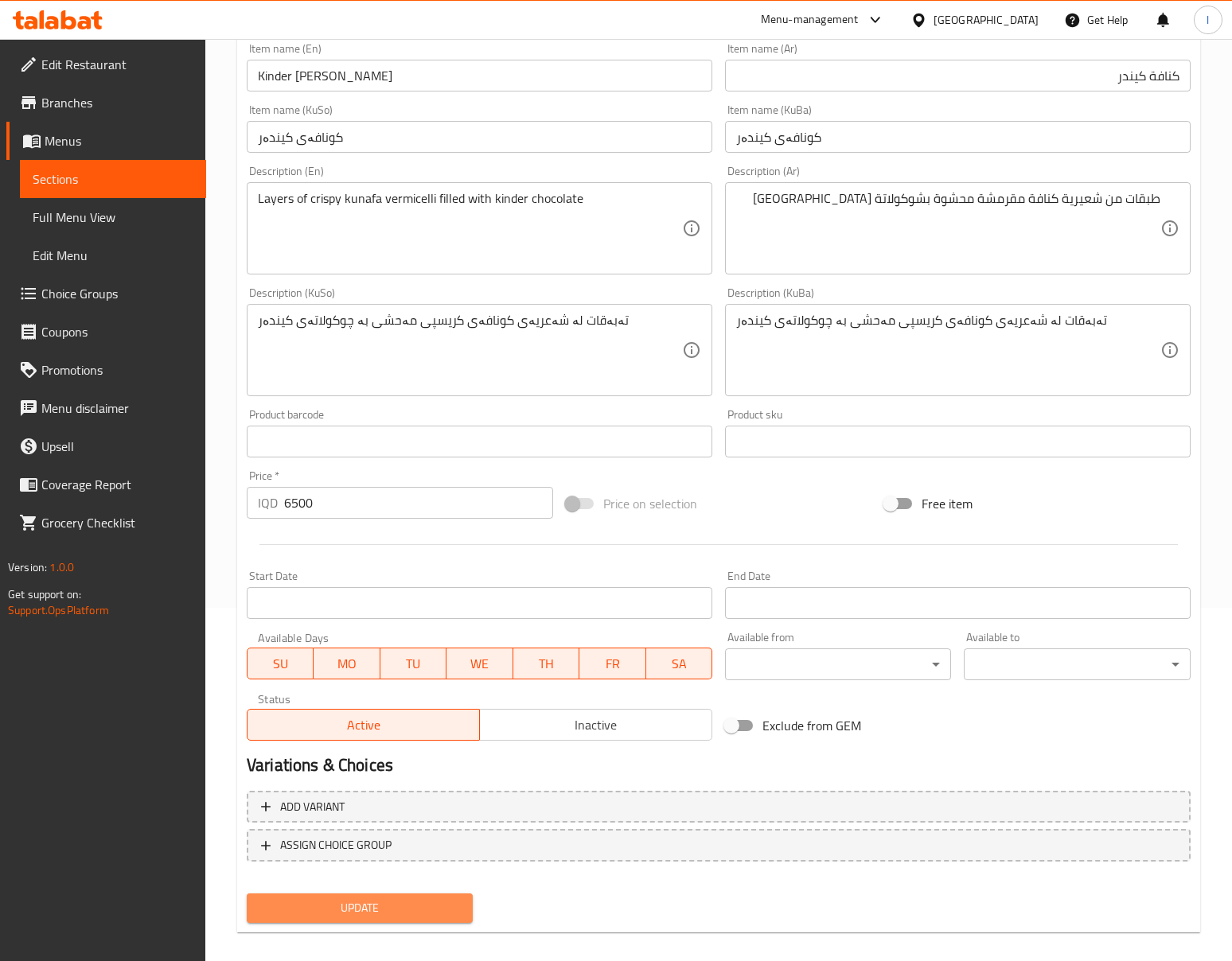
click at [433, 906] on span "Update" at bounding box center [359, 909] width 200 height 20
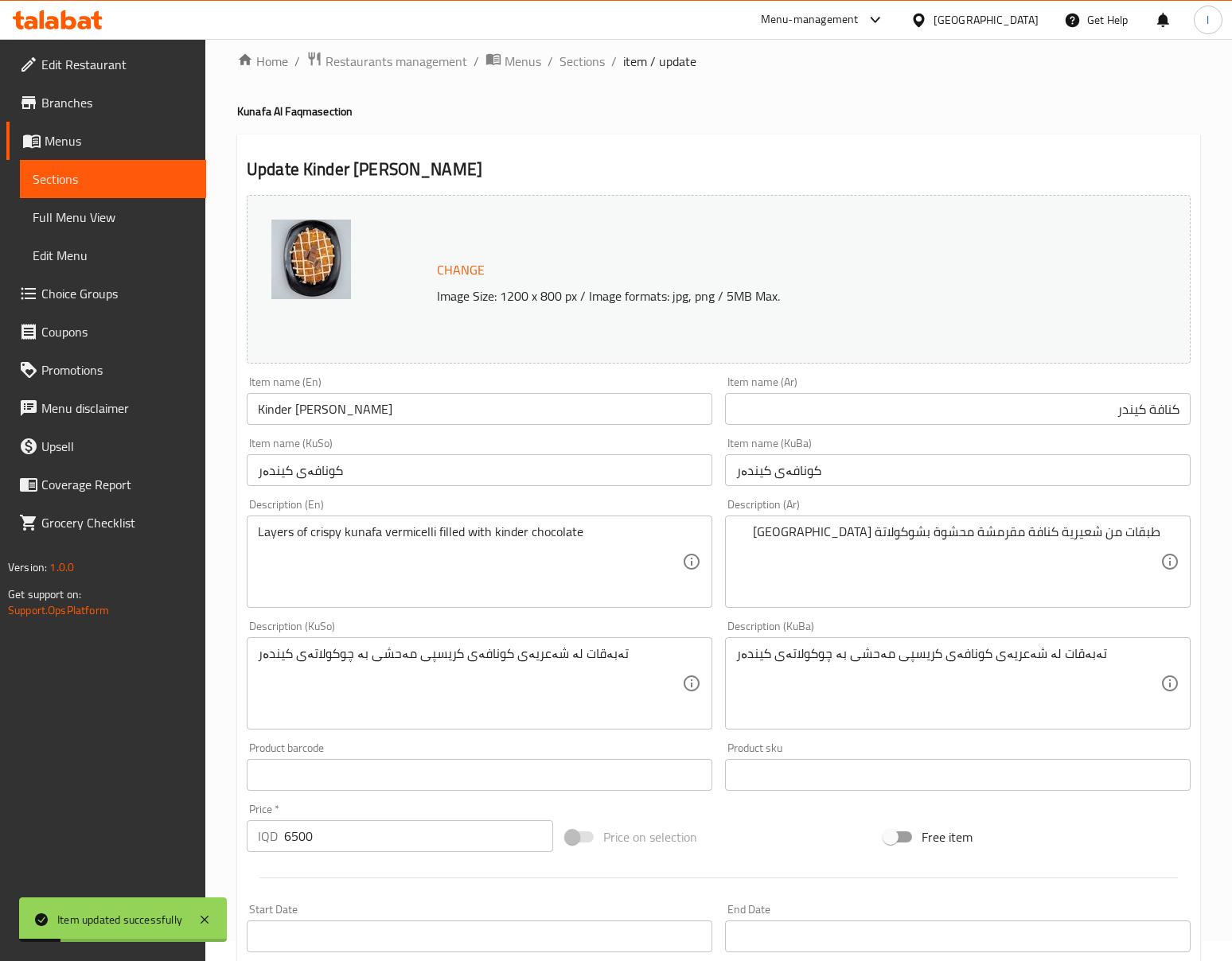
scroll to position [0, 0]
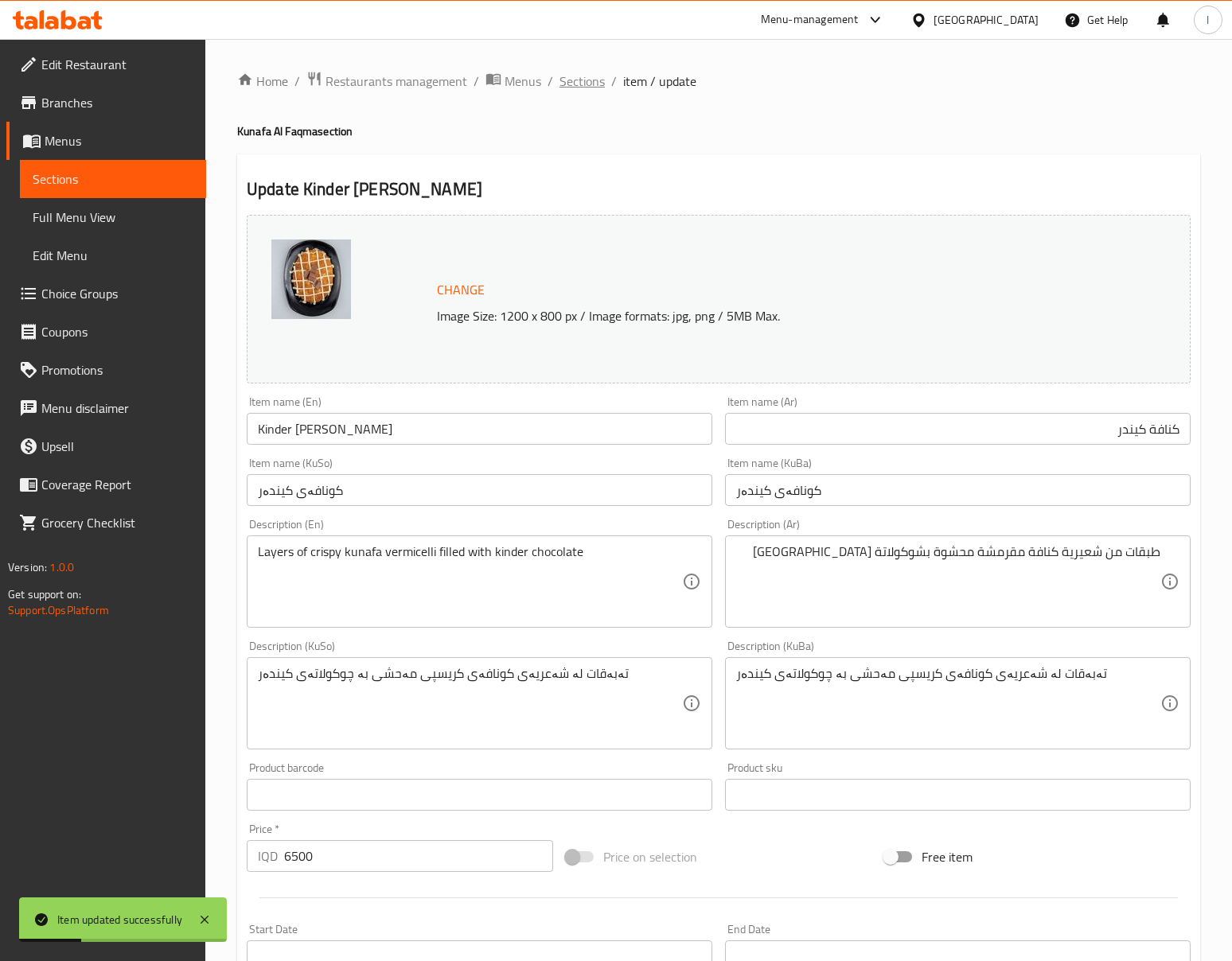
click at [576, 89] on span "Sections" at bounding box center [582, 80] width 45 height 19
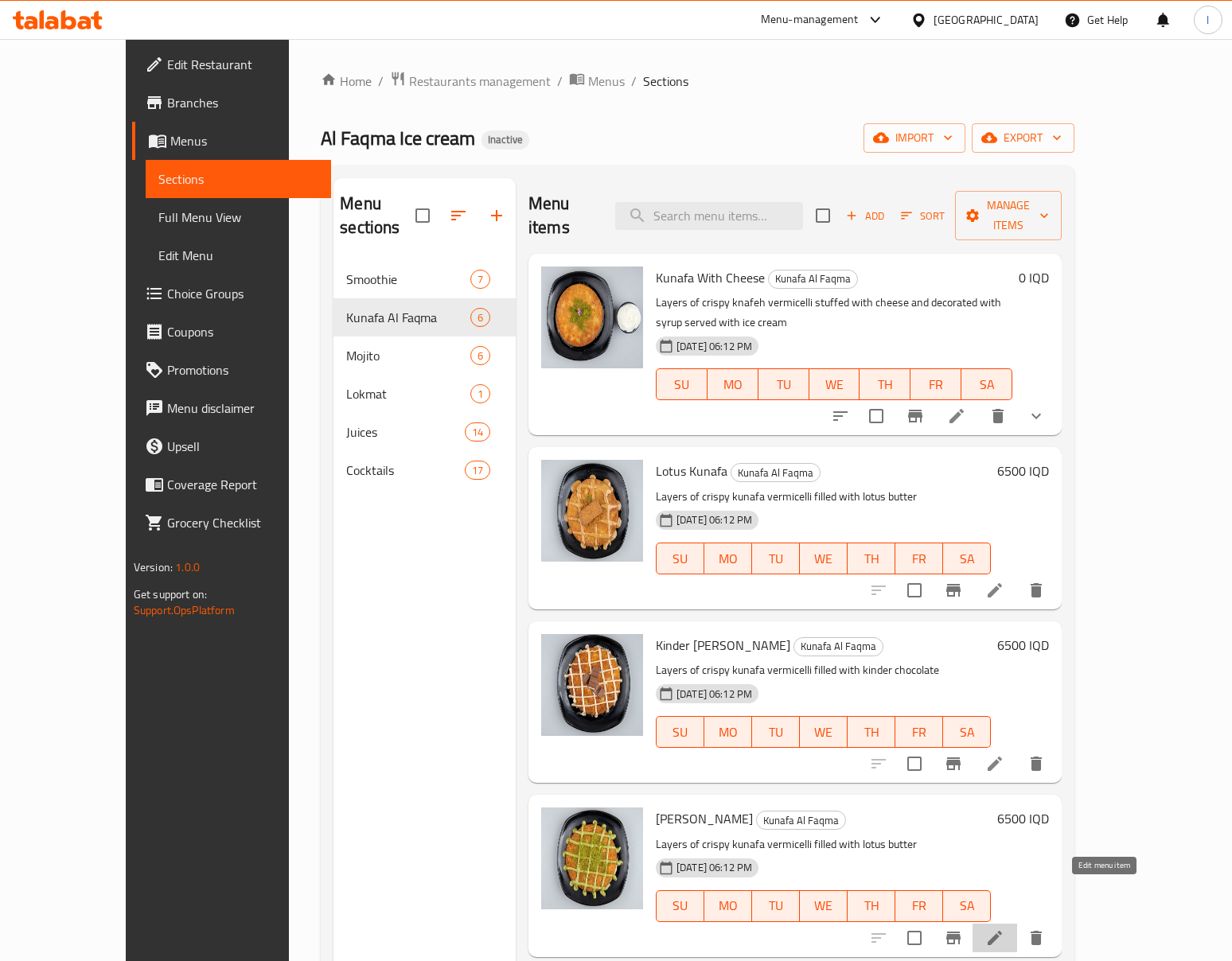
click at [1002, 931] on icon at bounding box center [994, 938] width 14 height 14
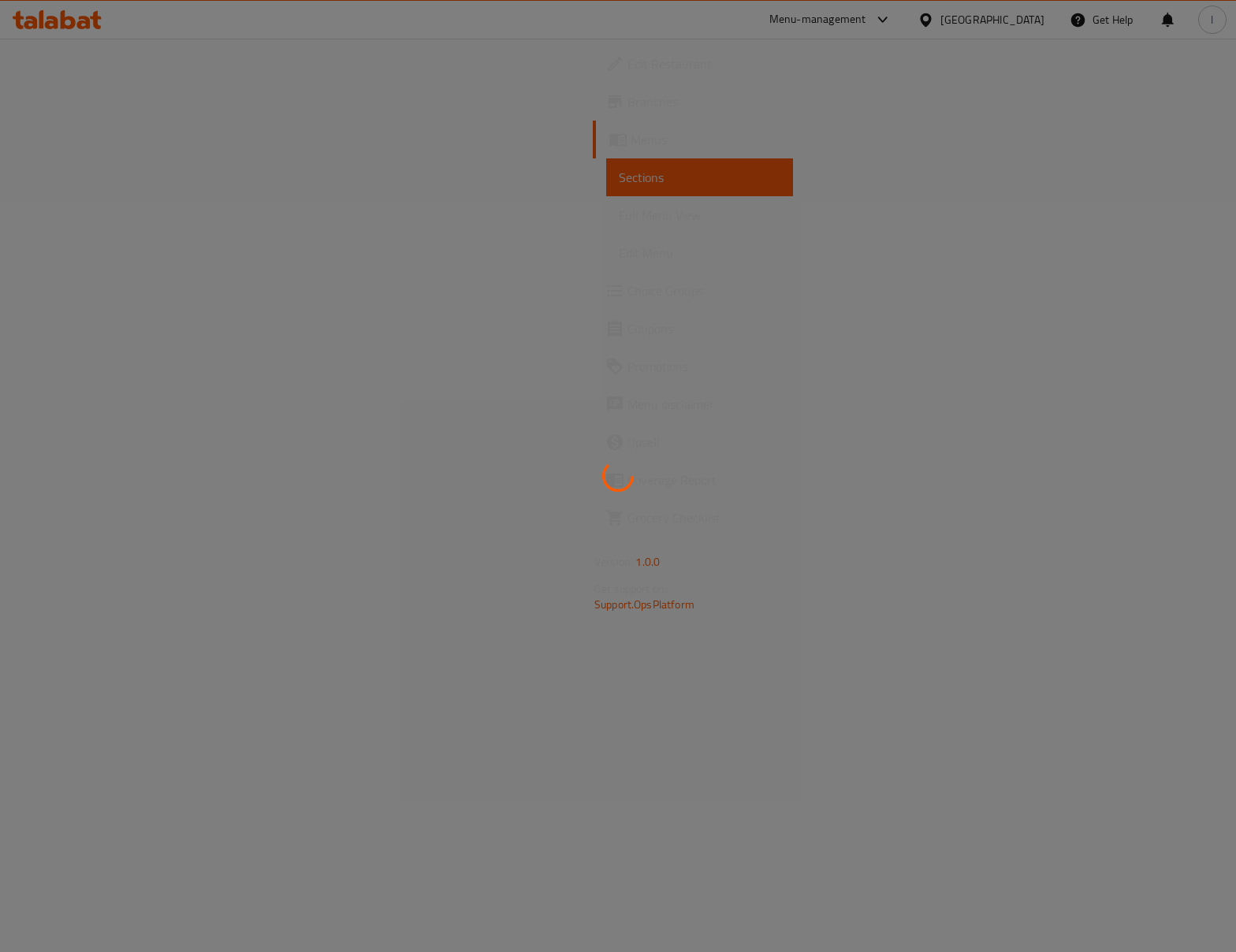
click at [674, 616] on div at bounding box center [618, 476] width 1236 height 952
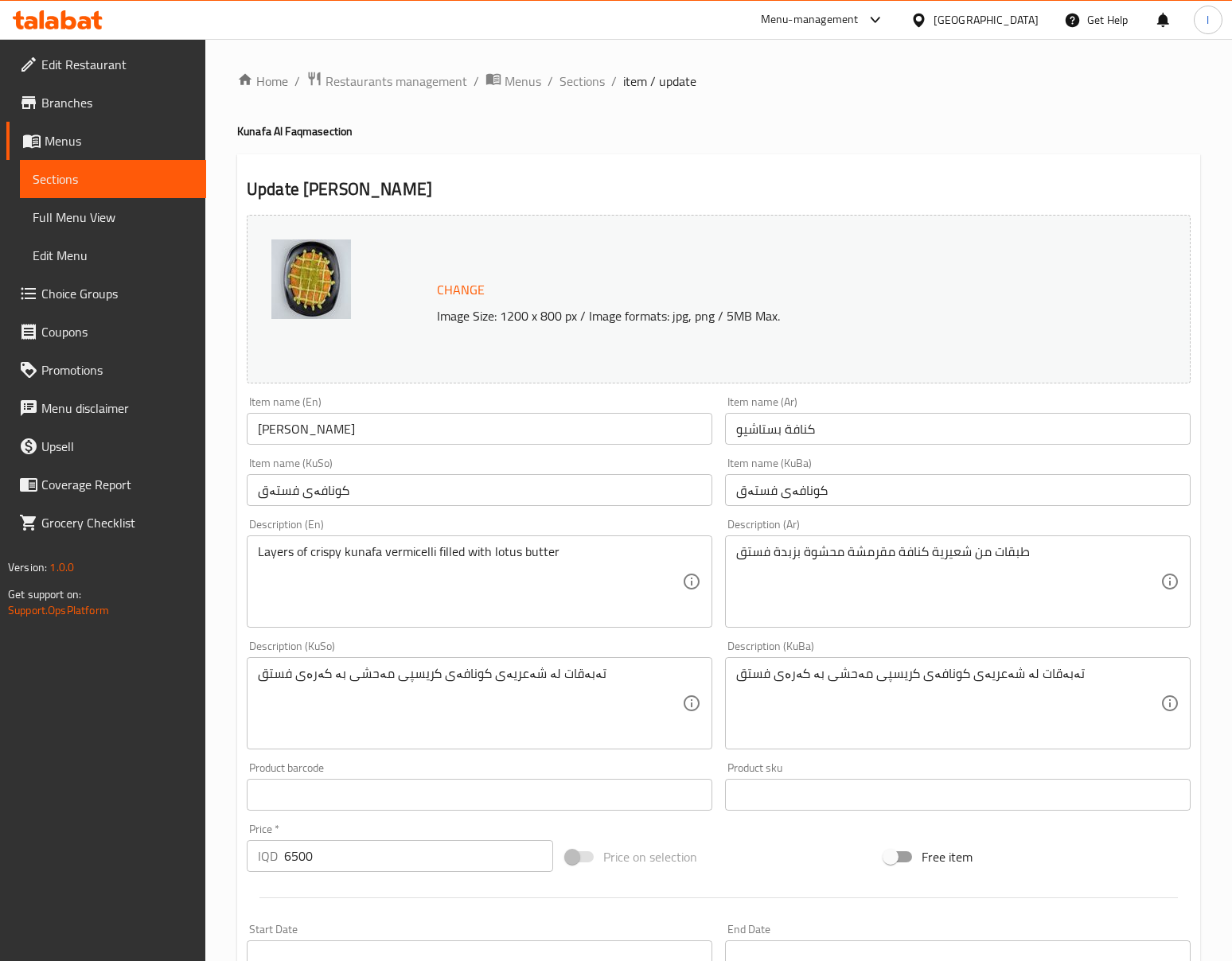
click at [644, 659] on div "تەبەقات لە شەعریەی کونافەی کریسپی مەحشی بە کەرەی فستق Description (KuSo)" at bounding box center [479, 704] width 465 height 93
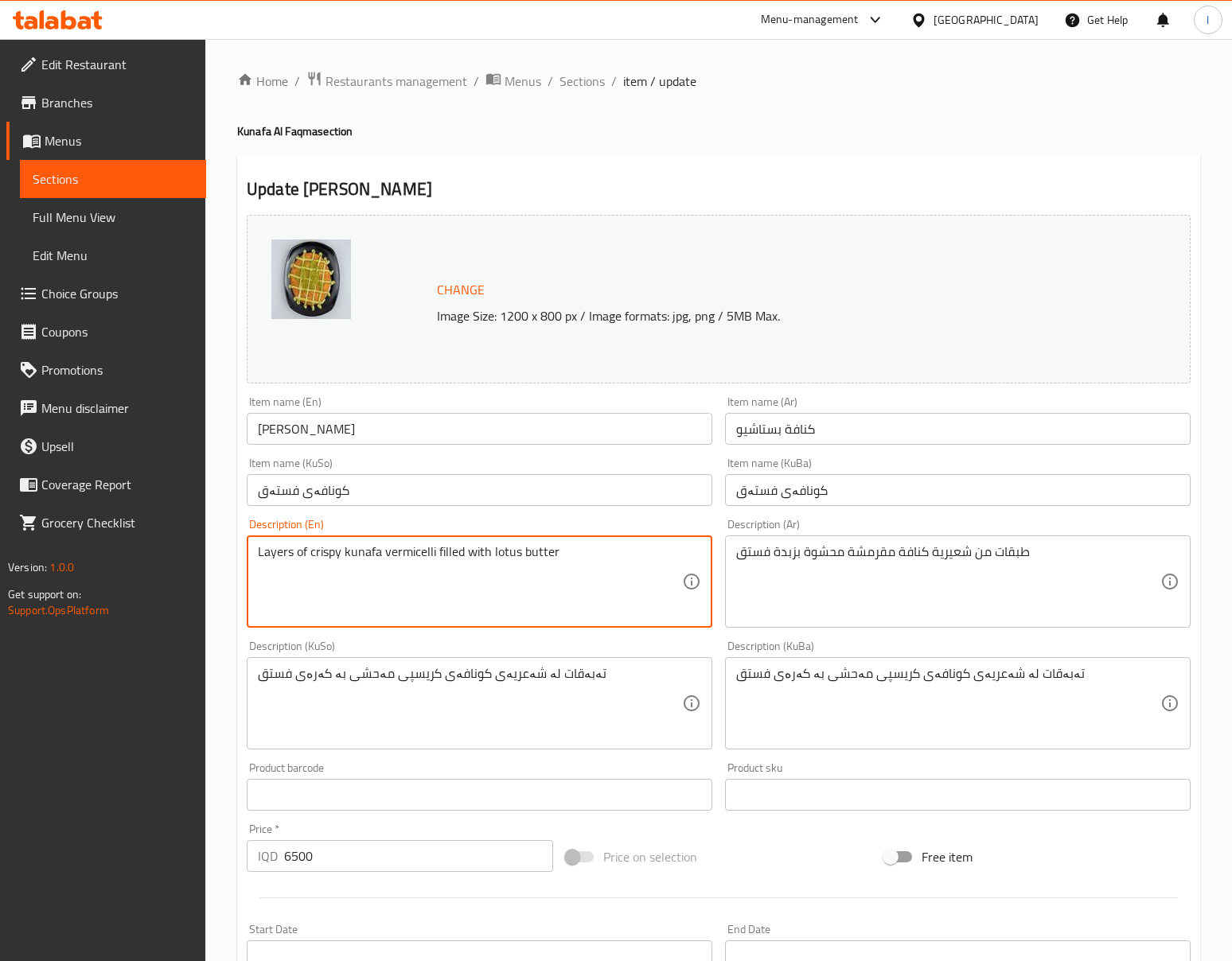
drag, startPoint x: 632, startPoint y: 547, endPoint x: 491, endPoint y: 573, distance: 143.4
click at [491, 573] on textarea "Layers of crispy kunafa vermicelli filled with lotus butter" at bounding box center [470, 582] width 424 height 76
click at [554, 573] on textarea "Layers of crispy kunafa vermicelli filled with lotus butter" at bounding box center [470, 582] width 424 height 76
click at [516, 565] on textarea "Layers of crispy kunafa vermicelli filled with lotus butter" at bounding box center [470, 582] width 424 height 76
click at [500, 554] on textarea "Layers of crispy kunafa vermicelli filled with lotus butter" at bounding box center [470, 582] width 424 height 76
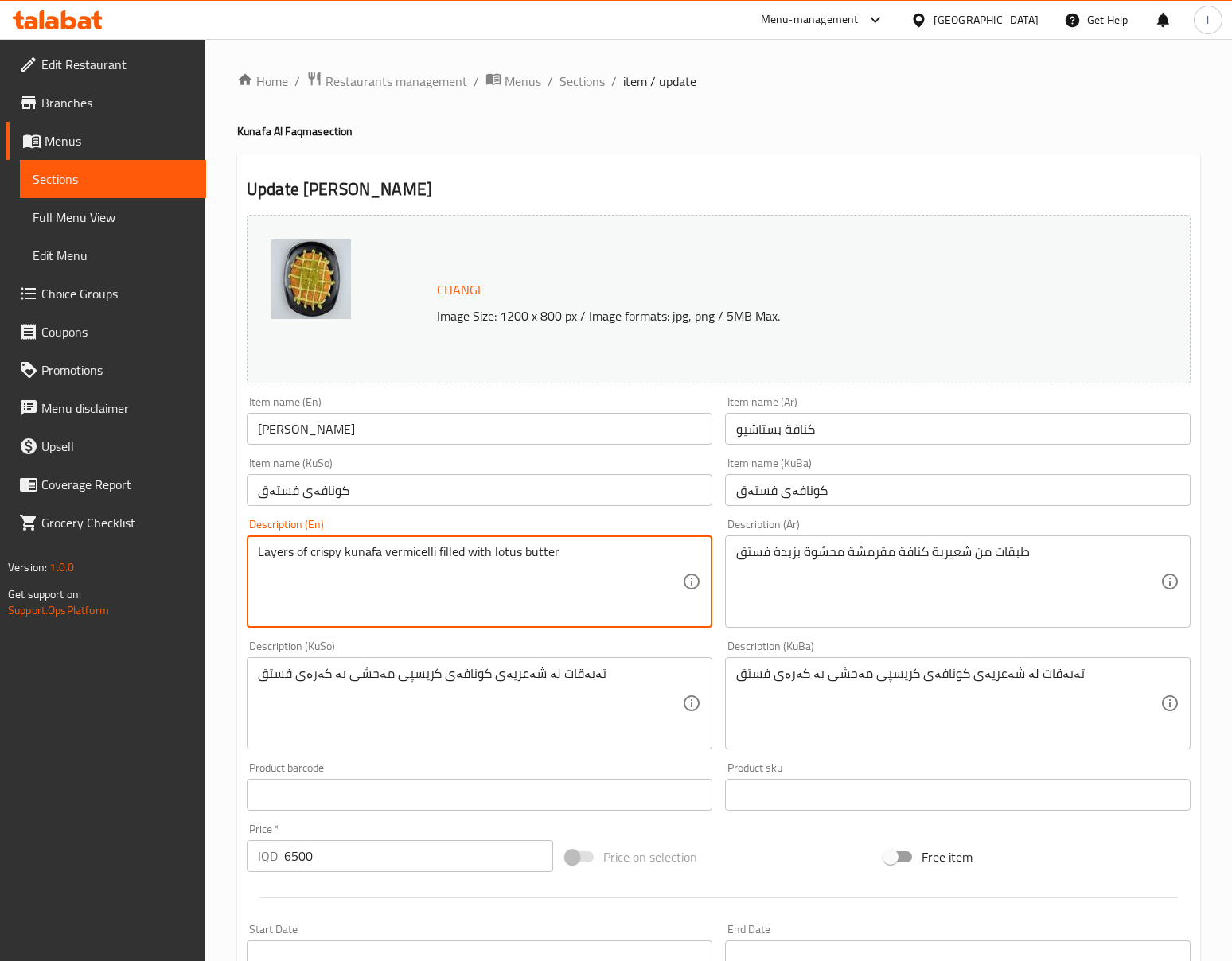
click at [500, 554] on textarea "Layers of crispy kunafa vermicelli filled with lotus butter" at bounding box center [470, 582] width 424 height 76
type textarea "Layers of crispy kunafa vermicelli filled with pistachio butter"
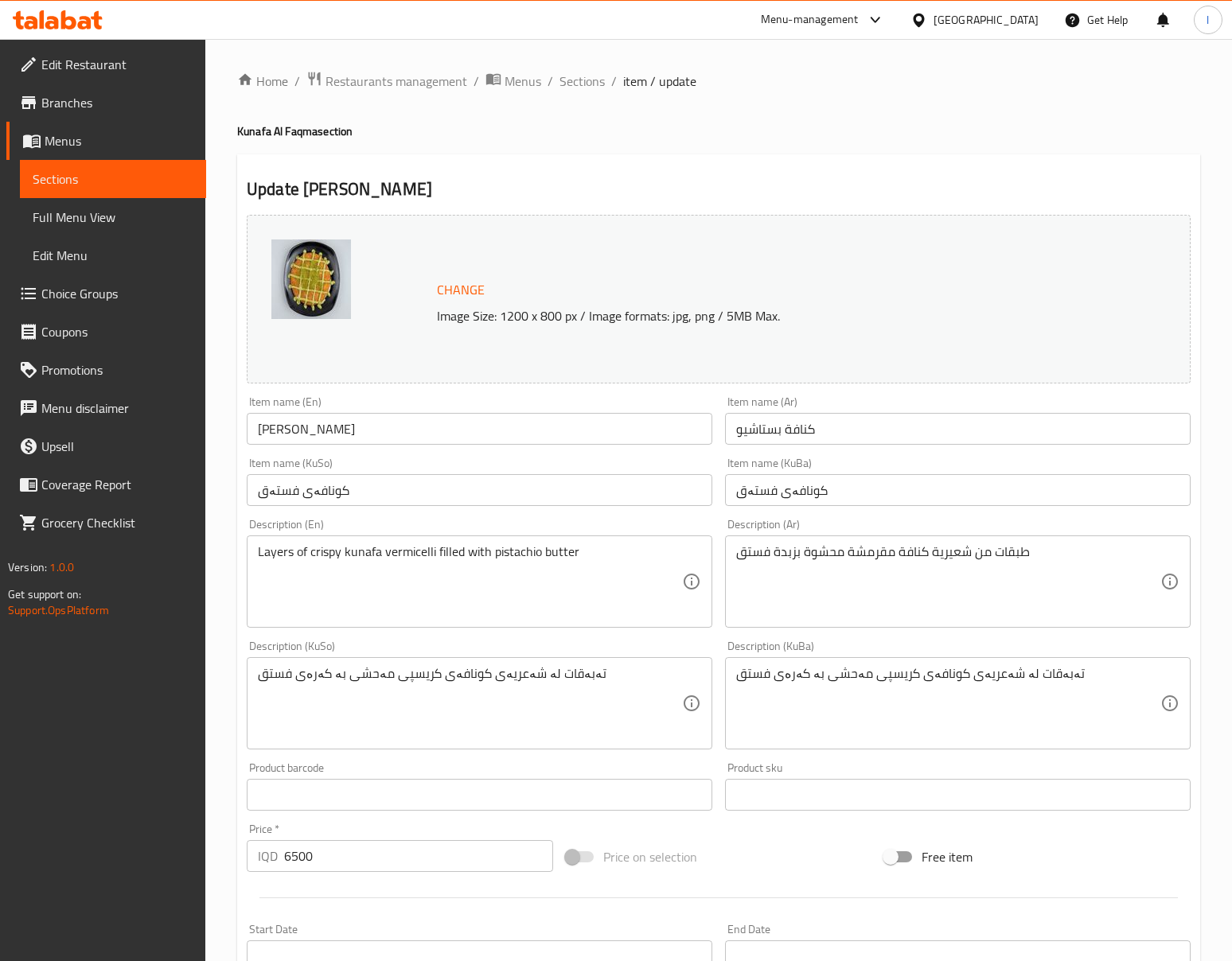
click at [570, 635] on div "Description (KuSo) تەبەقات لە شەعریەی کونافەی کریسپی مەحشی بە کەرەی فستق Descri…" at bounding box center [479, 695] width 479 height 122
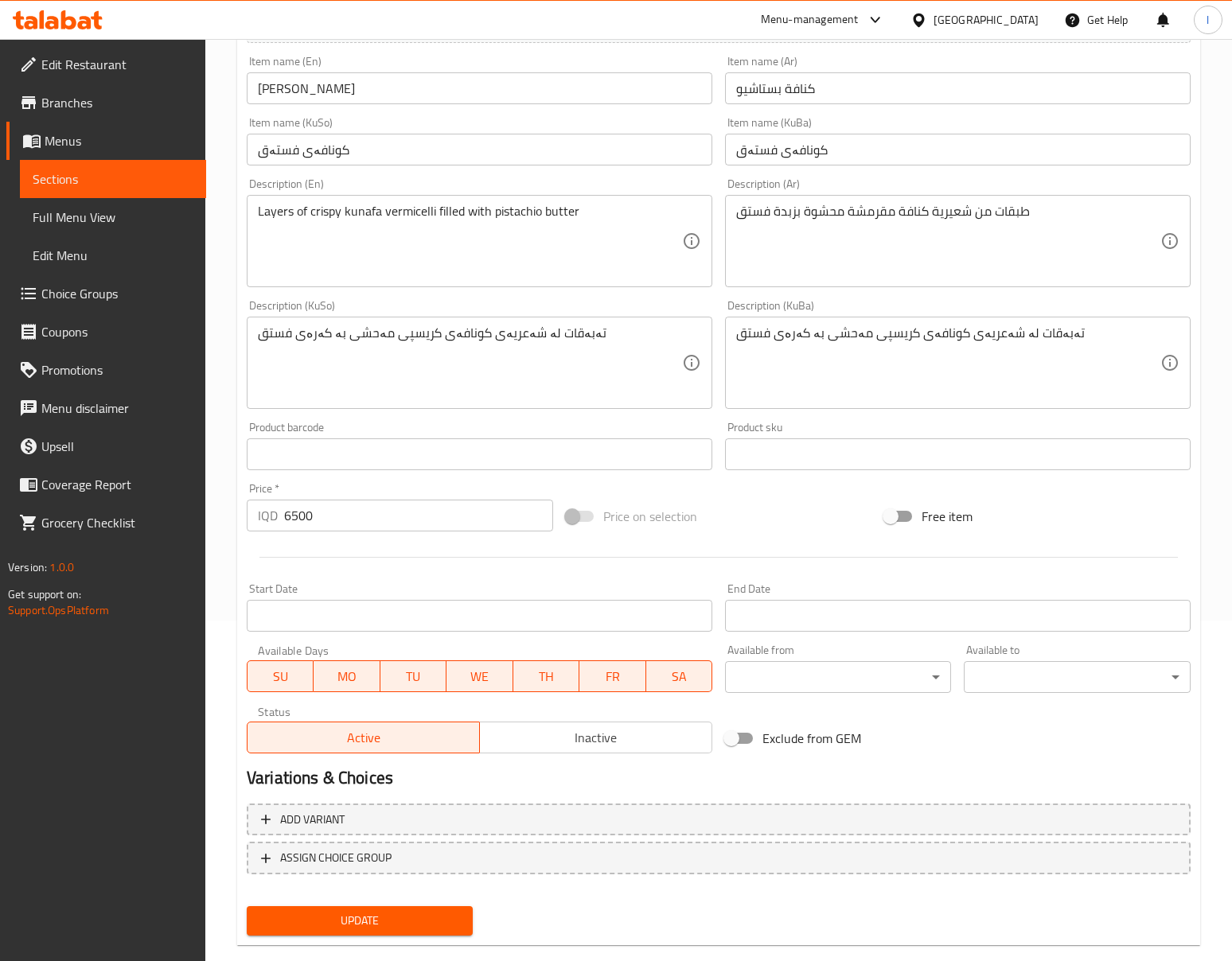
scroll to position [353, 0]
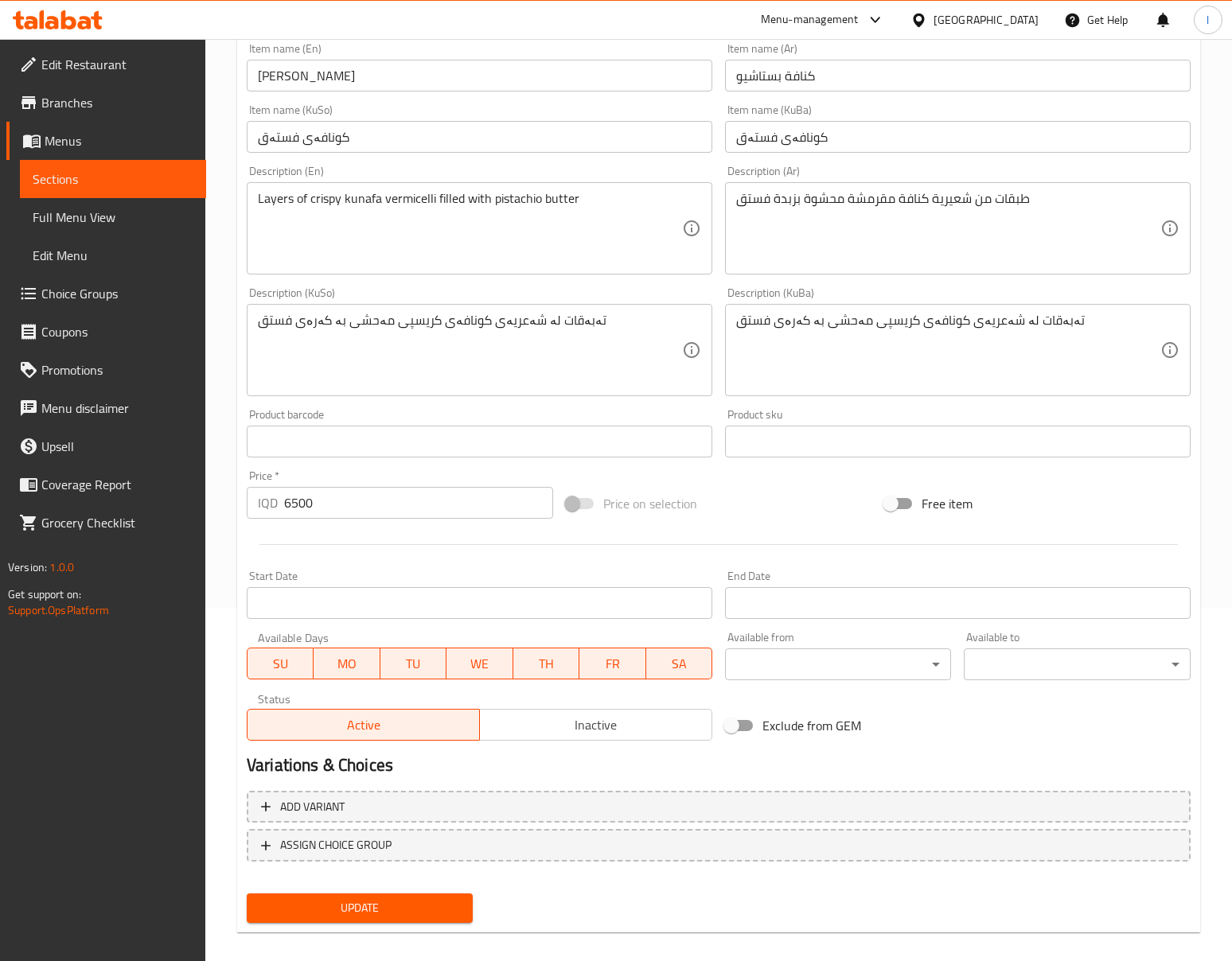
click at [402, 902] on span "Update" at bounding box center [359, 909] width 200 height 20
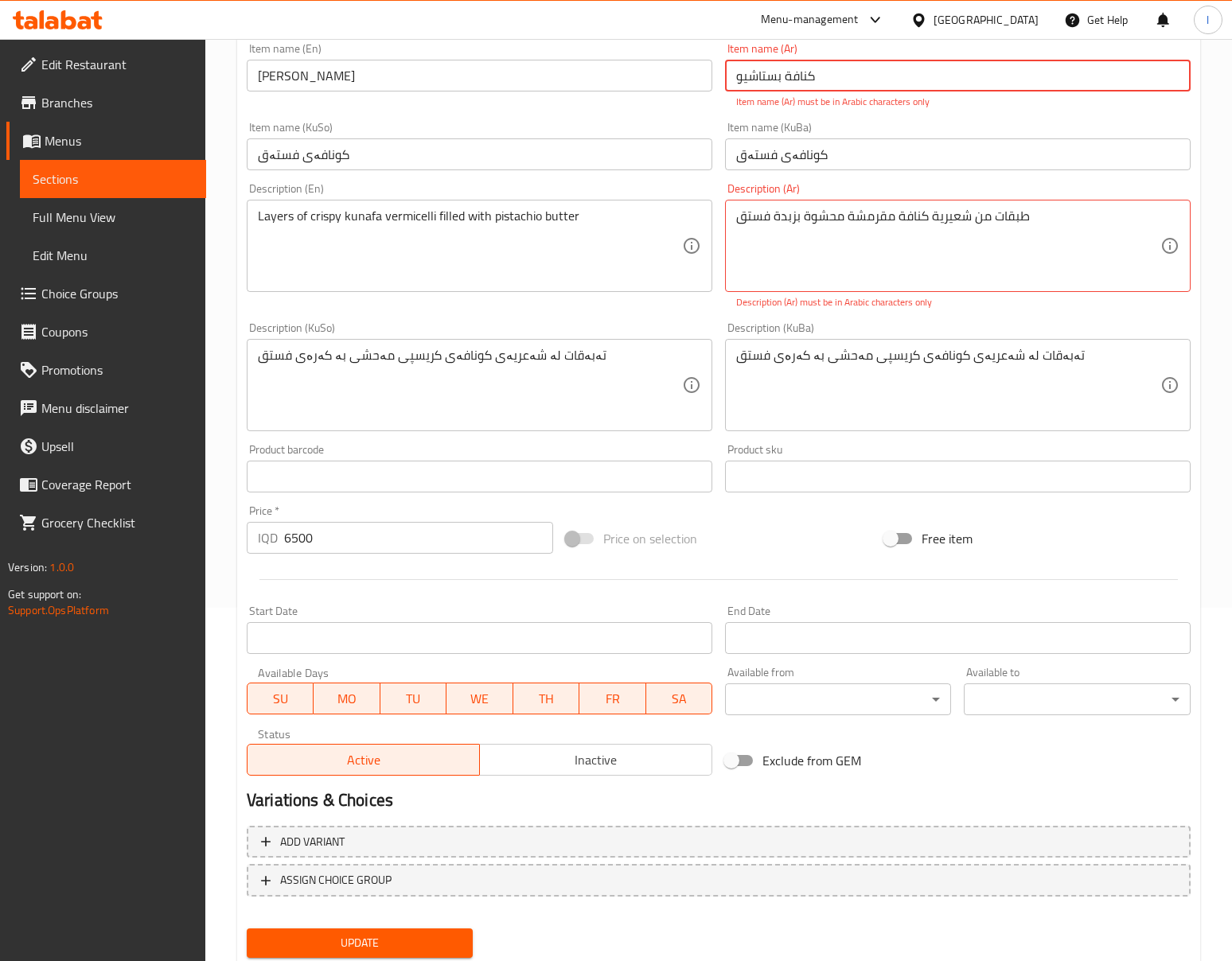
click at [759, 92] on input "كنافة بستاشیو" at bounding box center [957, 76] width 465 height 32
click at [748, 77] on input "كنافة بستاشیو" at bounding box center [957, 76] width 465 height 32
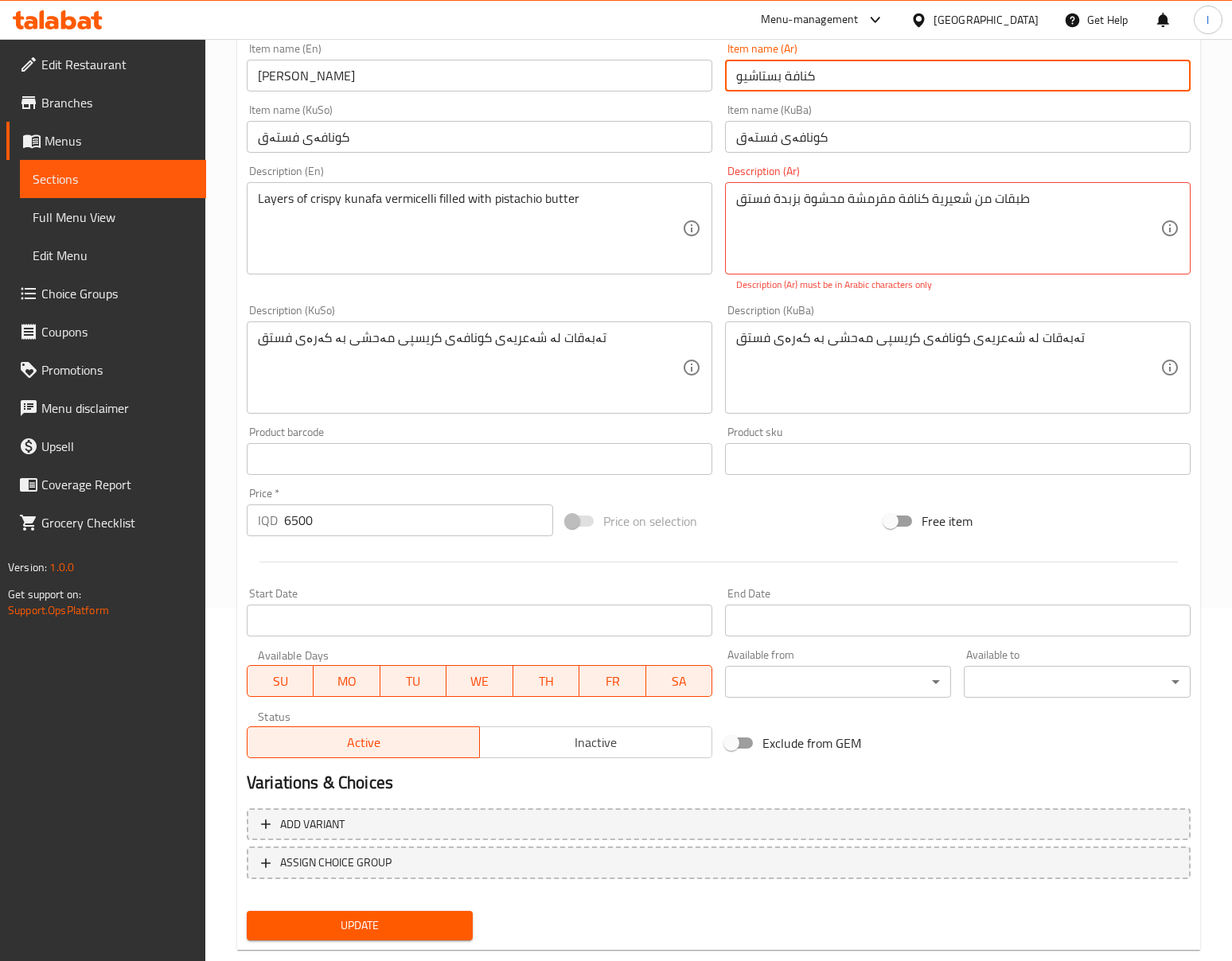
click at [758, 78] on input "كنافة بستاشيو" at bounding box center [957, 76] width 465 height 32
type input "كنافة بستاشيو"
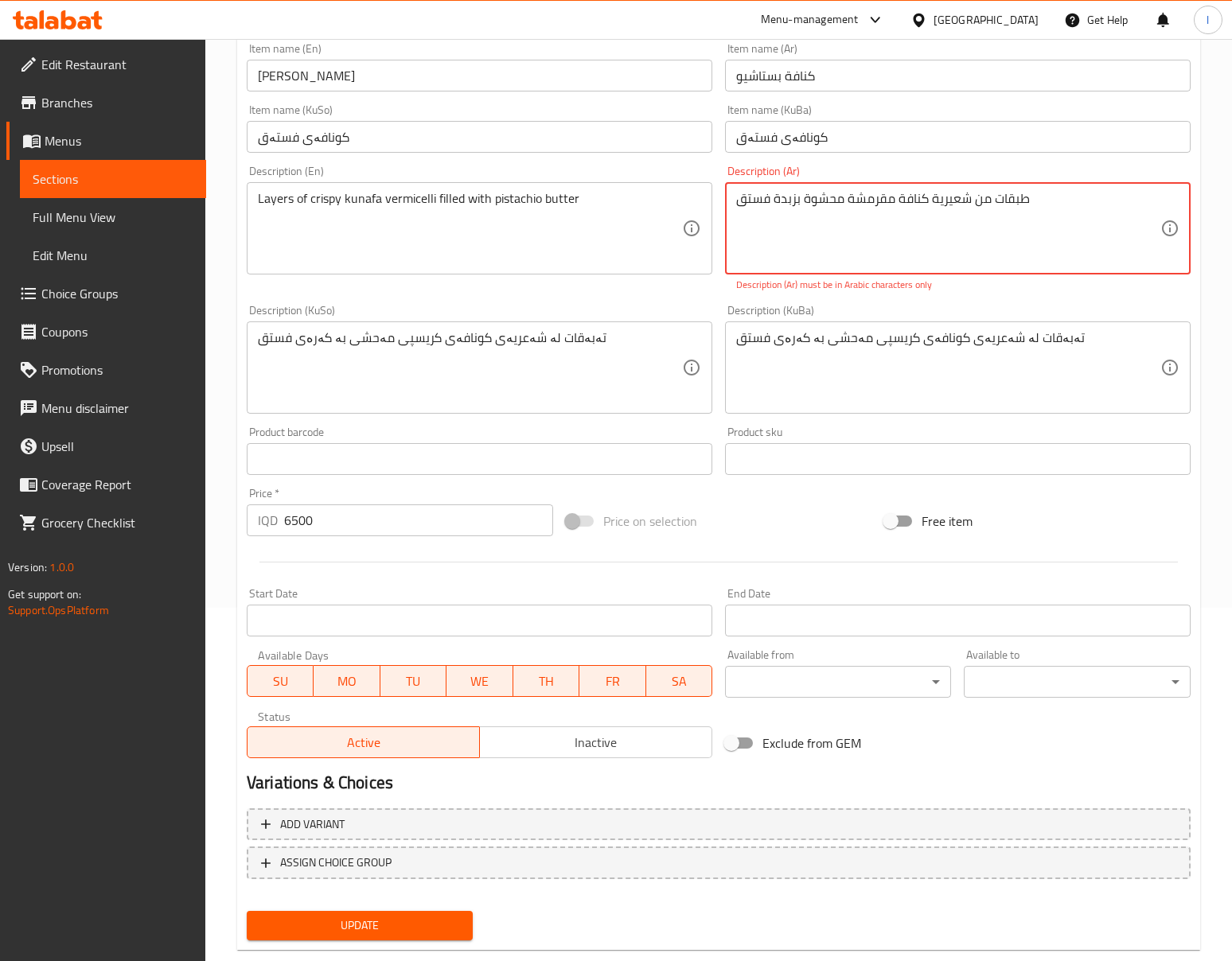
click at [748, 205] on textarea "طبقات من شعیریة كنافة مقرمشة محشوة بزبدة فستق" at bounding box center [947, 229] width 424 height 76
drag, startPoint x: 797, startPoint y: 202, endPoint x: 738, endPoint y: 208, distance: 59.3
click at [738, 208] on textarea "طبقات من شعیریة كنافة مقرمشة محشوة بزبدة فستق" at bounding box center [947, 229] width 424 height 76
click at [809, 196] on textarea "طبقات من شعیریة كنافة مقرمشة محشوة بزبدة فستق" at bounding box center [947, 229] width 424 height 76
drag, startPoint x: 797, startPoint y: 200, endPoint x: 785, endPoint y: 204, distance: 12.6
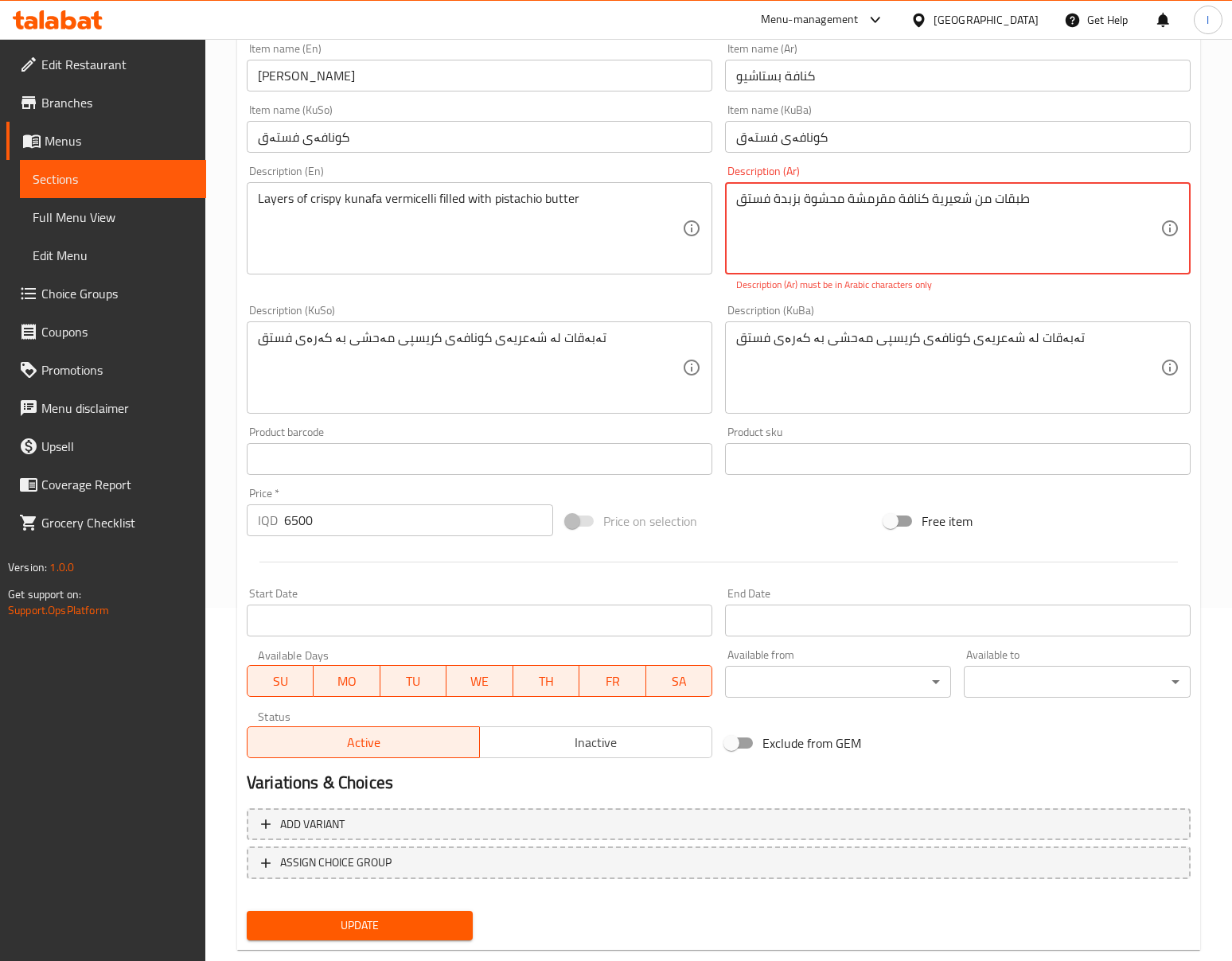
click at [785, 204] on textarea "طبقات من شعیریة كنافة مقرمشة محشوة بزبدة فستق" at bounding box center [947, 229] width 424 height 76
click at [803, 201] on textarea "طبقات من شعیریة كنافة مقرمشة محشوة بزبدة فستق" at bounding box center [947, 229] width 424 height 76
click at [752, 204] on textarea "طبقات من شعیریة كنافة مقرمشة محشوة بزبدة فستق" at bounding box center [947, 229] width 424 height 76
click at [855, 249] on textarea "طبقات من شعیریة كنافة مقرمشة محشوة بزبدة فستق" at bounding box center [947, 229] width 424 height 76
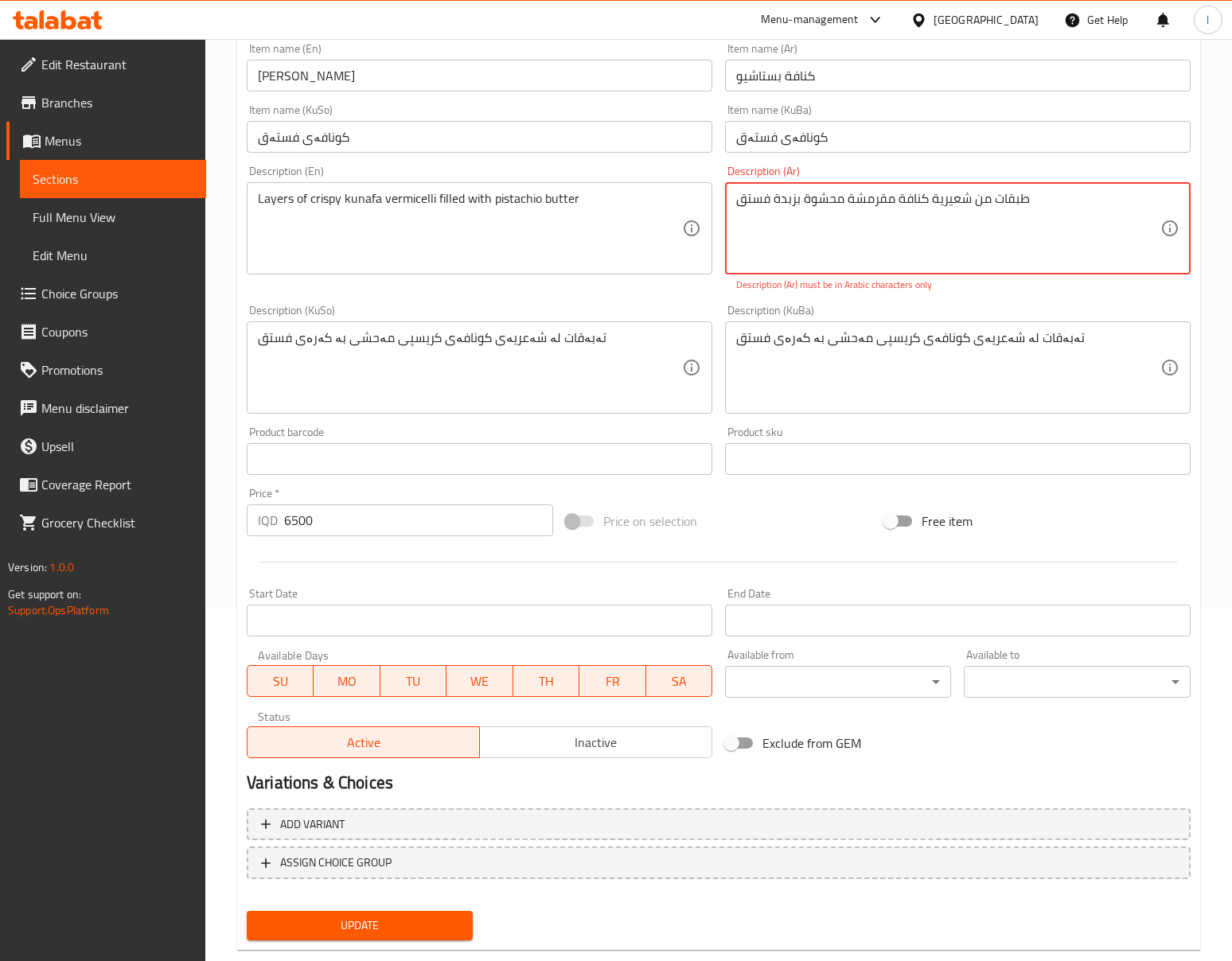
click at [855, 249] on textarea "طبقات من شعیریة كنافة مقرمشة محشوة بزبدة فستق" at bounding box center [947, 229] width 424 height 76
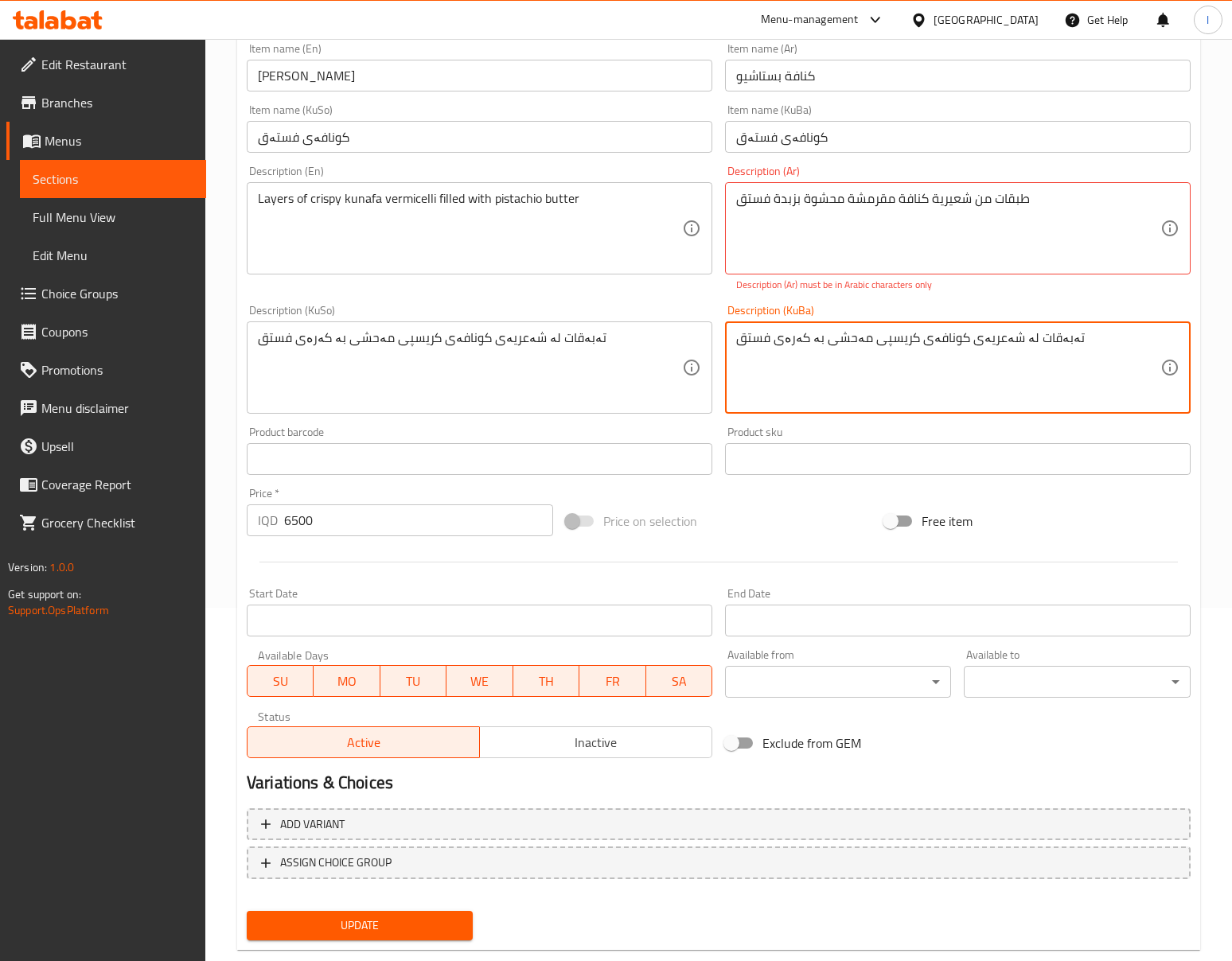
click at [1049, 377] on textarea "تەبەقات لە شەعریەی کونافەی کریسپی مەحشی بە کەرەی فستق" at bounding box center [947, 367] width 424 height 76
paste textarea "بقات من شعيرية كنافة مقرمشة محشوة بشوكولاتة كيندر"
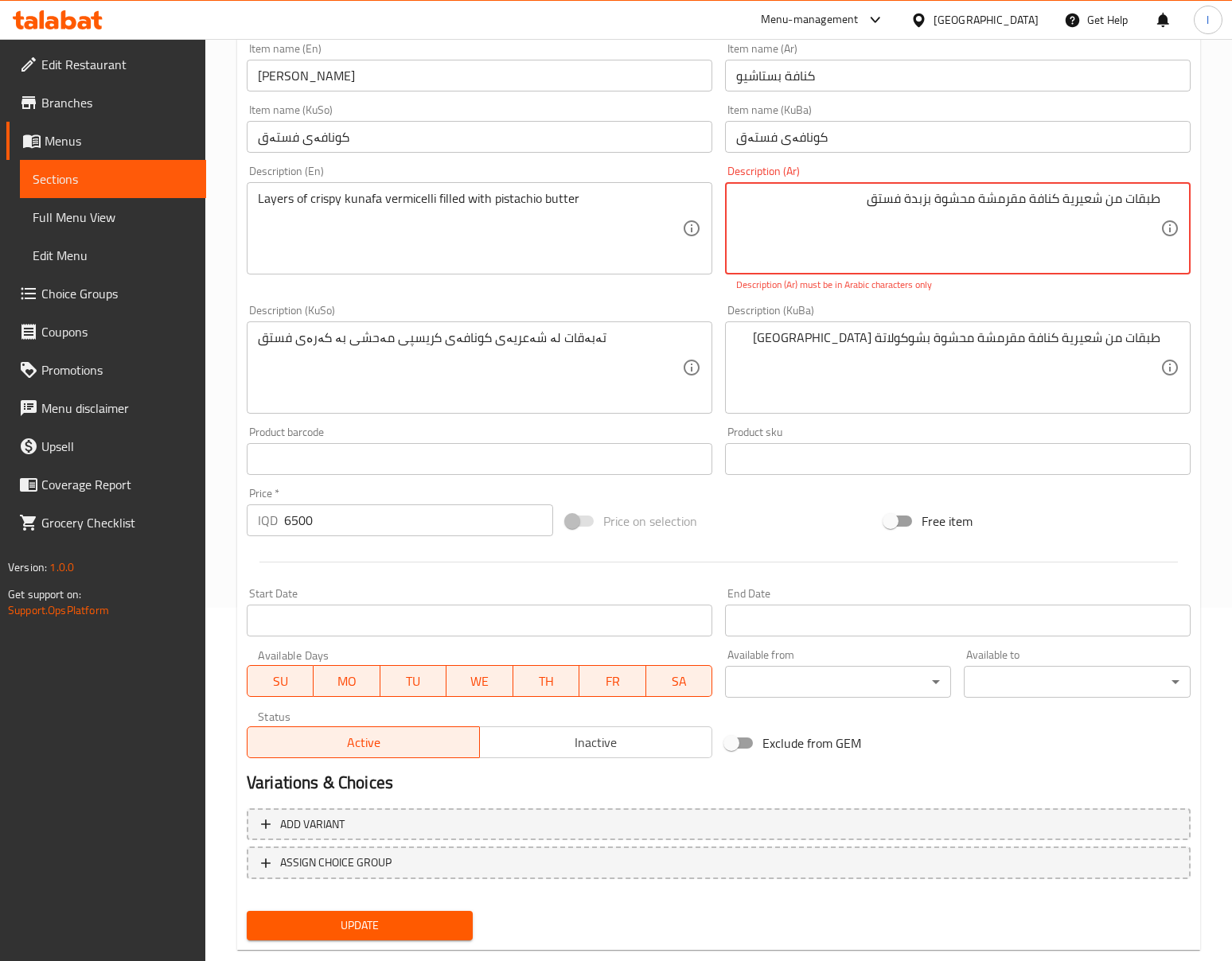
drag, startPoint x: 926, startPoint y: 198, endPoint x: 834, endPoint y: 199, distance: 92.0
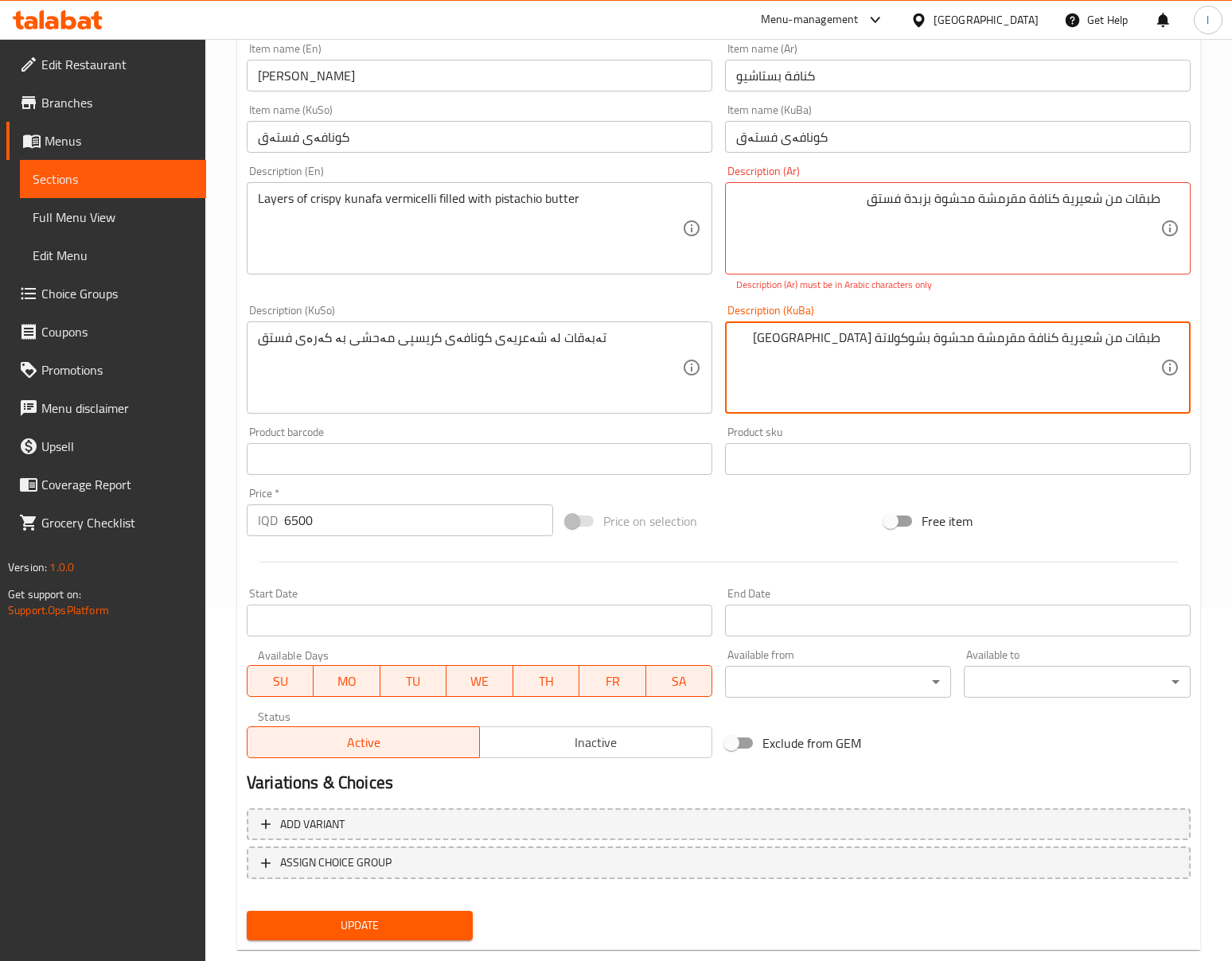
drag, startPoint x: 817, startPoint y: 351, endPoint x: 930, endPoint y: 357, distance: 113.2
paste textarea "بدة فستق"
click at [966, 374] on textarea "طبقات من شعيرية كنافة مقرمشة محشوة بزبدة فستق" at bounding box center [947, 367] width 424 height 76
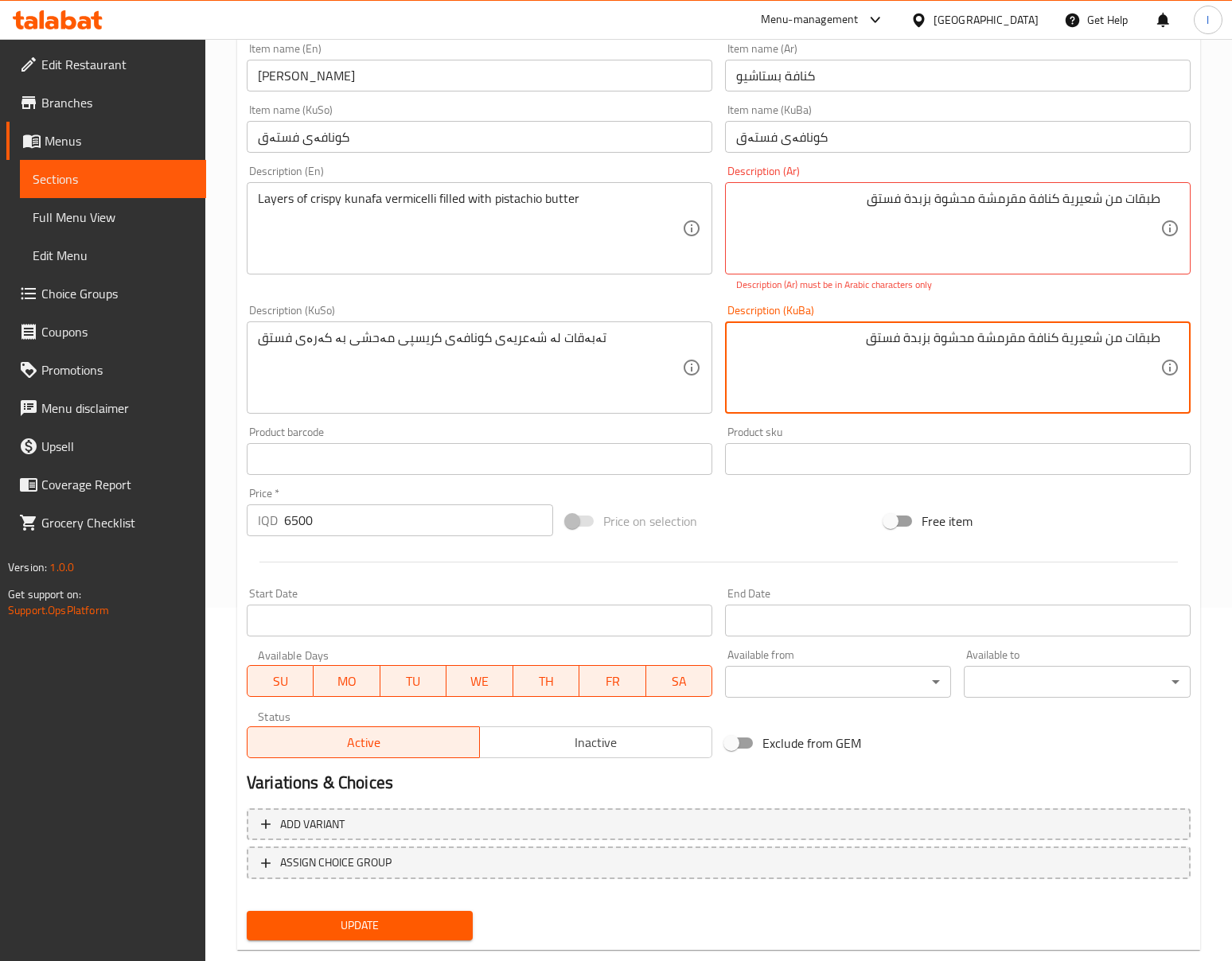
type textarea "طبقات من شعيرية كنافة مقرمشة محشوة بزبدة فستق"
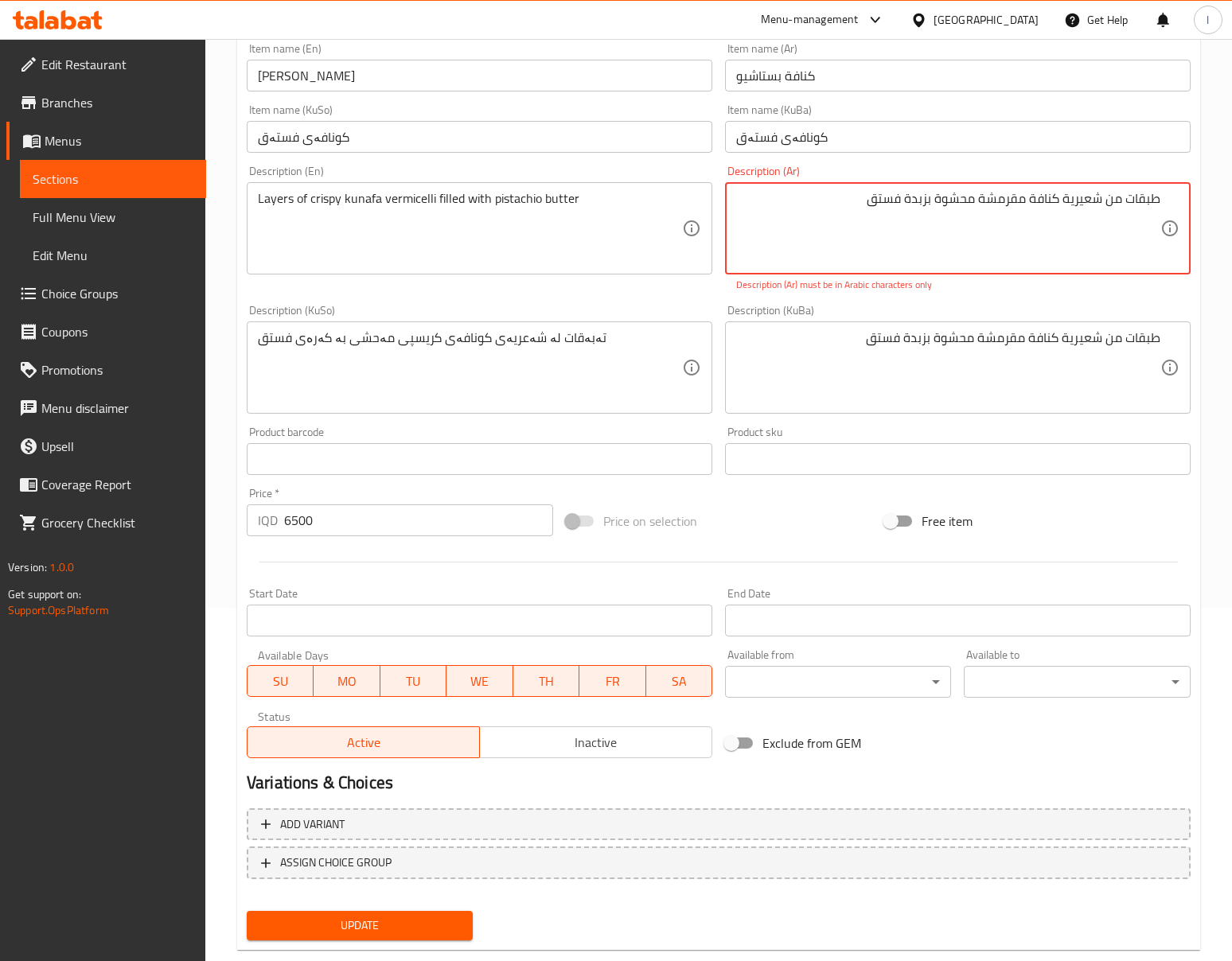
click at [1021, 236] on textarea "طبقات من شعیریة كنافة مقرمشة محشوة بزبدة فستق" at bounding box center [947, 229] width 424 height 76
paste textarea "يري"
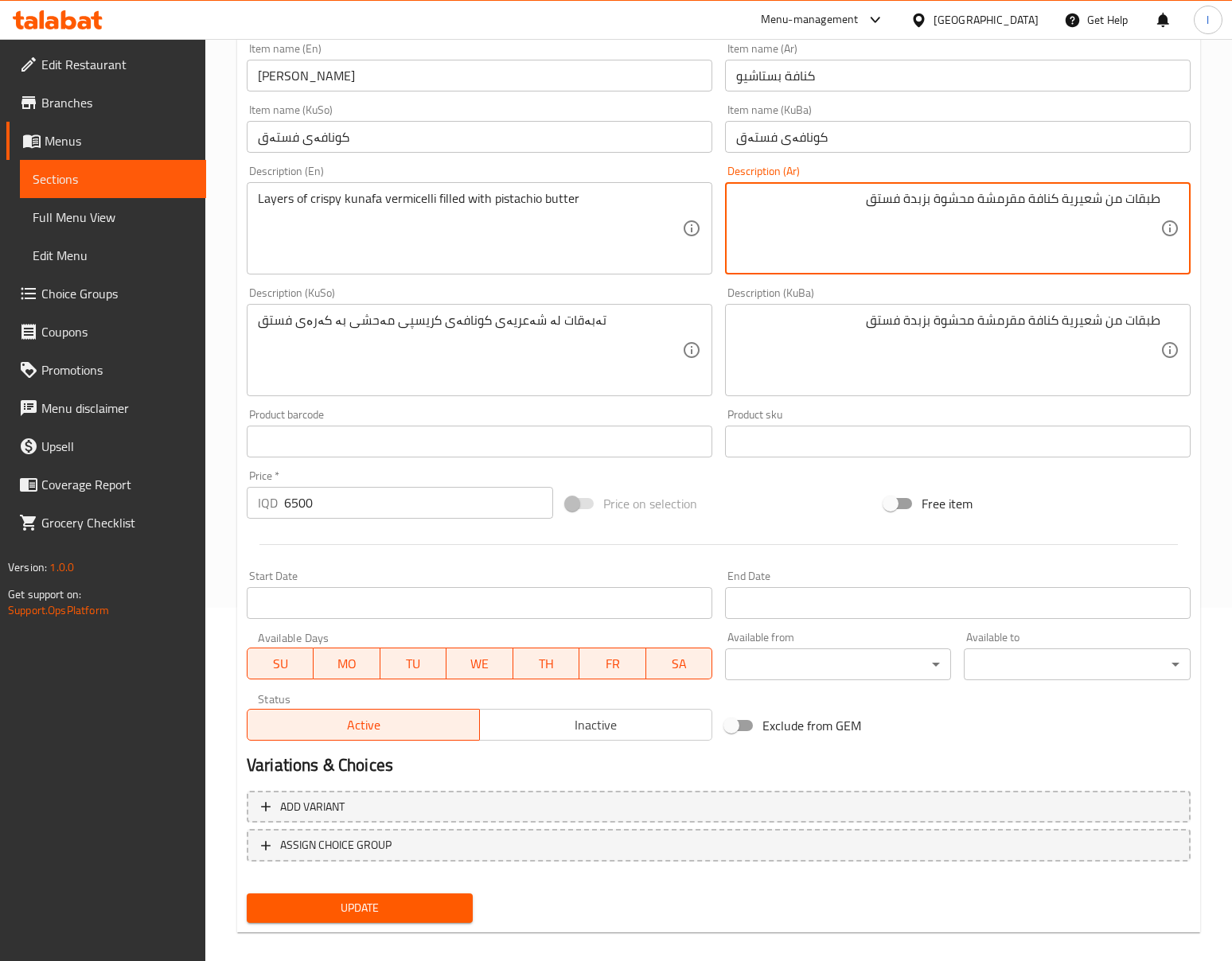
type textarea "طبقات من شعيرية كنافة مقرمشة محشوة بزبدة فستق"
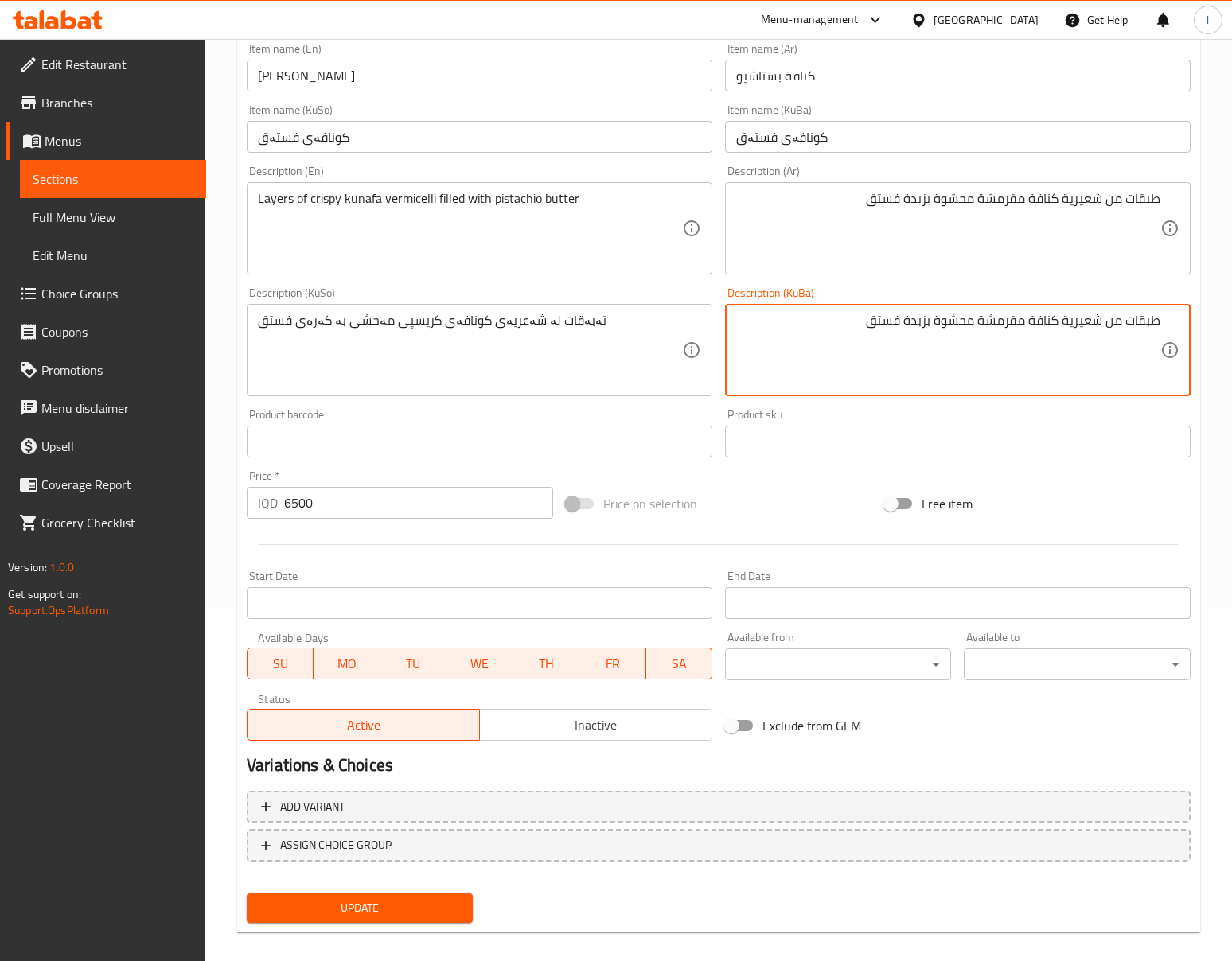
click at [994, 351] on textarea "طبقات من شعيرية كنافة مقرمشة محشوة بزبدة فستق" at bounding box center [947, 351] width 424 height 76
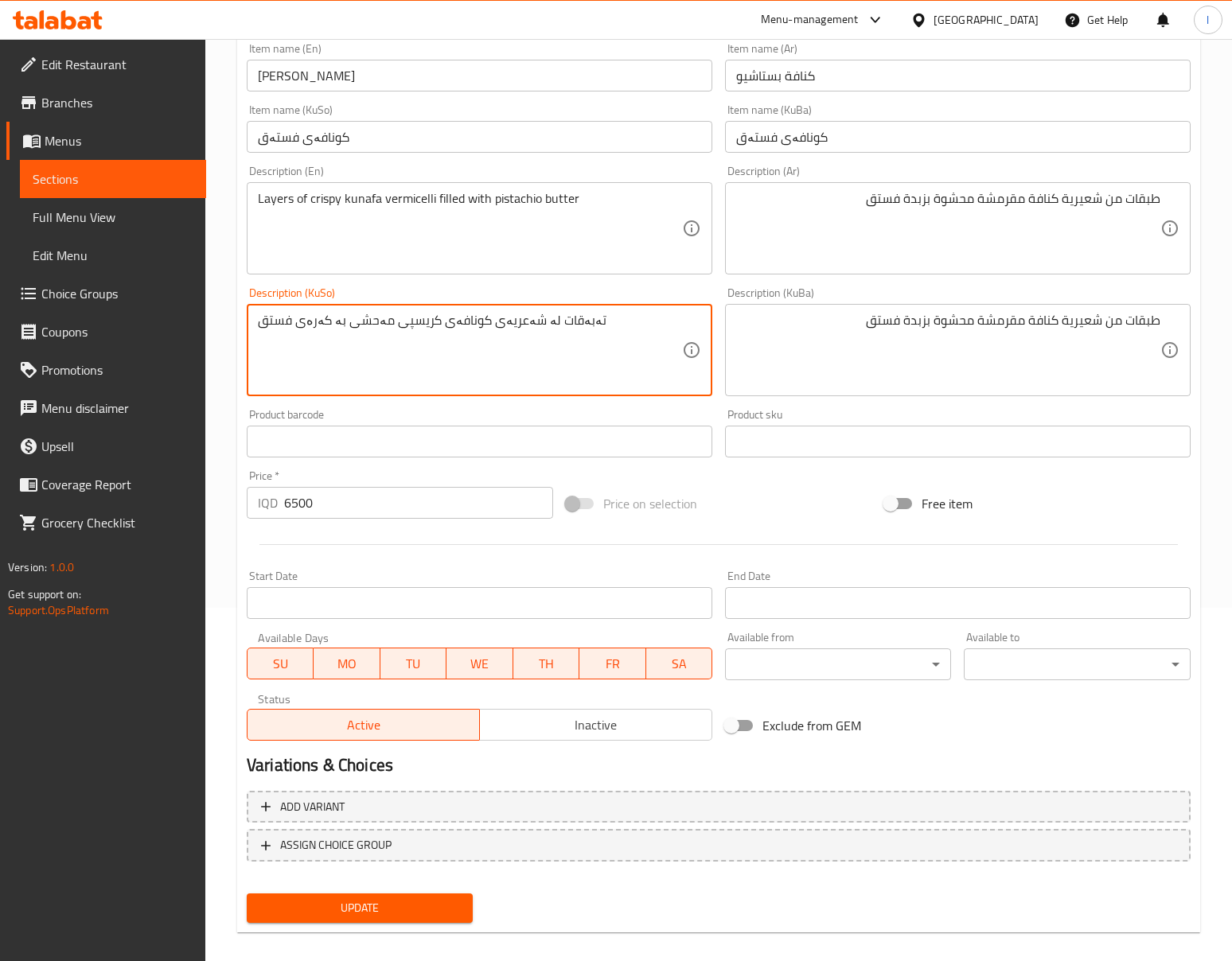
click at [605, 326] on textarea "تەبەقات لە شەعریەی کونافەی کریسپی مەحشی بە کەرەی فستق" at bounding box center [470, 351] width 424 height 76
click at [605, 327] on textarea "تەبەقات لە شەعریەی کونافەی کریسپی مەحشی بە کەرەی فستق" at bounding box center [470, 351] width 424 height 76
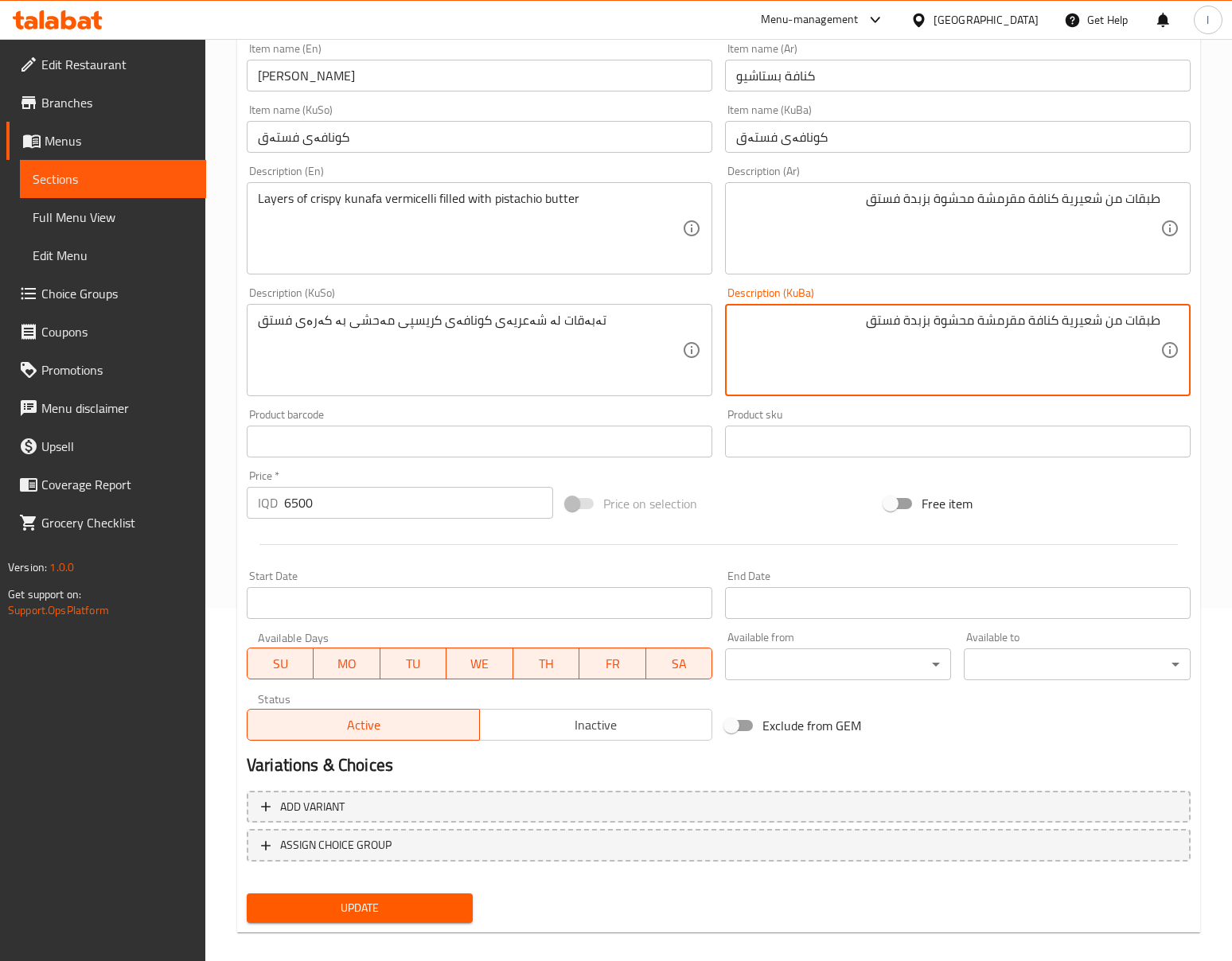
click at [876, 335] on textarea "طبقات من شعيرية كنافة مقرمشة محشوة بزبدة فستق" at bounding box center [947, 351] width 424 height 76
paste textarea "ەبەقات لە شەعریەی کونافەی کریسپی مەحشی بە کەرەی"
type textarea "تەبەقات لە شەعریەی کونافەی کریسپی مەحشی بە کەرەی فستق"
click at [823, 294] on div "Description (KuBa) تەبەقات لە شەعریەی کونافەی کریسپی مەحشی بە کەرەی فستق Descri…" at bounding box center [957, 342] width 465 height 109
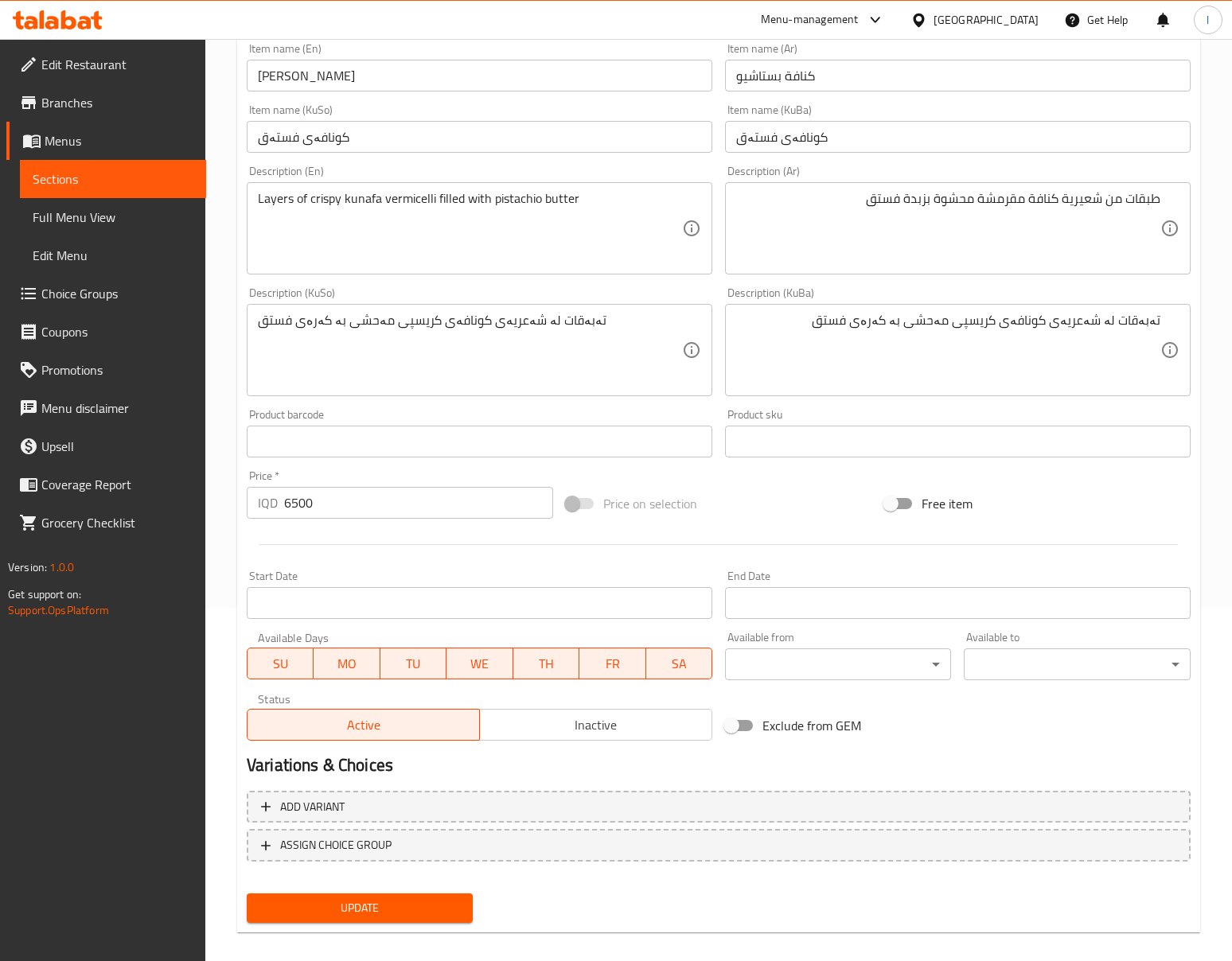
scroll to position [367, 0]
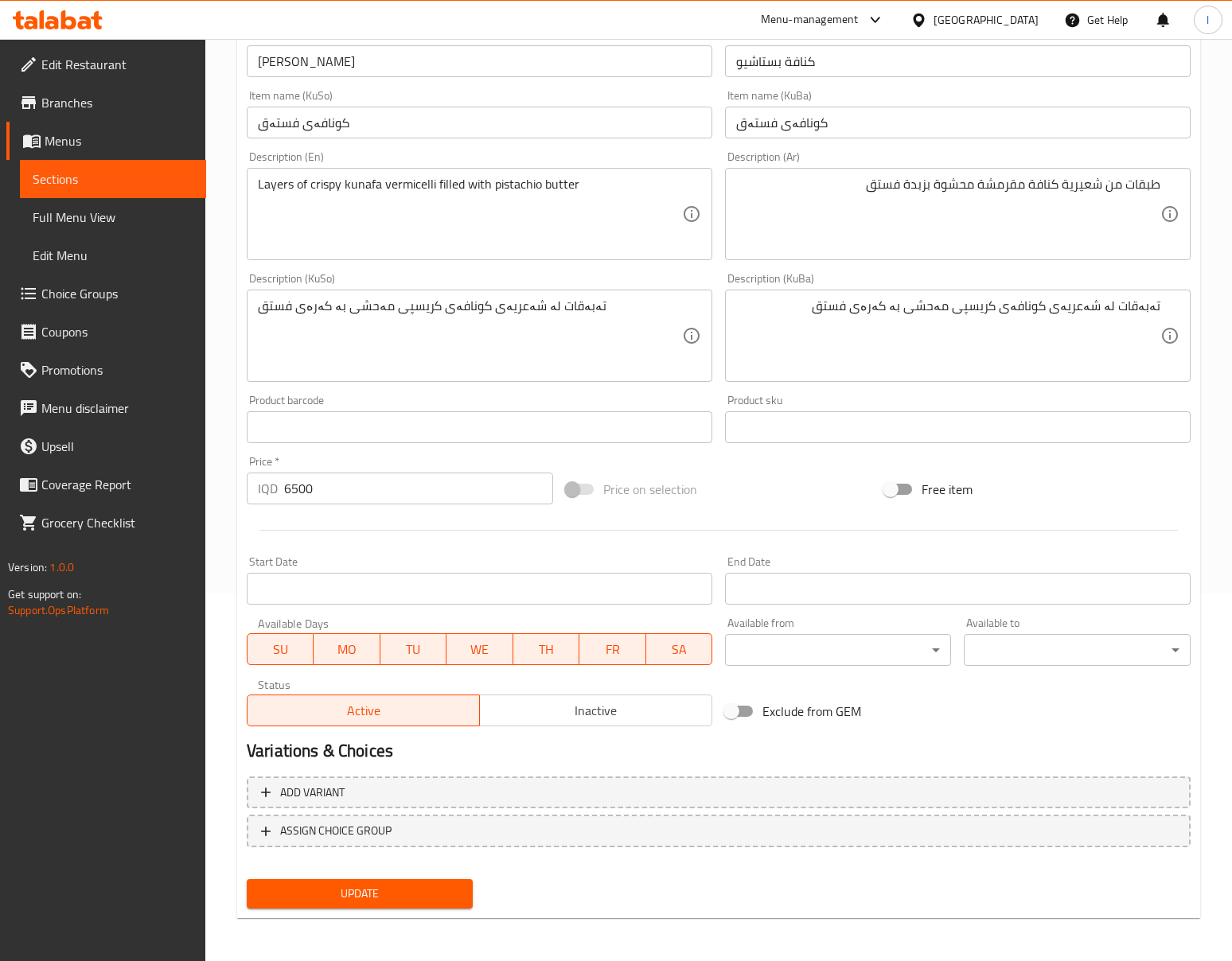
click at [458, 900] on span "Update" at bounding box center [359, 894] width 200 height 20
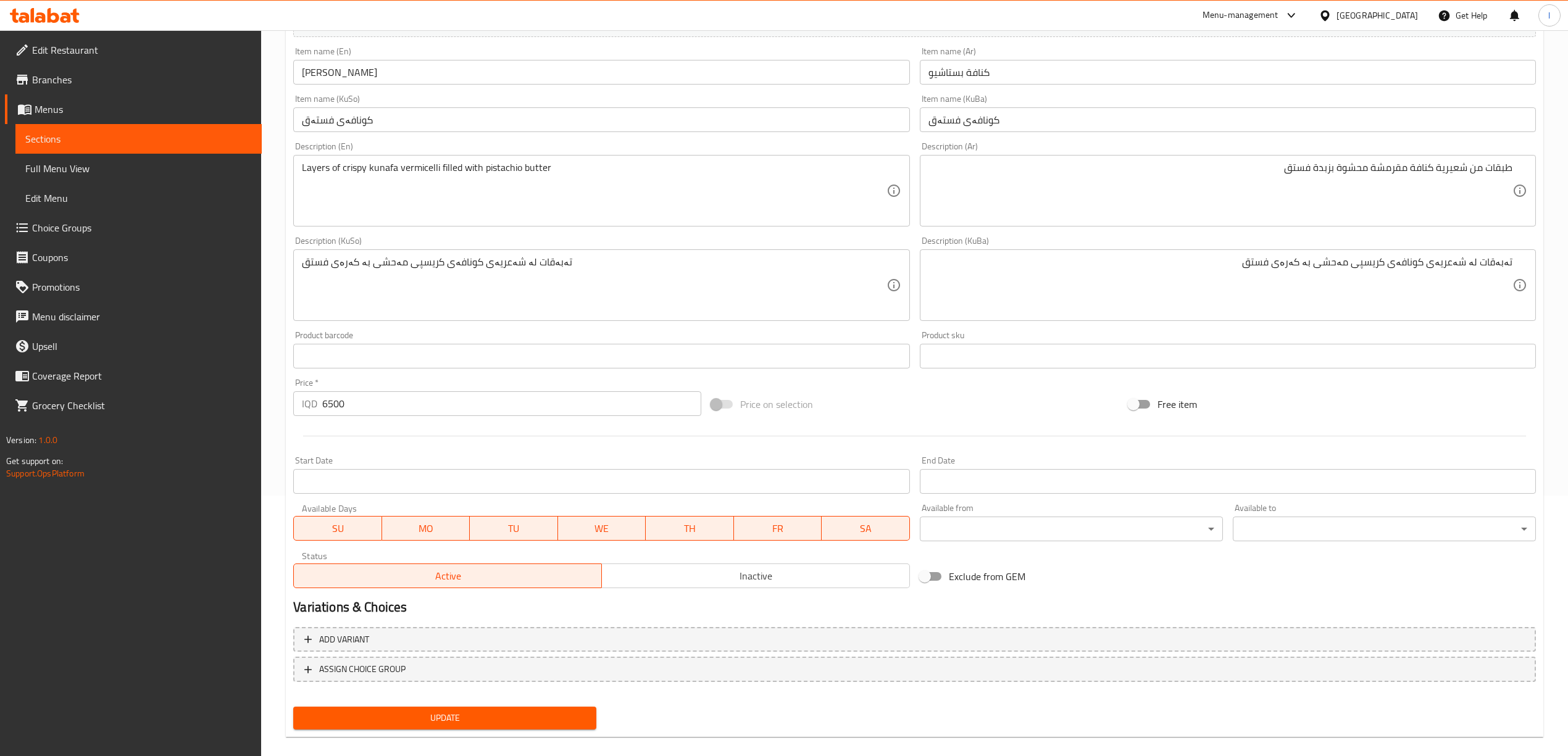
scroll to position [275, 0]
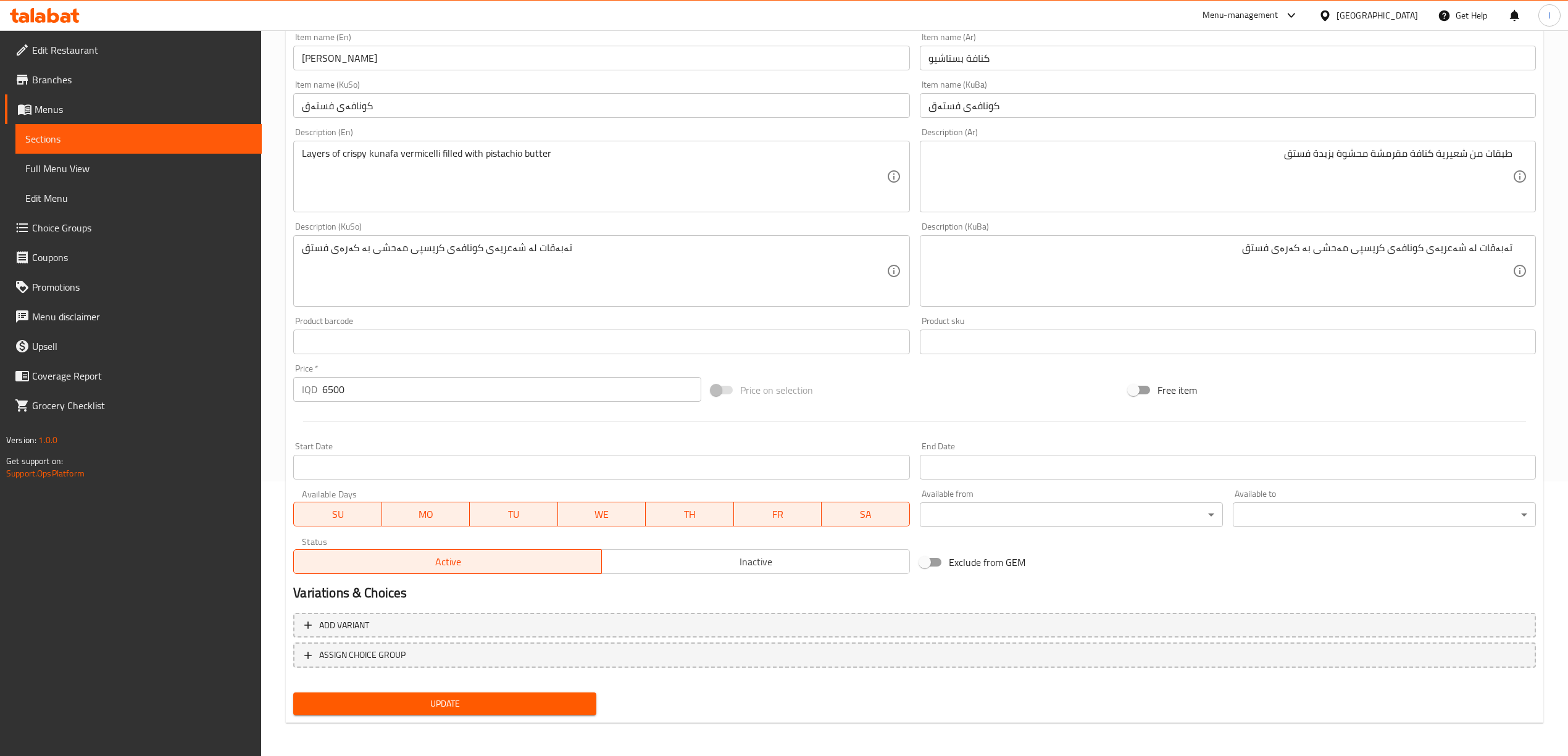
drag, startPoint x: 566, startPoint y: 707, endPoint x: 583, endPoint y: 662, distance: 48.1
click at [565, 708] on span "Update" at bounding box center [444, 704] width 284 height 15
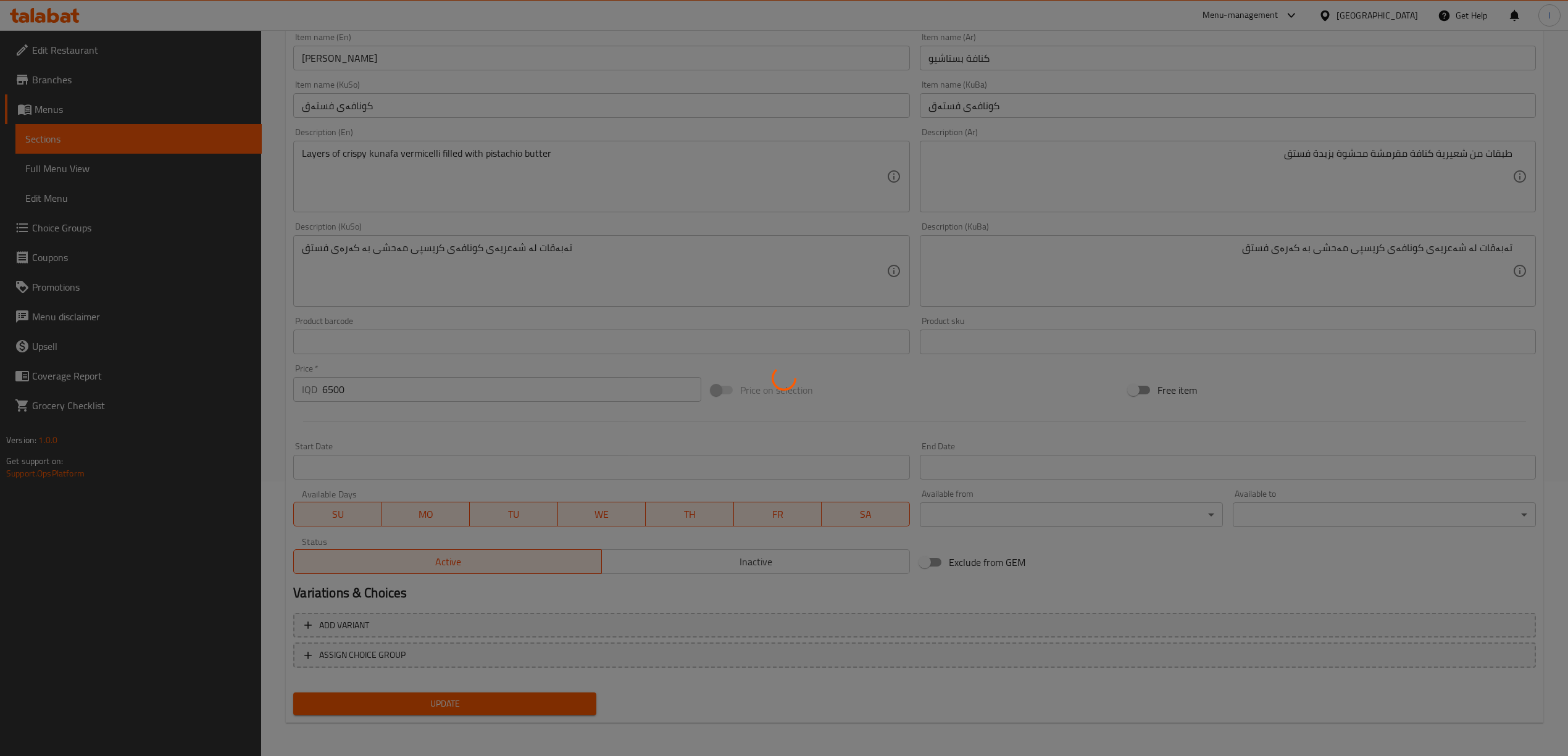
scroll to position [0, 0]
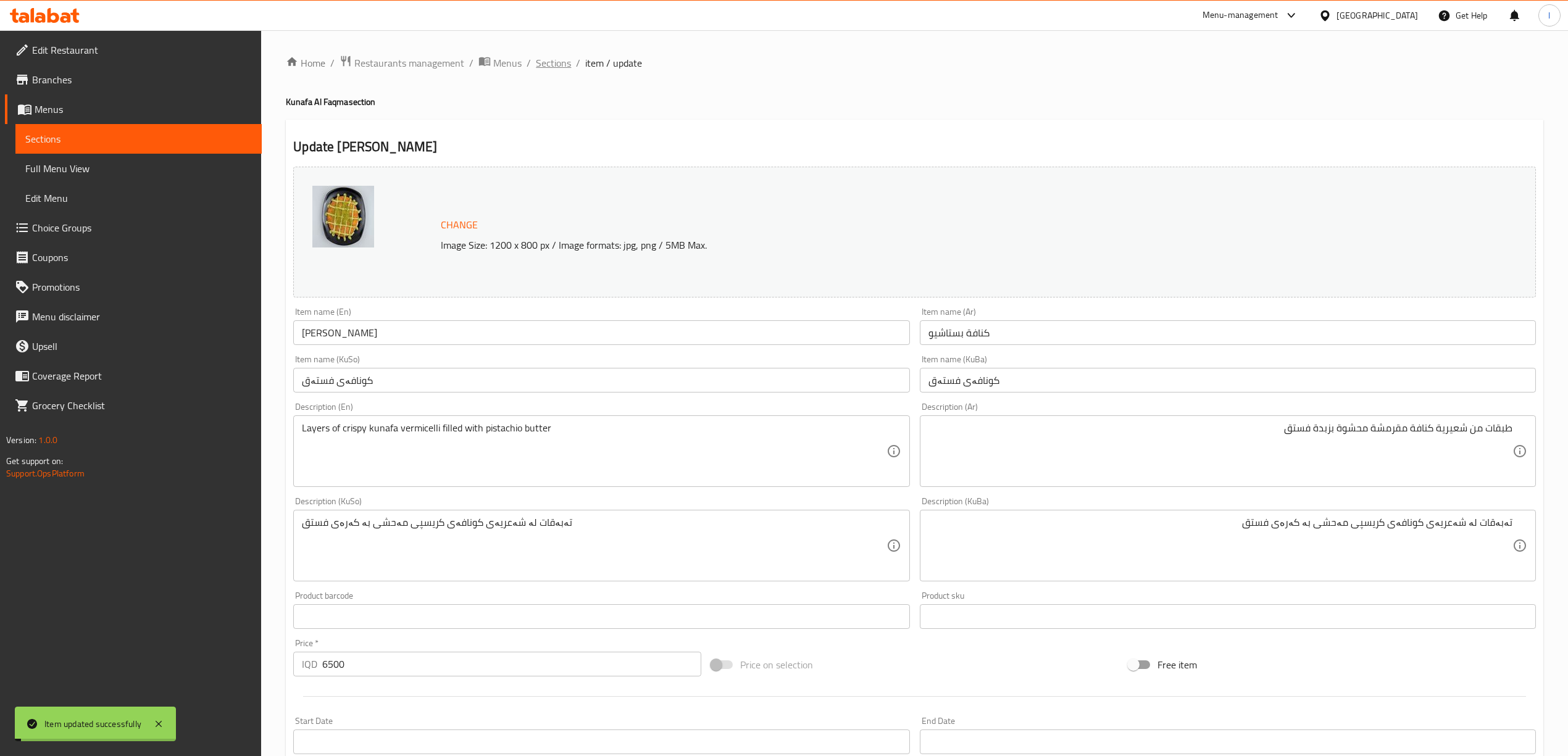
click at [548, 67] on span "Sections" at bounding box center [553, 62] width 35 height 14
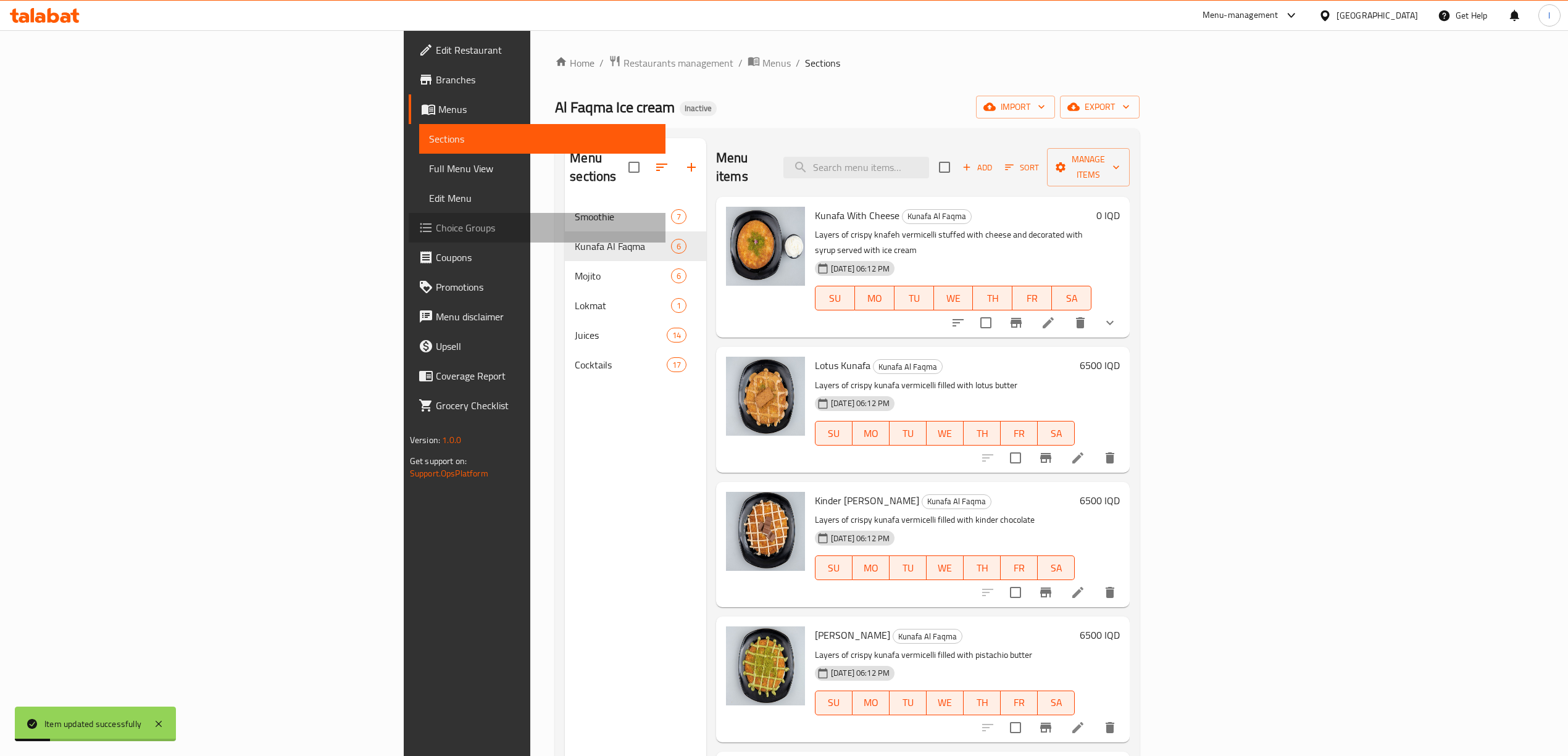
click at [435, 228] on span "Choice Groups" at bounding box center [545, 227] width 219 height 14
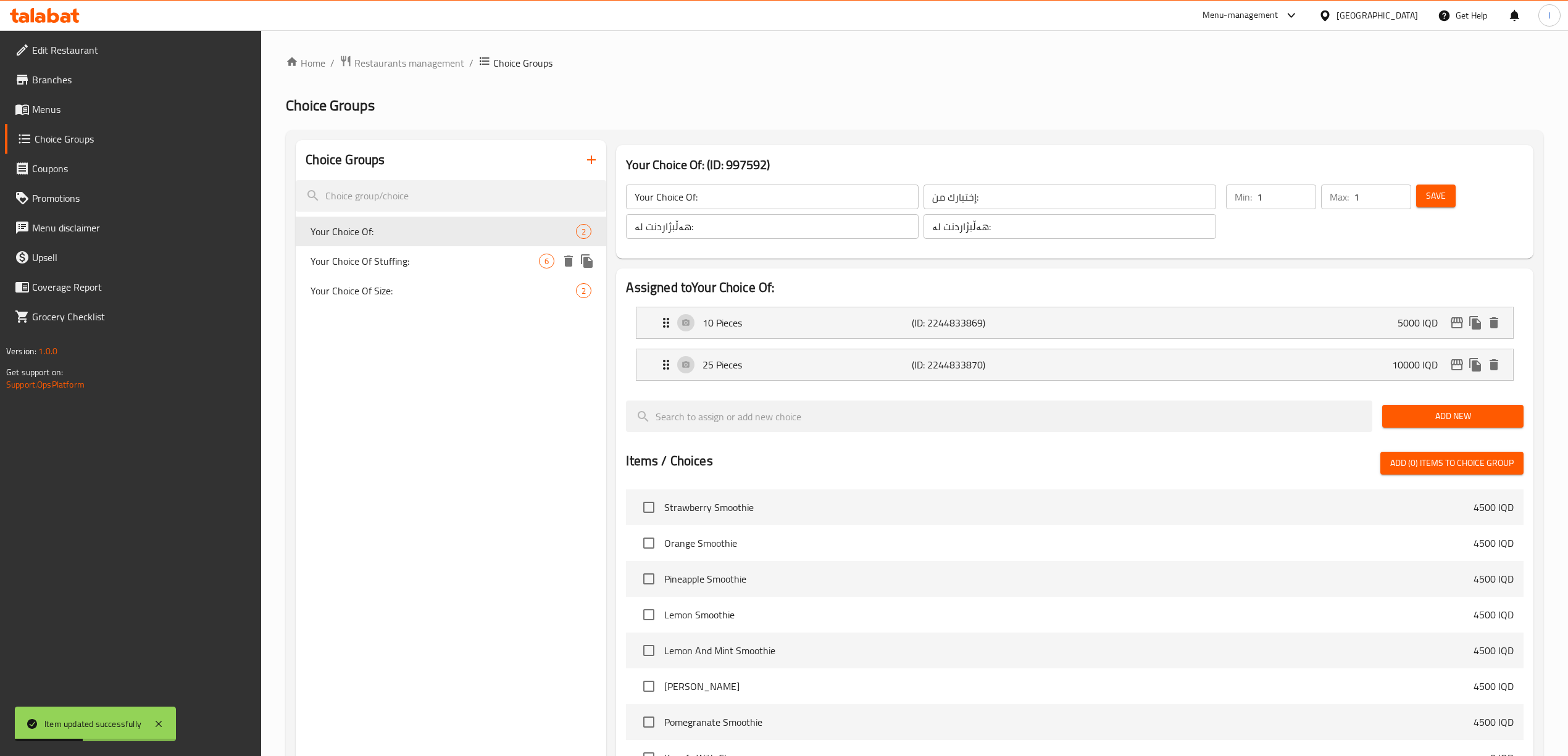
click at [418, 267] on span "Your Choice Of Stuffing:" at bounding box center [424, 261] width 228 height 14
type input "Your Choice Of Stuffing:"
type input "إختيارك من حشوة:"
type input "هەڵبژاردنت لە مەحشی:"
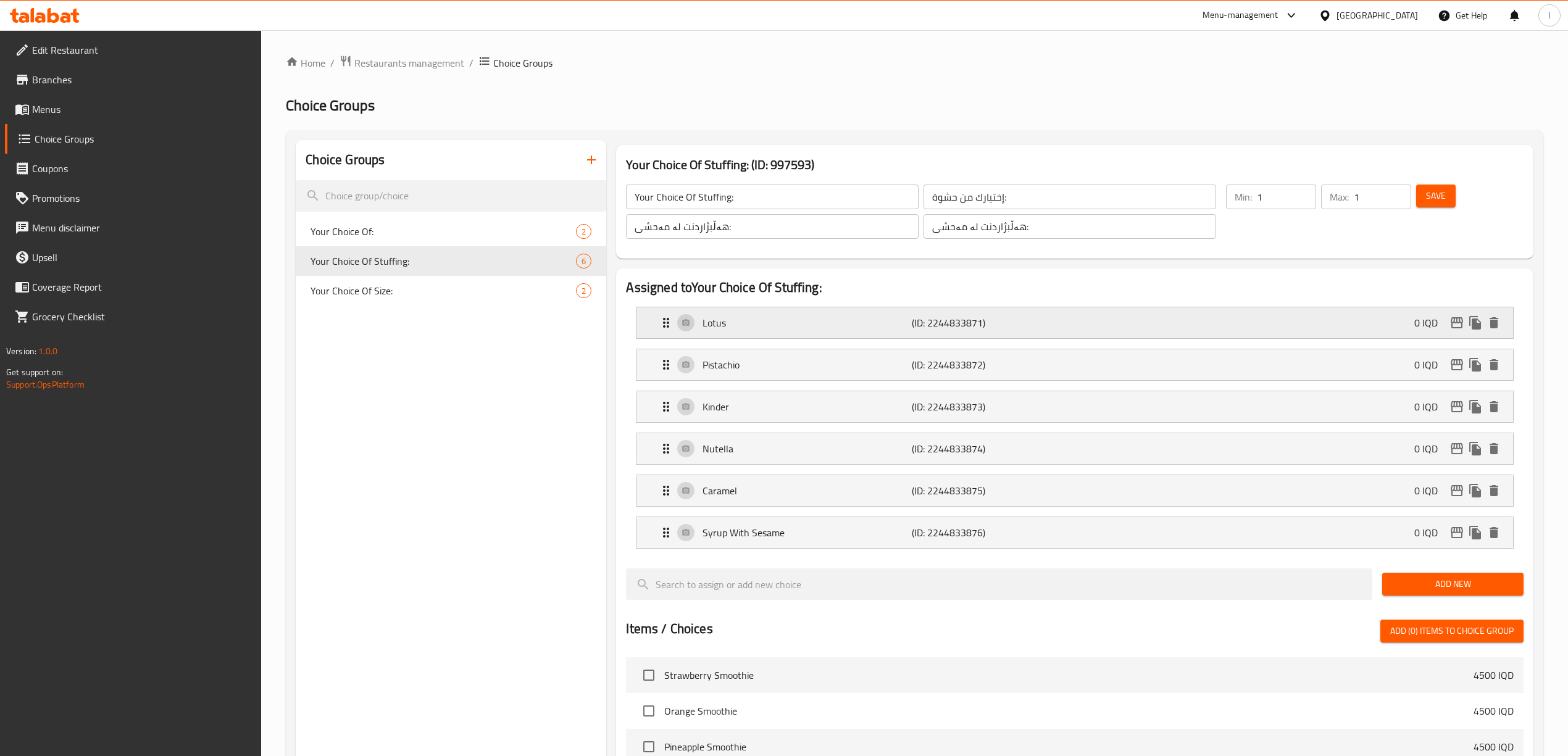
click at [745, 322] on p "Lotus" at bounding box center [807, 322] width 209 height 14
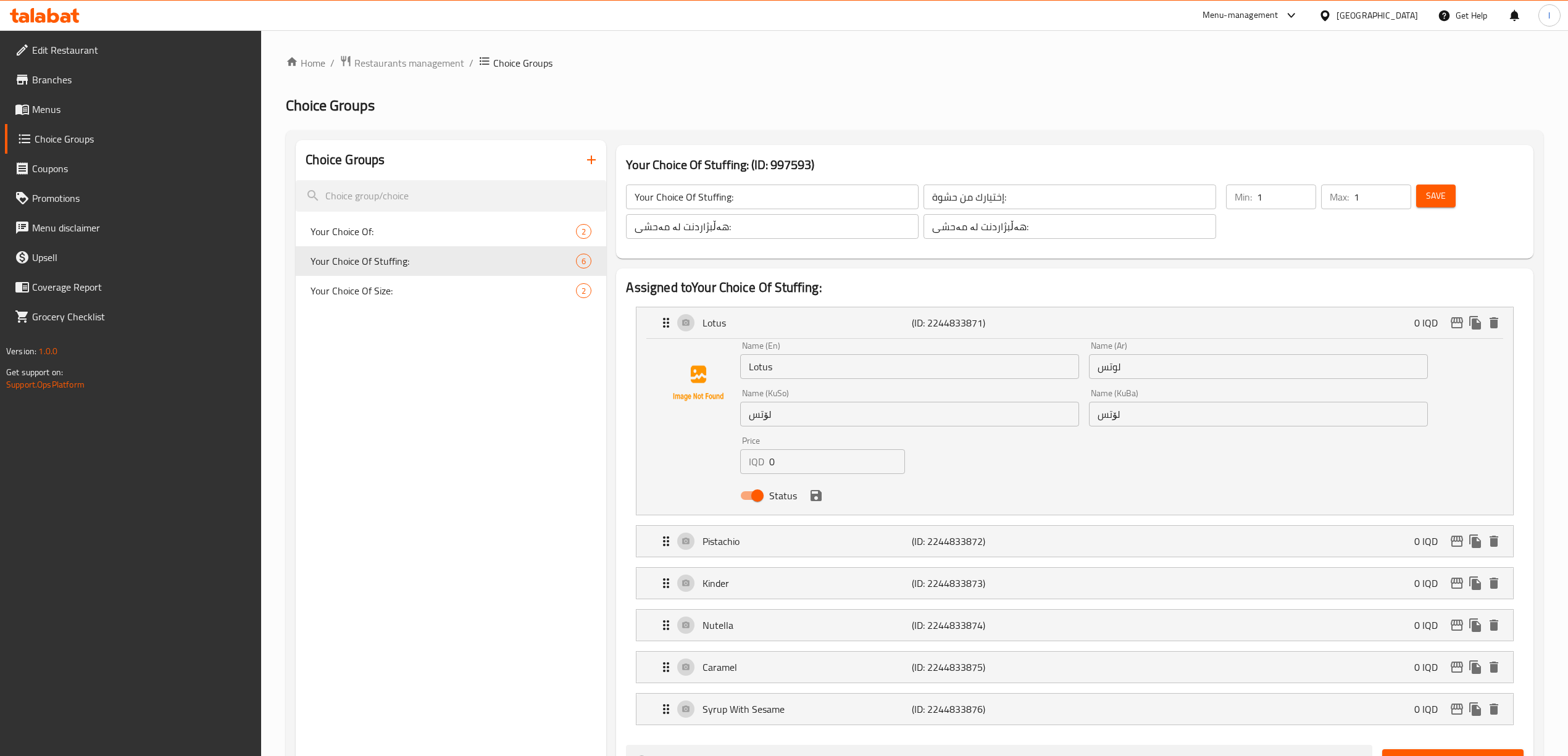
click at [806, 368] on input "Lotus" at bounding box center [909, 366] width 339 height 25
click at [968, 370] on input "لوتس" at bounding box center [1258, 366] width 339 height 25
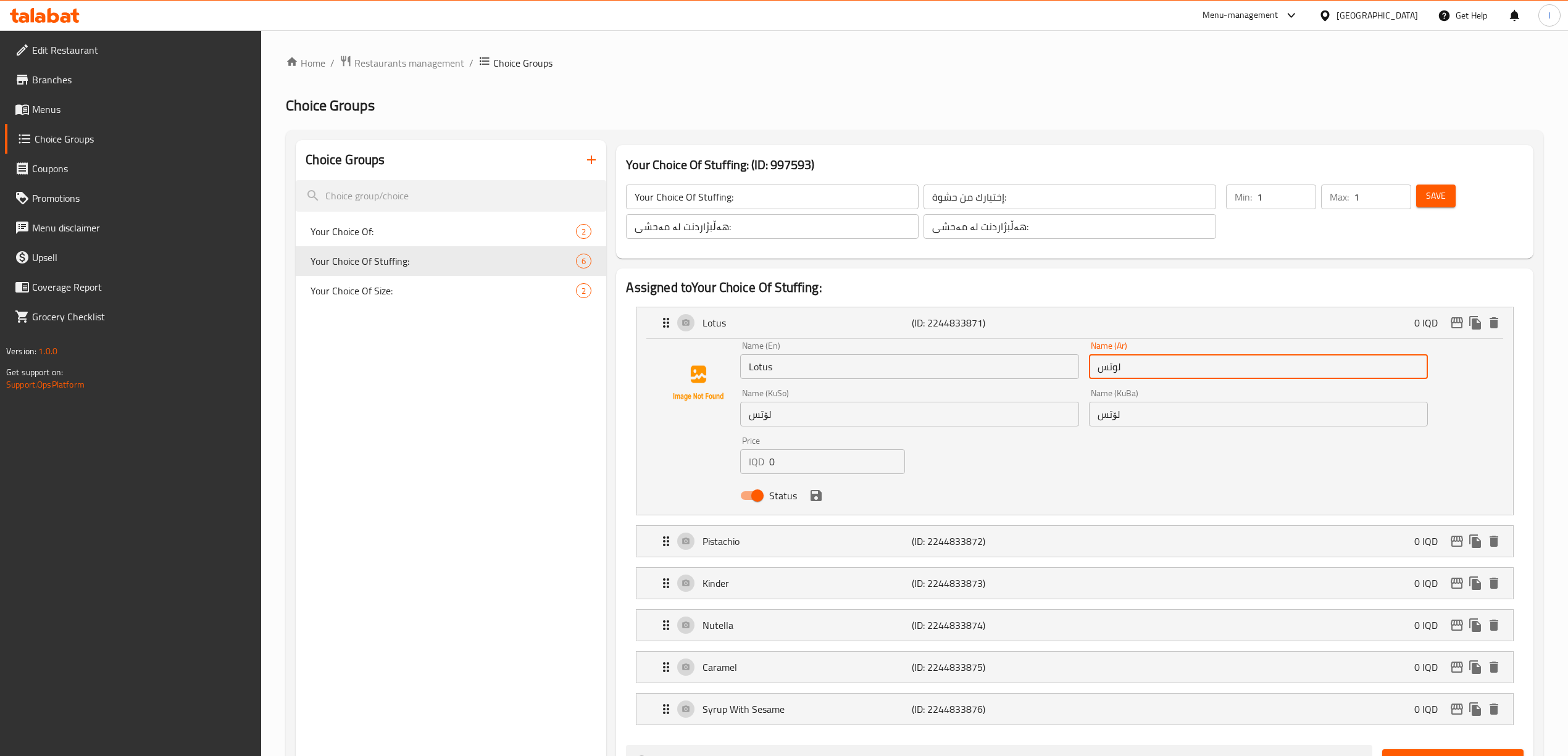
click at [968, 370] on input "لوتس" at bounding box center [1258, 366] width 339 height 25
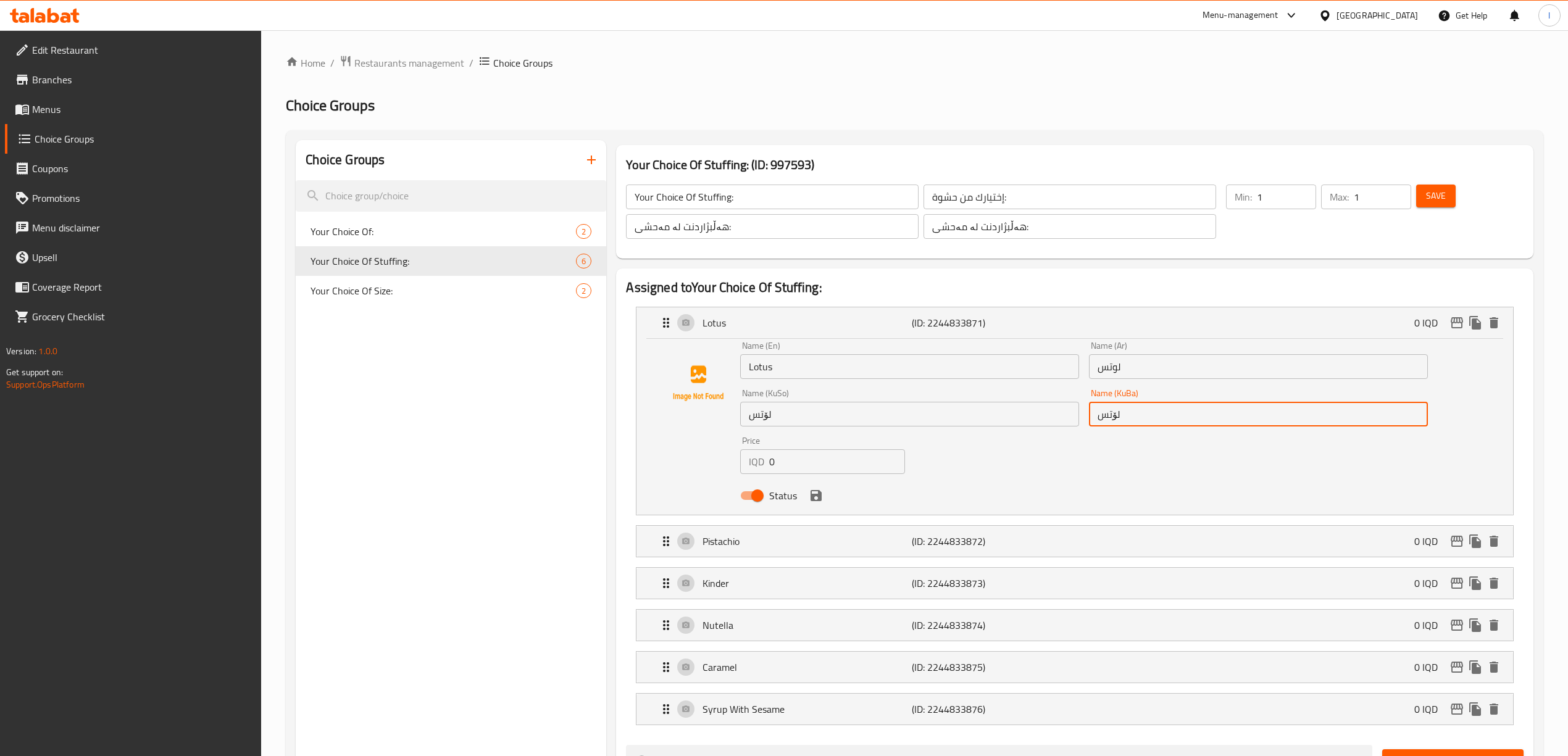
click at [968, 421] on input "لۆتس" at bounding box center [1258, 414] width 339 height 25
click at [968, 546] on p "(ID: 2244833872)" at bounding box center [981, 541] width 139 height 14
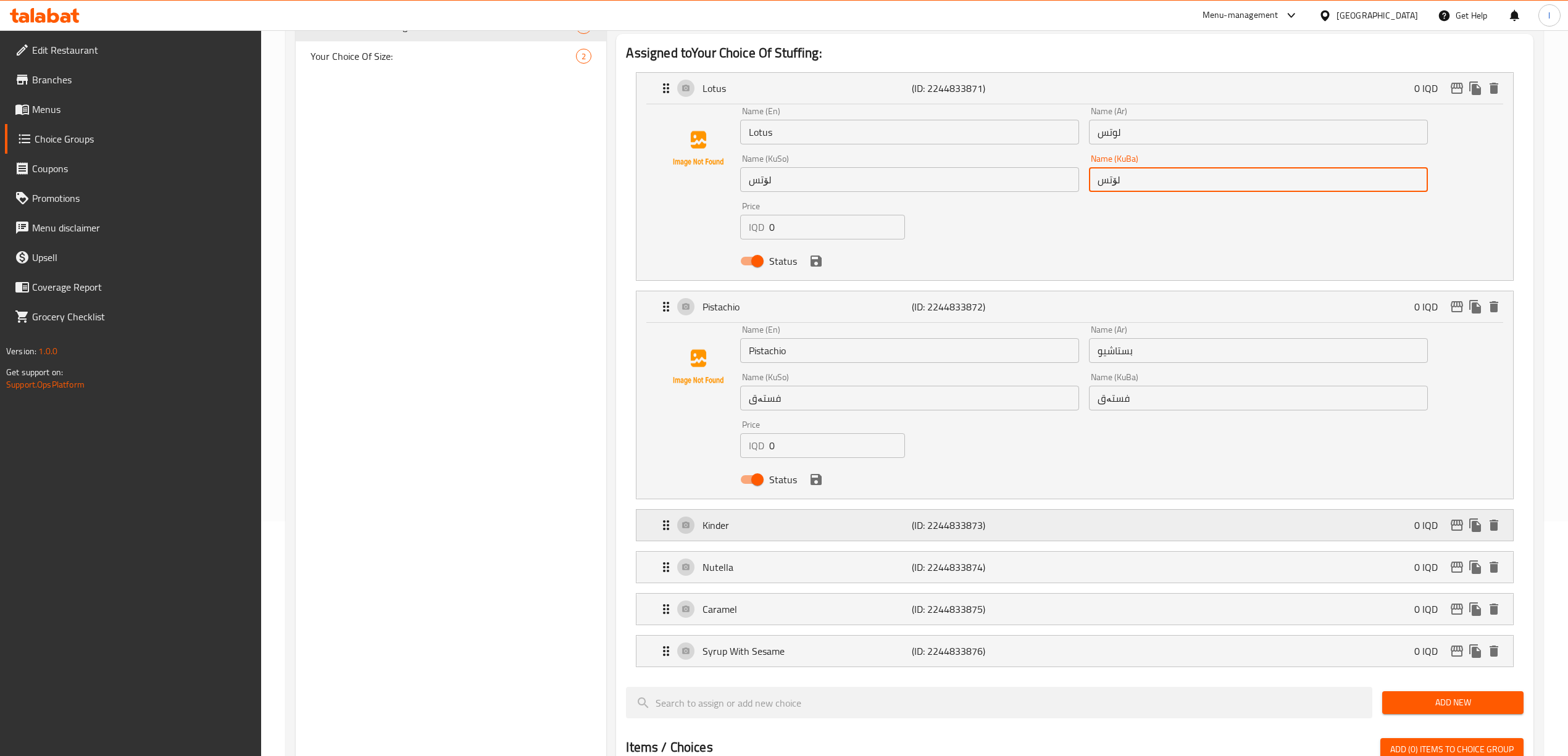
scroll to position [274, 0]
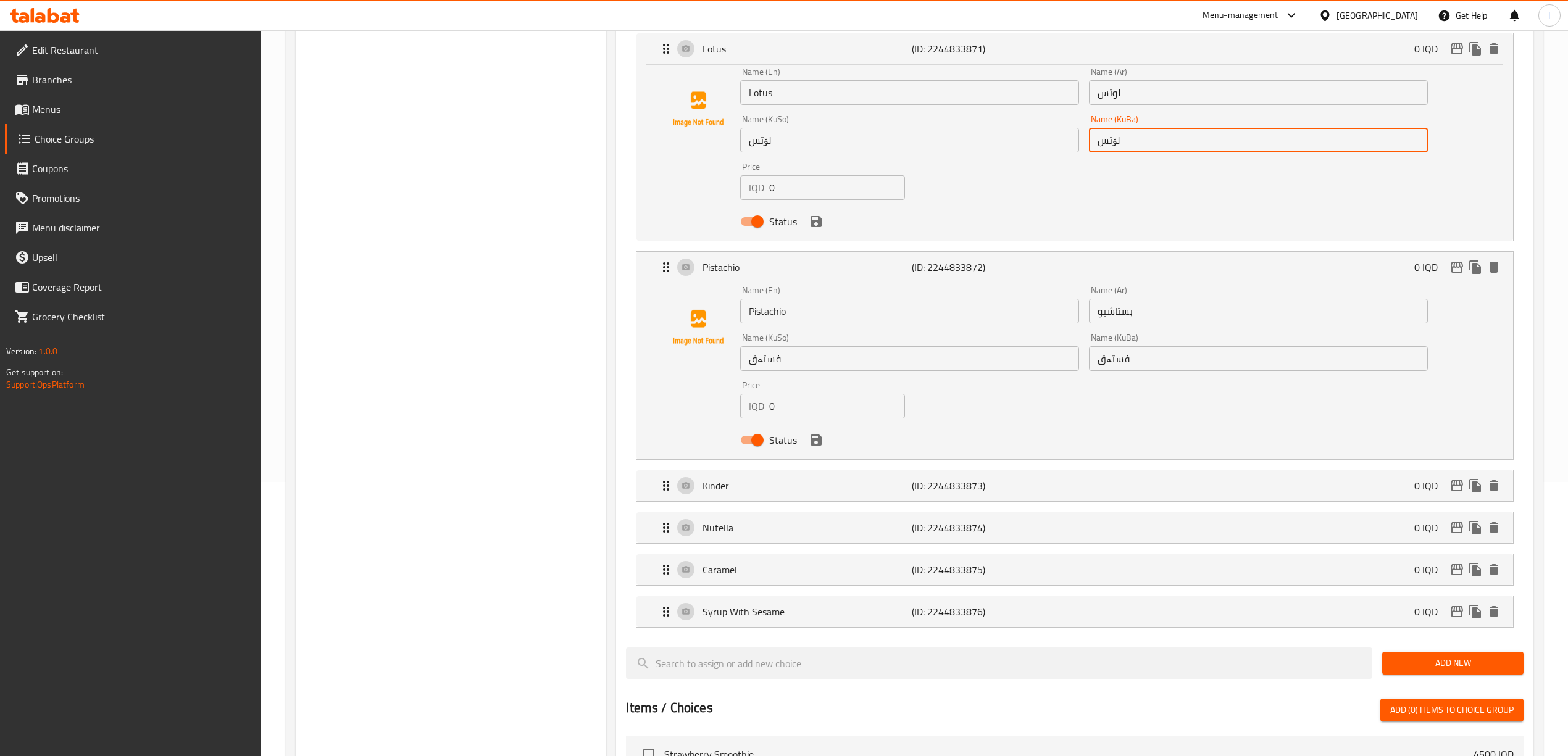
click at [845, 92] on input "Lotus" at bounding box center [909, 92] width 339 height 25
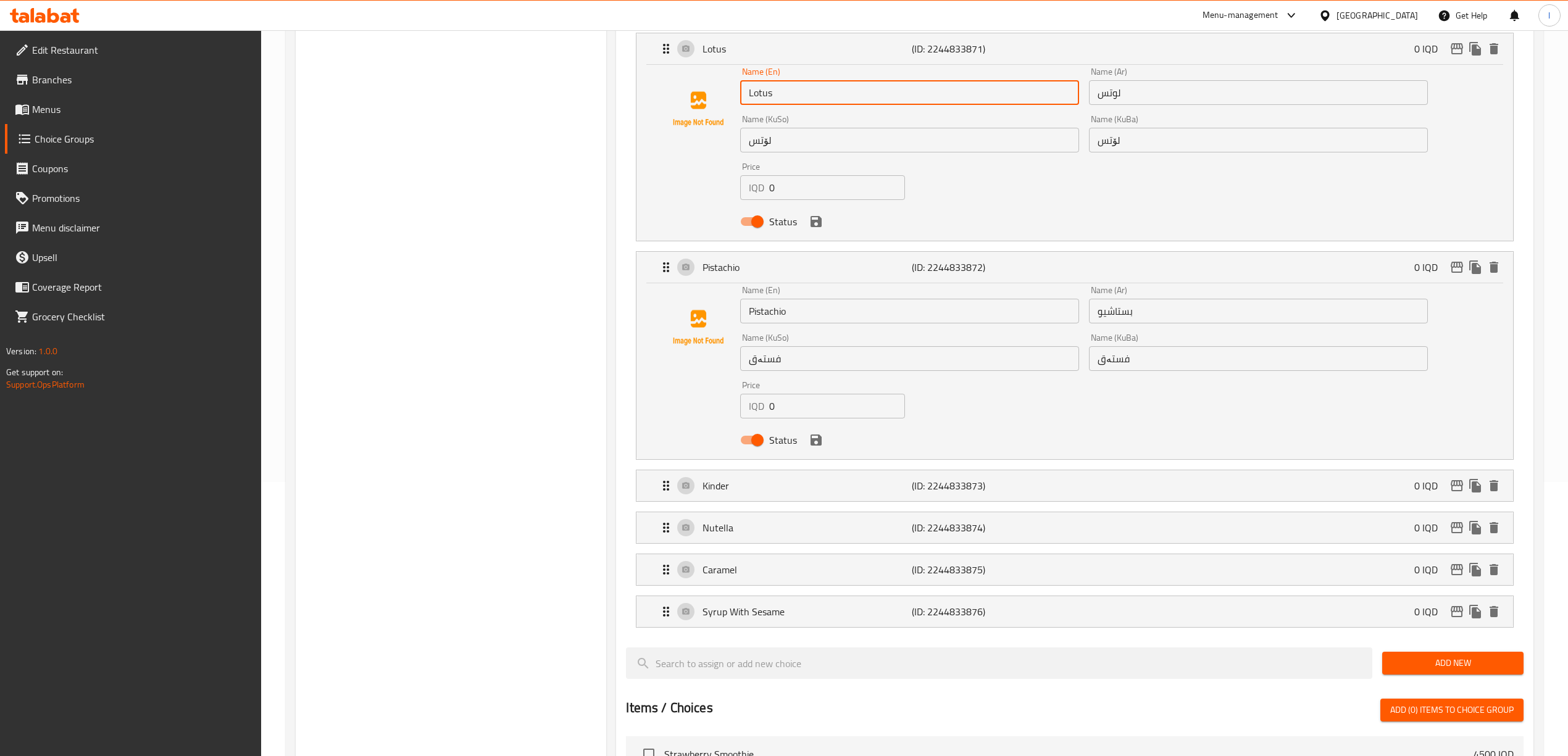
click at [845, 92] on input "Lotus" at bounding box center [909, 92] width 339 height 25
click at [845, 312] on input "Pistachio" at bounding box center [909, 311] width 339 height 25
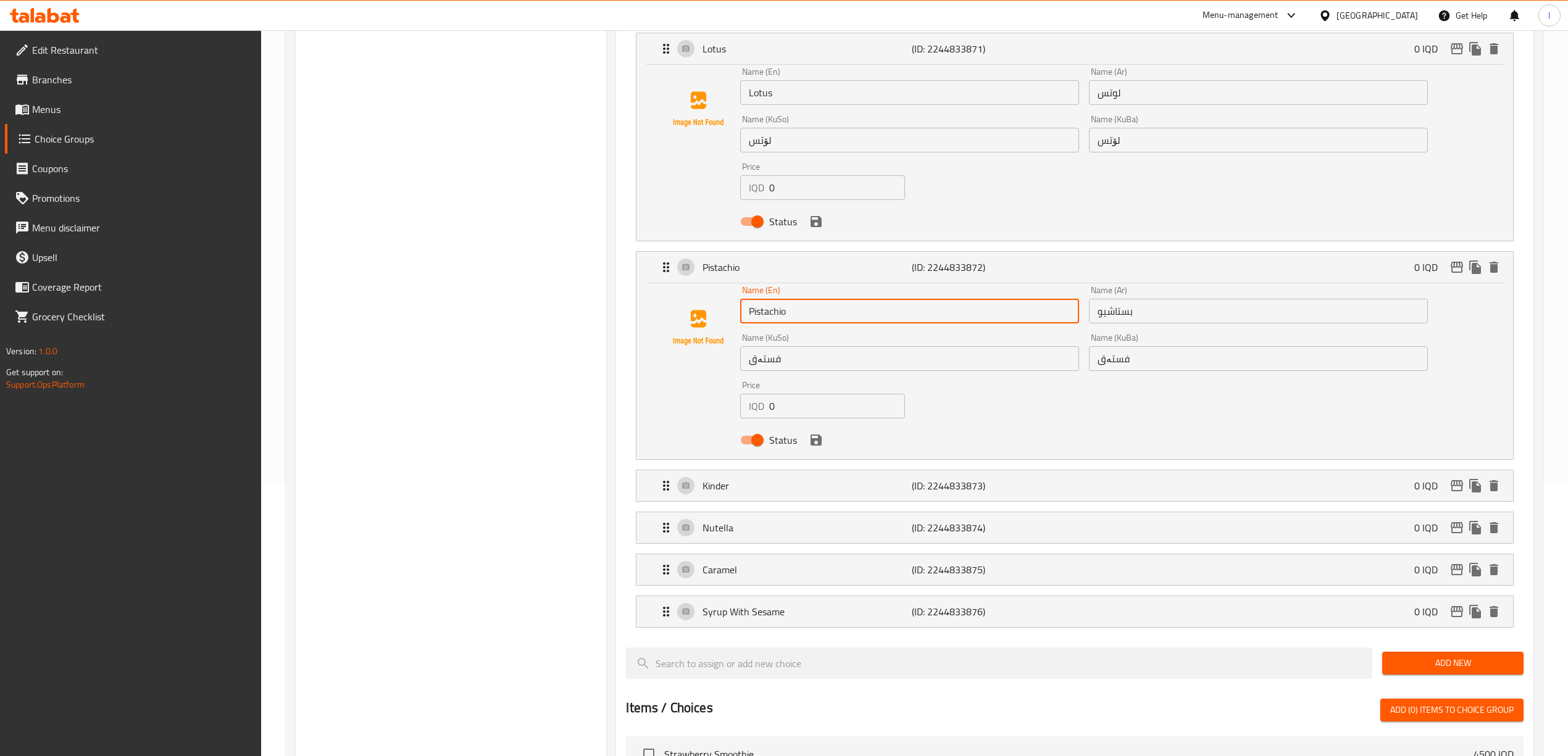
click at [845, 312] on input "Pistachio" at bounding box center [909, 311] width 339 height 25
click at [968, 312] on input "بستاشیو" at bounding box center [1258, 311] width 339 height 25
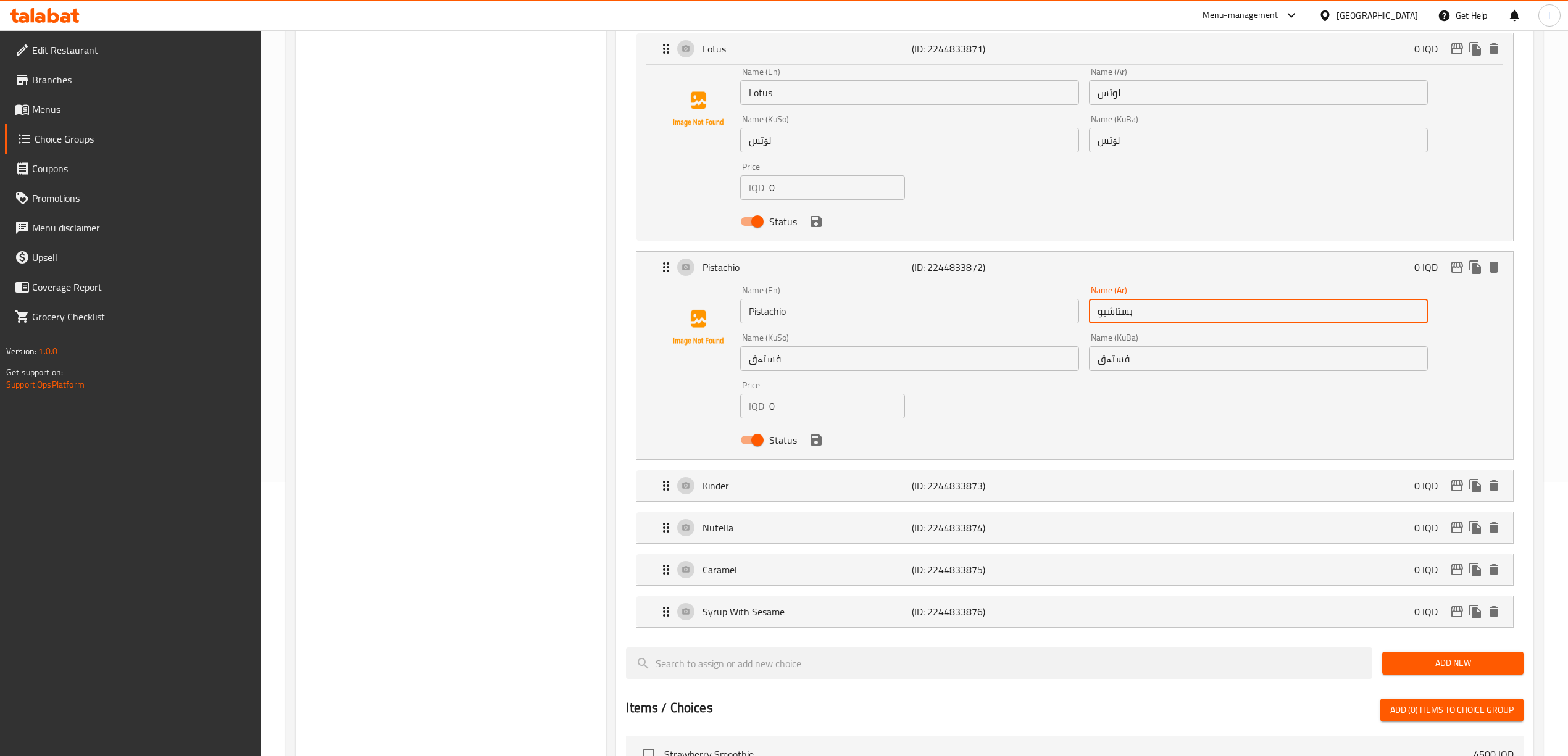
click at [968, 312] on input "بستاشیو" at bounding box center [1258, 311] width 339 height 25
click at [968, 375] on div "Name (KuBa) فستەق Name (KuBa)" at bounding box center [1258, 352] width 349 height 48
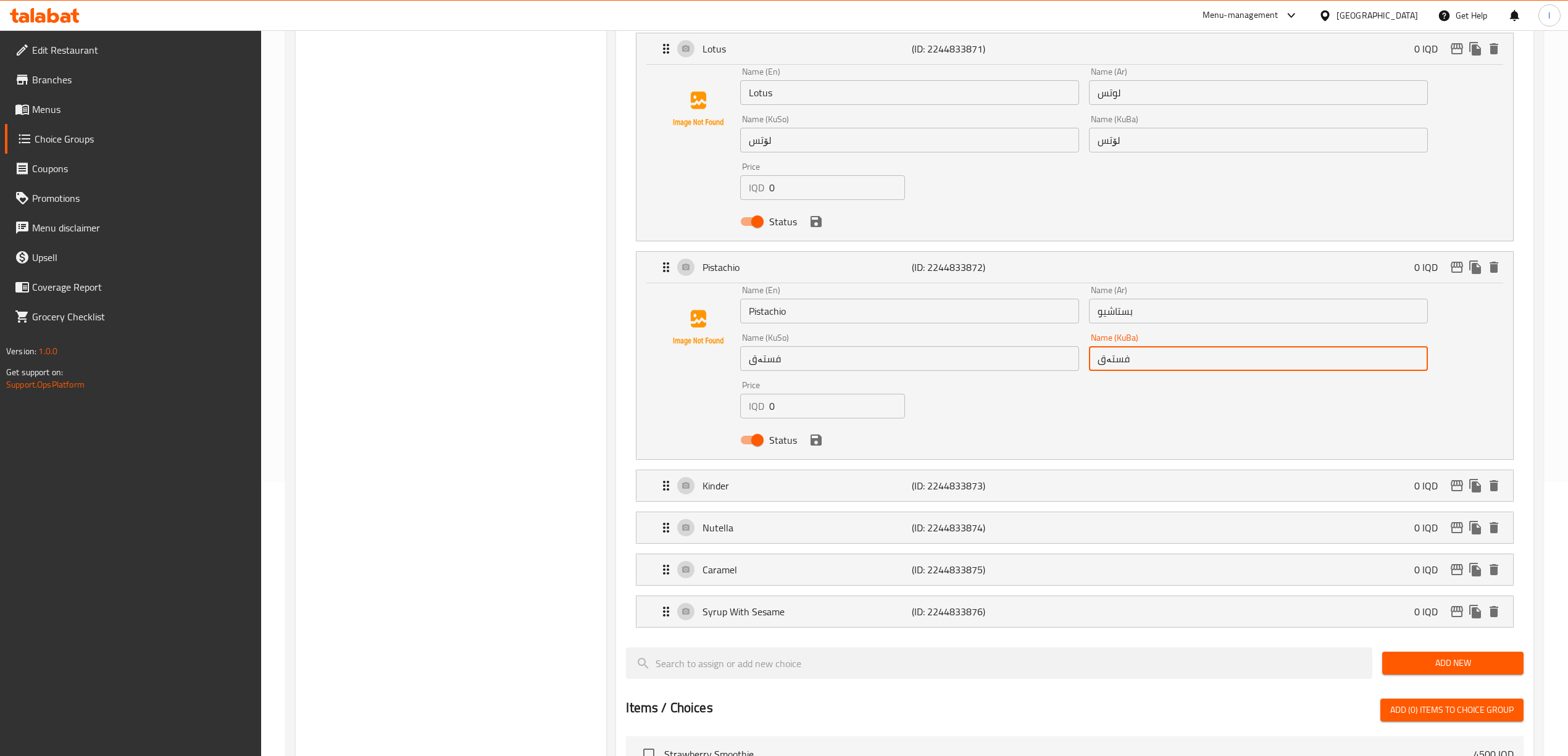
click at [968, 360] on input "فستەق" at bounding box center [1258, 359] width 339 height 25
click at [862, 486] on p "Kinder" at bounding box center [807, 485] width 209 height 14
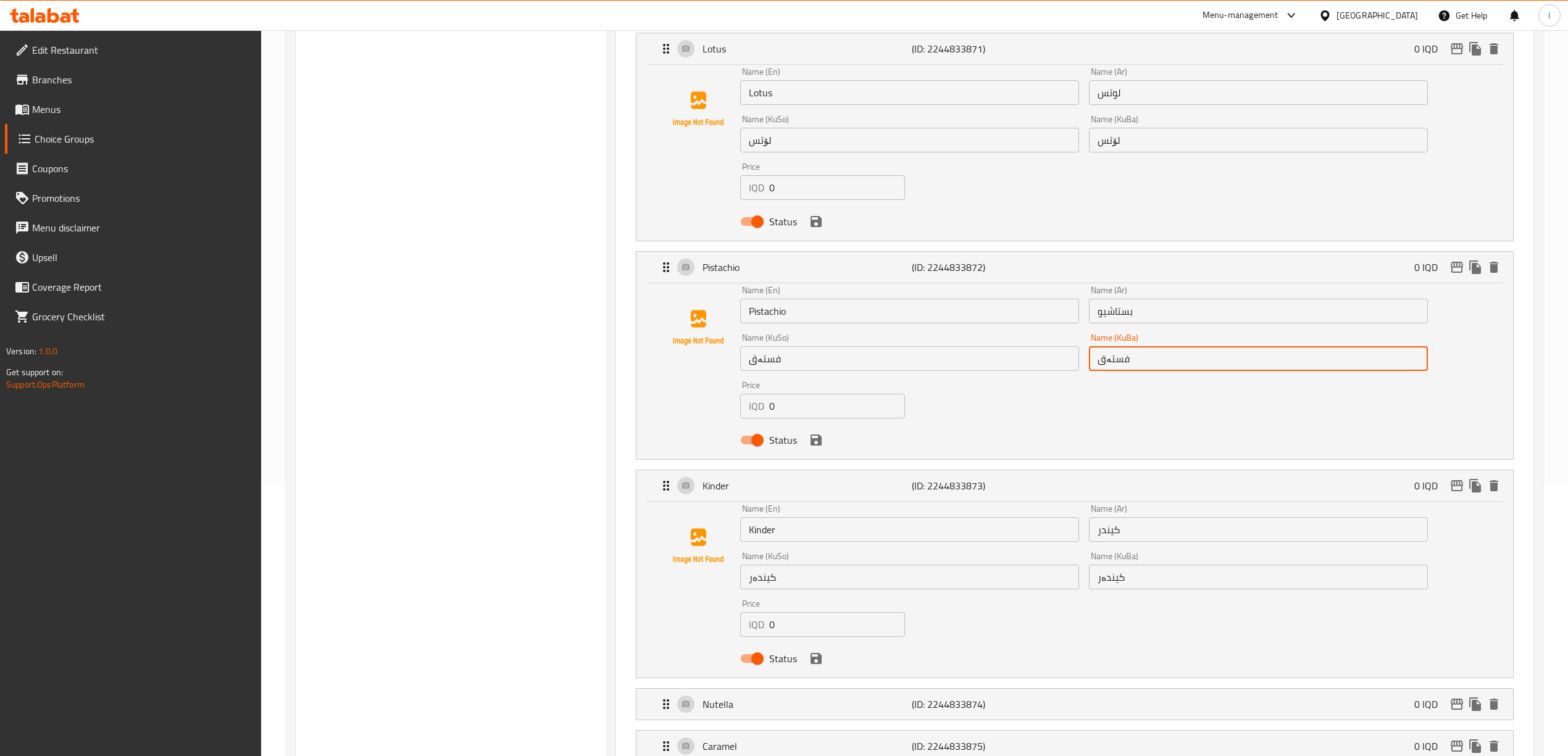
click at [787, 529] on input "Kinder" at bounding box center [909, 530] width 339 height 25
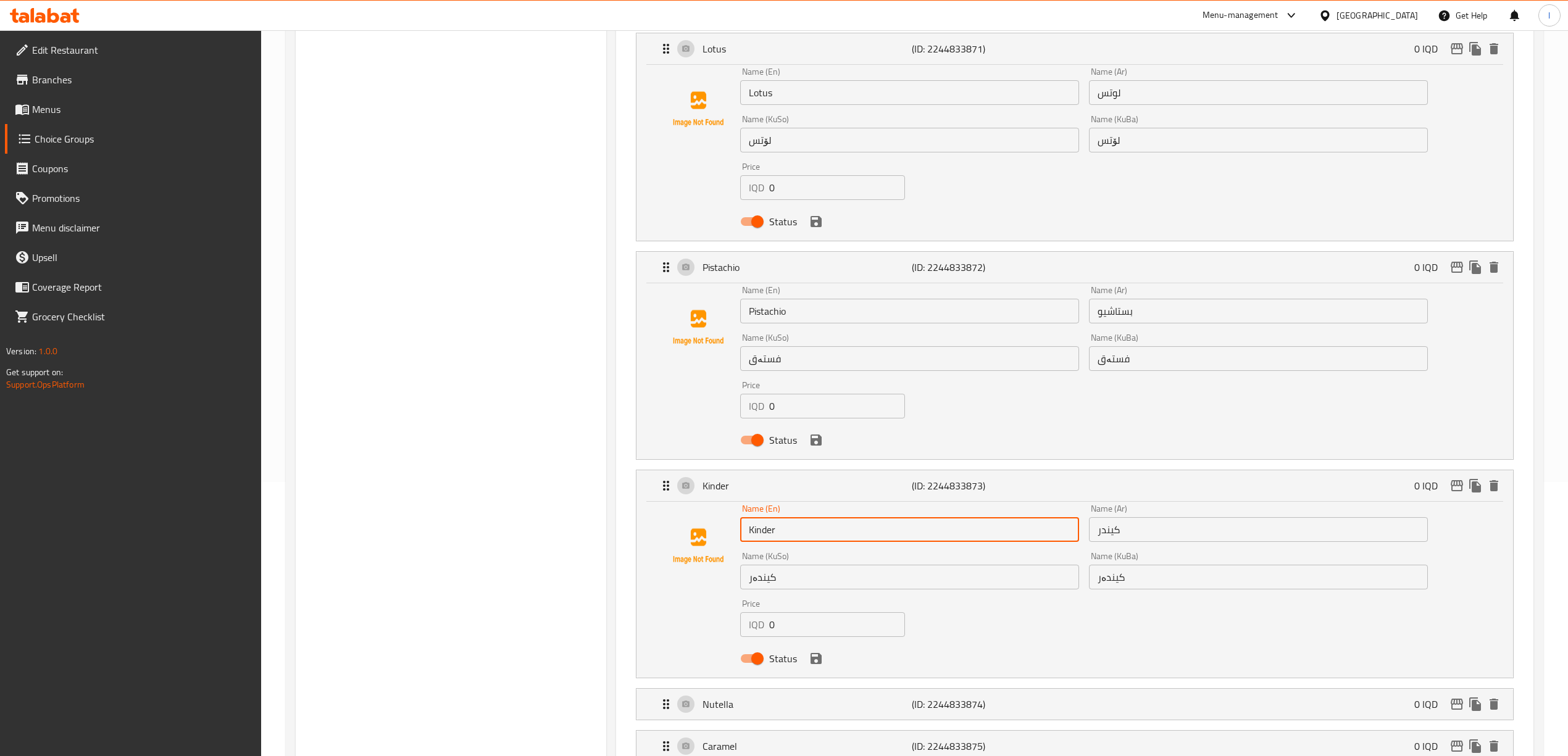
click at [787, 529] on input "Kinder" at bounding box center [909, 530] width 339 height 25
click at [968, 539] on input "كیندر" at bounding box center [1258, 530] width 339 height 25
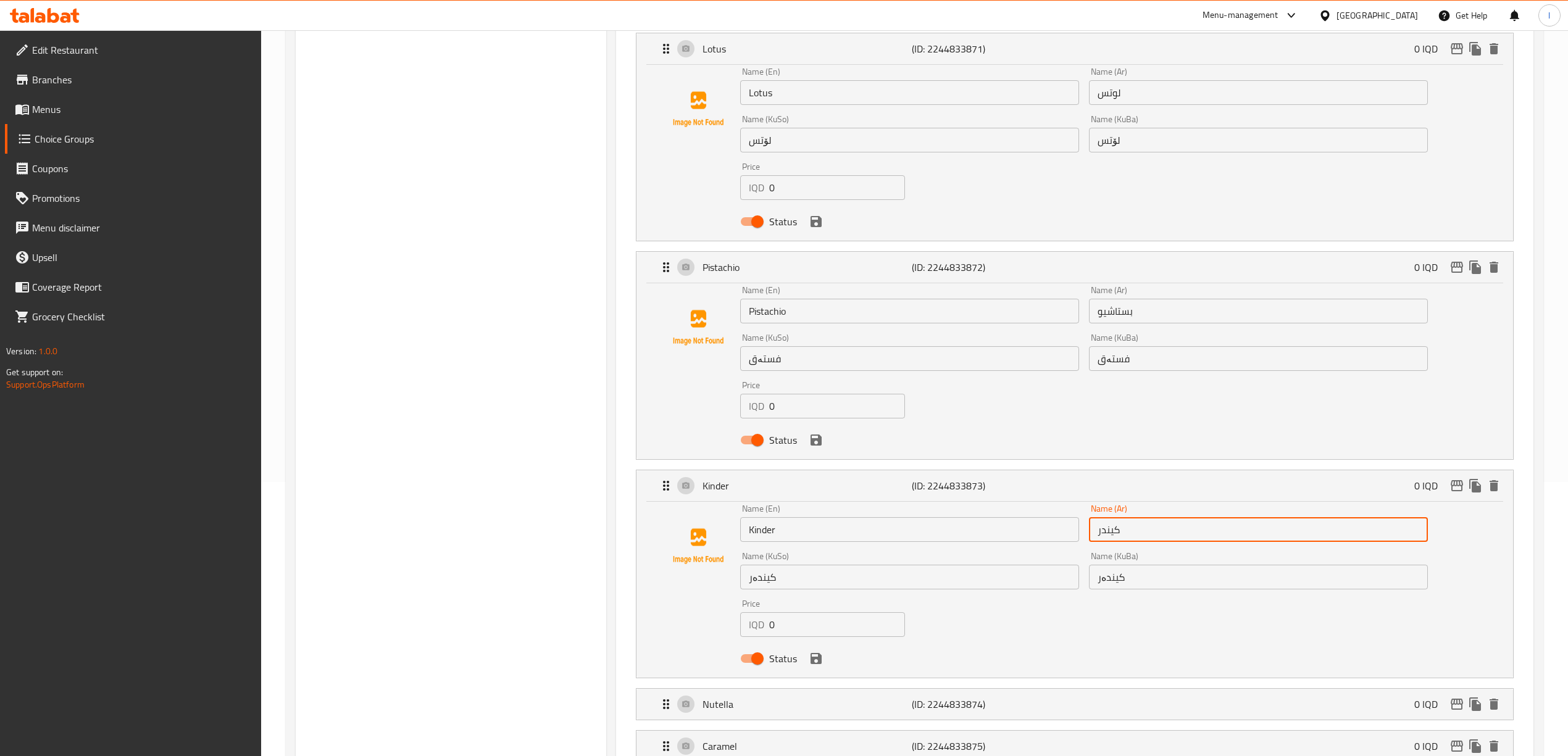
click at [968, 535] on input "كیندر" at bounding box center [1258, 530] width 339 height 25
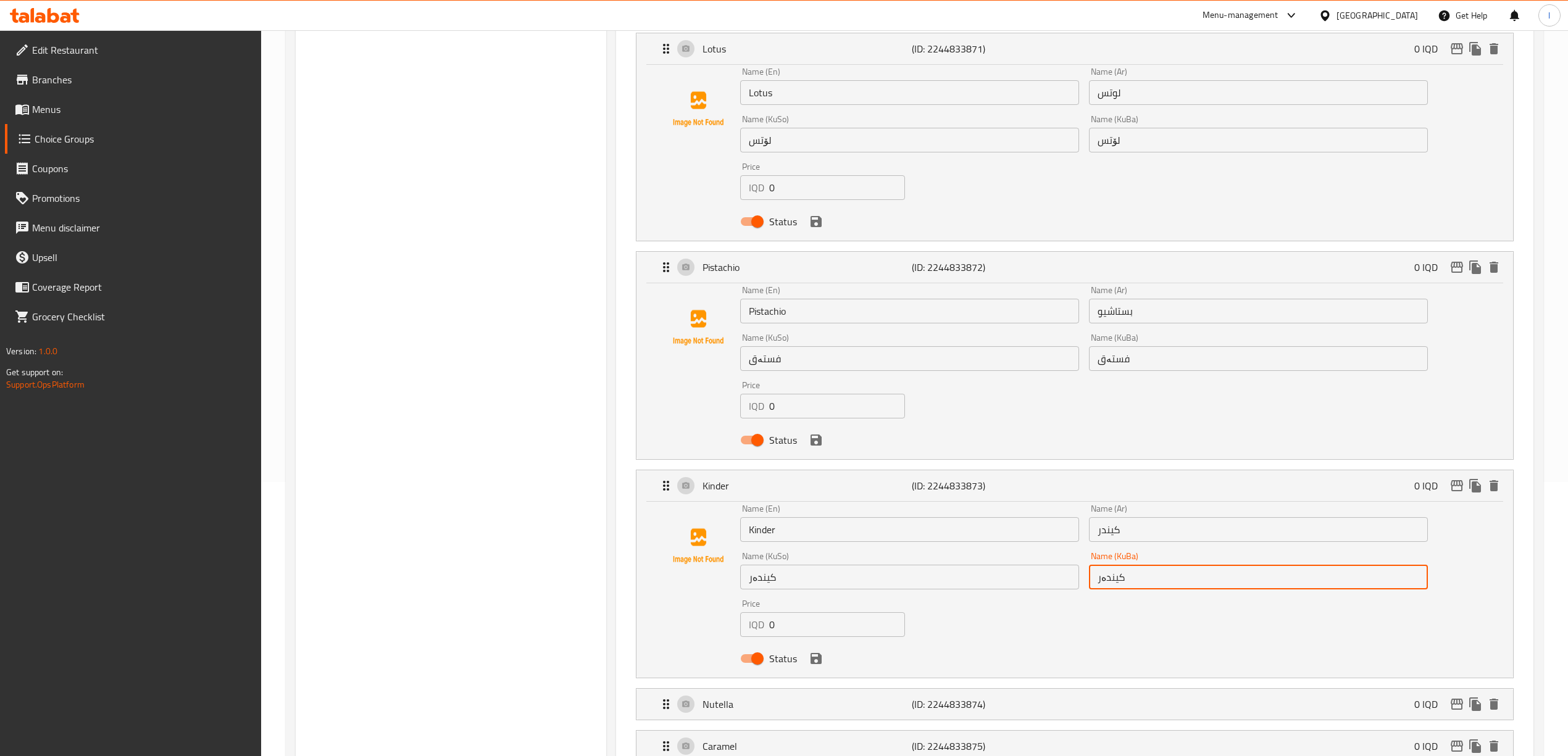
click at [968, 570] on input "کیندەر" at bounding box center [1258, 577] width 339 height 25
click at [968, 573] on input "کیندەر" at bounding box center [1258, 577] width 339 height 25
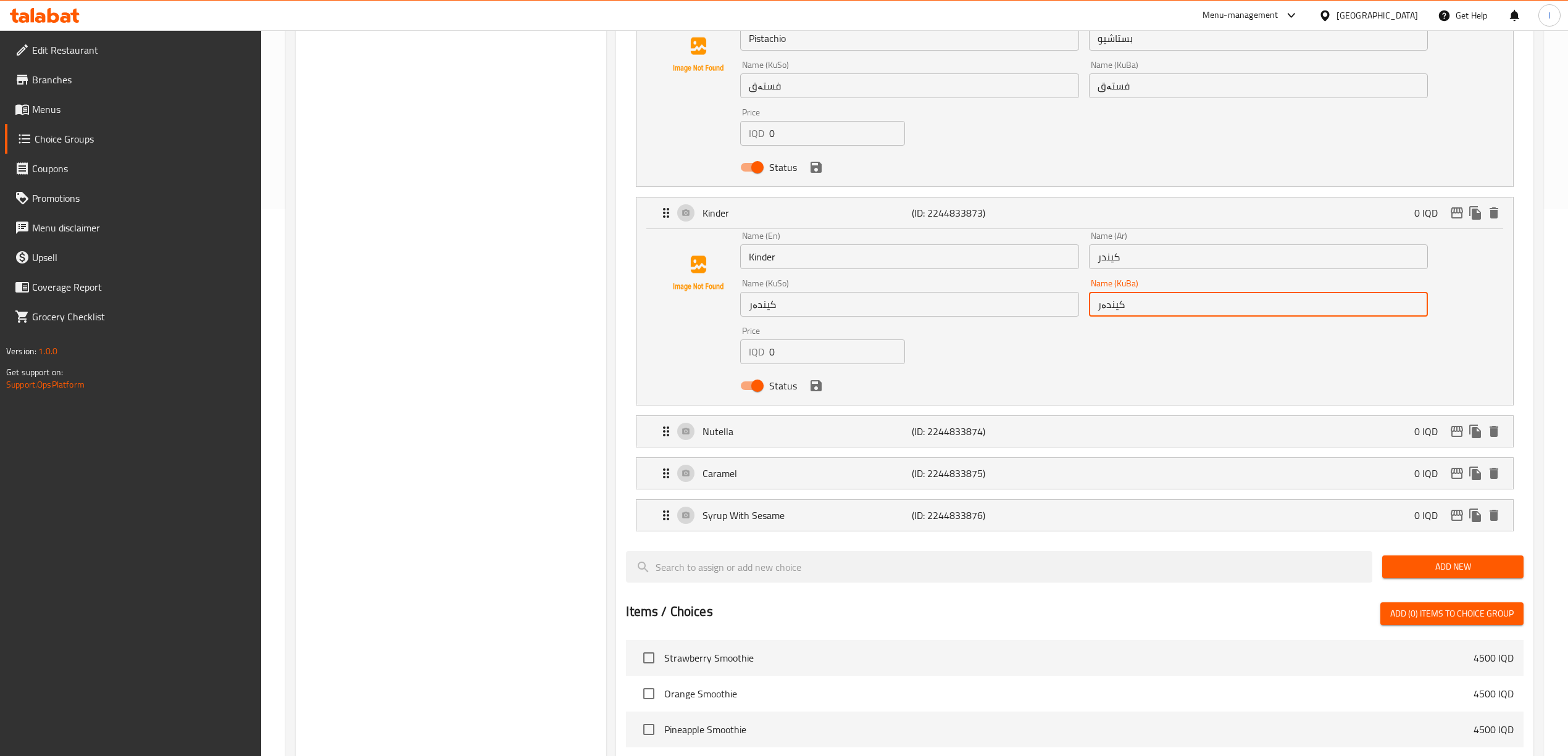
scroll to position [822, 0]
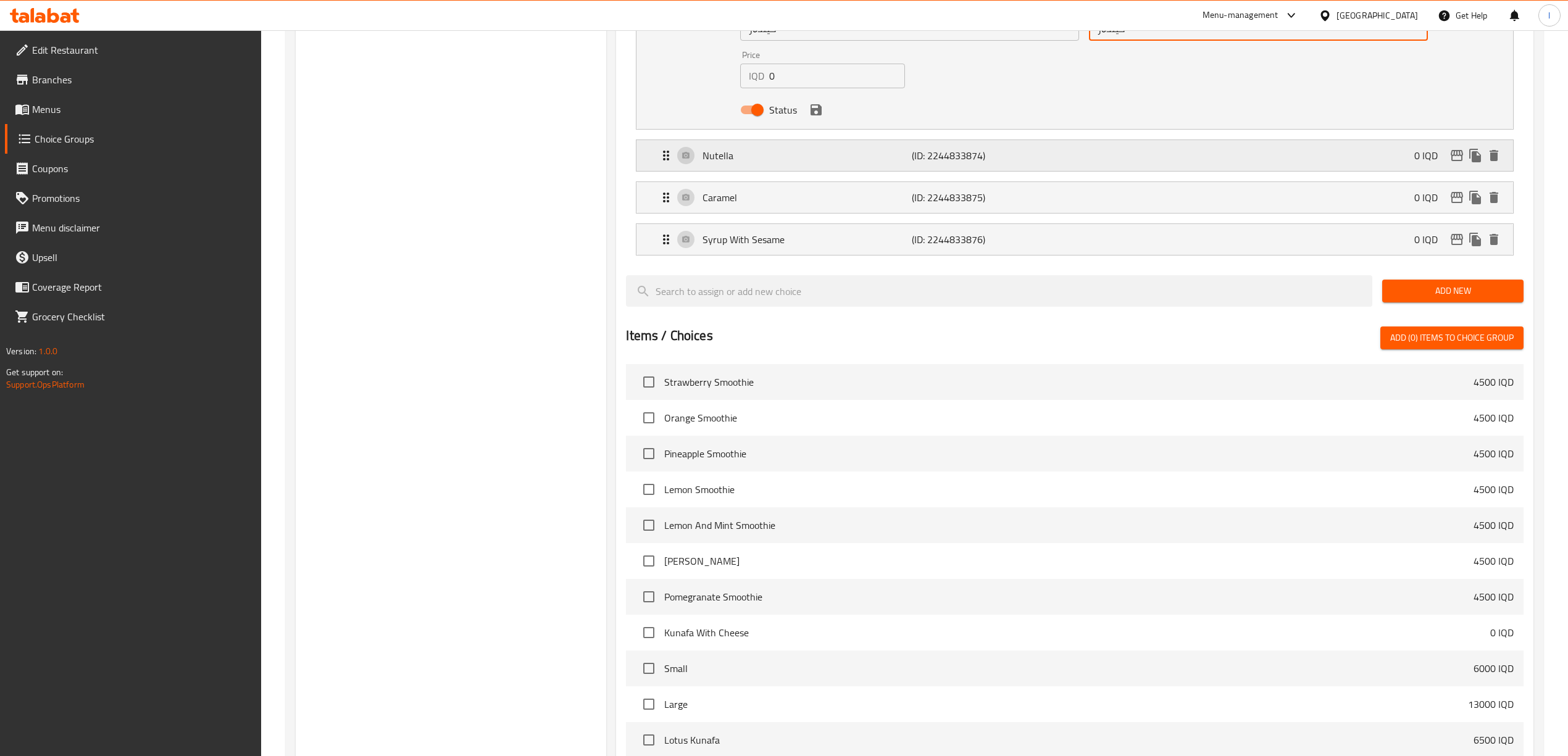
click at [827, 150] on p "Nutella" at bounding box center [807, 155] width 209 height 14
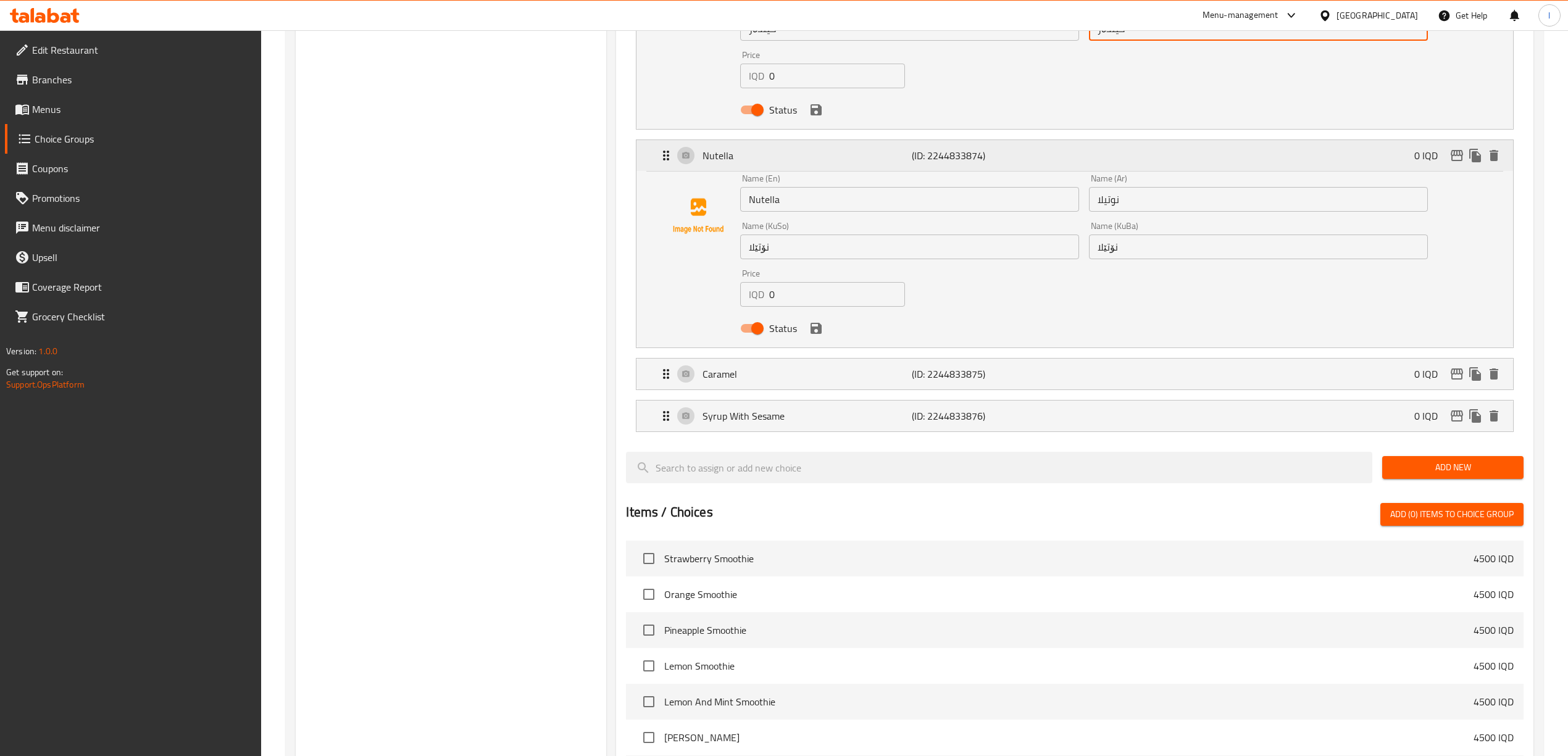
click at [819, 150] on p "Nutella" at bounding box center [807, 155] width 209 height 14
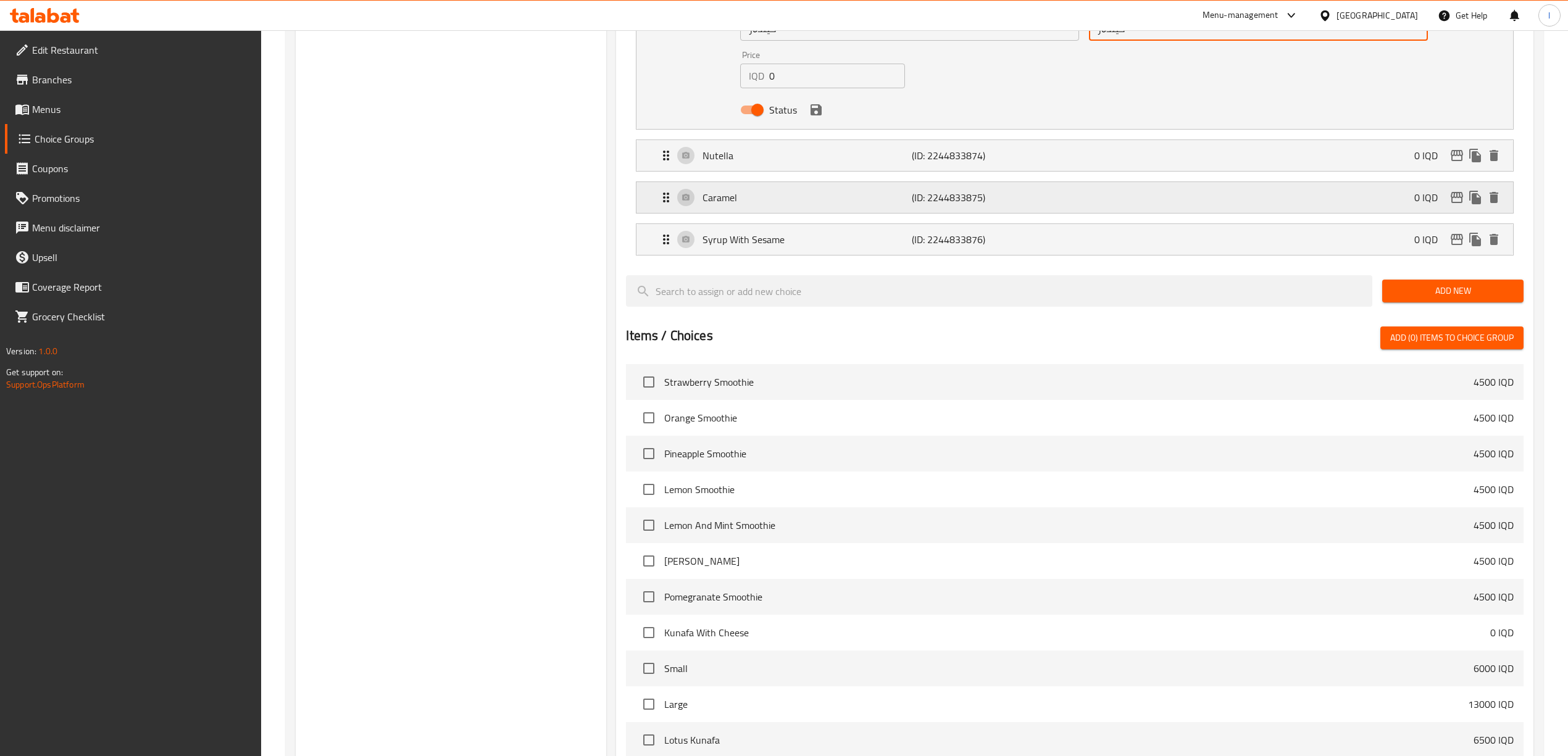
click at [783, 201] on p "Caramel" at bounding box center [807, 197] width 209 height 14
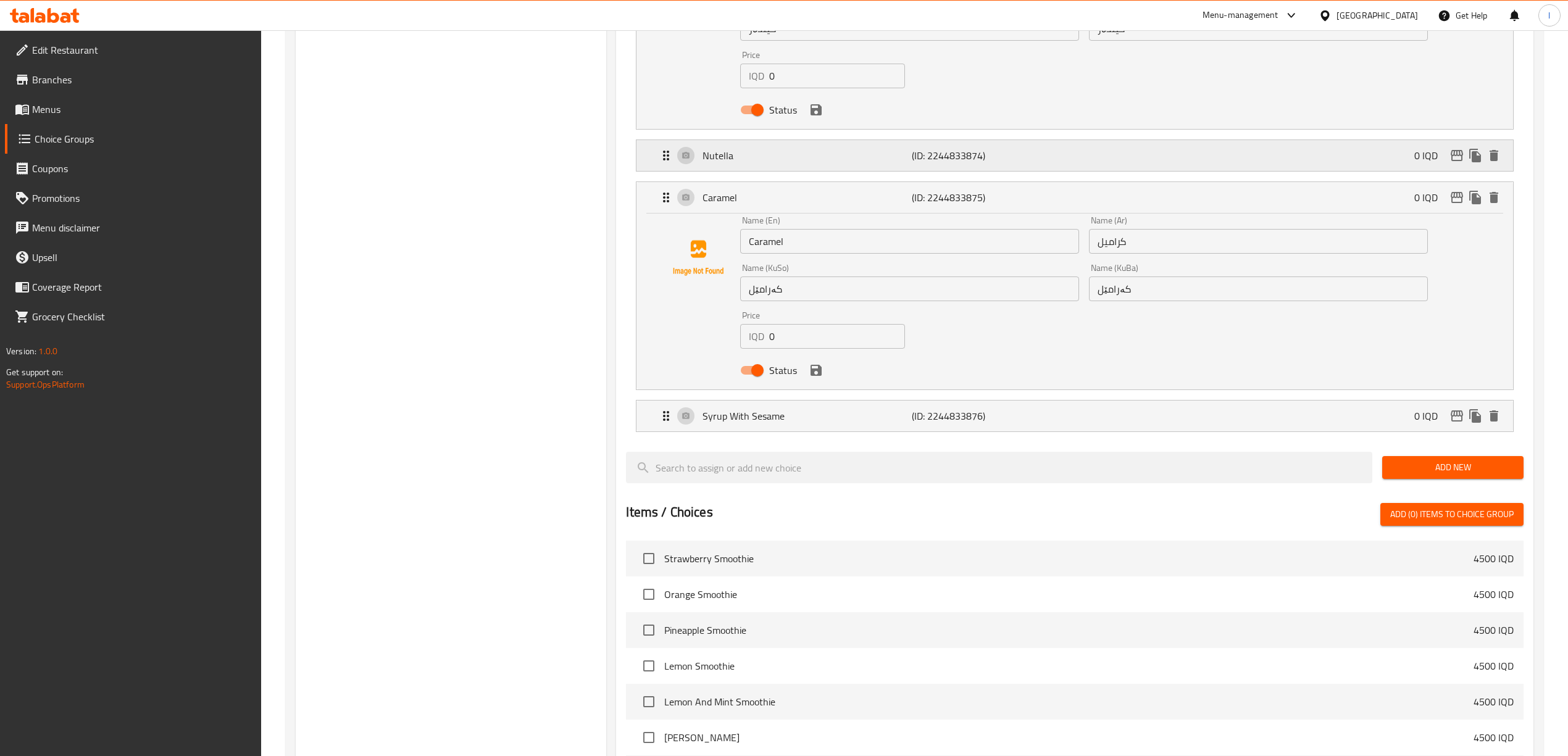
click at [801, 156] on p "Nutella" at bounding box center [807, 155] width 209 height 14
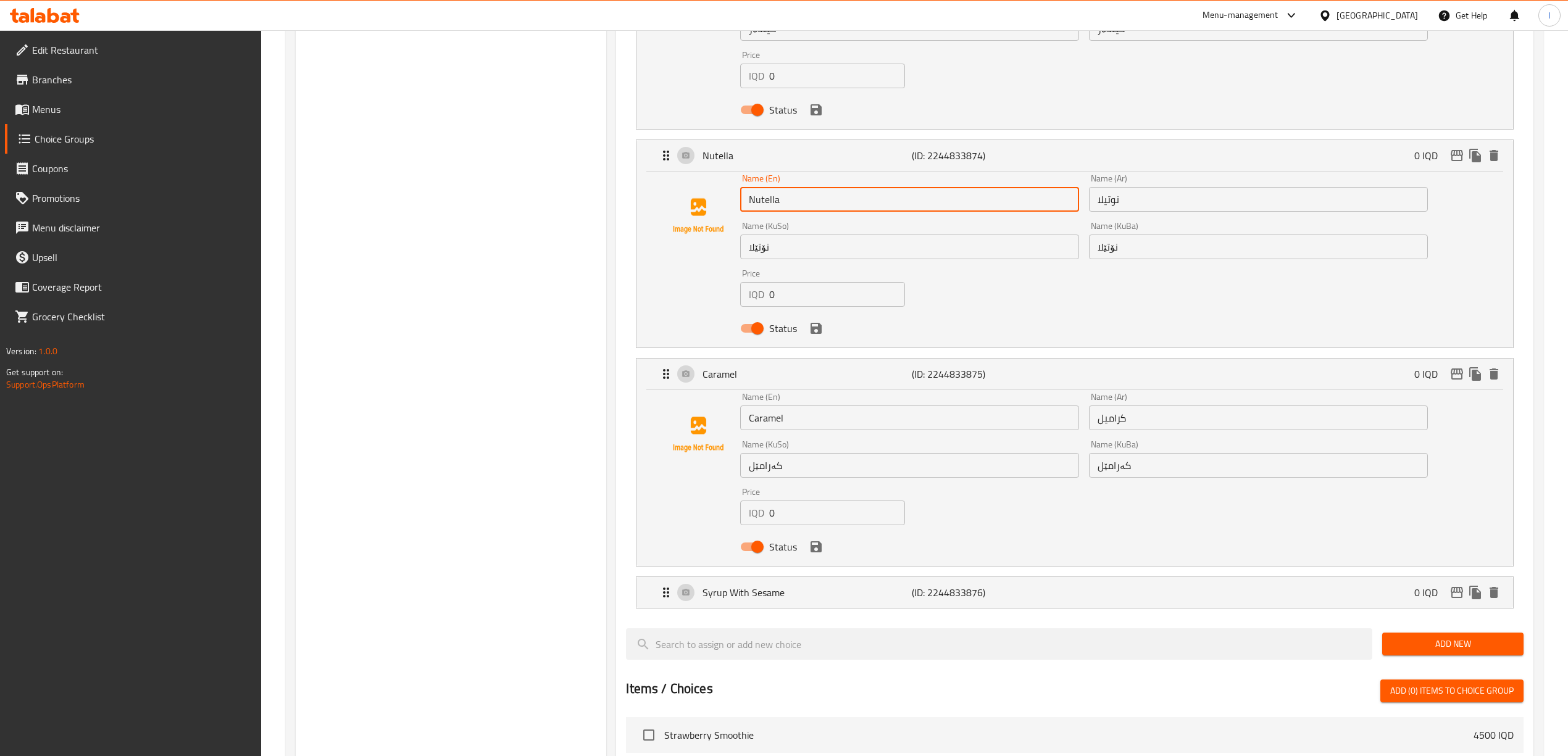
click at [876, 192] on input "Nutella" at bounding box center [909, 199] width 339 height 25
click at [968, 199] on input "نوتیلا" at bounding box center [1258, 199] width 339 height 25
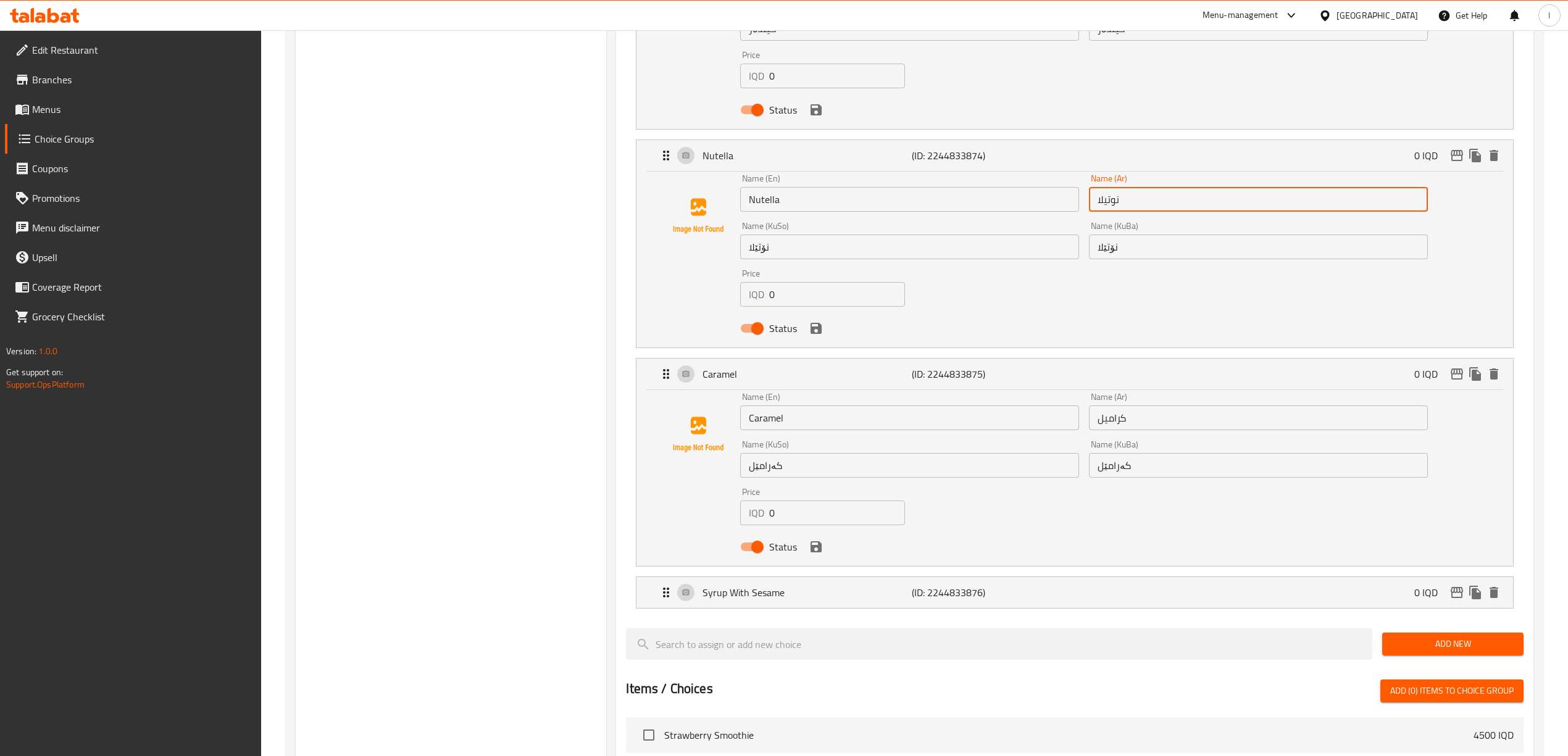
click at [968, 199] on input "نوتیلا" at bounding box center [1258, 199] width 339 height 25
click at [968, 248] on input "نۆتێلا" at bounding box center [1258, 247] width 339 height 25
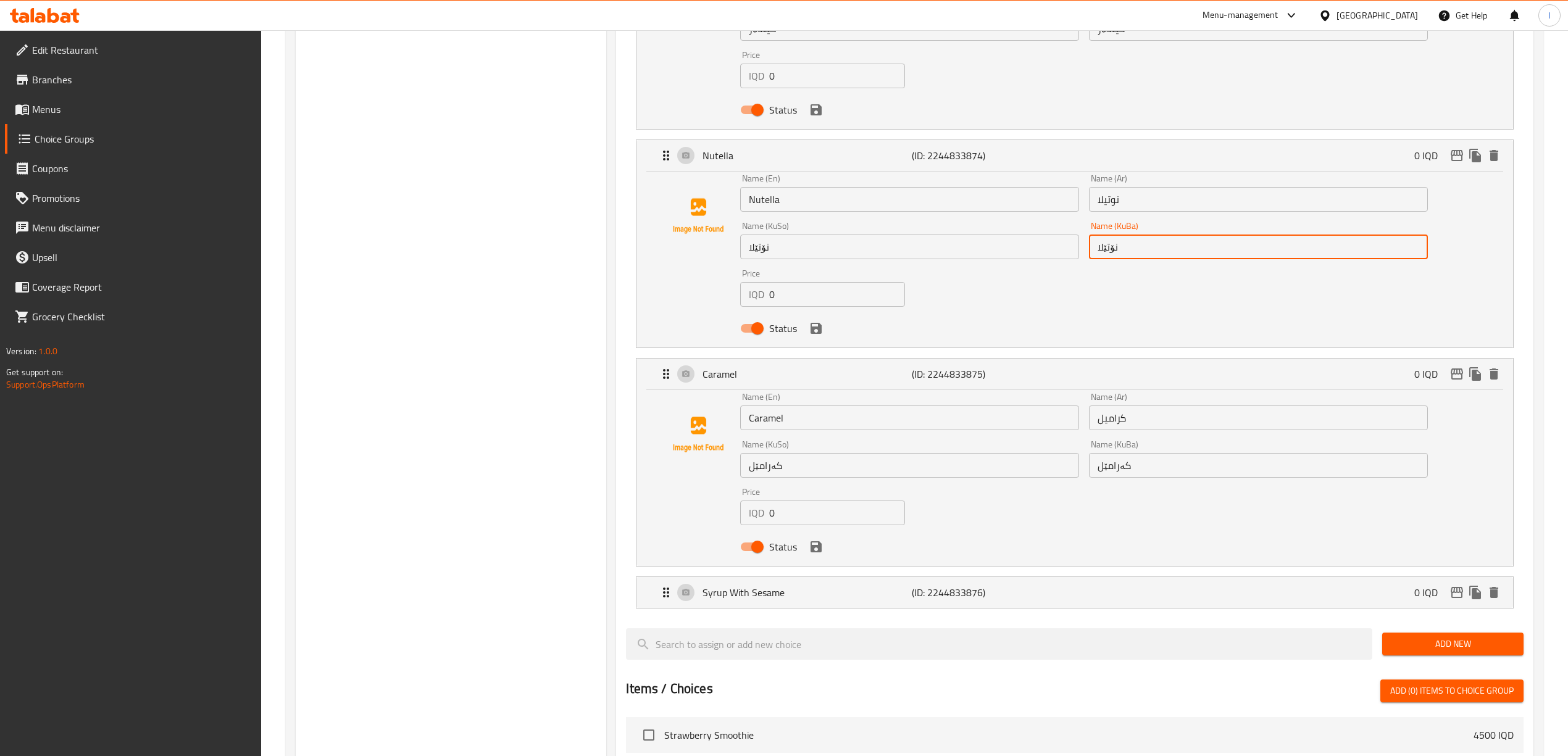
click at [968, 248] on input "نۆتێلا" at bounding box center [1258, 247] width 339 height 25
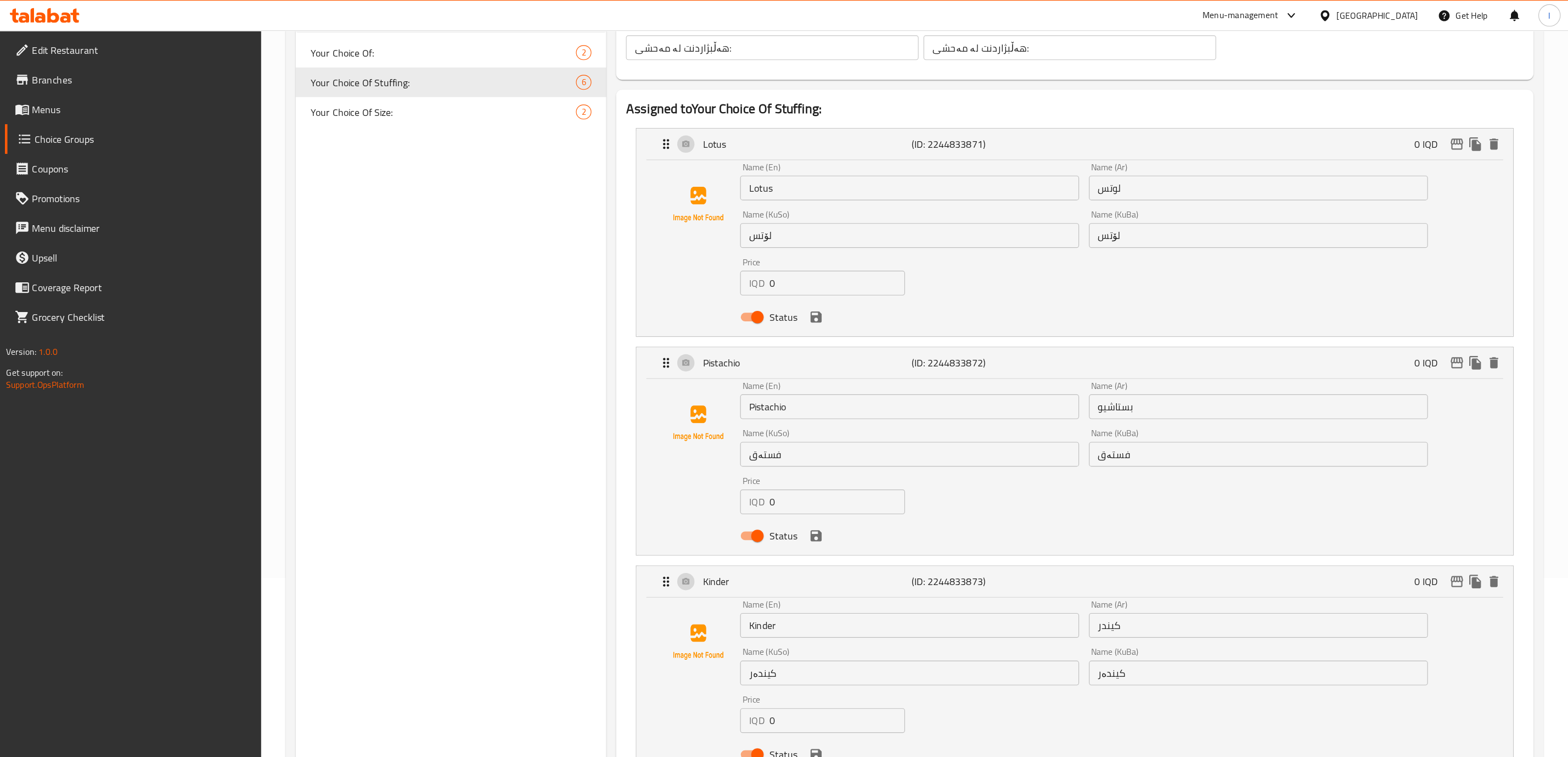
scroll to position [0, 0]
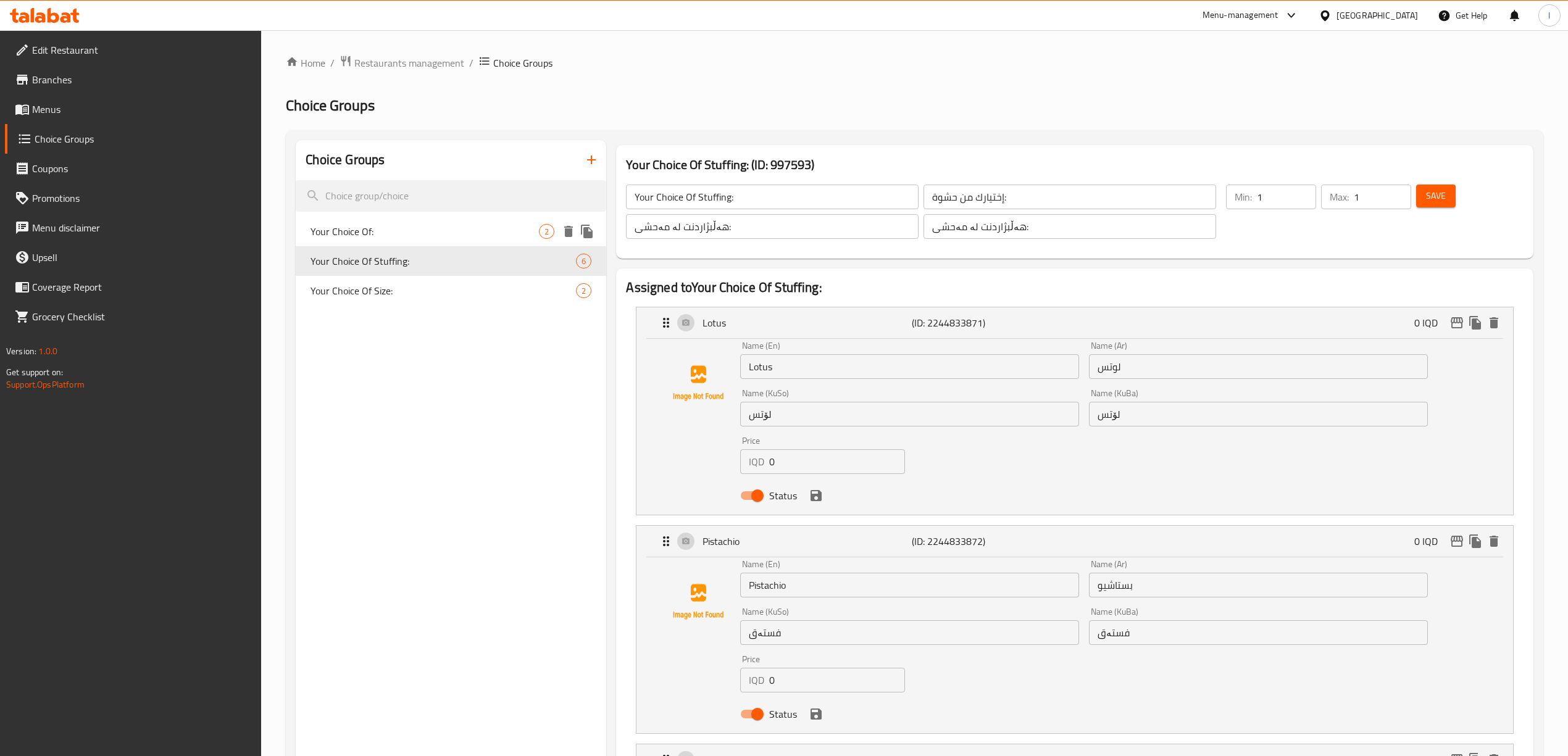
click at [460, 240] on div "Your Choice Of: 2" at bounding box center [451, 231] width 311 height 30
type input "Your Choice Of:"
type input "إختيارك من:"
type input "هەڵبژاردنت لە:"
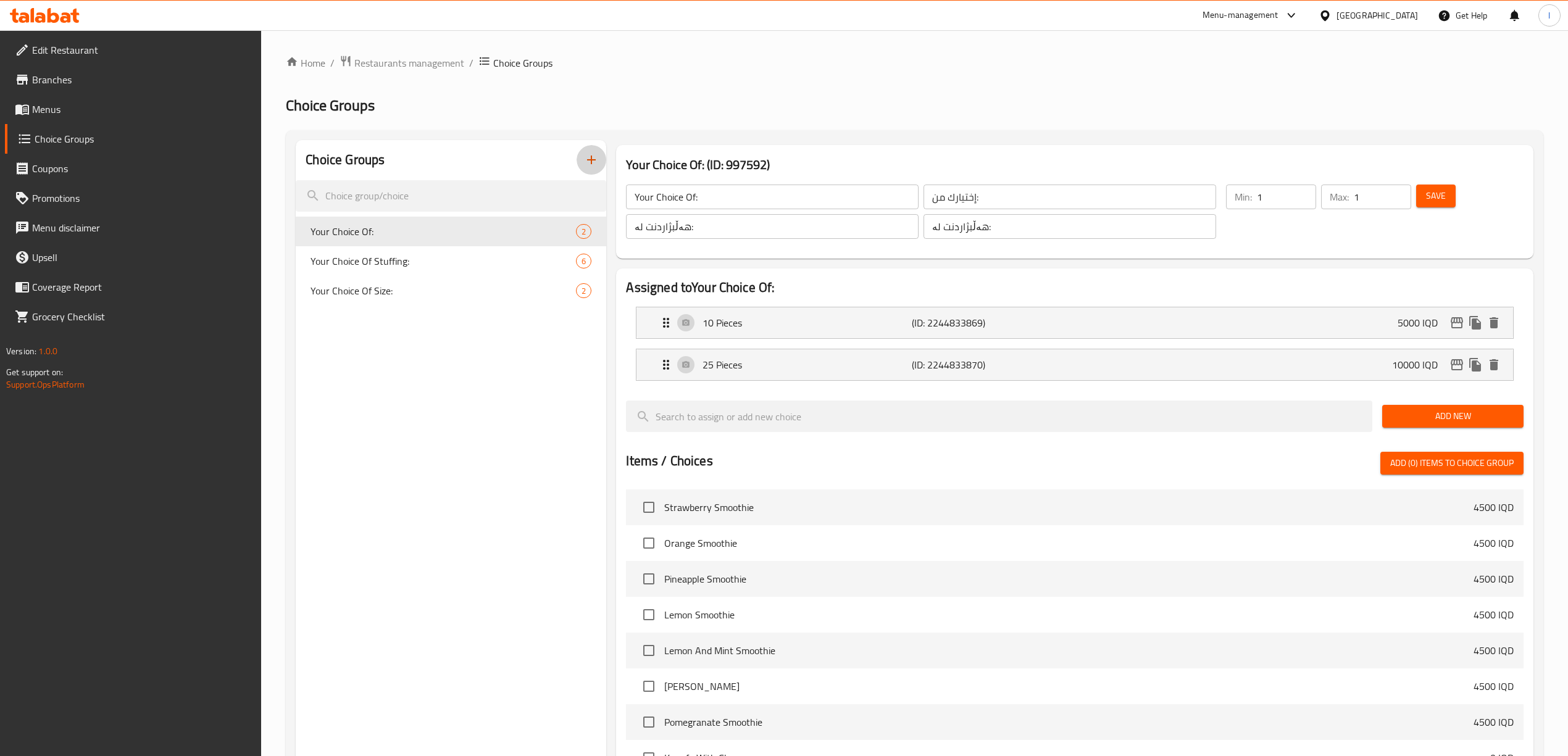
click at [598, 167] on icon "button" at bounding box center [591, 159] width 14 height 14
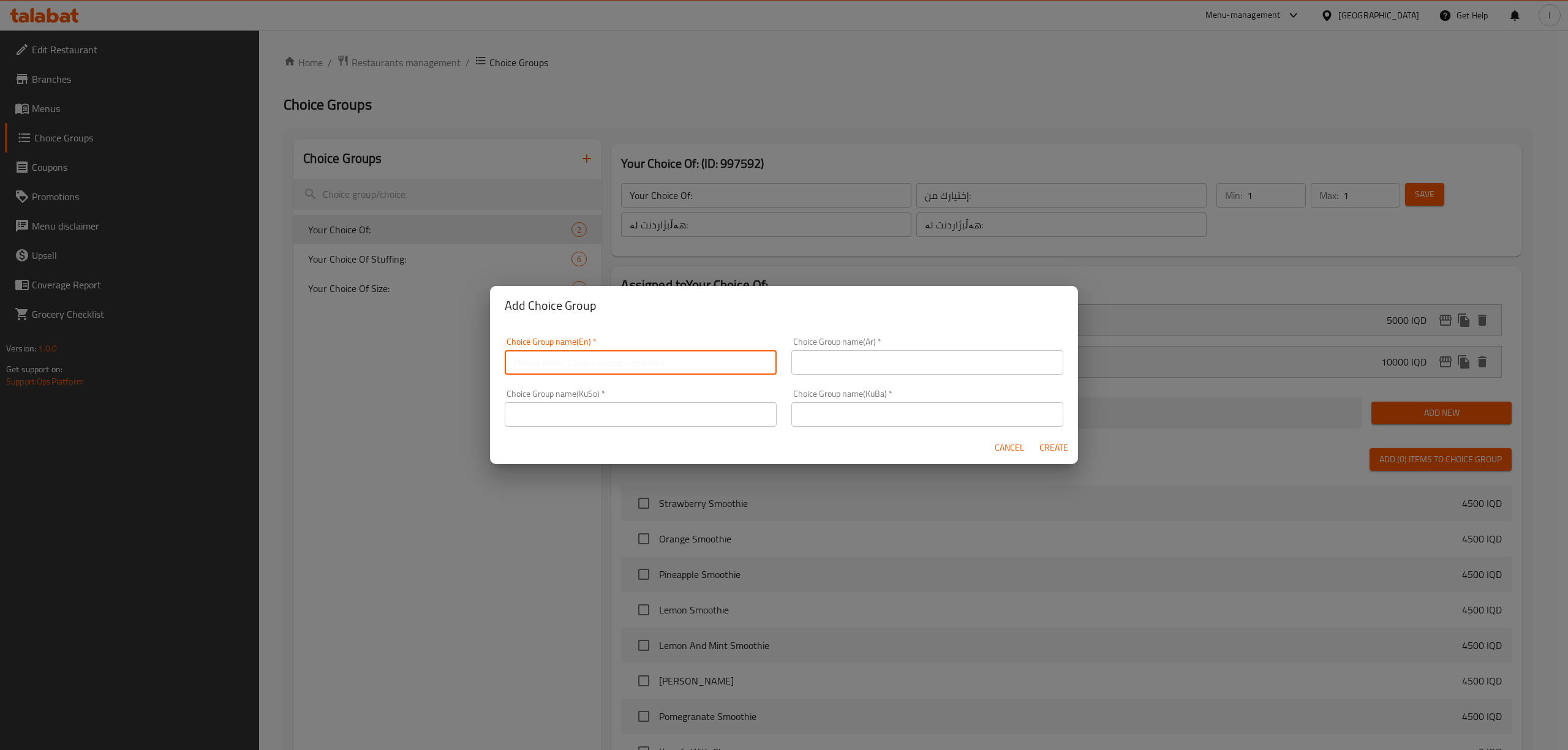
click at [671, 361] on input "text" at bounding box center [640, 363] width 272 height 25
type input "Your Choice Of:"
click at [850, 359] on input "text" at bounding box center [927, 363] width 272 height 25
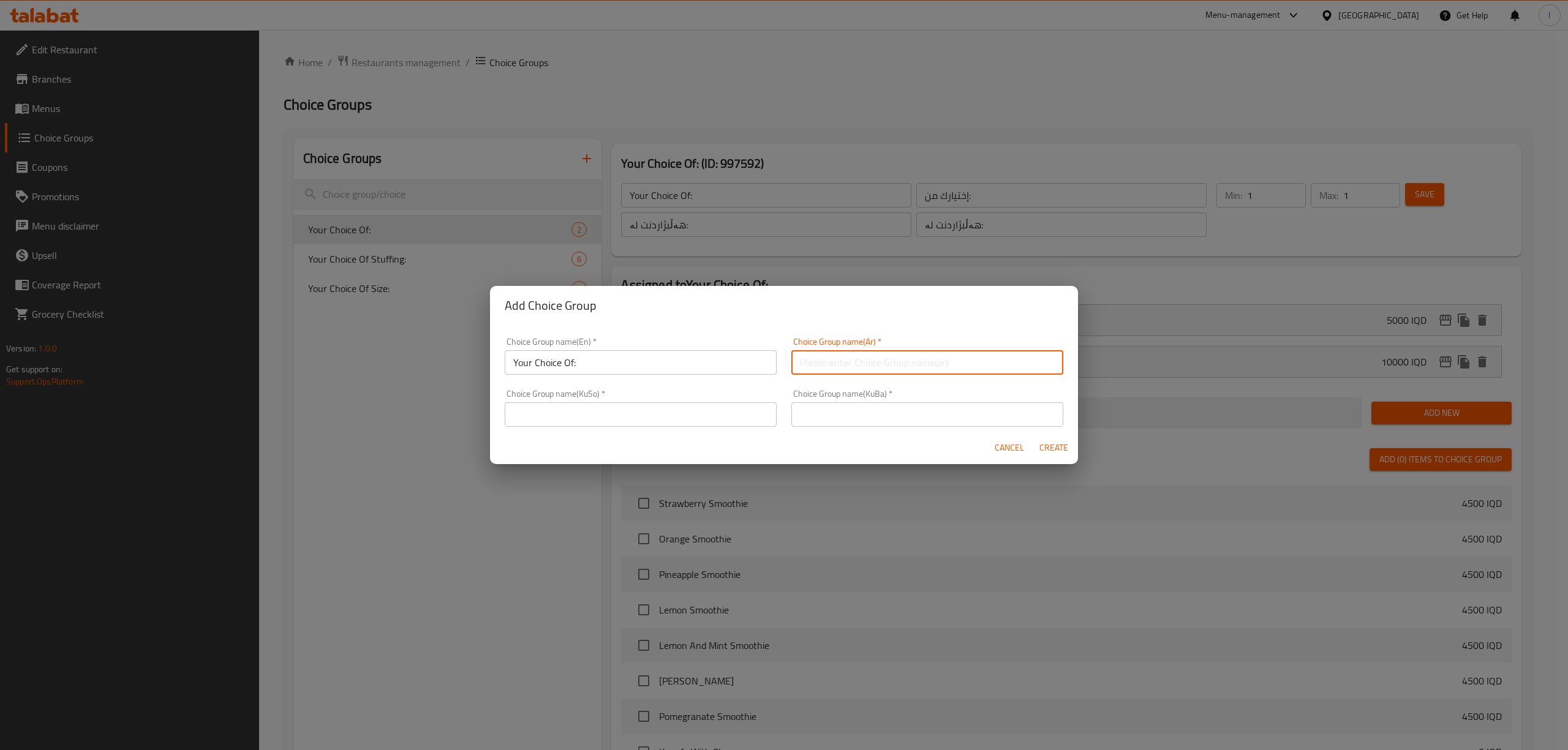
type input "إختيارك من:"
click at [846, 421] on input "text" at bounding box center [927, 415] width 272 height 25
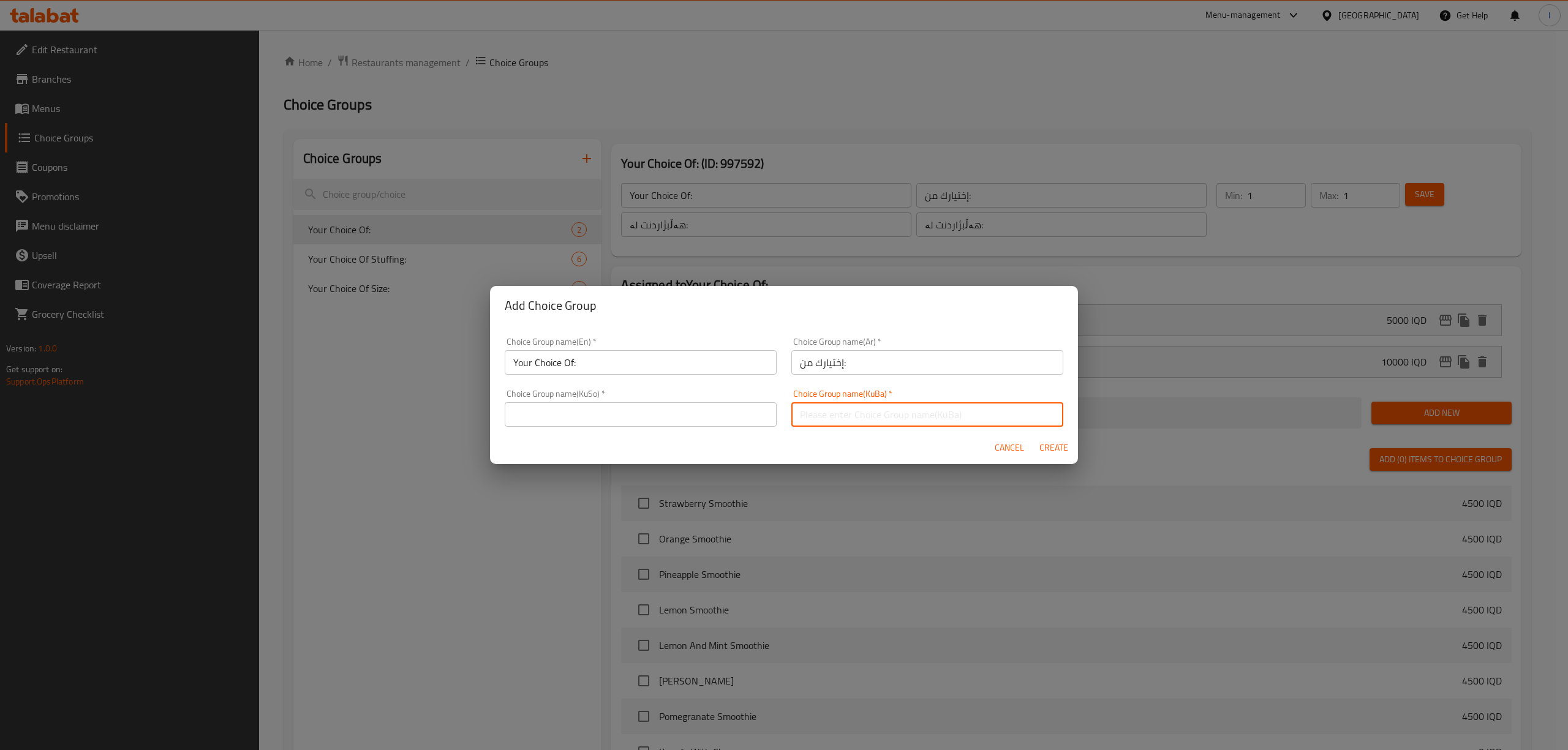
type input "هەڵبژاردنت لە :"
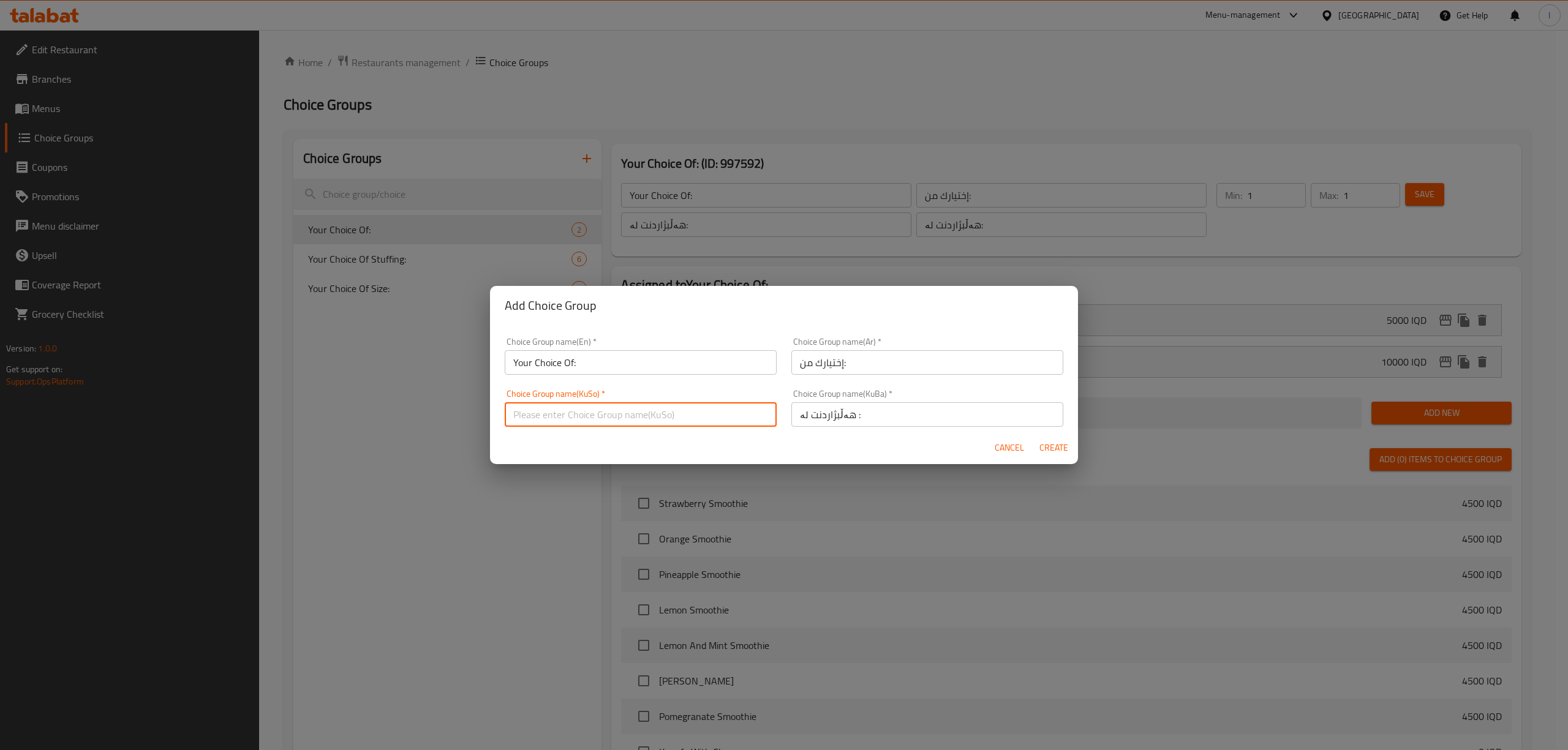
click at [669, 404] on input "text" at bounding box center [640, 415] width 272 height 25
type input "هەڵبژاردنت لە :"
click at [960, 437] on button "Create" at bounding box center [1053, 448] width 39 height 23
type input "Your Choice Of:"
type input "إختيارك من:"
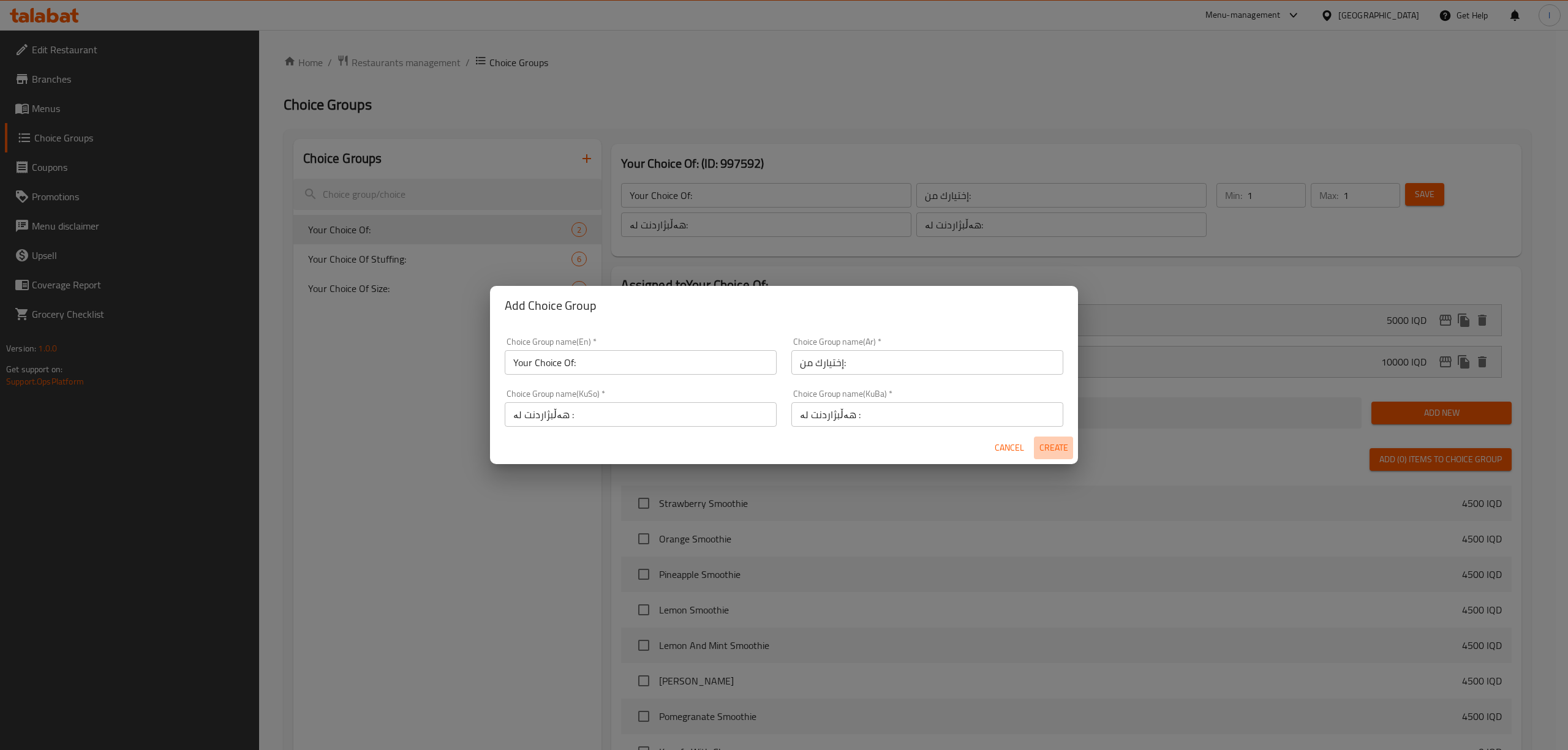
type input "هەڵبژاردنت لە :"
type input "0"
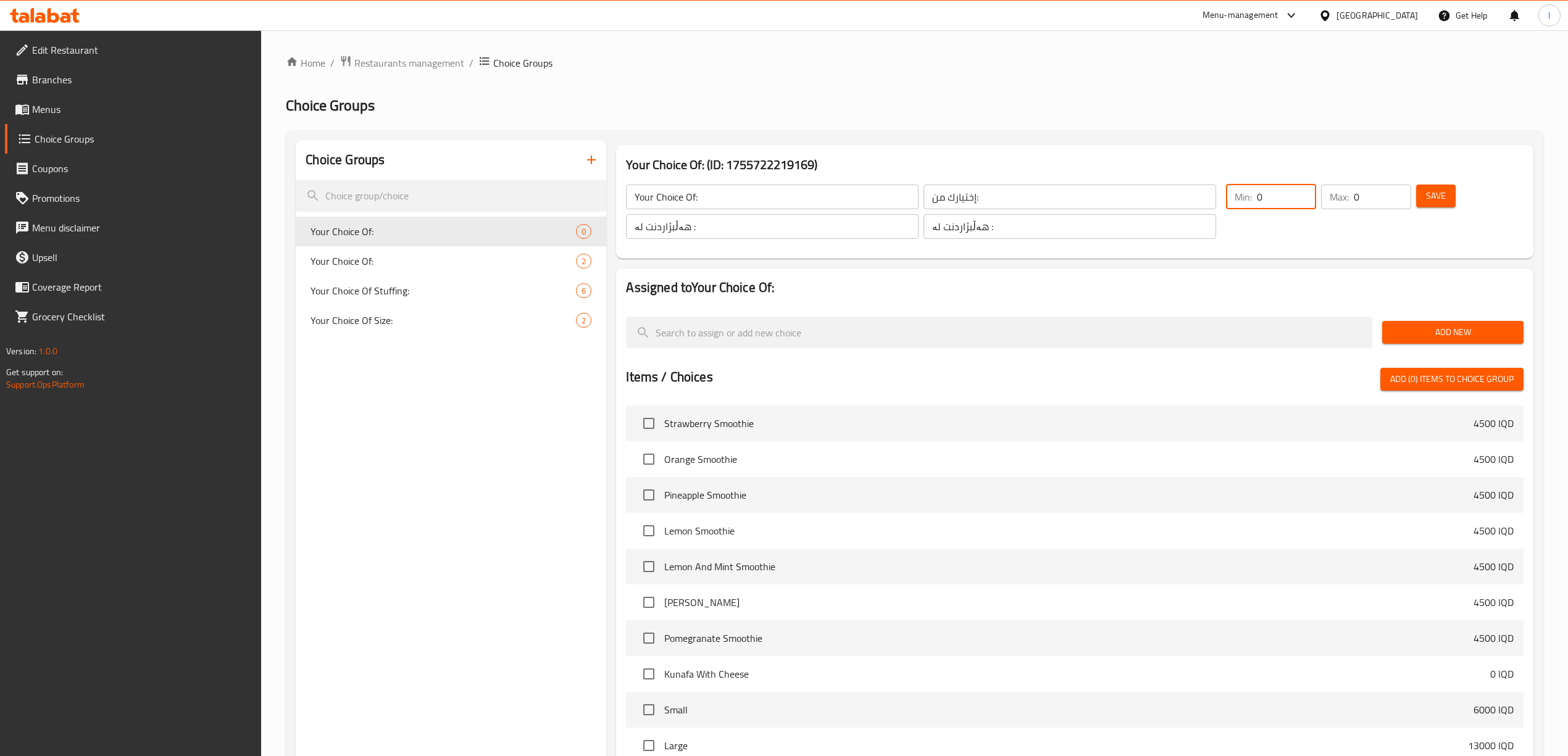
drag, startPoint x: 1271, startPoint y: 198, endPoint x: 1251, endPoint y: 201, distance: 20.2
click at [968, 201] on div "Min: 0 ​" at bounding box center [1271, 197] width 90 height 25
type input "1"
drag, startPoint x: 1371, startPoint y: 203, endPoint x: 1364, endPoint y: 205, distance: 7.3
click at [968, 205] on input "01" at bounding box center [1382, 197] width 57 height 25
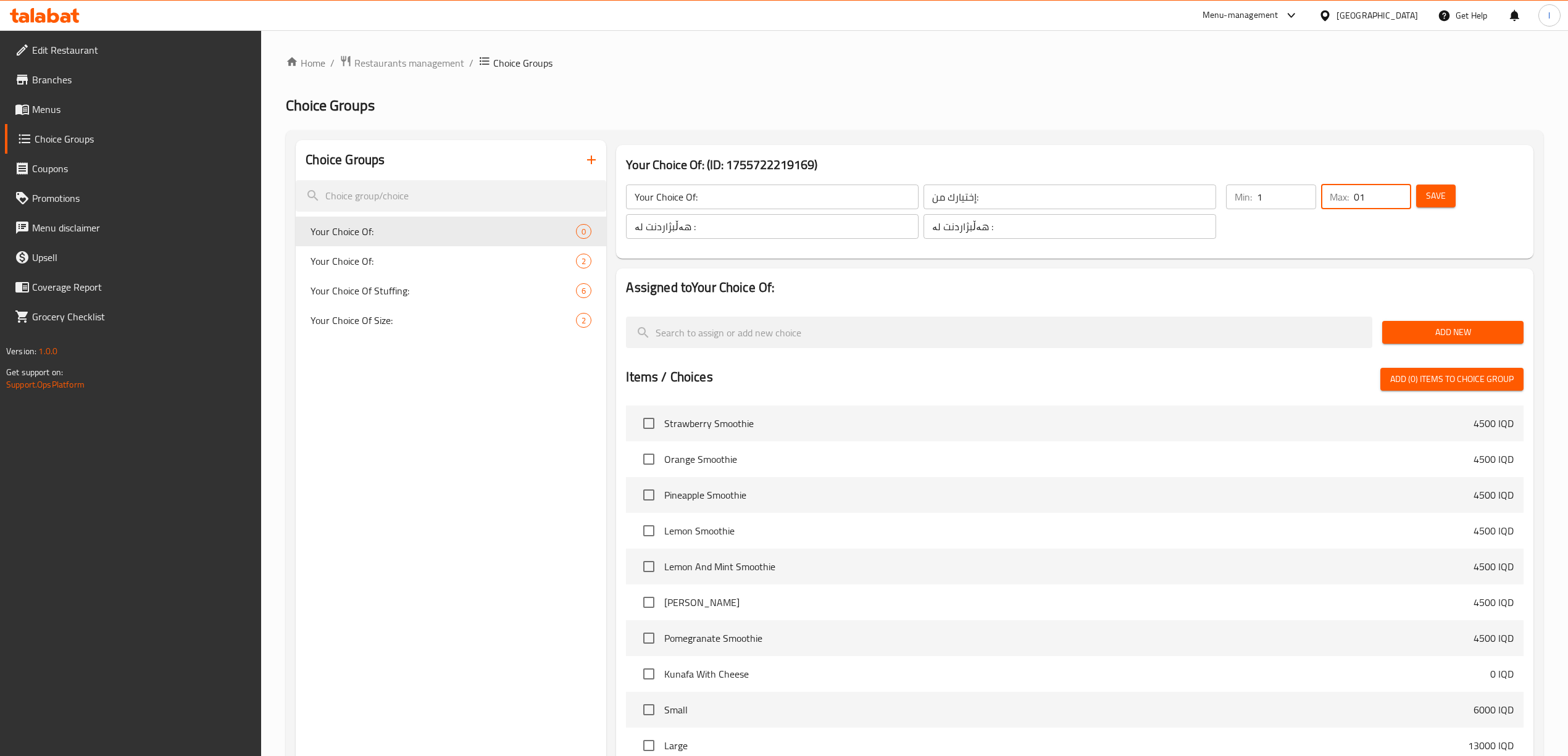
drag, startPoint x: 1375, startPoint y: 197, endPoint x: 1331, endPoint y: 205, distance: 44.7
click at [968, 205] on div "Max: 01 ​" at bounding box center [1366, 197] width 90 height 25
type input "1"
click at [968, 202] on span "Save" at bounding box center [1435, 196] width 20 height 15
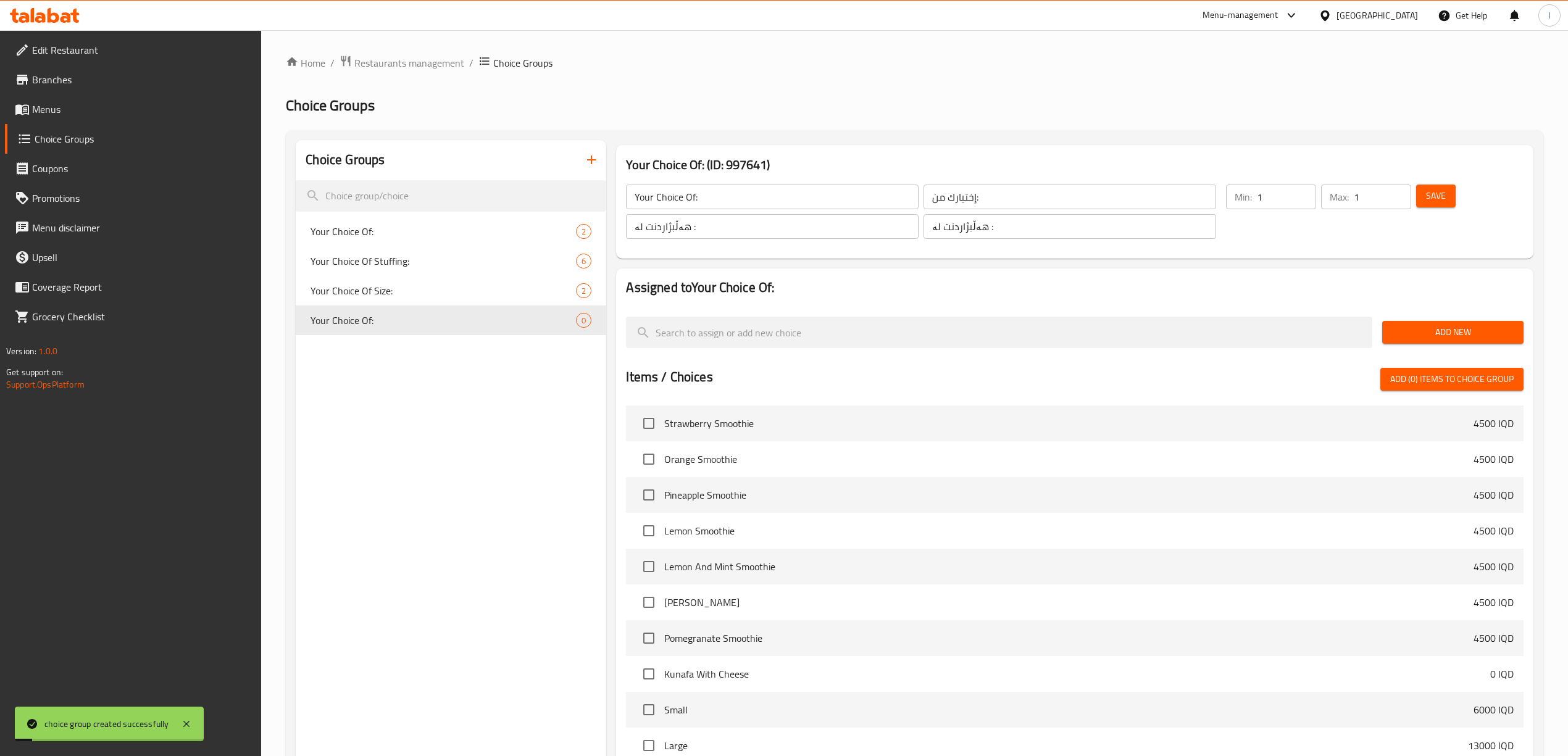
click at [968, 324] on button "Add New" at bounding box center [1453, 332] width 141 height 23
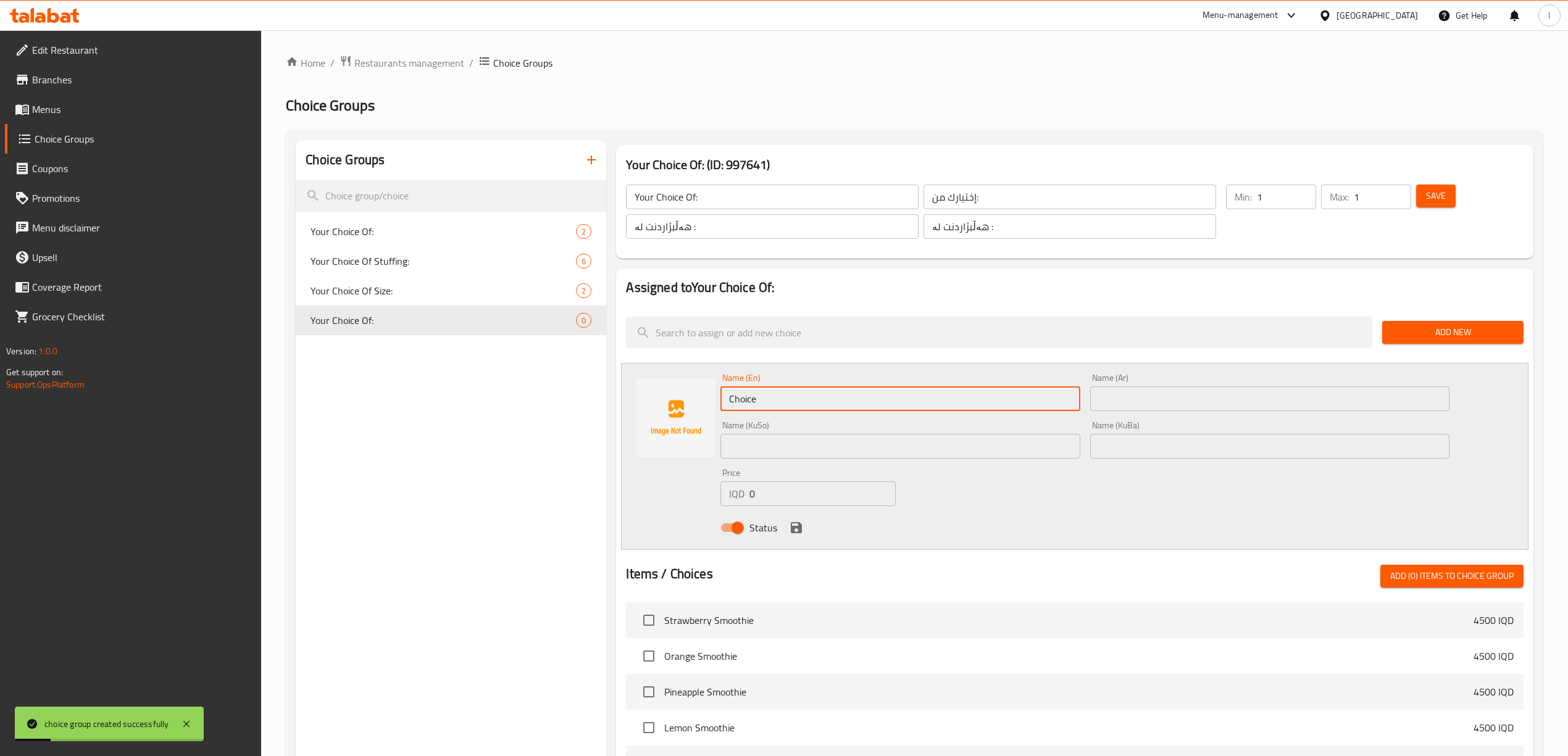
click at [809, 394] on input "Choice" at bounding box center [900, 399] width 360 height 25
click at [808, 395] on input "Choice" at bounding box center [900, 399] width 360 height 25
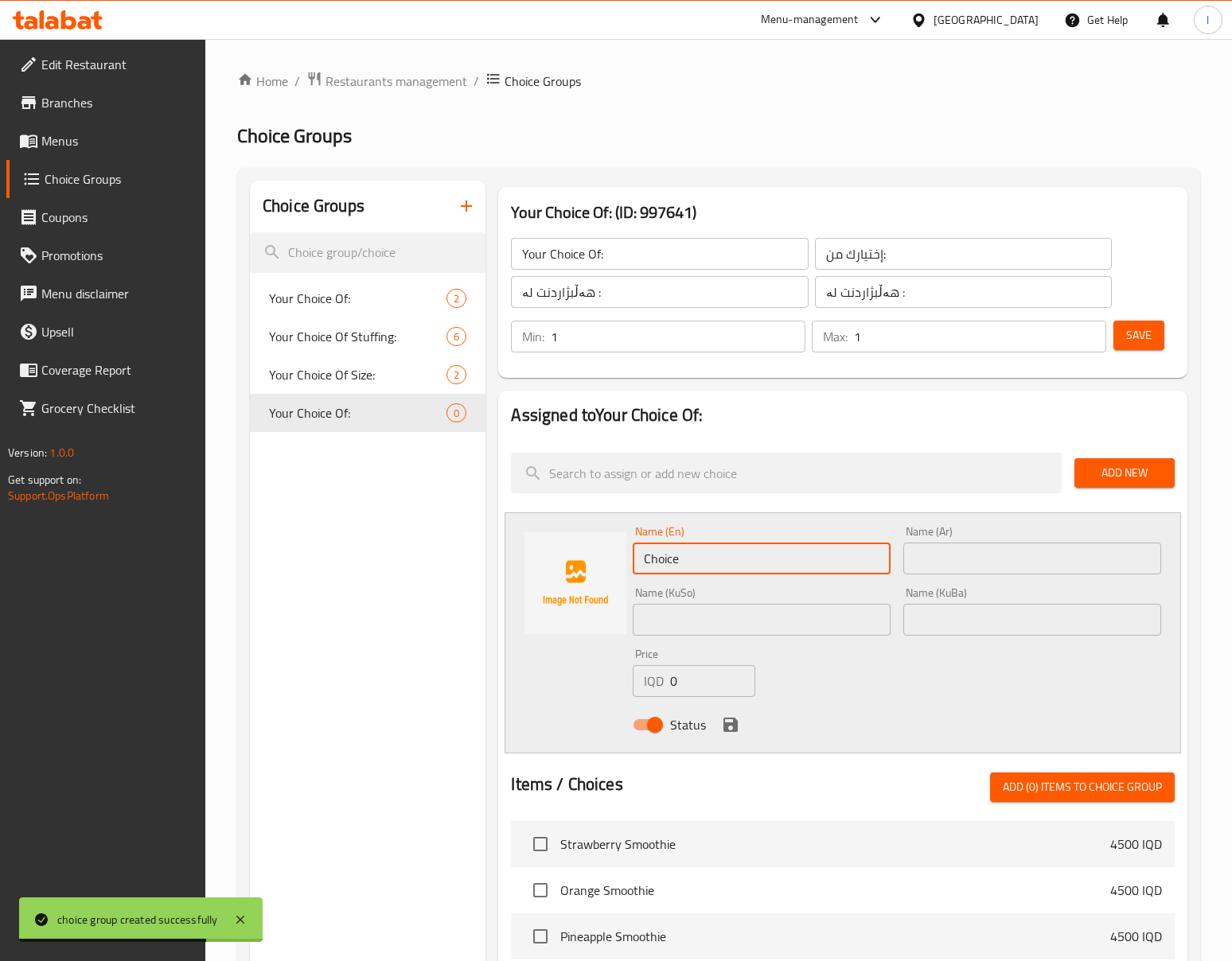
click at [704, 548] on input "Choice" at bounding box center [761, 559] width 258 height 32
paste input "Lotus"
type input "Lotus"
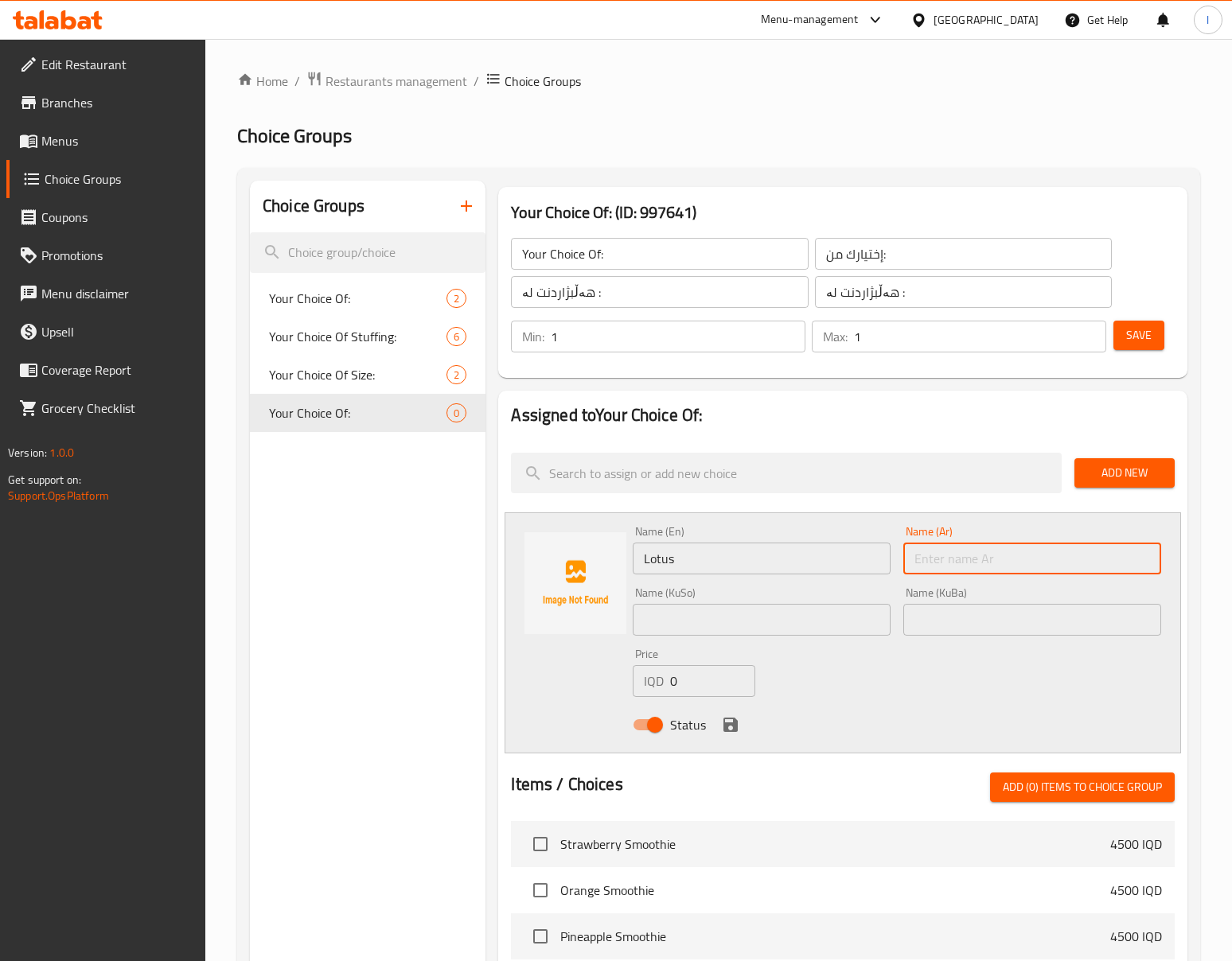
click at [910, 554] on input "text" at bounding box center [1032, 559] width 258 height 32
paste input "لوتس"
type input "لوتس"
click at [825, 634] on input "text" at bounding box center [761, 620] width 258 height 32
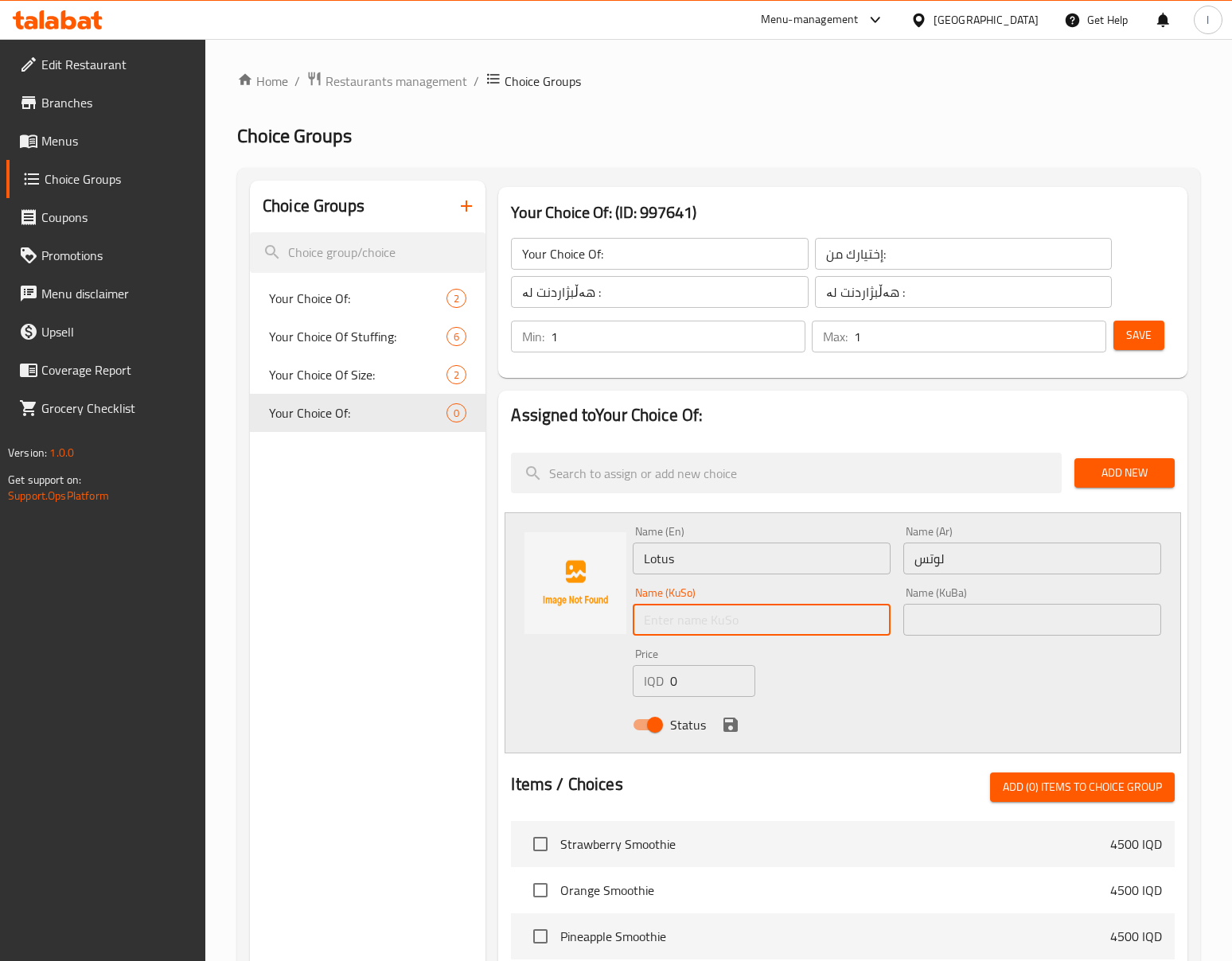
paste input "لۆتس"
type input "لۆتس"
click at [984, 610] on input "text" at bounding box center [1032, 620] width 258 height 32
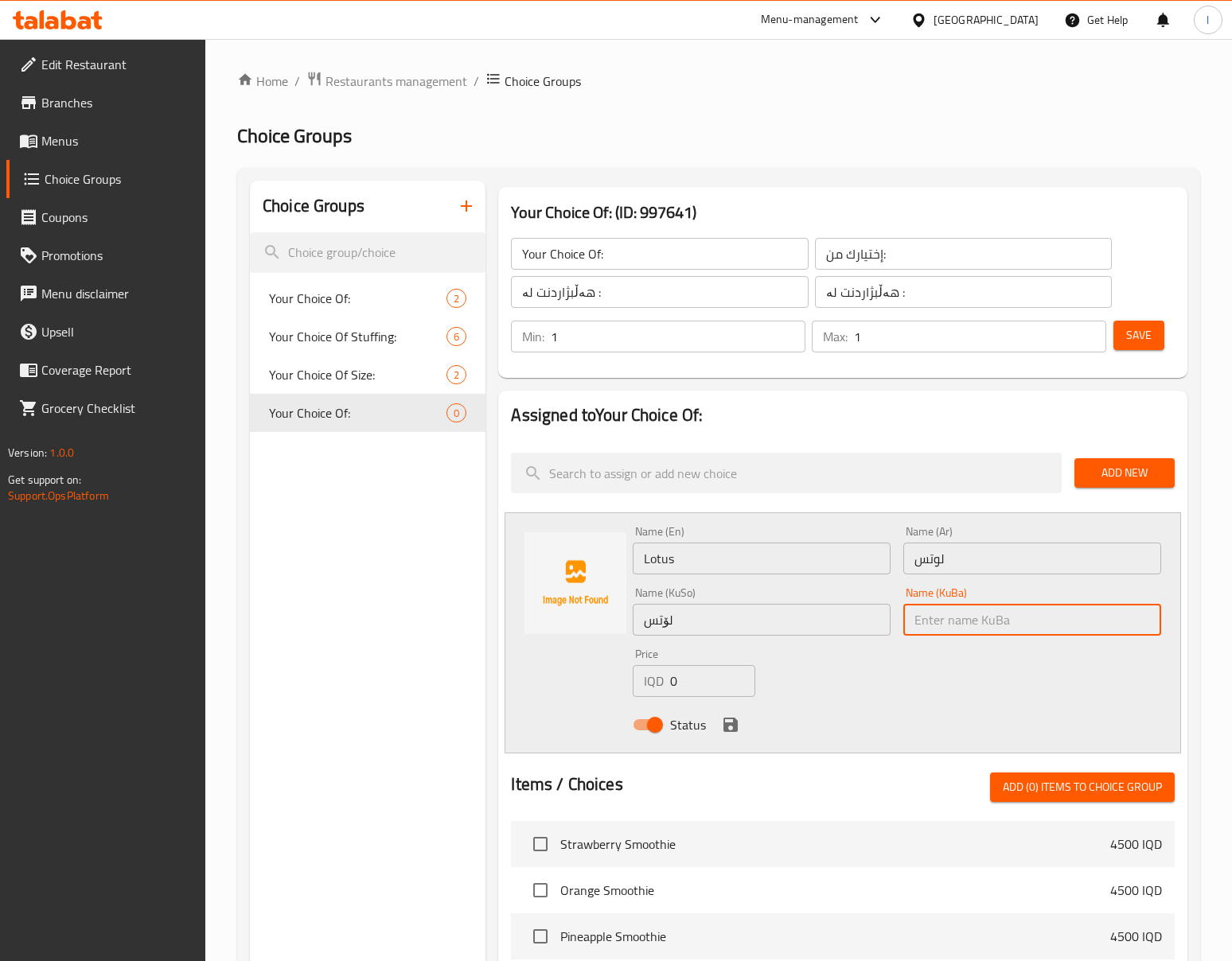
paste input "لۆتس"
type input "لۆتس"
click at [740, 723] on button "save" at bounding box center [730, 724] width 24 height 24
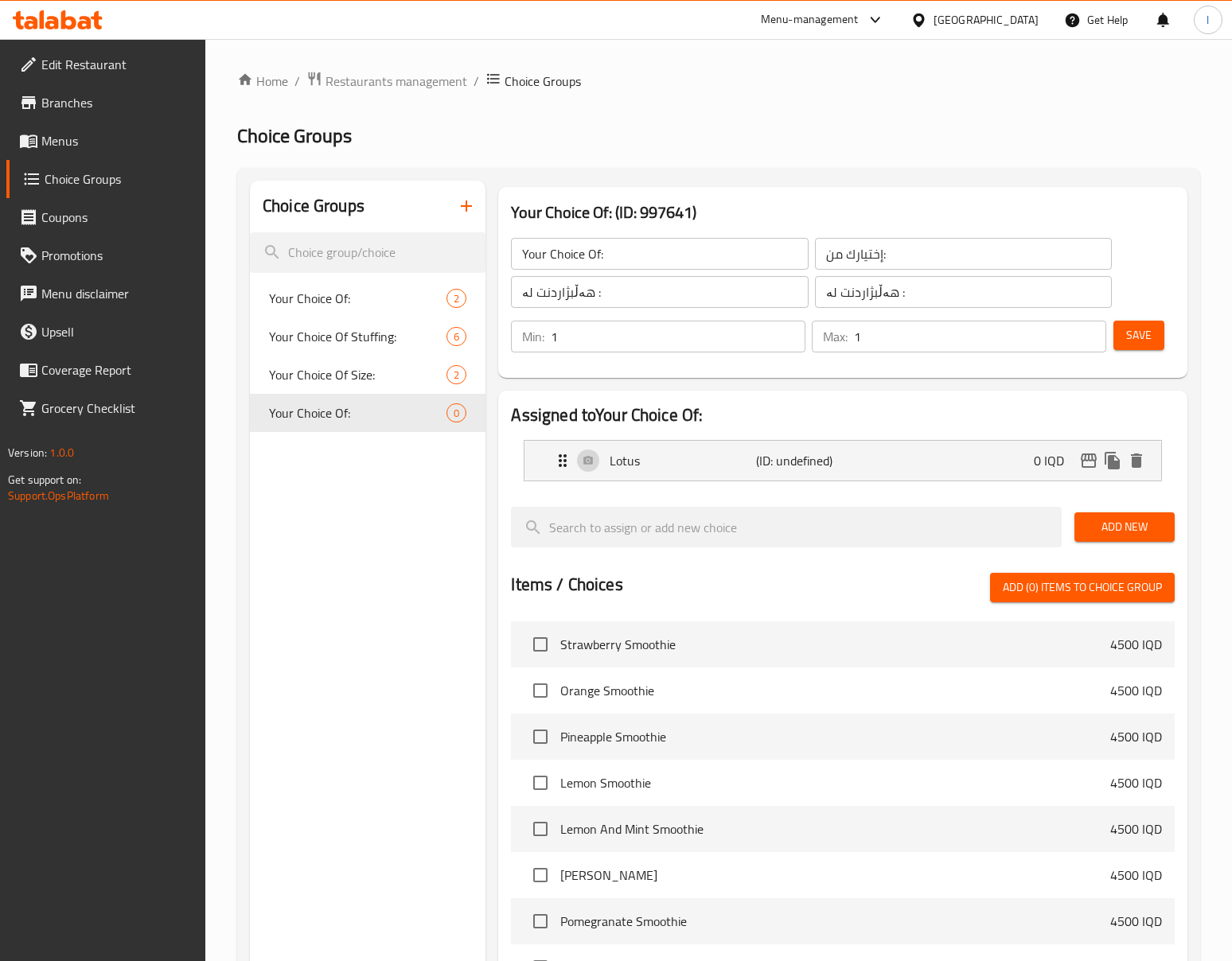
click at [1103, 520] on span "Add New" at bounding box center [1124, 527] width 75 height 20
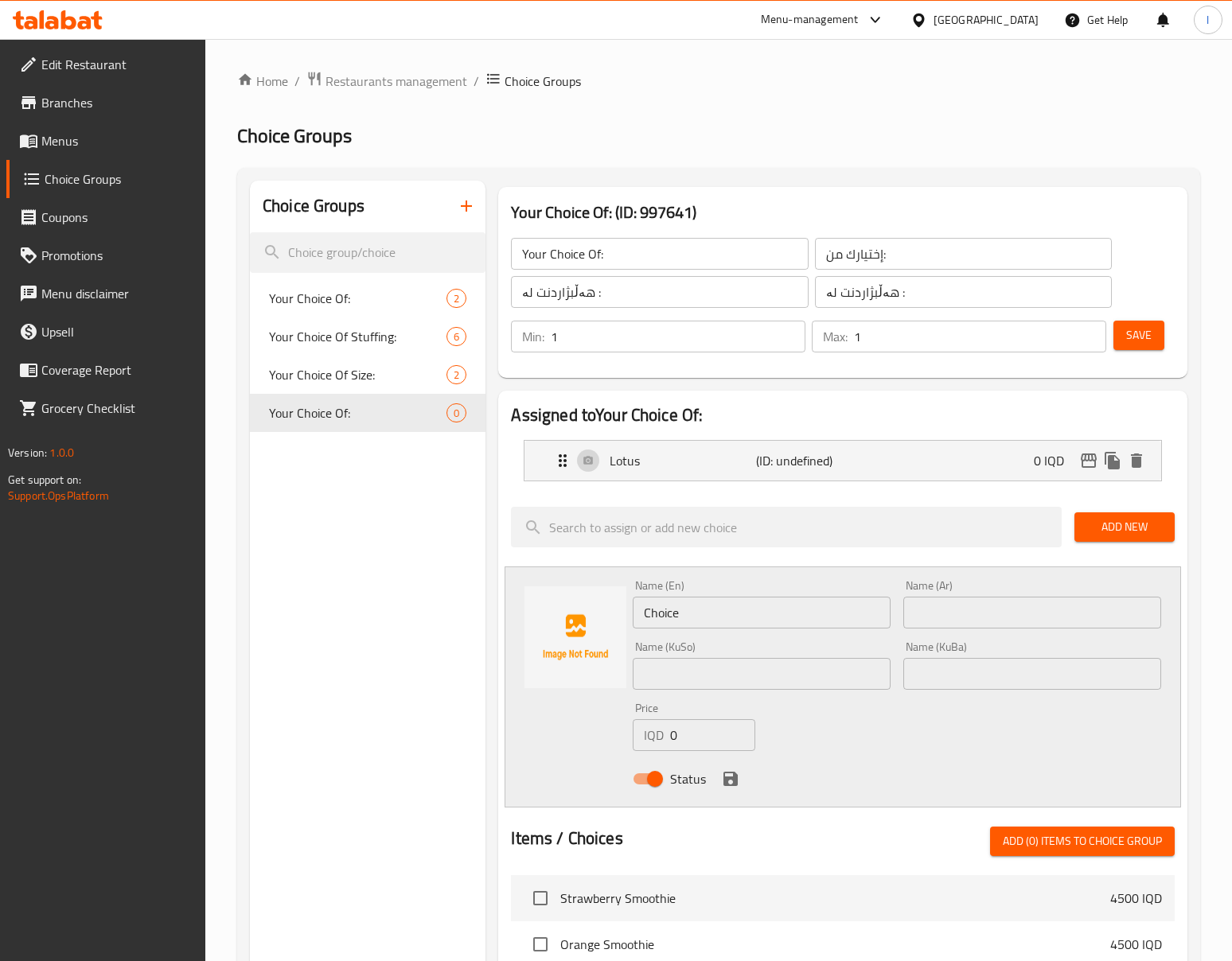
click at [668, 629] on input "Choice" at bounding box center [761, 613] width 258 height 32
paste input "Pistachio"
type input "Pistachio"
click at [1003, 594] on div "Name (Ar) Name (Ar)" at bounding box center [1032, 604] width 258 height 49
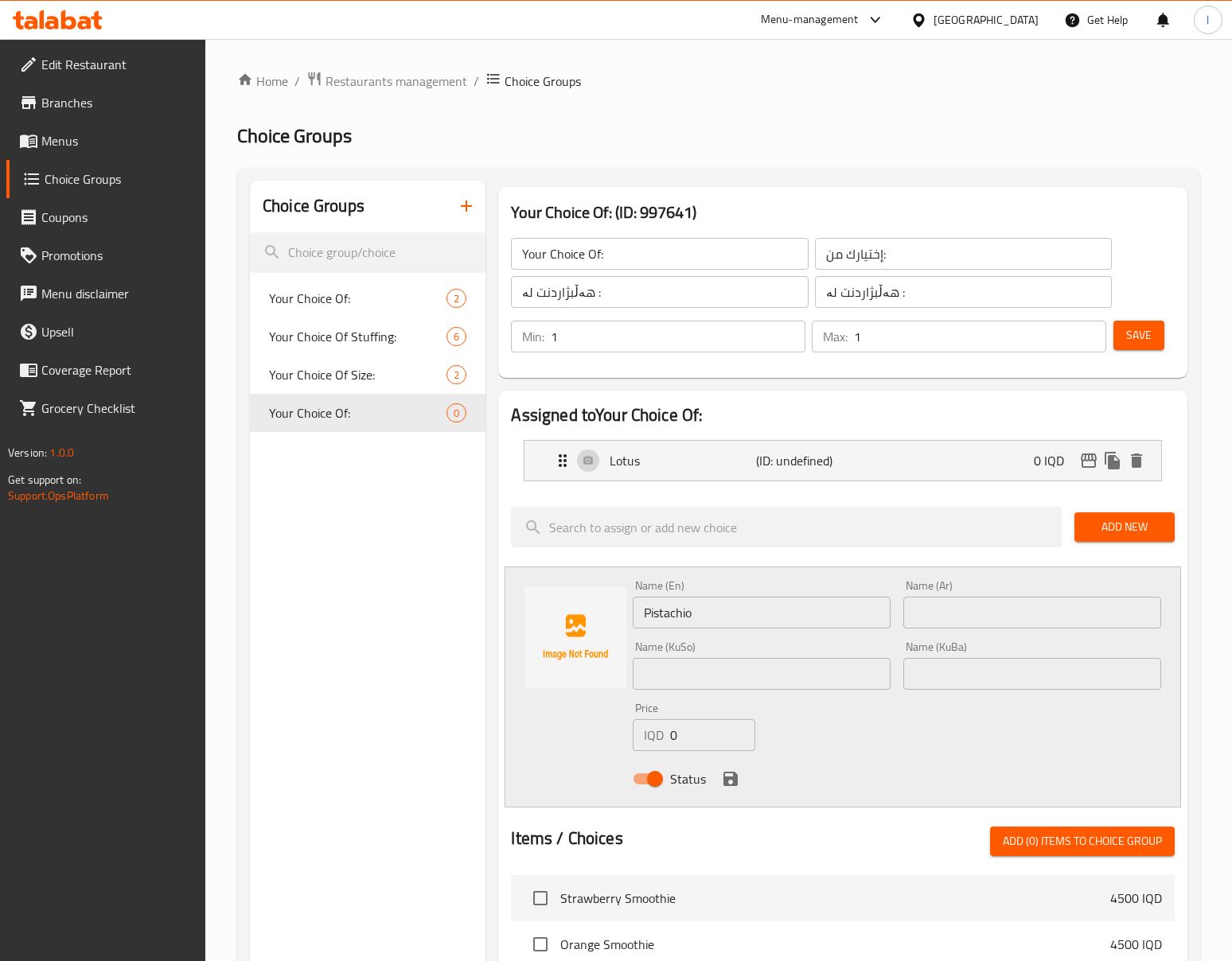
click at [1003, 607] on input "text" at bounding box center [1032, 613] width 258 height 32
paste input "بستاشیو"
type input "بستاشیو"
click at [954, 682] on input "text" at bounding box center [1032, 674] width 258 height 32
paste input "فستەق"
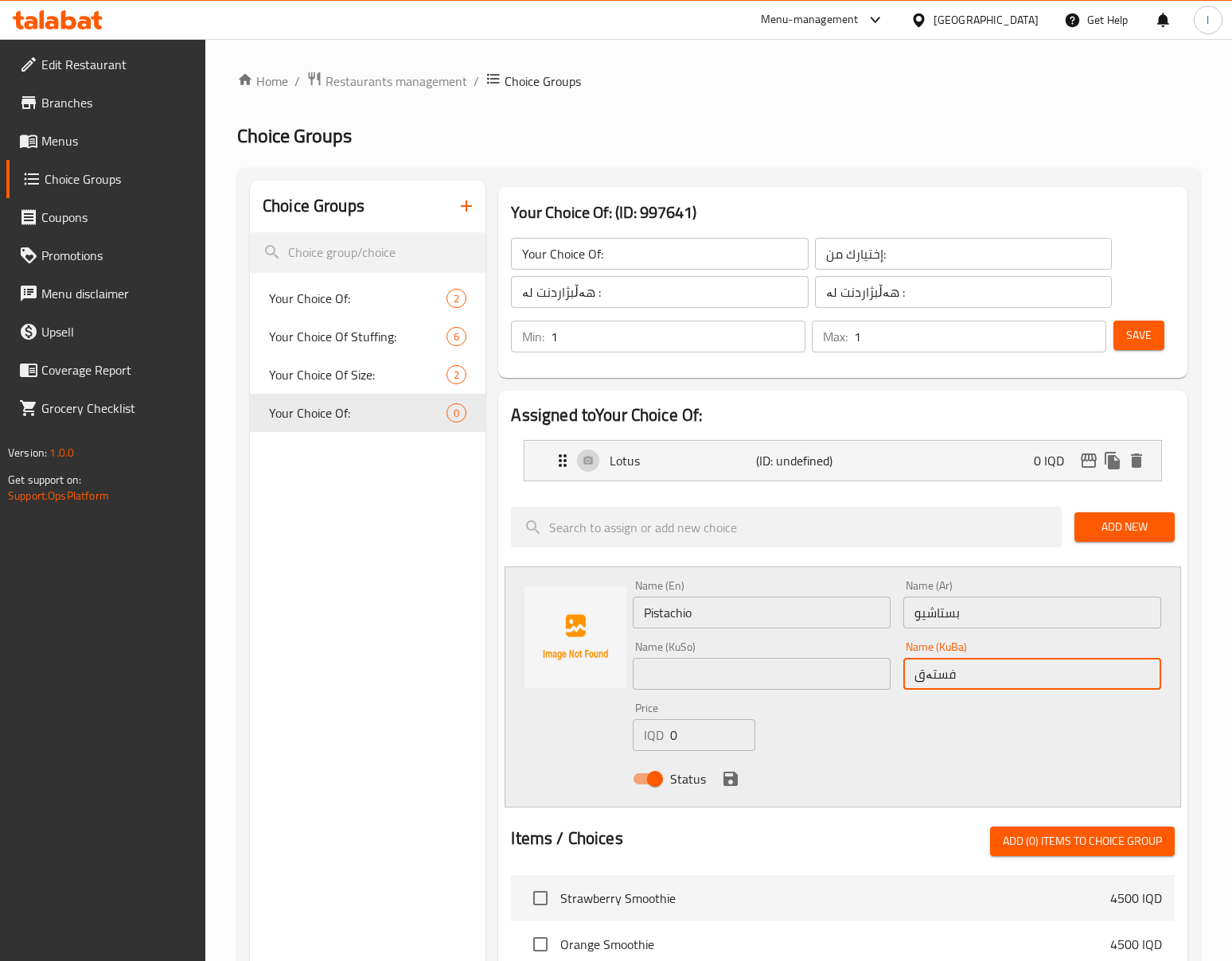
type input "فستەق"
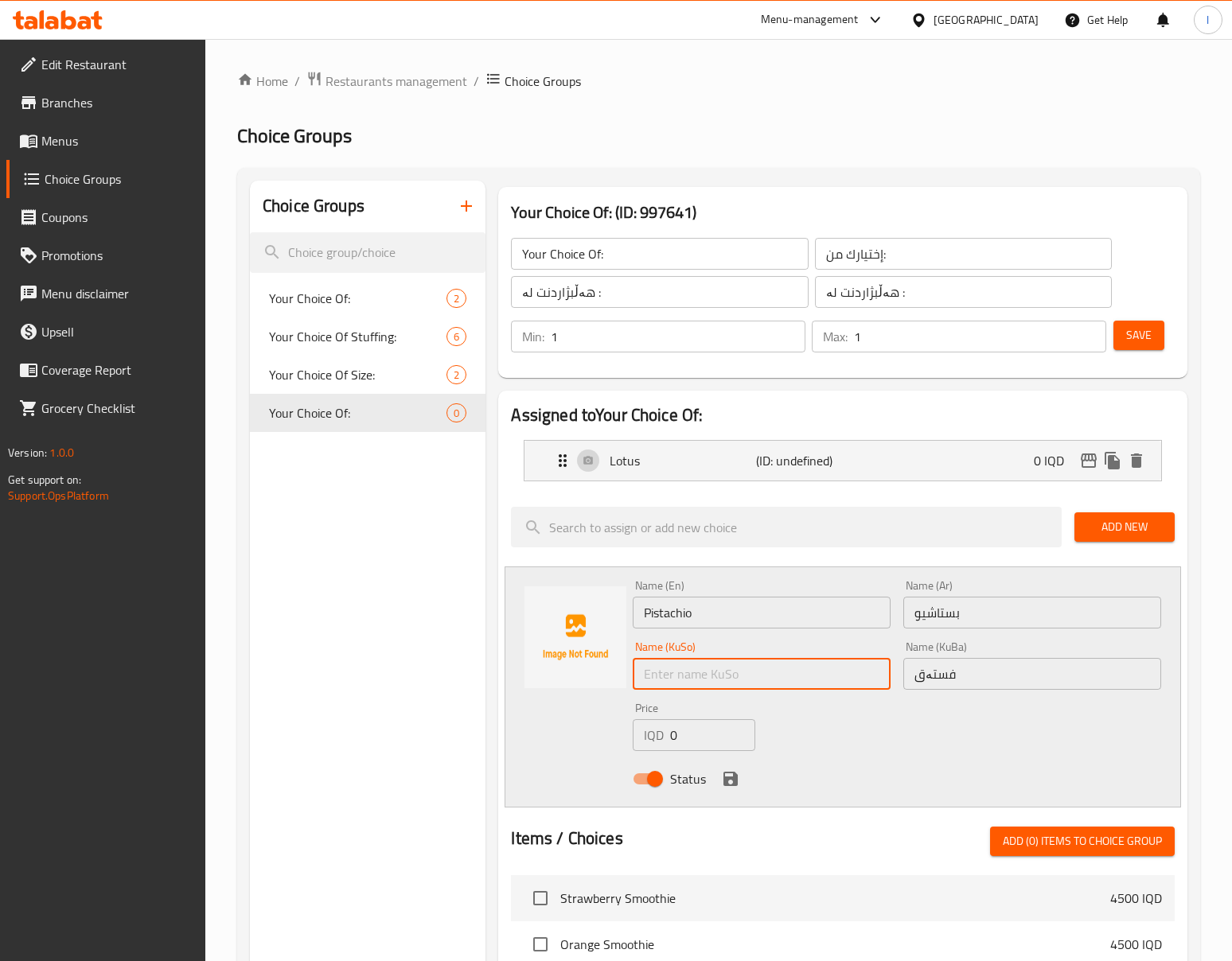
click at [702, 679] on input "text" at bounding box center [761, 674] width 258 height 32
paste input "فستەق"
type input "فستەق"
click at [726, 780] on icon "save" at bounding box center [730, 779] width 14 height 14
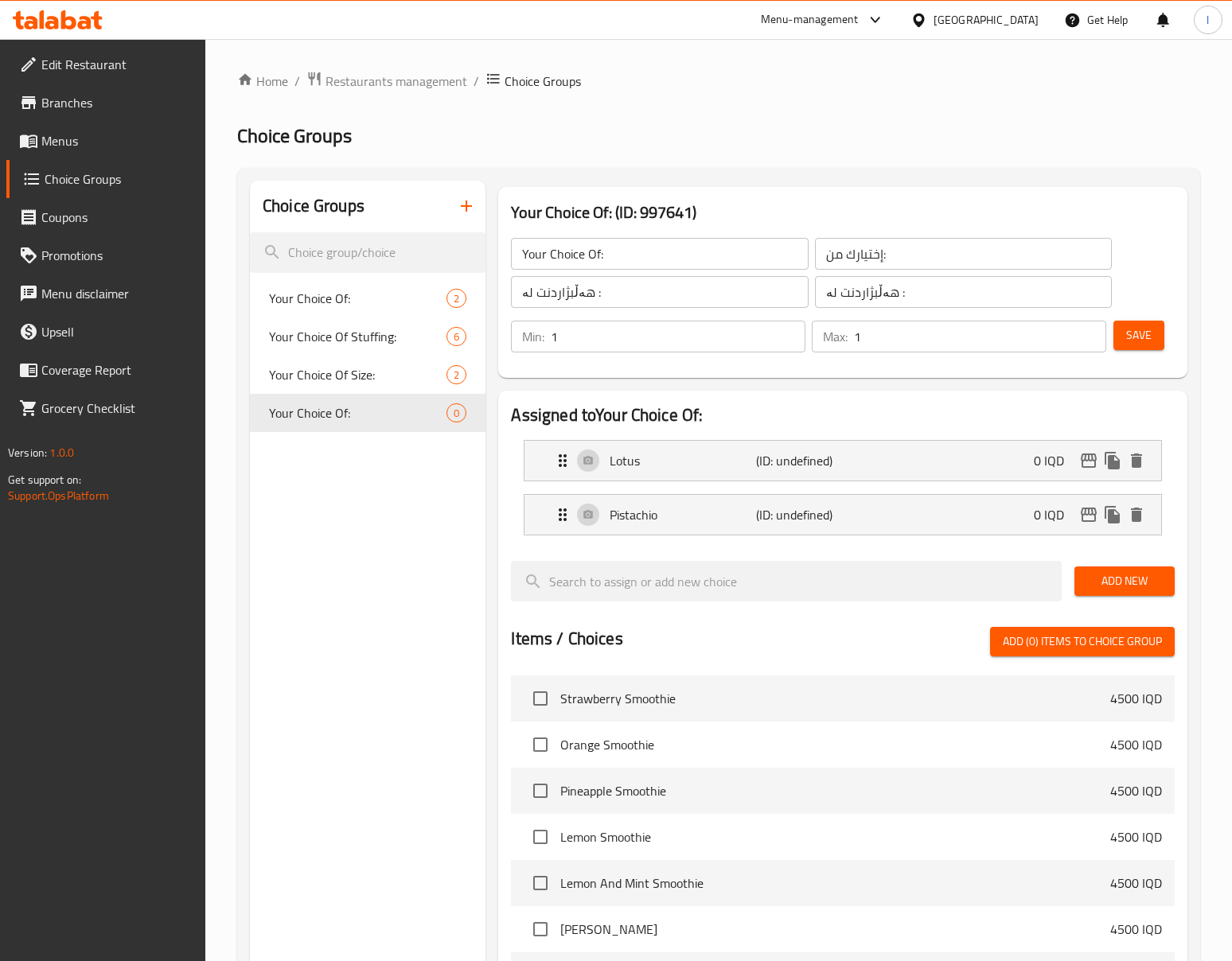
click at [1099, 580] on span "Add New" at bounding box center [1124, 581] width 75 height 20
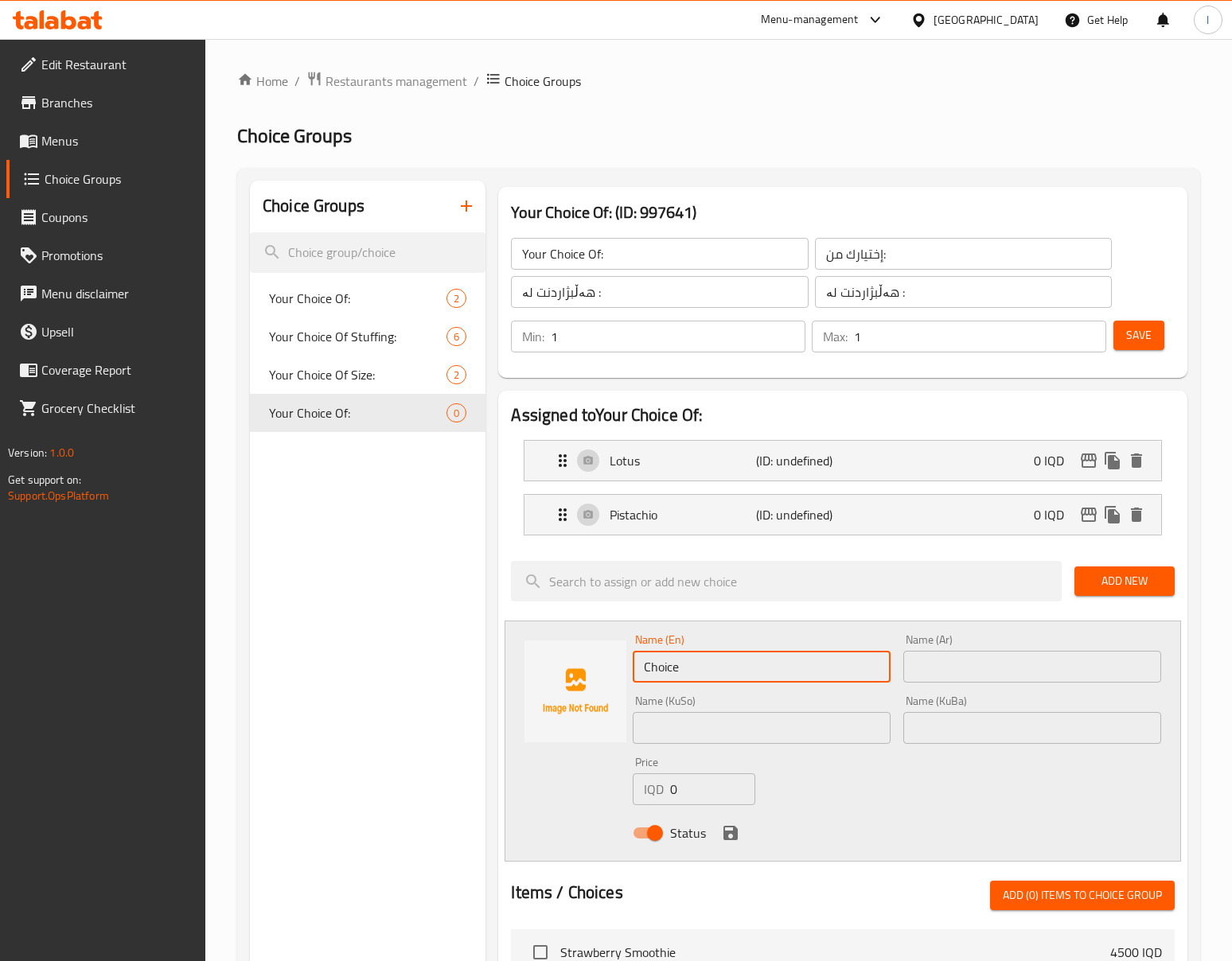
click at [668, 682] on input "Choice" at bounding box center [761, 667] width 258 height 32
click at [669, 679] on input "Choice" at bounding box center [761, 667] width 258 height 32
paste input "Nutella"
type input "Nutella"
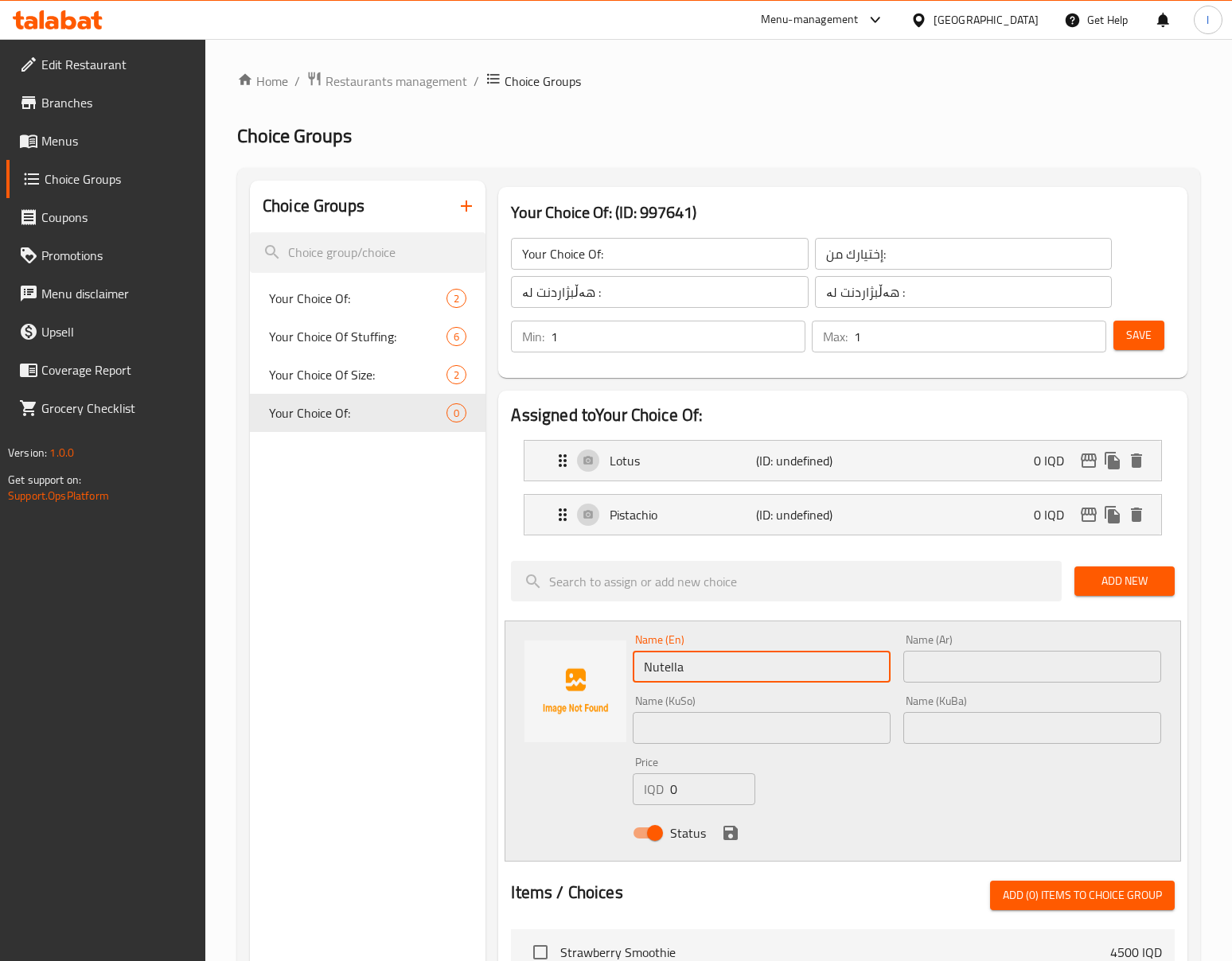
click at [954, 654] on input "text" at bounding box center [1032, 667] width 258 height 32
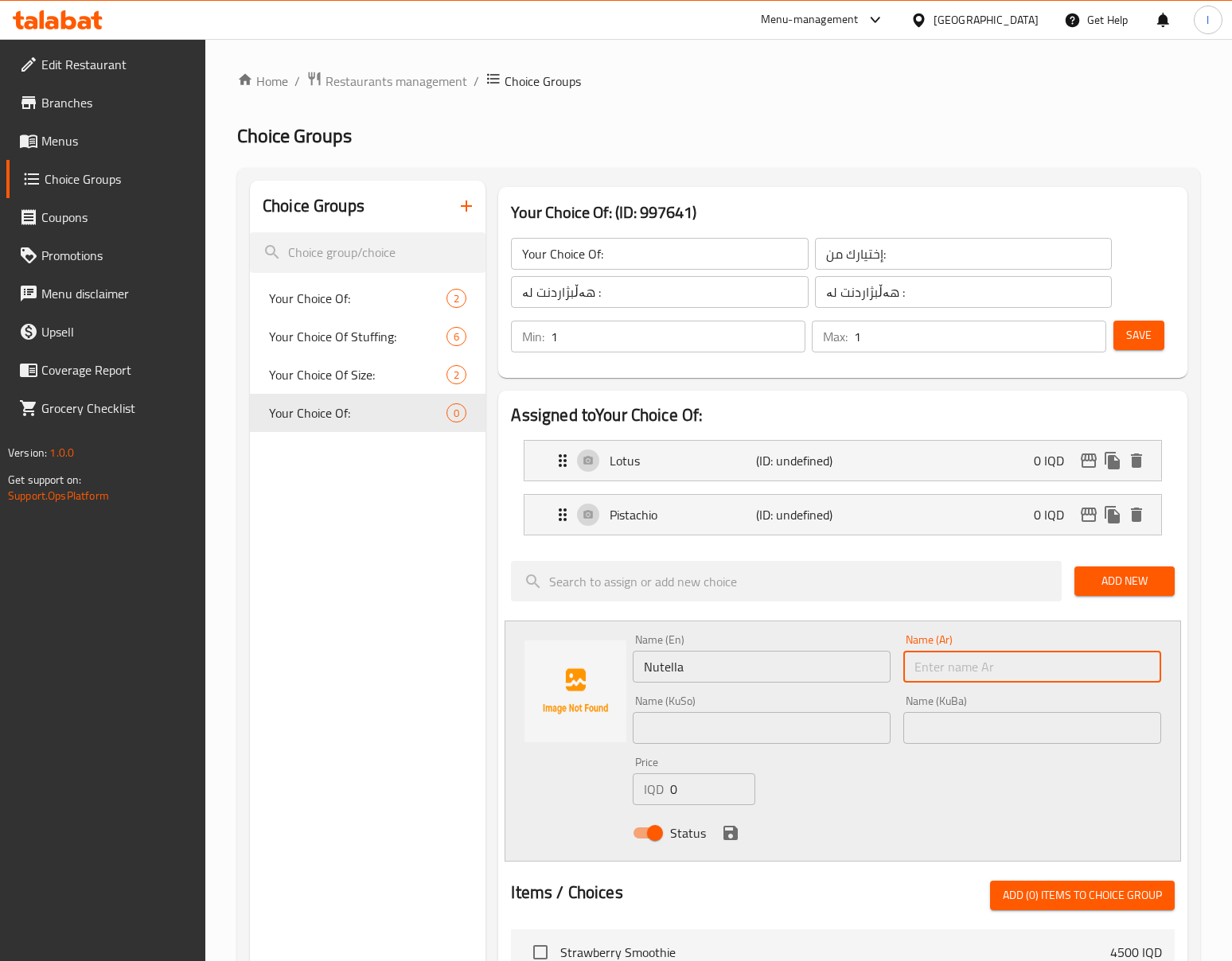
paste input "نوتیلا"
type input "نوتیلا"
drag, startPoint x: 964, startPoint y: 758, endPoint x: 970, endPoint y: 739, distance: 19.9
click at [964, 756] on div "Name (En) Nutella Name (En) Name (Ar) نوتیلا Name (Ar) Name (KuSo) Name (KuSo) …" at bounding box center [897, 741] width 541 height 227
click at [970, 739] on input "text" at bounding box center [1032, 729] width 258 height 32
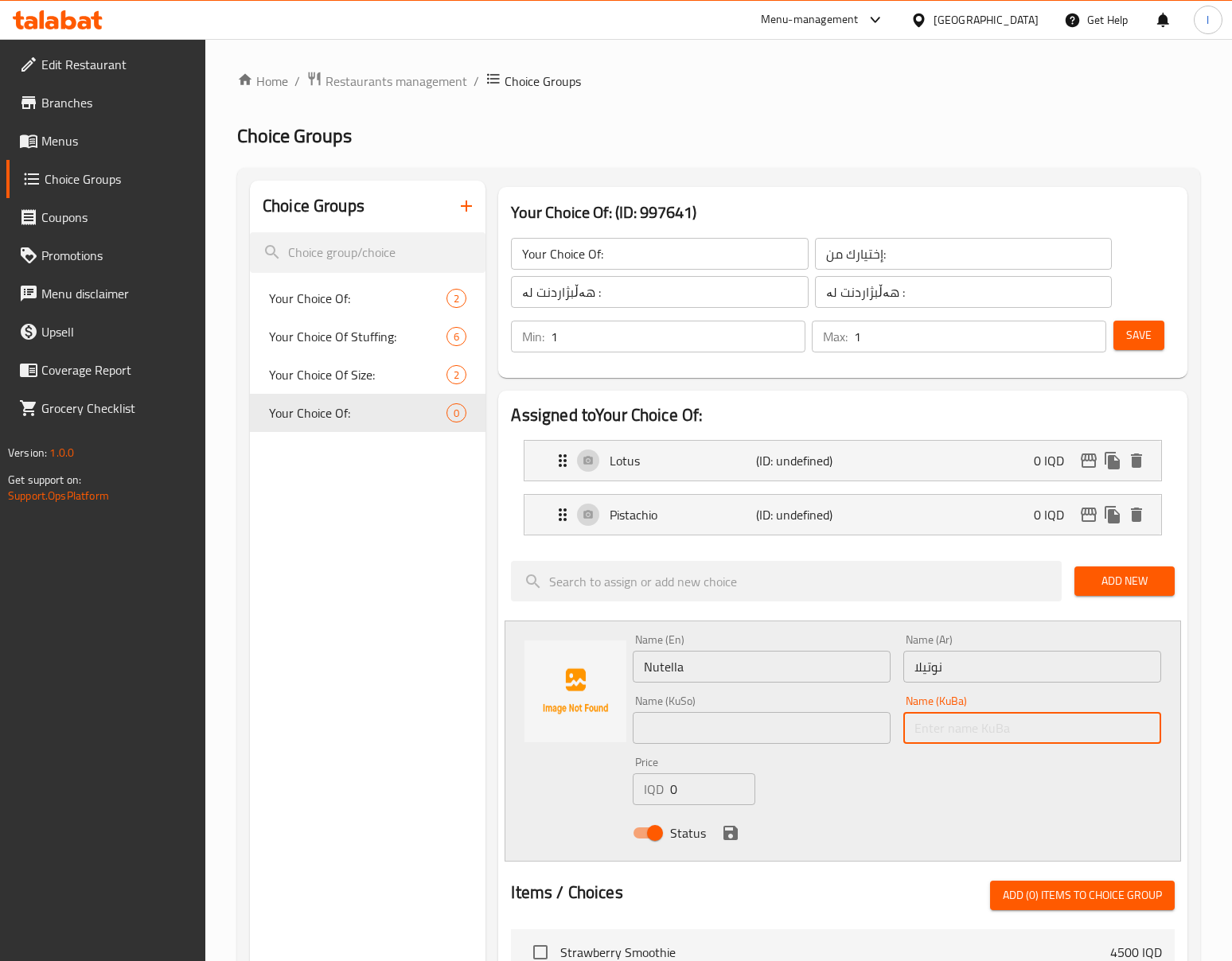
paste input "نۆتێلا"
type input "نۆتێلا"
click at [780, 723] on input "text" at bounding box center [761, 729] width 258 height 32
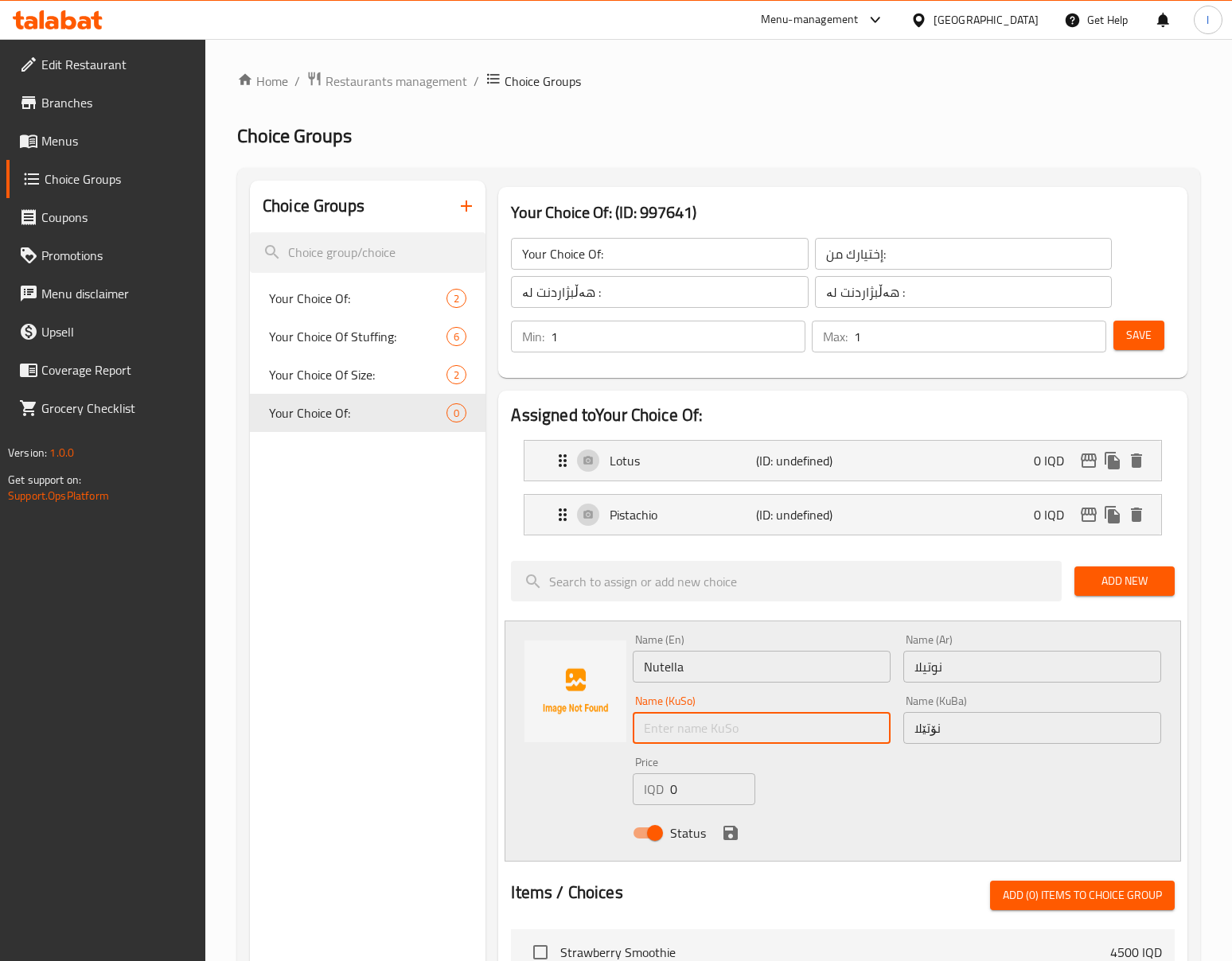
paste input "نۆتێلا"
type input "نۆتێلا"
click at [734, 838] on icon "save" at bounding box center [730, 833] width 14 height 14
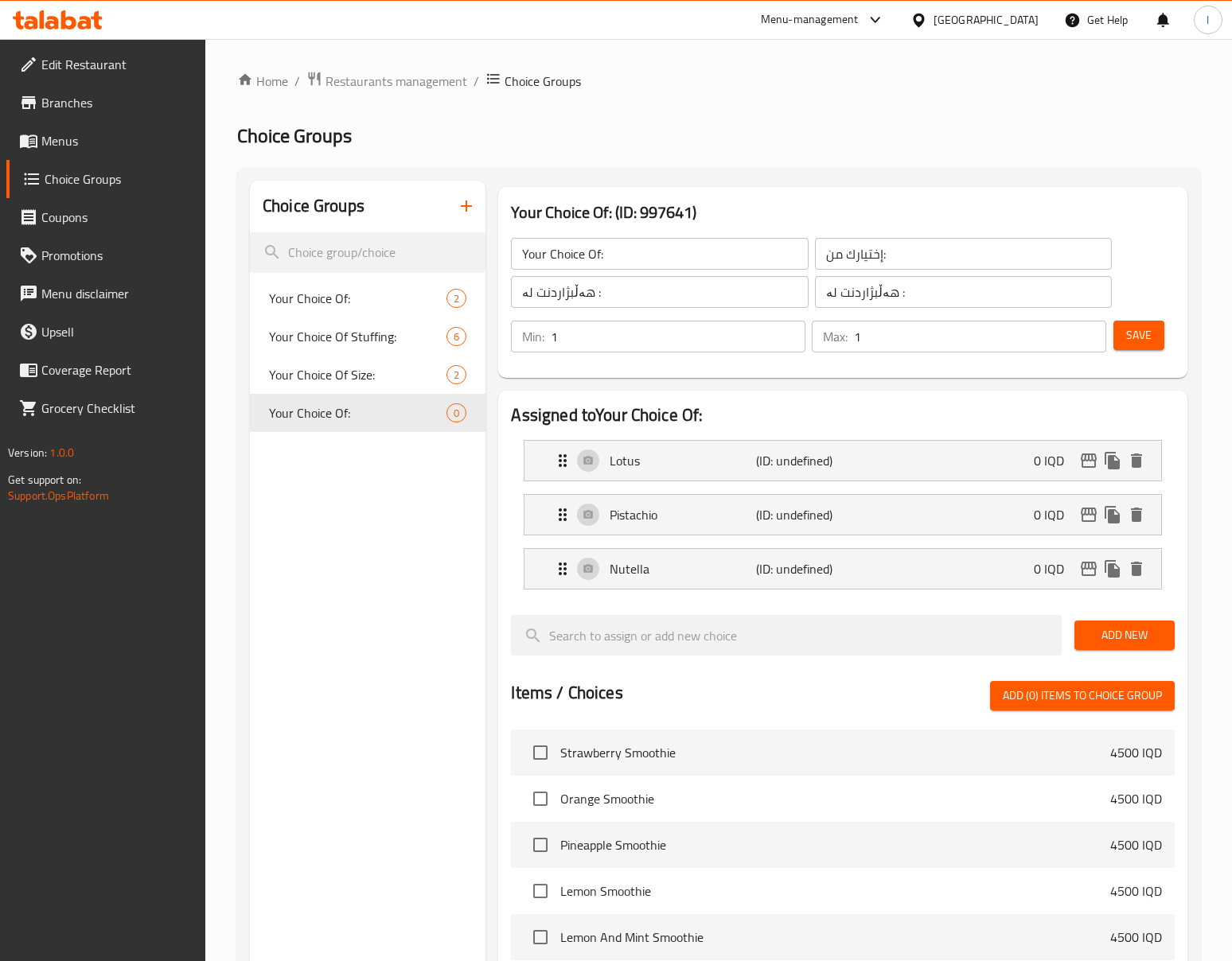
click at [1099, 637] on span "Add New" at bounding box center [1124, 635] width 75 height 20
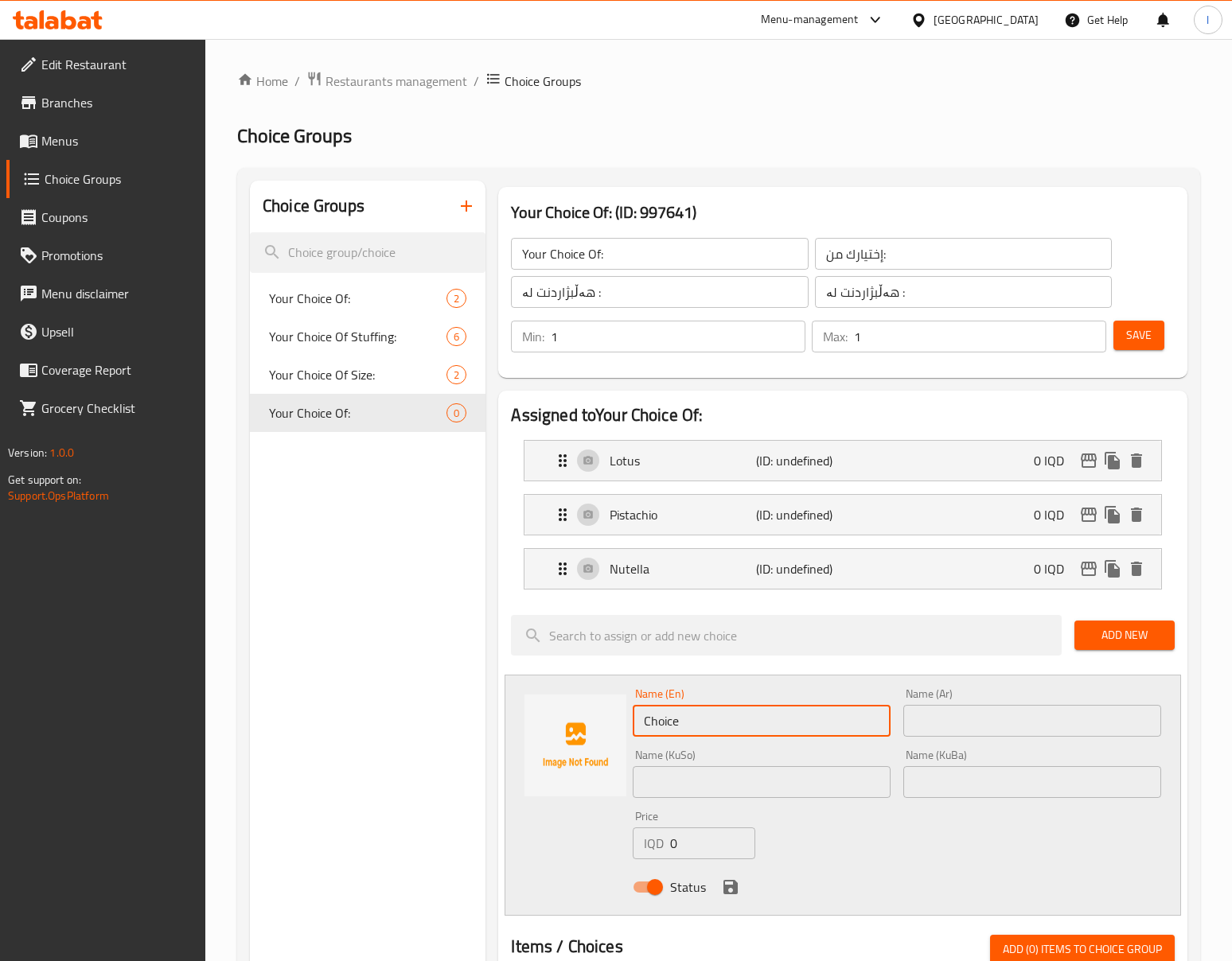
click at [714, 736] on input "Choice" at bounding box center [761, 721] width 258 height 32
click at [714, 735] on input "Choice" at bounding box center [761, 721] width 258 height 32
paste input "Kinder"
type input "Kinder"
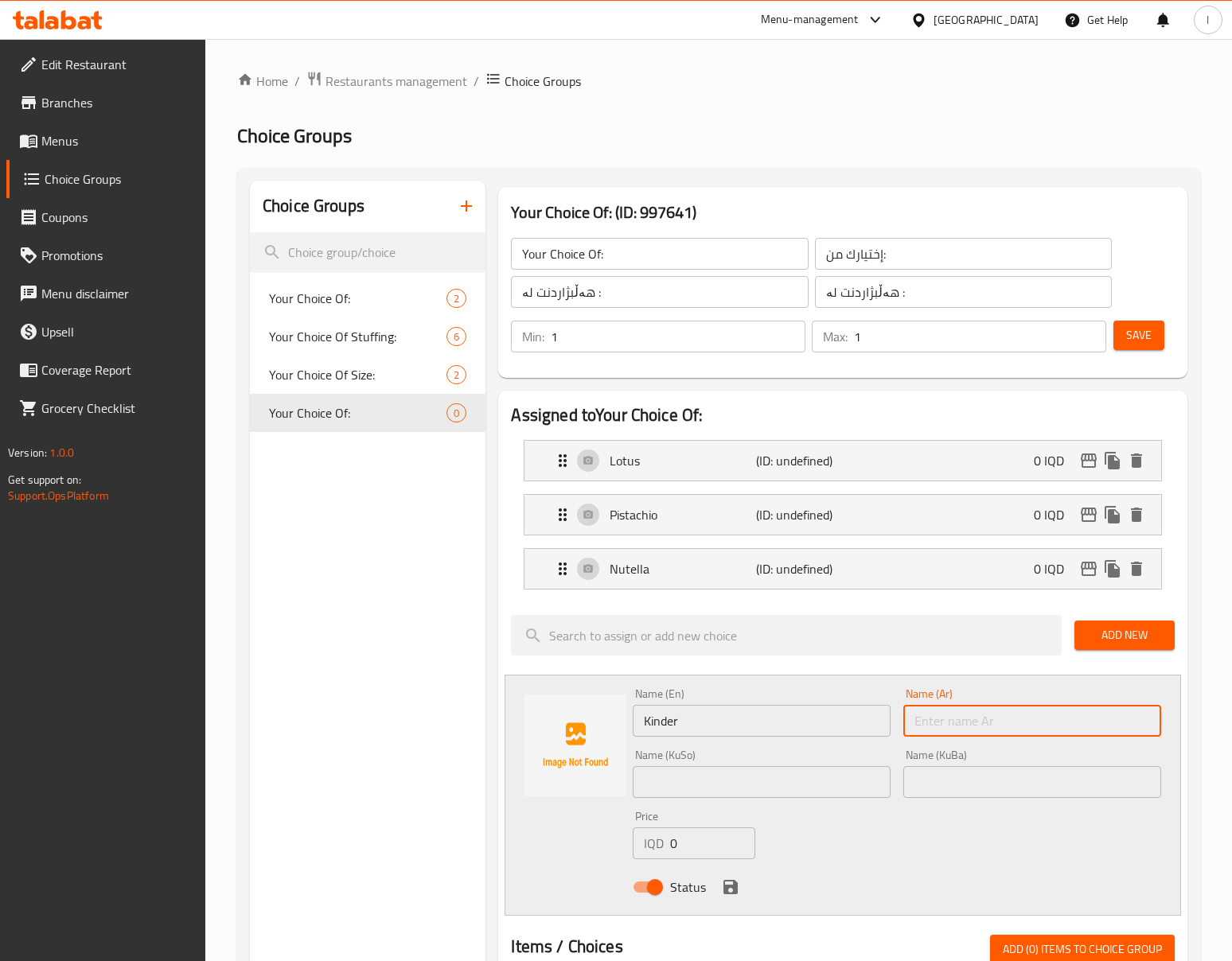
click at [972, 720] on input "text" at bounding box center [1032, 721] width 258 height 32
paste input "كیندر"
type input "كیندر"
click at [965, 771] on input "text" at bounding box center [1032, 782] width 258 height 32
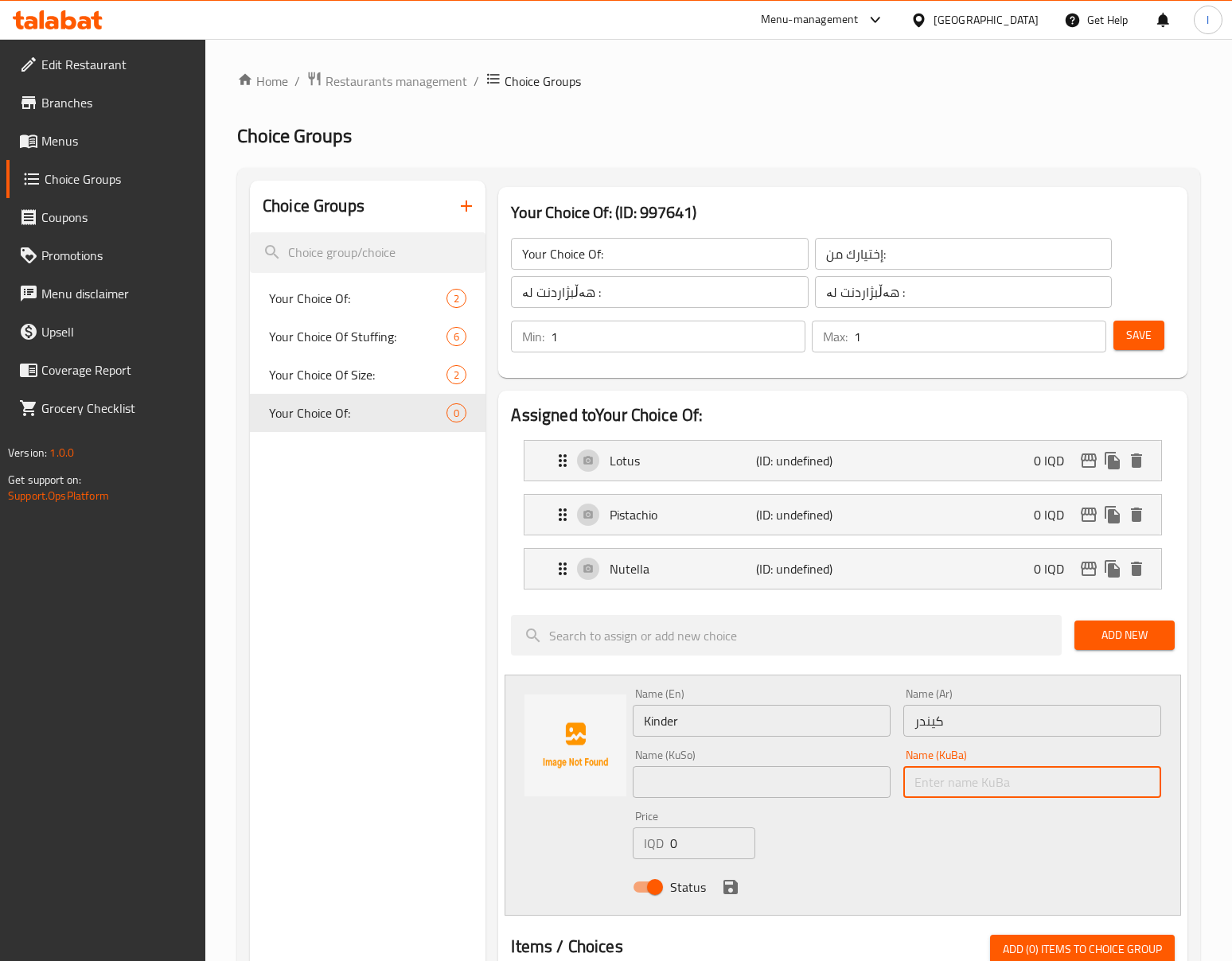
paste input "کیندەر"
type input "کیندەر"
drag, startPoint x: 817, startPoint y: 804, endPoint x: 819, endPoint y: 788, distance: 16.1
click at [817, 795] on div "Name (KuSo) Name (KuSo)" at bounding box center [761, 773] width 270 height 61
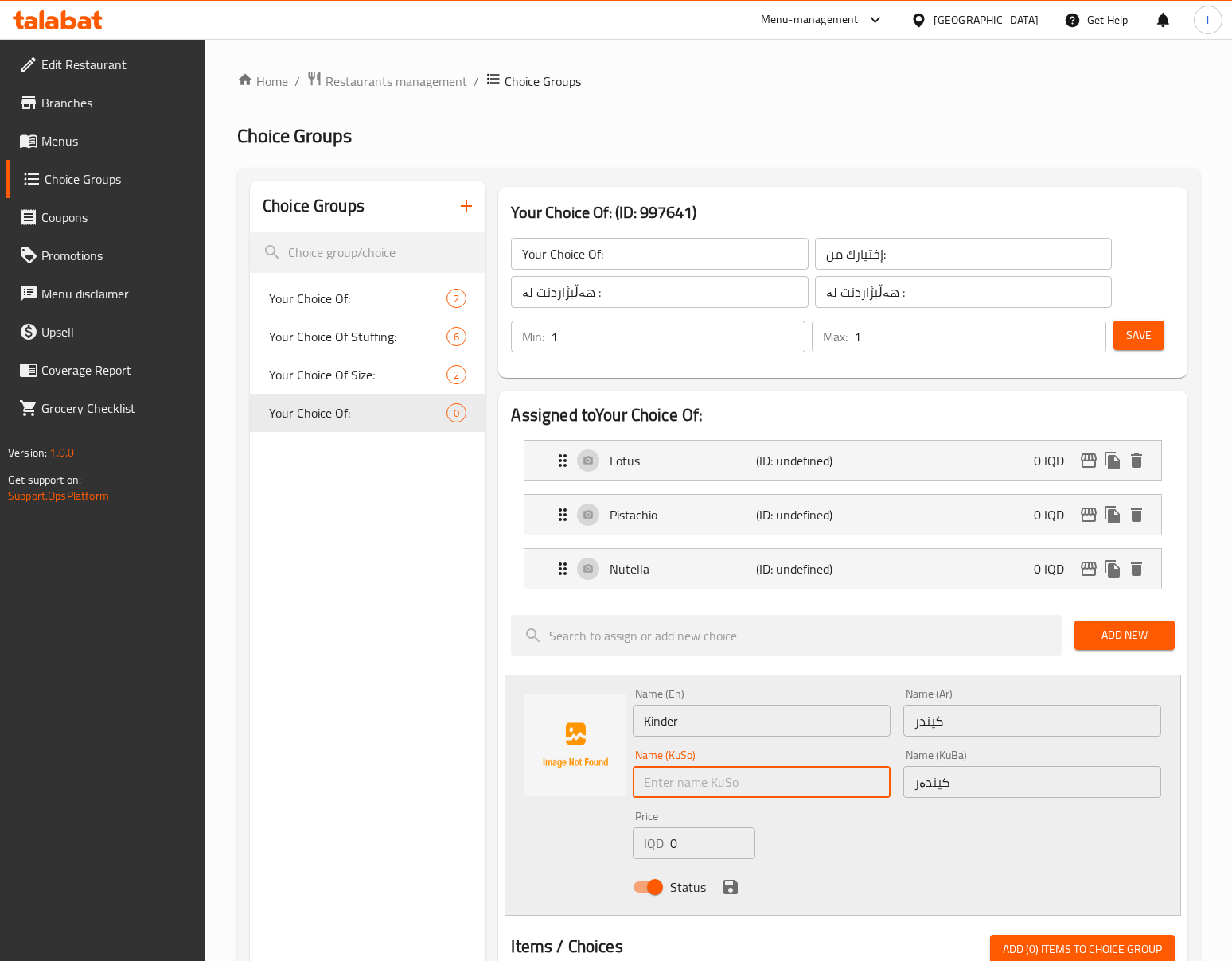
click at [819, 788] on input "text" at bounding box center [761, 782] width 258 height 32
paste input "کیندەر"
type input "کیندەر"
click at [723, 892] on icon "save" at bounding box center [730, 887] width 14 height 14
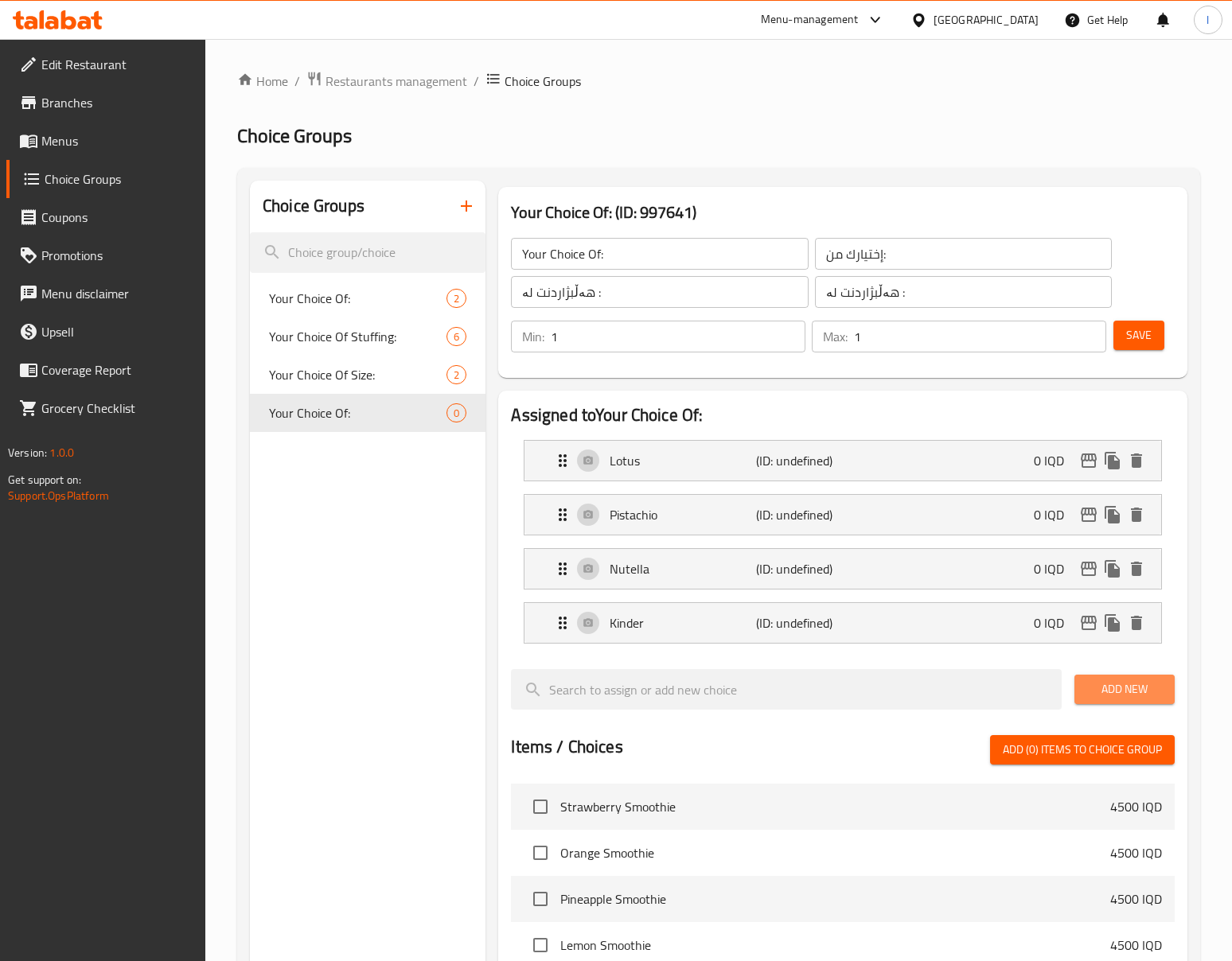
click at [1095, 682] on span "Add New" at bounding box center [1124, 690] width 75 height 20
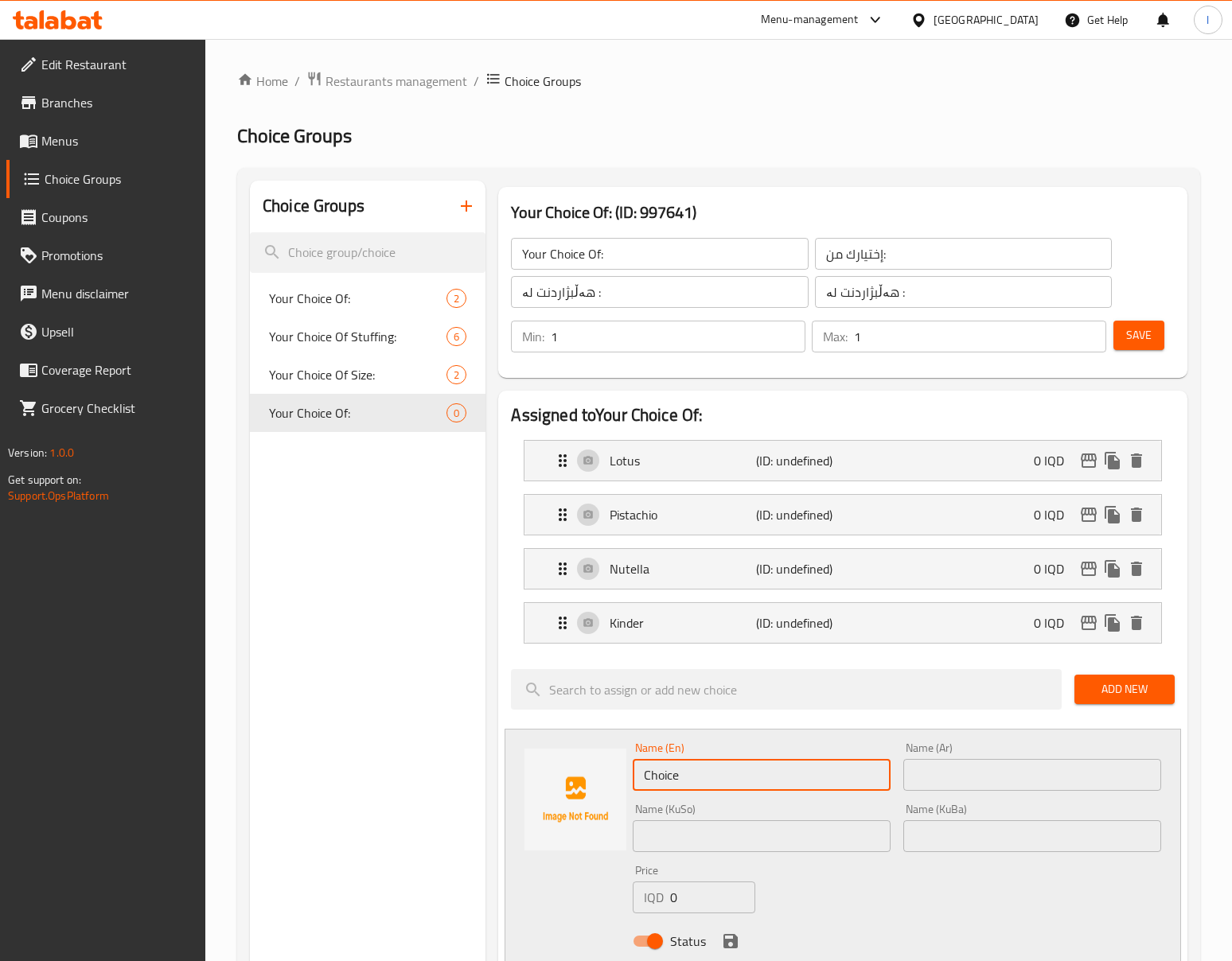
click at [714, 780] on input "Choice" at bounding box center [761, 775] width 258 height 32
paste input "3 Wiz"
type input "3 Wiz"
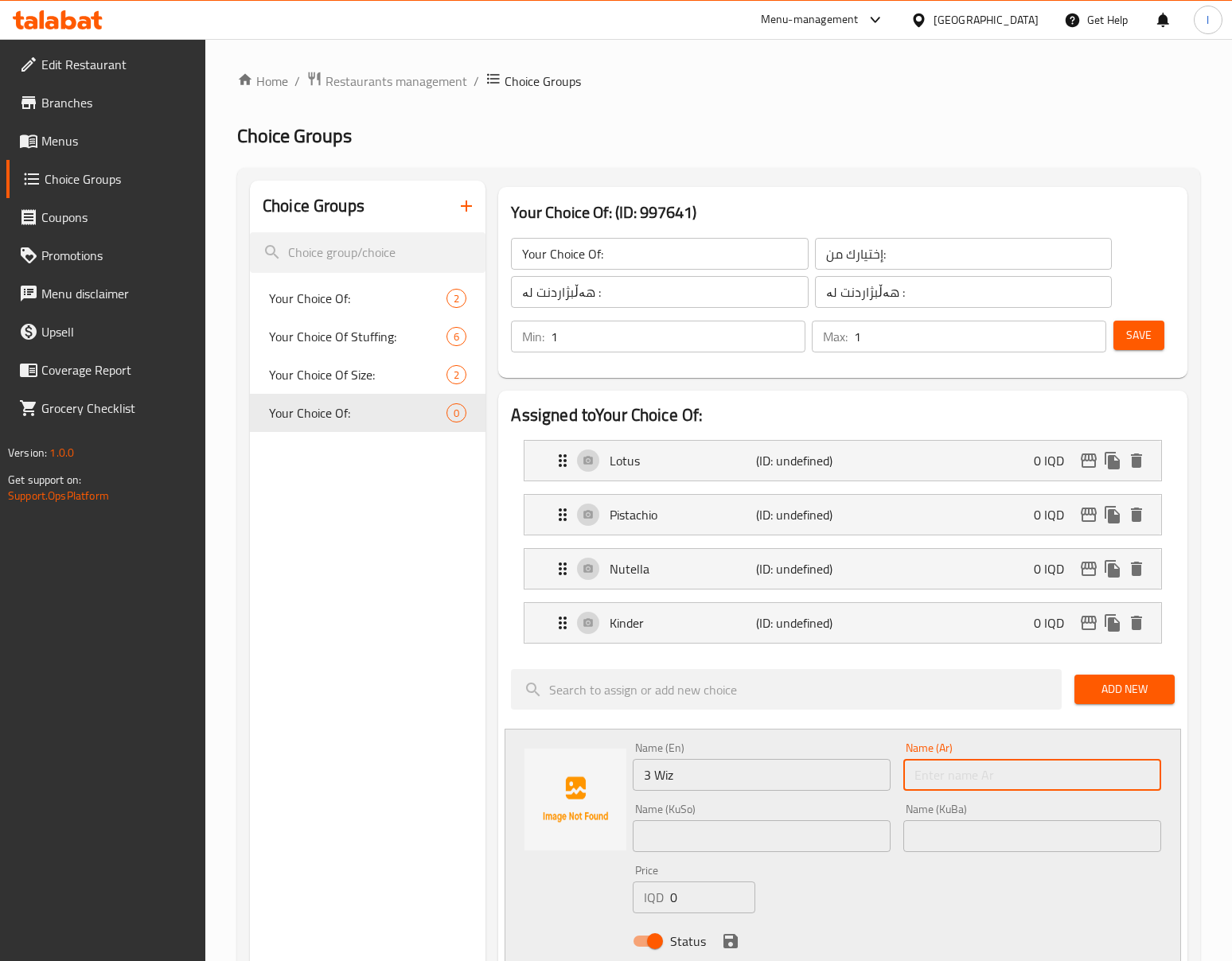
click at [999, 769] on input "text" at bounding box center [1032, 775] width 258 height 32
paste input "3 ویز"
type input "3 ویز"
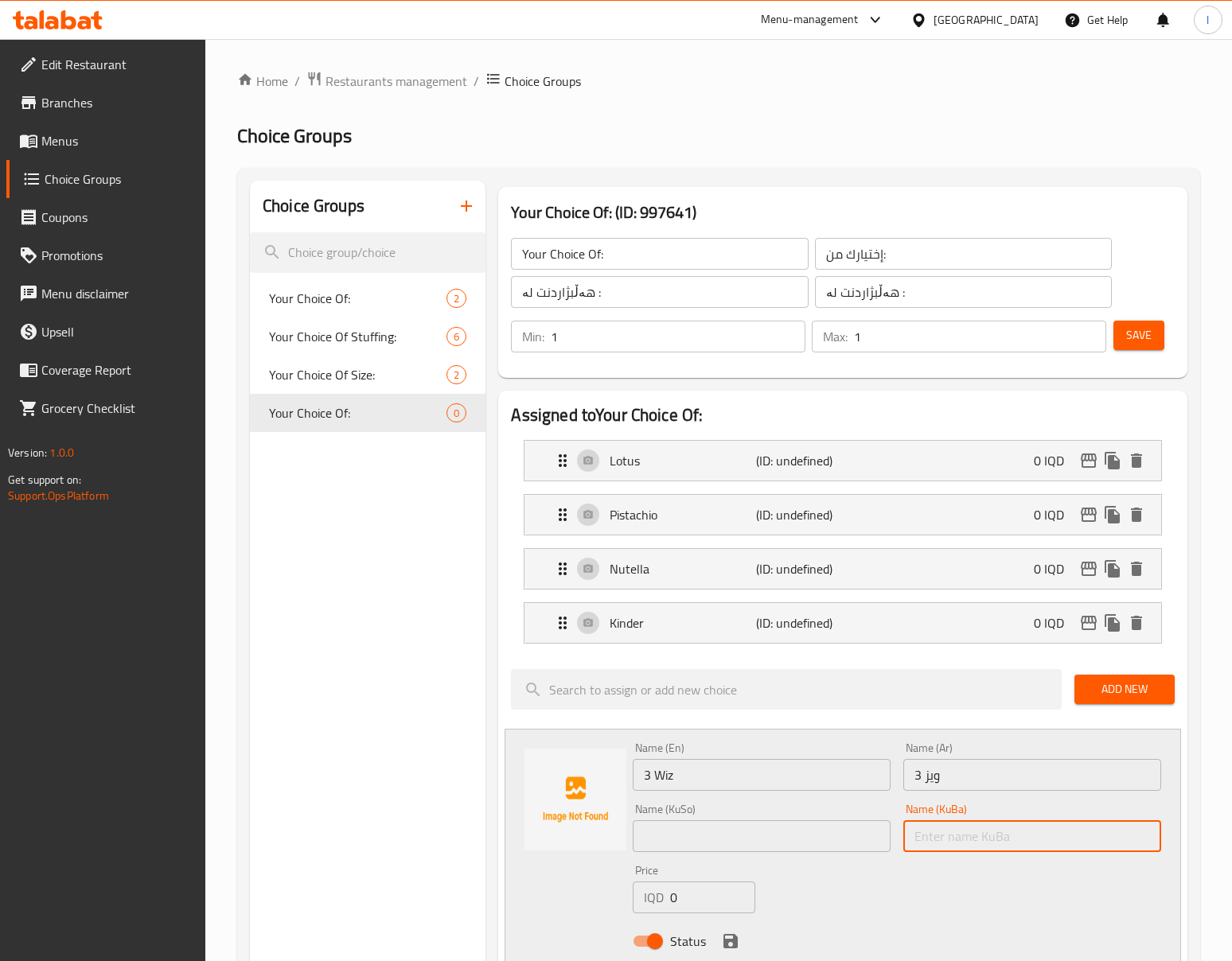
click at [1031, 834] on input "text" at bounding box center [1032, 836] width 258 height 32
paste input "3 ویز"
type input "3 ویز"
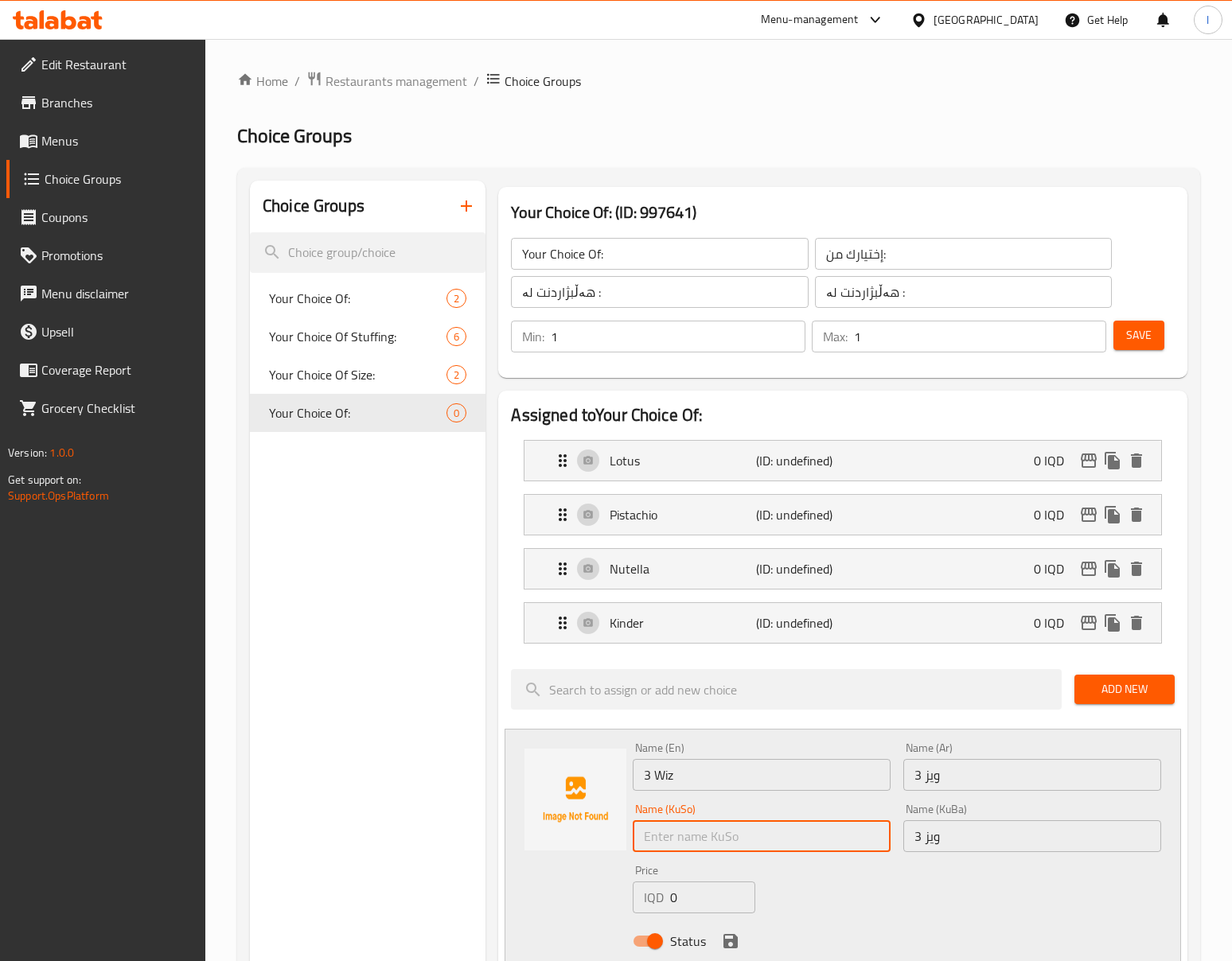
click at [746, 834] on input "text" at bounding box center [761, 836] width 258 height 32
paste input "3 ویز"
type input "3 ویز"
click at [733, 947] on icon "save" at bounding box center [730, 941] width 14 height 14
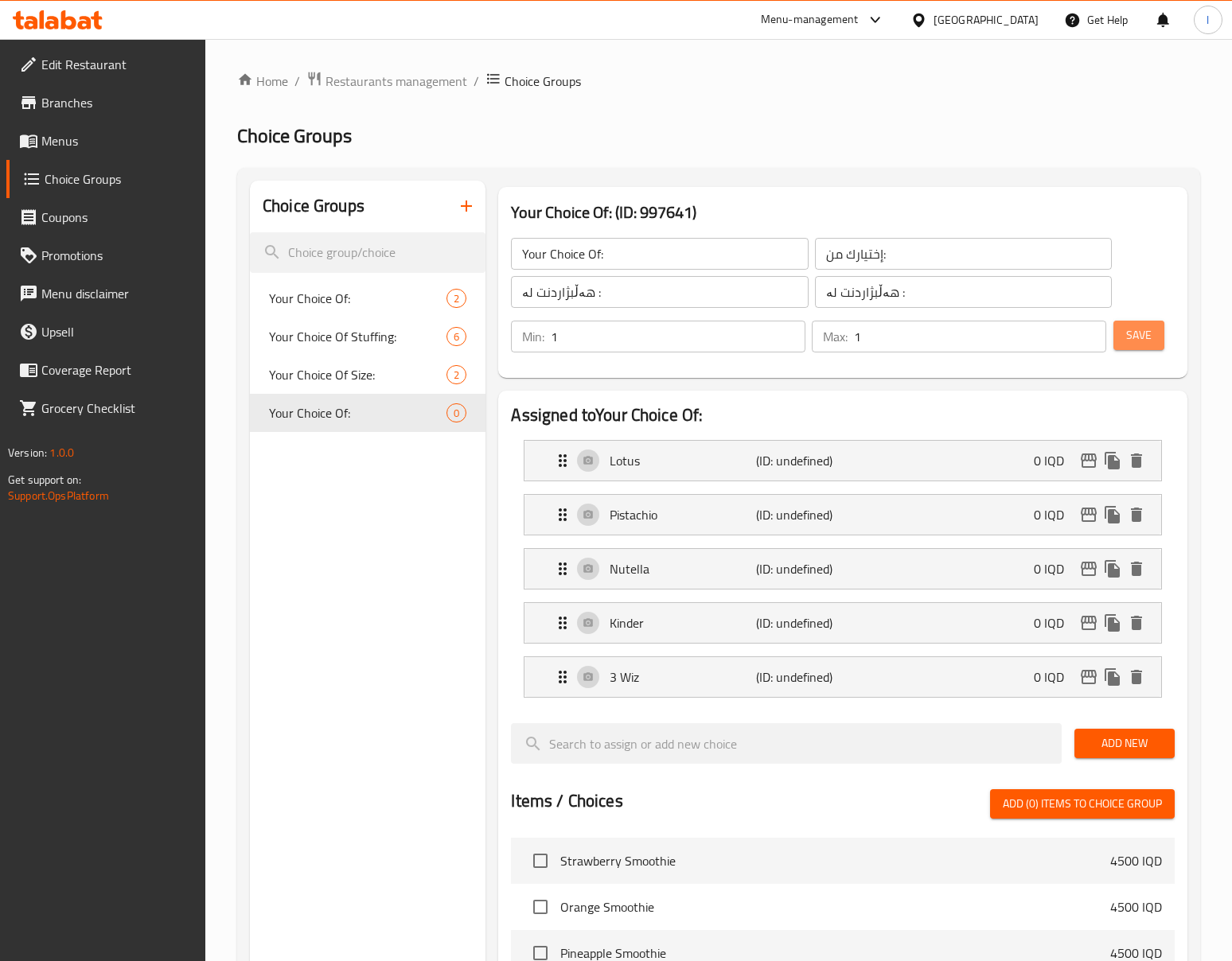
click at [1139, 339] on span "Save" at bounding box center [1139, 335] width 26 height 20
click at [335, 328] on span "Your Choice Of Stuffing:" at bounding box center [334, 336] width 130 height 19
type input "Your Choice Of Stuffing:"
type input "إختيارك من حشوة:"
type input "هەڵبژاردنت لە مەحشی:"
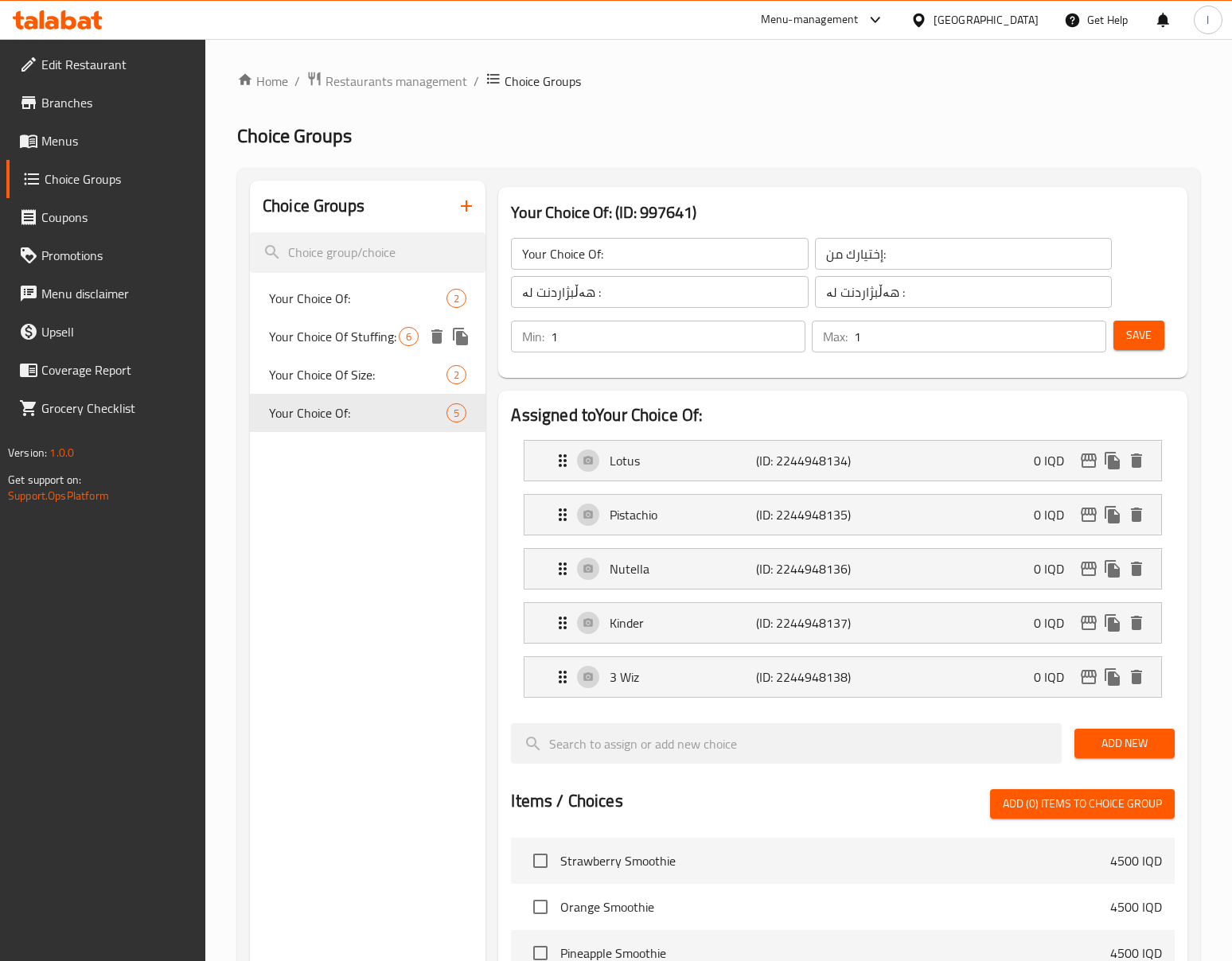
type input "هەڵبژاردنت لە مەحشی:"
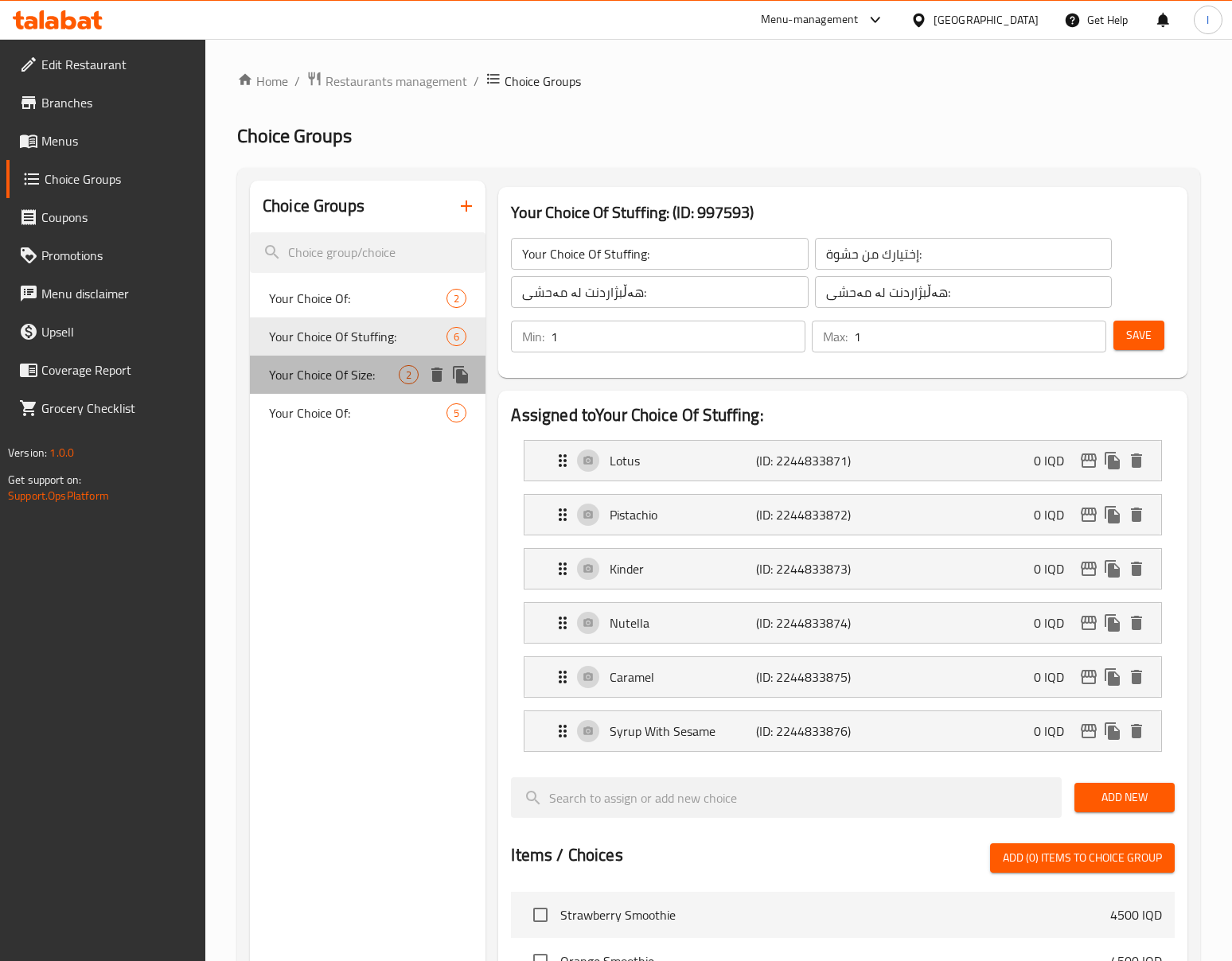
click at [328, 392] on div "Your Choice Of Size: 2" at bounding box center [367, 375] width 236 height 38
type input "Your Choice Of Size:"
type input "إختيارك من الحجم:"
type input "هەڵبژاردنت لە قەبارە:"
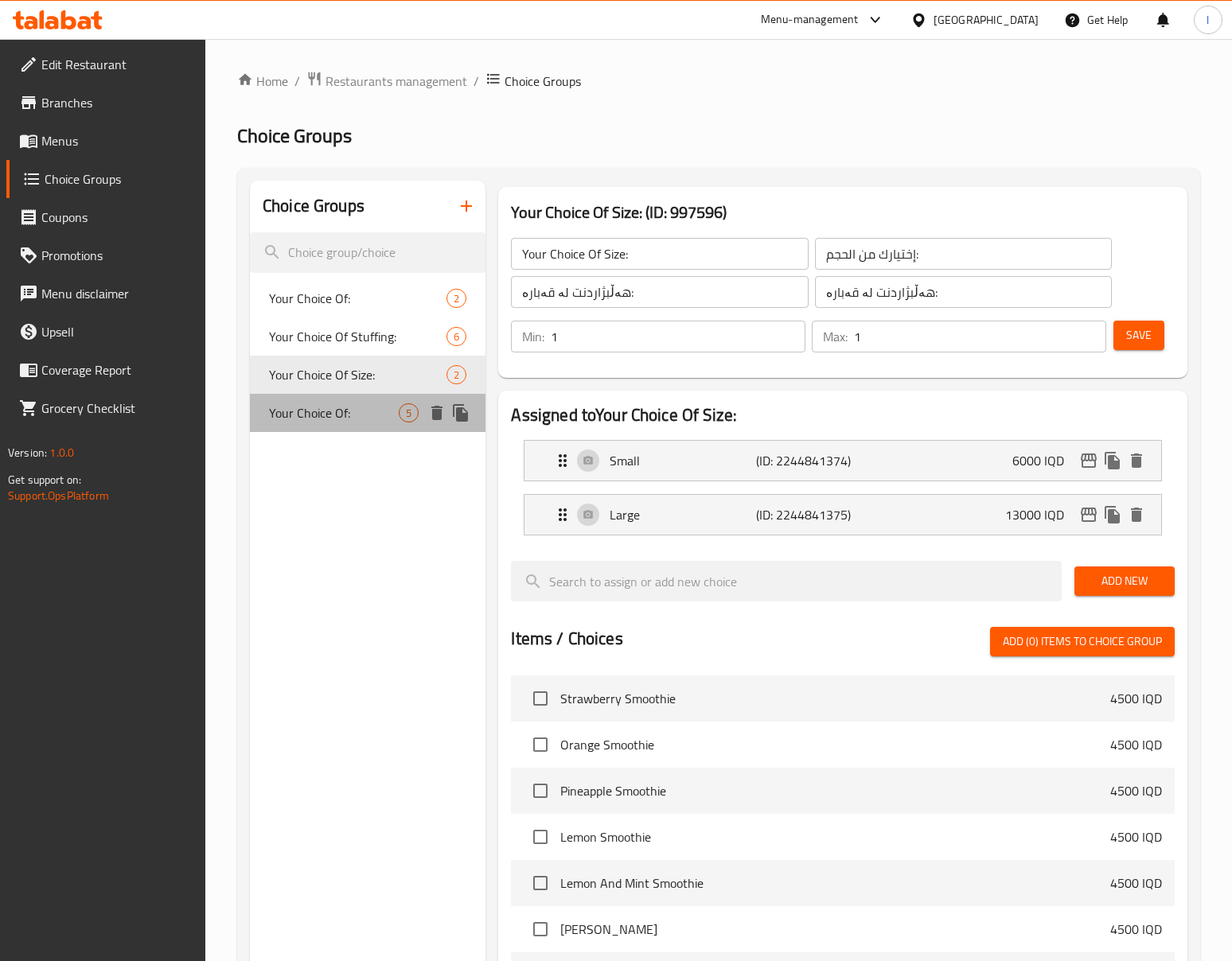
click at [318, 408] on span "Your Choice Of:" at bounding box center [334, 412] width 130 height 19
type input "Your Choice Of:"
type input "إختيارك من:"
type input "هەڵبژاردنت لە :"
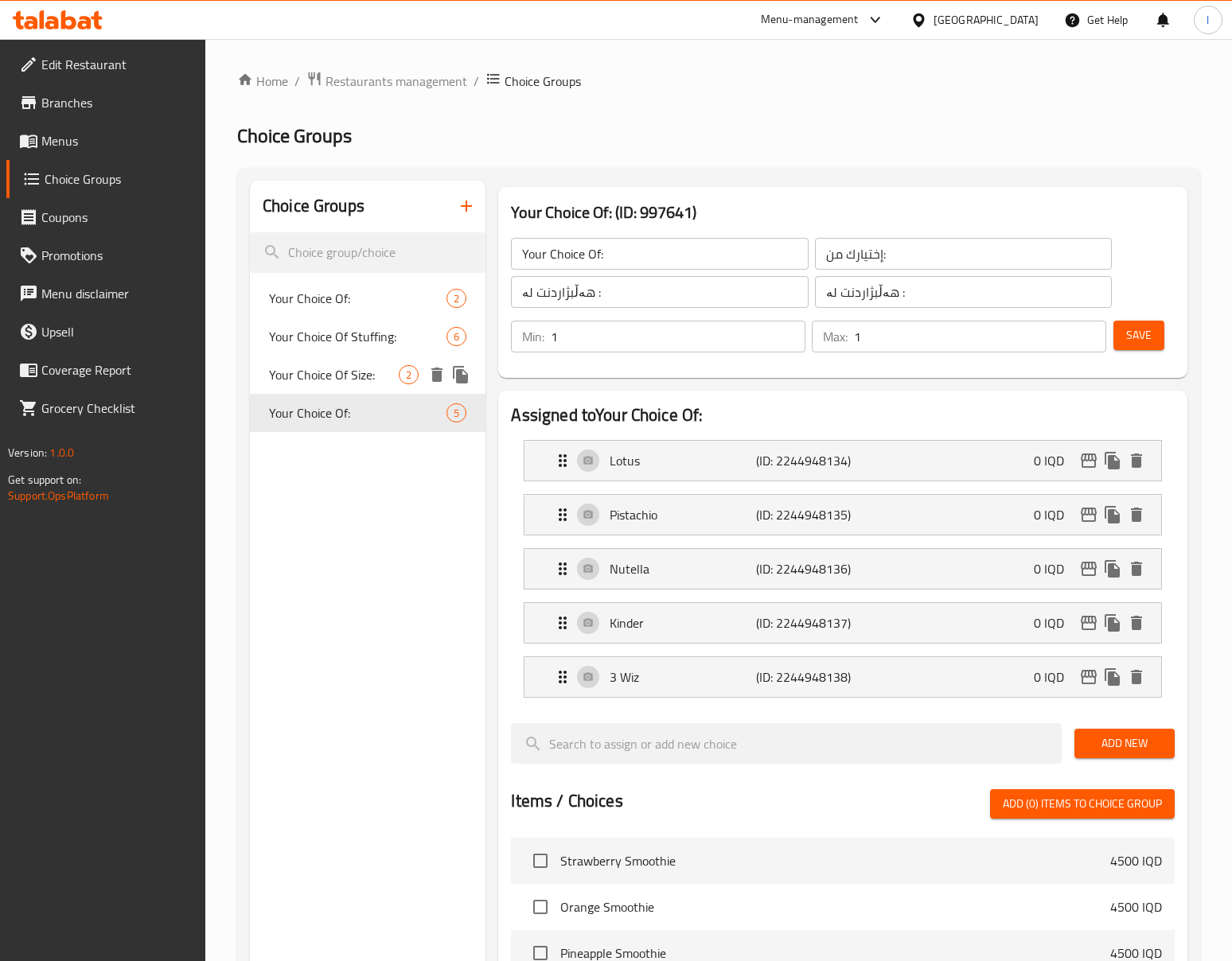
click at [338, 379] on span "Your Choice Of Size:" at bounding box center [334, 375] width 130 height 19
type input "Your Choice Of Size:"
type input "إختيارك من الحجم:"
type input "هەڵبژاردنت لە قەبارە:"
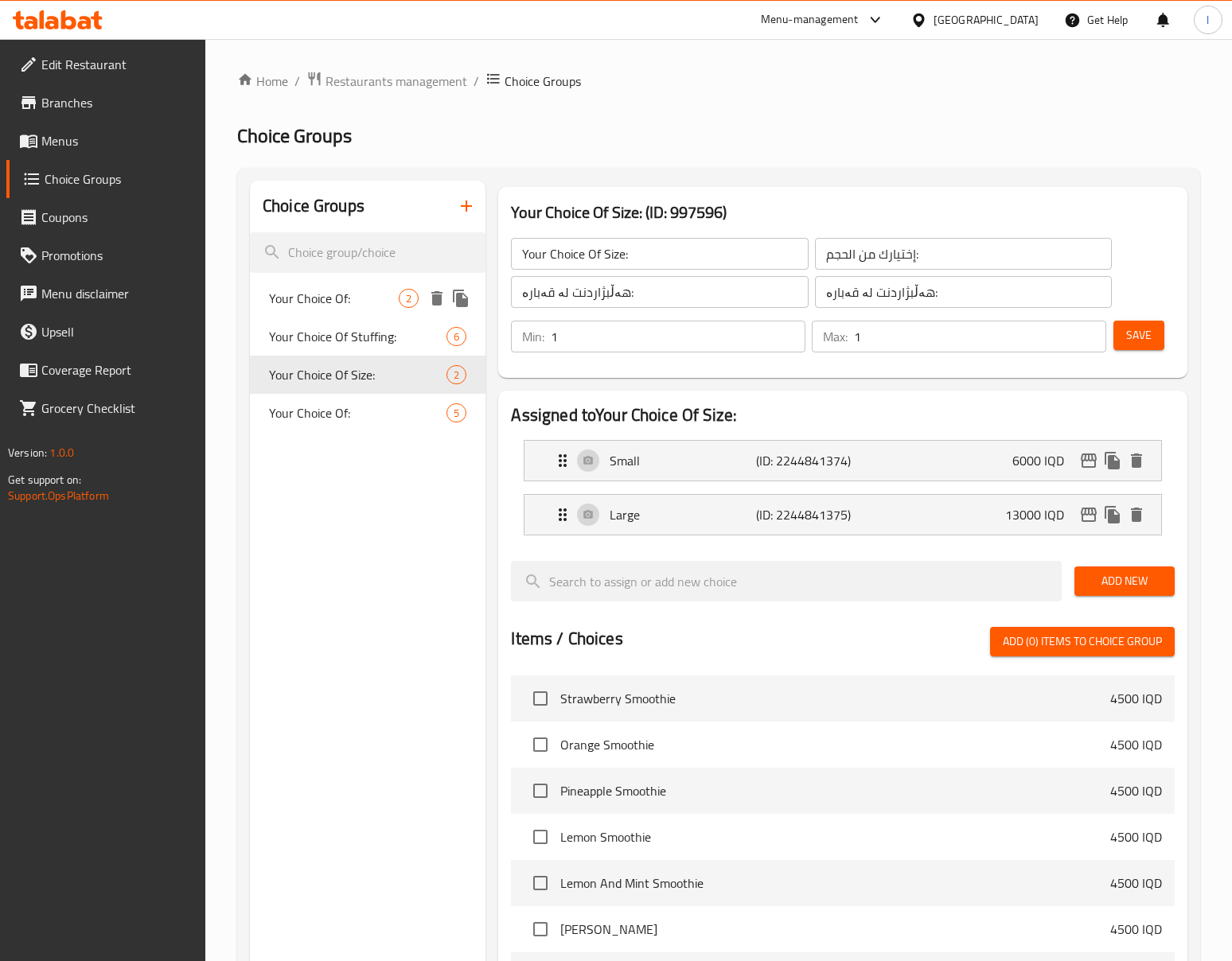
click at [351, 311] on div "Your Choice Of: 2" at bounding box center [367, 298] width 236 height 38
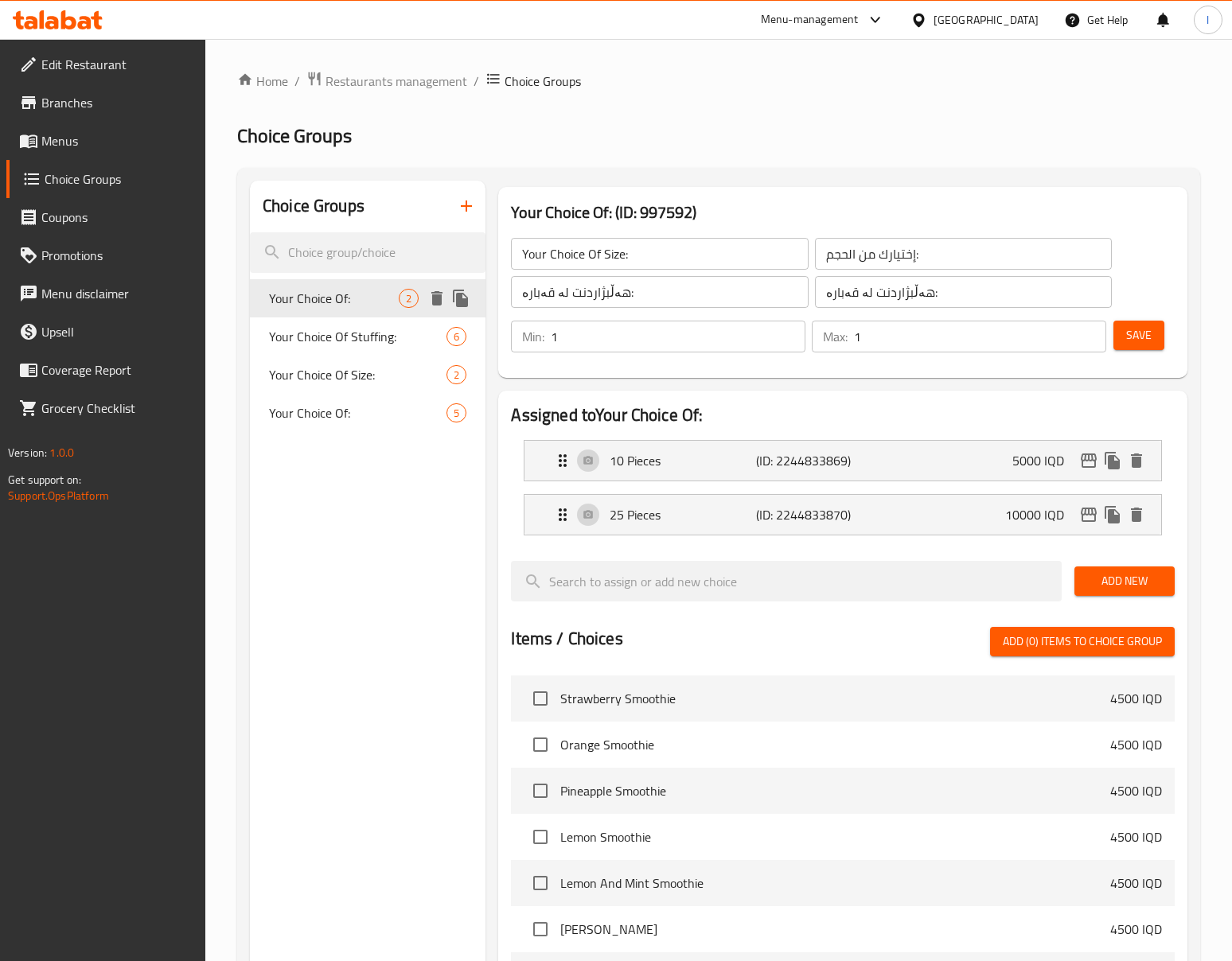
type input "Your Choice Of:"
type input "إختيارك من:"
type input "هەڵبژاردنت لە:"
click at [333, 393] on div "Your Choice Of: 2 Your Choice Of Stuffing: 6 Your Choice Of Size: 2 Your Choice…" at bounding box center [367, 356] width 236 height 153
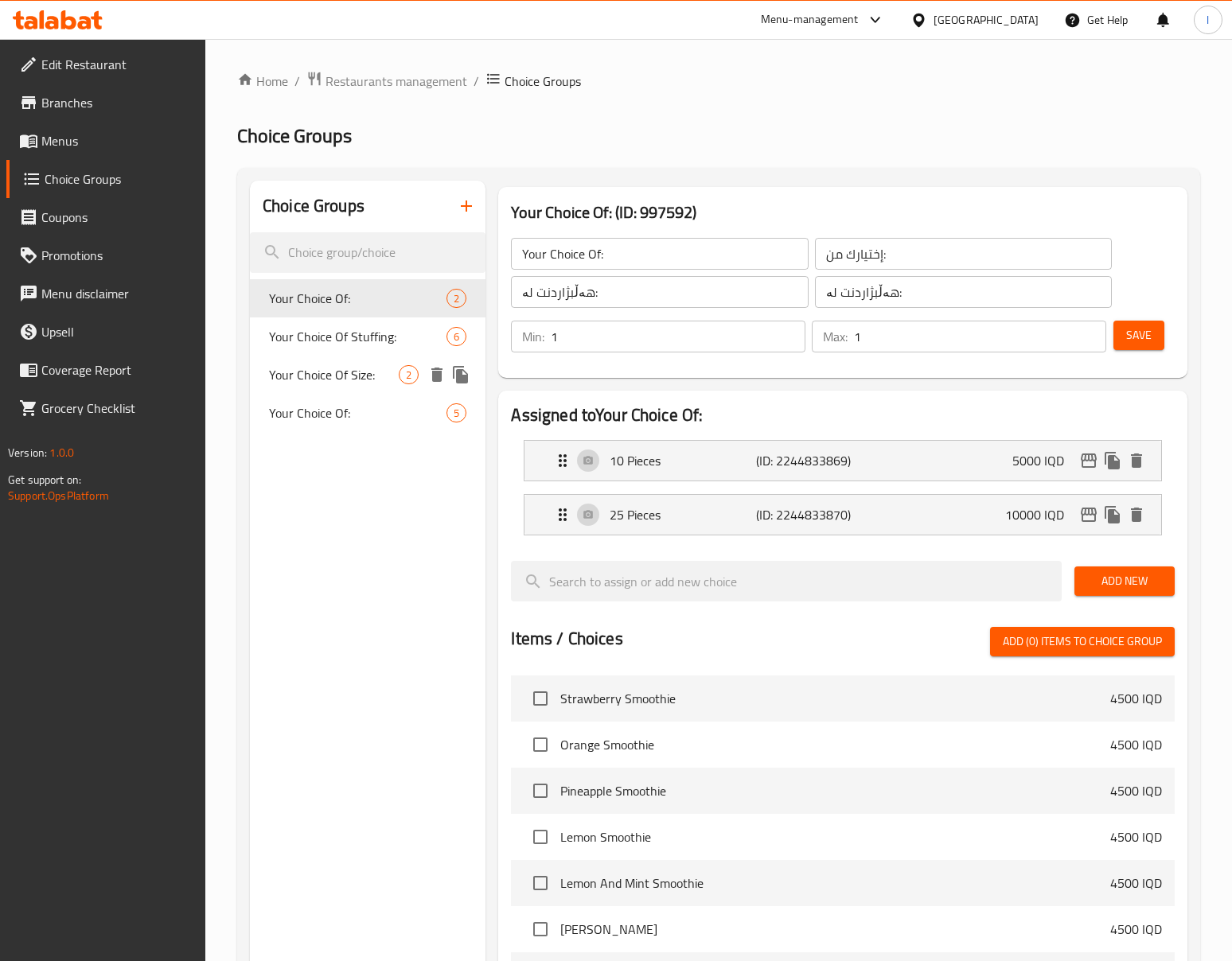
drag, startPoint x: 347, startPoint y: 379, endPoint x: 277, endPoint y: 365, distance: 71.4
click at [348, 379] on span "Your Choice Of Size:" at bounding box center [334, 375] width 130 height 19
type input "Your Choice Of Size:"
type input "إختيارك من الحجم:"
type input "هەڵبژاردنت لە قەبارە:"
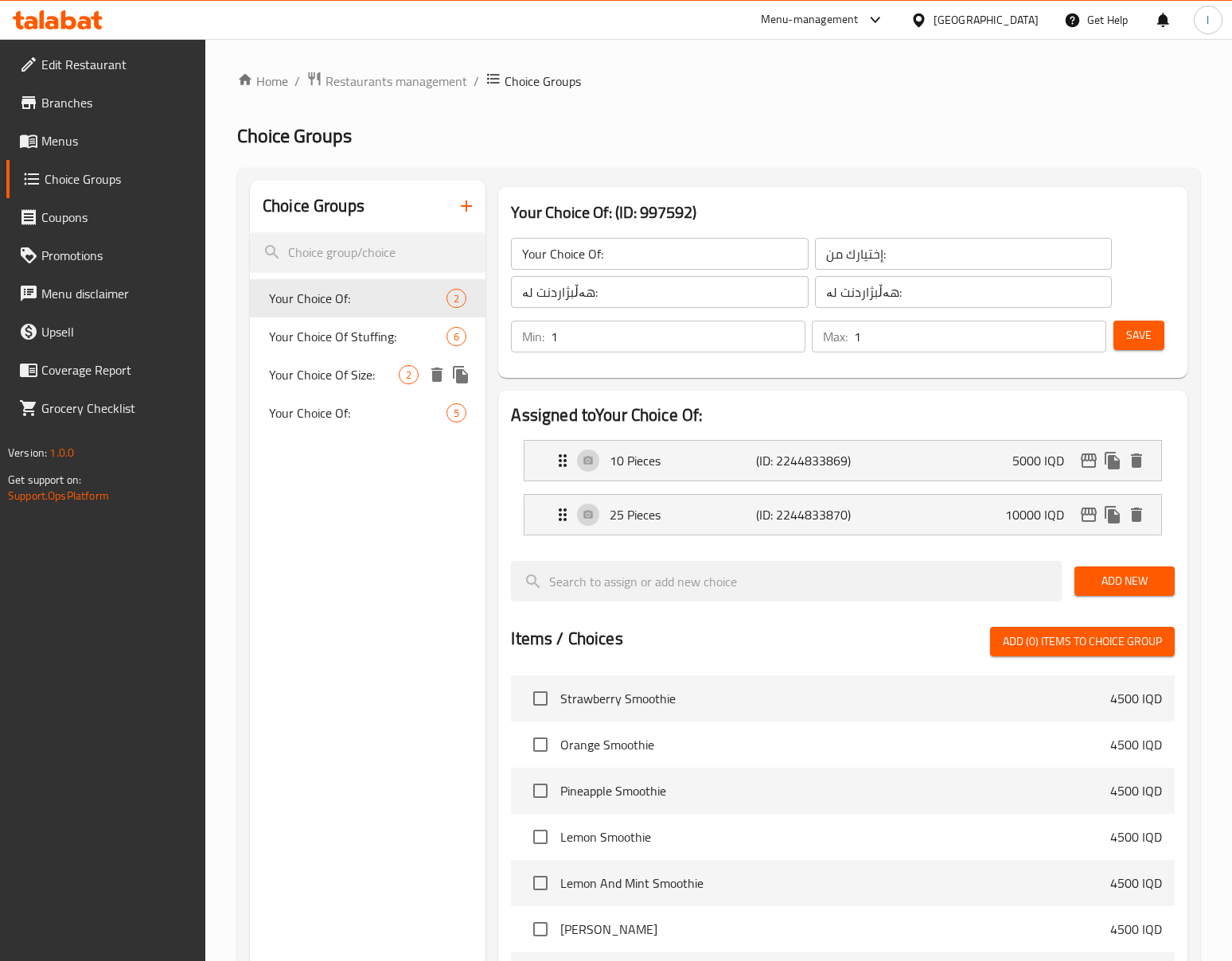
type input "هەڵبژاردنت لە قەبارە:"
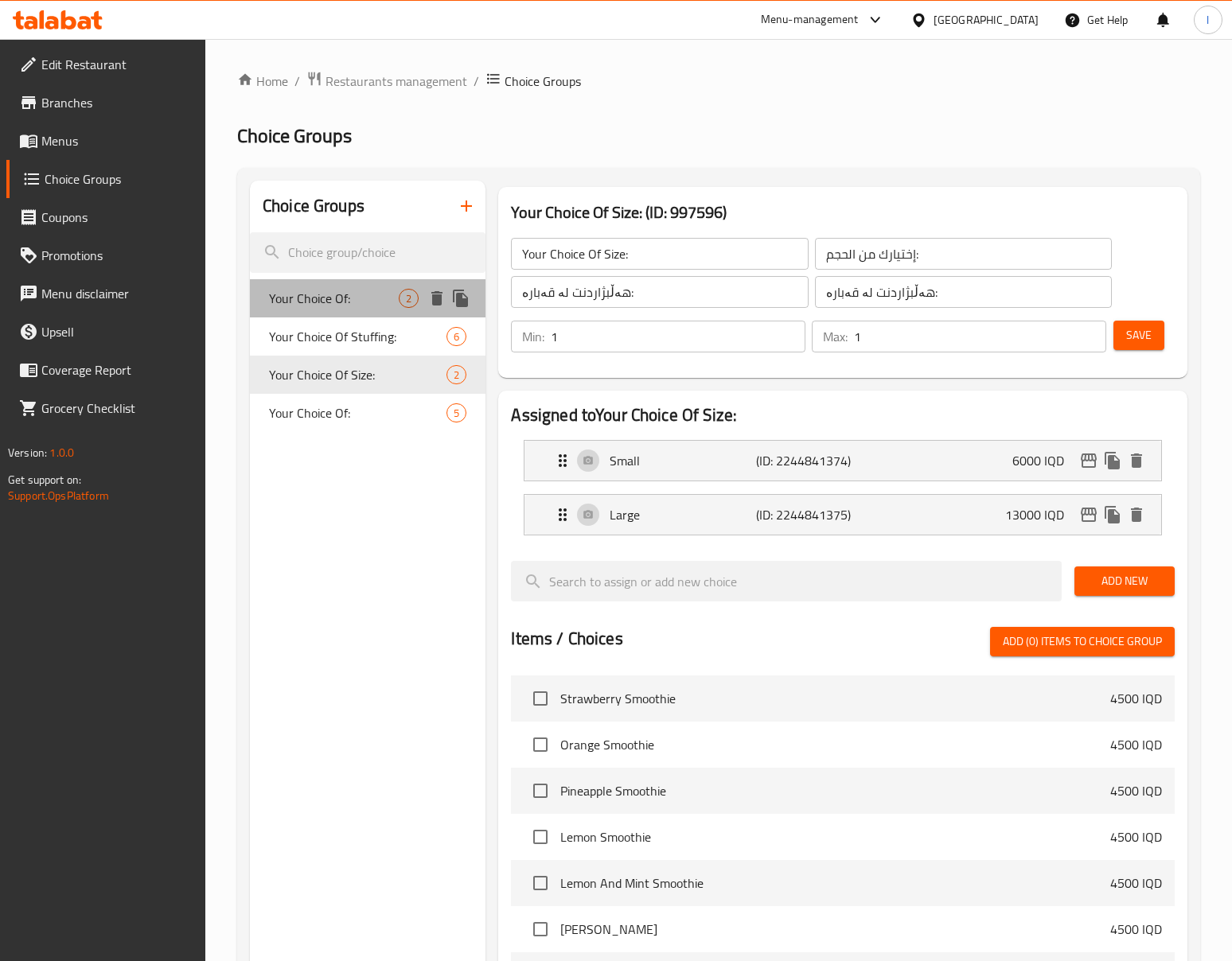
click at [318, 295] on span "Your Choice Of:" at bounding box center [334, 298] width 130 height 19
type input "Your Choice Of:"
type input "إختيارك من:"
type input "هەڵبژاردنت لە:"
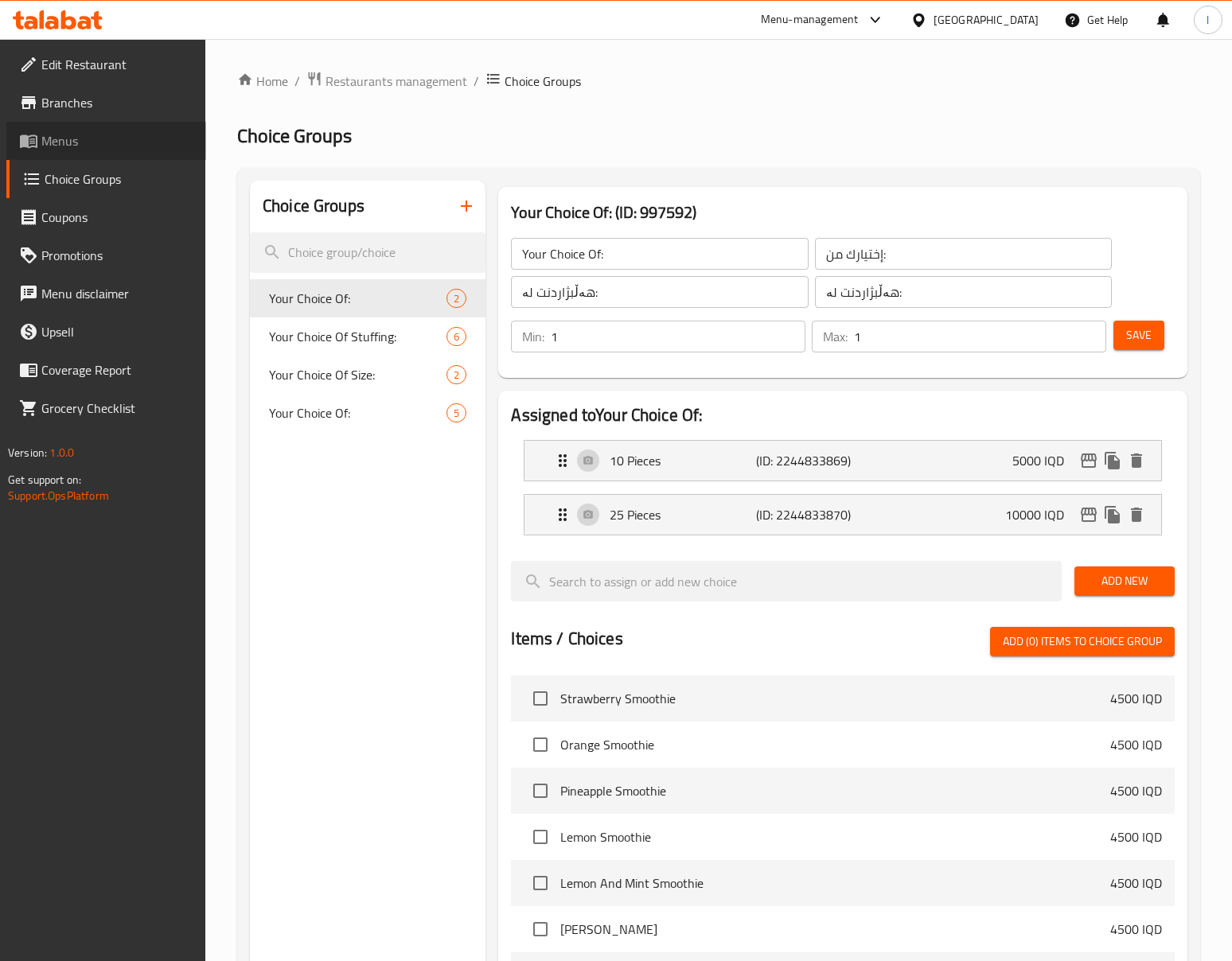
click at [80, 132] on span "Menus" at bounding box center [117, 141] width 152 height 19
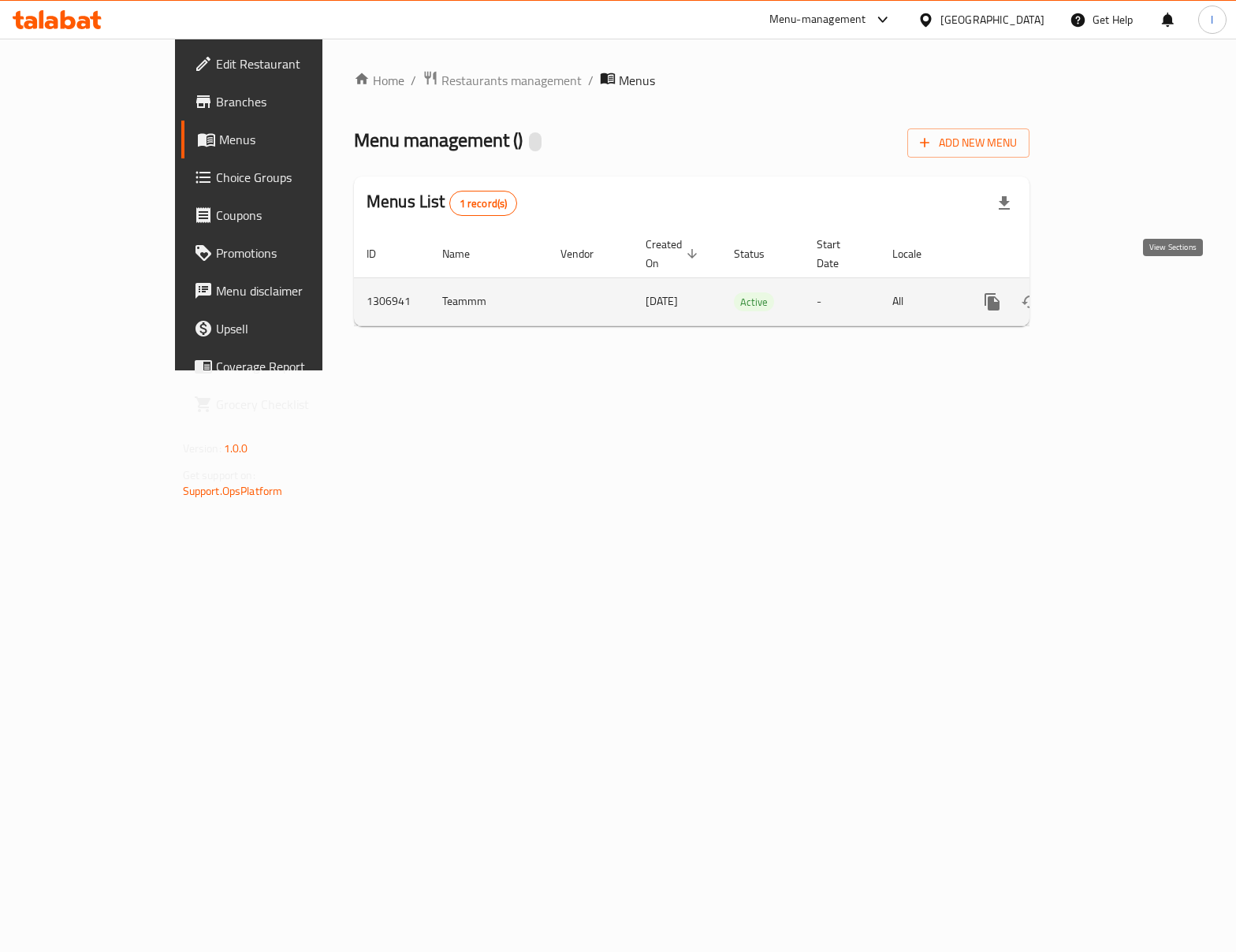
click at [1125, 283] on link "enhanced table" at bounding box center [1106, 301] width 38 height 38
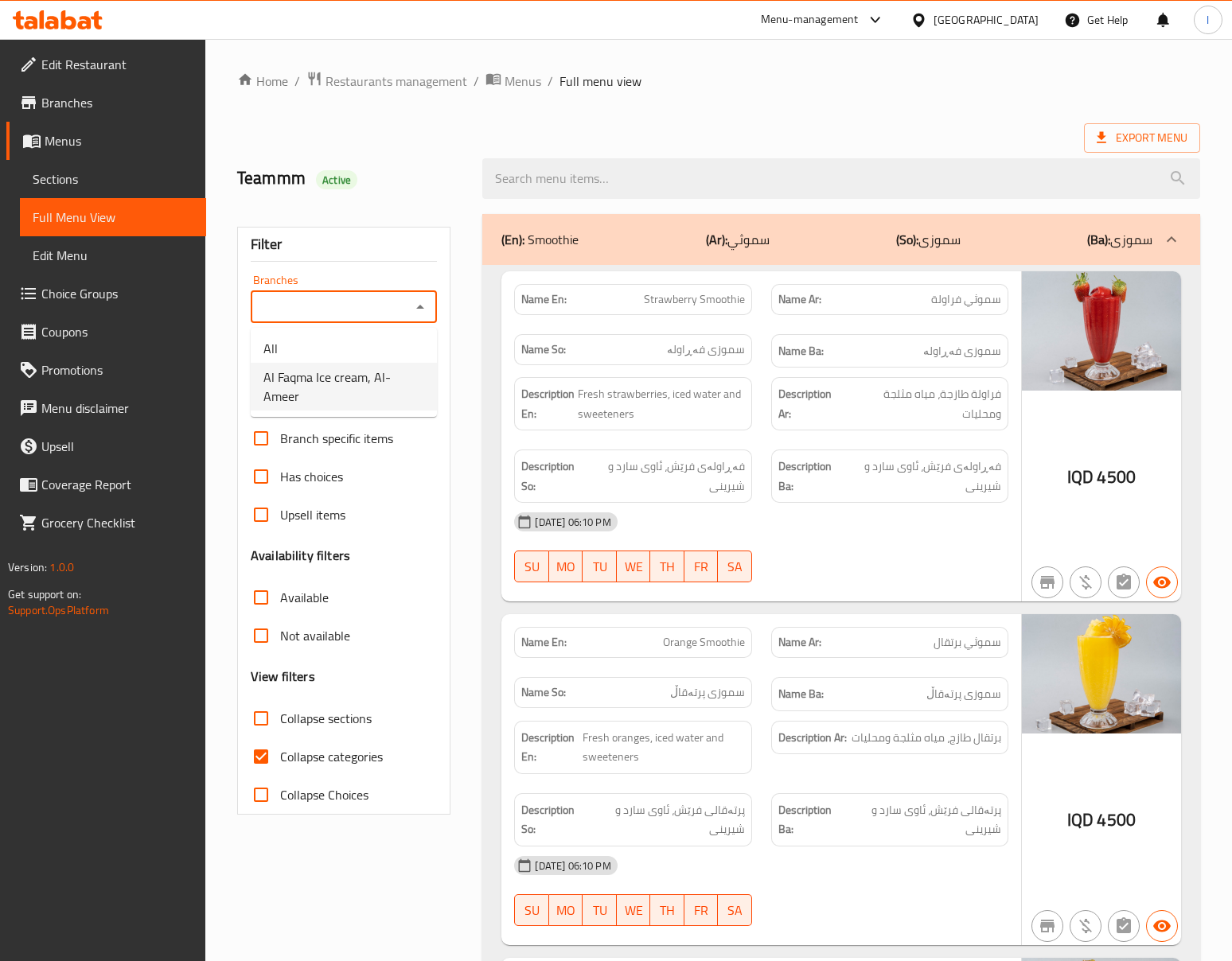
click at [373, 408] on li "Al Faqma Ice cream, Al- Ameer" at bounding box center [343, 387] width 186 height 48
type input "Al Faqma Ice cream, Al- Ameer"
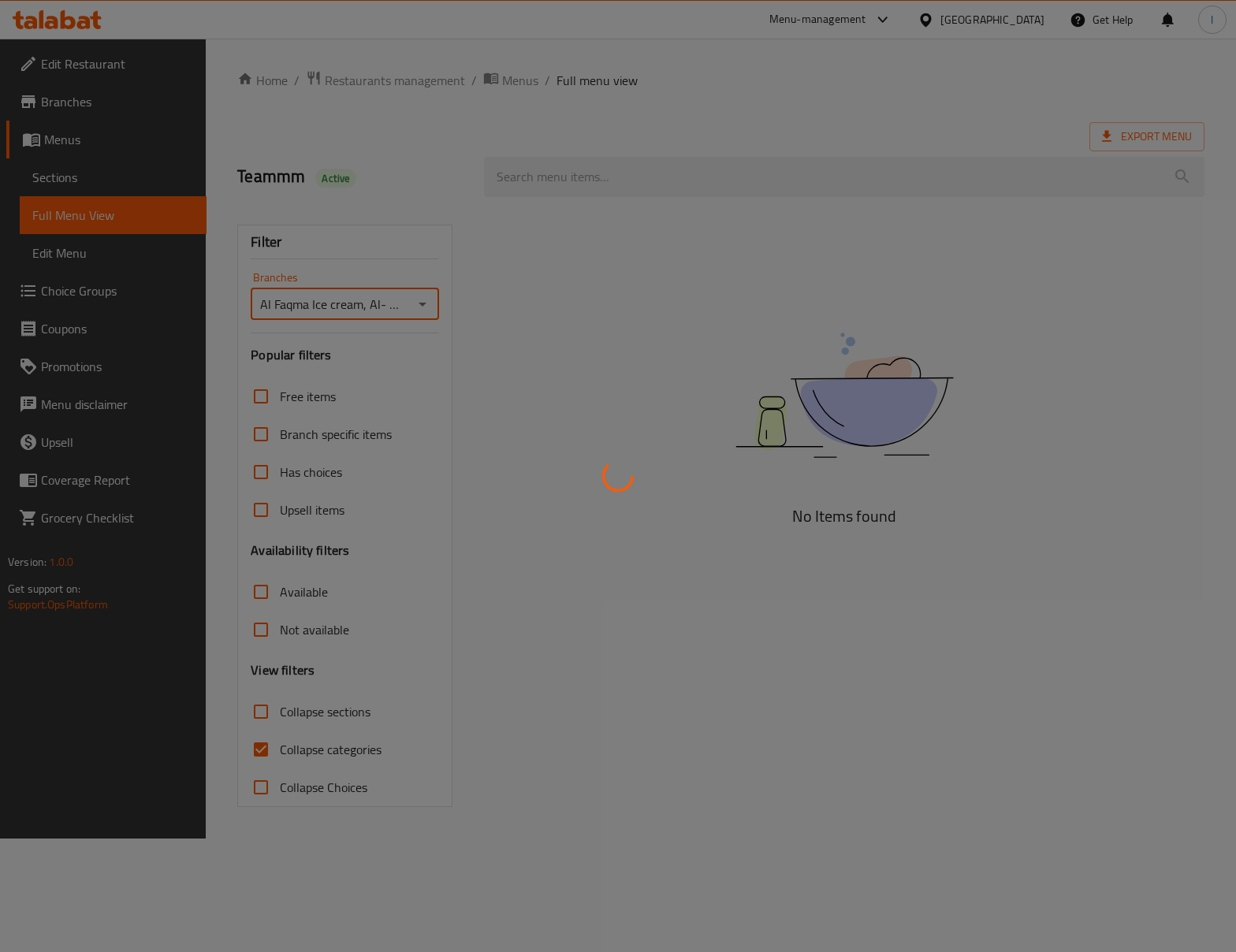
click at [287, 774] on div at bounding box center [618, 476] width 1236 height 952
click at [312, 751] on div at bounding box center [618, 476] width 1236 height 952
click at [287, 751] on div at bounding box center [618, 476] width 1236 height 952
click at [272, 751] on div at bounding box center [618, 476] width 1236 height 952
click at [269, 749] on div at bounding box center [618, 476] width 1236 height 952
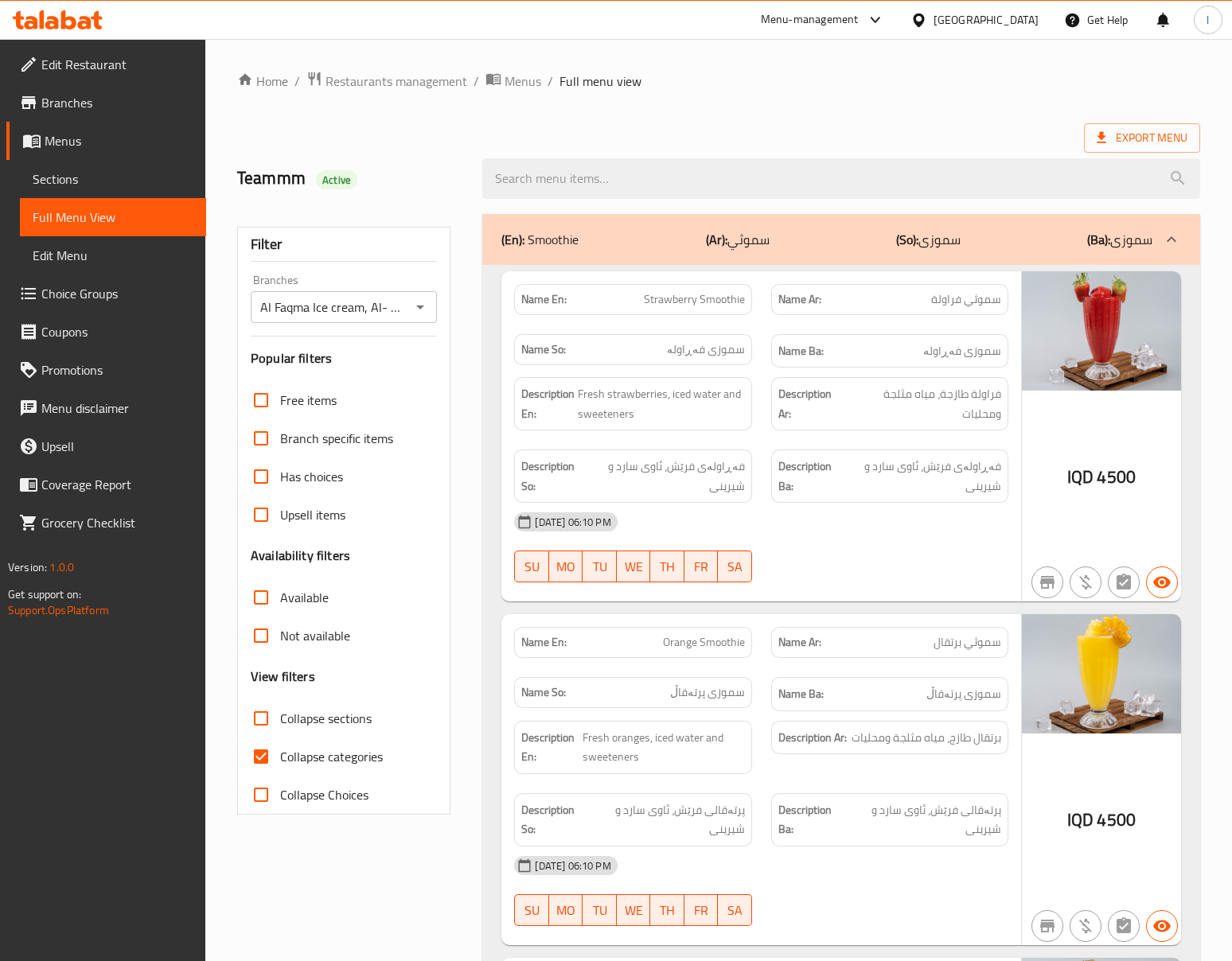
click at [270, 756] on input "Collapse categories" at bounding box center [261, 756] width 38 height 38
checkbox input "false"
click at [360, 709] on span "Collapse sections" at bounding box center [326, 718] width 92 height 19
click at [280, 708] on input "Collapse sections" at bounding box center [261, 718] width 38 height 38
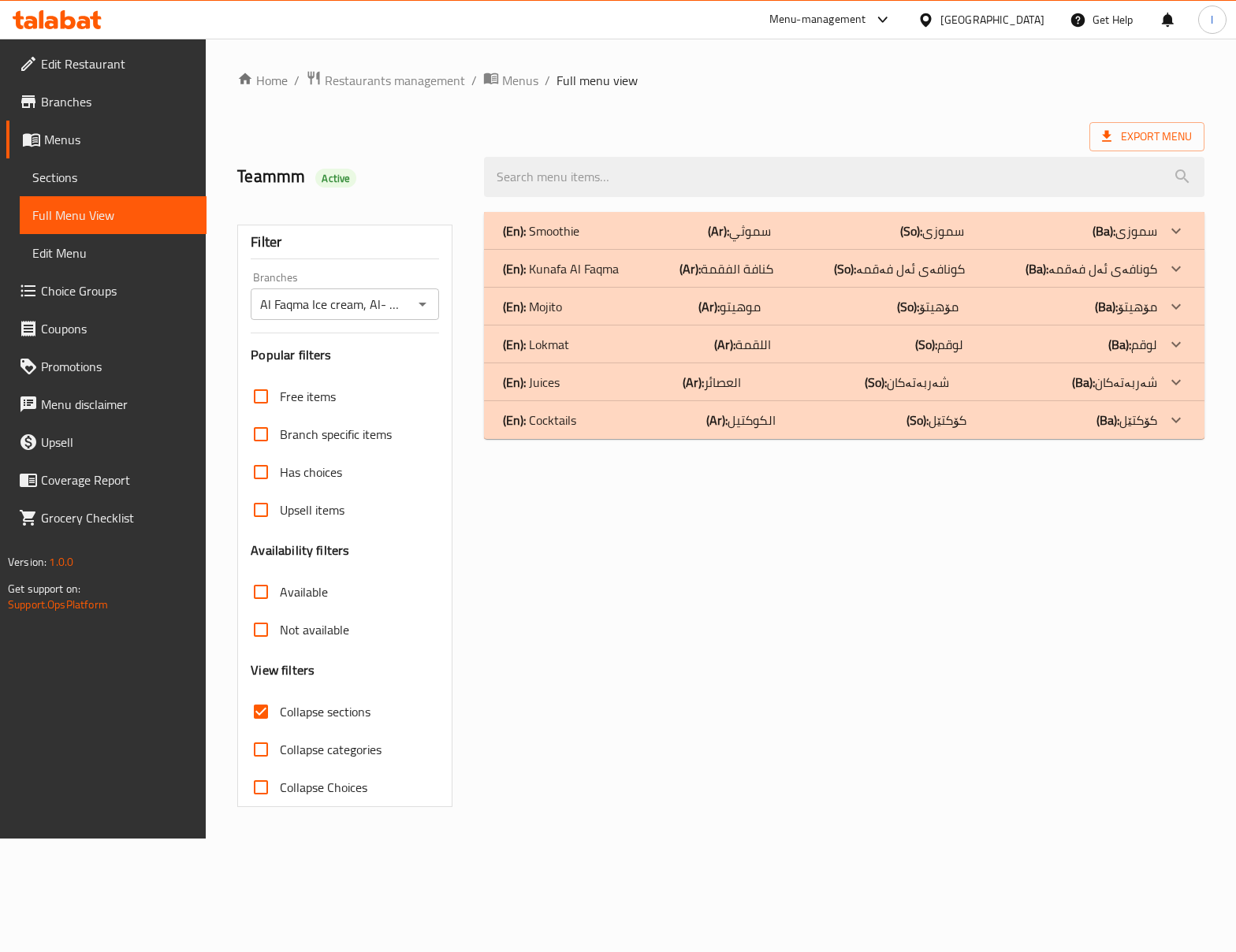
click at [329, 711] on span "Collapse sections" at bounding box center [325, 711] width 91 height 19
click at [280, 711] on input "Collapse sections" at bounding box center [261, 711] width 38 height 38
checkbox input "false"
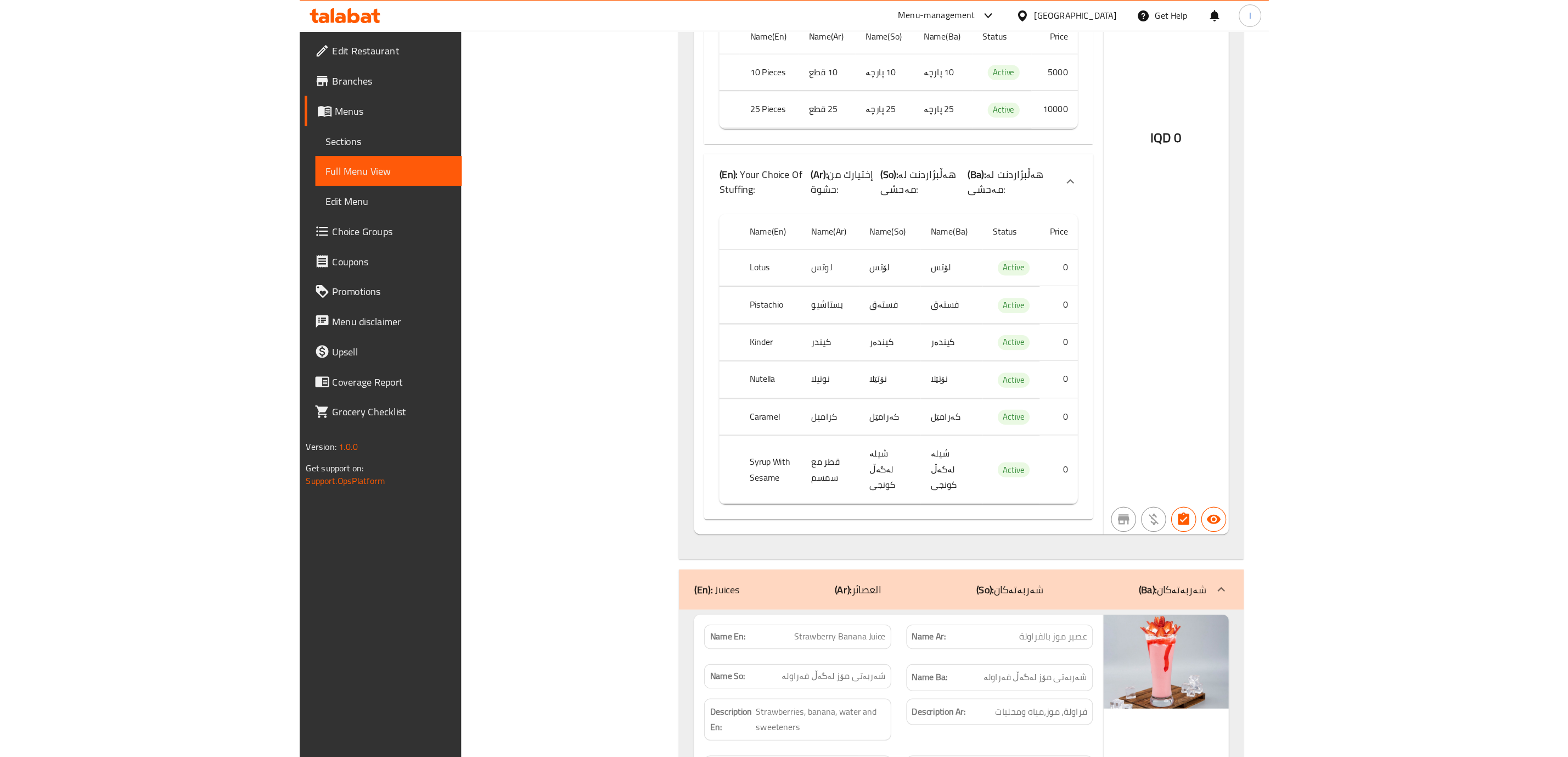
scroll to position [5658, 0]
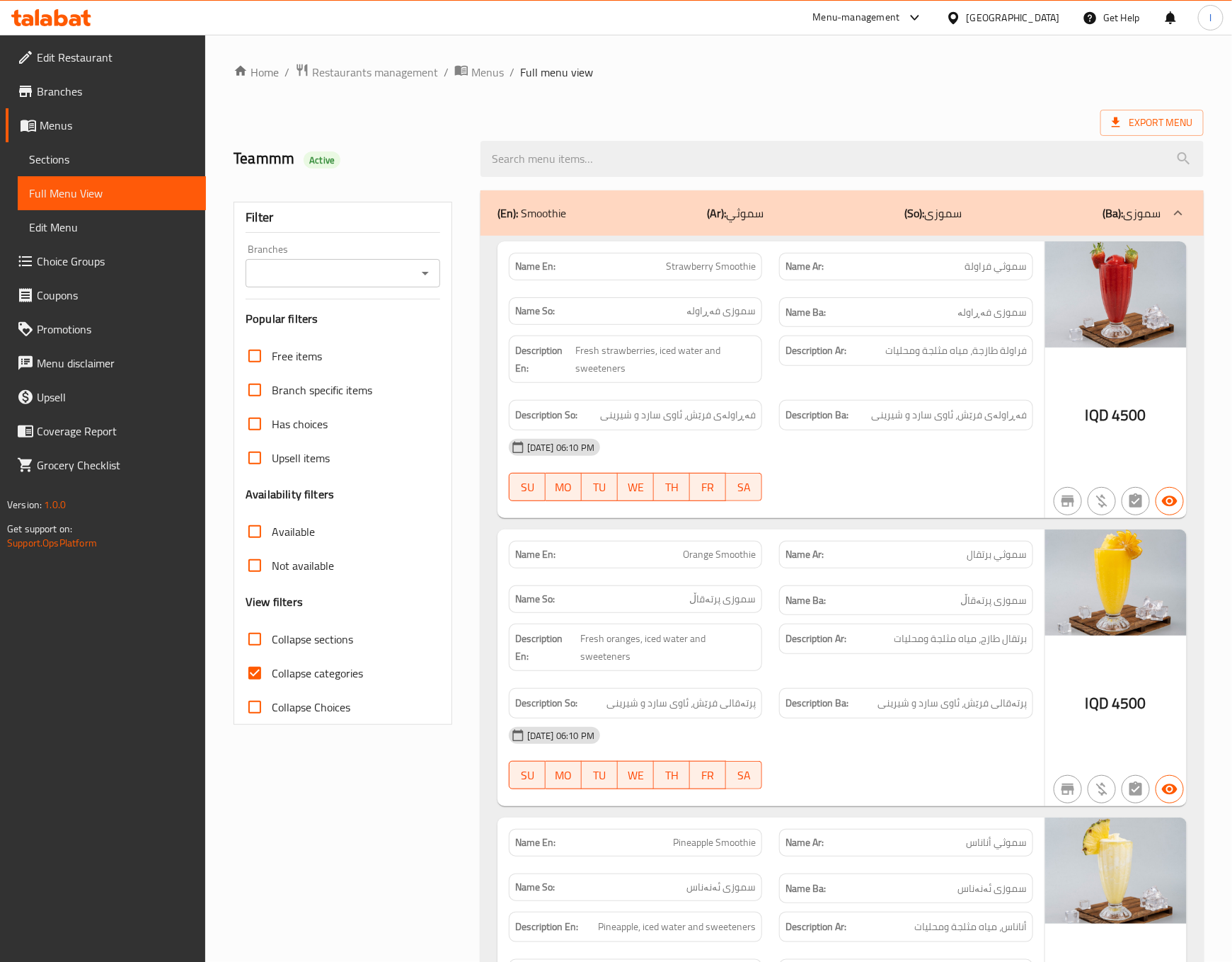
click at [398, 251] on div "Branches Branches" at bounding box center [343, 266] width 195 height 44
click at [383, 280] on input "Branches" at bounding box center [332, 273] width 163 height 20
click at [389, 331] on span "Al Faqma Ice cream, Al- Ameer" at bounding box center [332, 334] width 148 height 17
type input "Al Faqma Ice cream, Al- Ameer"
click at [291, 671] on span "Collapse categories" at bounding box center [317, 672] width 91 height 17
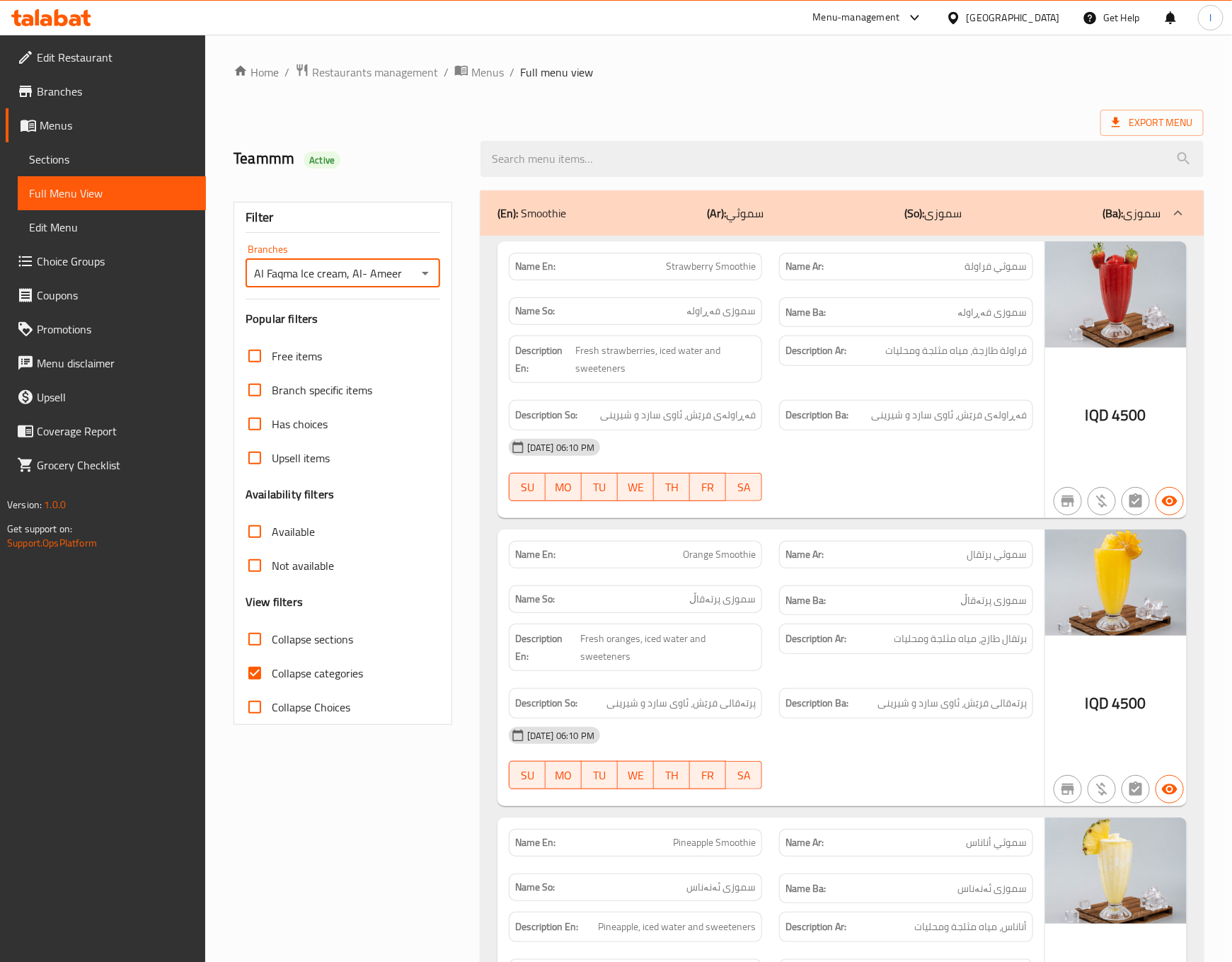
click at [271, 671] on input "Collapse categories" at bounding box center [255, 672] width 34 height 34
checkbox input "false"
drag, startPoint x: 817, startPoint y: 403, endPoint x: 821, endPoint y: 397, distance: 7.2
click at [821, 398] on div "Description Ba: فەڕاولەی فرێش، ئاوی سارد و شیرینی" at bounding box center [906, 415] width 271 height 47
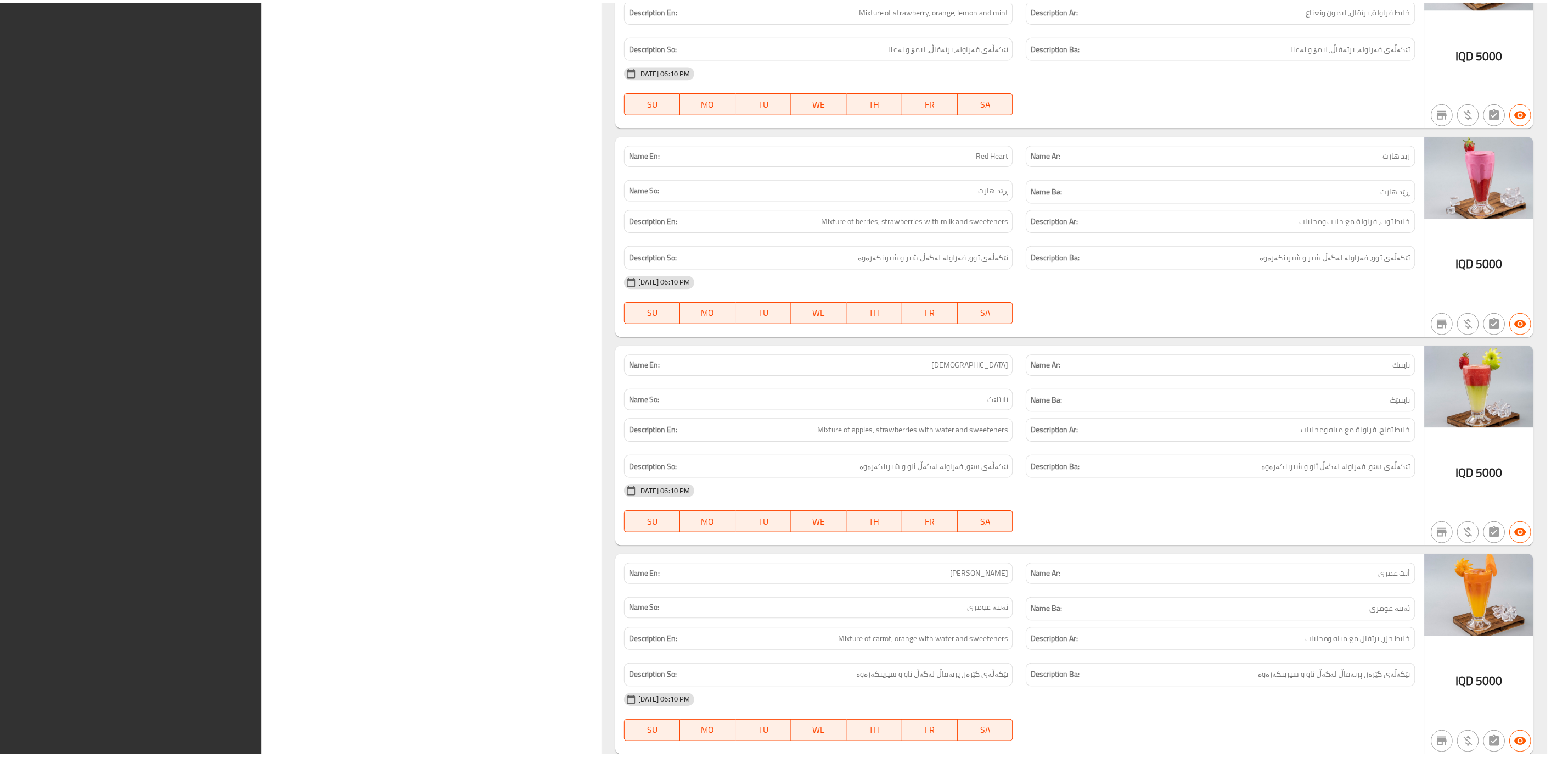
scroll to position [11539, 0]
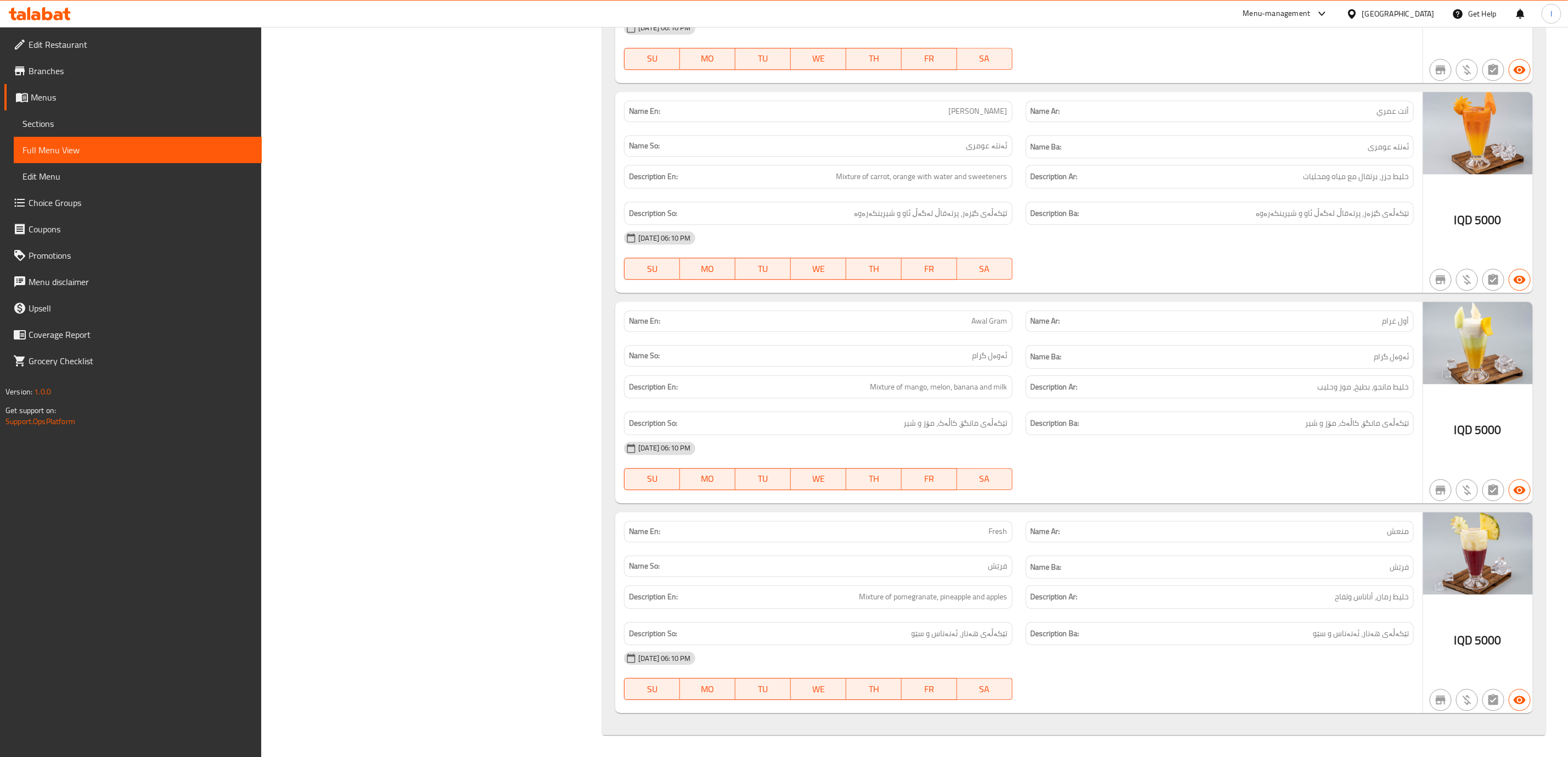
click at [48, 17] on icon at bounding box center [39, 14] width 62 height 13
